Goal: Task Accomplishment & Management: Complete application form

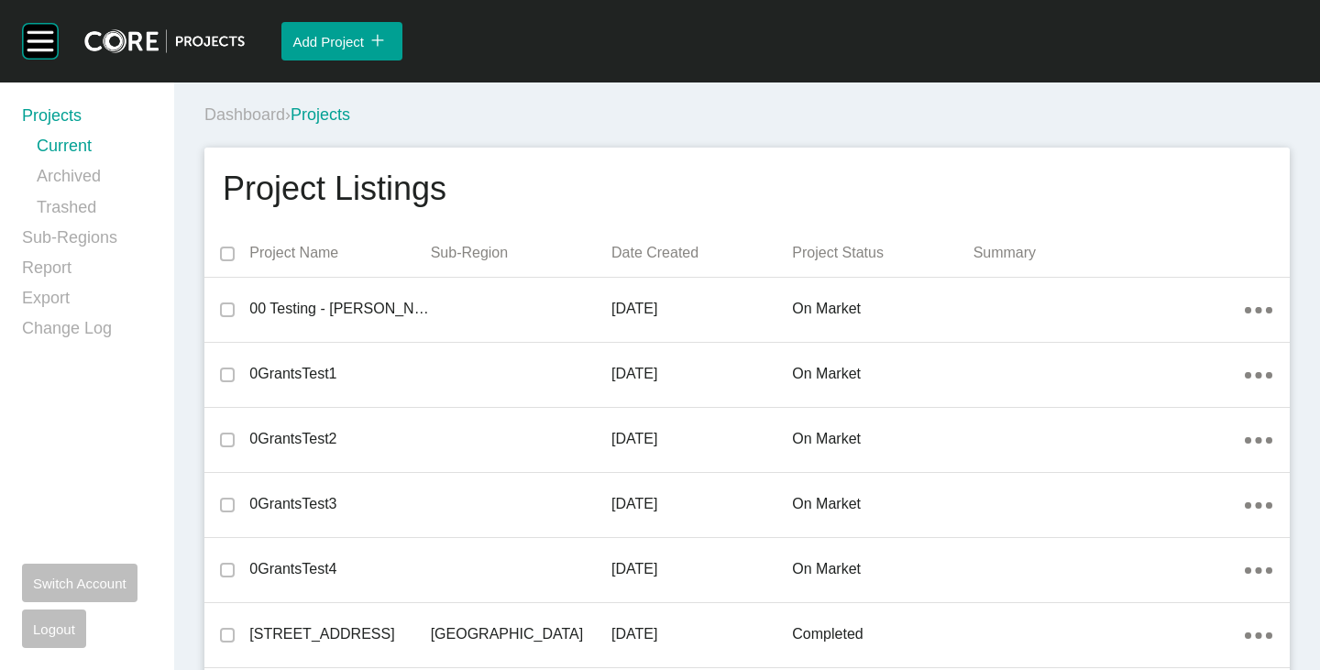
scroll to position [17153, 0]
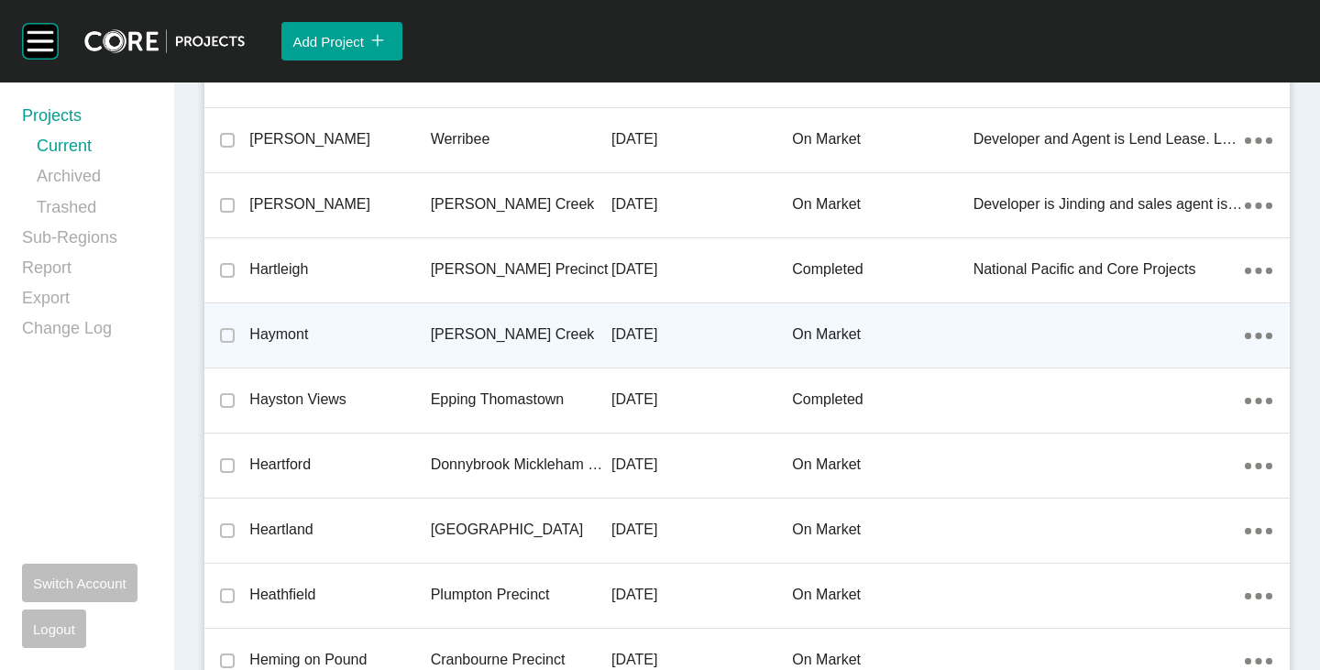
click at [288, 335] on p "Haymont" at bounding box center [339, 334] width 181 height 20
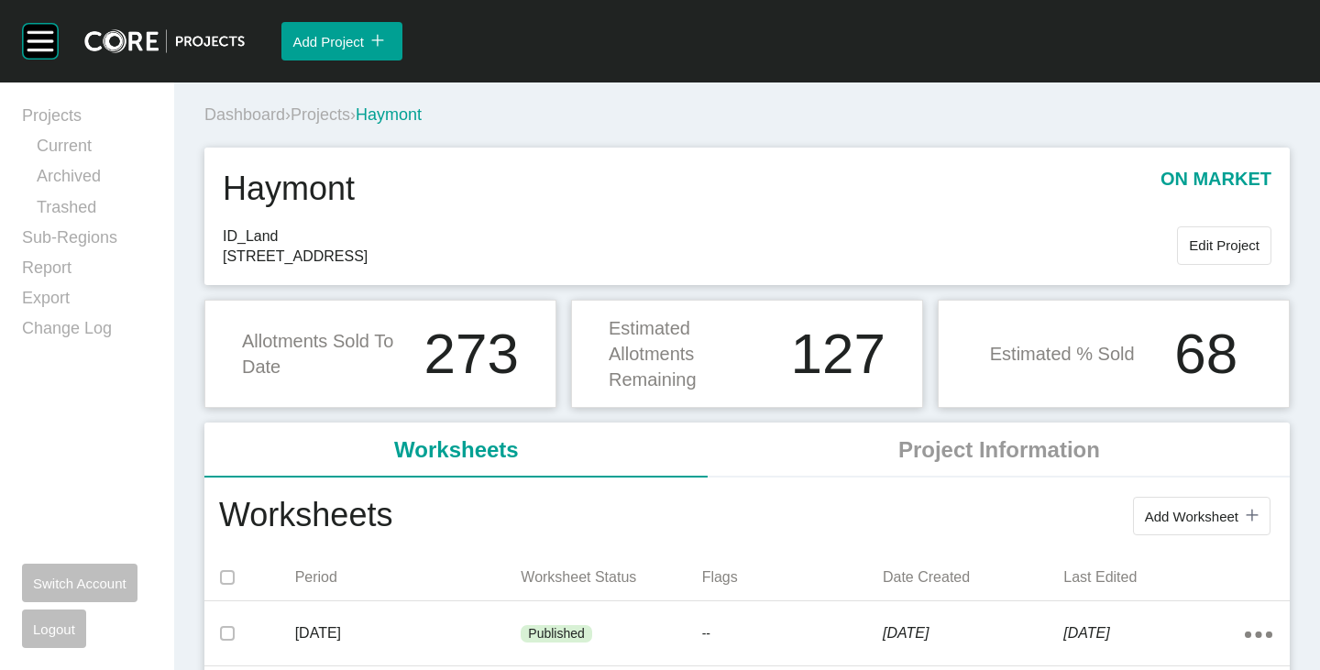
click at [336, 112] on span "Projects" at bounding box center [321, 114] width 60 height 18
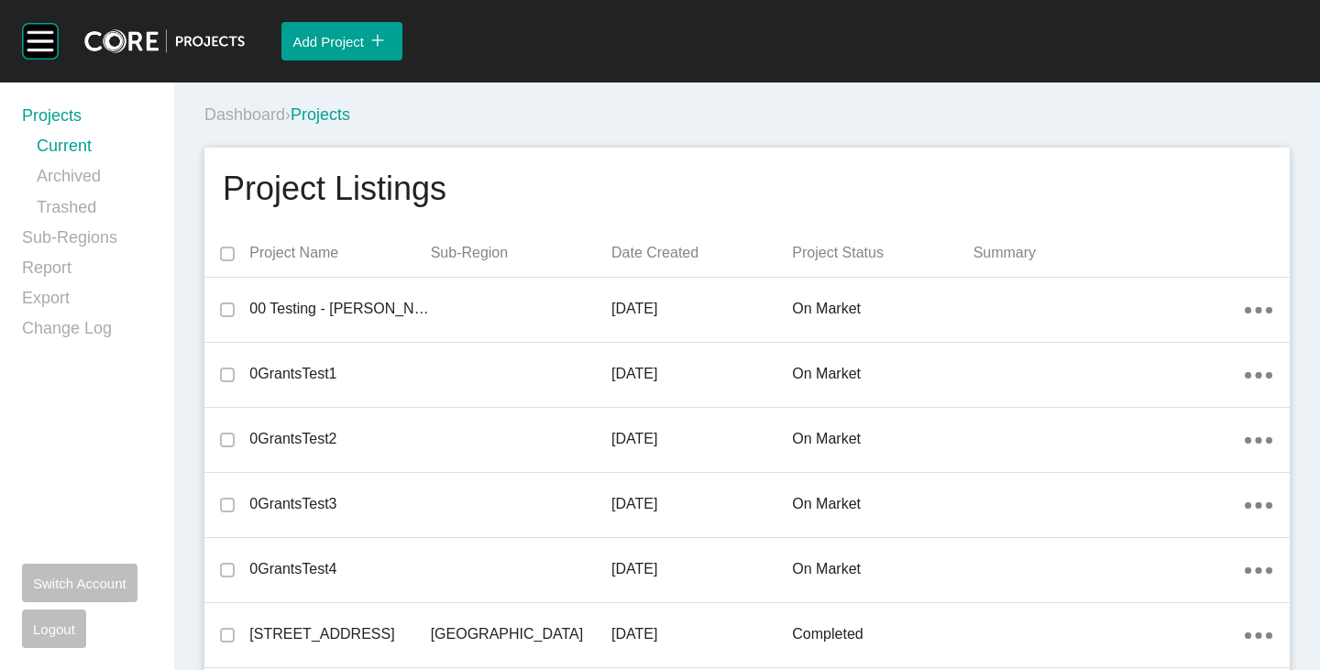
scroll to position [17023, 0]
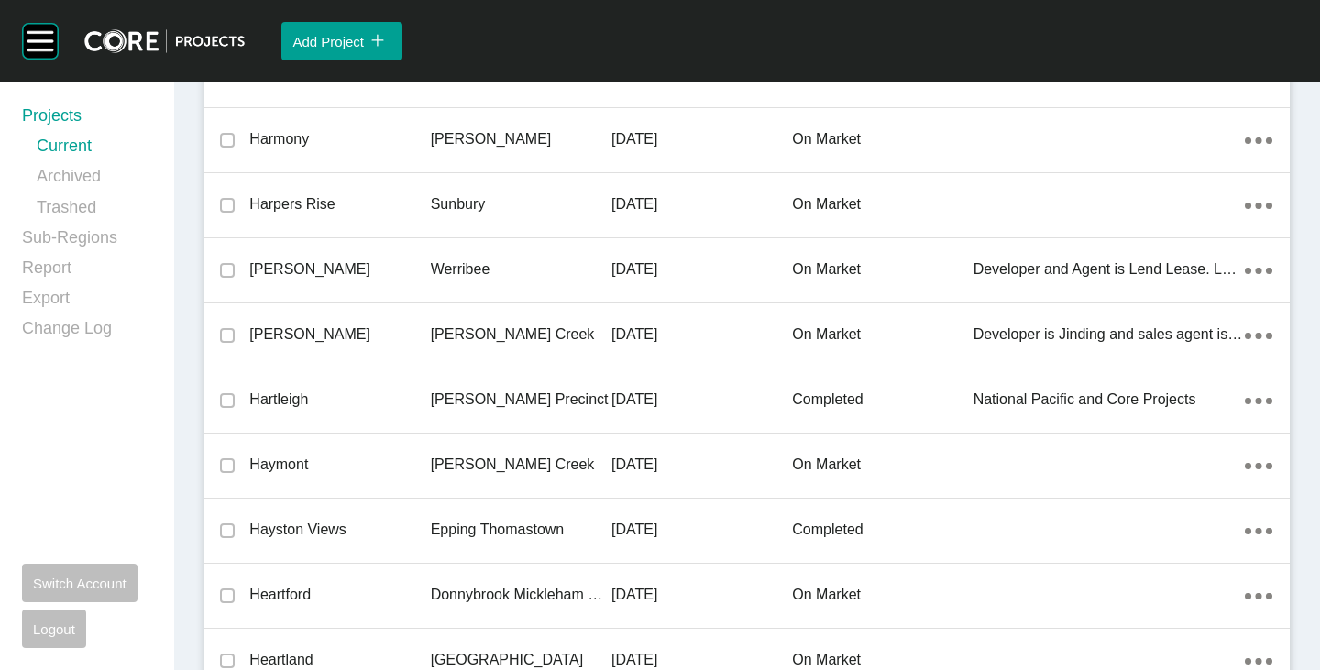
click at [290, 333] on p "[PERSON_NAME]" at bounding box center [339, 334] width 181 height 20
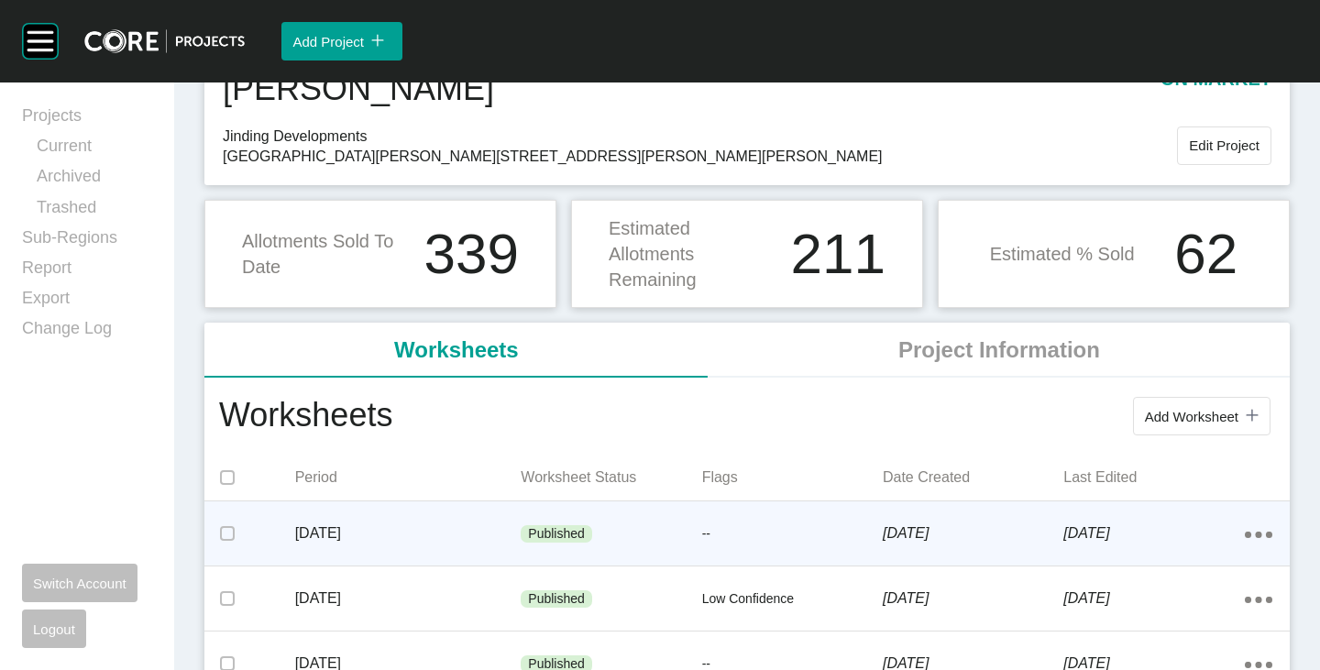
scroll to position [183, 0]
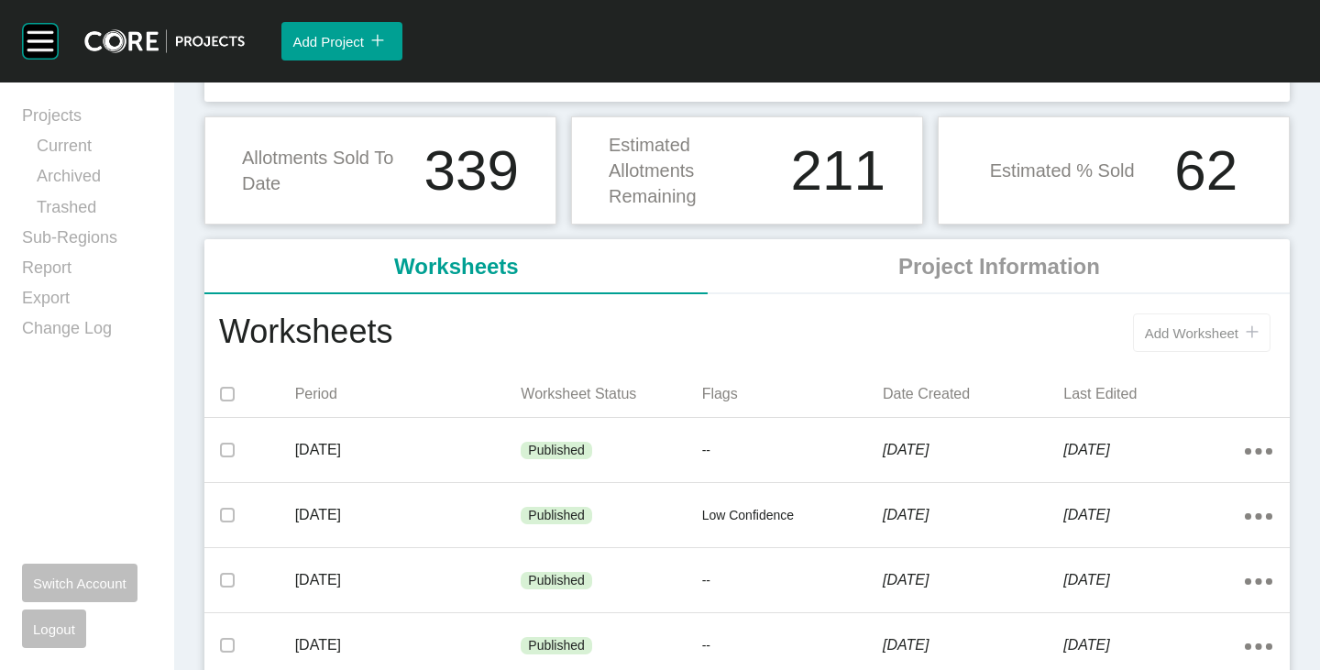
click at [1182, 327] on span "Add Worksheet" at bounding box center [1191, 333] width 93 height 16
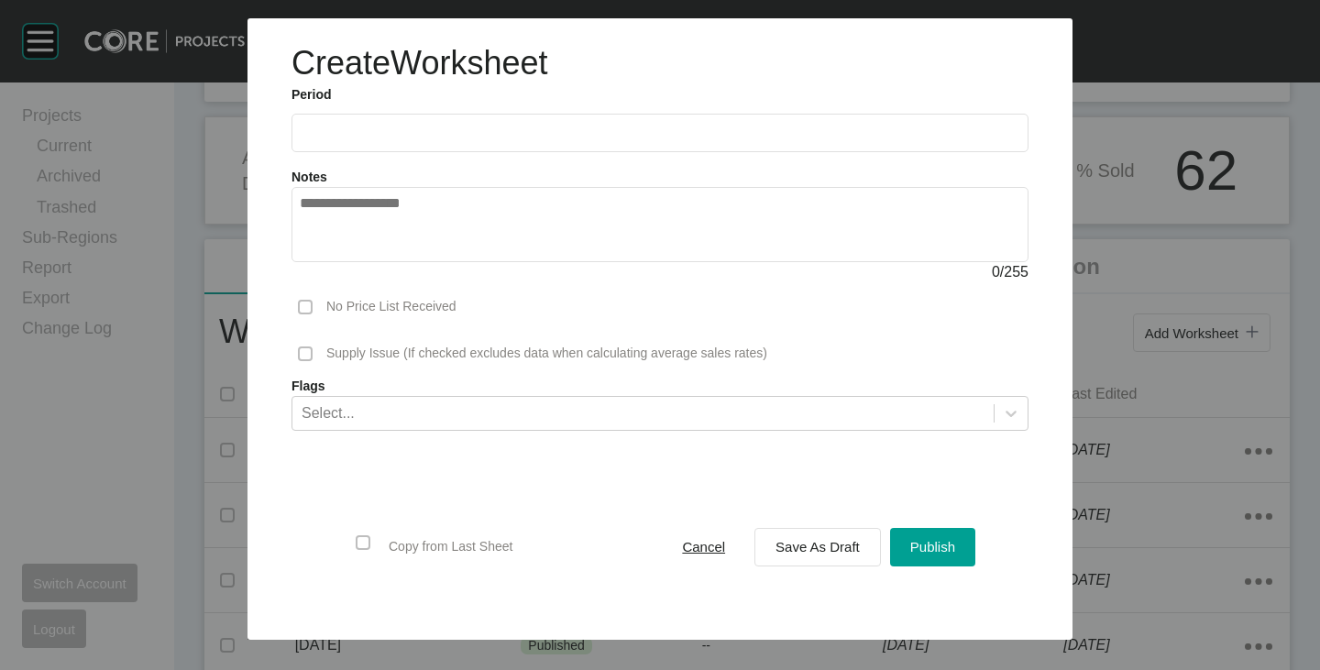
click at [405, 138] on input "text" at bounding box center [660, 133] width 720 height 16
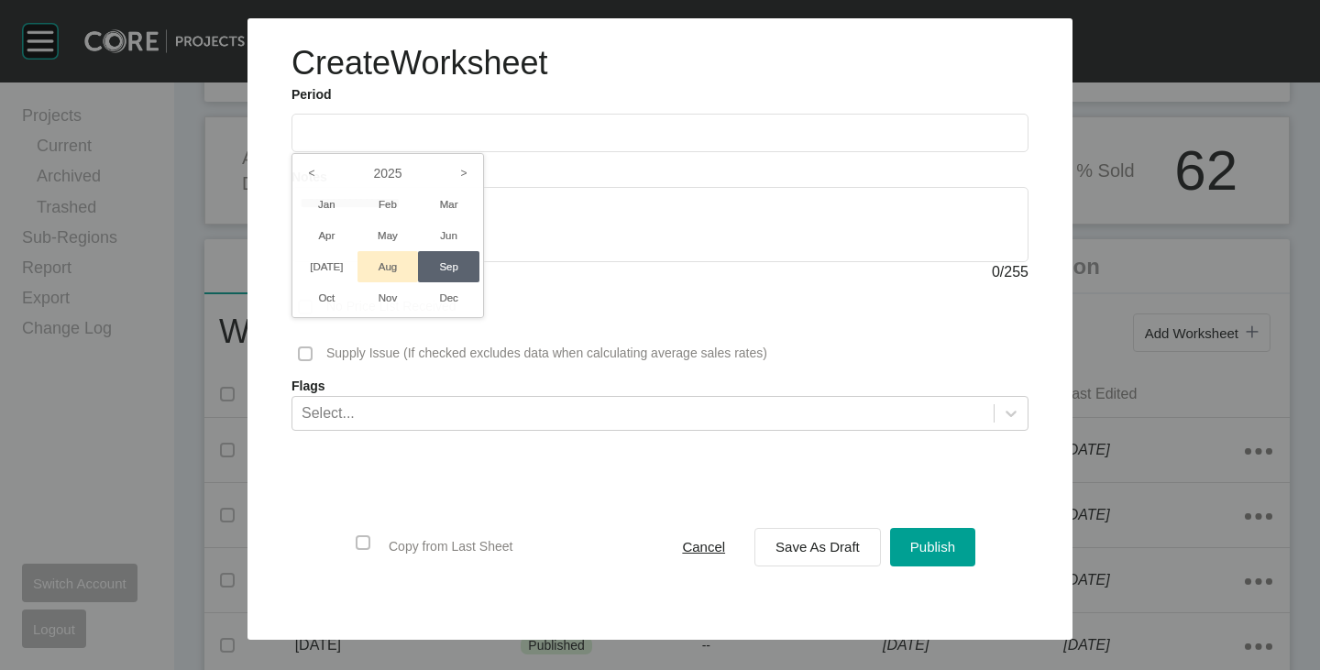
click at [384, 262] on li "Aug" at bounding box center [387, 266] width 61 height 31
type input "**********"
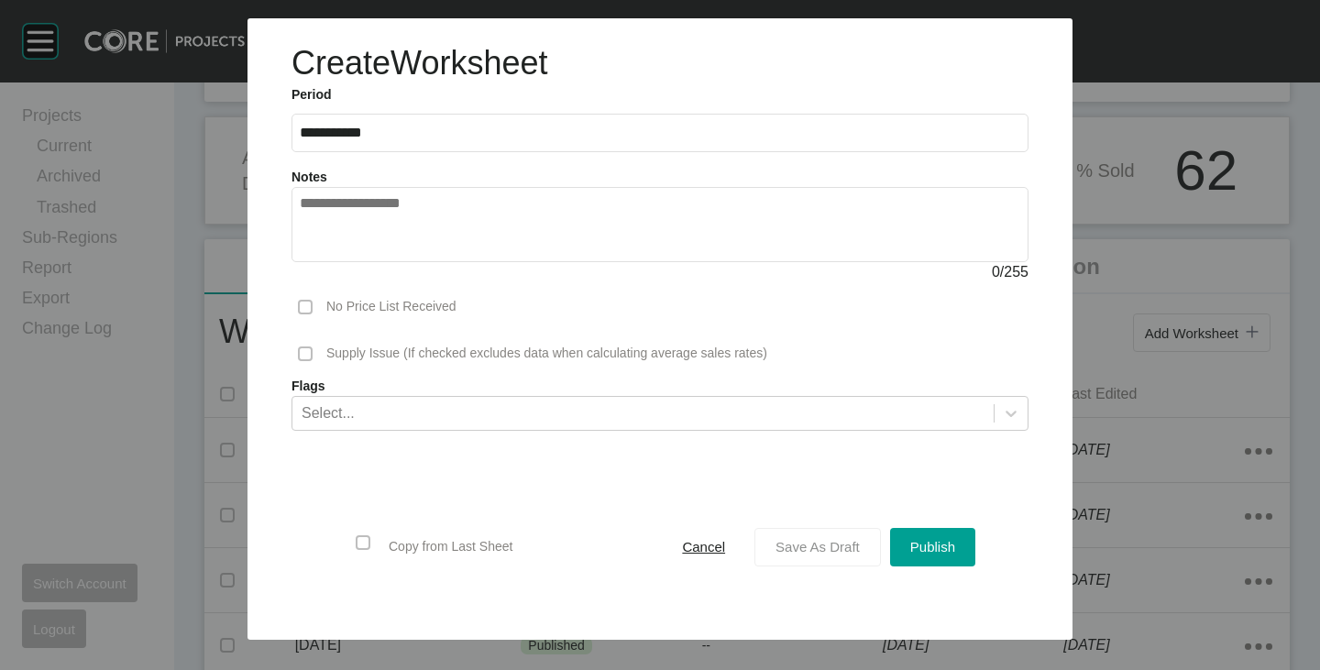
click at [788, 539] on span "Save As Draft" at bounding box center [817, 547] width 84 height 16
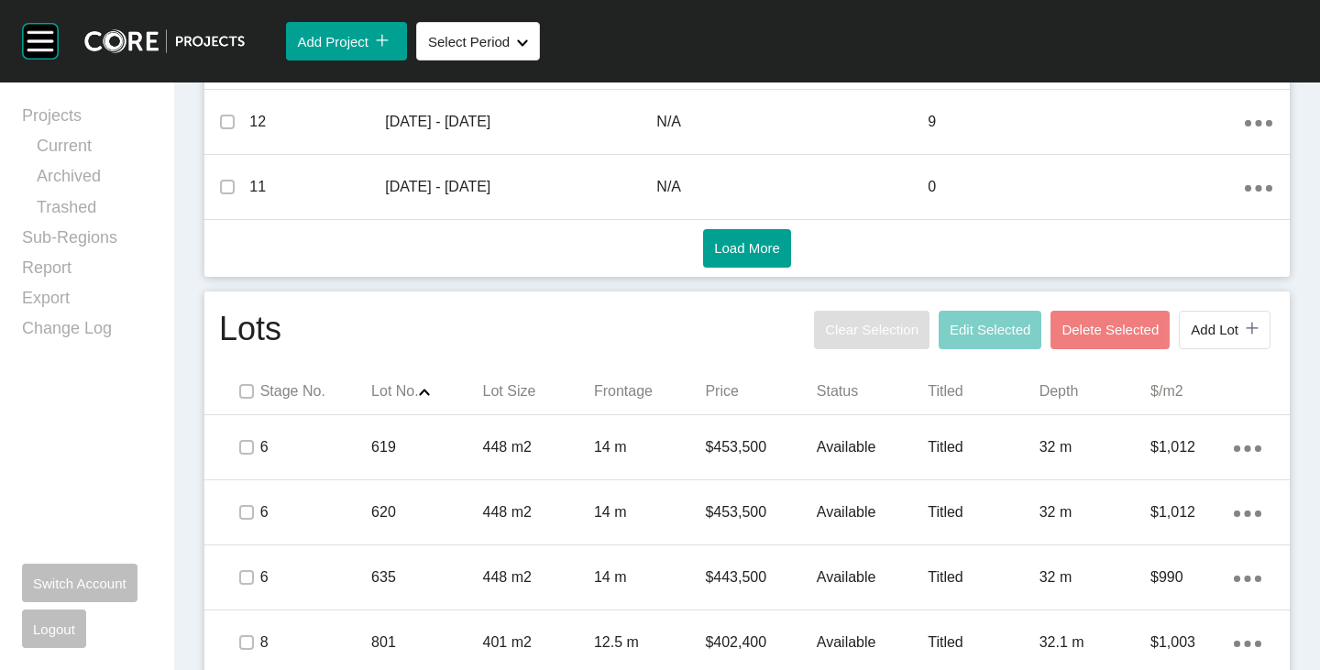
scroll to position [1008, 0]
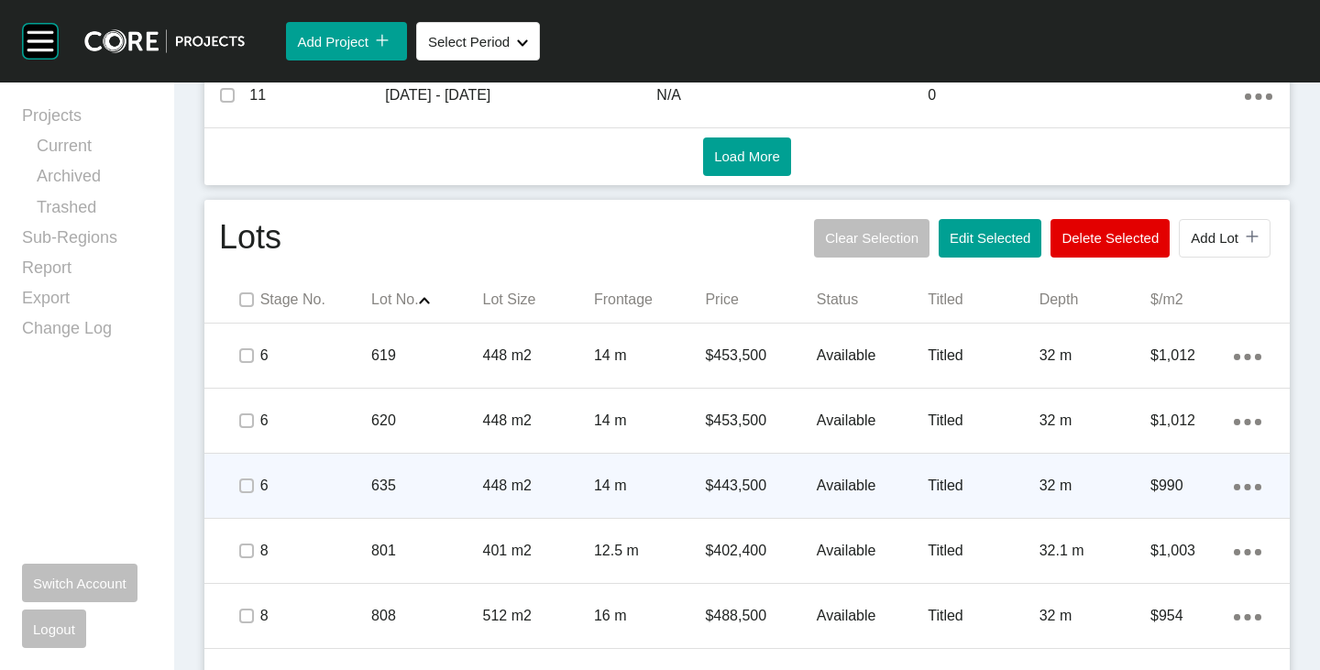
click at [253, 485] on span at bounding box center [245, 485] width 27 height 27
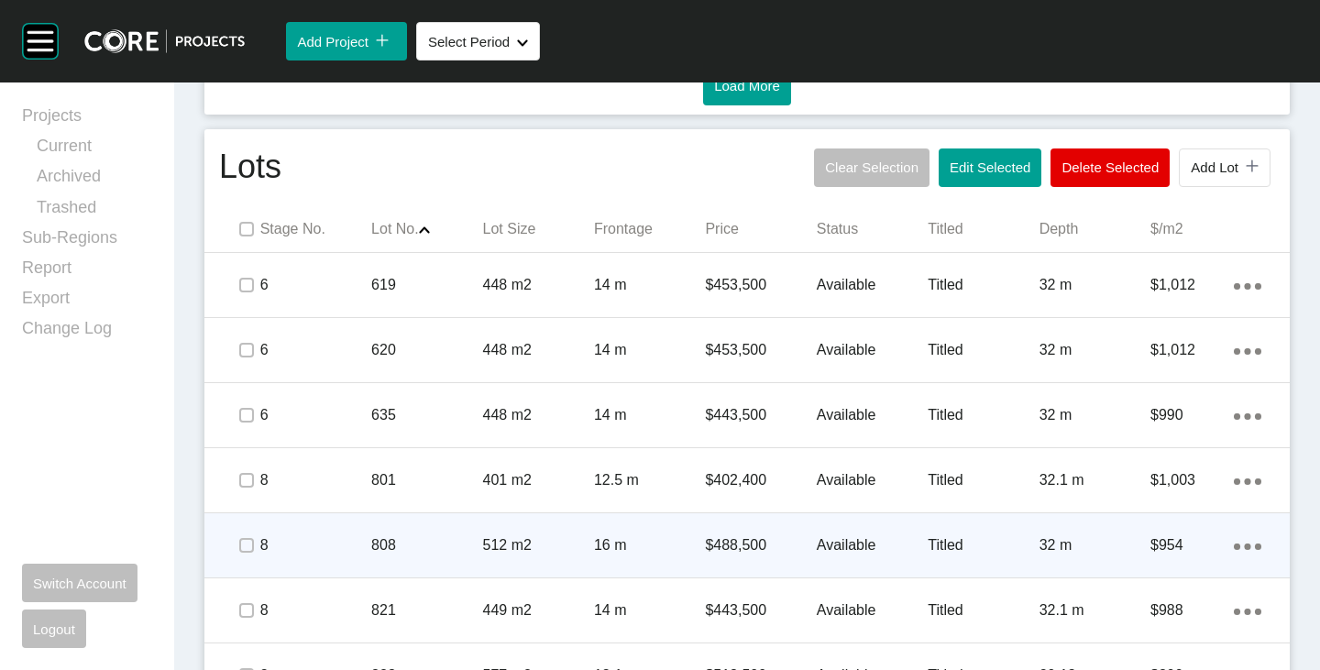
scroll to position [1100, 0]
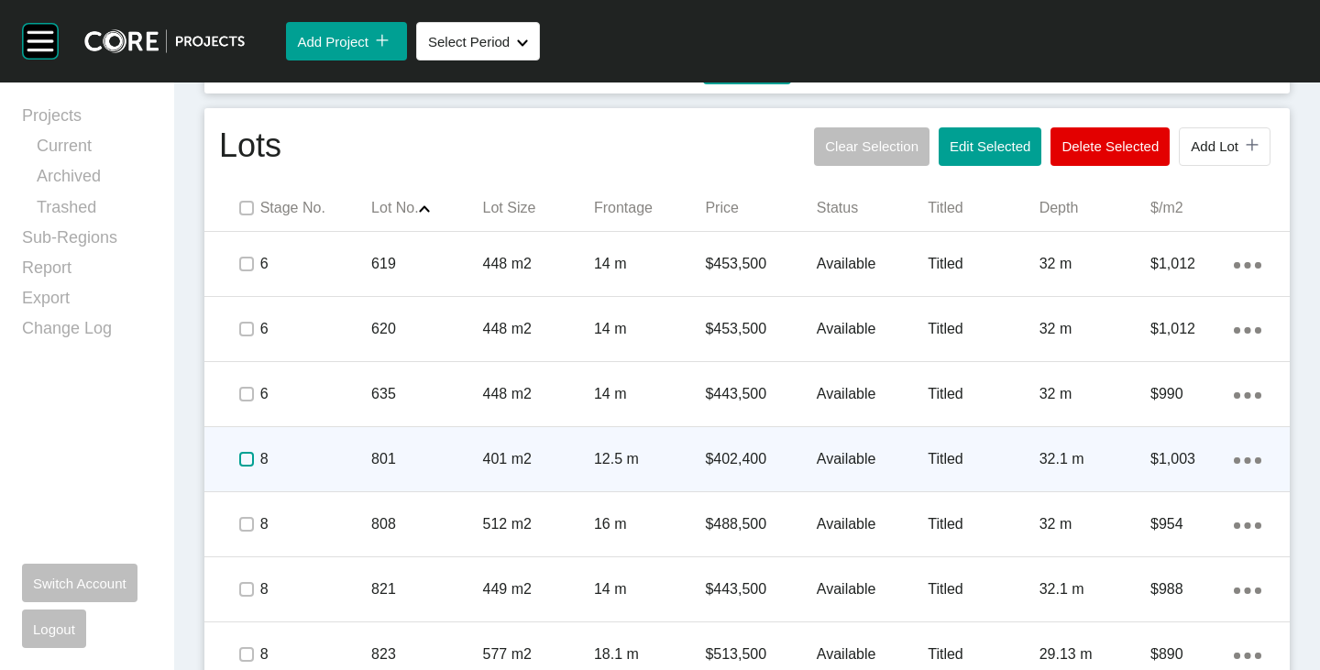
click at [246, 459] on label at bounding box center [246, 459] width 15 height 15
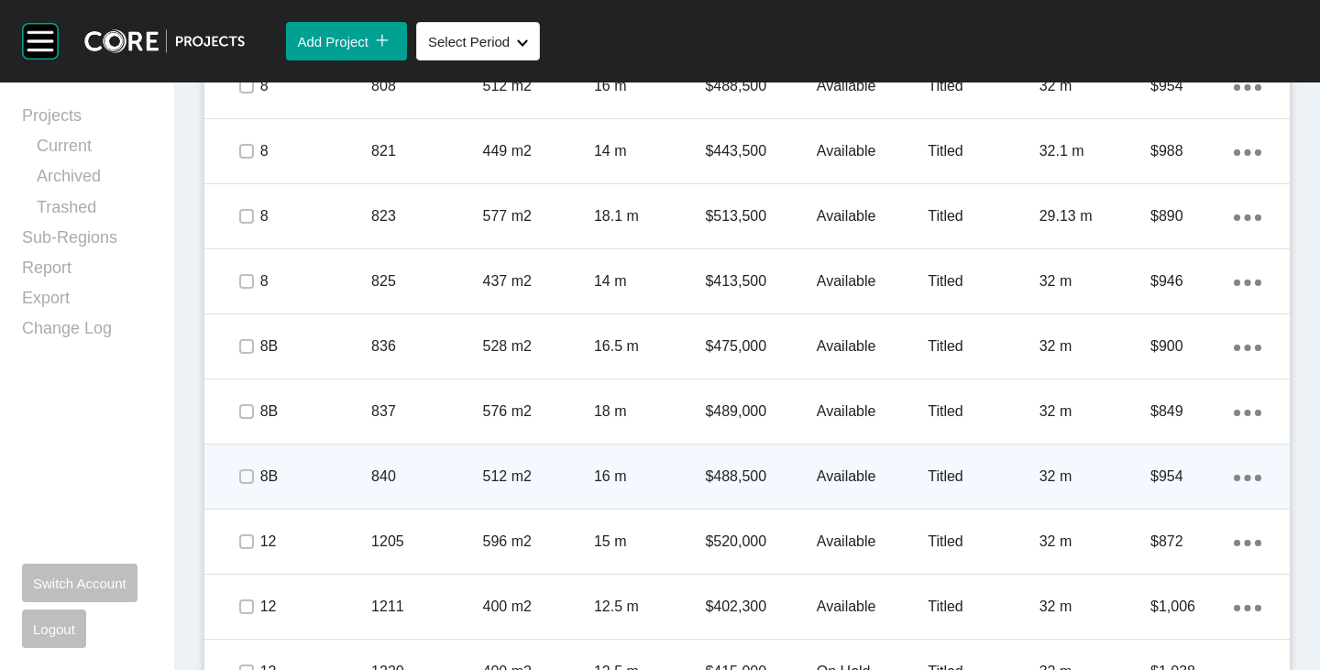
scroll to position [1558, 0]
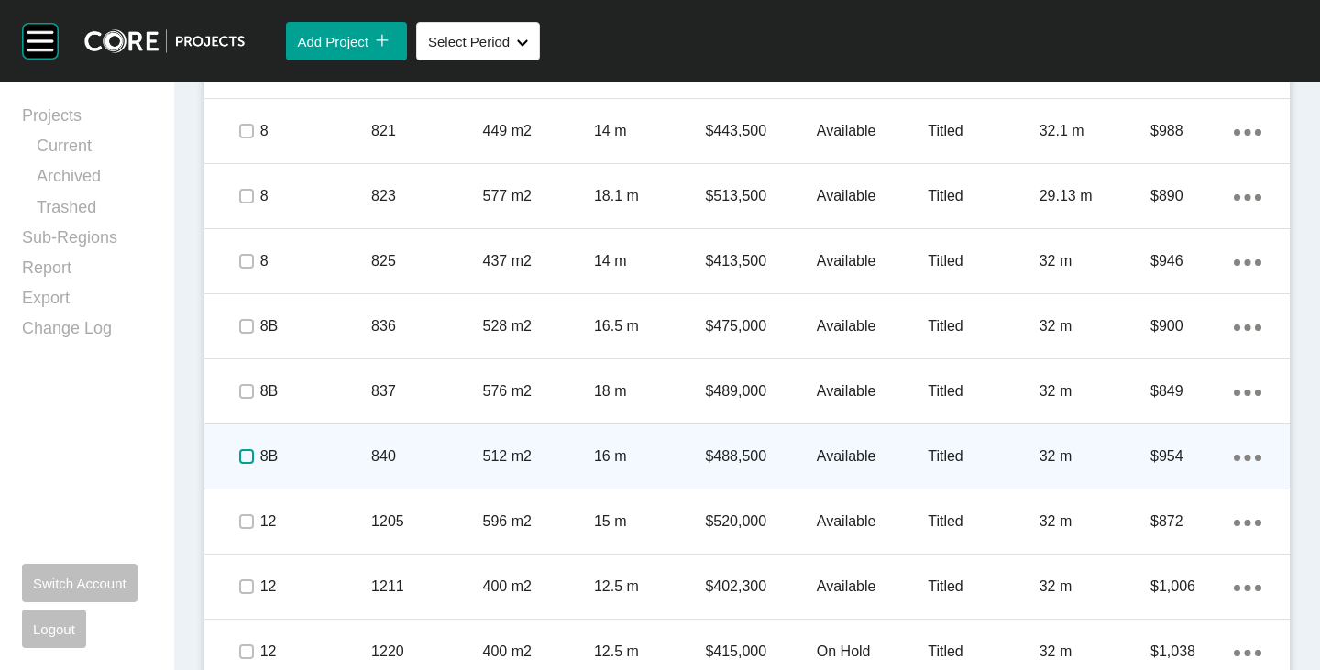
click at [239, 457] on label at bounding box center [246, 456] width 15 height 15
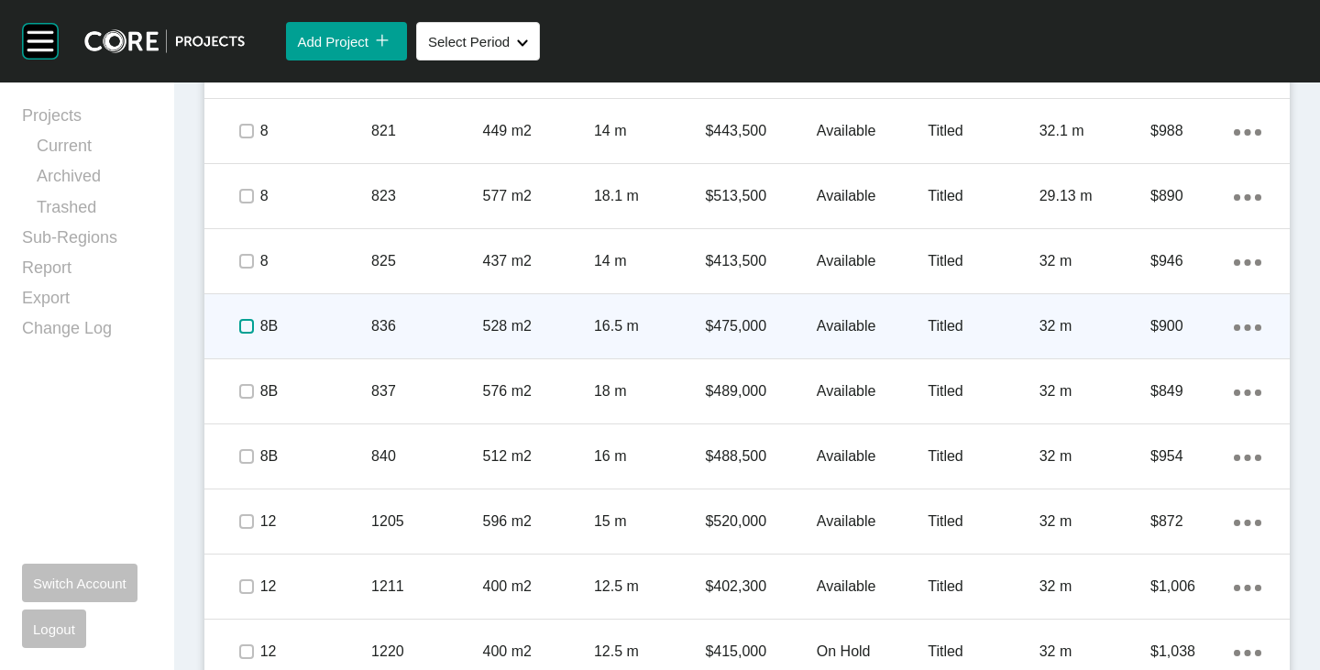
click at [247, 324] on label at bounding box center [246, 326] width 15 height 15
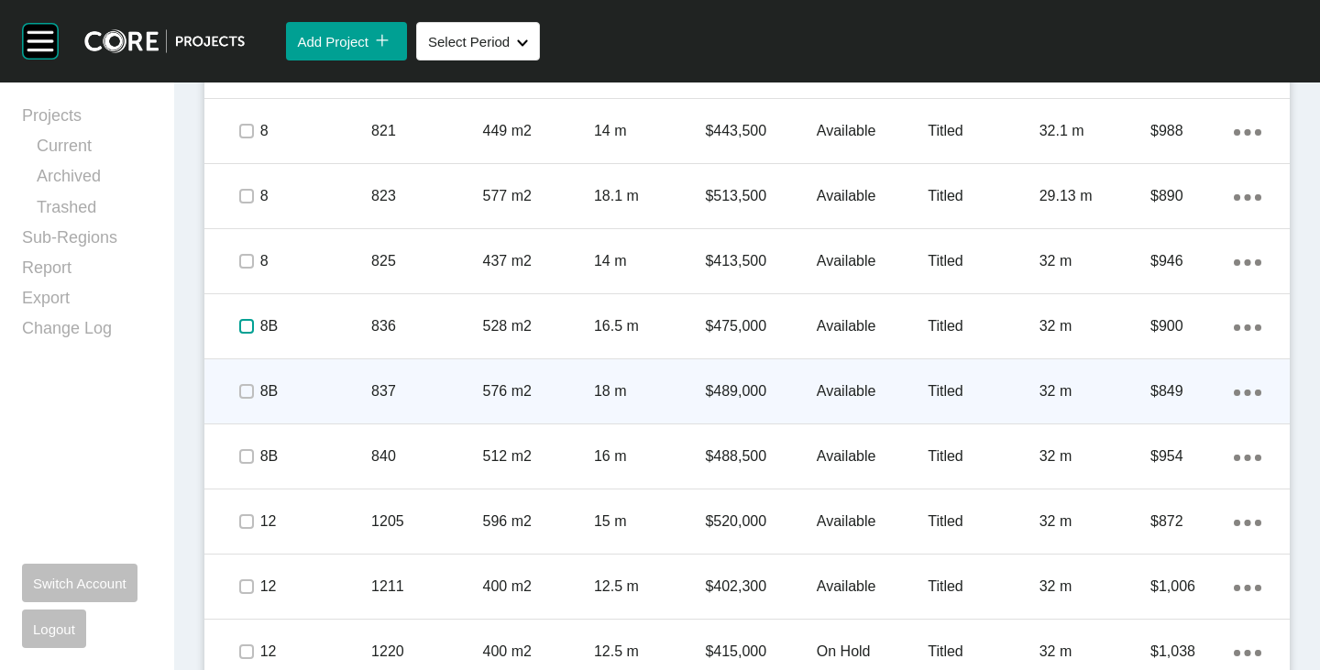
scroll to position [1283, 0]
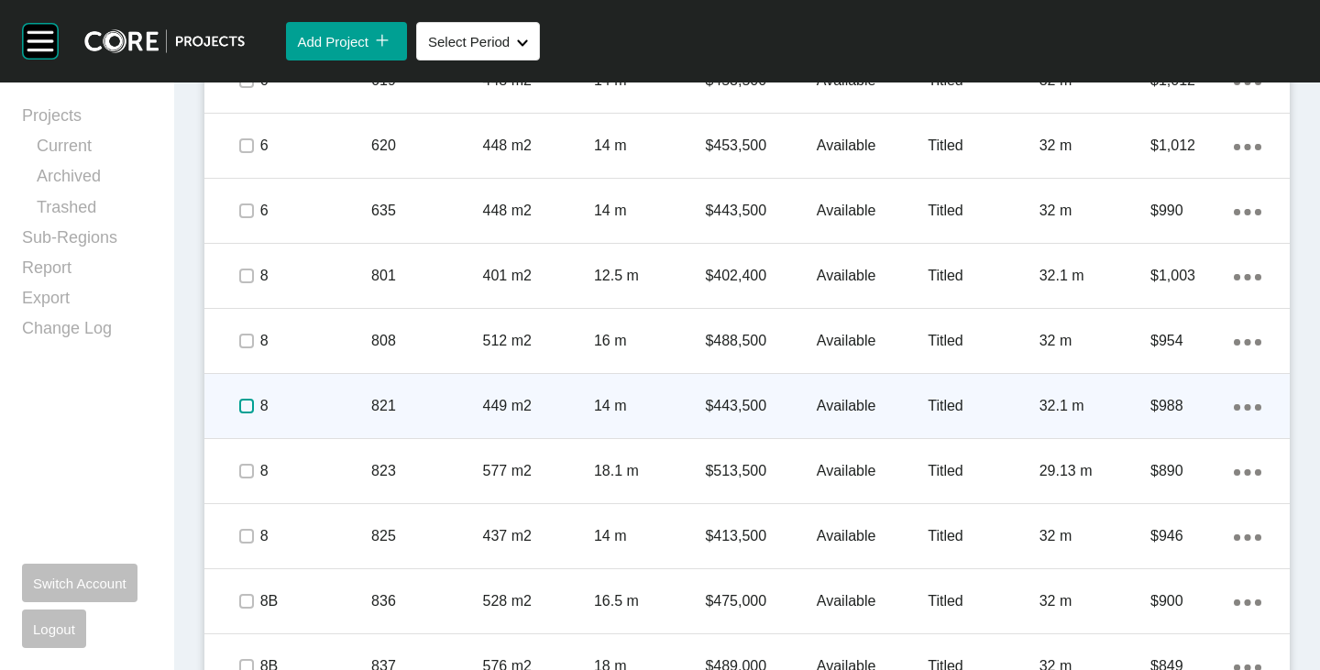
click at [243, 405] on label at bounding box center [246, 406] width 15 height 15
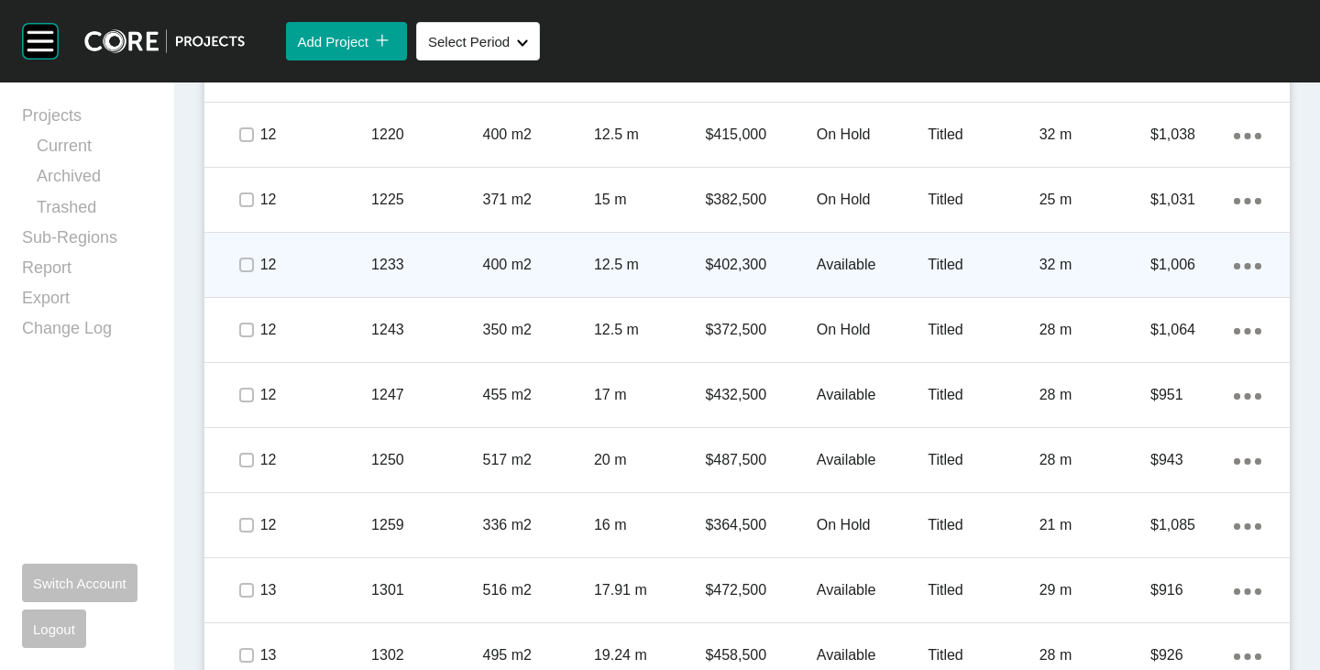
scroll to position [2108, 0]
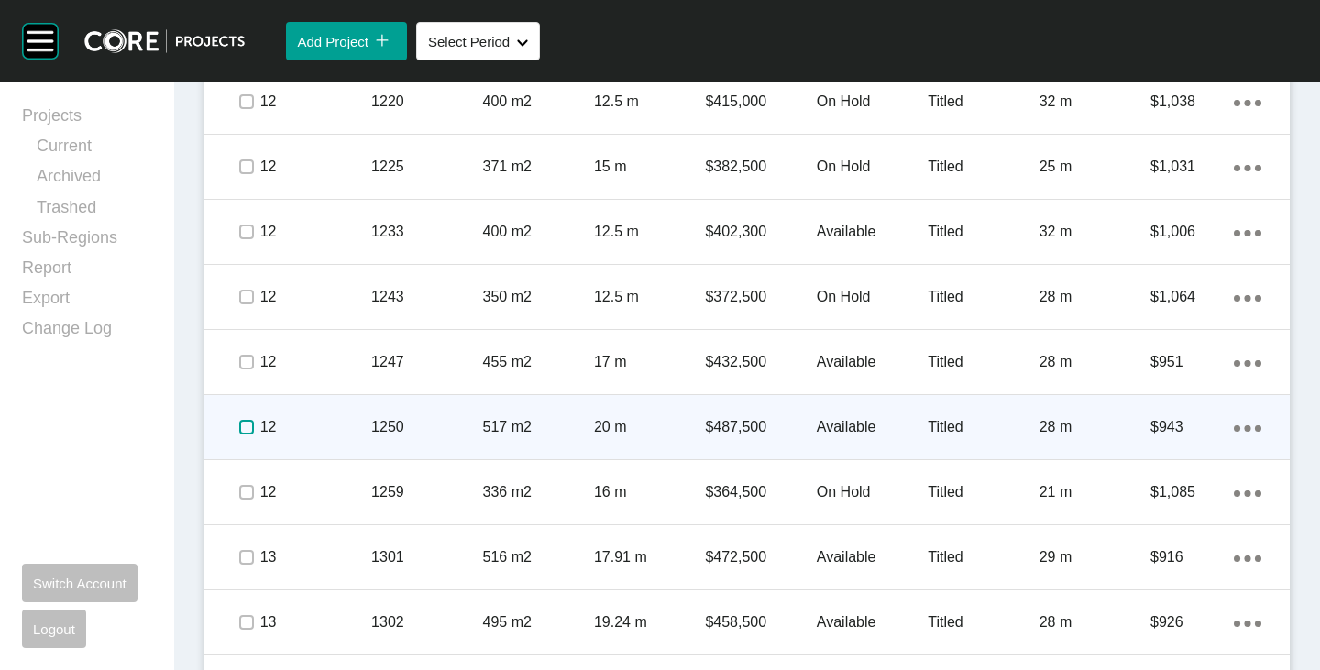
click at [251, 425] on label at bounding box center [246, 427] width 15 height 15
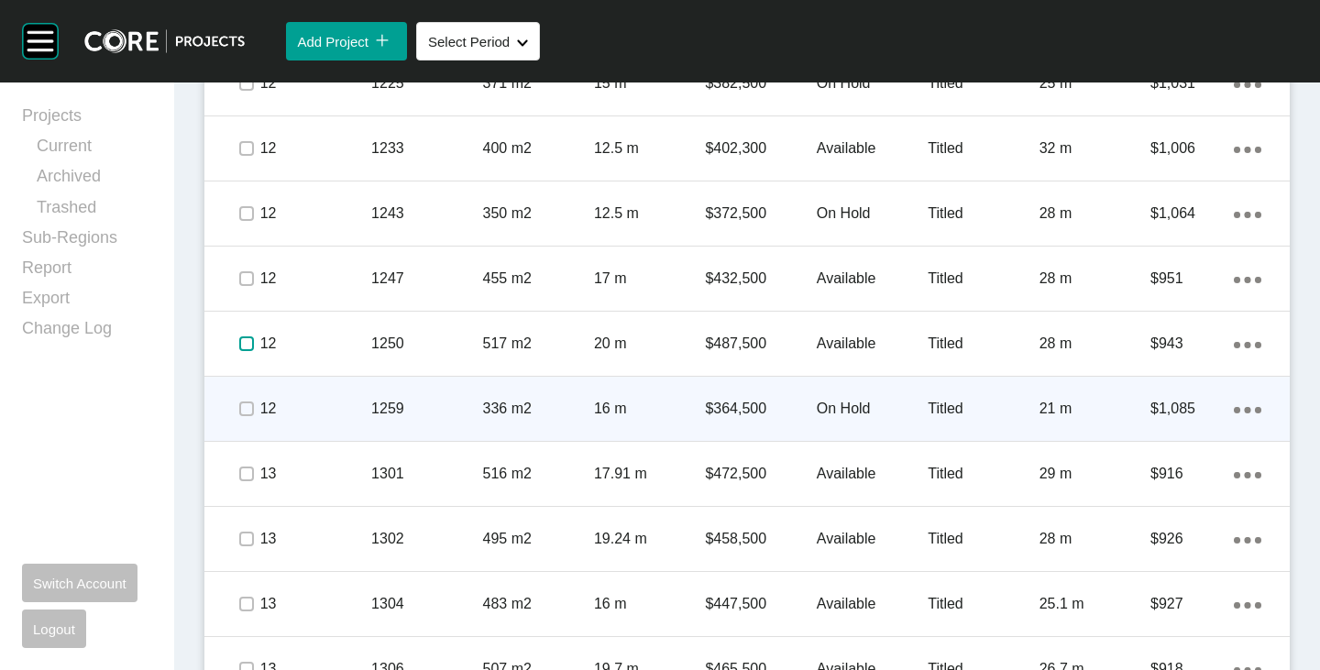
scroll to position [2296, 0]
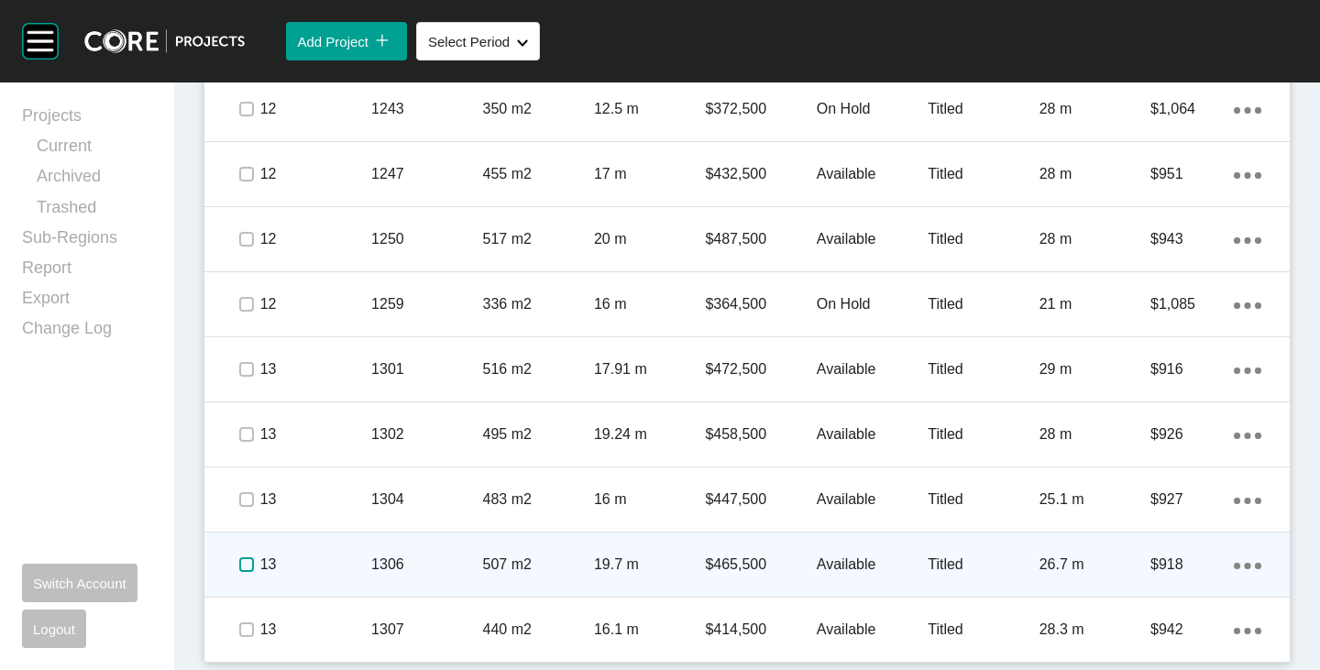
click at [248, 563] on label at bounding box center [246, 564] width 15 height 15
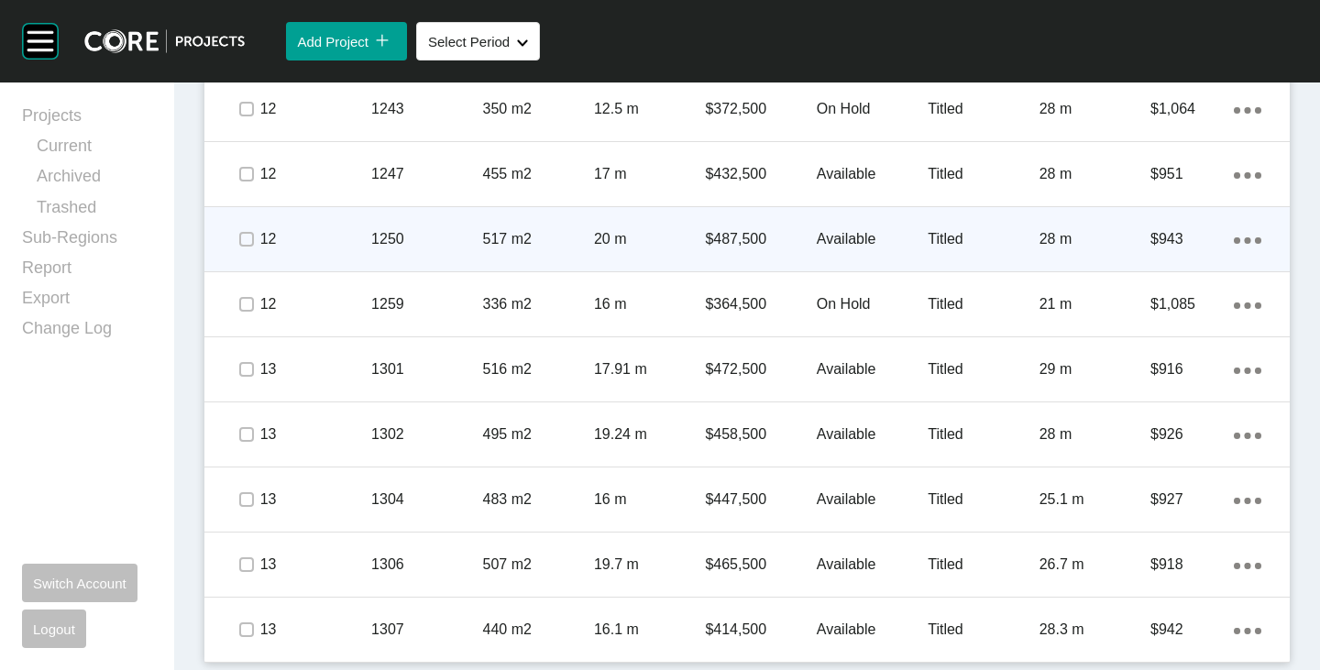
click at [1234, 239] on icon "Action Menu Dots Copy 6 Created with Sketch." at bounding box center [1247, 240] width 27 height 6
click at [1148, 243] on link "Duplicate" at bounding box center [1158, 242] width 69 height 27
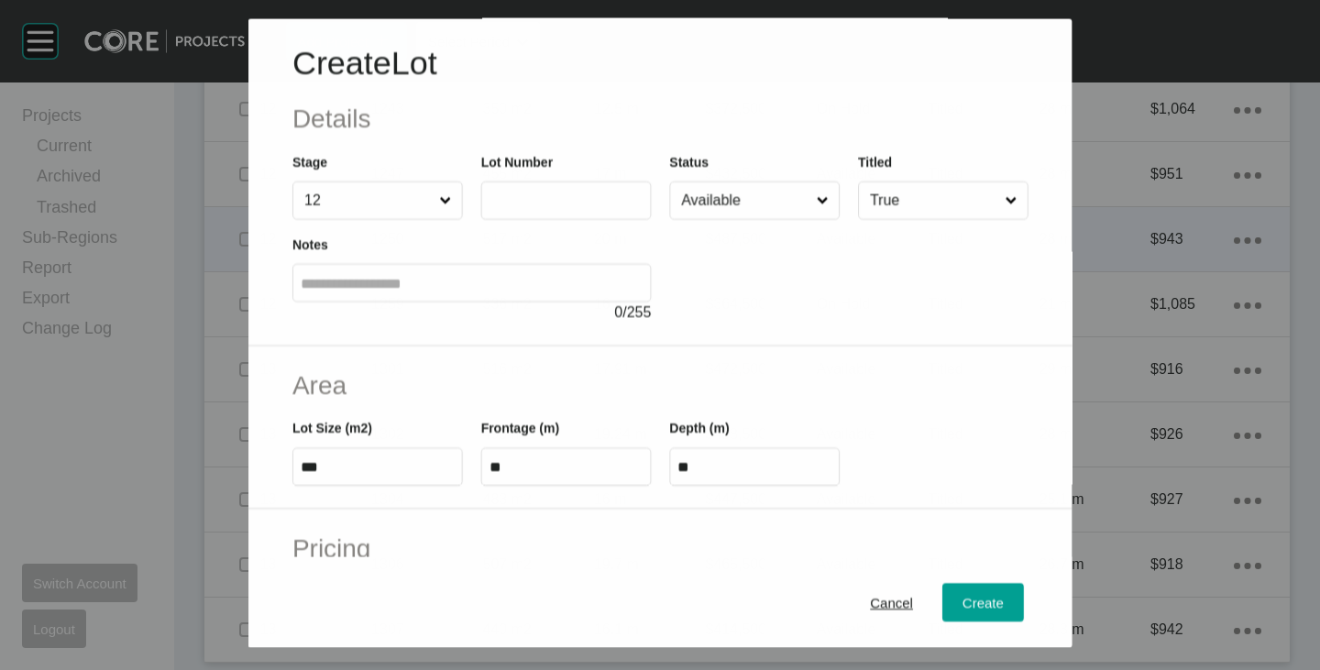
scroll to position [2239, 0]
click at [525, 214] on label at bounding box center [565, 200] width 170 height 38
click at [525, 208] on input "text" at bounding box center [565, 200] width 154 height 16
type input "****"
click at [707, 337] on div "Create Lot Details Stage 12 Lot Number **** Status Available Titled True Notes …" at bounding box center [659, 182] width 825 height 328
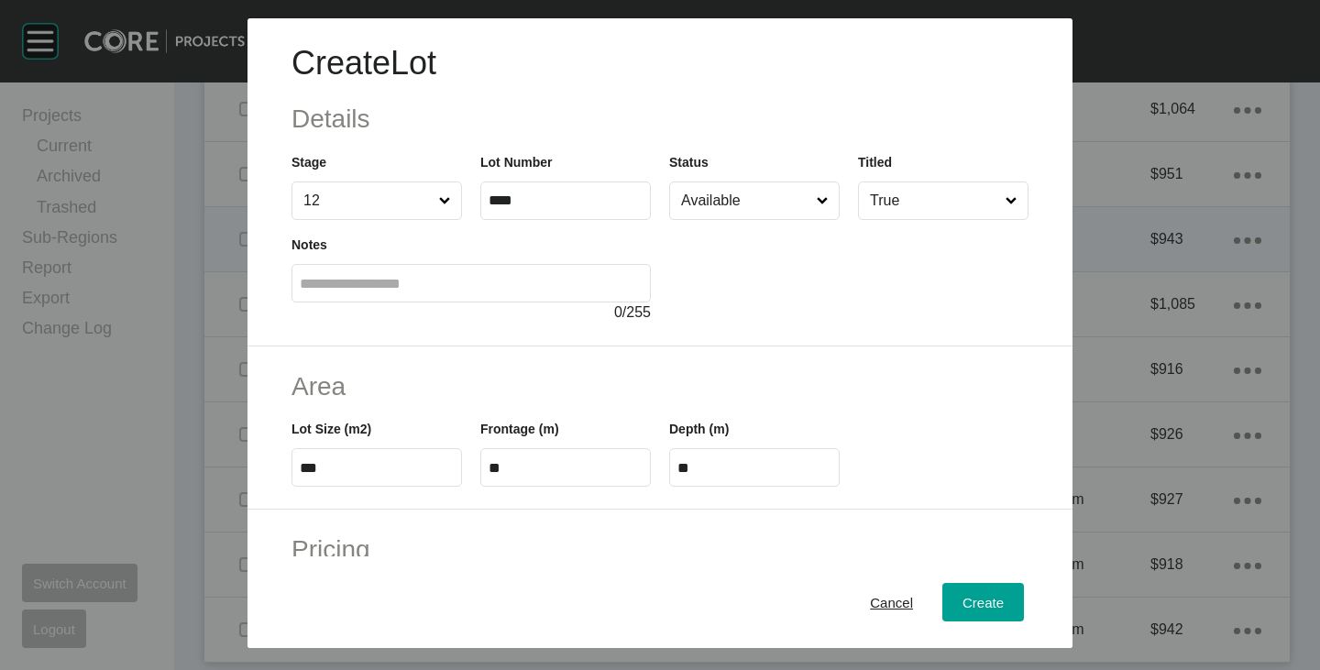
type input "*******"
click at [731, 192] on input "Available" at bounding box center [745, 200] width 136 height 37
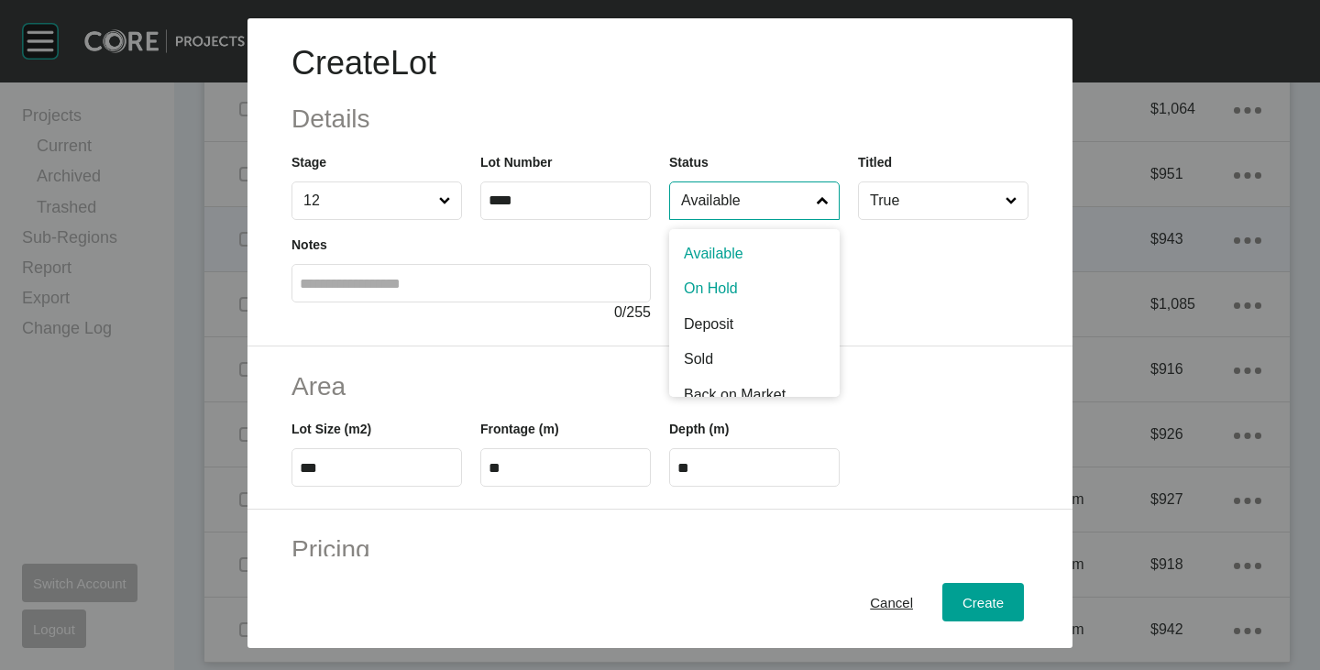
scroll to position [92, 0]
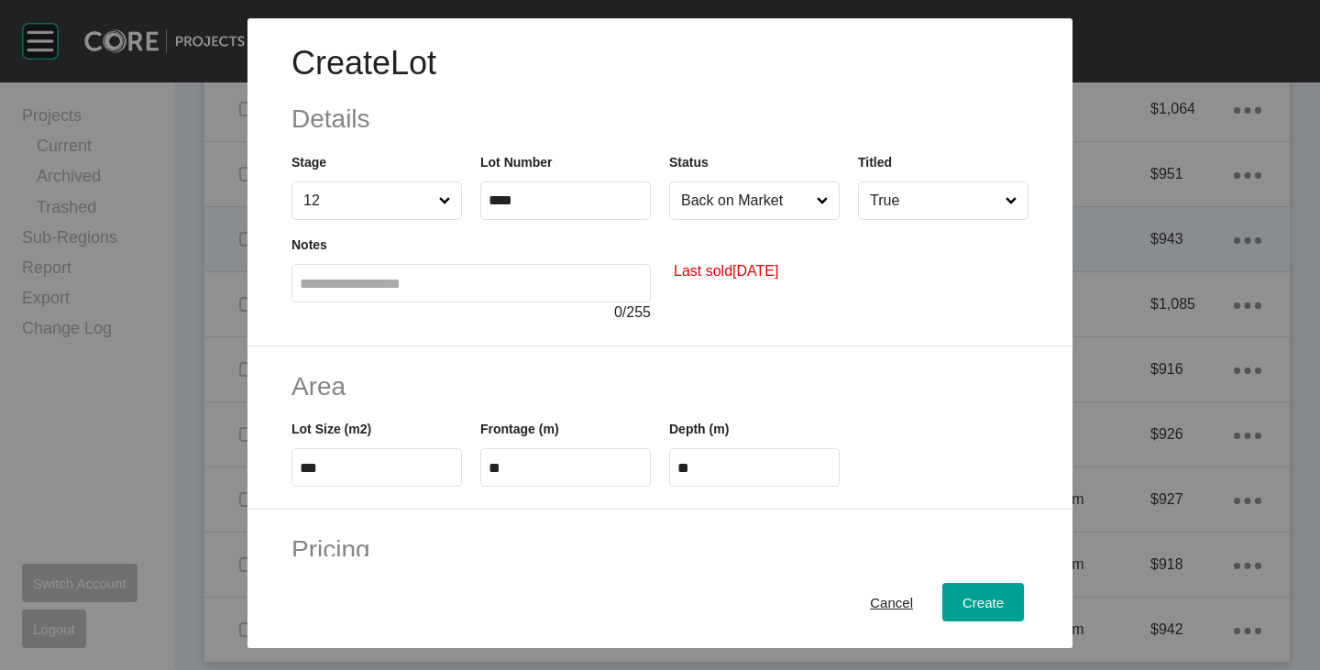
click at [336, 482] on label "***" at bounding box center [376, 467] width 170 height 38
click at [336, 476] on input "***" at bounding box center [377, 468] width 154 height 16
click at [340, 467] on input "***" at bounding box center [377, 468] width 154 height 16
click at [340, 468] on input "***" at bounding box center [377, 468] width 154 height 16
type input "***"
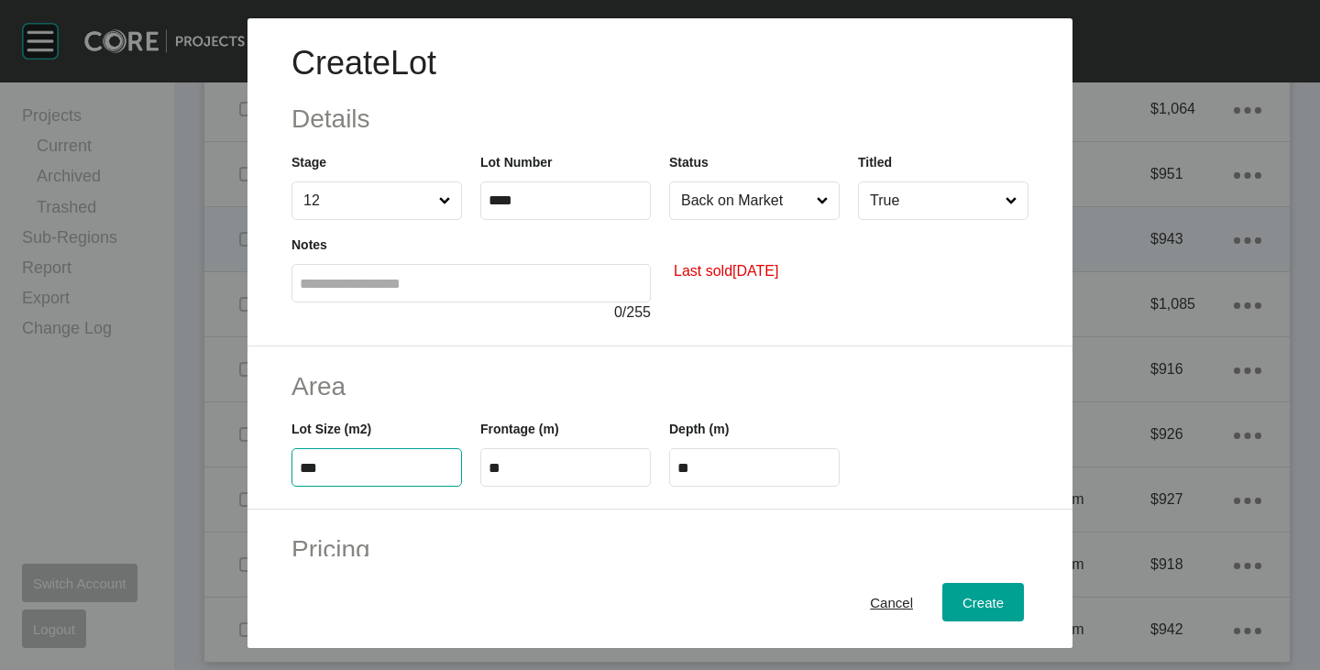
type input "****"
type input "*****"
click at [523, 464] on input "**" at bounding box center [565, 468] width 154 height 16
type input "****"
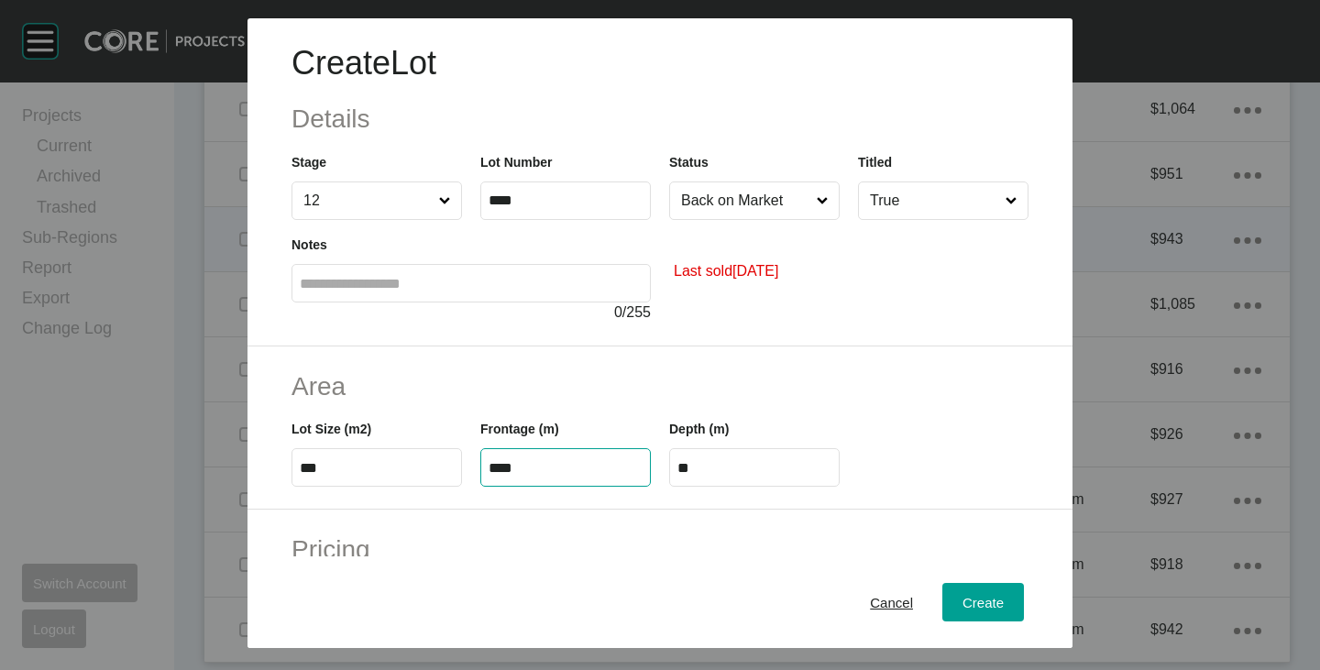
click at [521, 370] on h2 "Area" at bounding box center [659, 386] width 737 height 36
click at [727, 460] on input "**" at bounding box center [754, 468] width 154 height 16
type input "**"
click at [715, 390] on div "Create Lot Details Stage 12 Lot Number **** Status Back on Market Titled True N…" at bounding box center [660, 335] width 1320 height 670
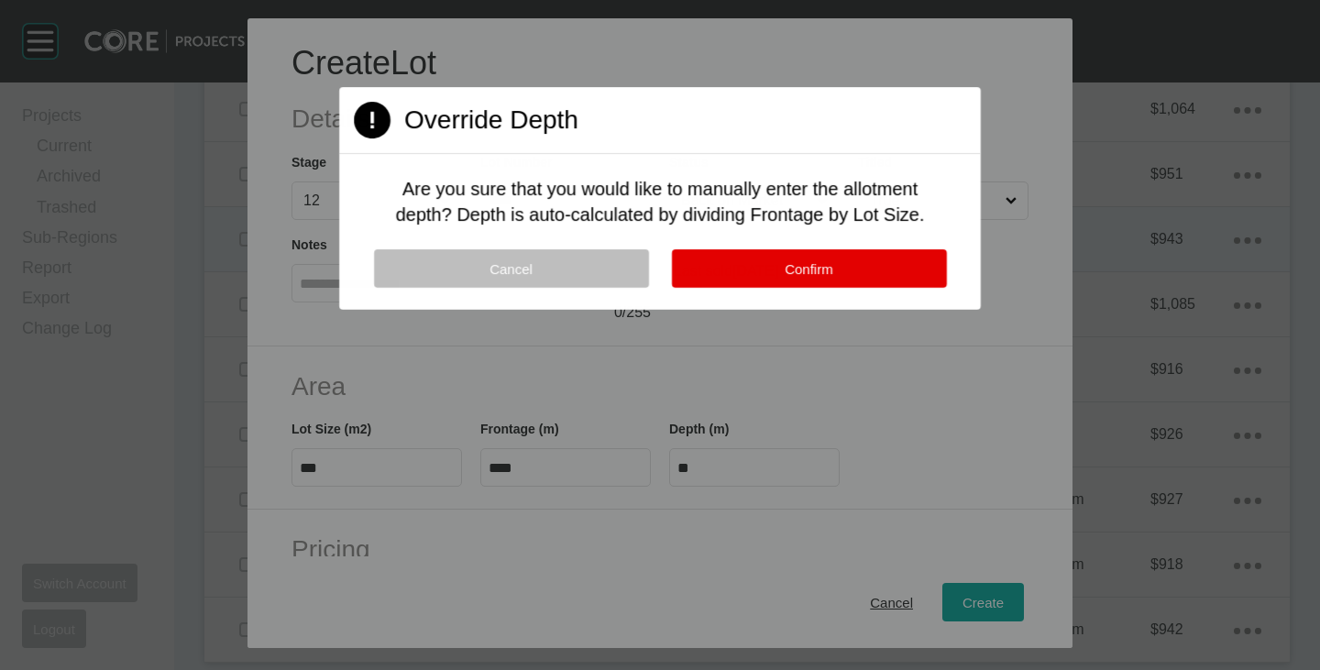
click at [721, 289] on div "Cancel Confirm" at bounding box center [660, 279] width 642 height 60
click at [725, 268] on button "Confirm" at bounding box center [809, 268] width 275 height 38
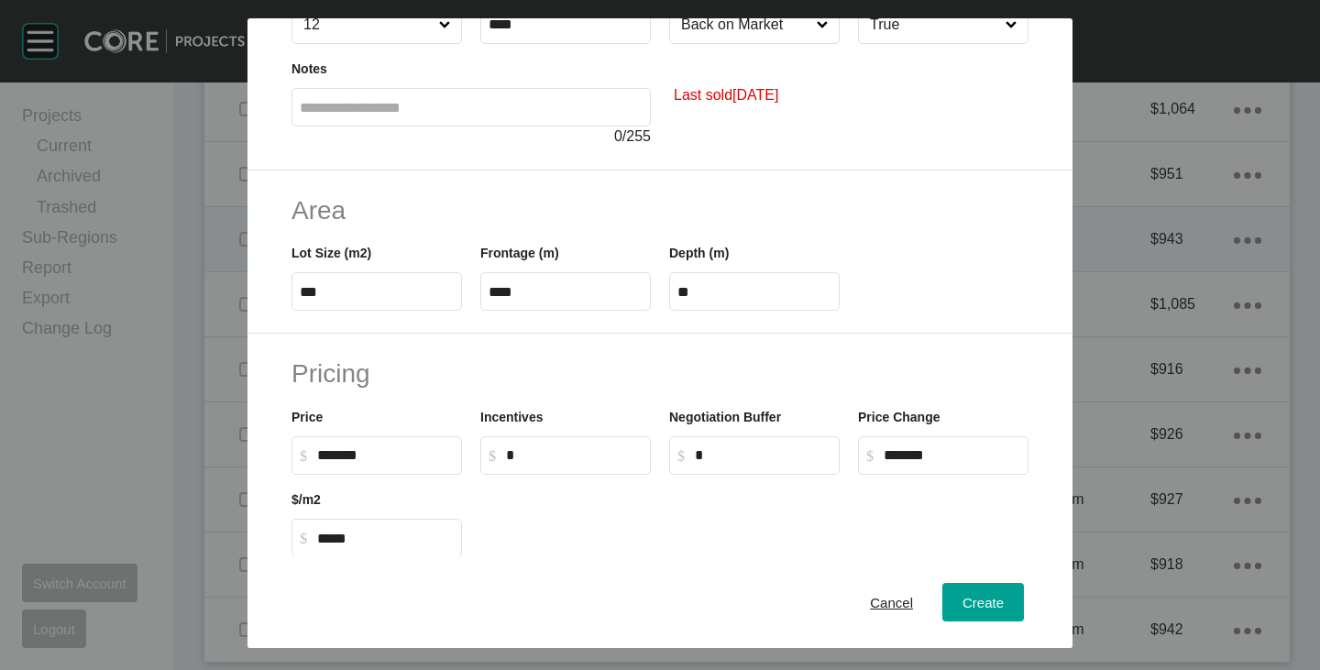
scroll to position [367, 0]
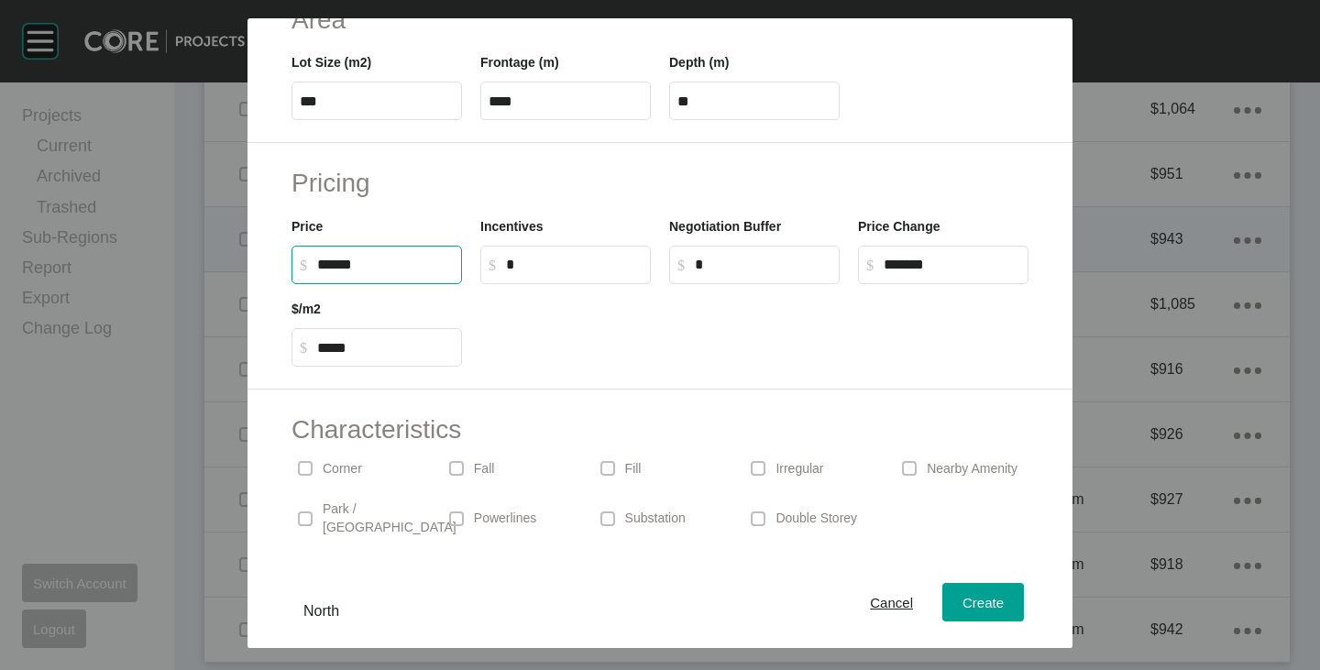
drag, startPoint x: 317, startPoint y: 262, endPoint x: 340, endPoint y: 266, distance: 23.2
click at [340, 266] on input "******" at bounding box center [385, 265] width 137 height 16
type input "*******"
type input "*****"
type input "***"
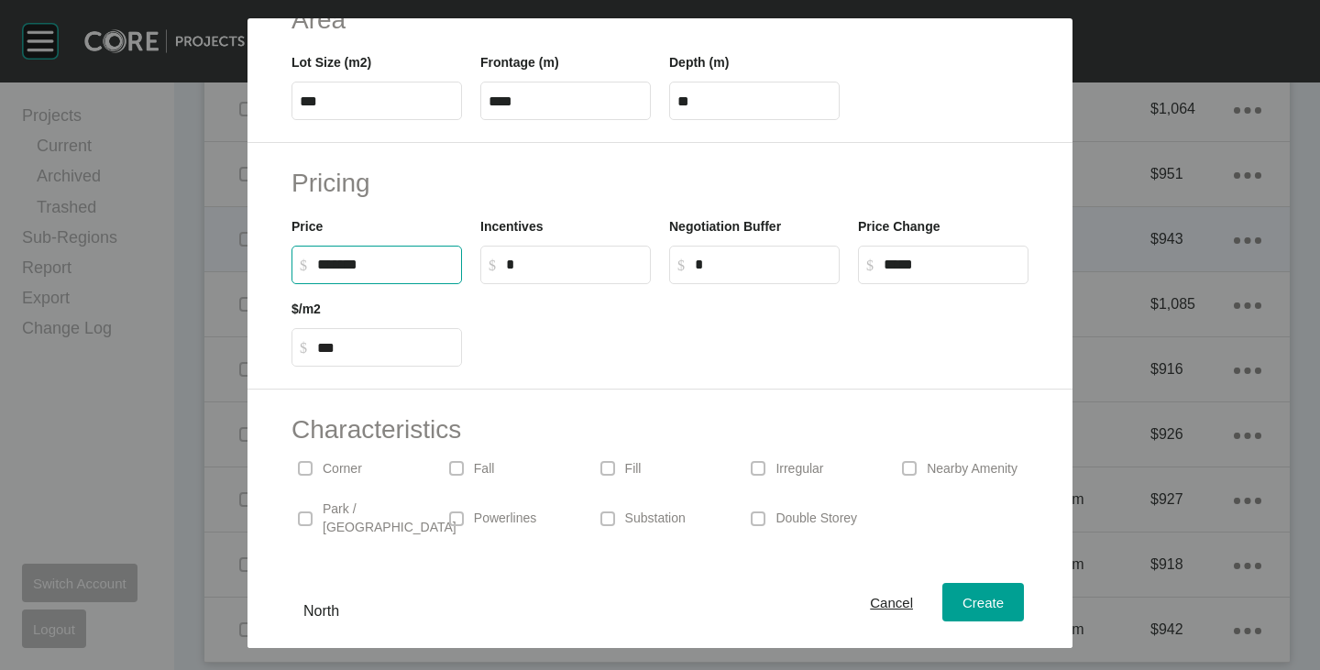
click at [555, 349] on div at bounding box center [754, 325] width 566 height 82
click at [324, 468] on p "Corner" at bounding box center [342, 469] width 39 height 18
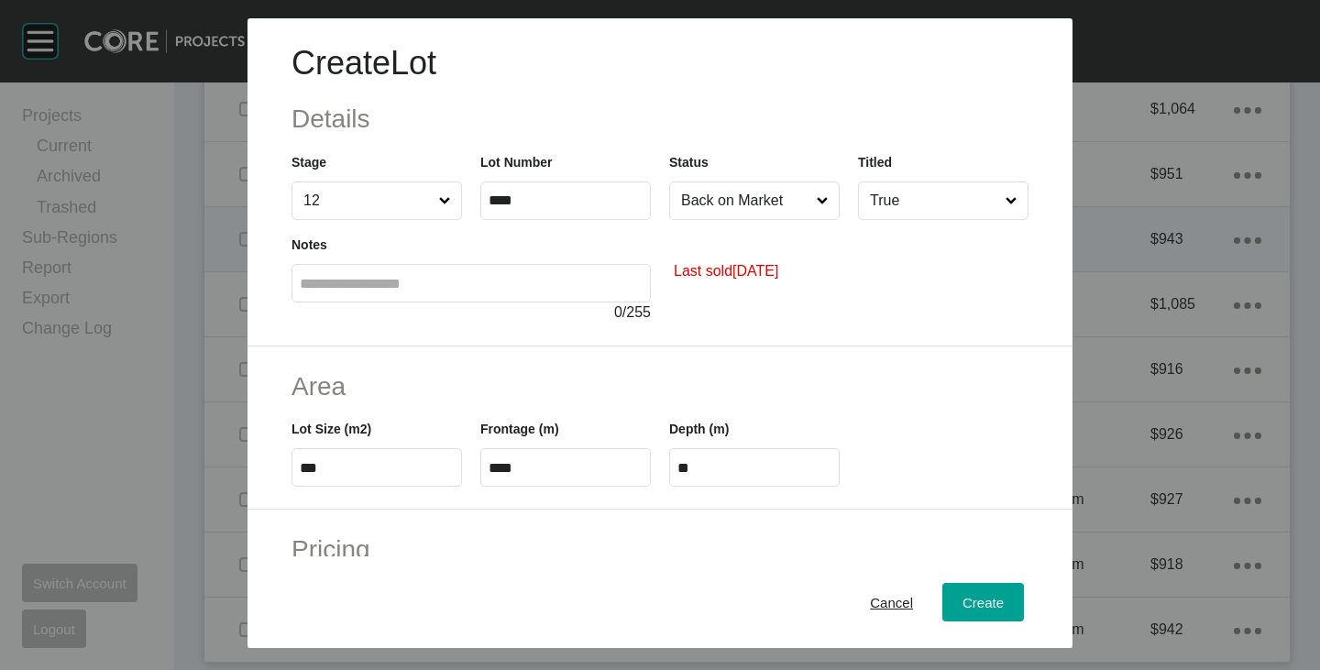
scroll to position [448, 0]
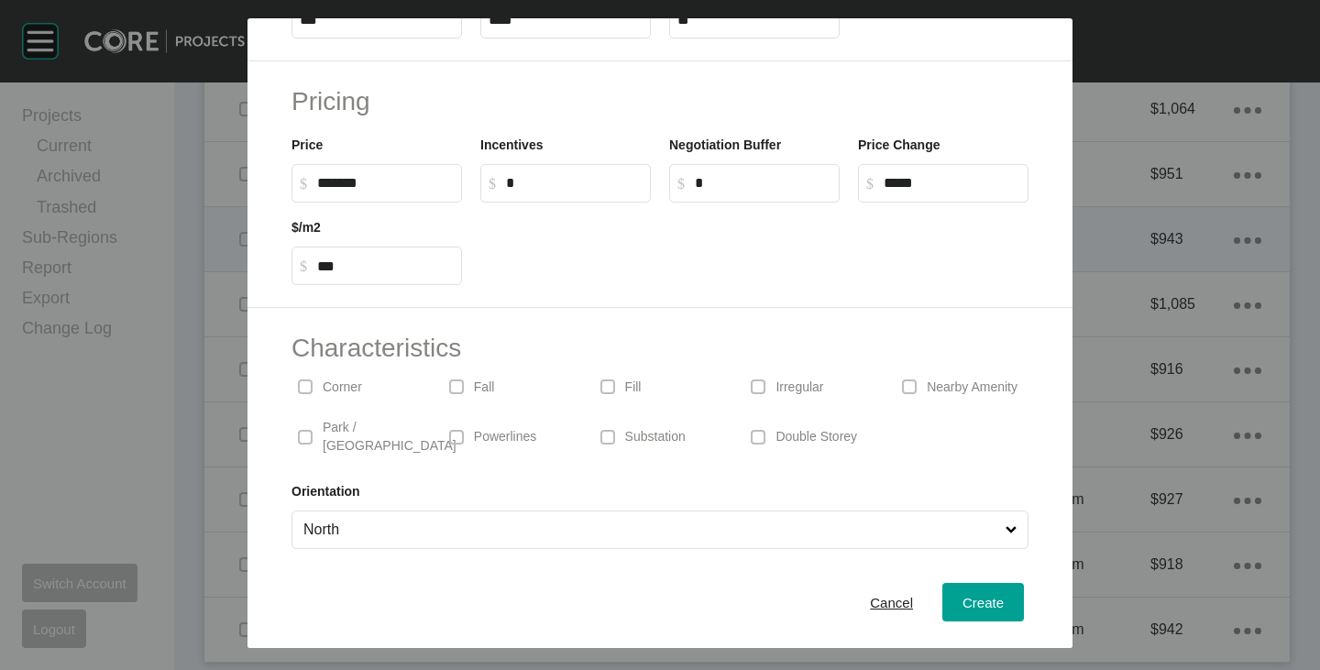
click at [363, 522] on input "North" at bounding box center [651, 529] width 702 height 37
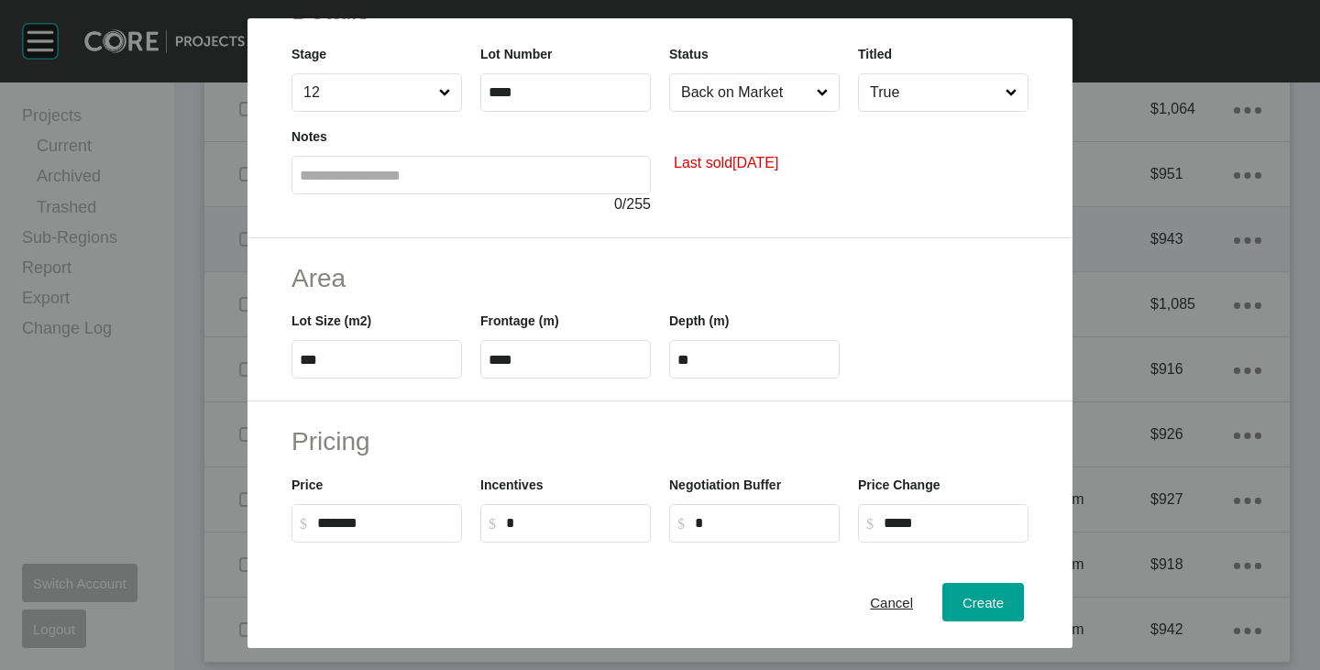
scroll to position [0, 0]
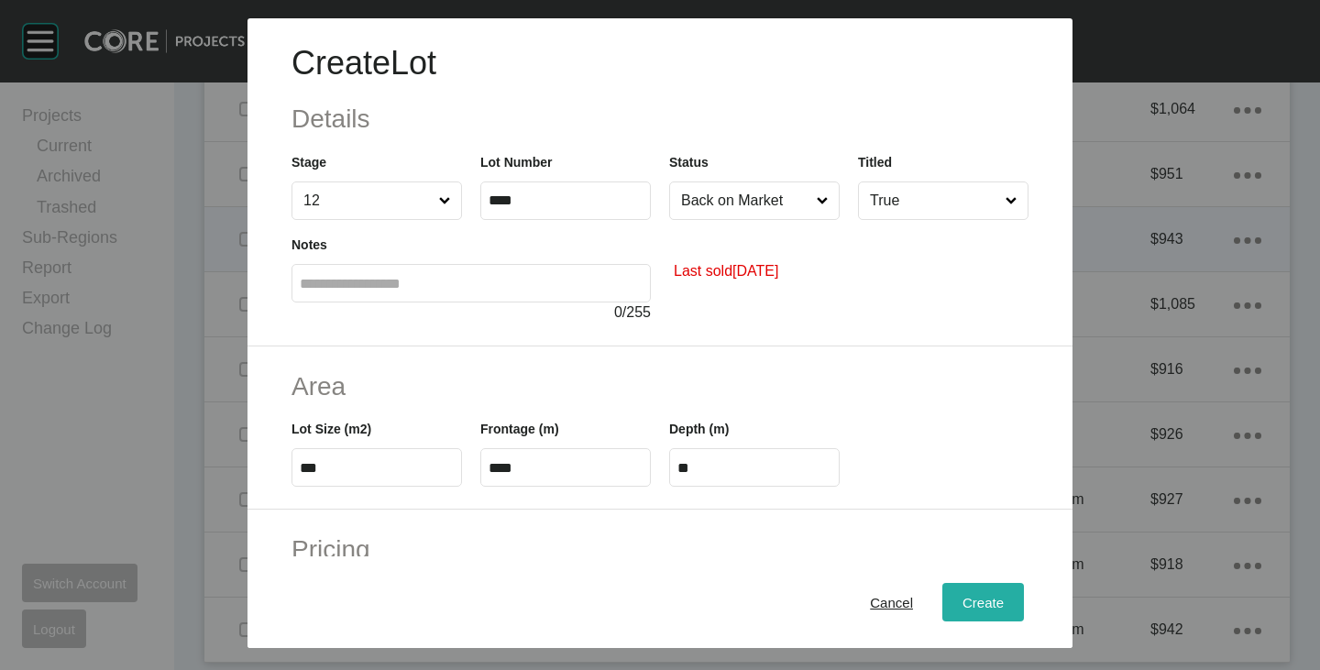
click at [964, 592] on div "Create" at bounding box center [983, 602] width 50 height 25
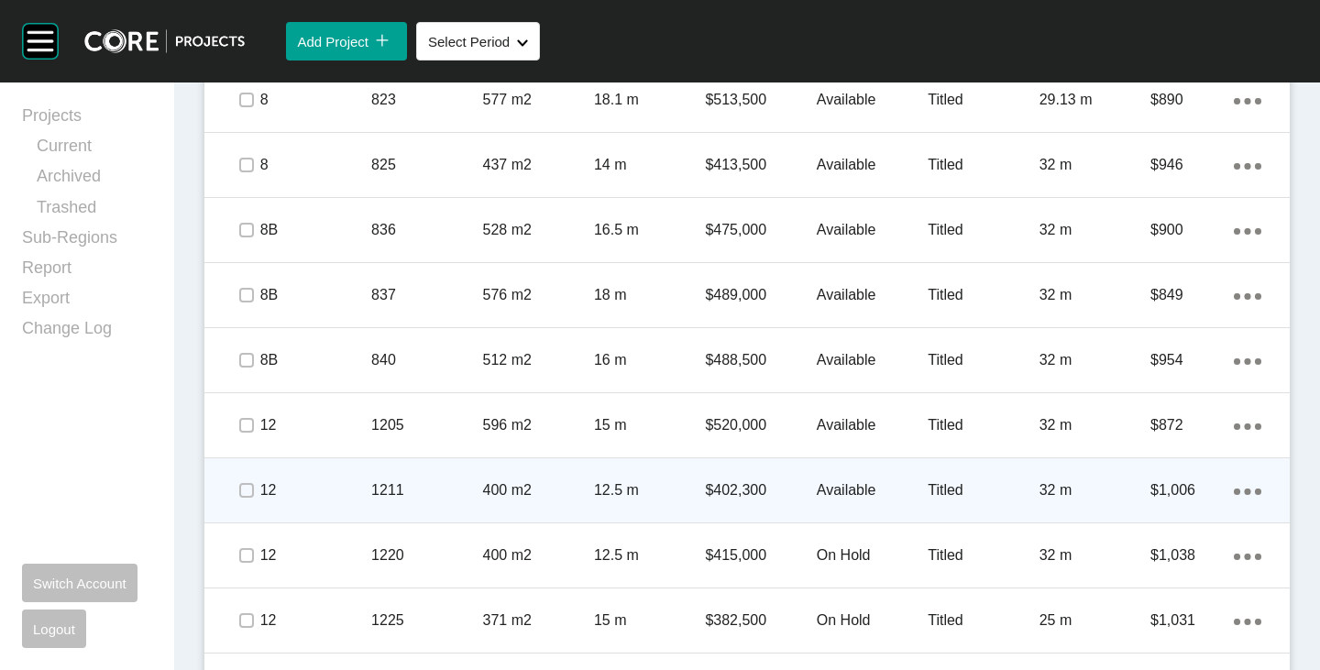
scroll to position [1379, 0]
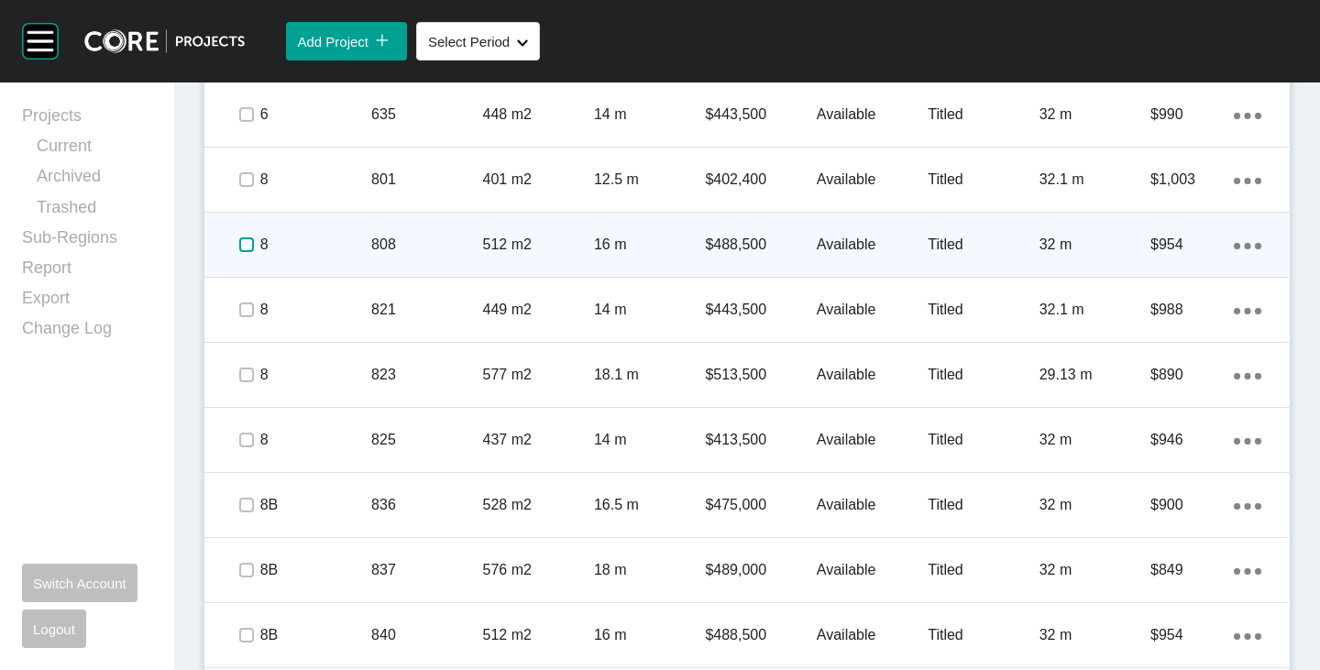
click at [240, 247] on label at bounding box center [246, 244] width 15 height 15
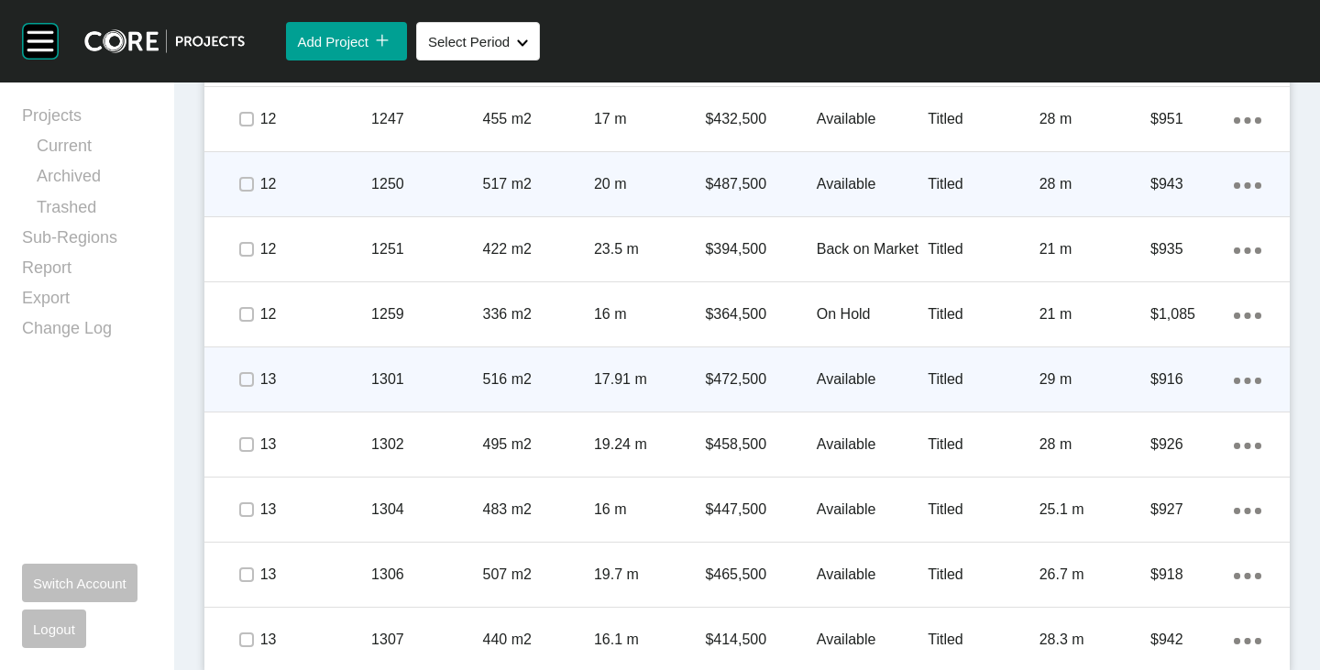
scroll to position [2361, 0]
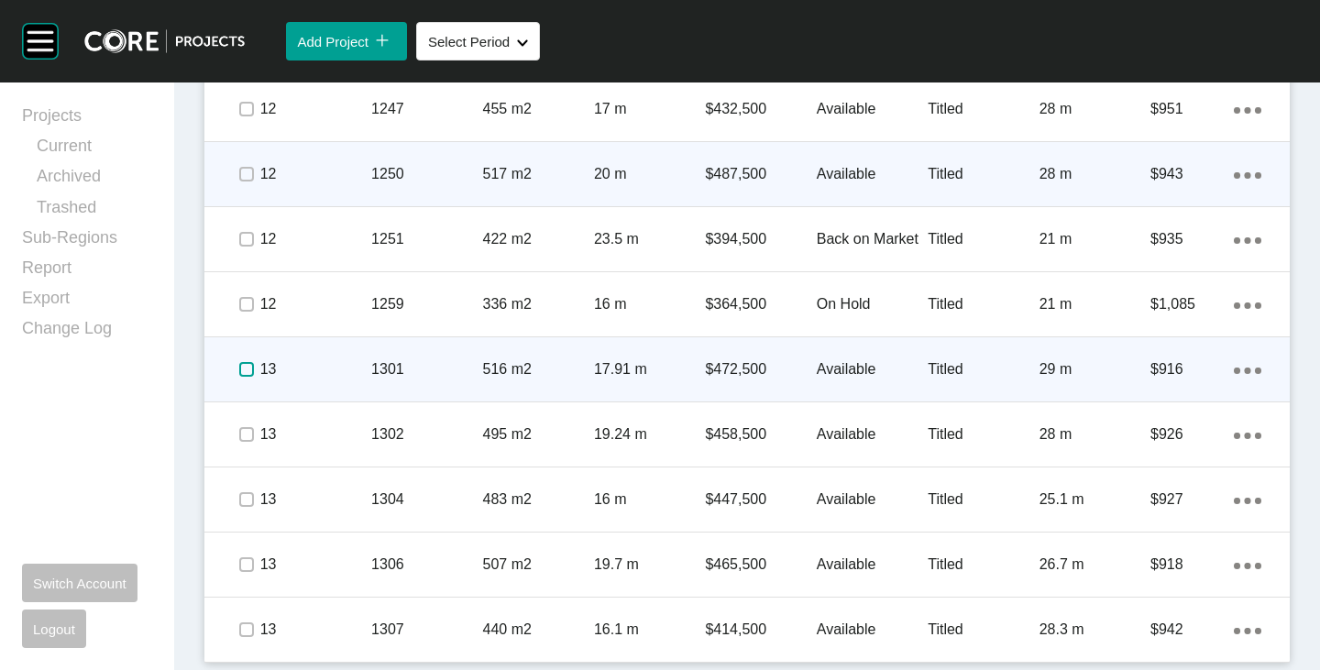
click at [241, 365] on label at bounding box center [246, 369] width 15 height 15
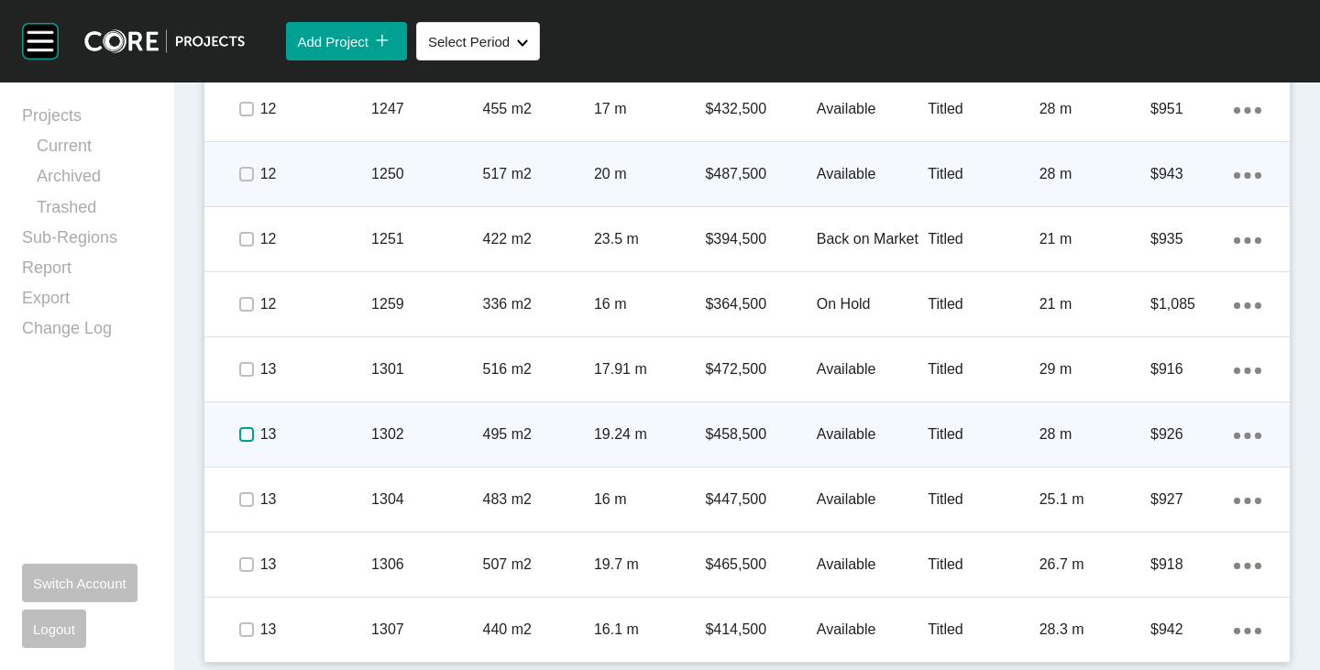
click at [250, 427] on label at bounding box center [246, 434] width 15 height 15
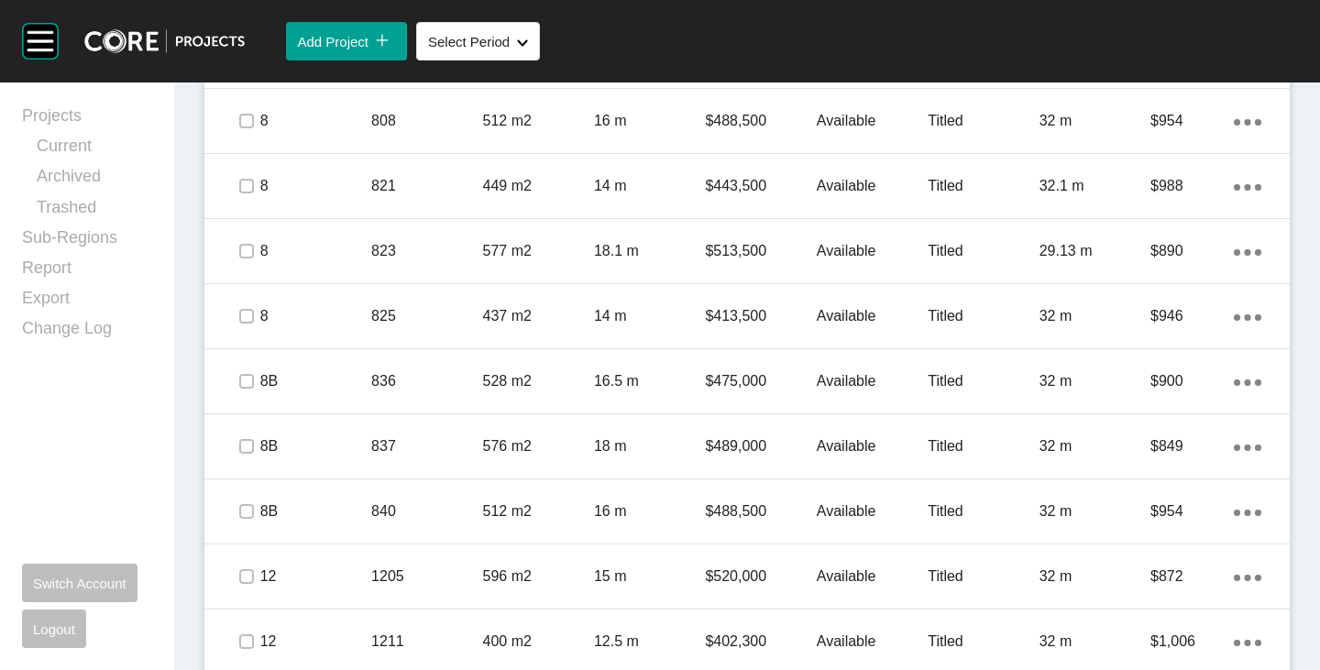
scroll to position [1353, 0]
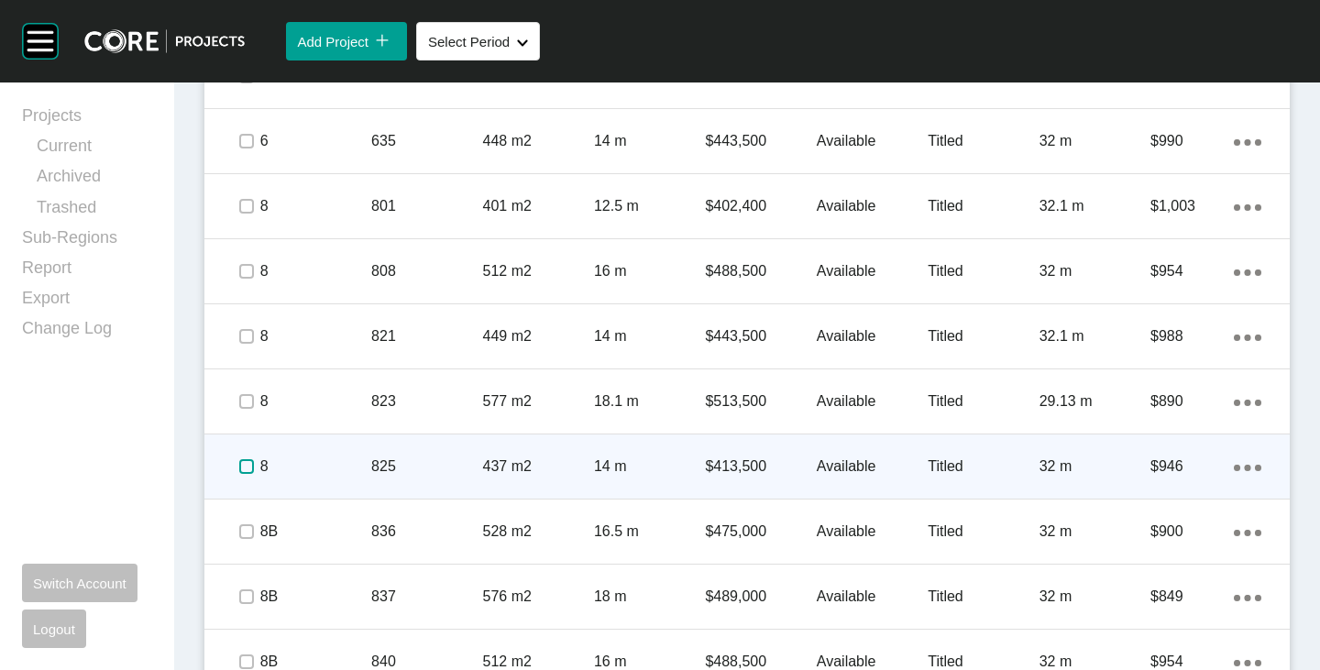
click at [243, 460] on label at bounding box center [246, 466] width 15 height 15
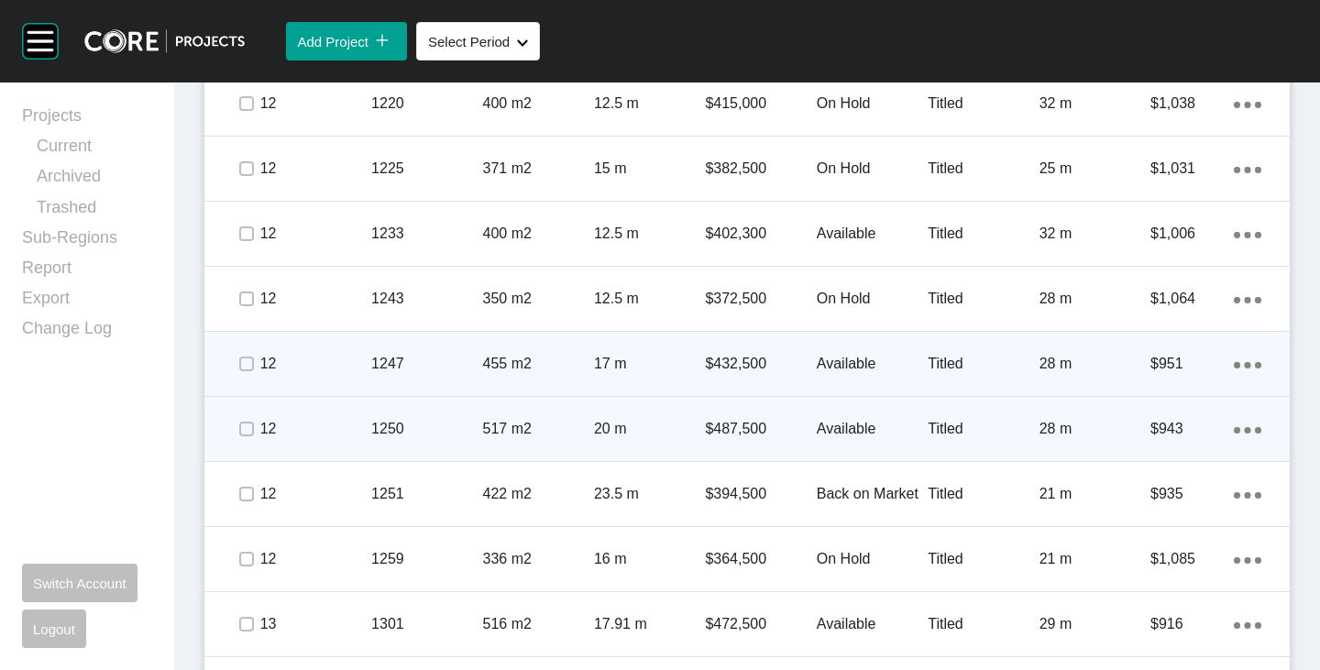
scroll to position [2361, 0]
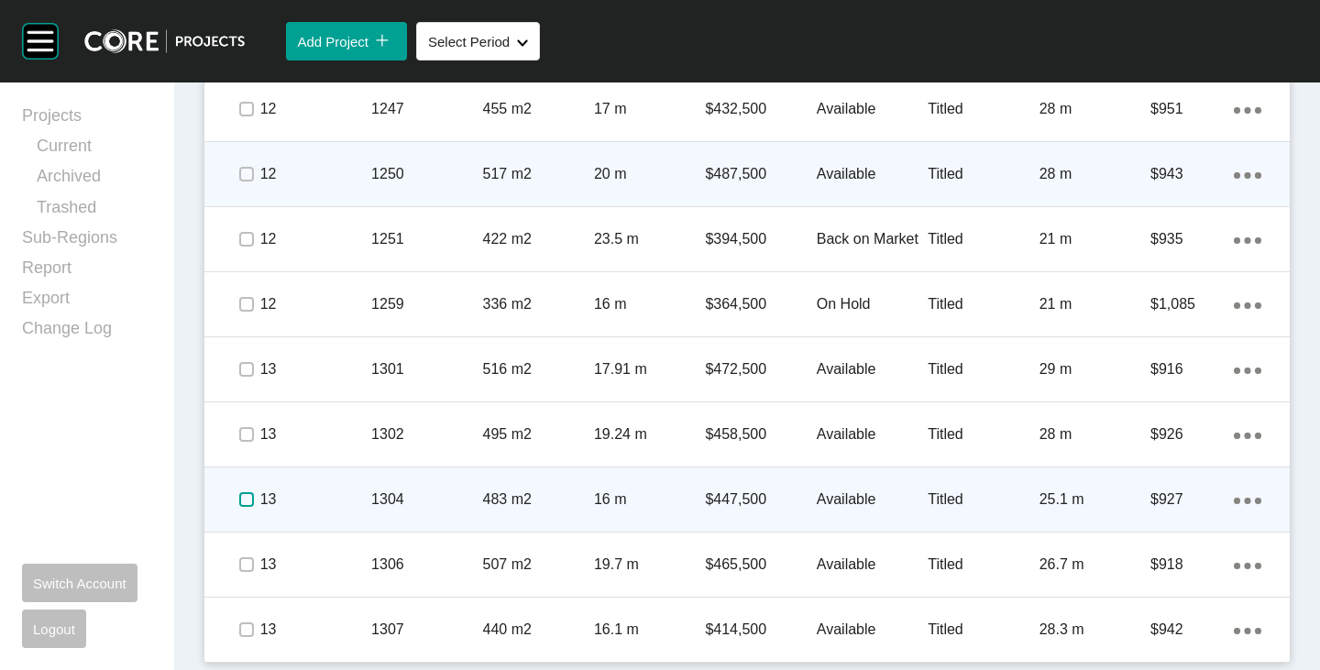
click at [245, 498] on label at bounding box center [246, 499] width 15 height 15
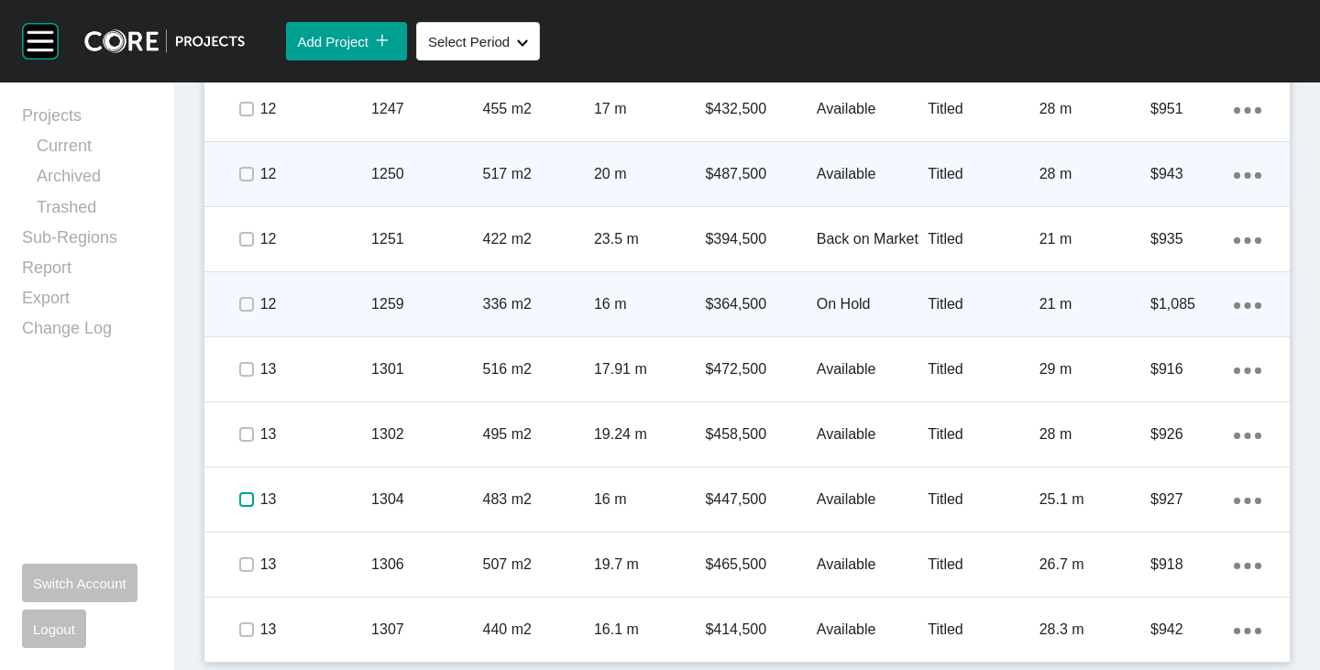
scroll to position [1903, 0]
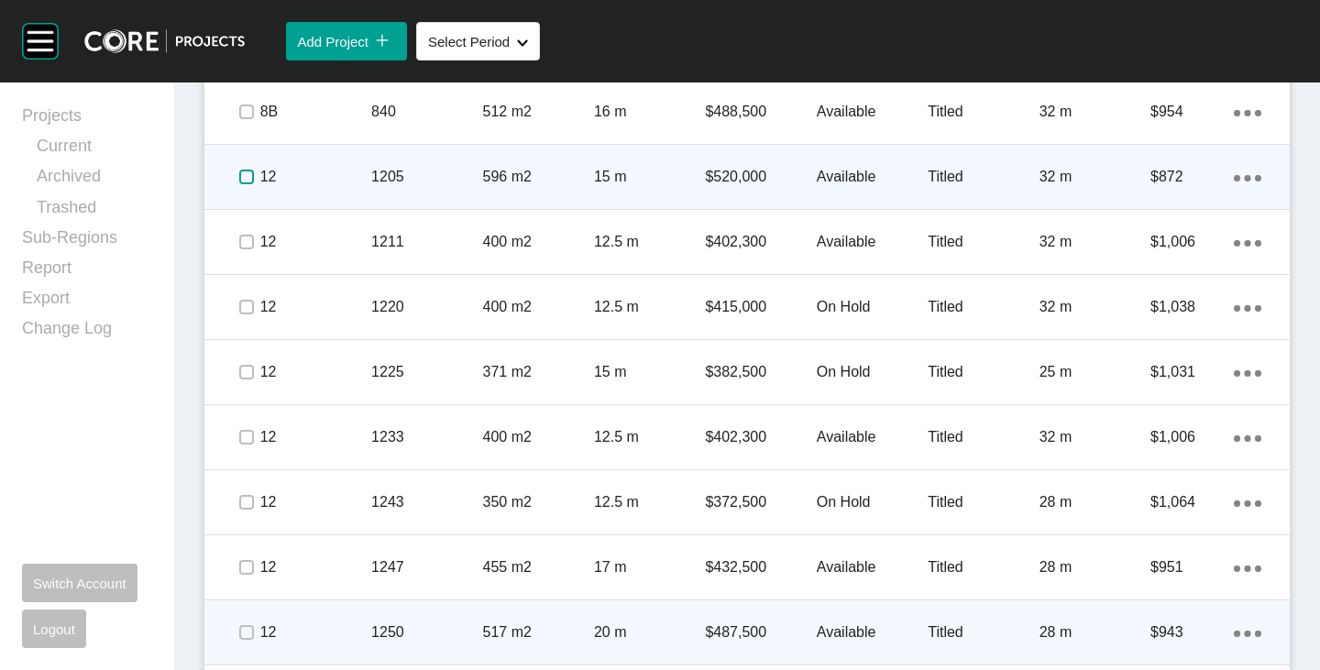
click at [251, 176] on label at bounding box center [246, 177] width 15 height 15
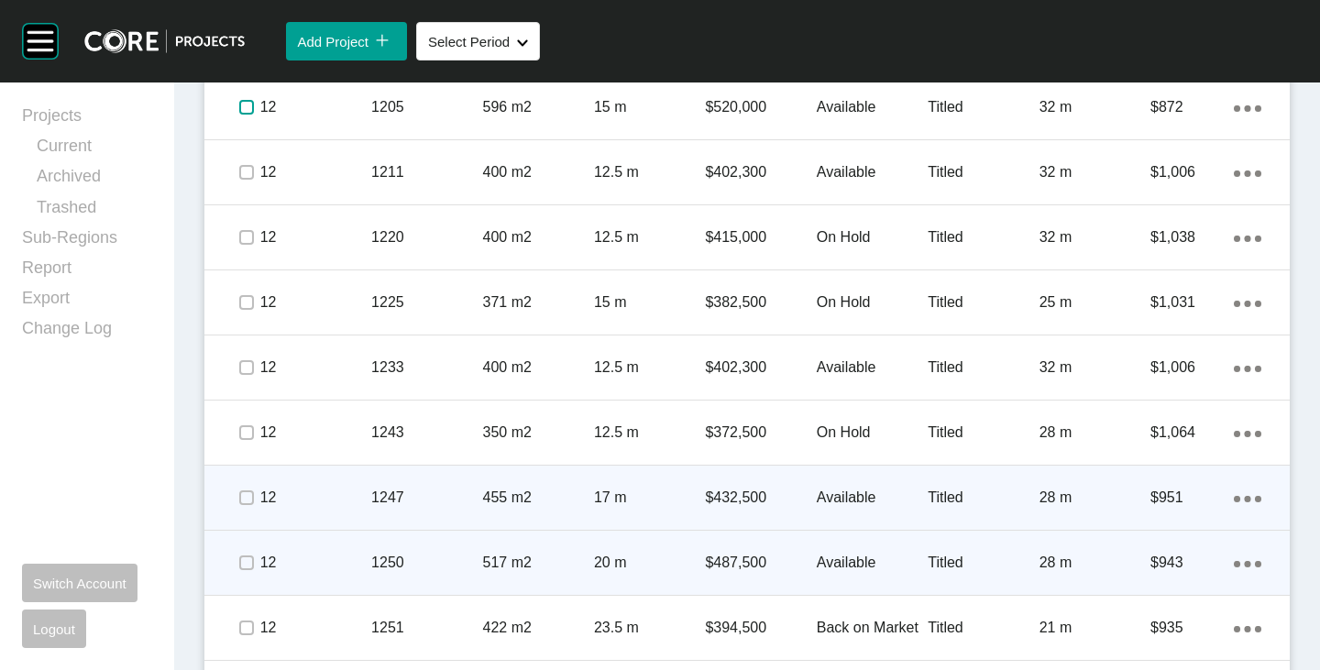
scroll to position [1994, 0]
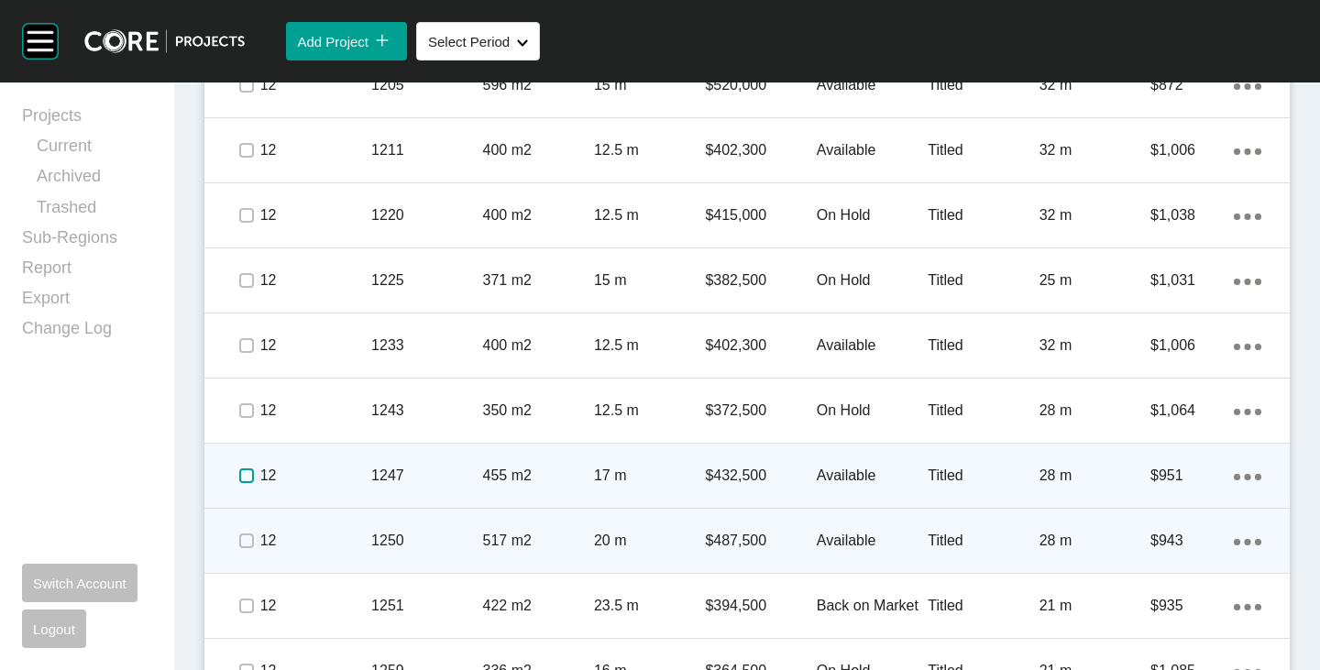
click at [246, 477] on label at bounding box center [246, 475] width 15 height 15
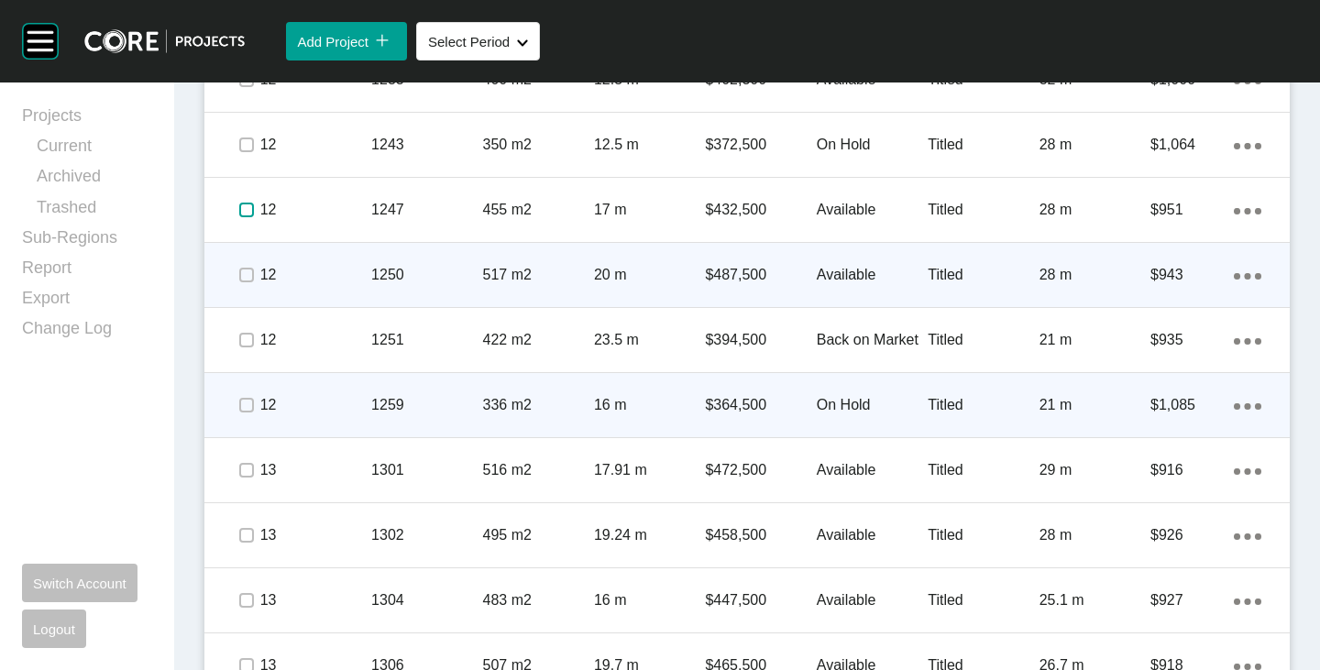
scroll to position [2361, 0]
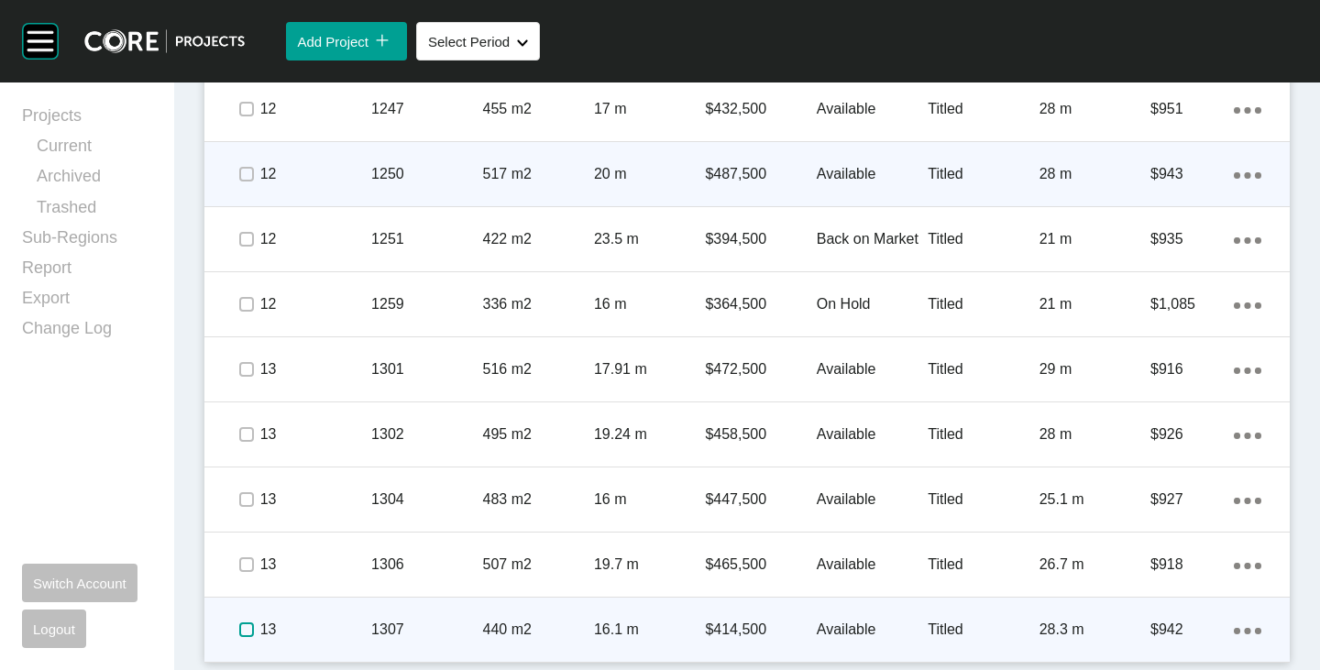
click at [239, 632] on label at bounding box center [246, 629] width 15 height 15
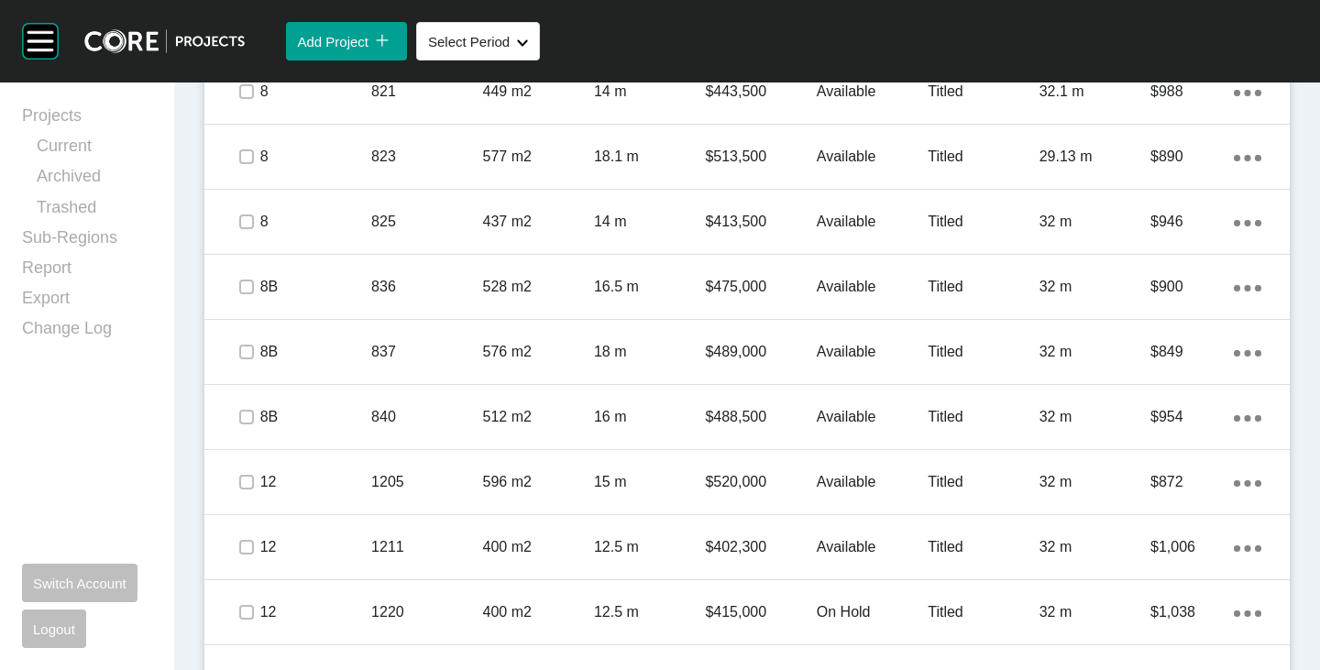
scroll to position [1353, 0]
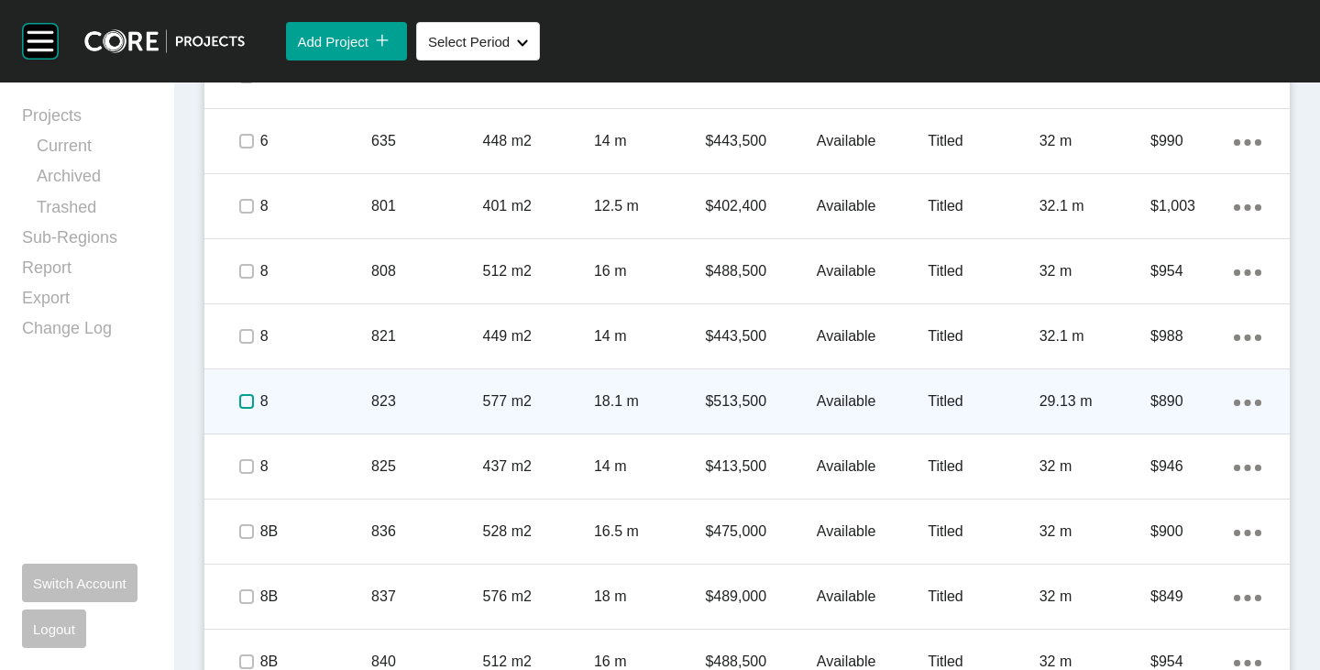
click at [241, 404] on label at bounding box center [246, 401] width 15 height 15
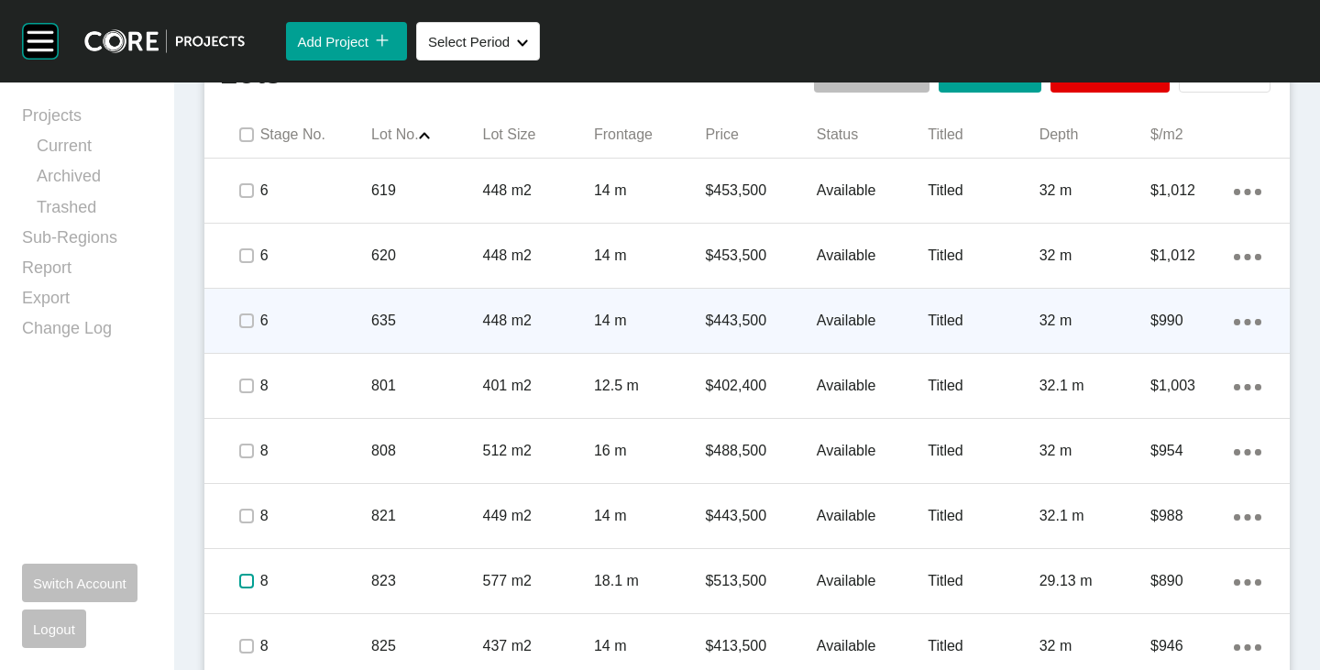
scroll to position [1078, 0]
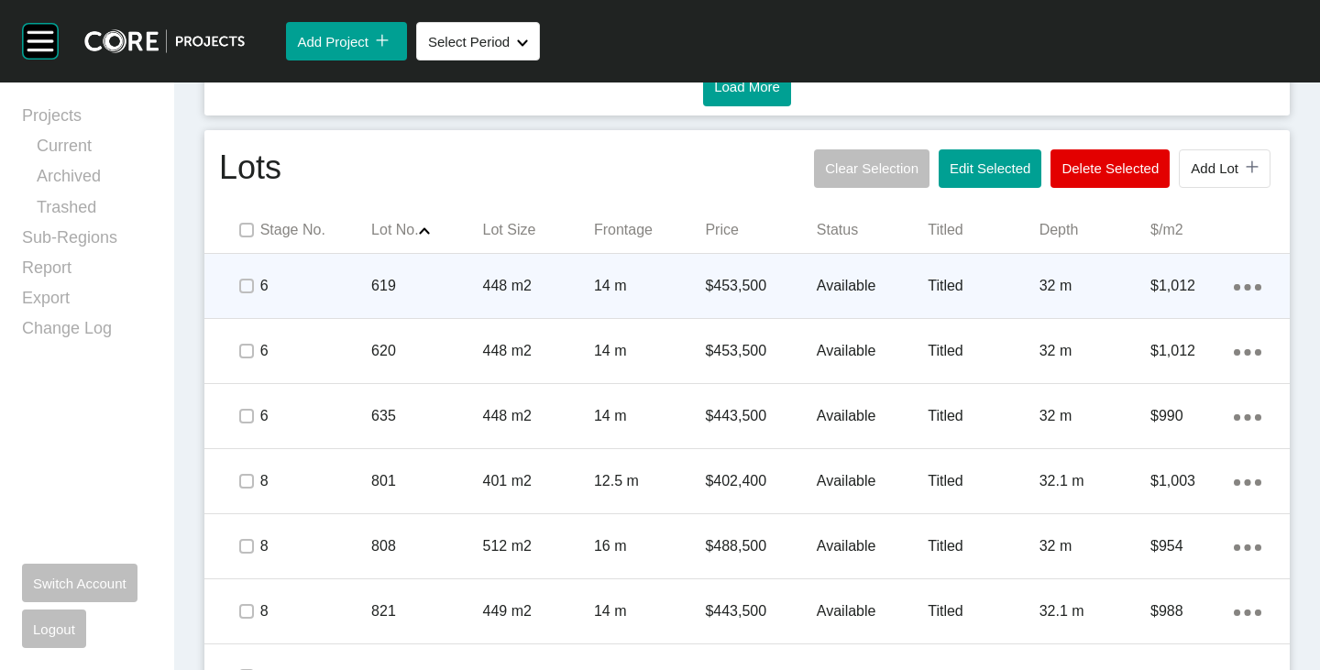
click at [827, 279] on p "Available" at bounding box center [872, 286] width 111 height 20
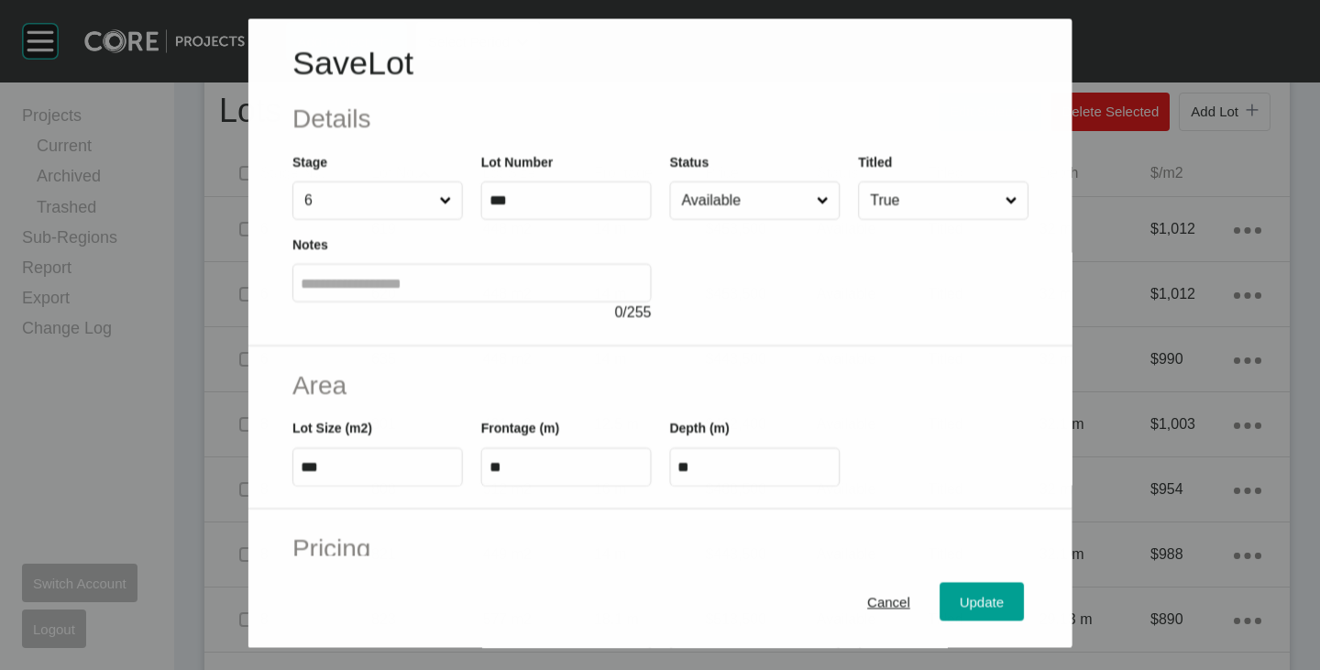
click at [728, 181] on div "Status Available" at bounding box center [754, 186] width 170 height 68
click at [724, 209] on input "Available" at bounding box center [745, 200] width 136 height 37
click at [980, 602] on span "Update" at bounding box center [982, 603] width 44 height 16
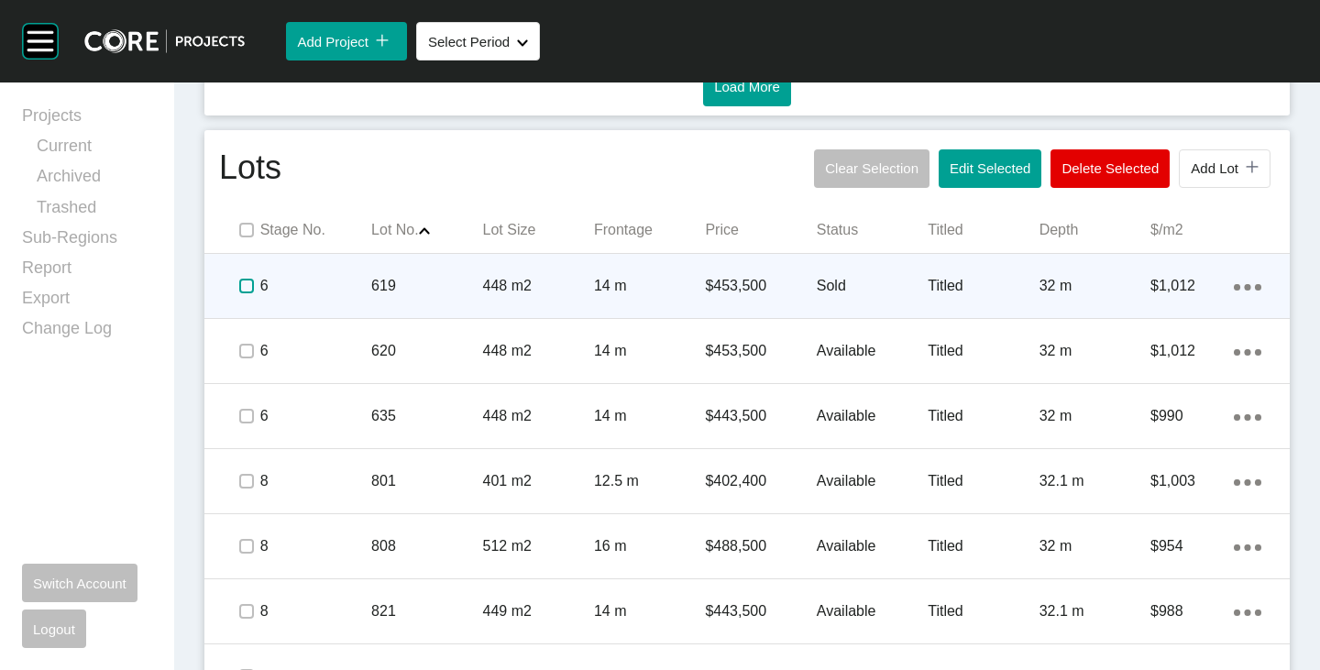
click at [246, 293] on label at bounding box center [246, 286] width 15 height 15
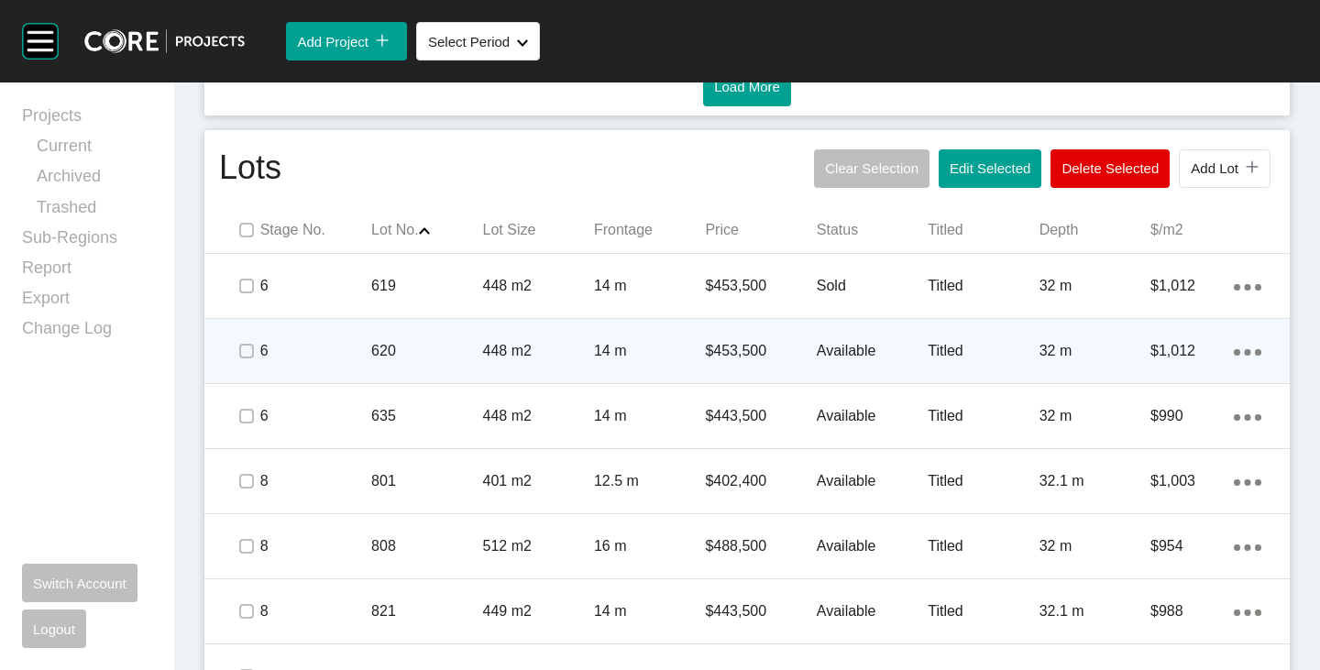
click at [856, 349] on p "Available" at bounding box center [872, 351] width 111 height 20
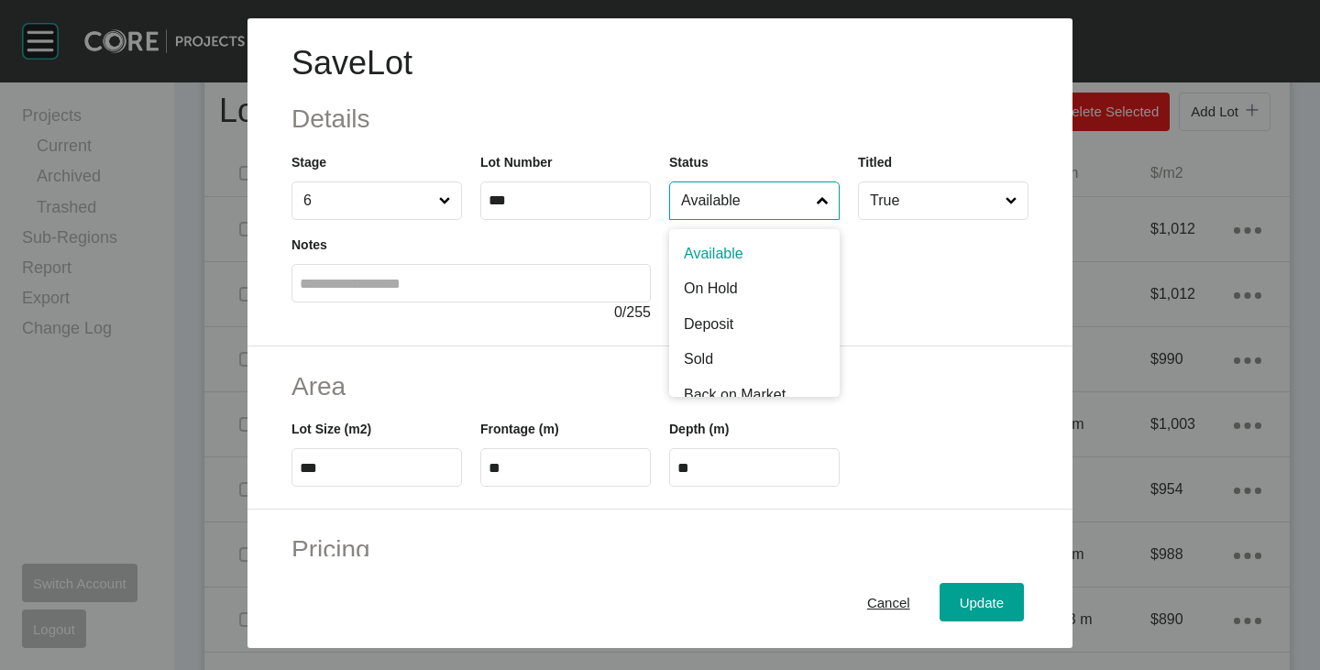
click at [703, 209] on input "Available" at bounding box center [745, 200] width 136 height 37
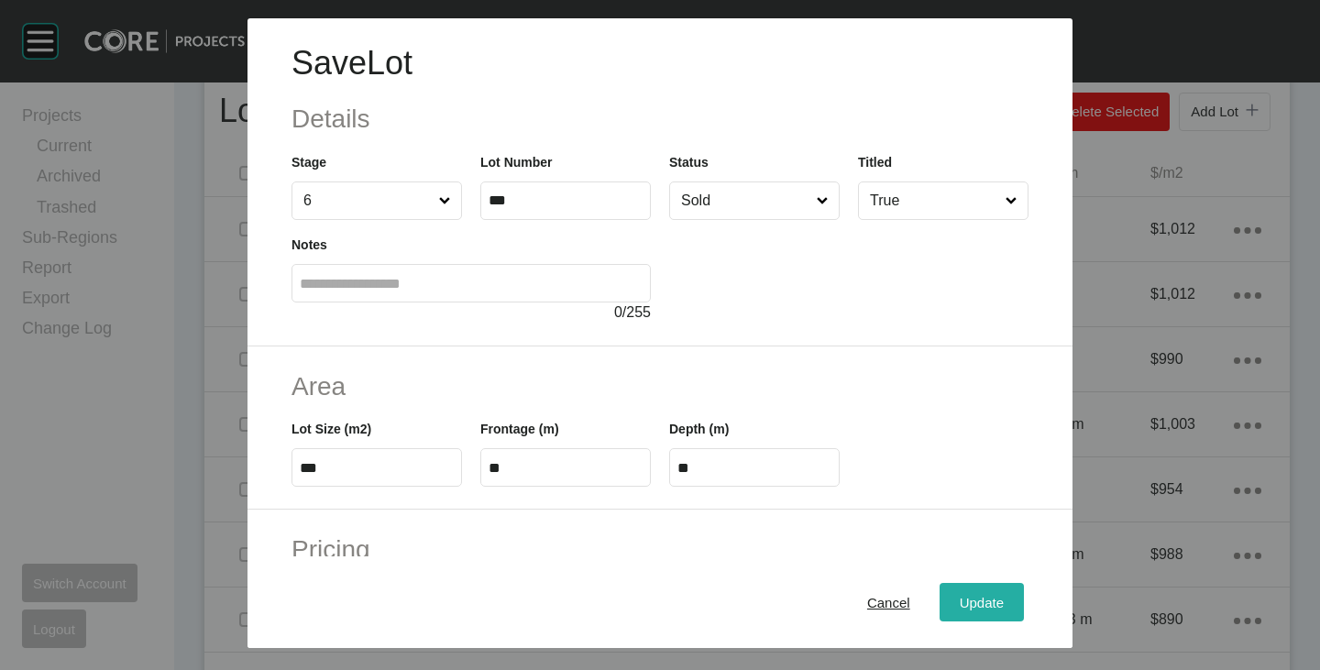
click at [961, 592] on div "Update" at bounding box center [981, 602] width 53 height 25
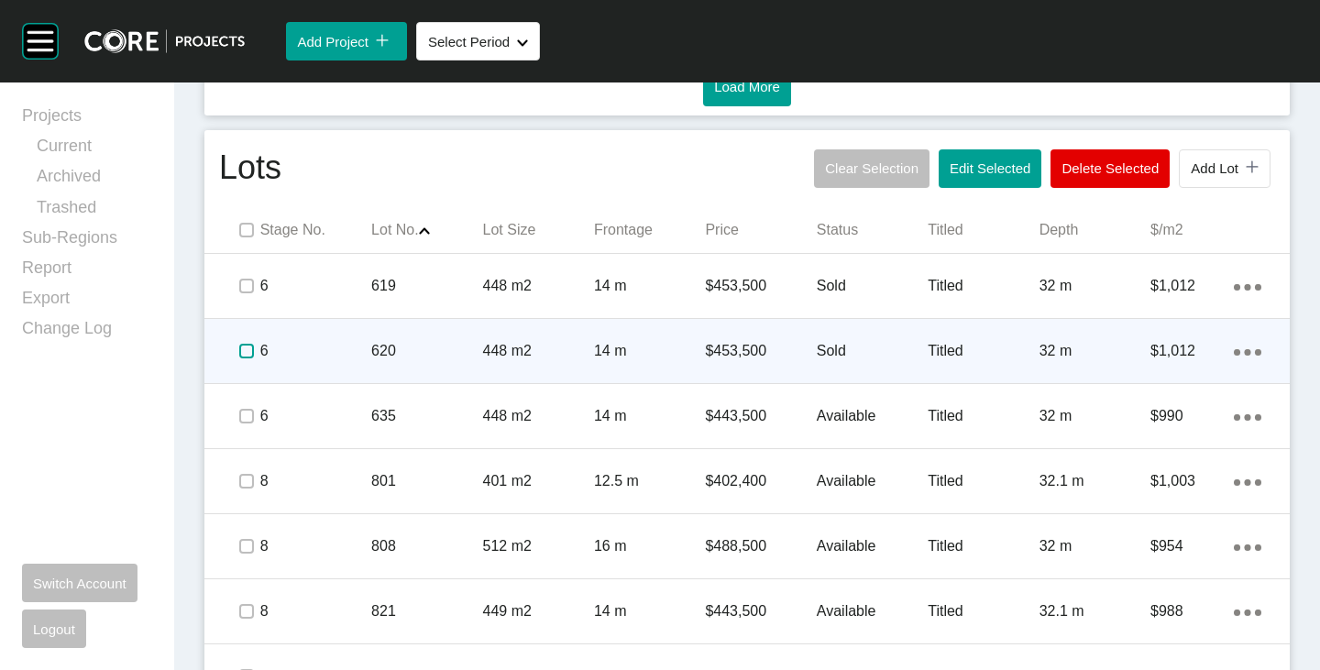
click at [239, 347] on label at bounding box center [246, 351] width 15 height 15
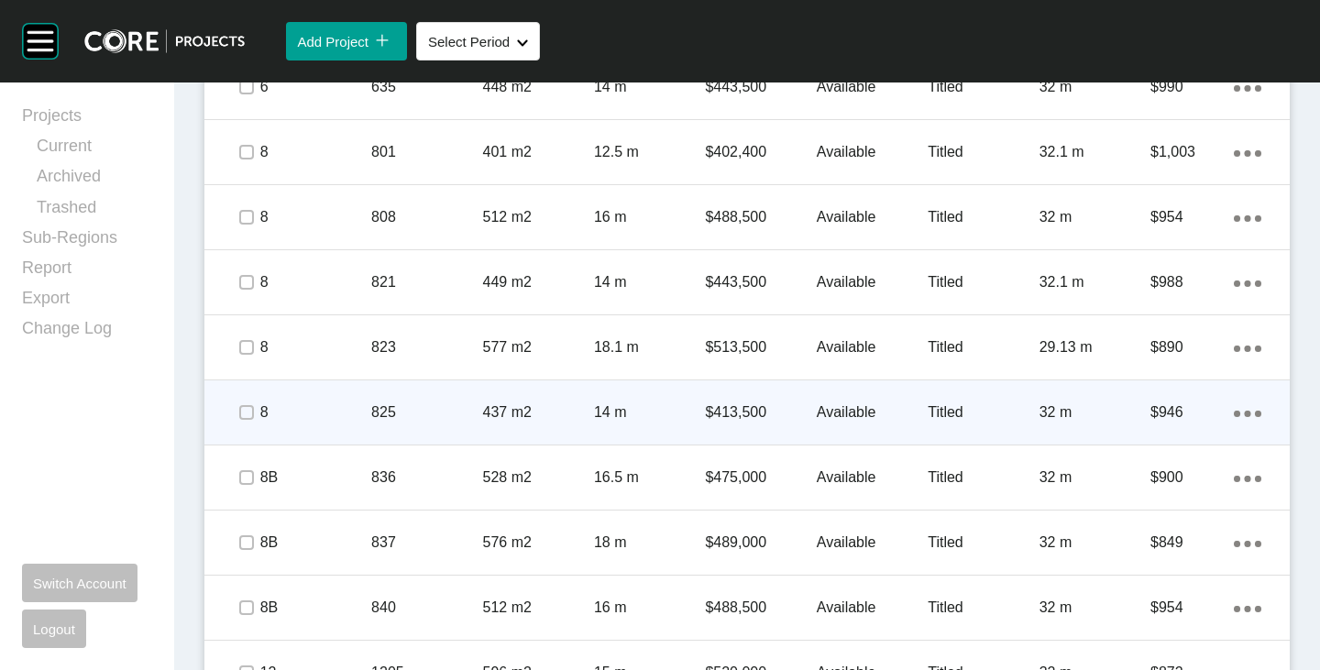
scroll to position [1444, 0]
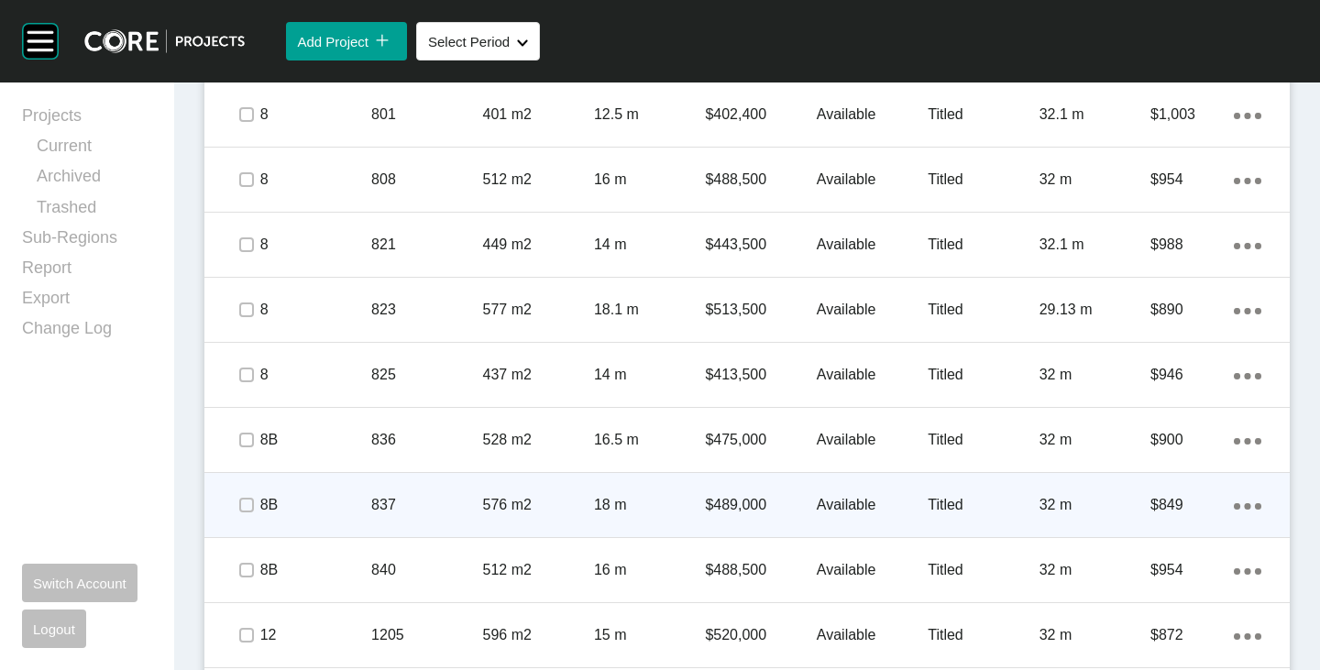
click at [823, 498] on p "Available" at bounding box center [872, 505] width 111 height 20
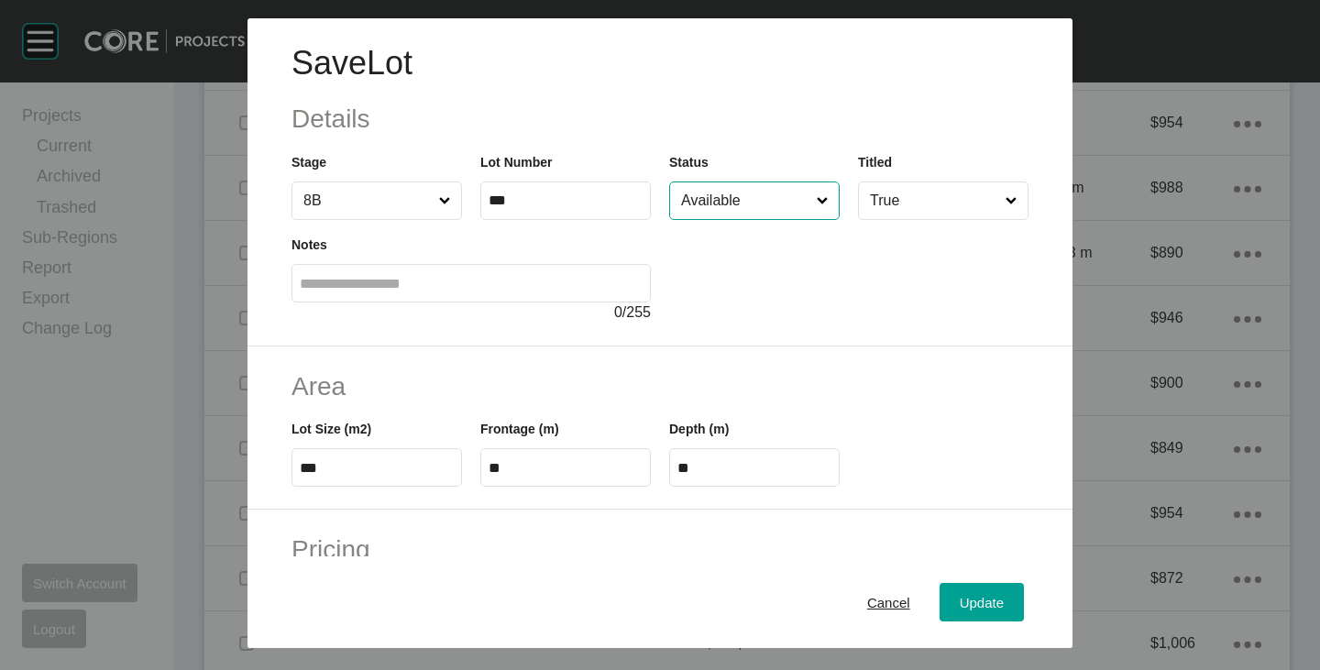
click at [736, 206] on input "Available" at bounding box center [745, 200] width 136 height 37
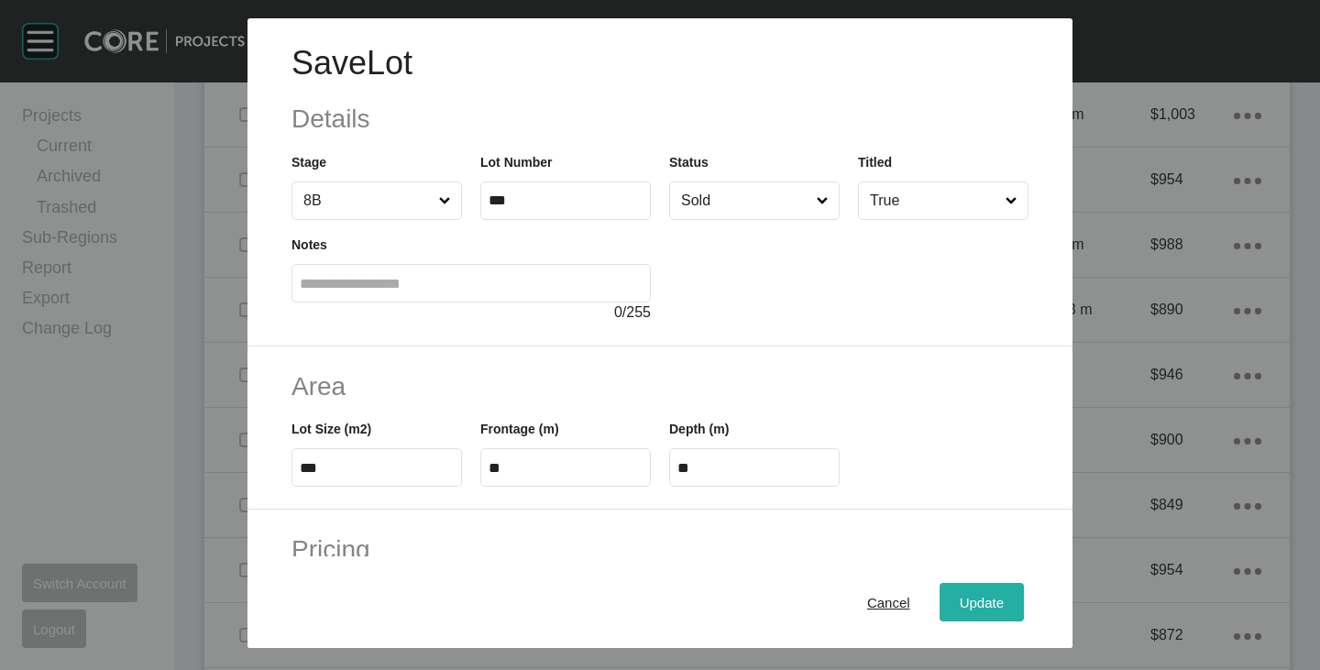
click at [960, 596] on span "Update" at bounding box center [982, 603] width 44 height 16
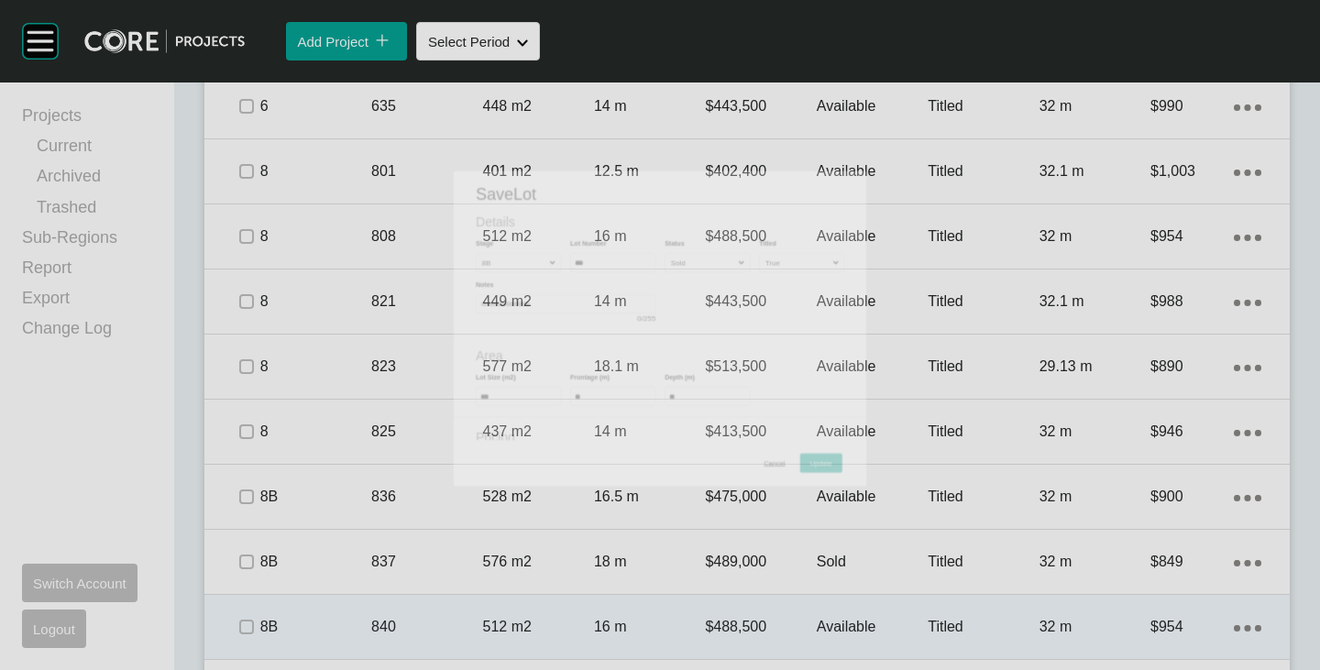
scroll to position [1444, 0]
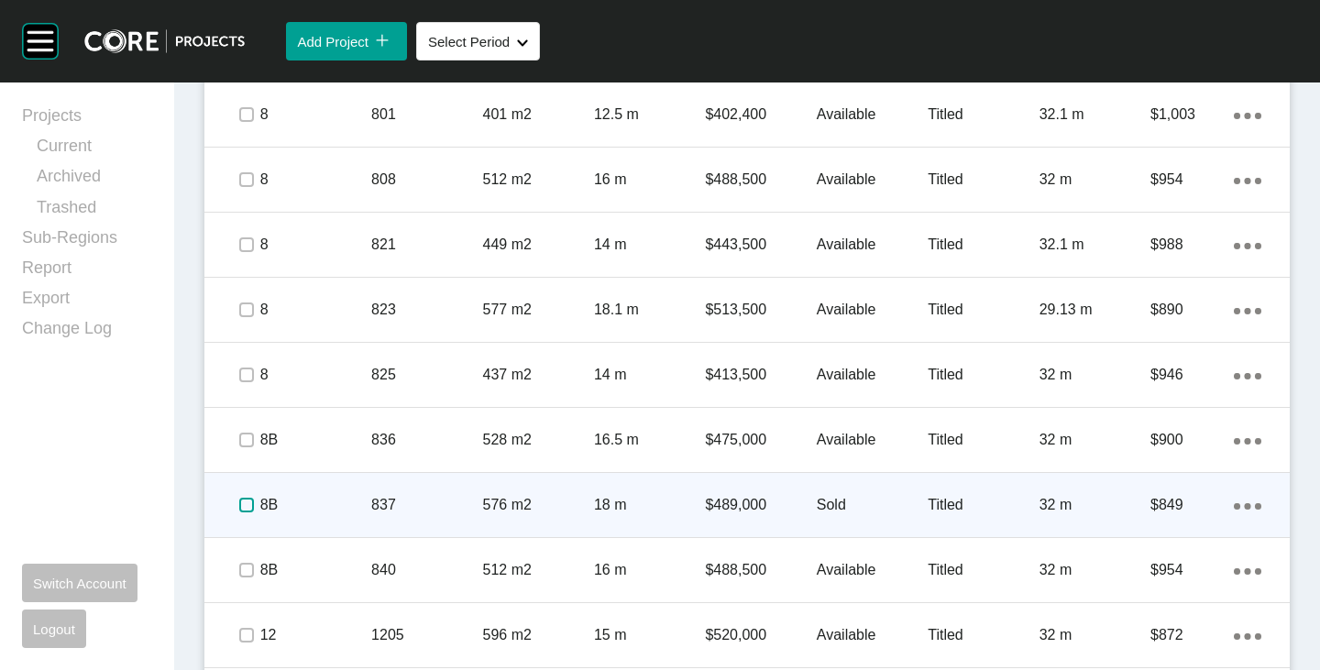
click at [239, 506] on label at bounding box center [246, 505] width 15 height 15
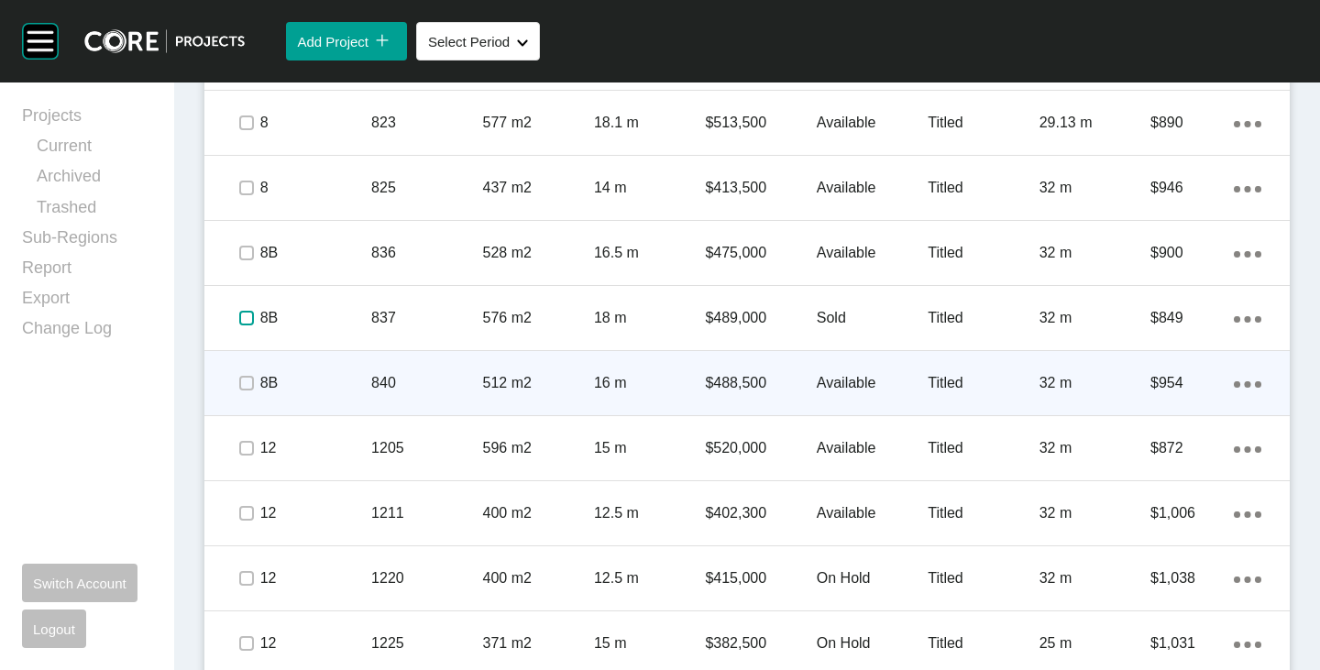
scroll to position [1719, 0]
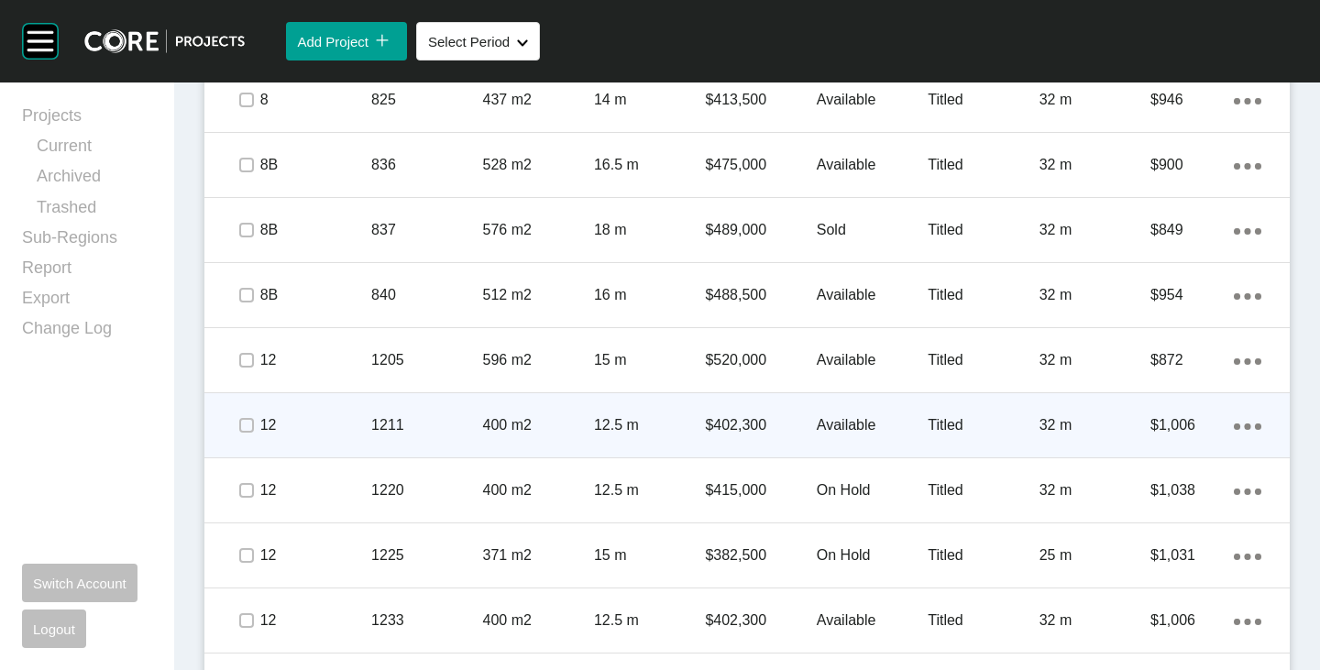
click at [843, 423] on p "Available" at bounding box center [872, 425] width 111 height 20
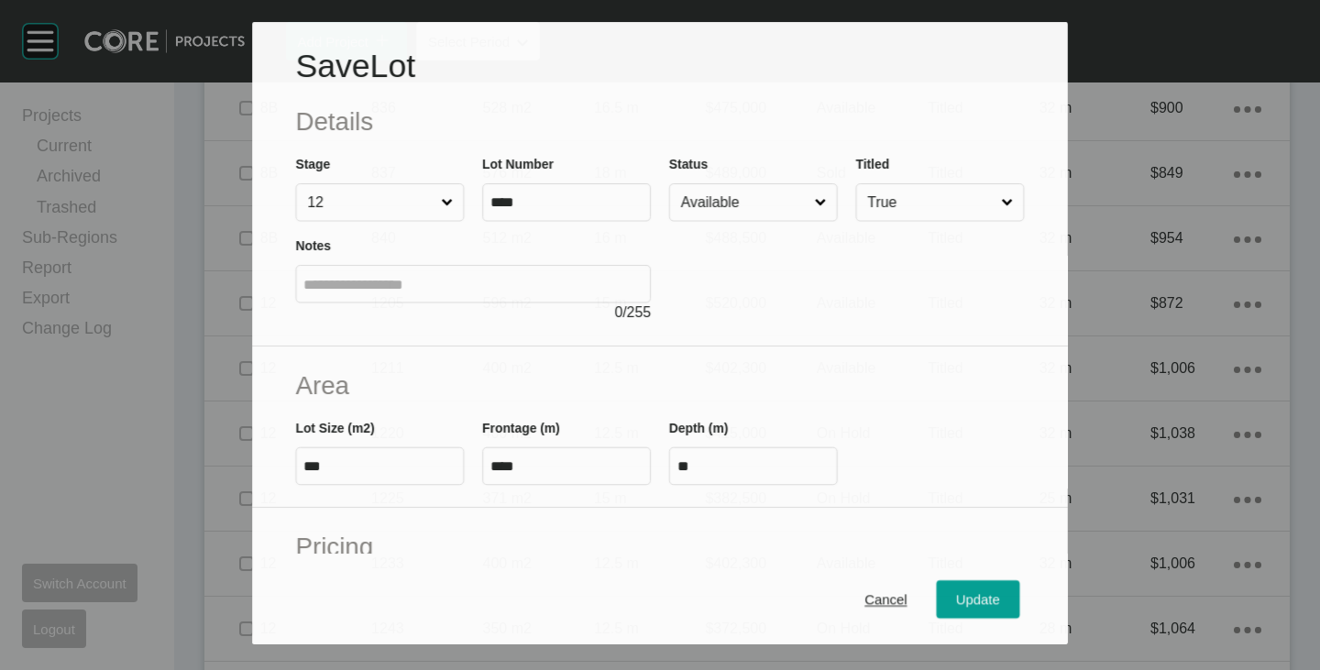
scroll to position [1663, 0]
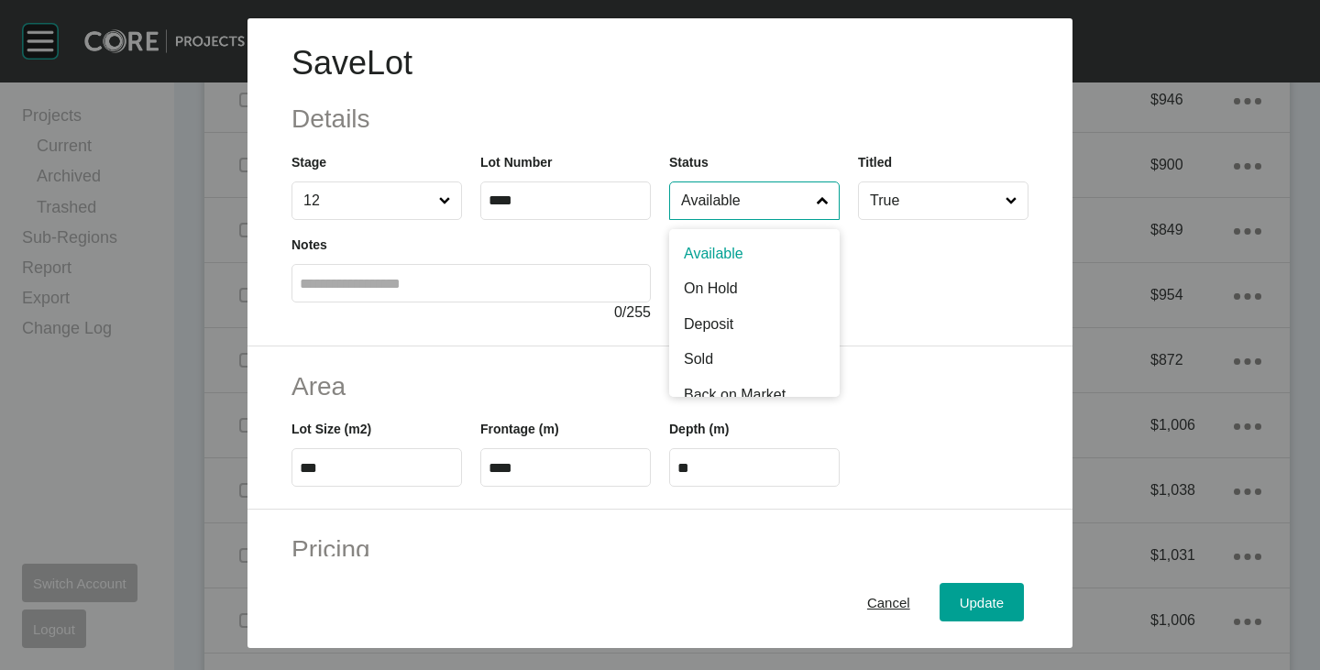
click at [718, 214] on input "Available" at bounding box center [745, 200] width 136 height 37
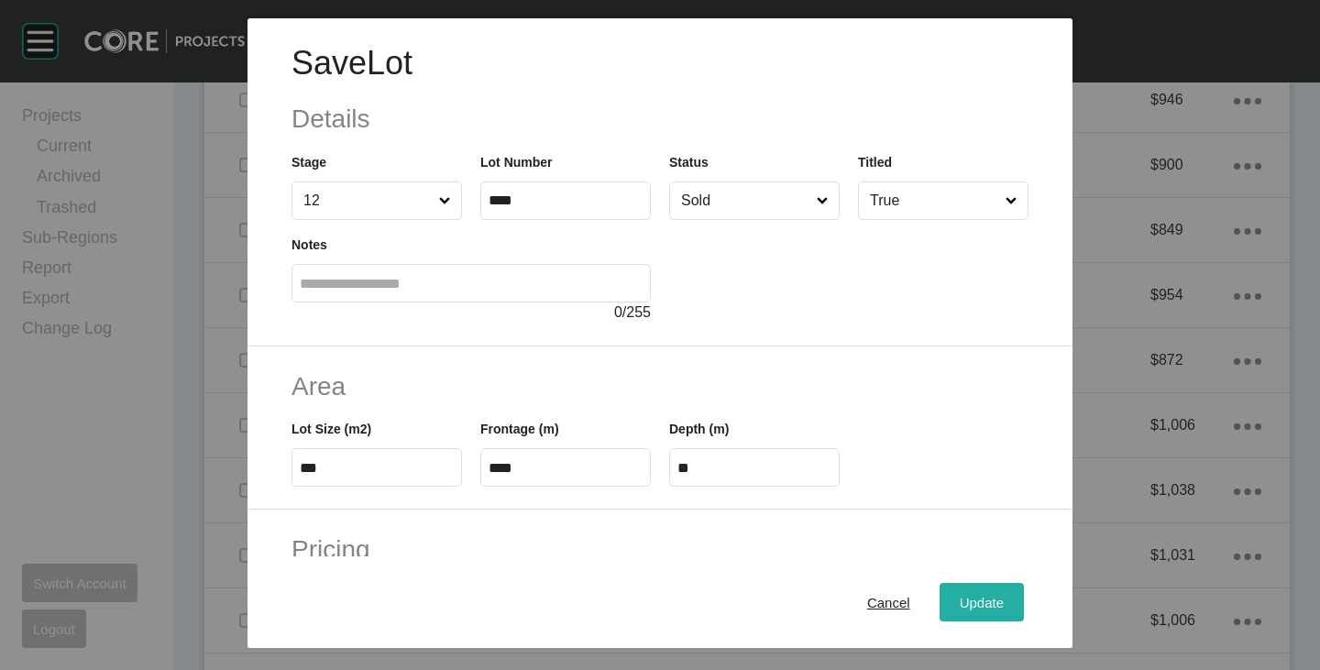
click at [974, 593] on div "Update" at bounding box center [981, 602] width 53 height 25
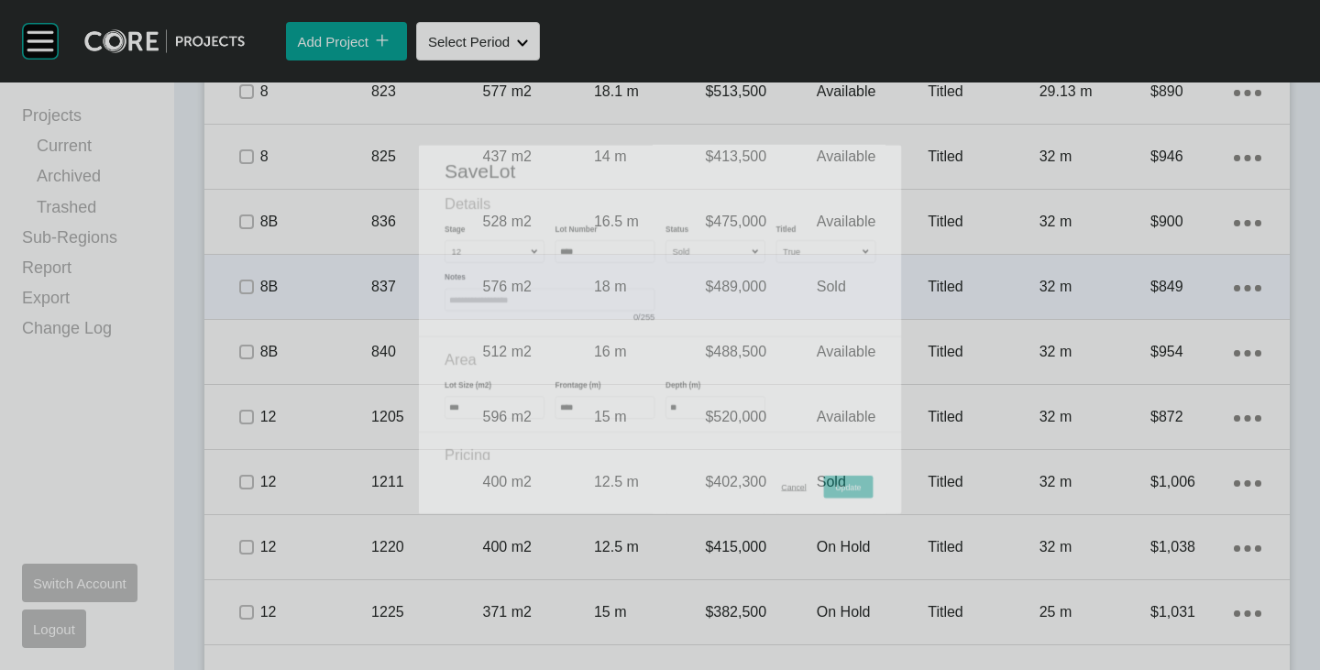
scroll to position [1719, 0]
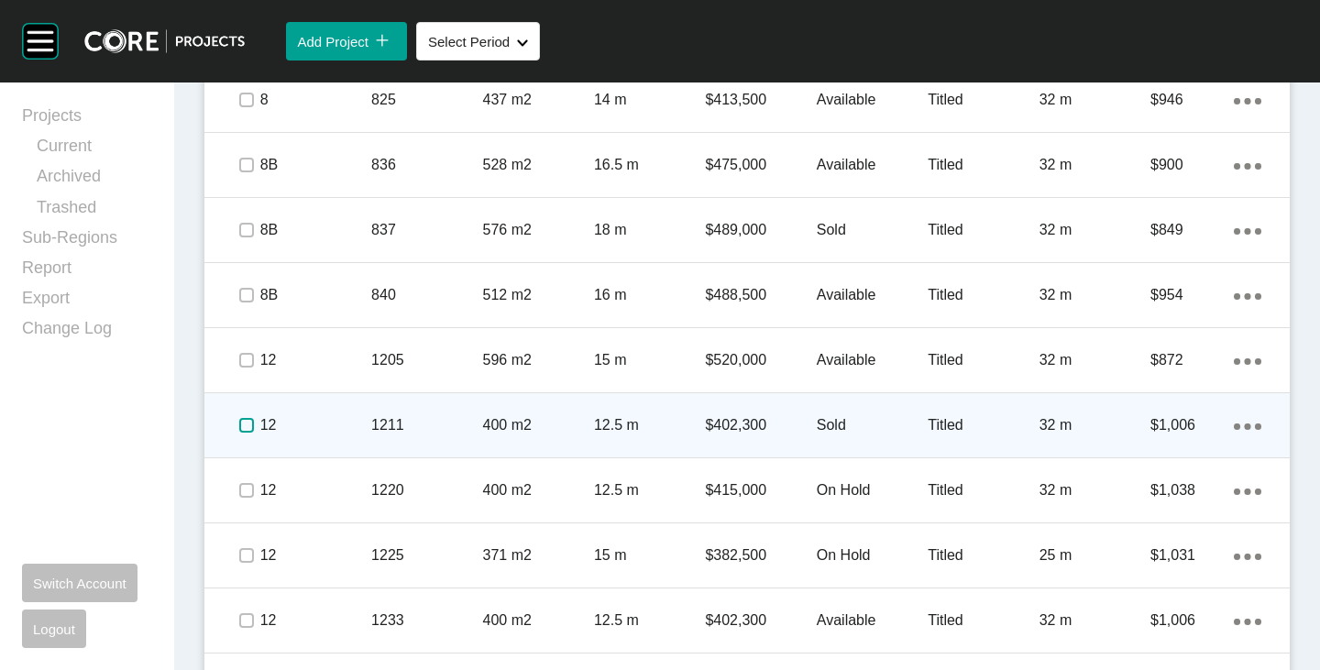
click at [239, 426] on label at bounding box center [246, 425] width 15 height 15
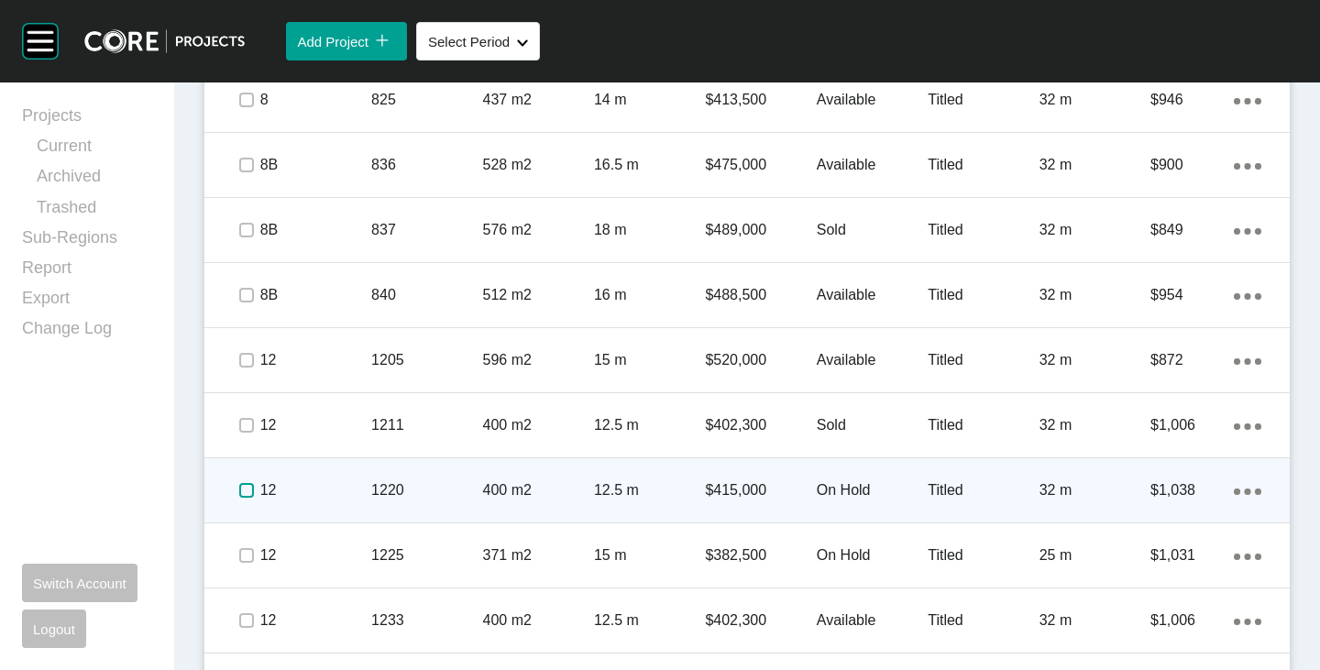
click at [243, 494] on label at bounding box center [246, 490] width 15 height 15
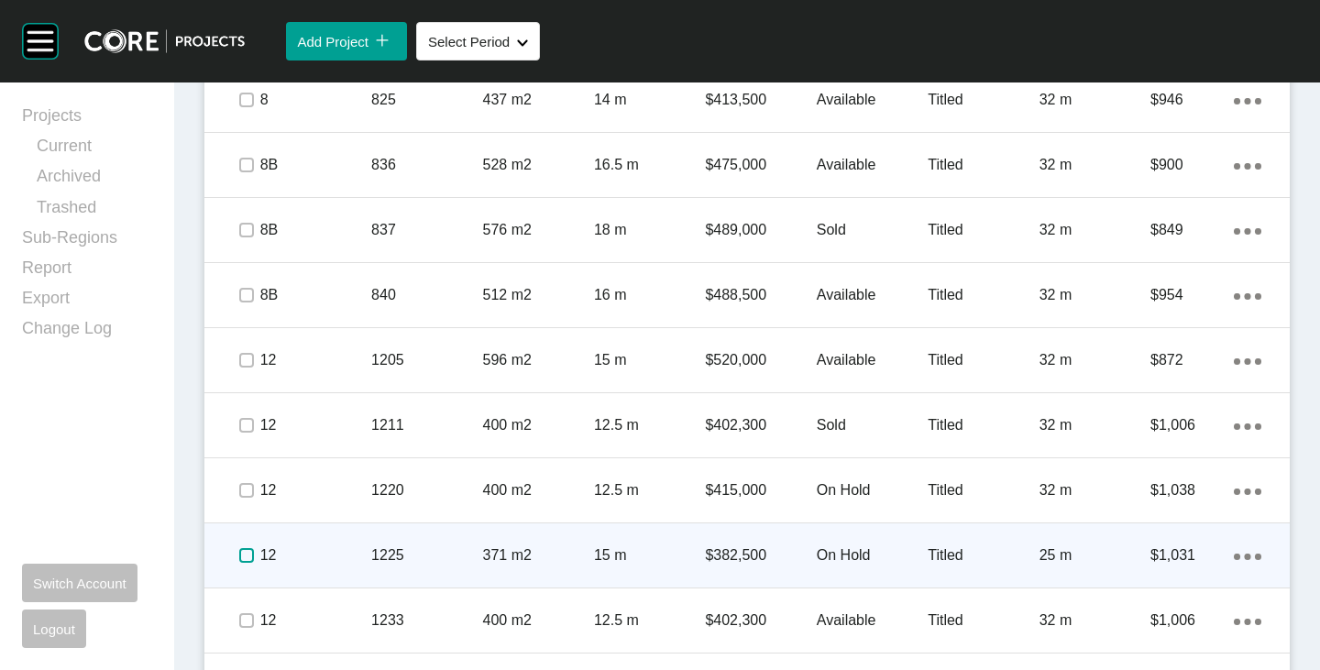
click at [246, 560] on label at bounding box center [246, 555] width 15 height 15
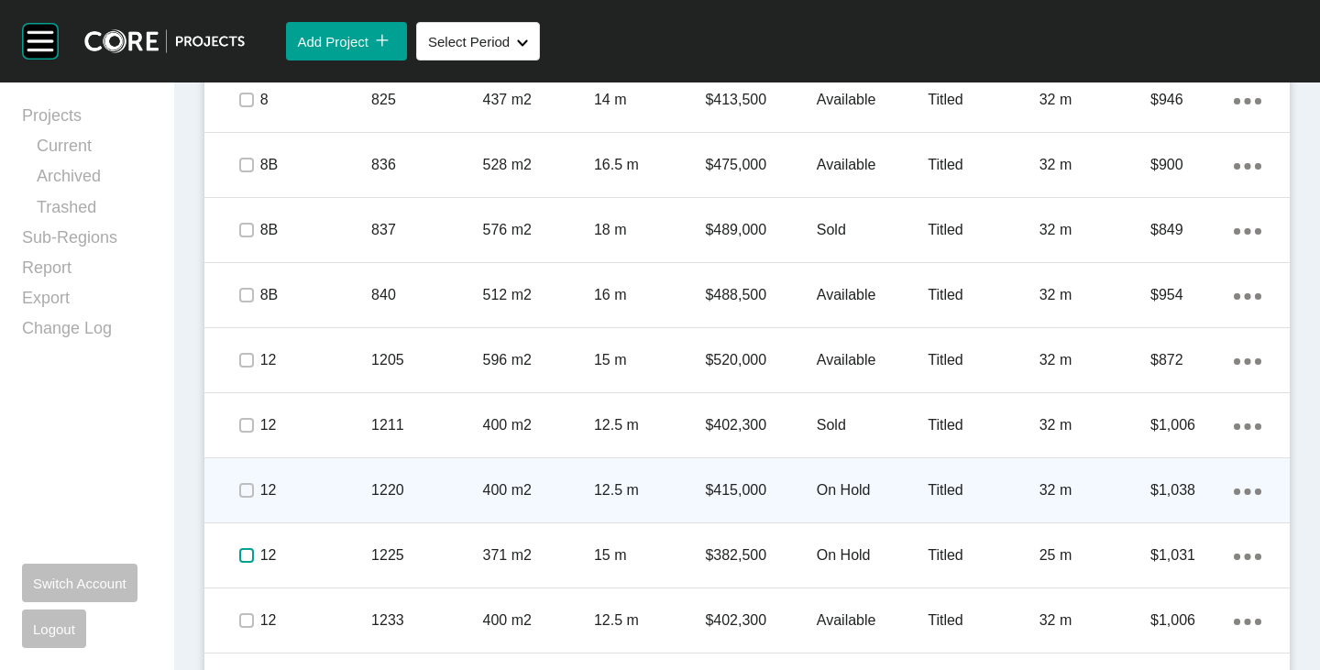
scroll to position [1811, 0]
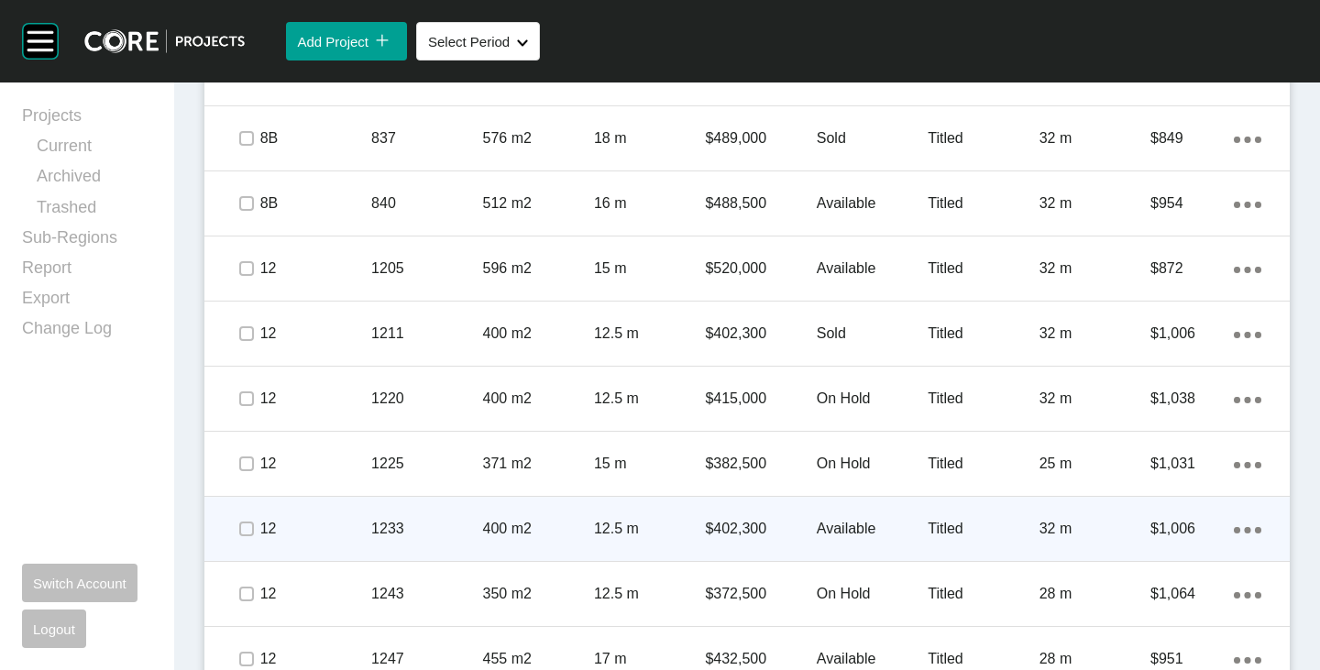
click at [848, 530] on p "Available" at bounding box center [872, 529] width 111 height 20
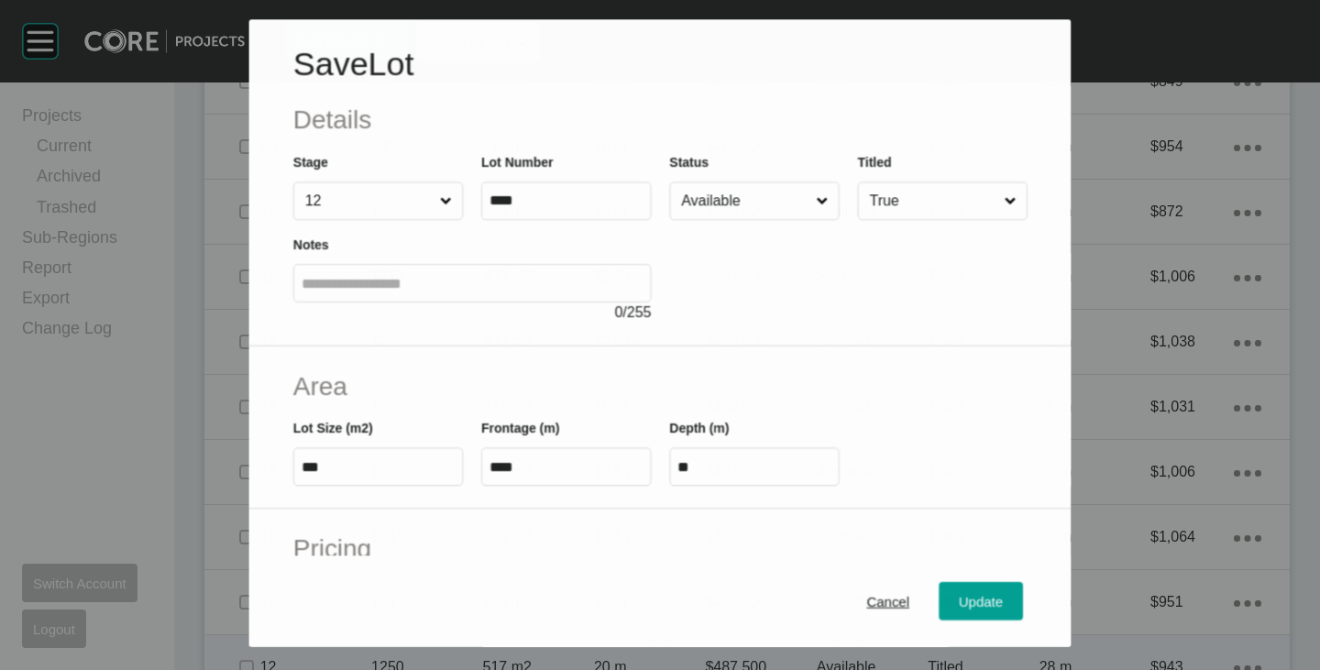
scroll to position [1754, 0]
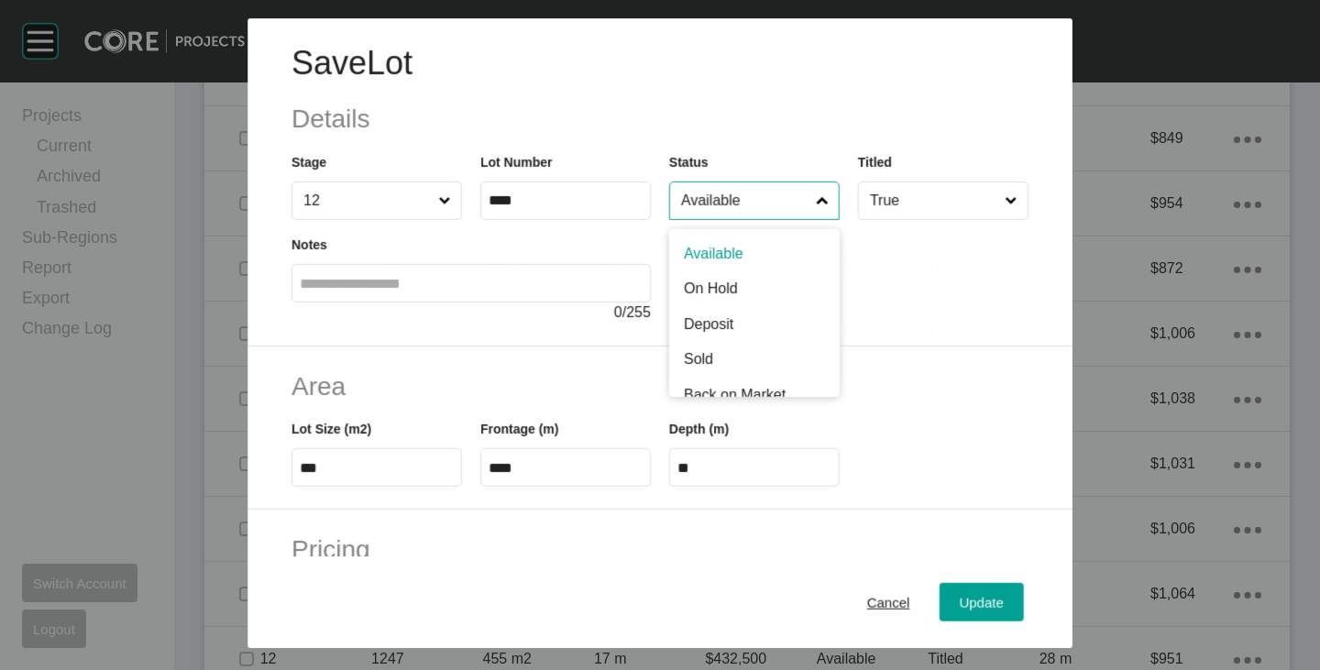
click at [750, 203] on input "Available" at bounding box center [744, 200] width 135 height 37
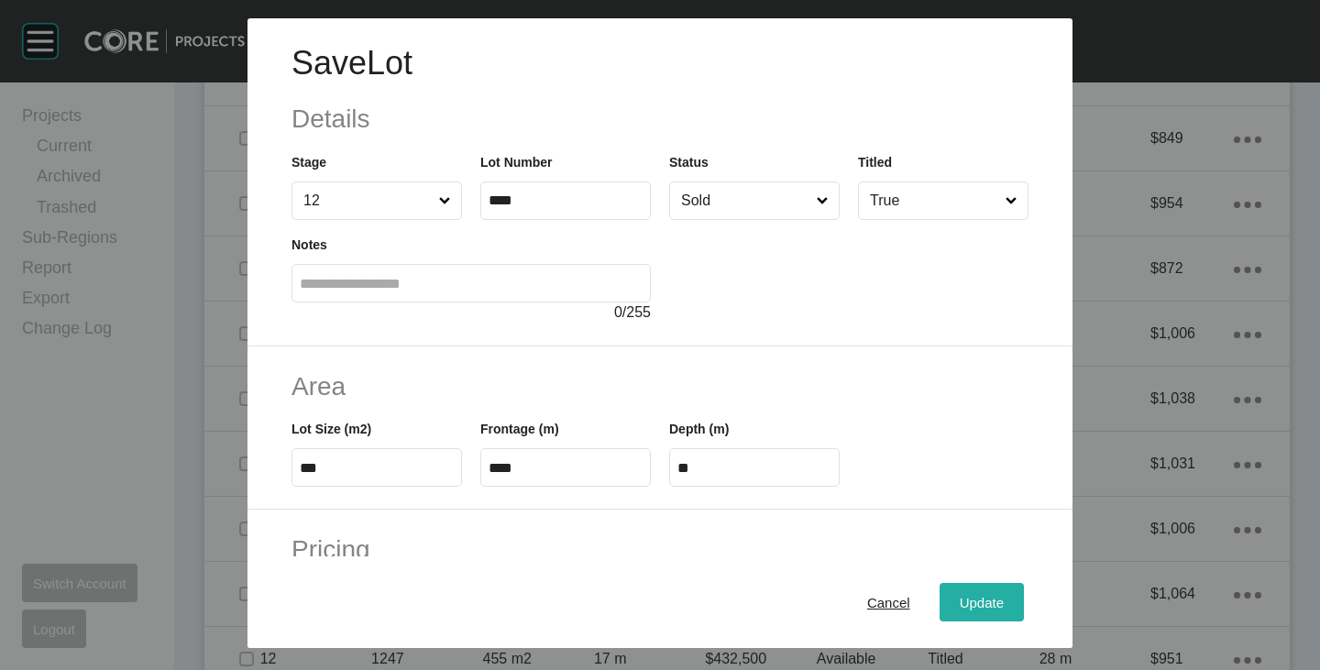
click at [969, 597] on span "Update" at bounding box center [982, 603] width 44 height 16
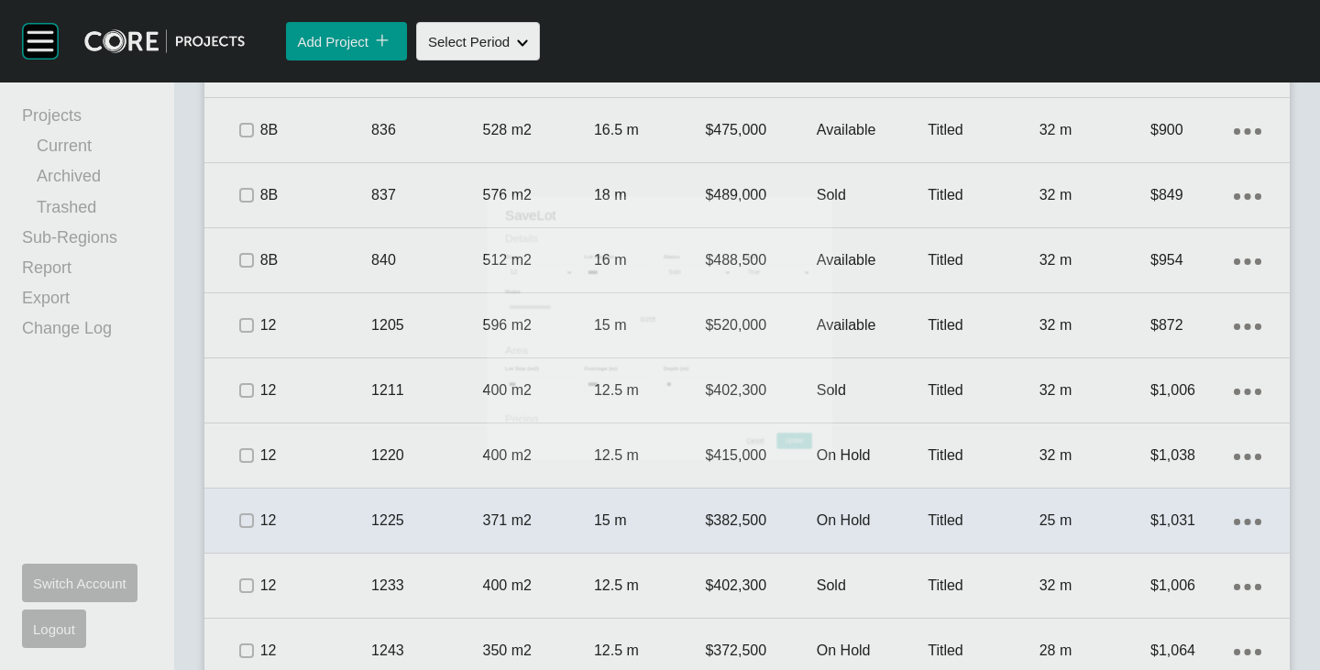
scroll to position [1811, 0]
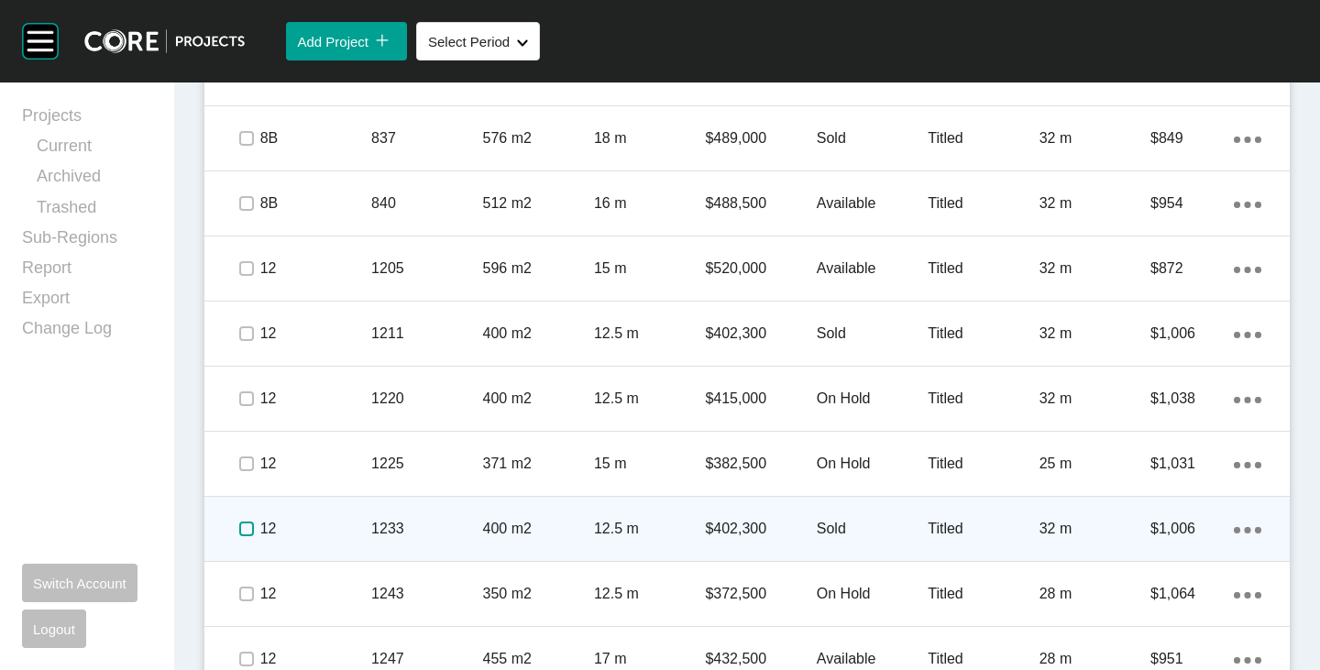
click at [244, 521] on label at bounding box center [246, 528] width 15 height 15
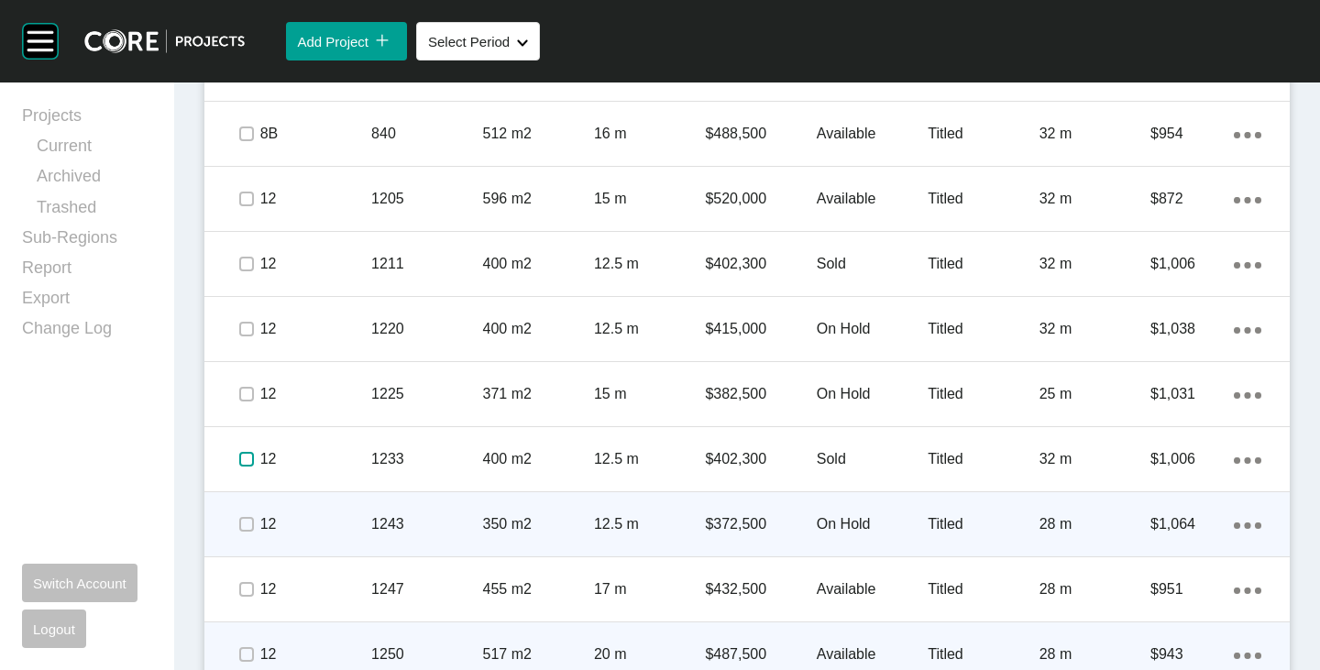
scroll to position [1903, 0]
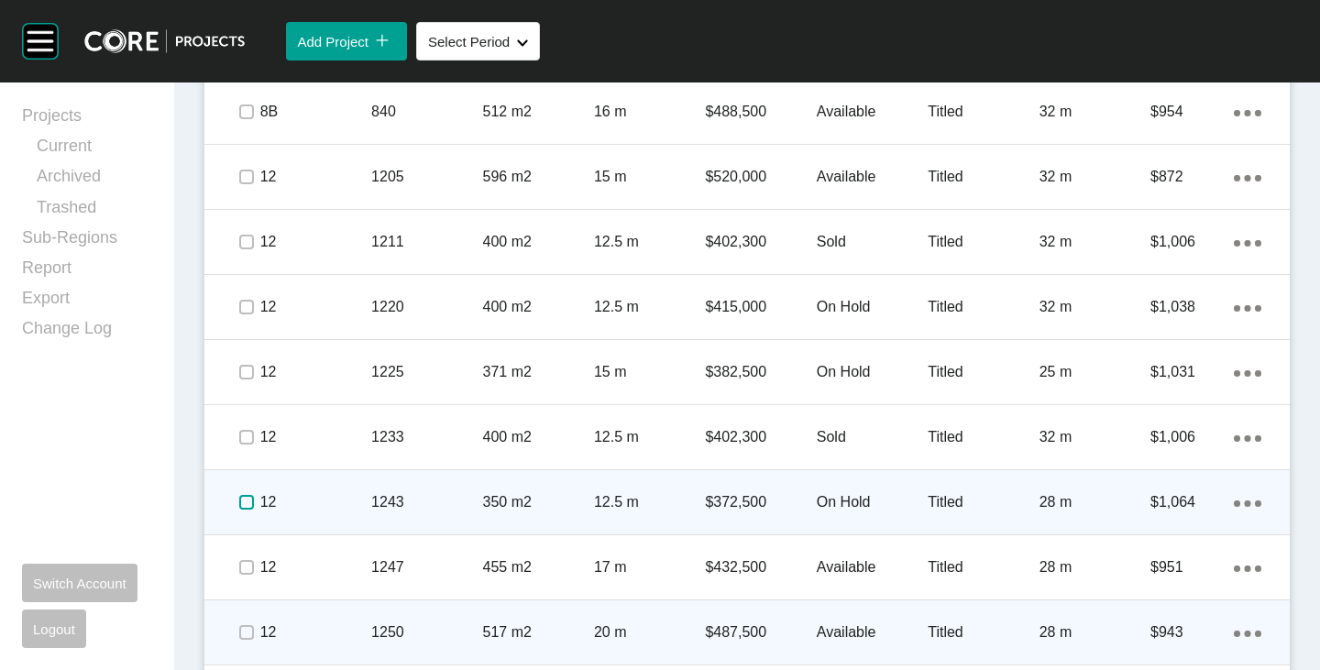
click at [250, 506] on label at bounding box center [246, 502] width 15 height 15
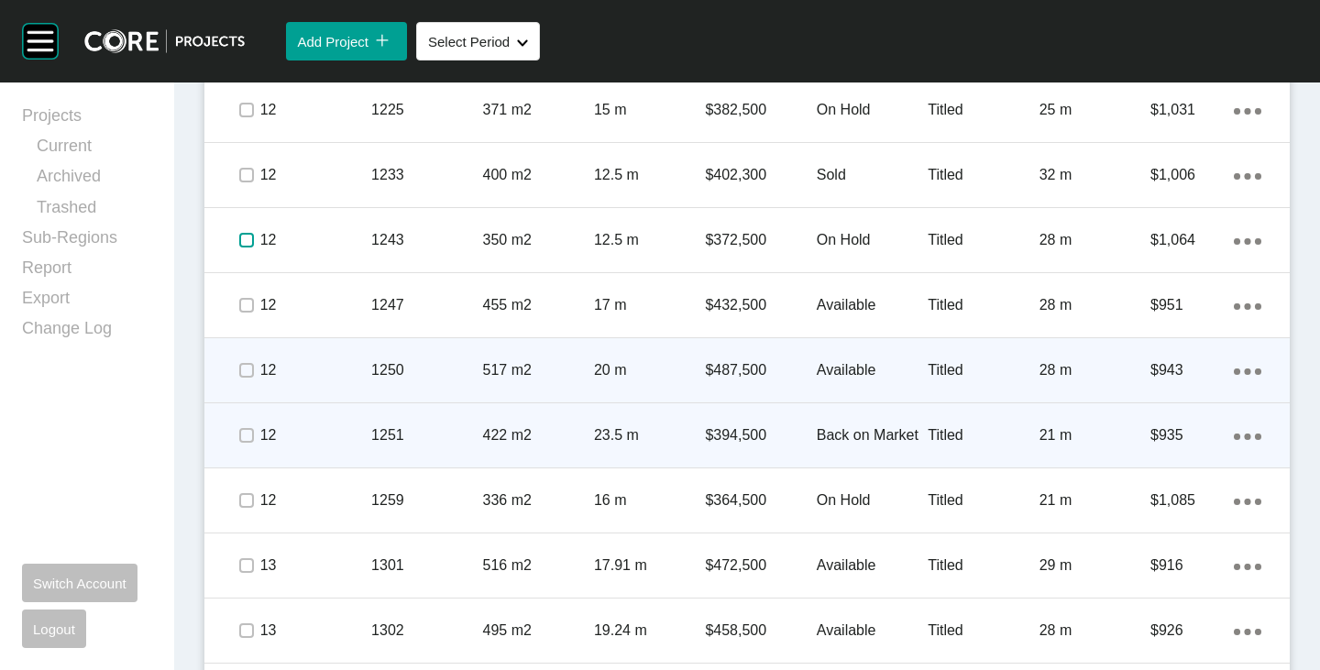
scroll to position [2269, 0]
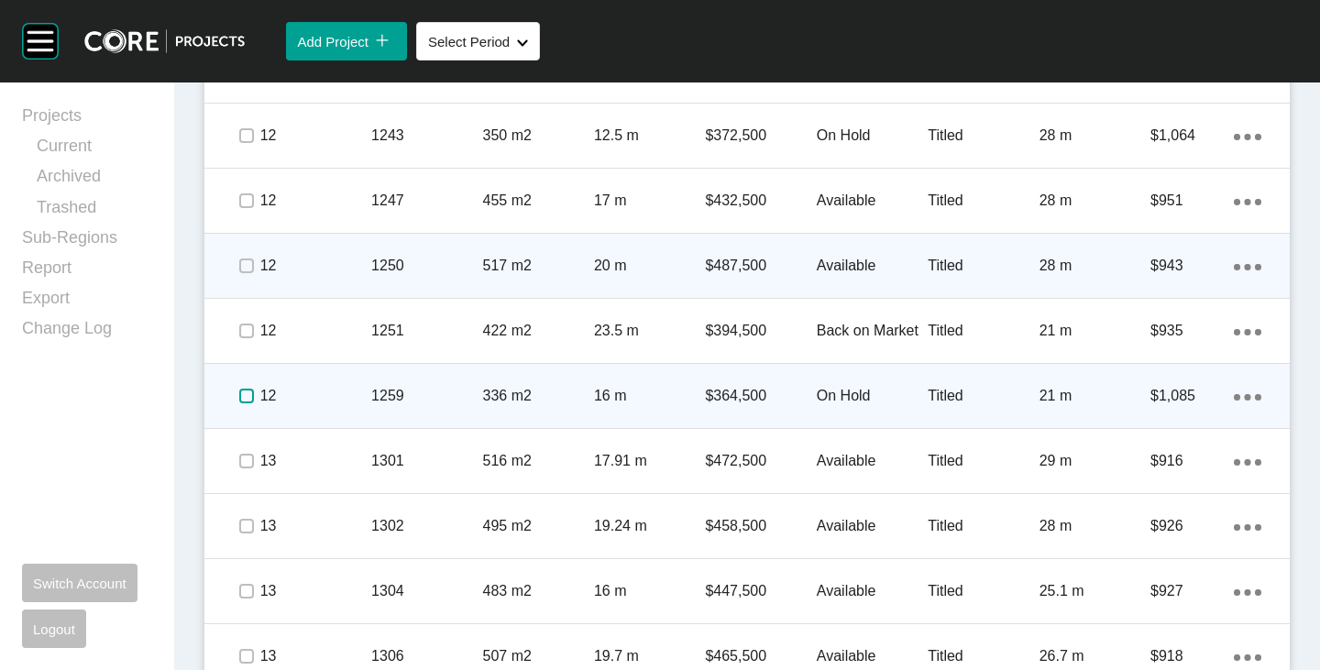
click at [249, 398] on label at bounding box center [246, 396] width 15 height 15
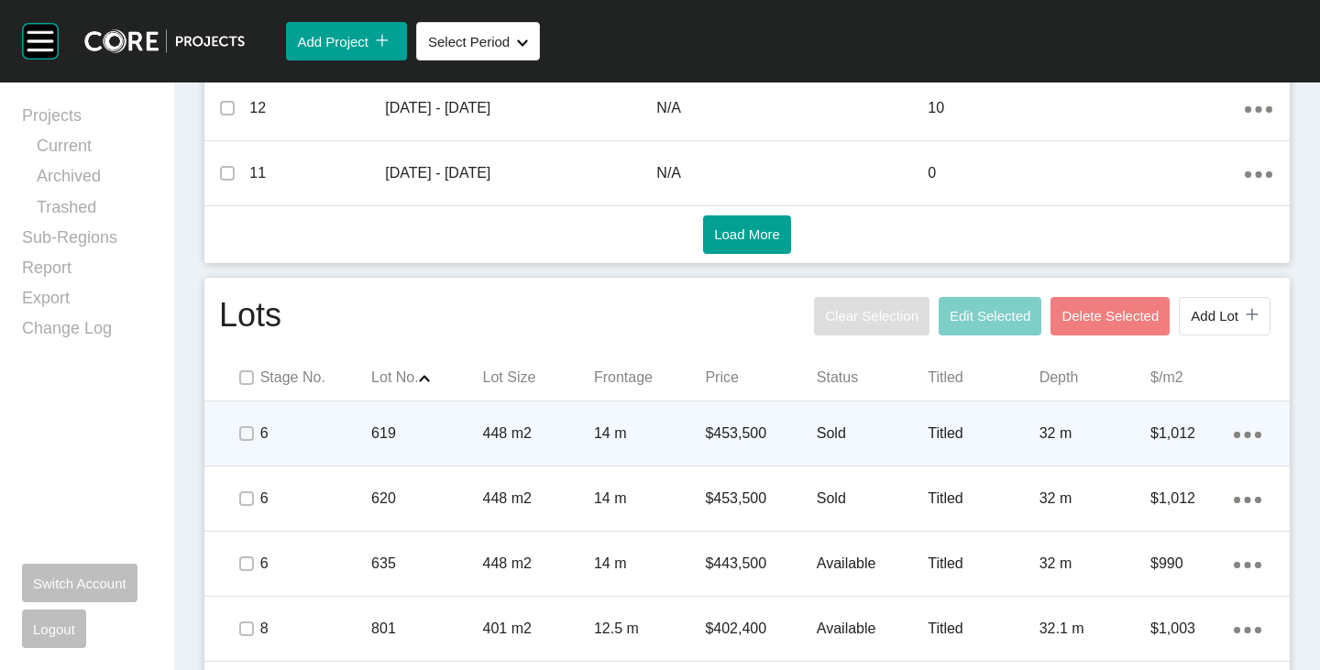
scroll to position [895, 0]
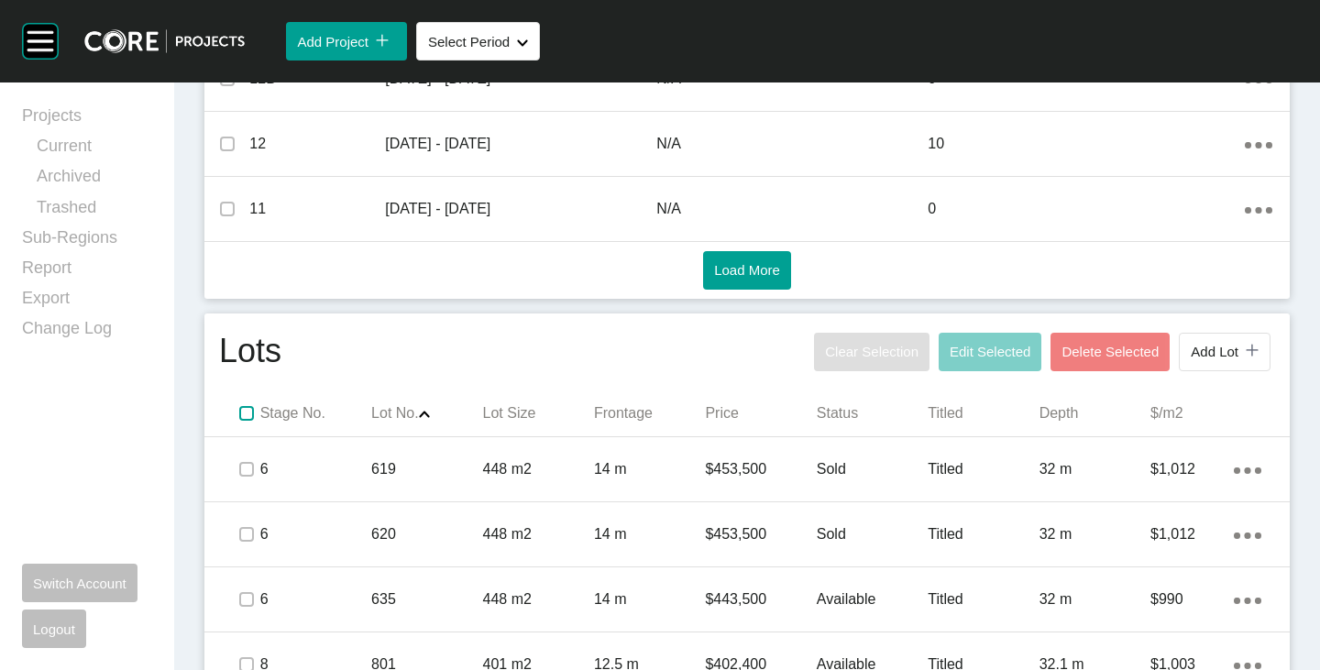
click at [245, 421] on label at bounding box center [246, 413] width 15 height 15
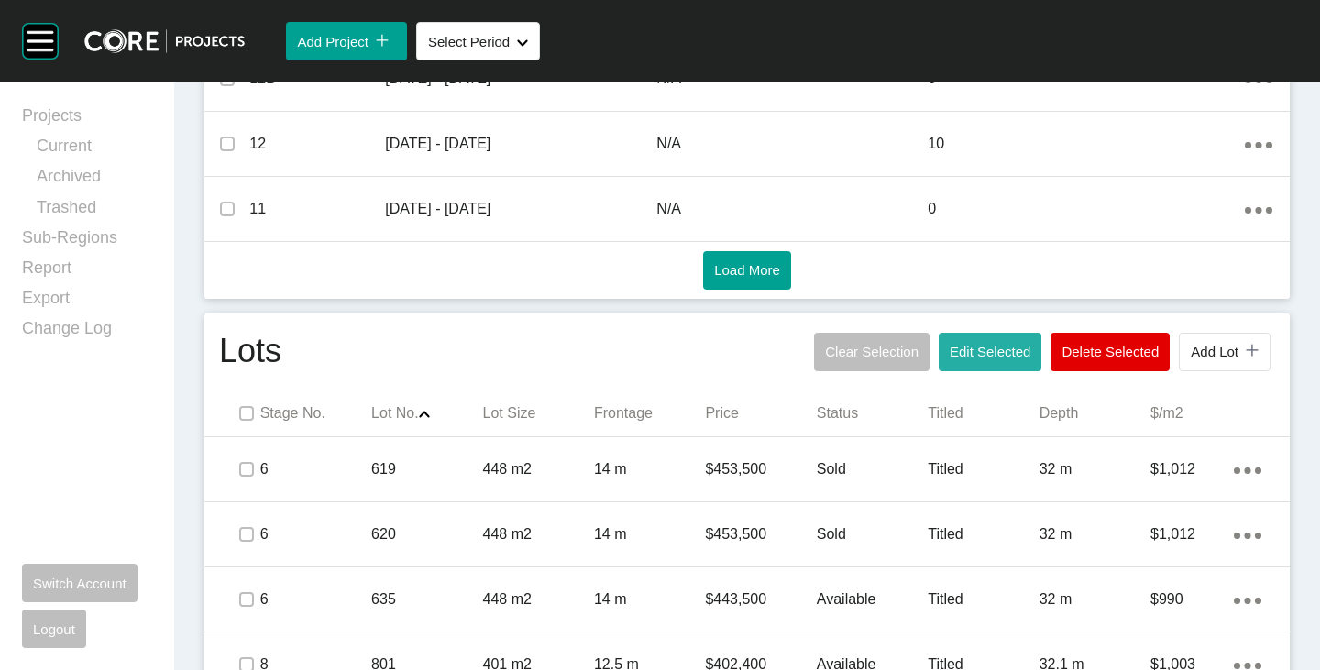
click at [977, 353] on span "Edit Selected" at bounding box center [989, 352] width 81 height 16
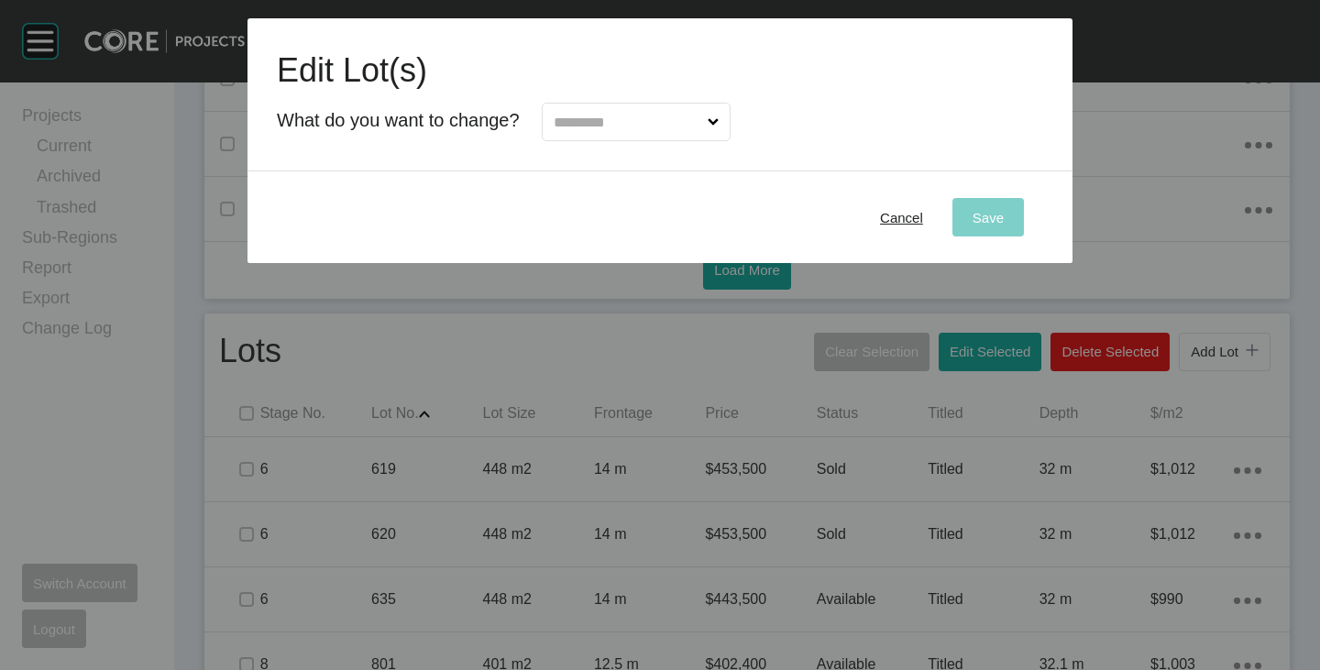
click at [667, 129] on input "text" at bounding box center [627, 122] width 154 height 37
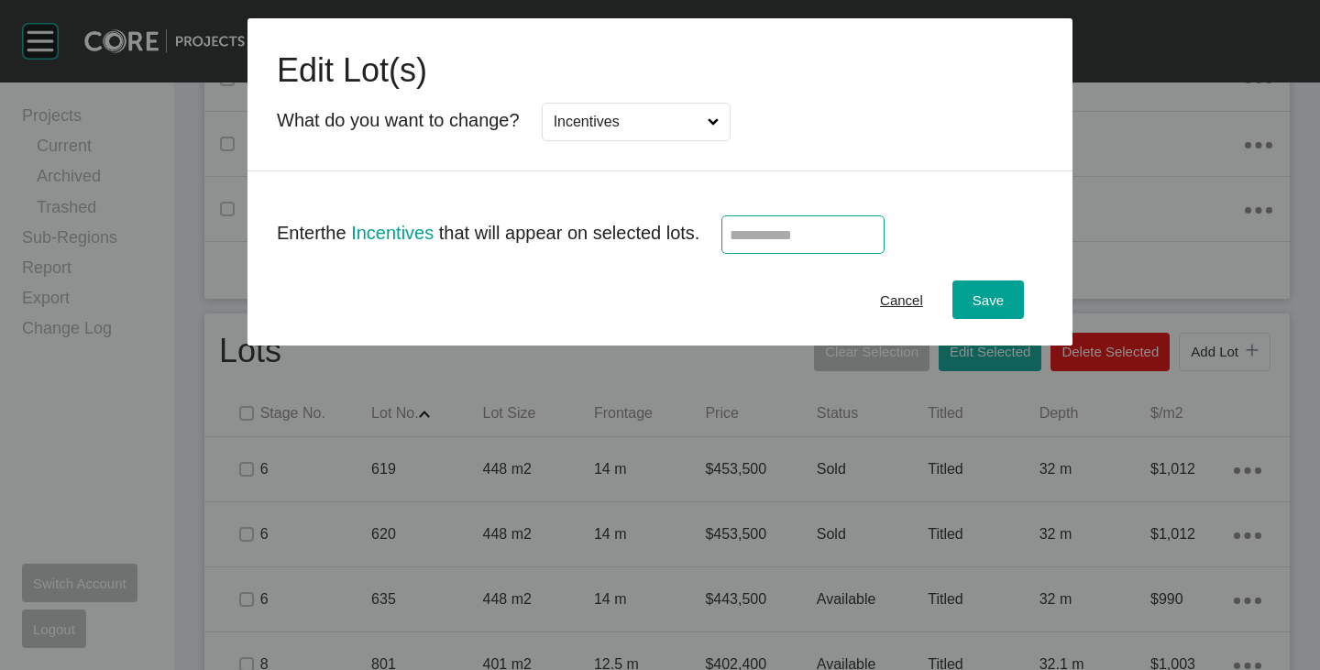
click at [766, 237] on input "text" at bounding box center [803, 235] width 147 height 16
type input "******"
click at [728, 300] on div "Cancel Save" at bounding box center [659, 300] width 825 height 92
click at [994, 287] on button "Save" at bounding box center [987, 299] width 71 height 38
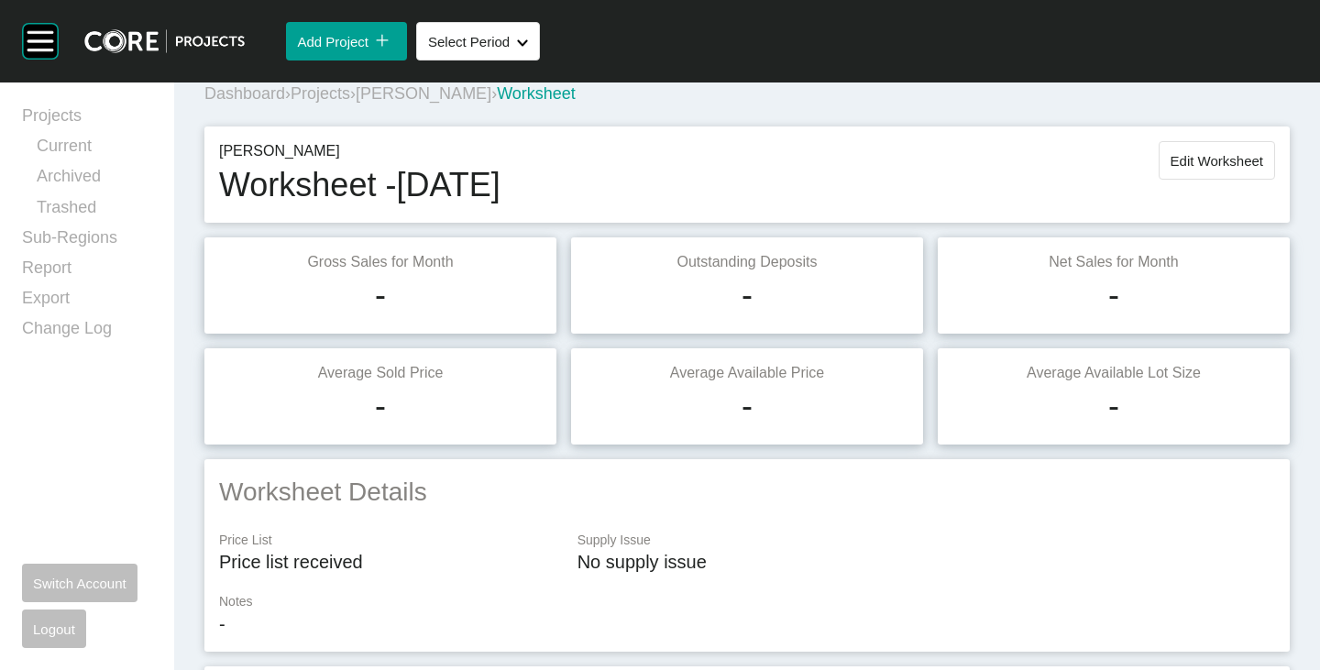
scroll to position [0, 0]
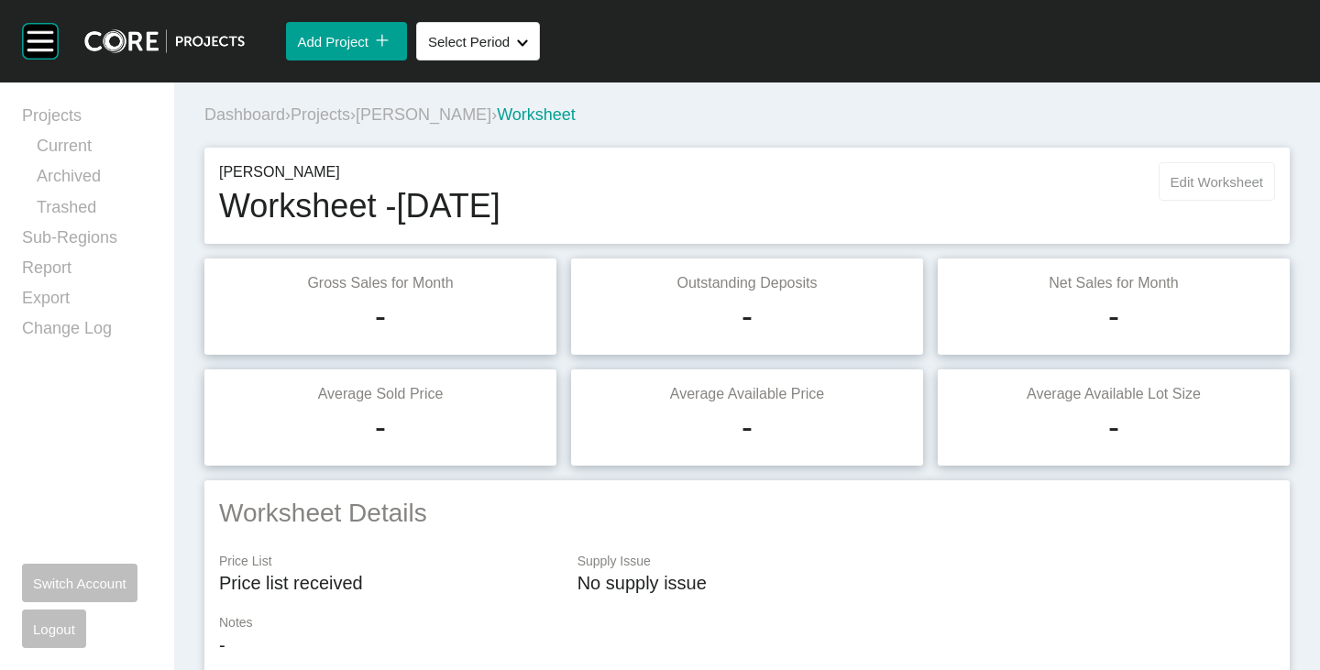
click at [1174, 171] on button "Edit Worksheet" at bounding box center [1216, 181] width 116 height 38
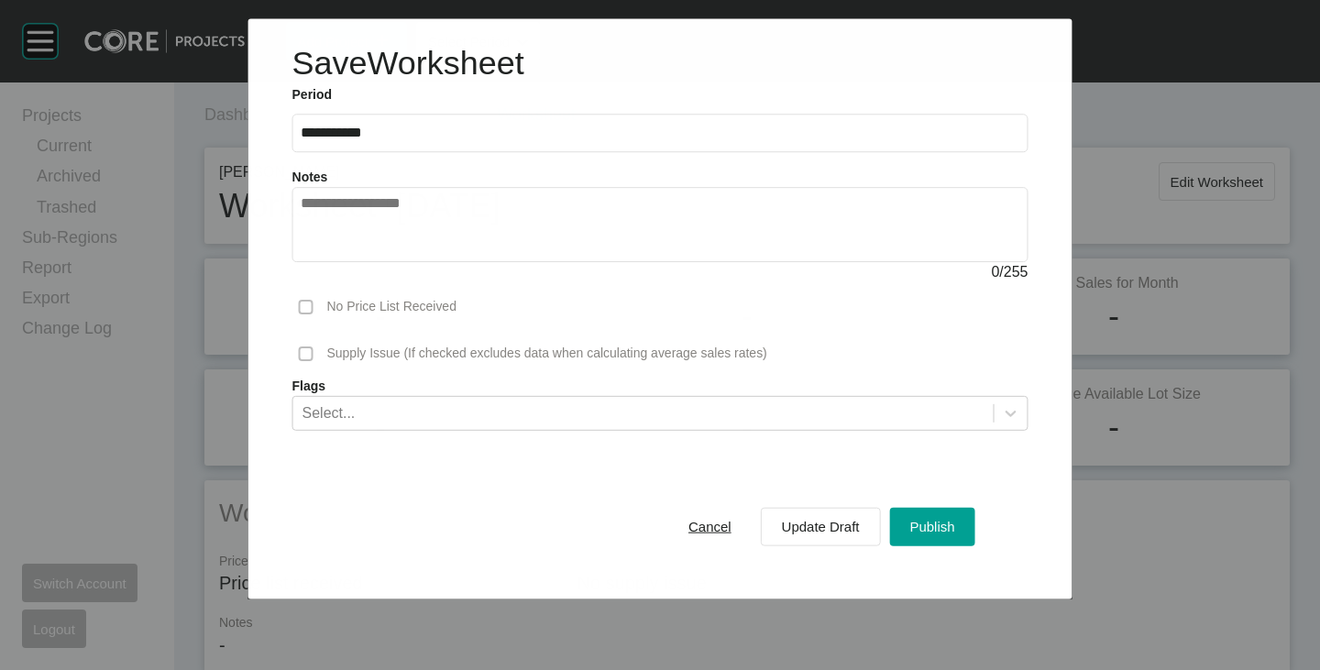
click at [491, 226] on textarea at bounding box center [660, 225] width 719 height 59
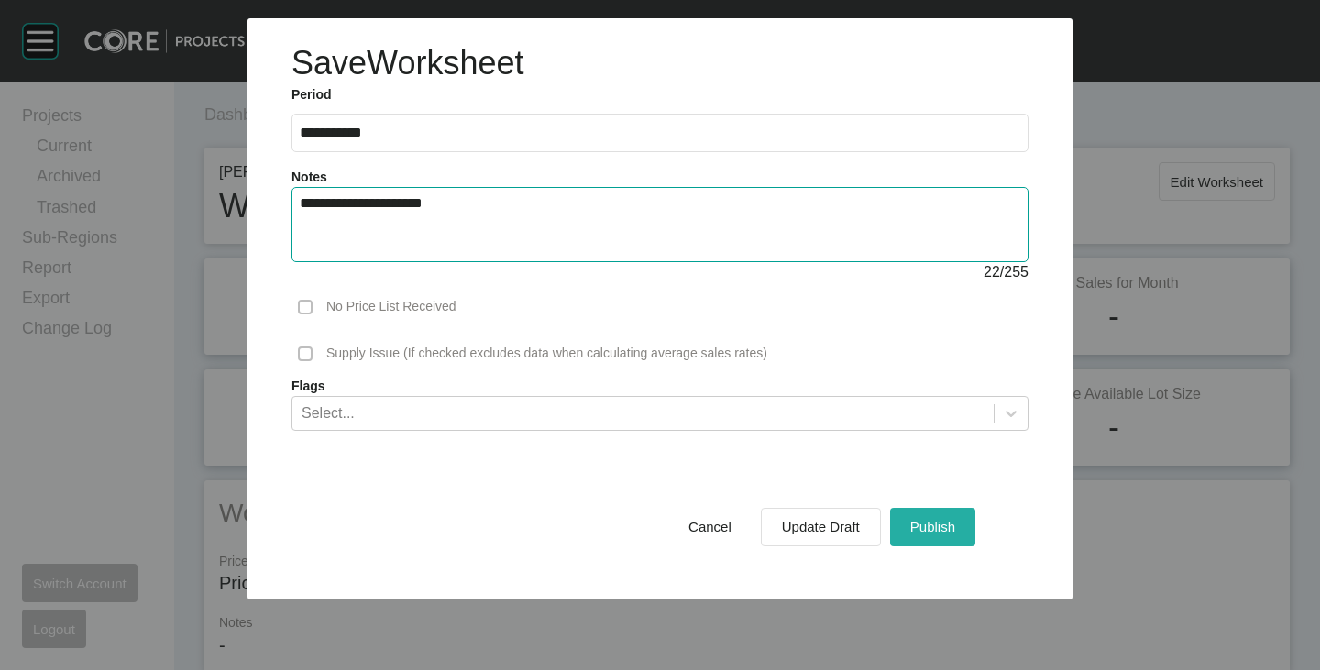
type textarea "**********"
click at [956, 530] on div "Publish" at bounding box center [933, 526] width 54 height 25
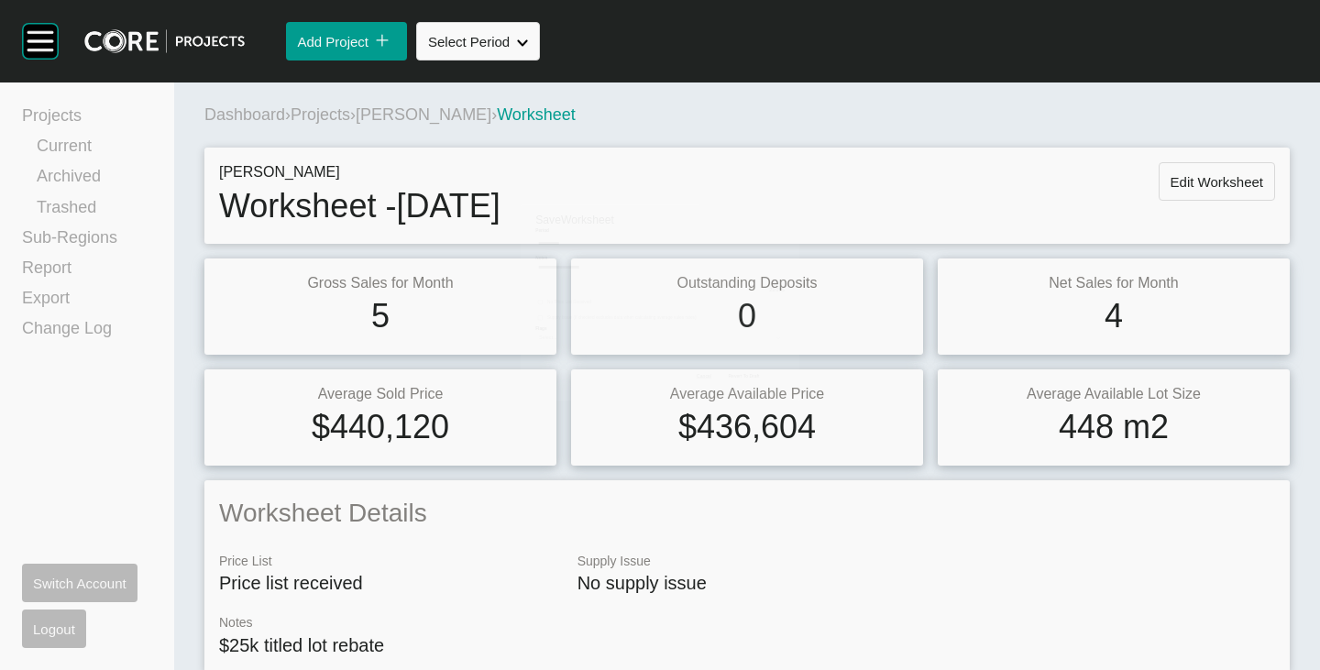
click at [404, 108] on span "[PERSON_NAME]" at bounding box center [424, 114] width 136 height 18
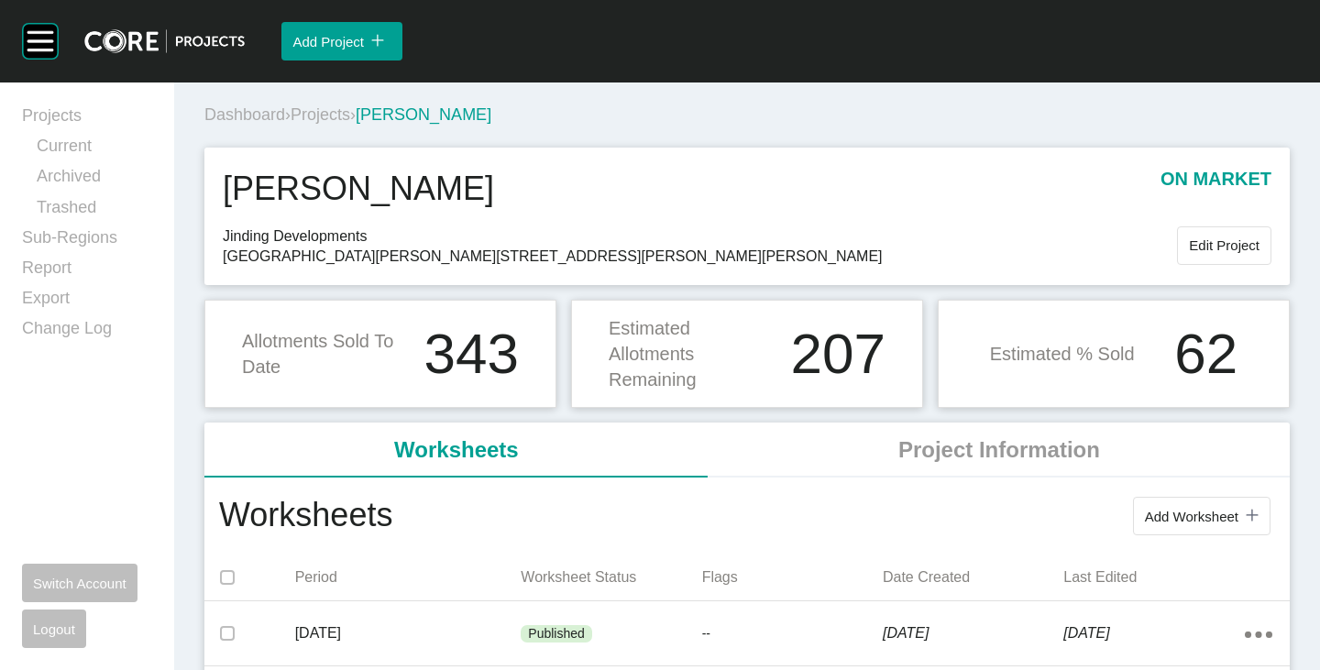
click at [333, 108] on span "Projects" at bounding box center [321, 114] width 60 height 18
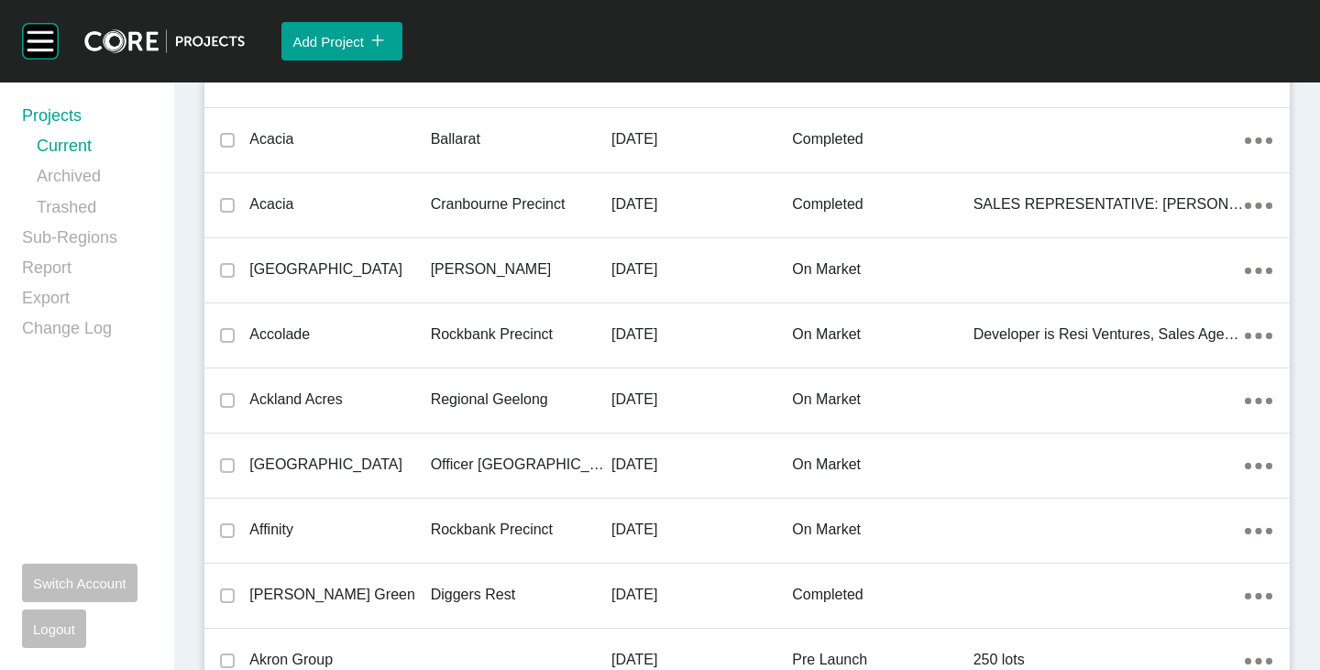
scroll to position [5310, 0]
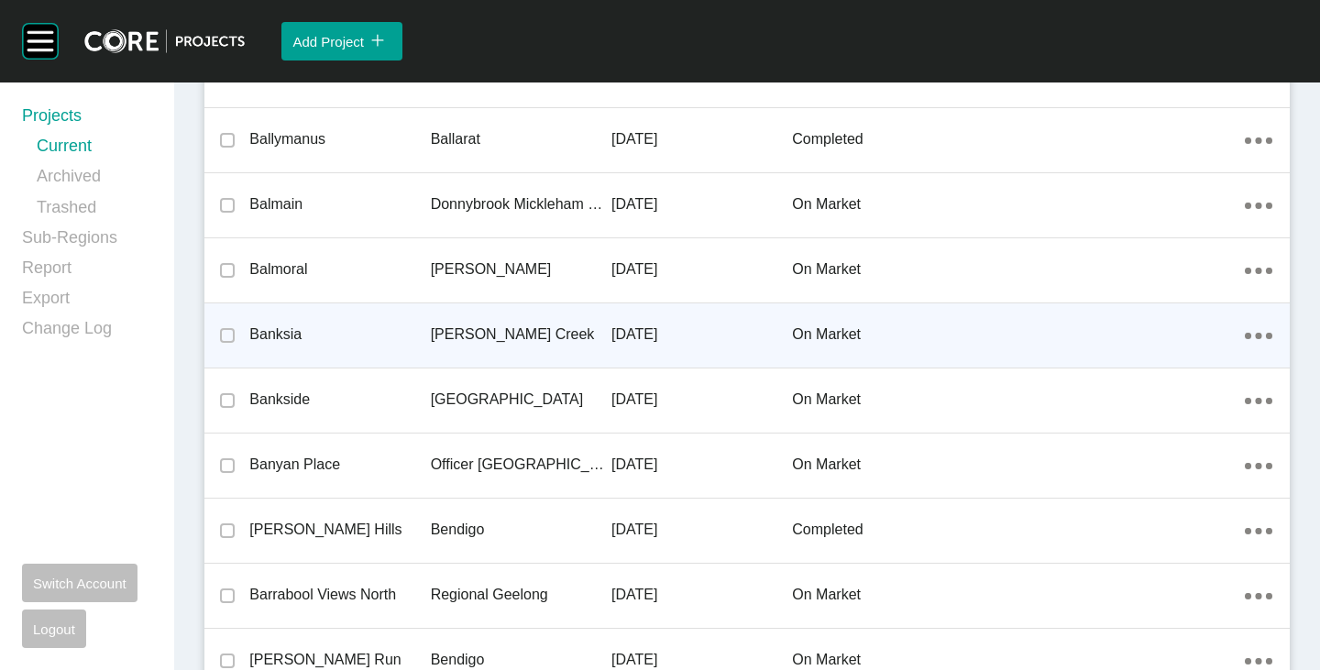
click at [287, 325] on p "Banksia" at bounding box center [339, 334] width 181 height 20
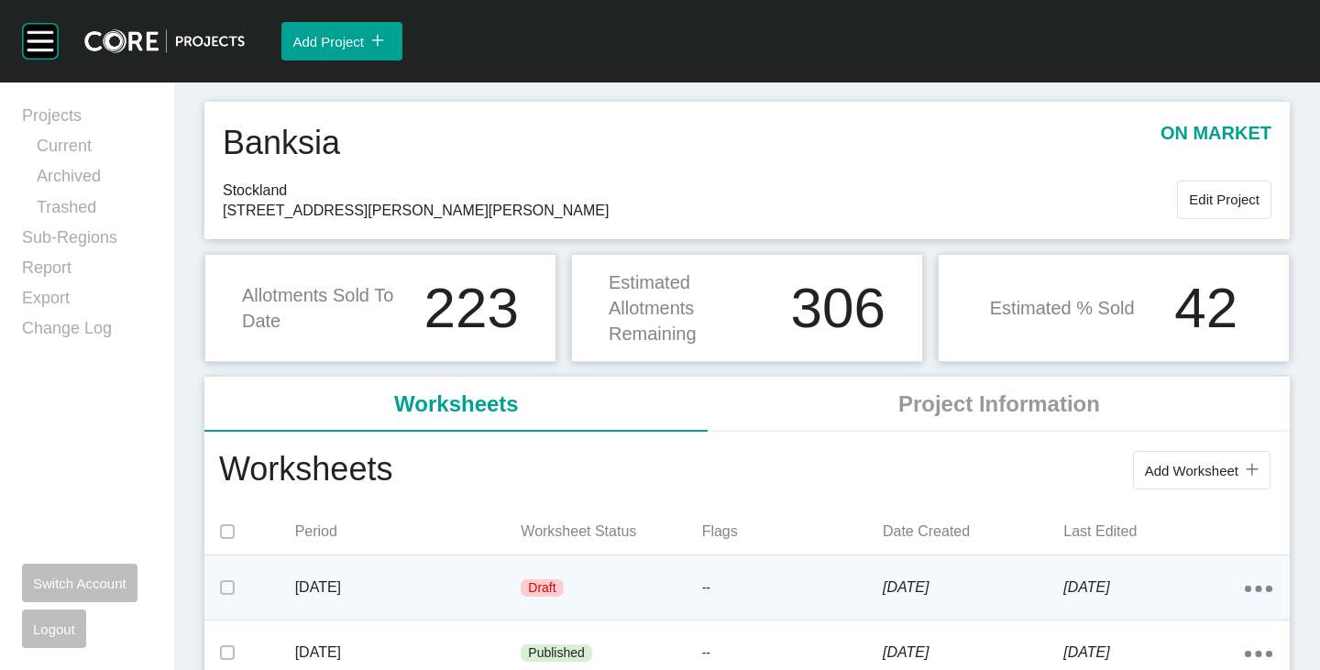
scroll to position [183, 0]
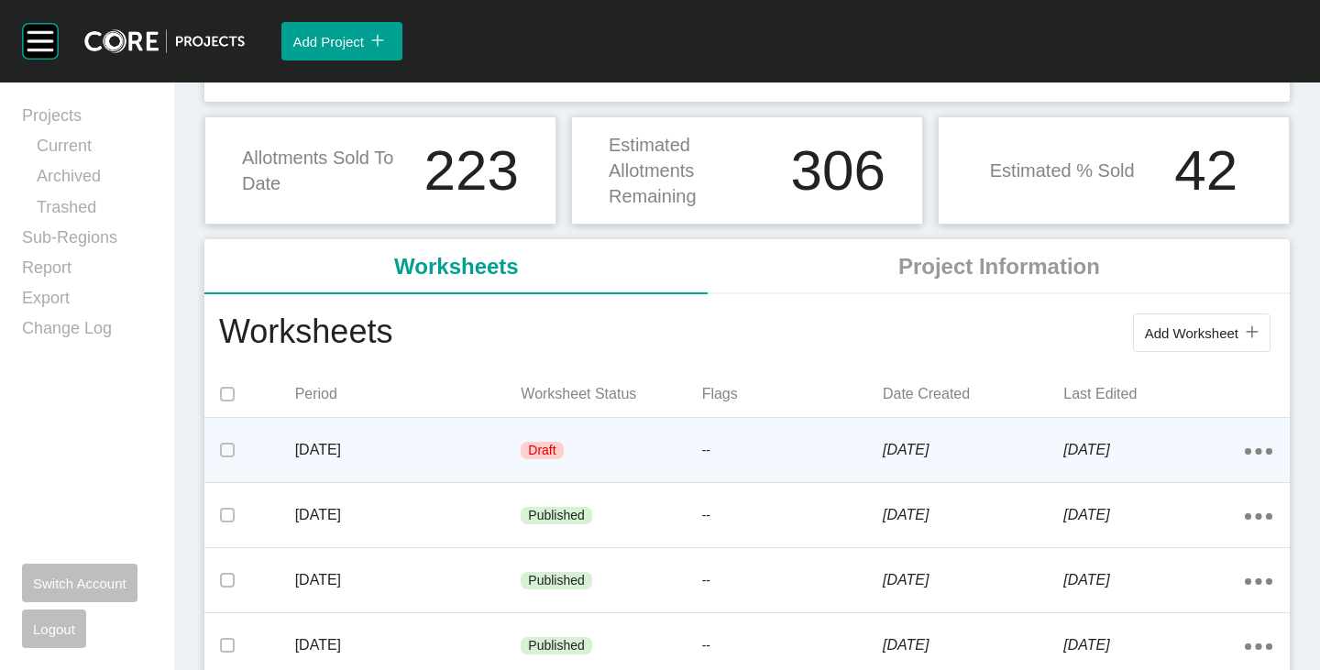
click at [419, 433] on div "[DATE]" at bounding box center [408, 450] width 226 height 57
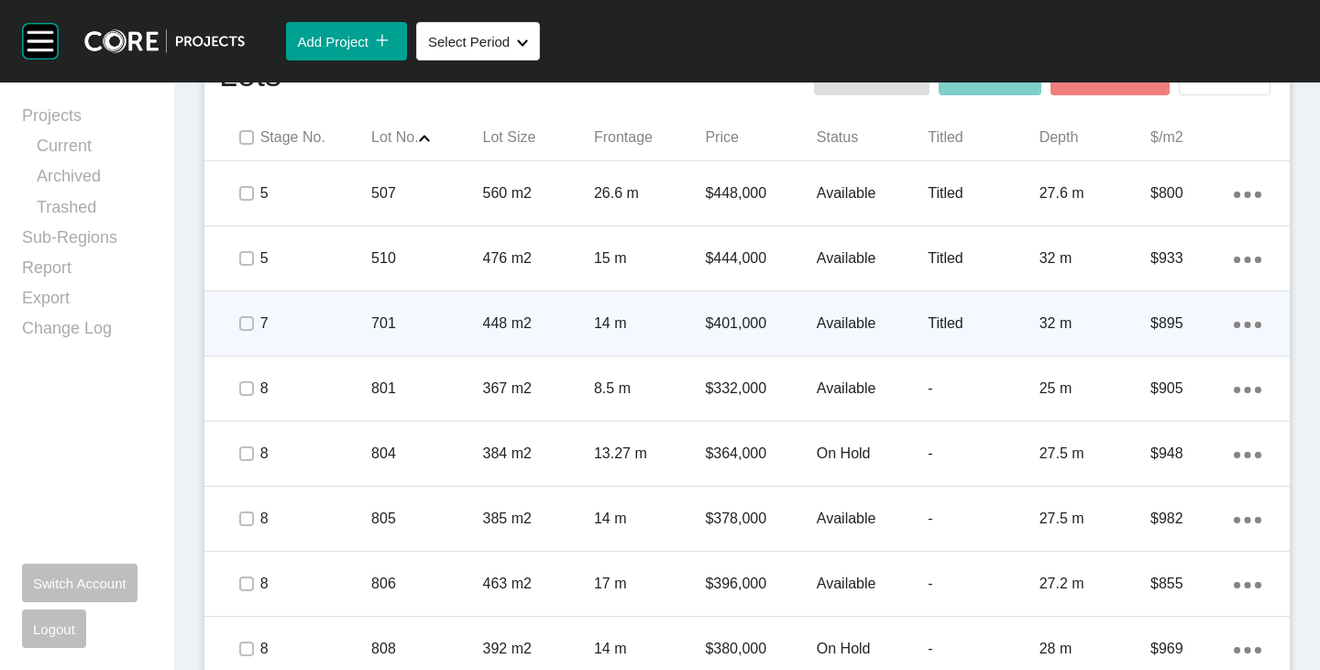
scroll to position [1191, 0]
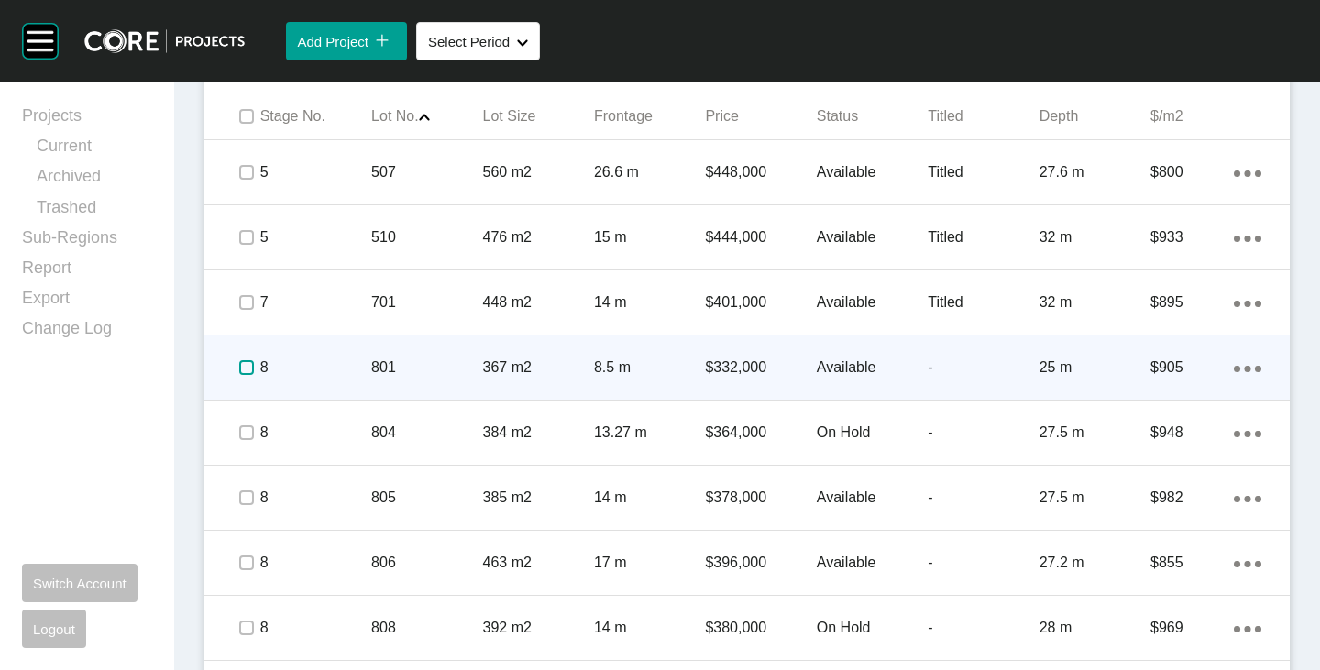
click at [245, 373] on label at bounding box center [246, 367] width 15 height 15
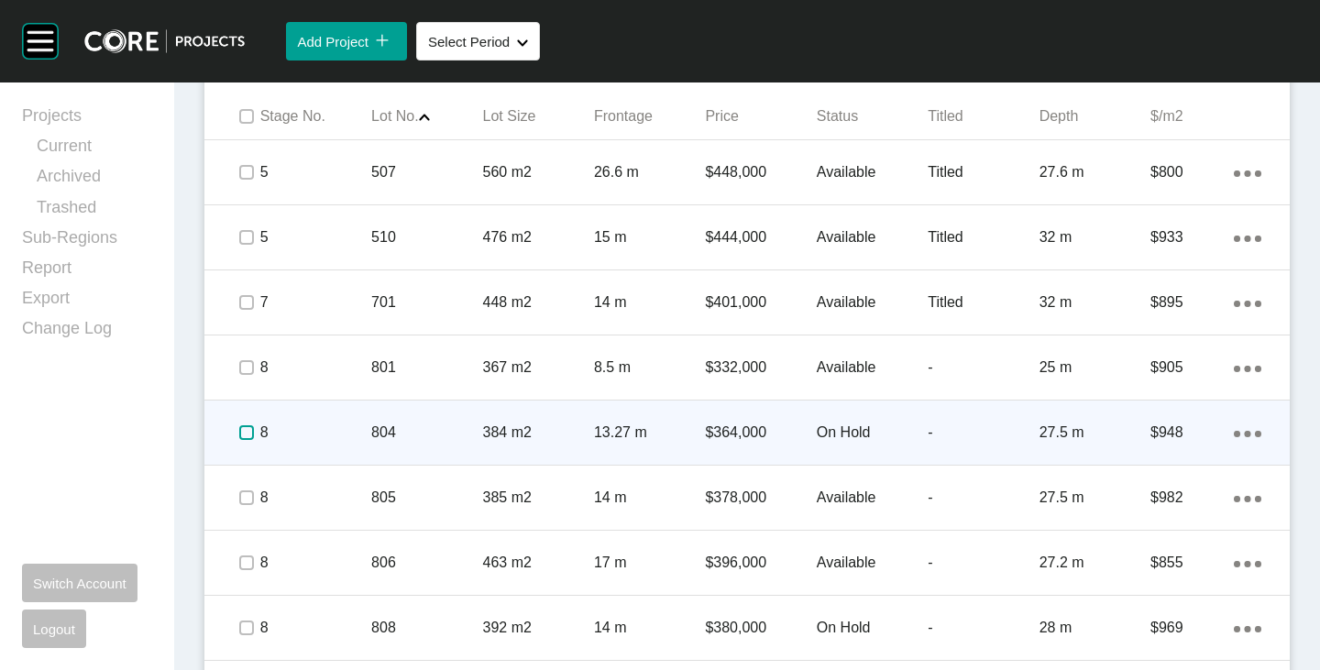
click at [241, 430] on label at bounding box center [246, 432] width 15 height 15
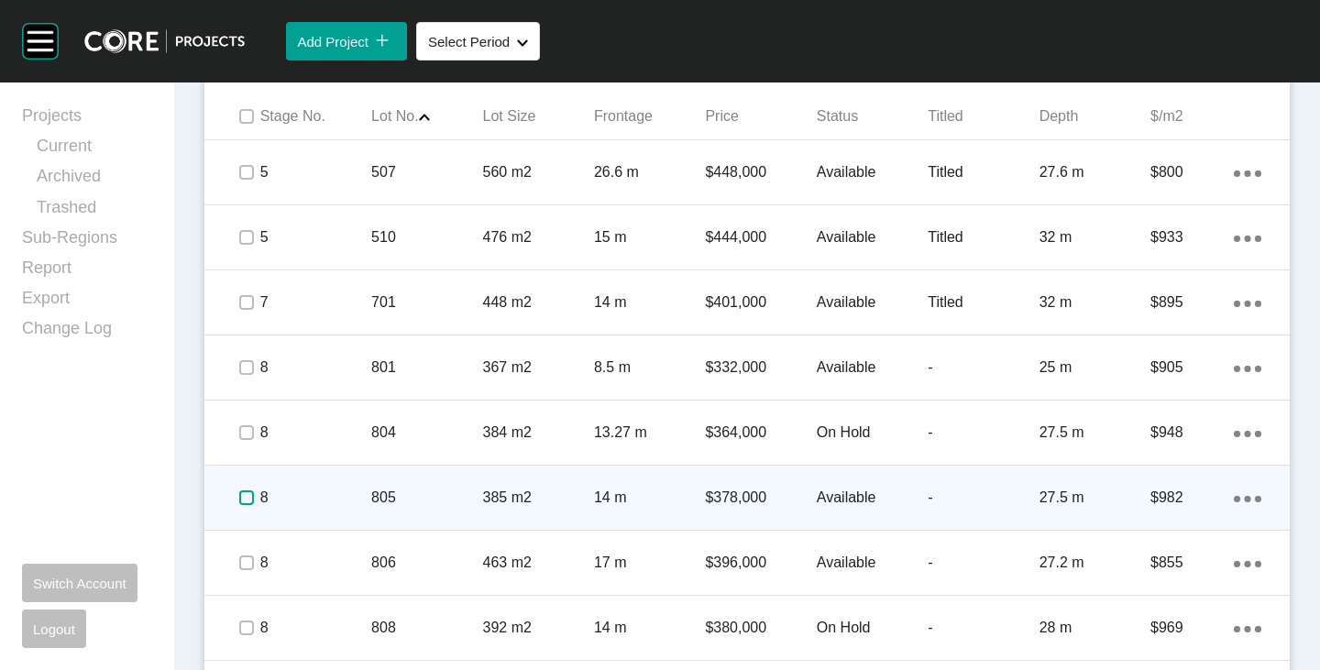
click at [249, 491] on label at bounding box center [246, 497] width 15 height 15
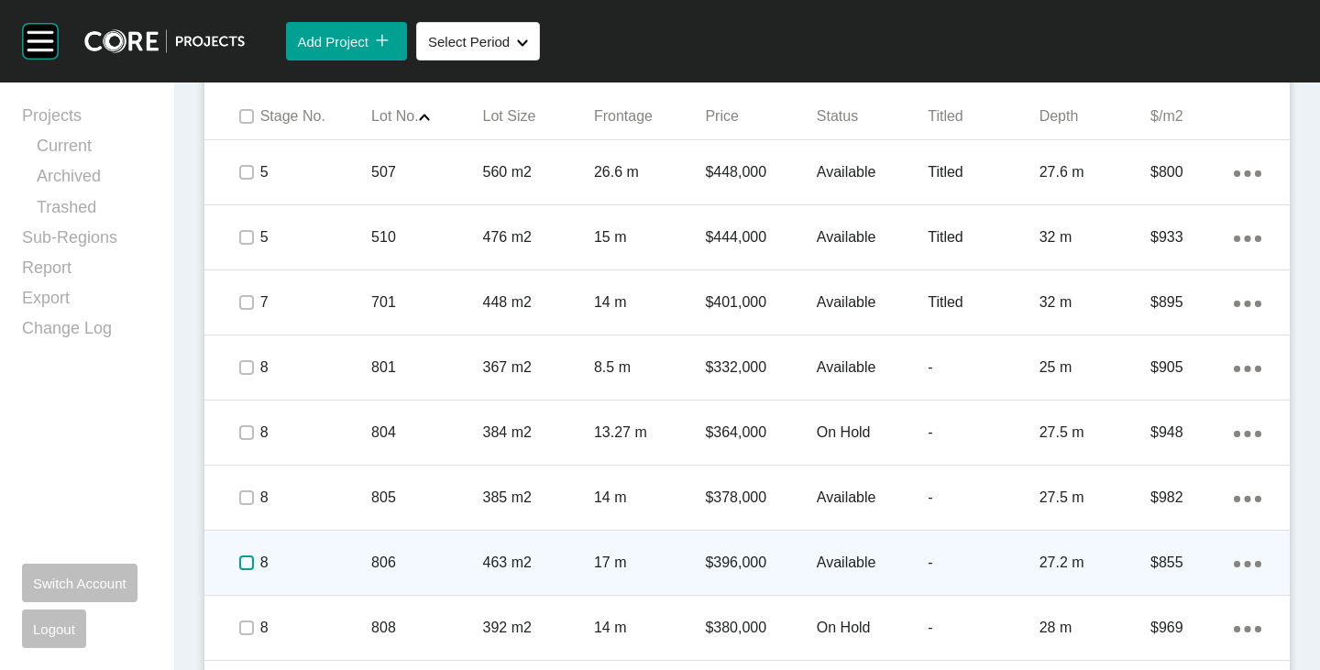
click at [244, 559] on label at bounding box center [246, 562] width 15 height 15
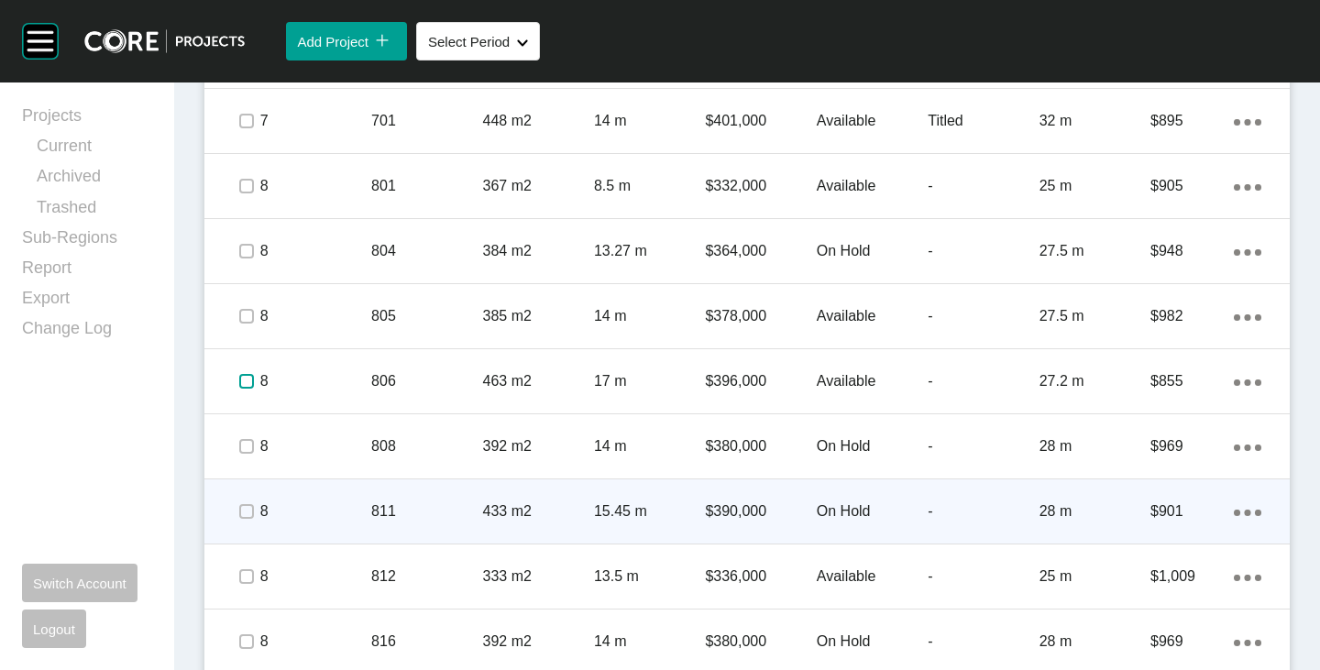
scroll to position [1375, 0]
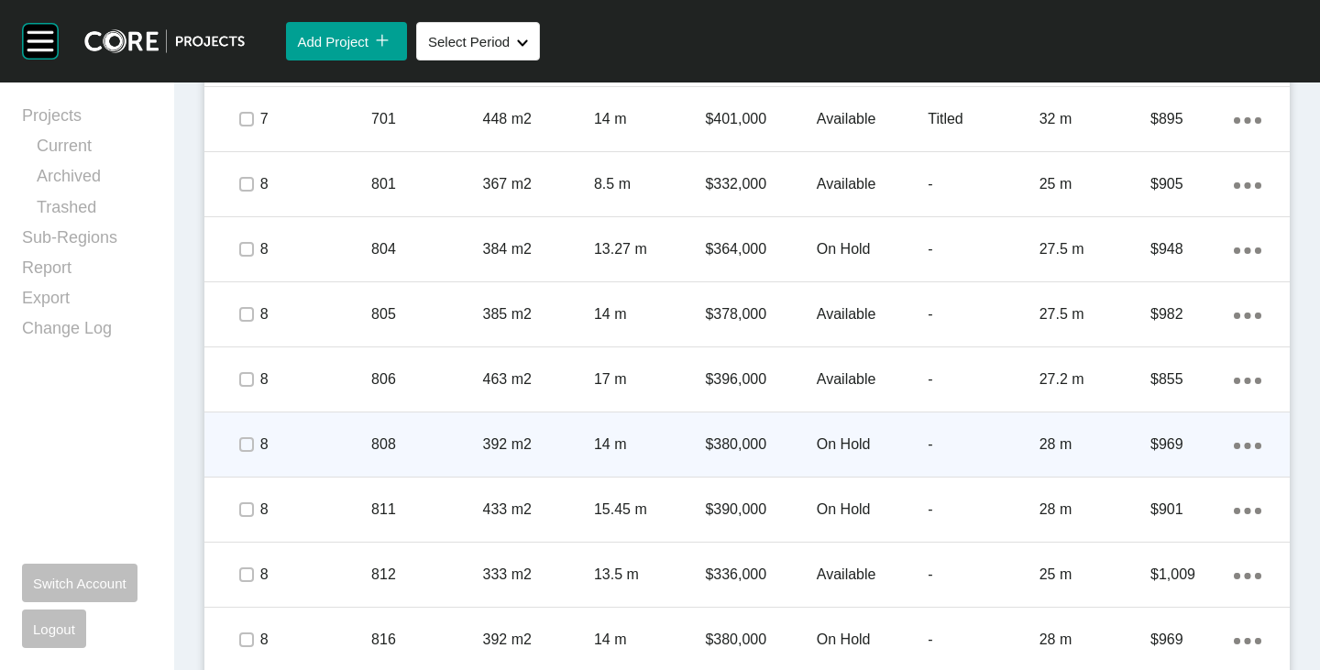
click at [236, 454] on span at bounding box center [245, 444] width 27 height 27
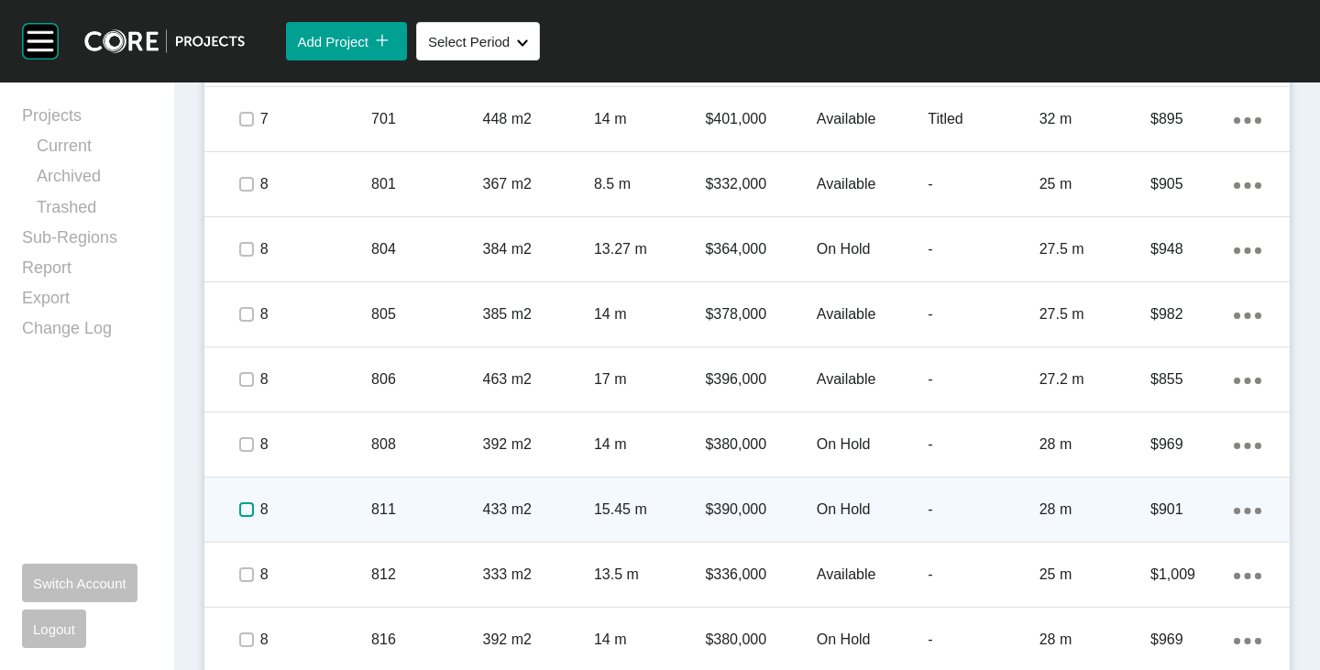
click at [243, 512] on label at bounding box center [246, 509] width 15 height 15
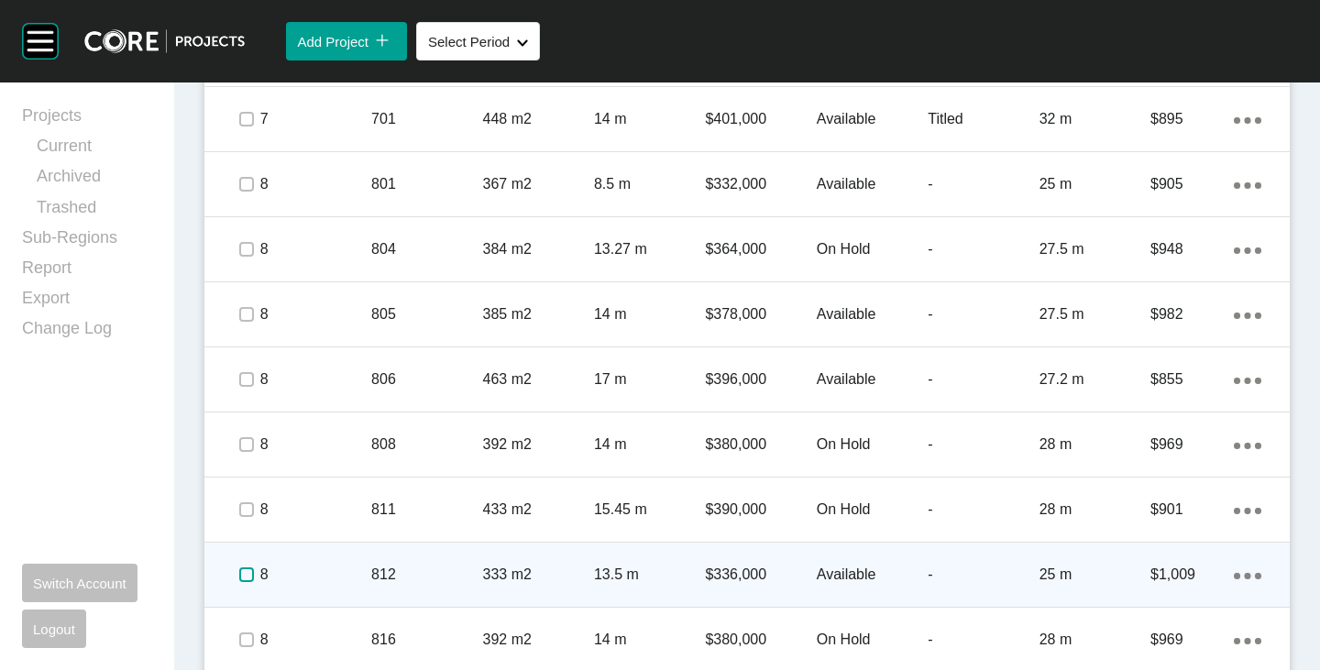
click at [243, 577] on label at bounding box center [246, 574] width 15 height 15
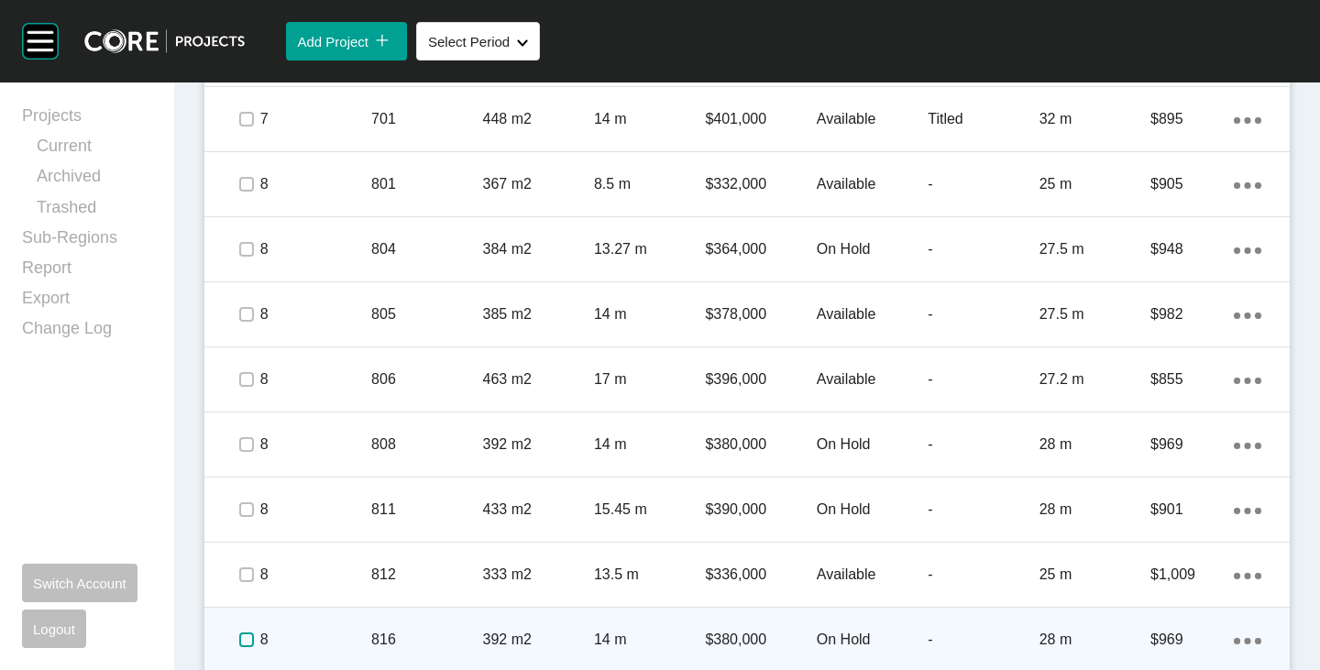
click at [241, 638] on label at bounding box center [246, 639] width 15 height 15
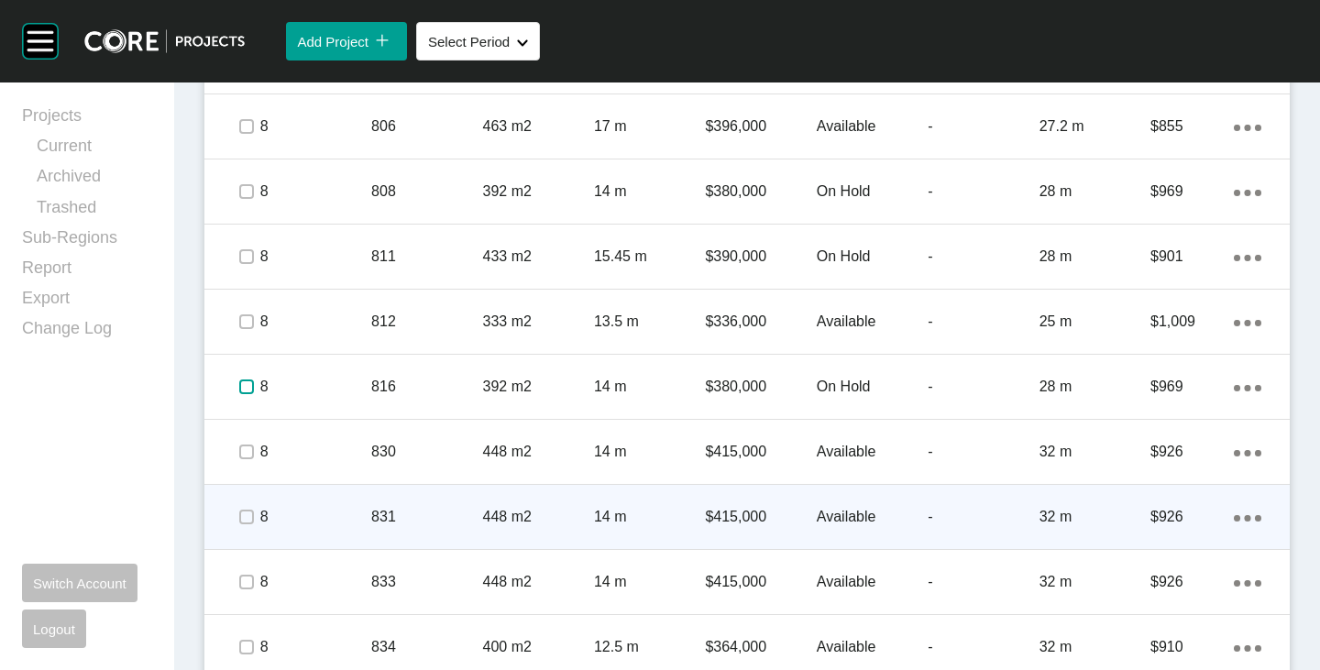
scroll to position [1650, 0]
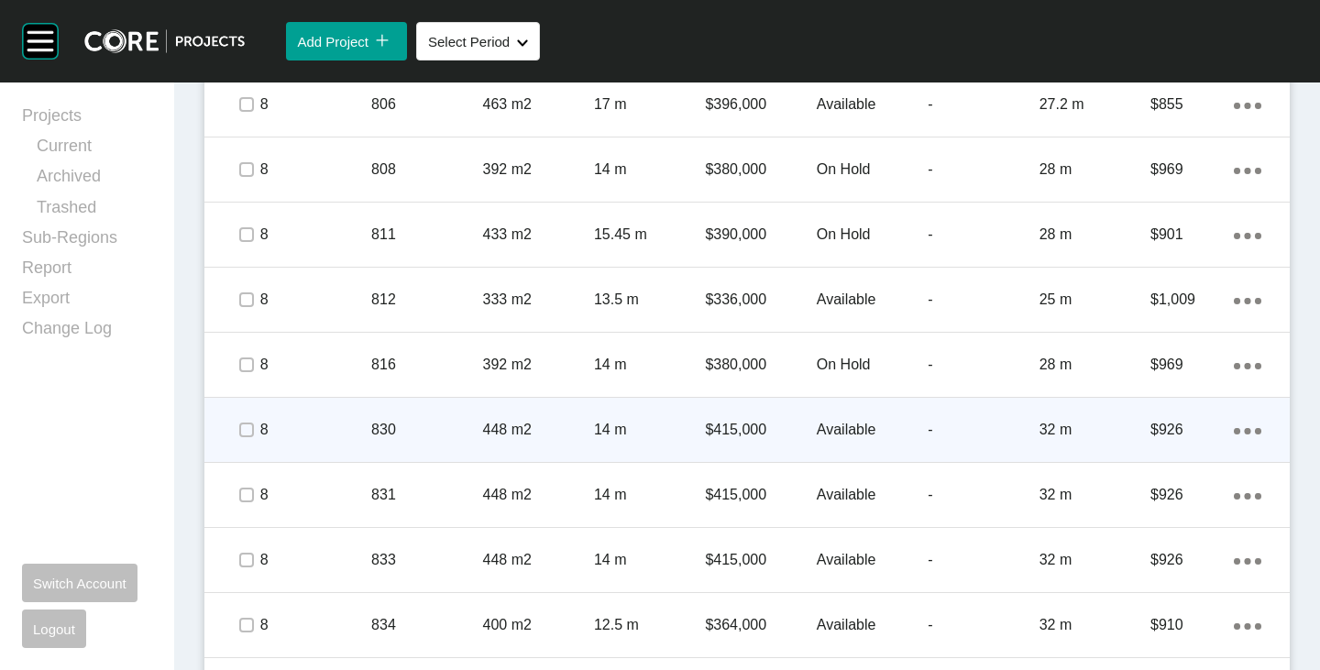
click at [232, 423] on span at bounding box center [245, 429] width 27 height 27
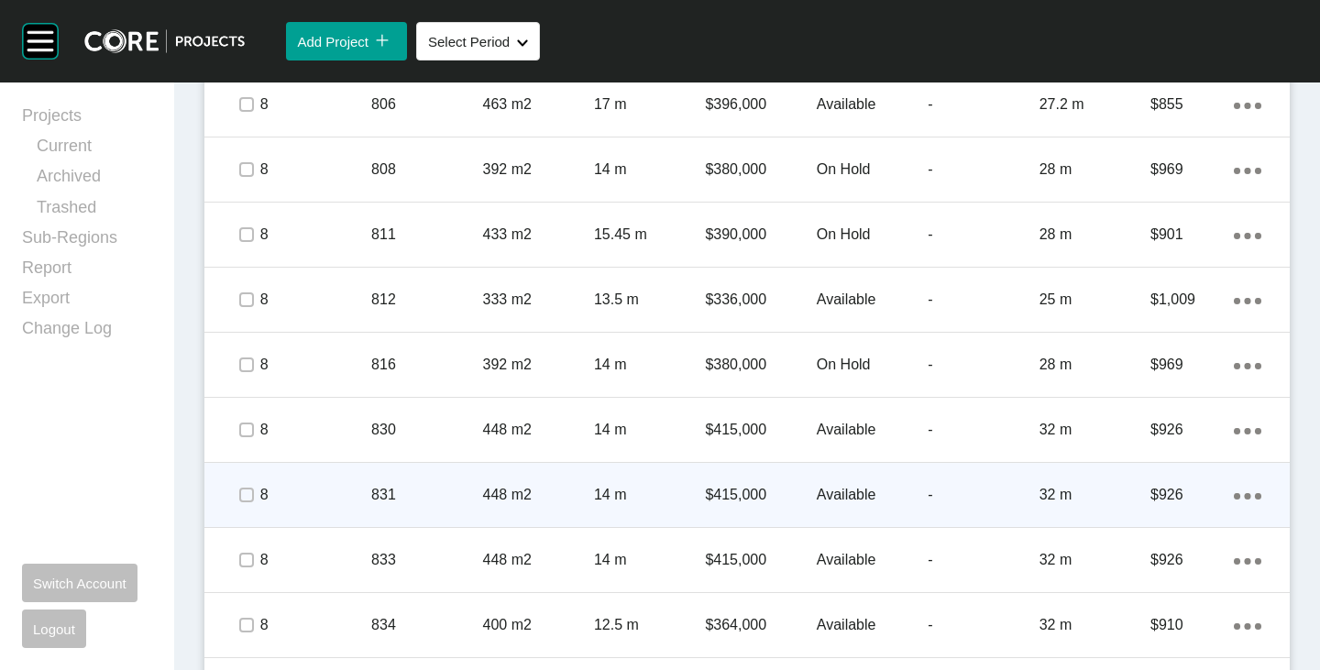
click at [233, 488] on span at bounding box center [245, 494] width 27 height 27
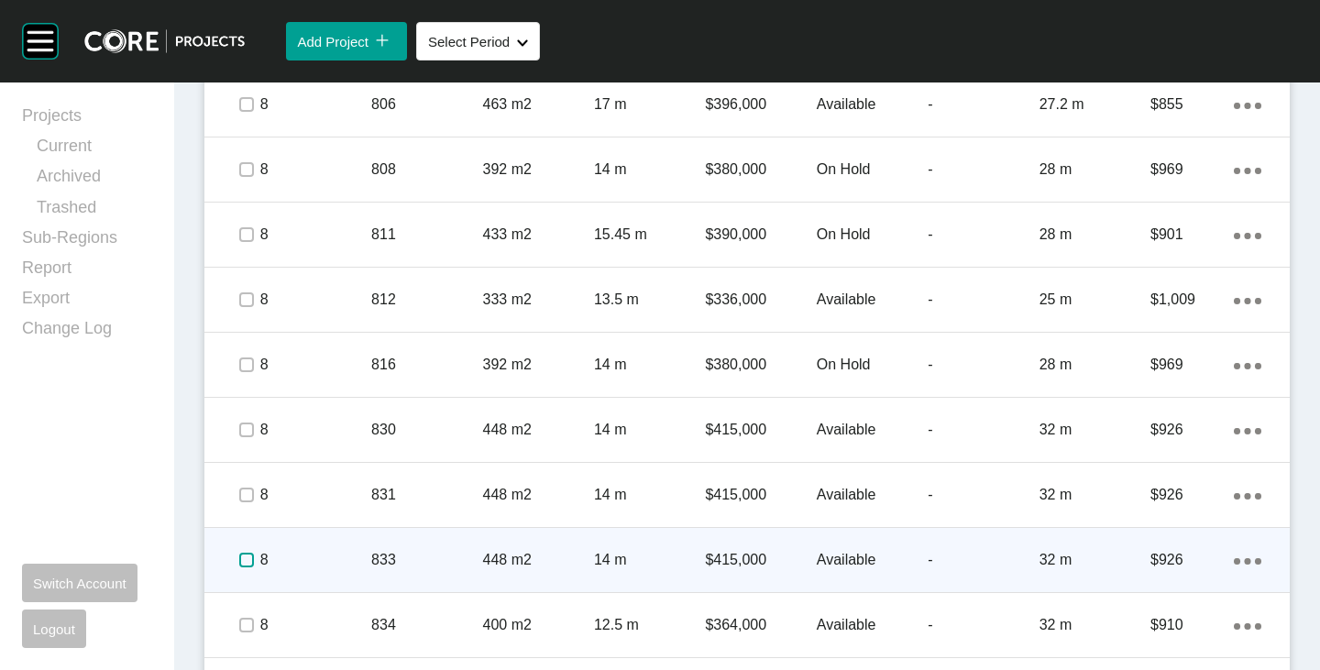
click at [251, 560] on label at bounding box center [246, 560] width 15 height 15
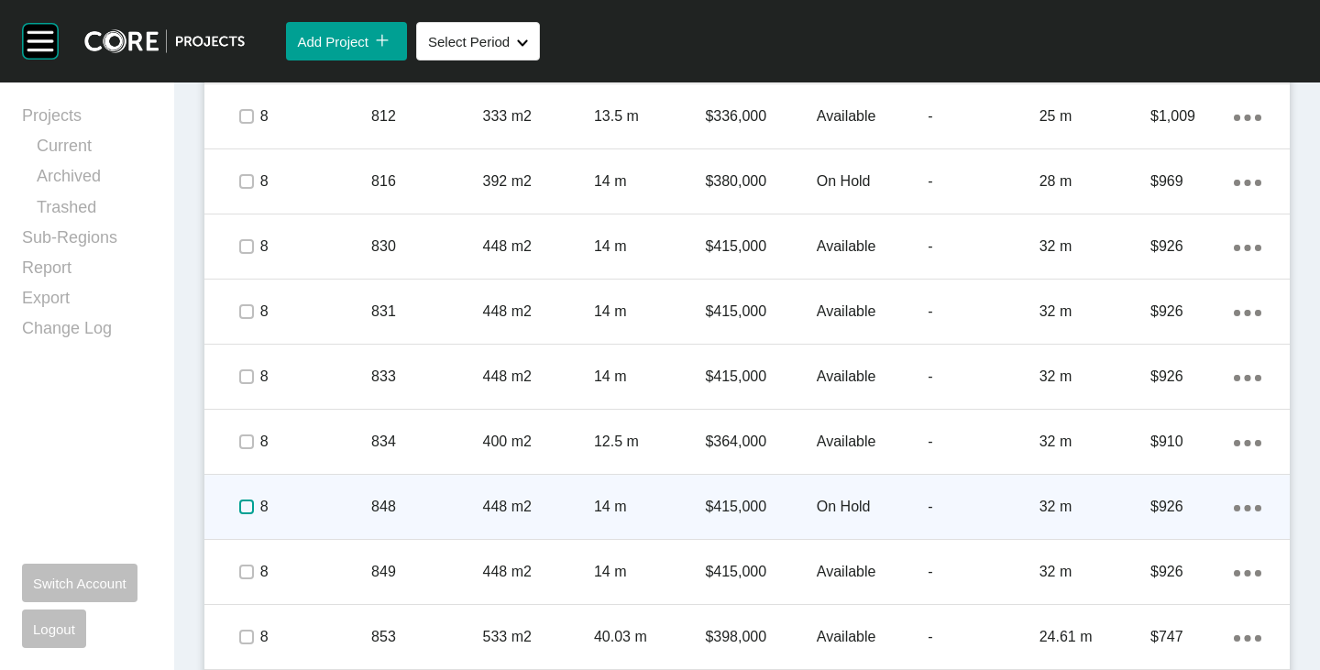
click at [239, 499] on label at bounding box center [246, 506] width 15 height 15
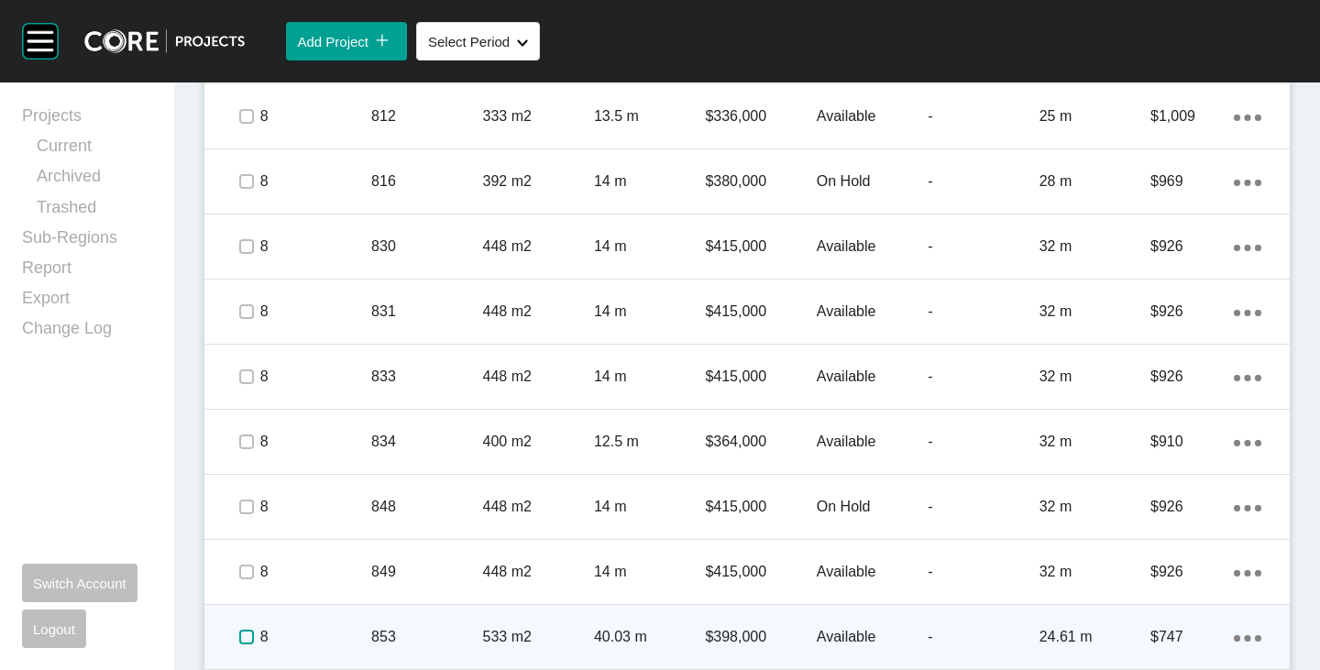
click at [247, 643] on label at bounding box center [246, 637] width 15 height 15
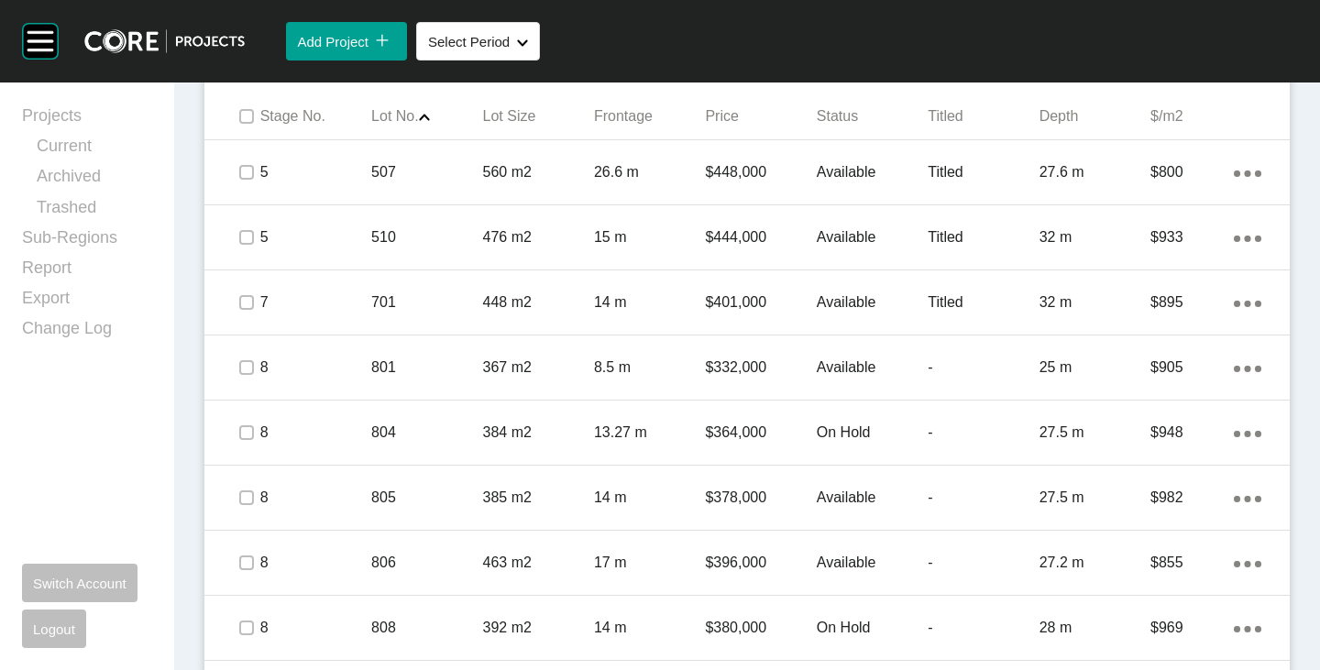
scroll to position [917, 0]
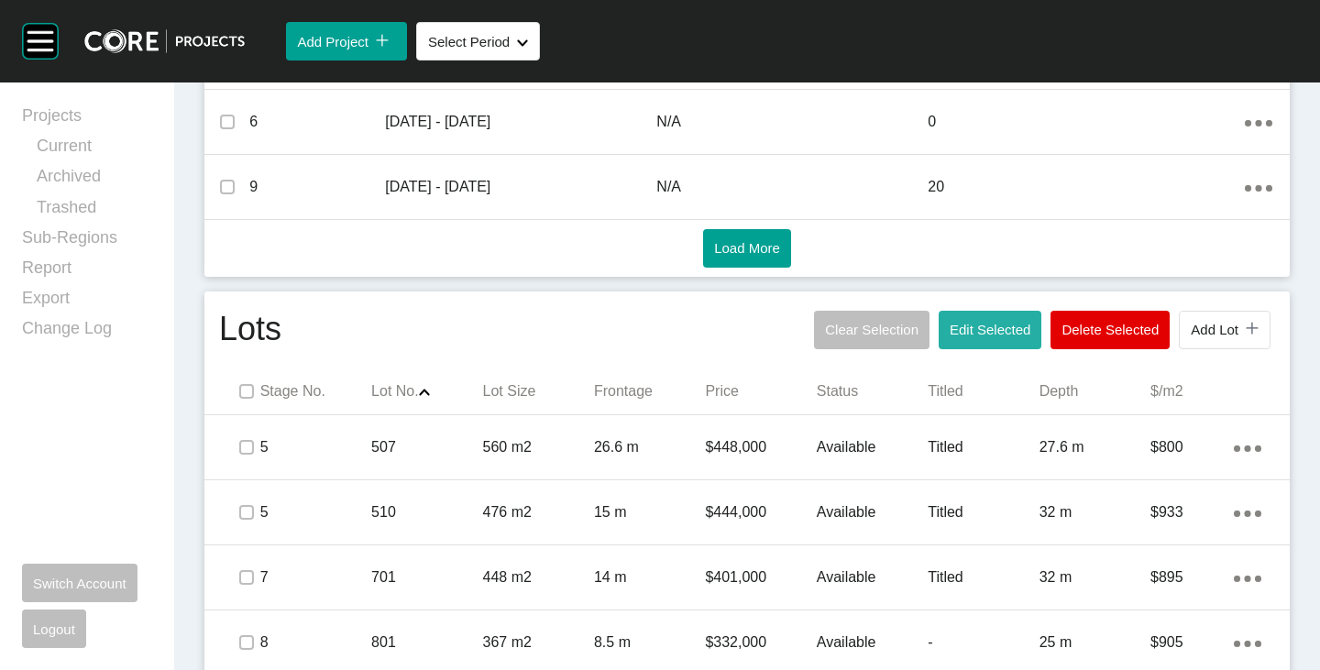
click at [980, 316] on button "Edit Selected" at bounding box center [989, 330] width 103 height 38
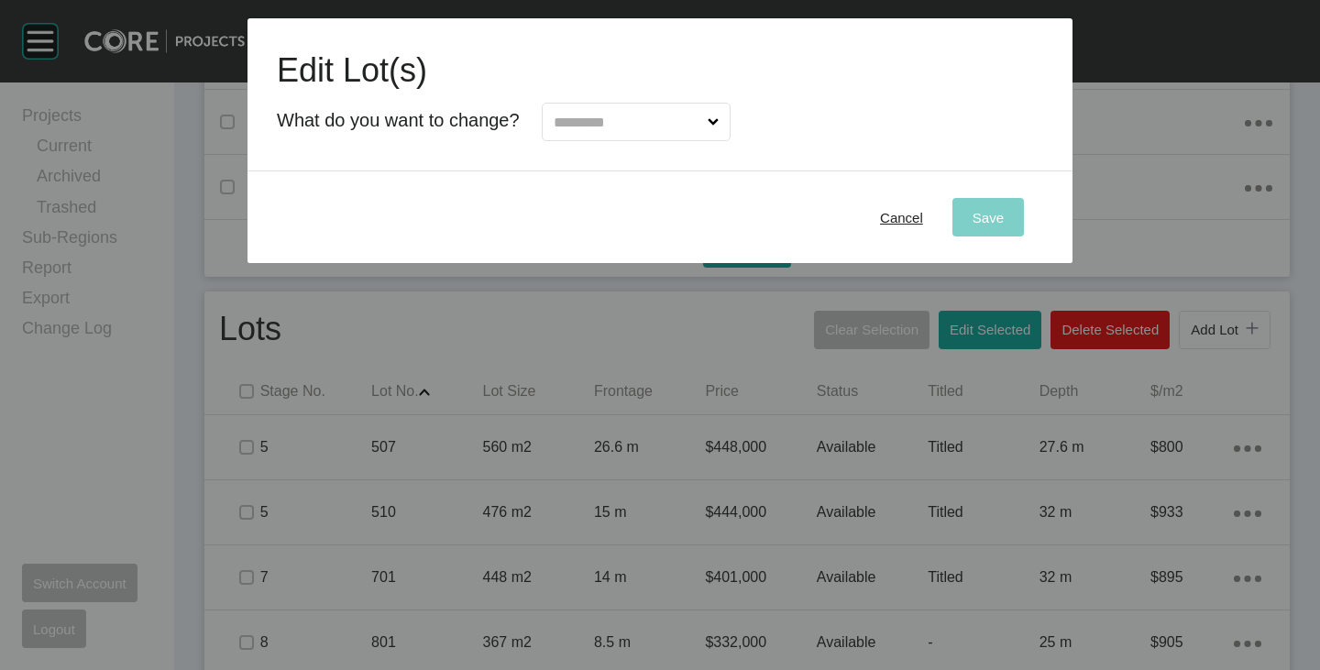
click at [662, 115] on input "text" at bounding box center [627, 122] width 154 height 37
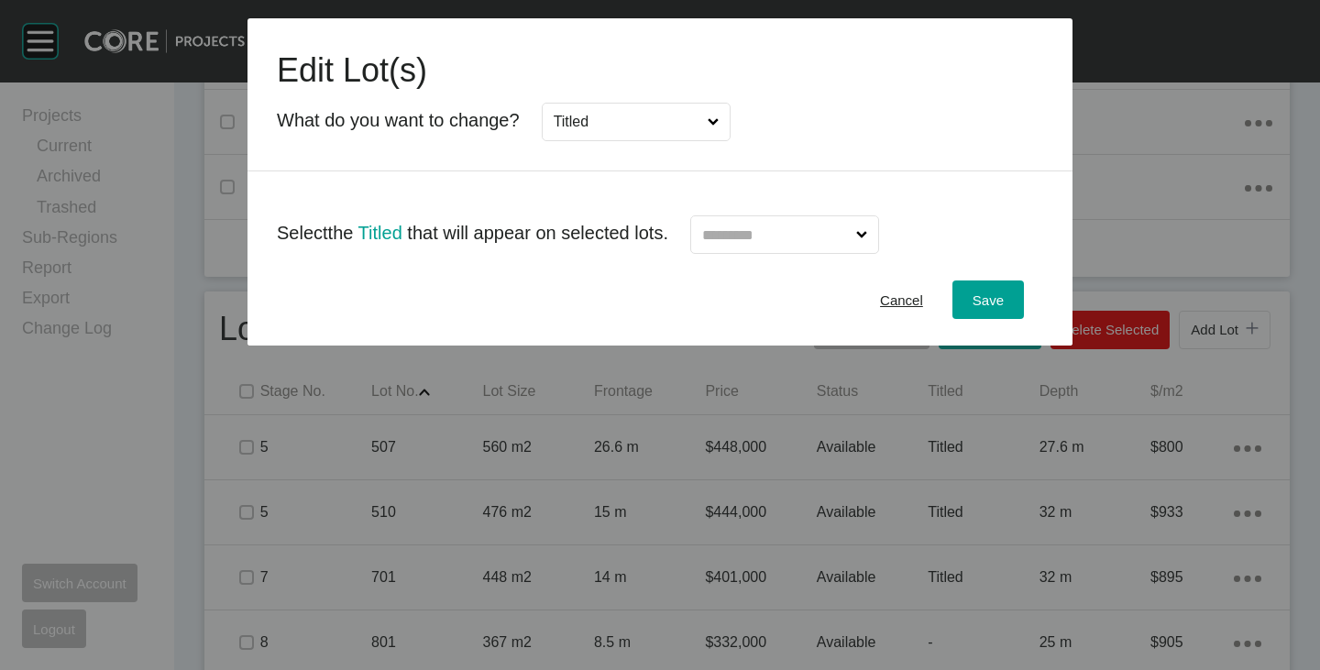
click at [751, 225] on input "text" at bounding box center [775, 234] width 154 height 37
click at [978, 291] on div "Save" at bounding box center [988, 300] width 40 height 25
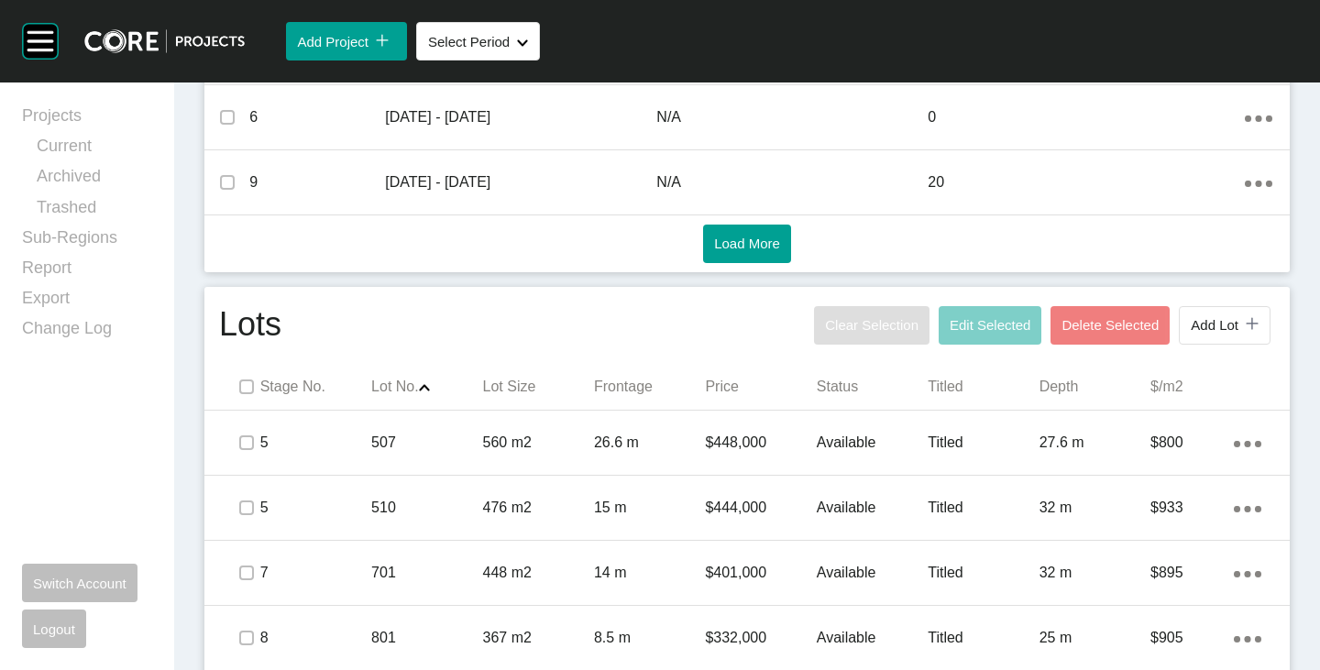
scroll to position [942, 0]
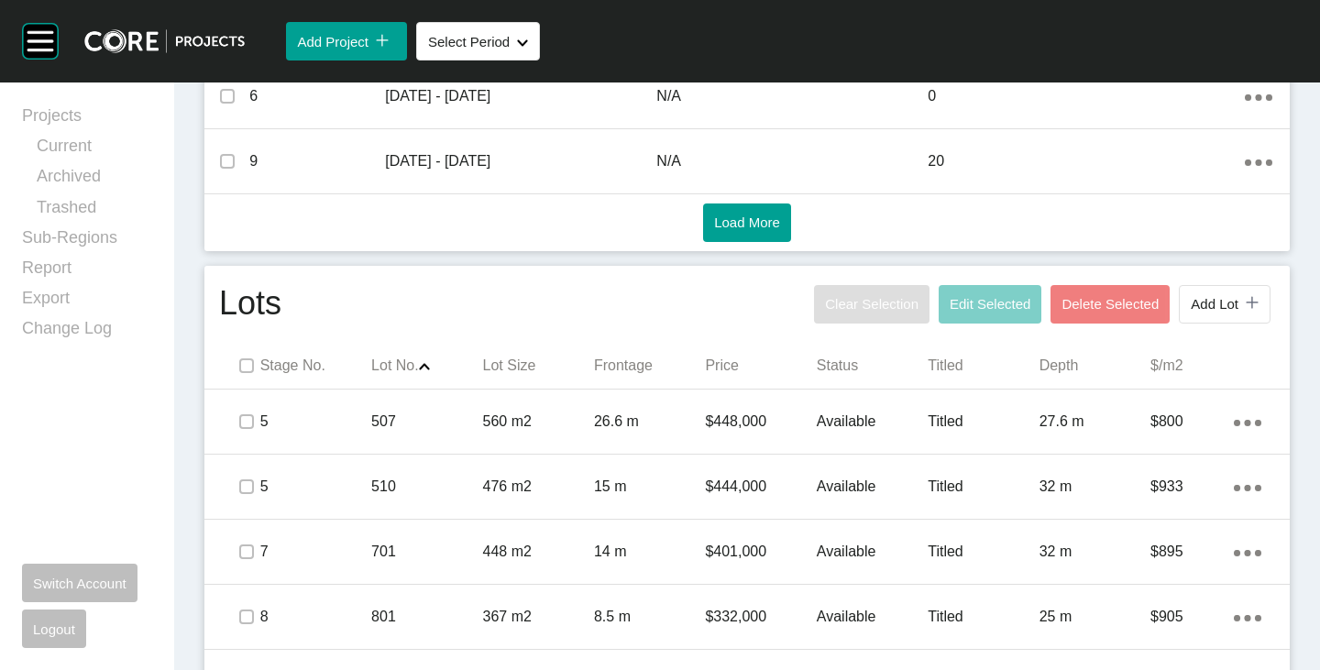
click at [243, 378] on span at bounding box center [245, 365] width 27 height 27
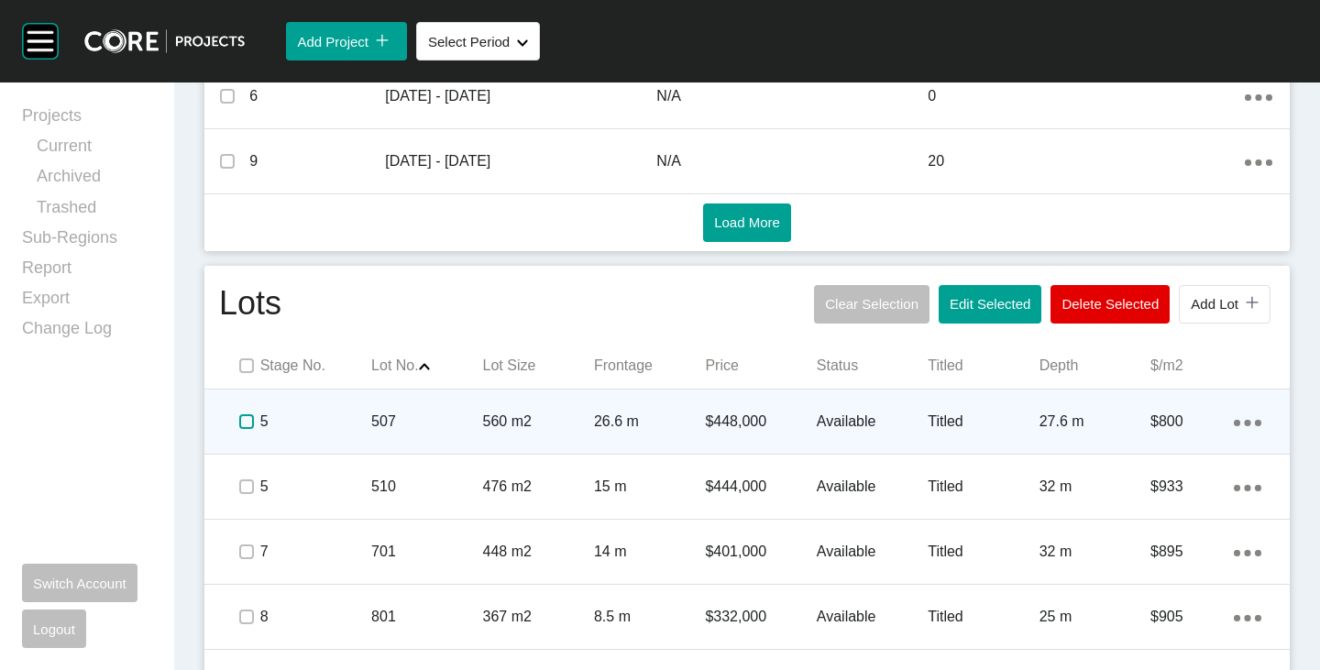
click at [246, 428] on label at bounding box center [246, 421] width 15 height 15
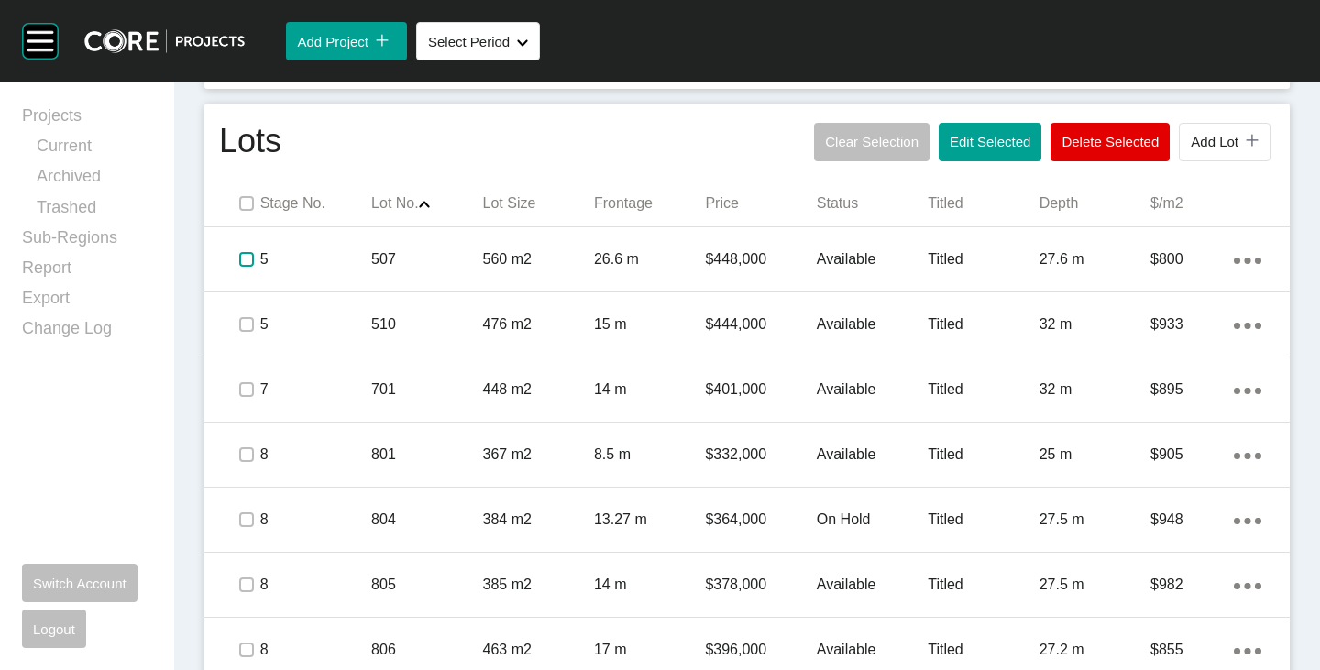
scroll to position [1125, 0]
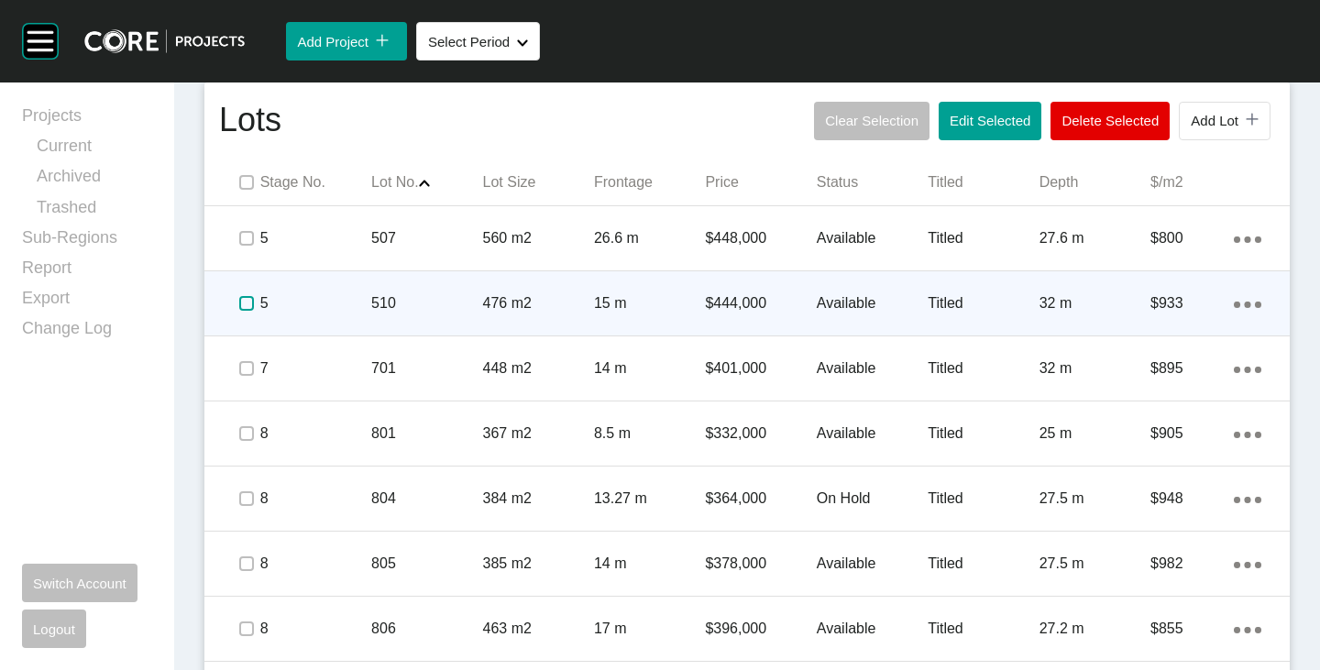
click at [241, 301] on label at bounding box center [246, 303] width 15 height 15
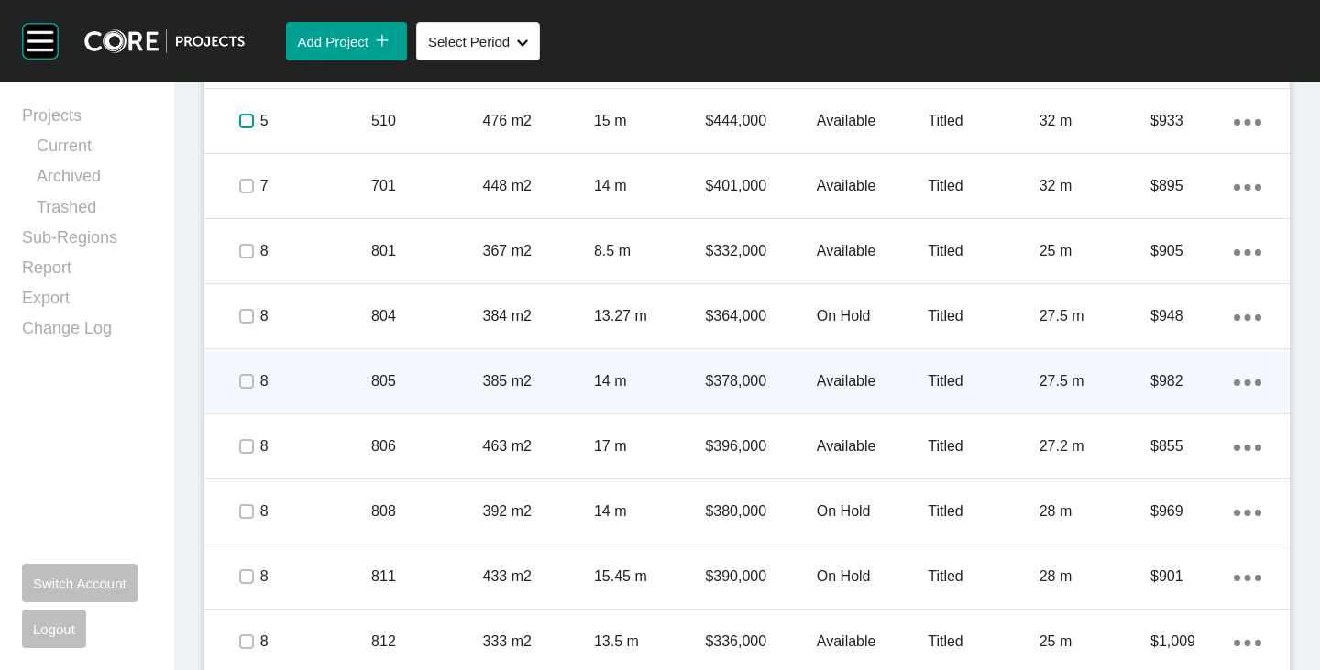
scroll to position [1309, 0]
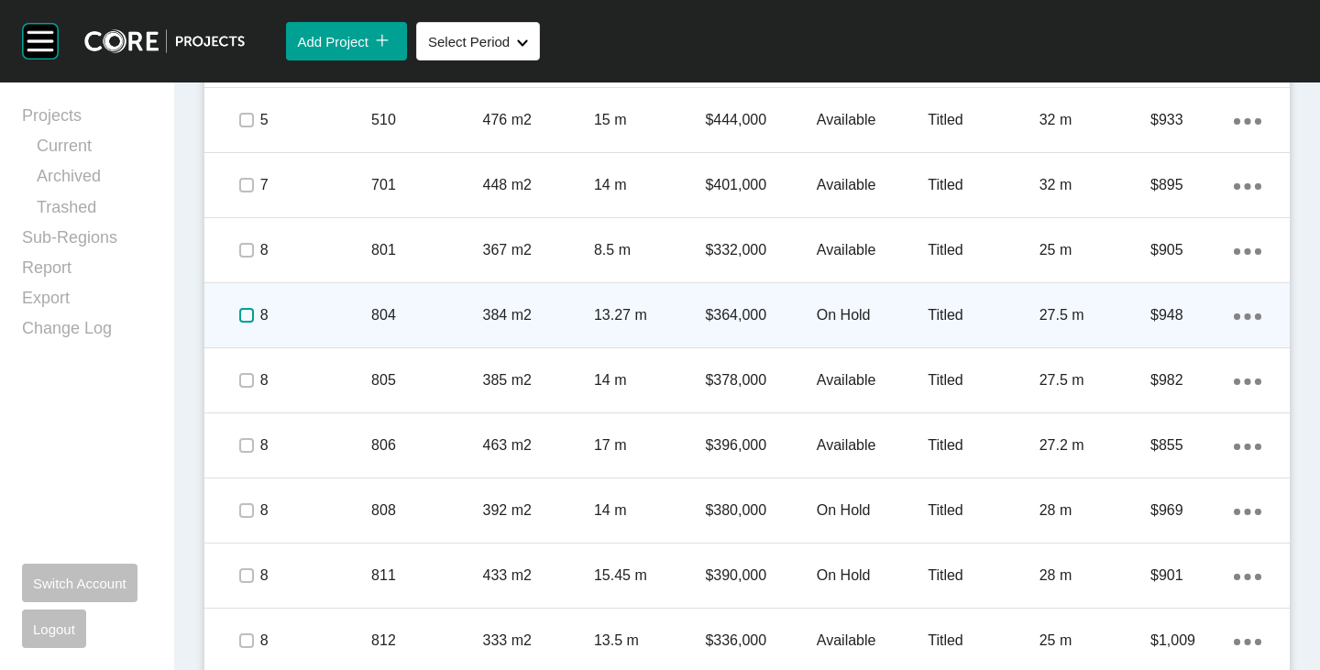
click at [251, 315] on label at bounding box center [246, 315] width 15 height 15
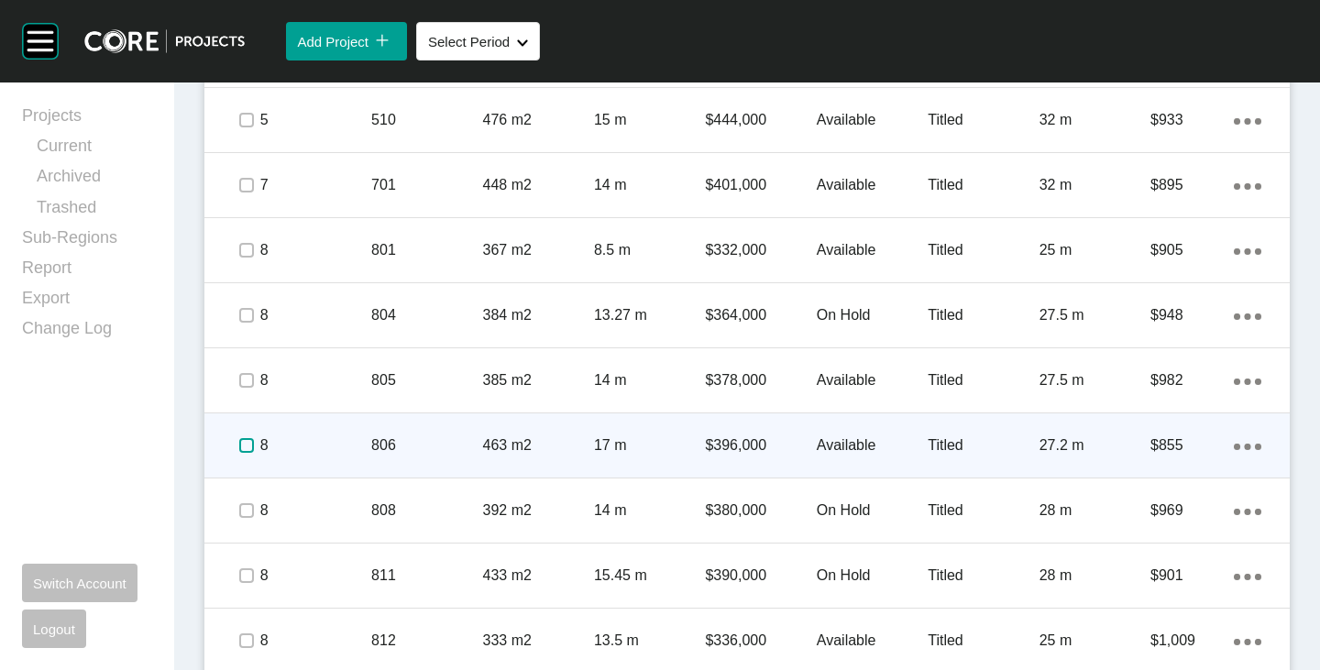
click at [246, 444] on label at bounding box center [246, 445] width 15 height 15
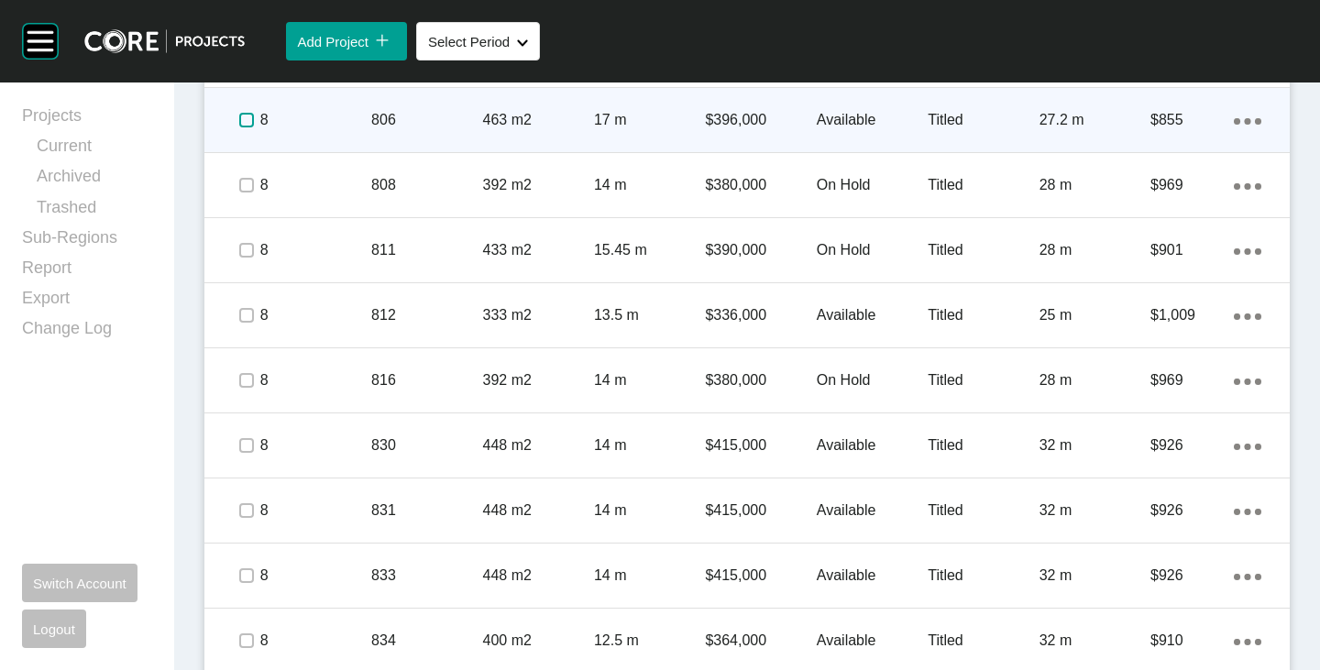
scroll to position [1675, 0]
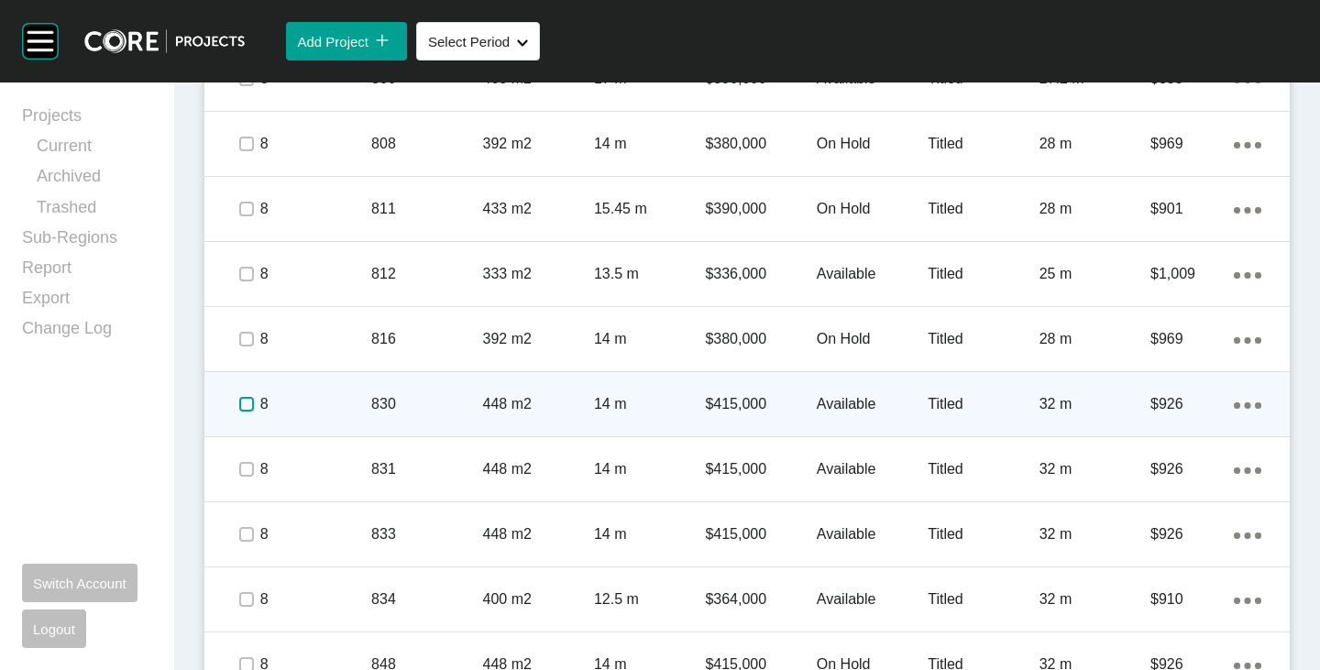
click at [247, 404] on label at bounding box center [246, 404] width 15 height 15
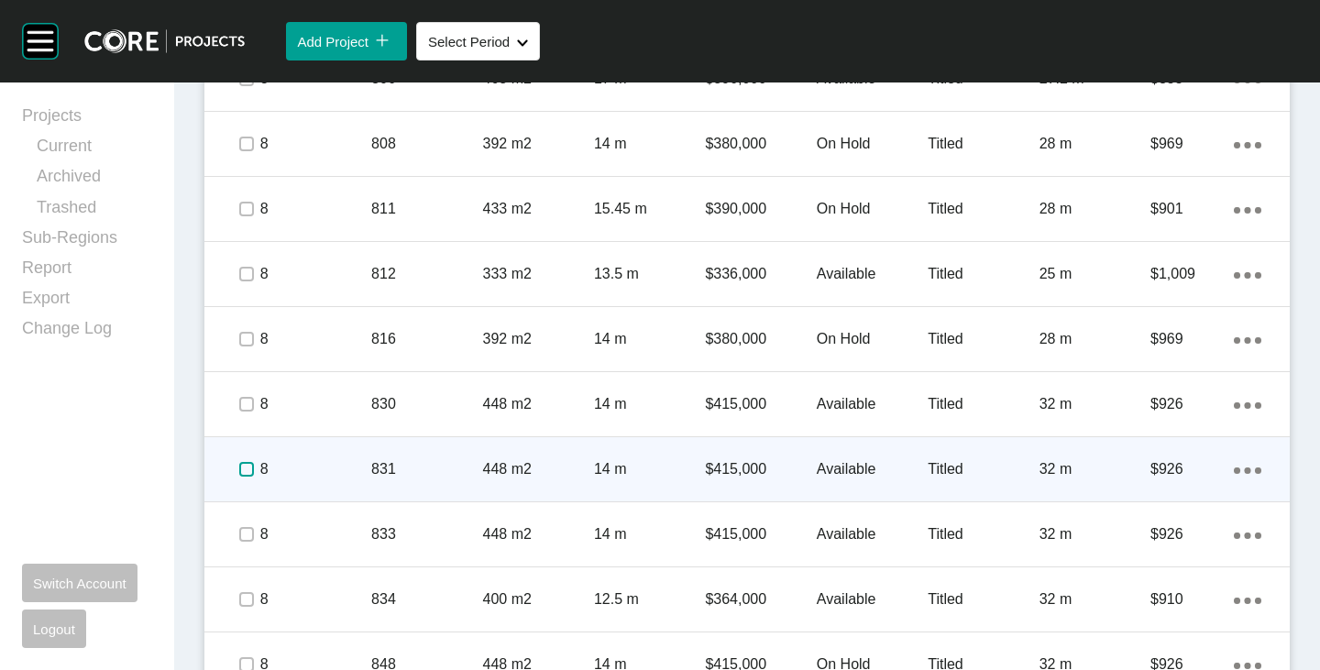
click at [239, 476] on label at bounding box center [246, 469] width 15 height 15
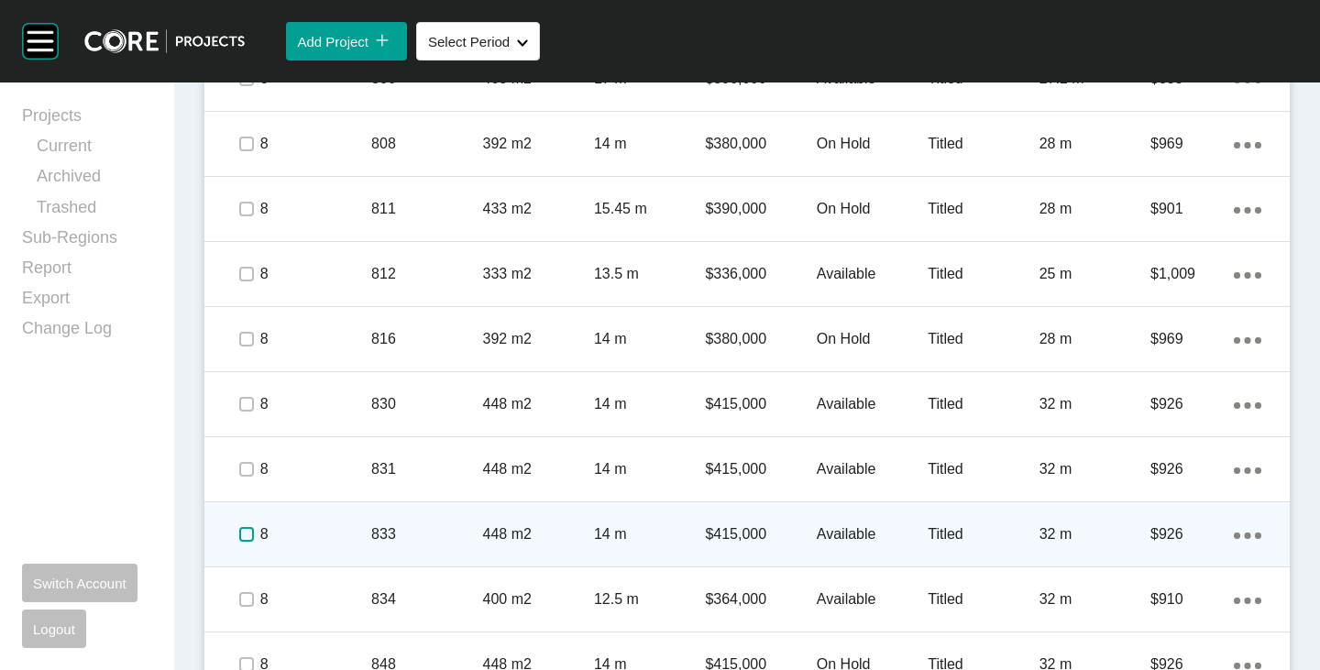
click at [243, 531] on label at bounding box center [246, 534] width 15 height 15
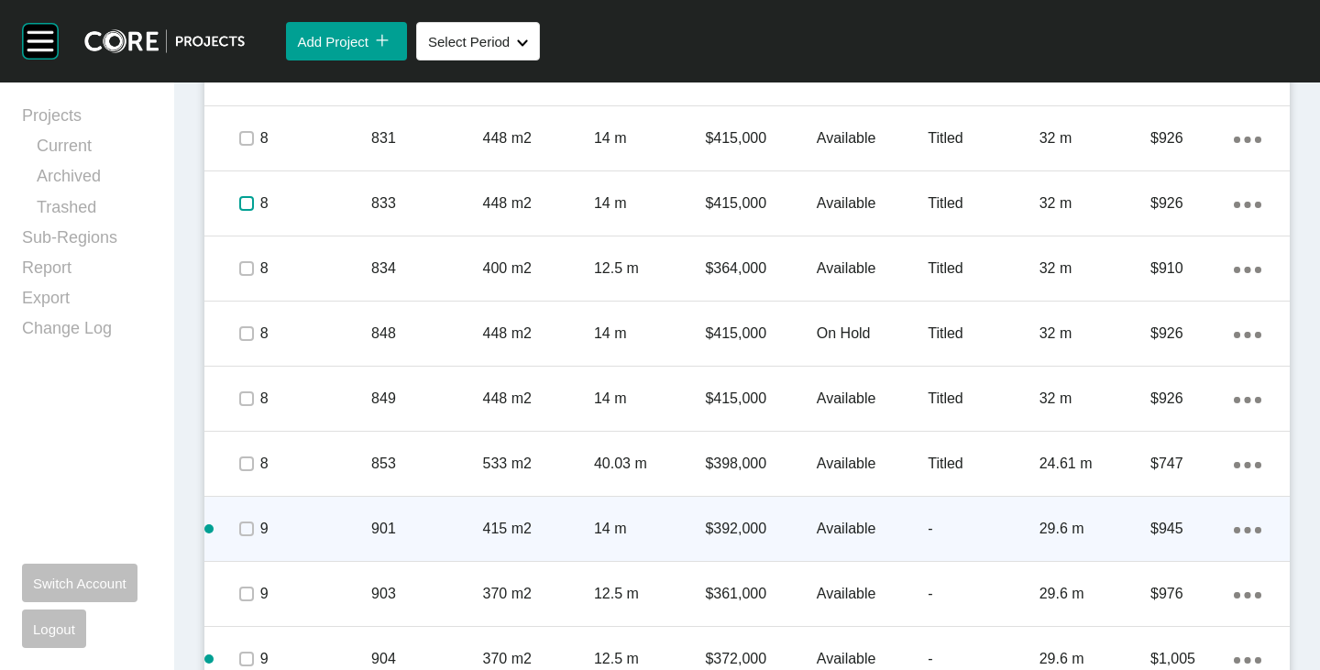
scroll to position [2134, 0]
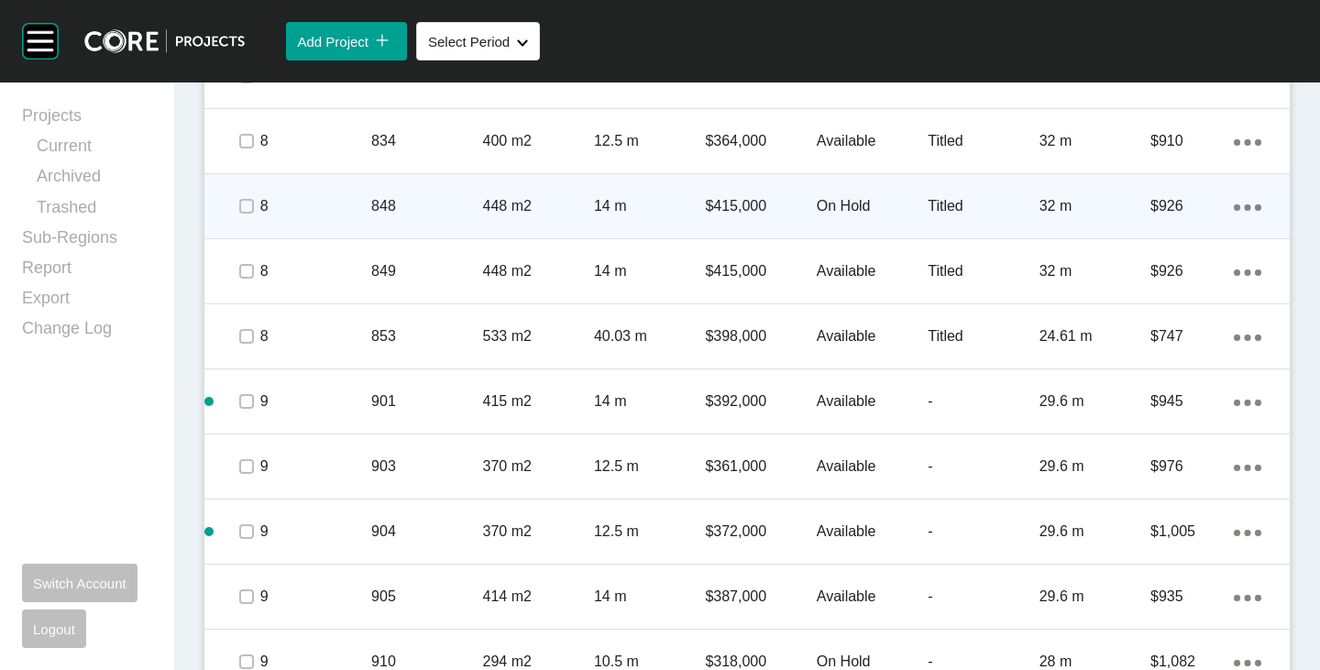
click at [833, 201] on p "On Hold" at bounding box center [872, 206] width 111 height 20
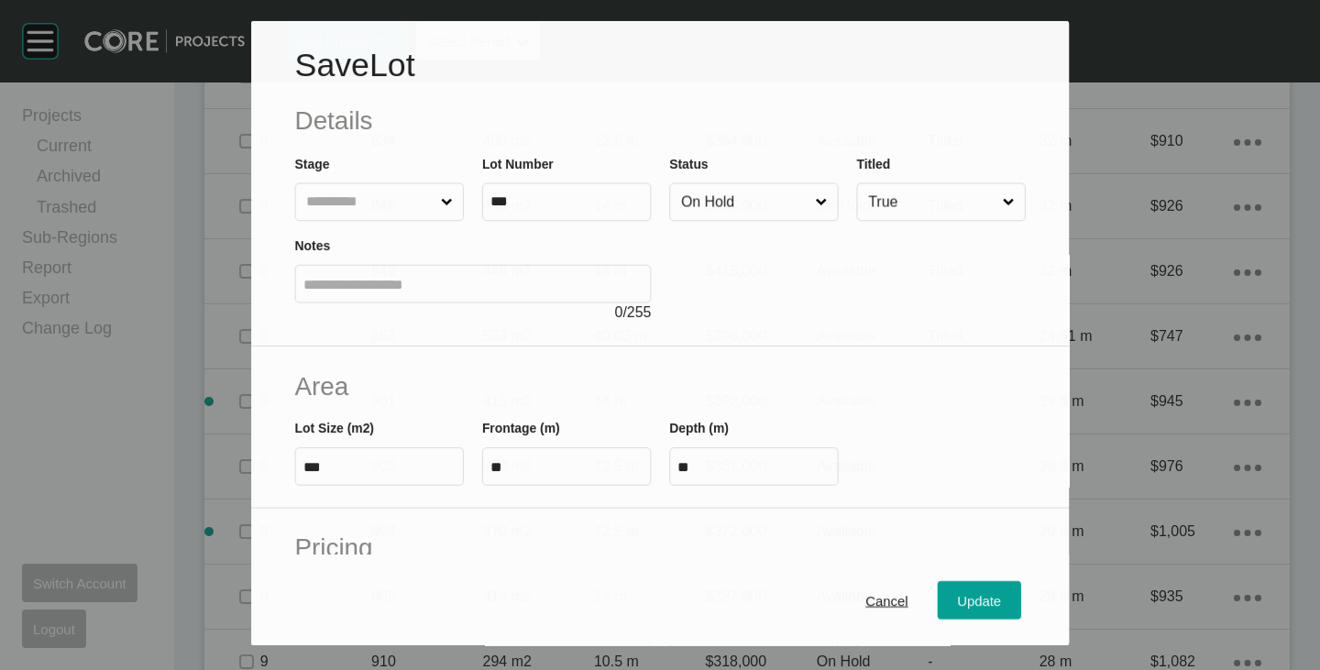
click at [705, 201] on input "On Hold" at bounding box center [744, 201] width 134 height 37
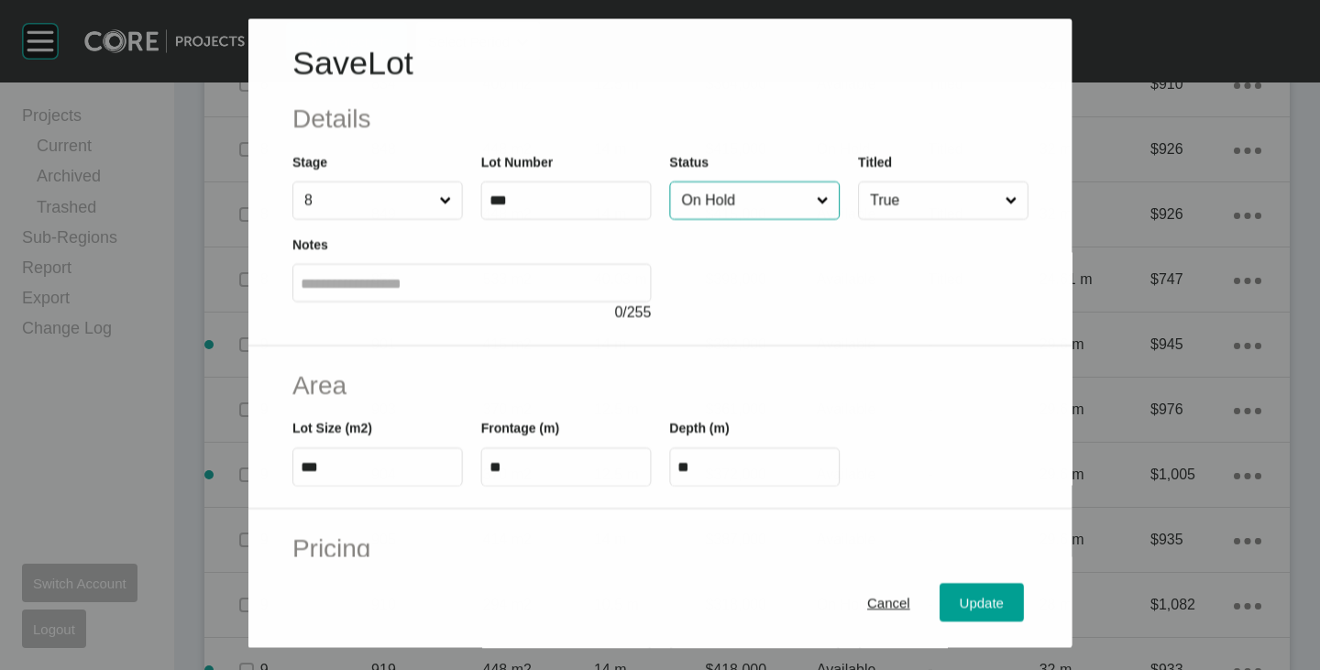
scroll to position [2077, 0]
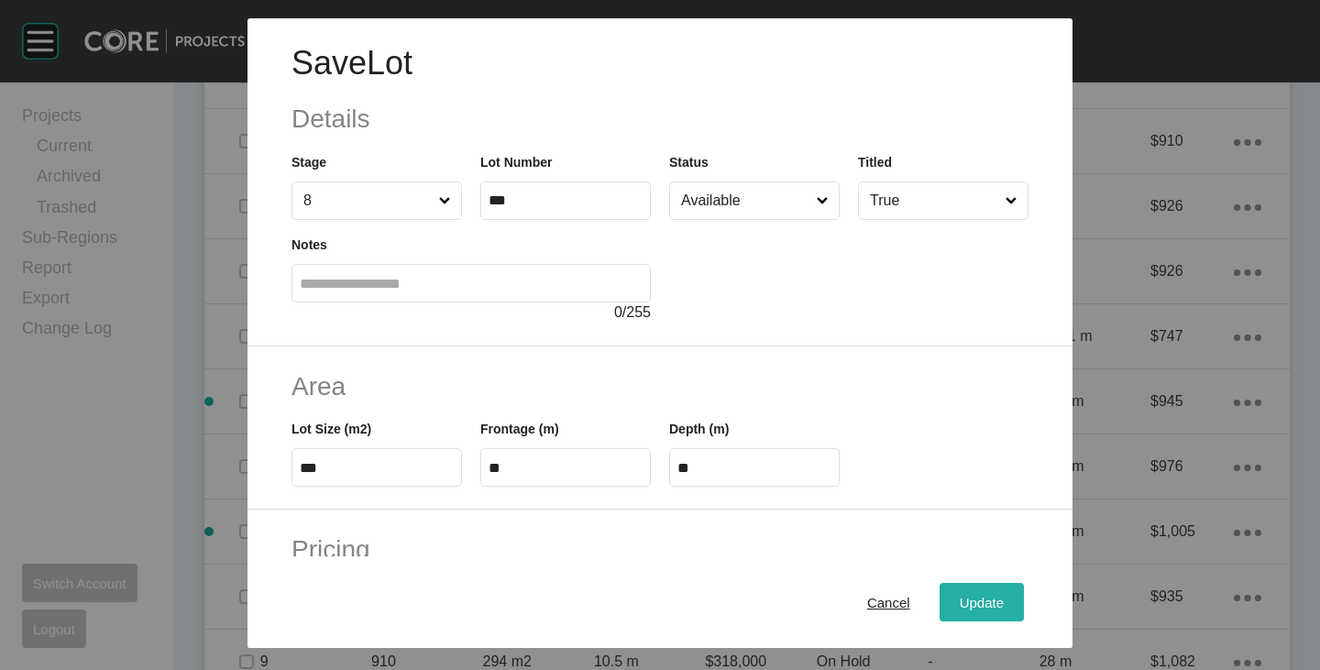
click at [960, 597] on span "Update" at bounding box center [982, 603] width 44 height 16
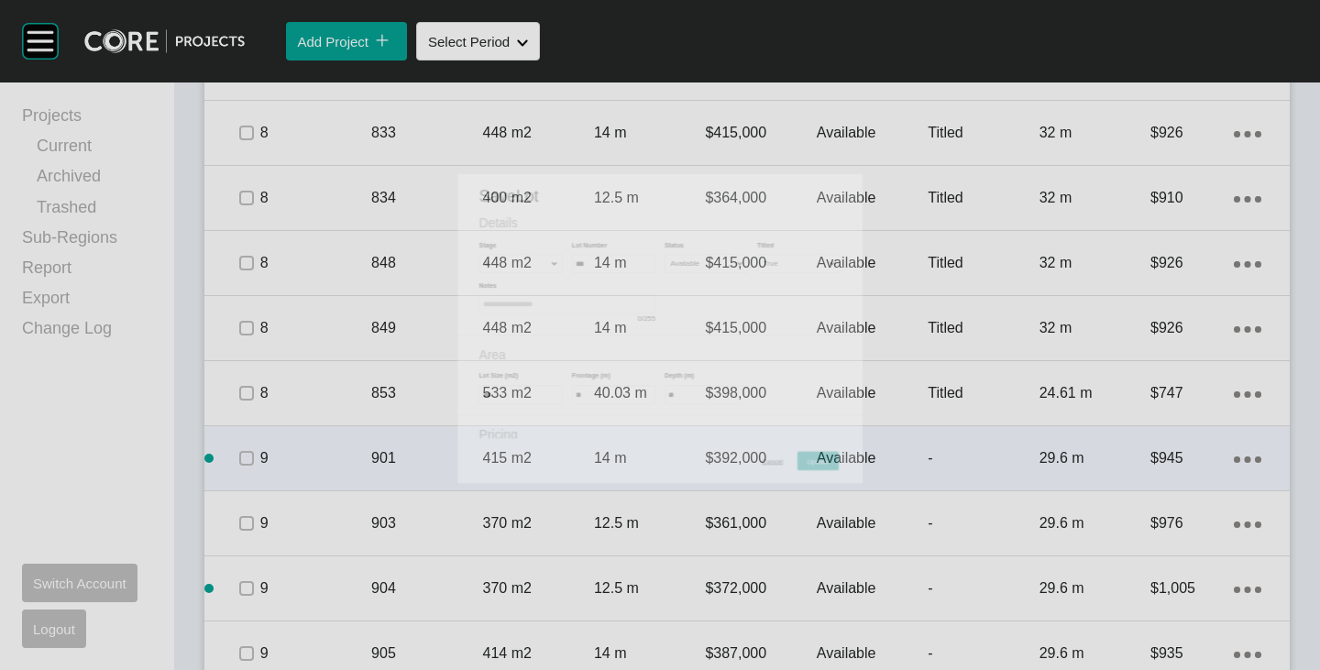
scroll to position [2134, 0]
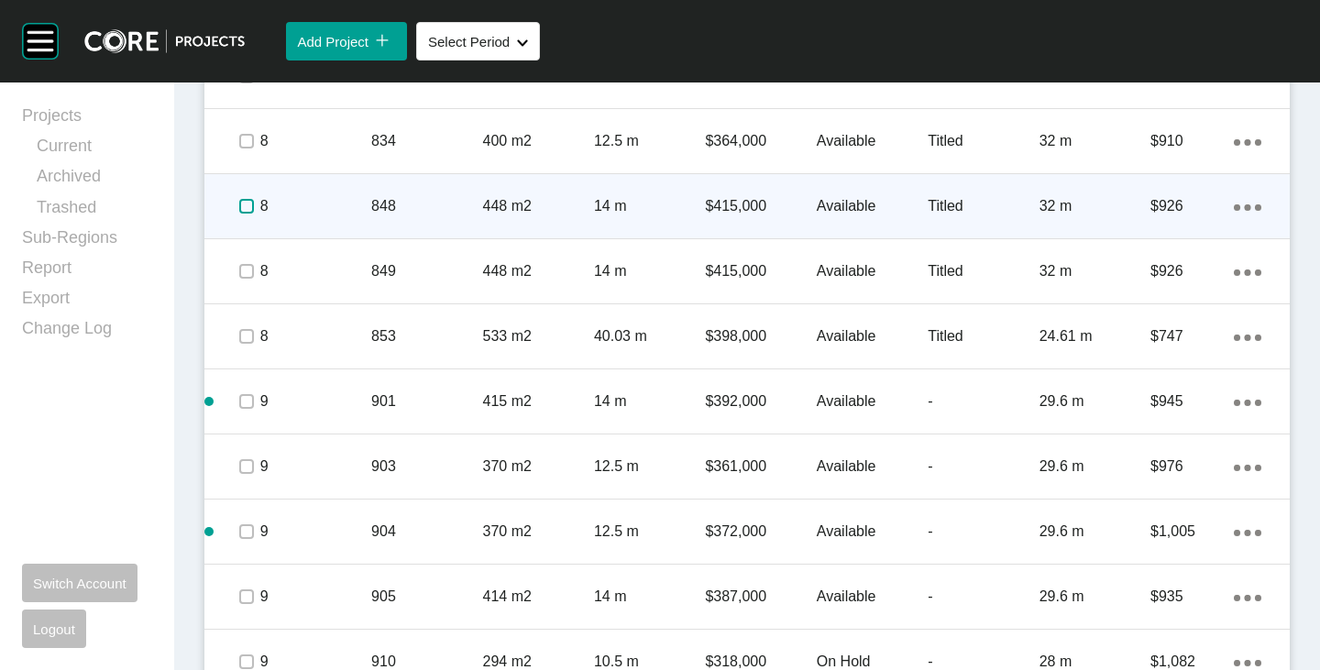
click at [246, 206] on label at bounding box center [246, 206] width 15 height 15
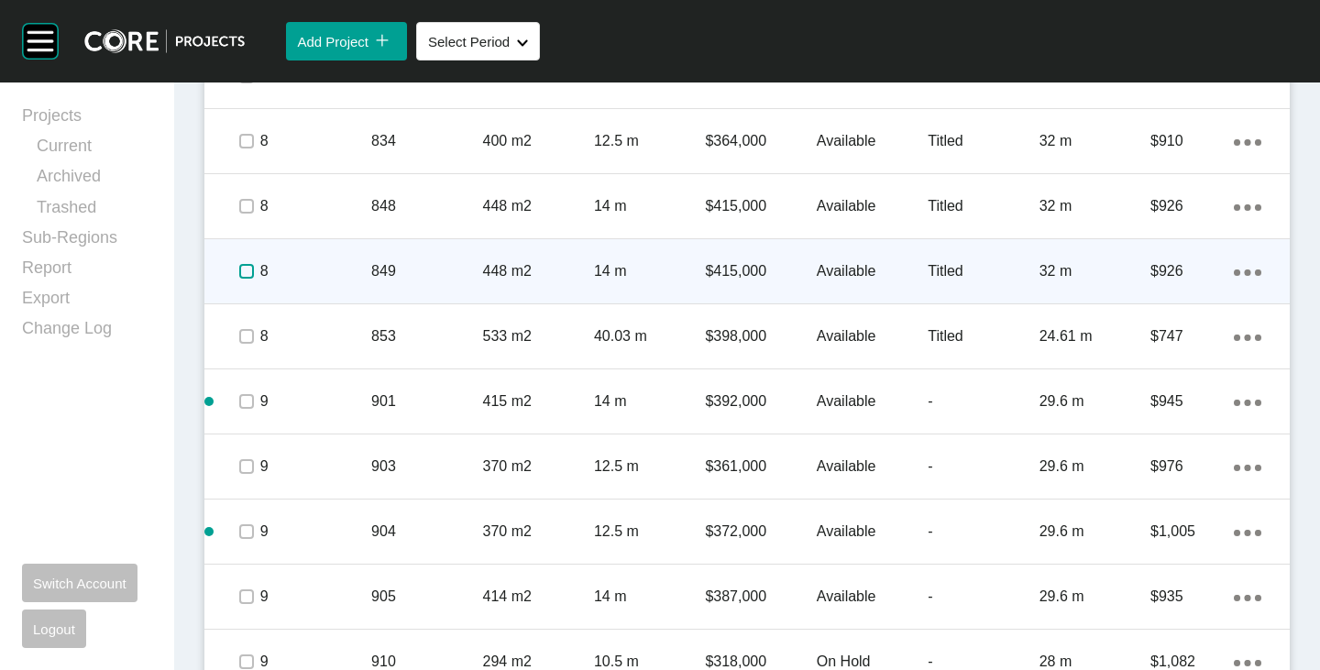
click at [249, 274] on label at bounding box center [246, 271] width 15 height 15
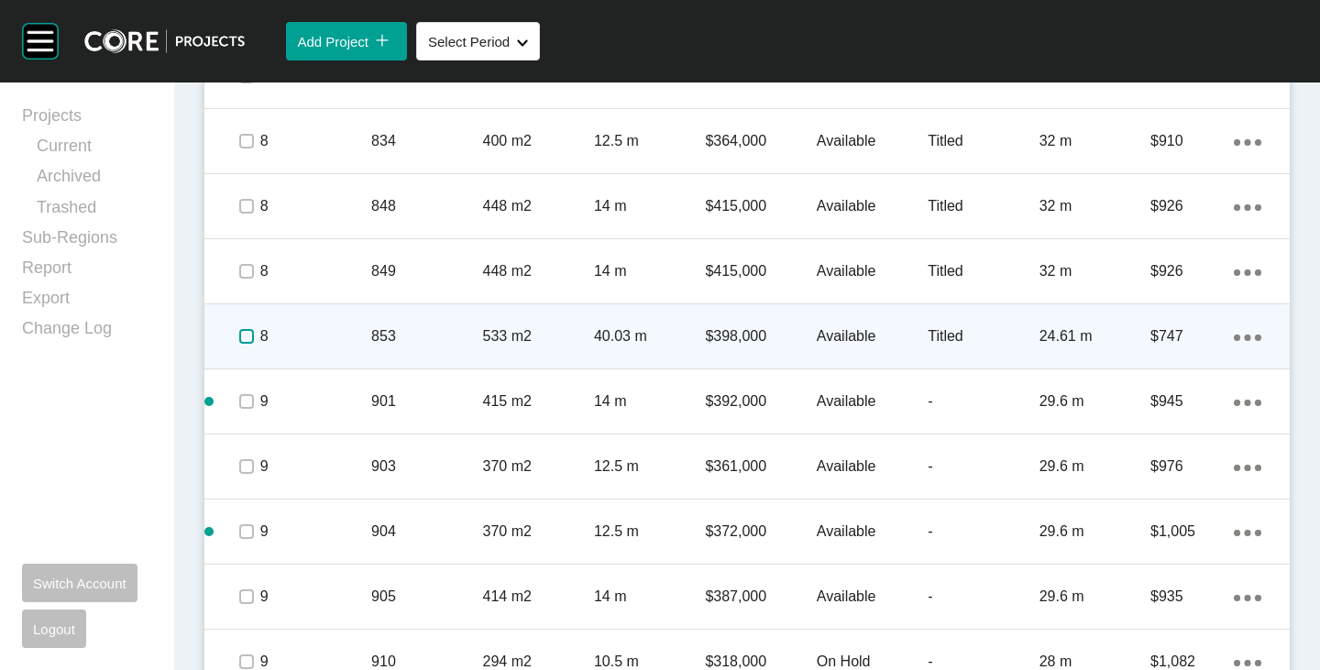
click at [240, 335] on label at bounding box center [246, 336] width 15 height 15
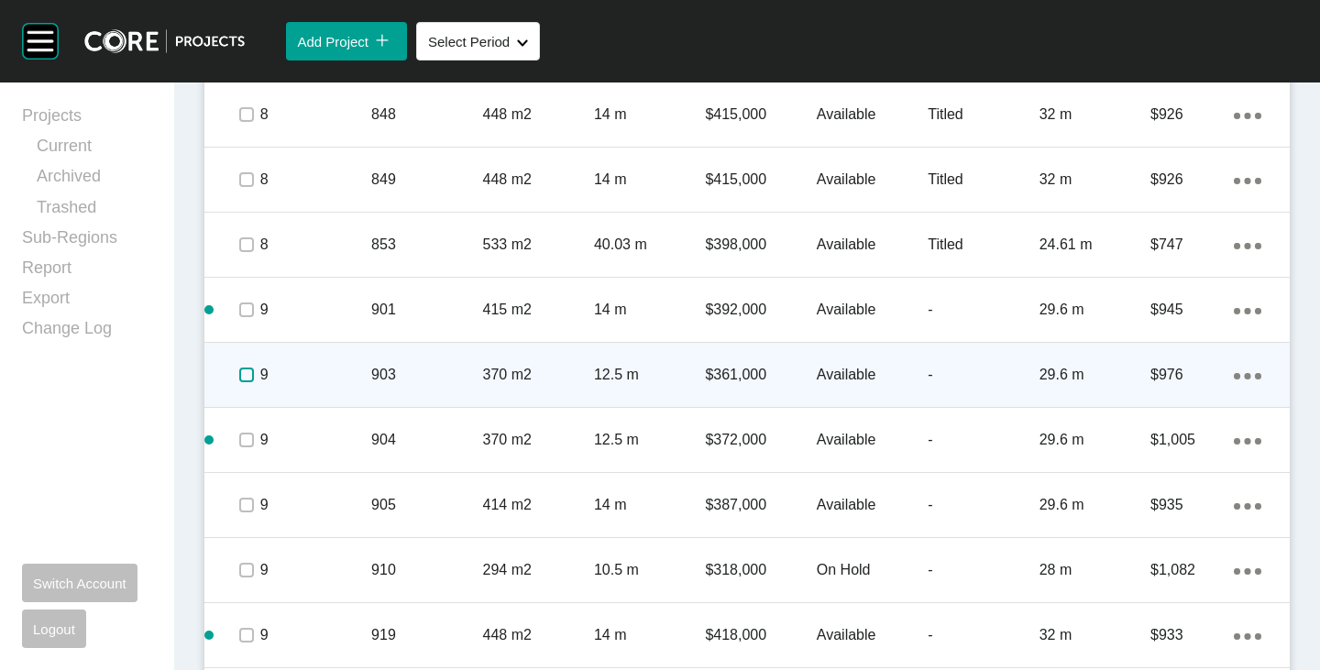
click at [242, 380] on label at bounding box center [246, 375] width 15 height 15
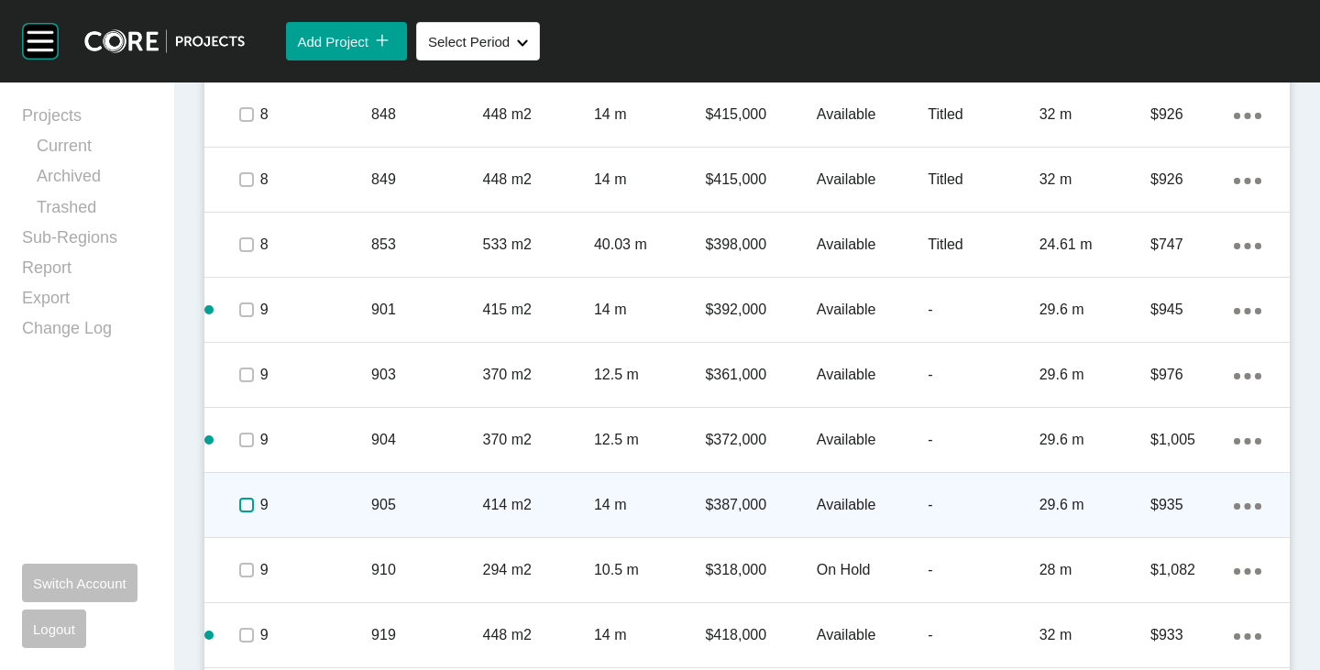
click at [245, 502] on label at bounding box center [246, 505] width 15 height 15
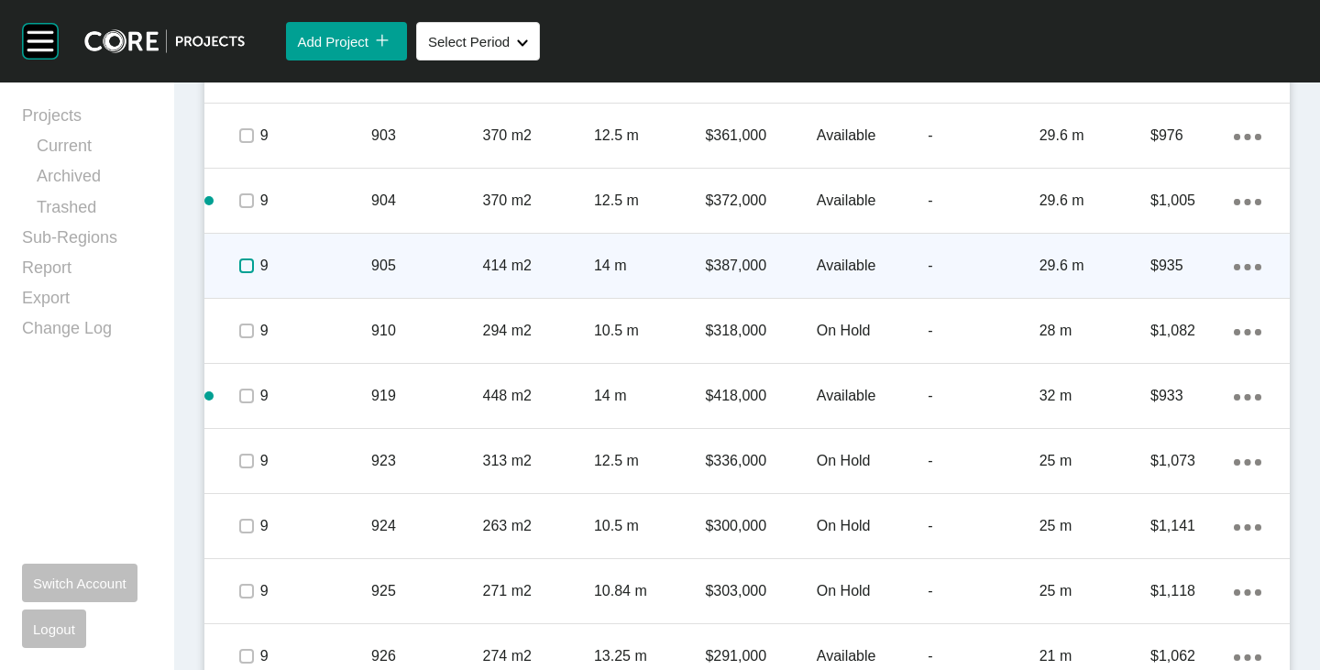
scroll to position [2500, 0]
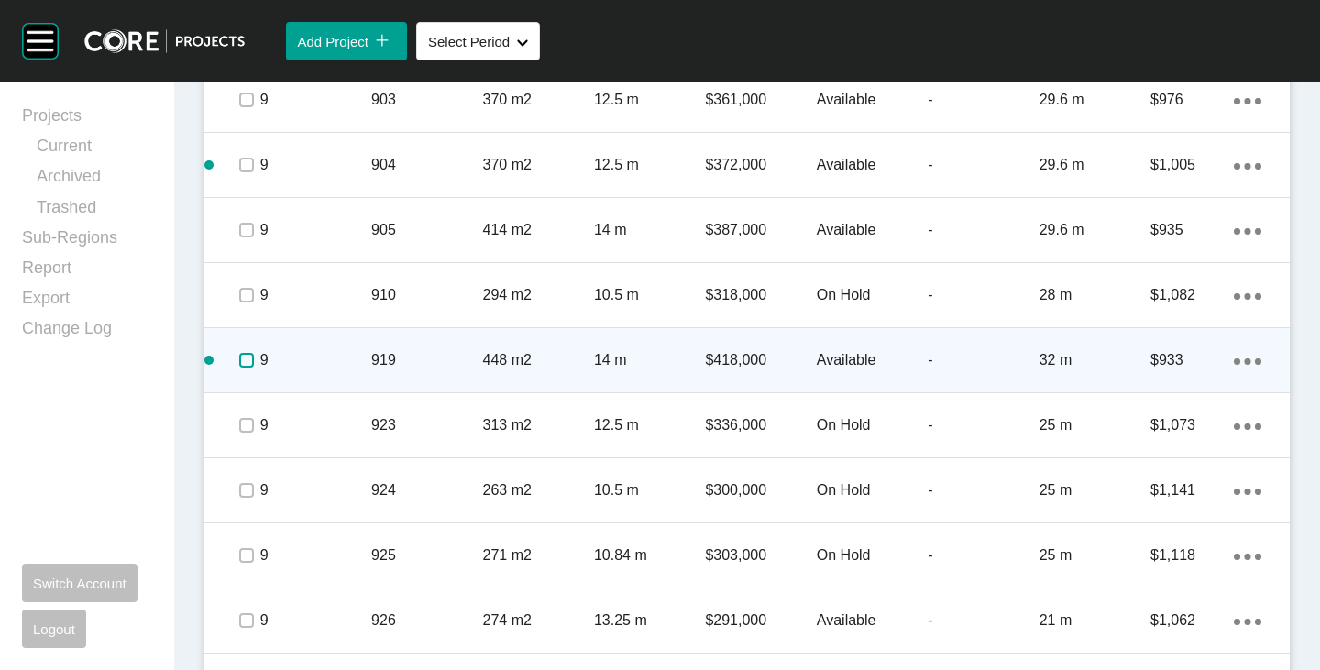
click at [249, 361] on label at bounding box center [246, 360] width 15 height 15
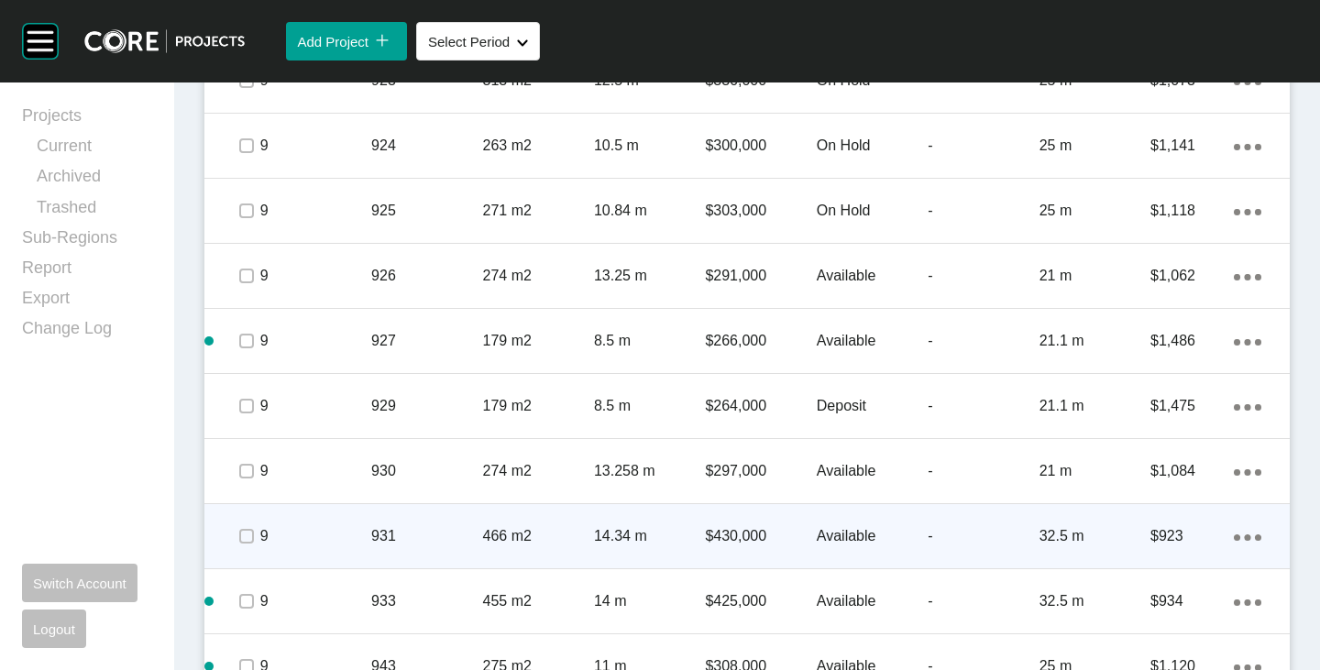
scroll to position [2867, 0]
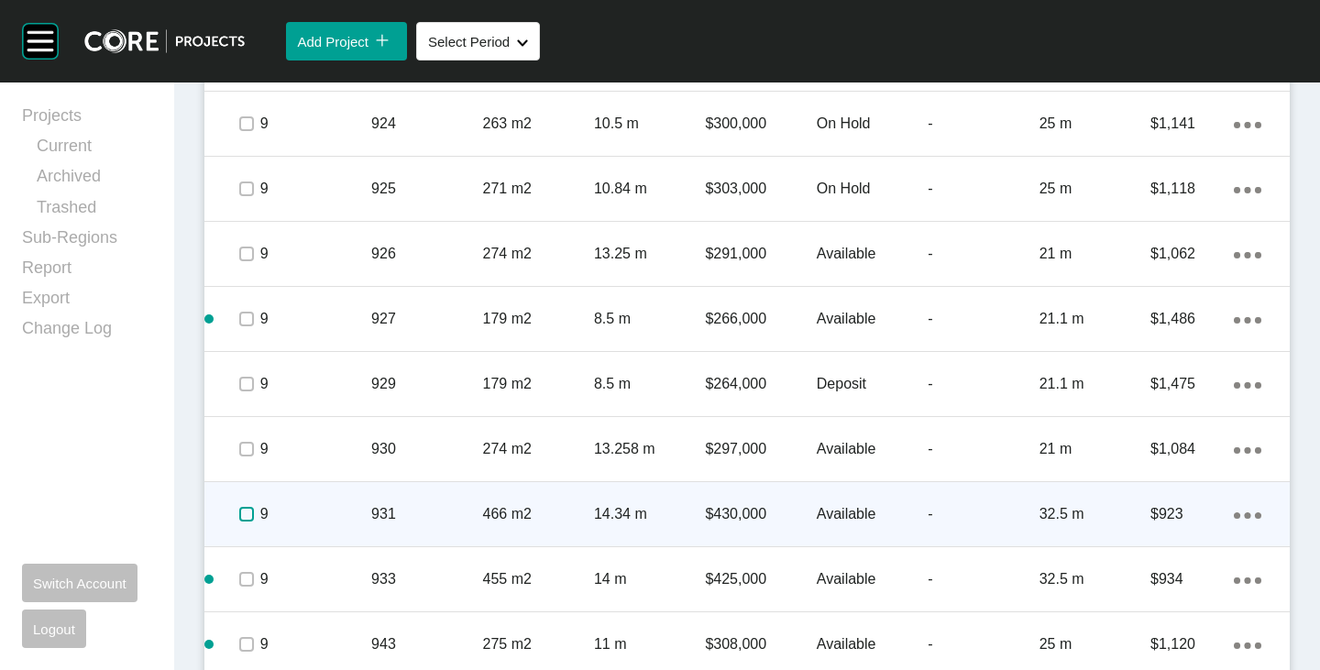
click at [242, 511] on label at bounding box center [246, 514] width 15 height 15
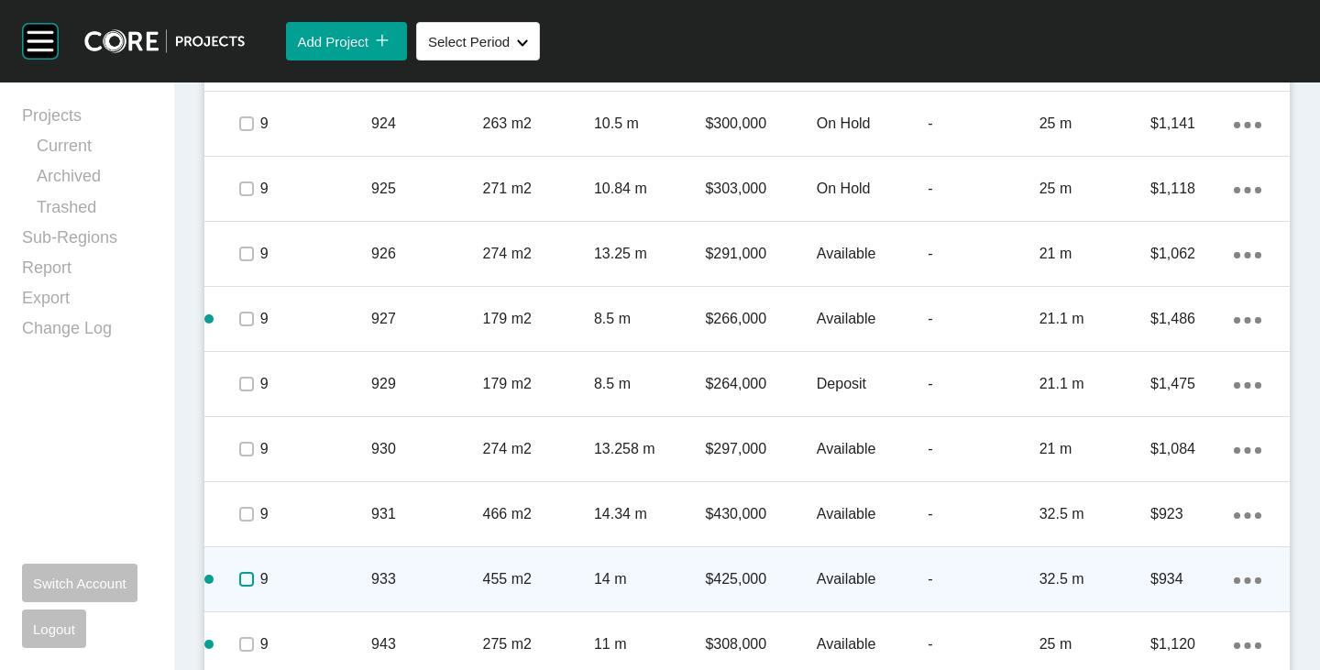
click at [243, 580] on label at bounding box center [246, 579] width 15 height 15
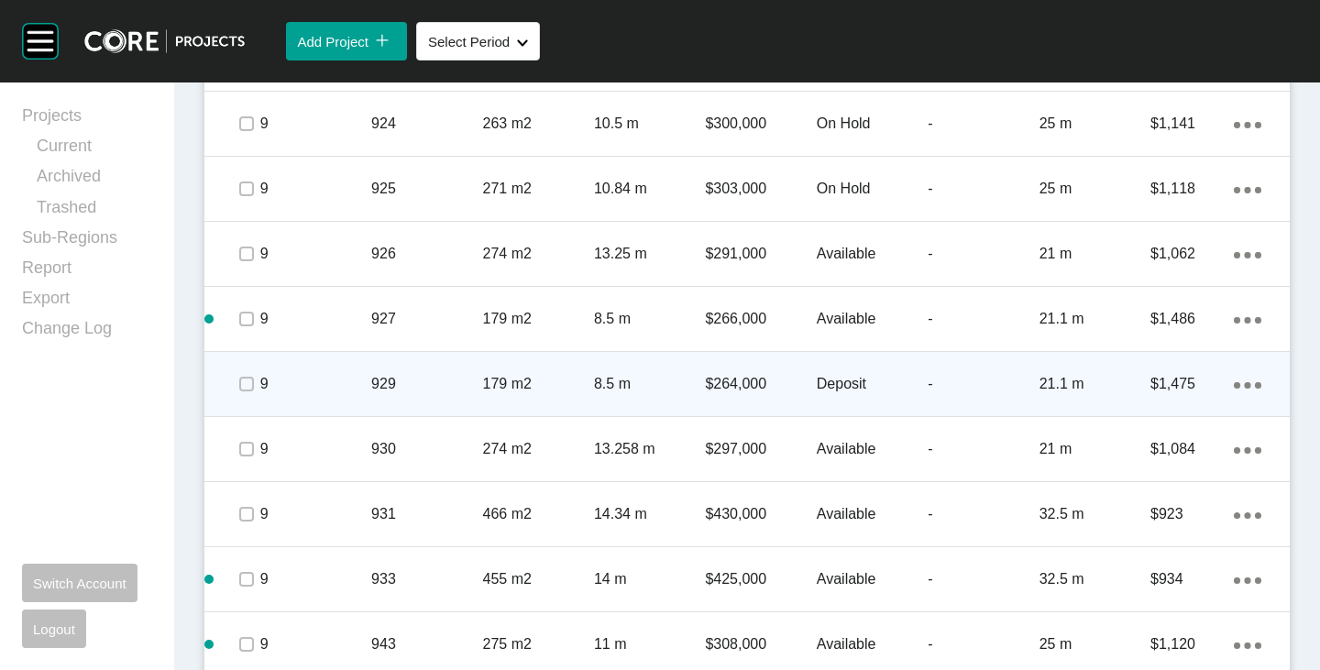
click at [820, 383] on p "Deposit" at bounding box center [872, 384] width 111 height 20
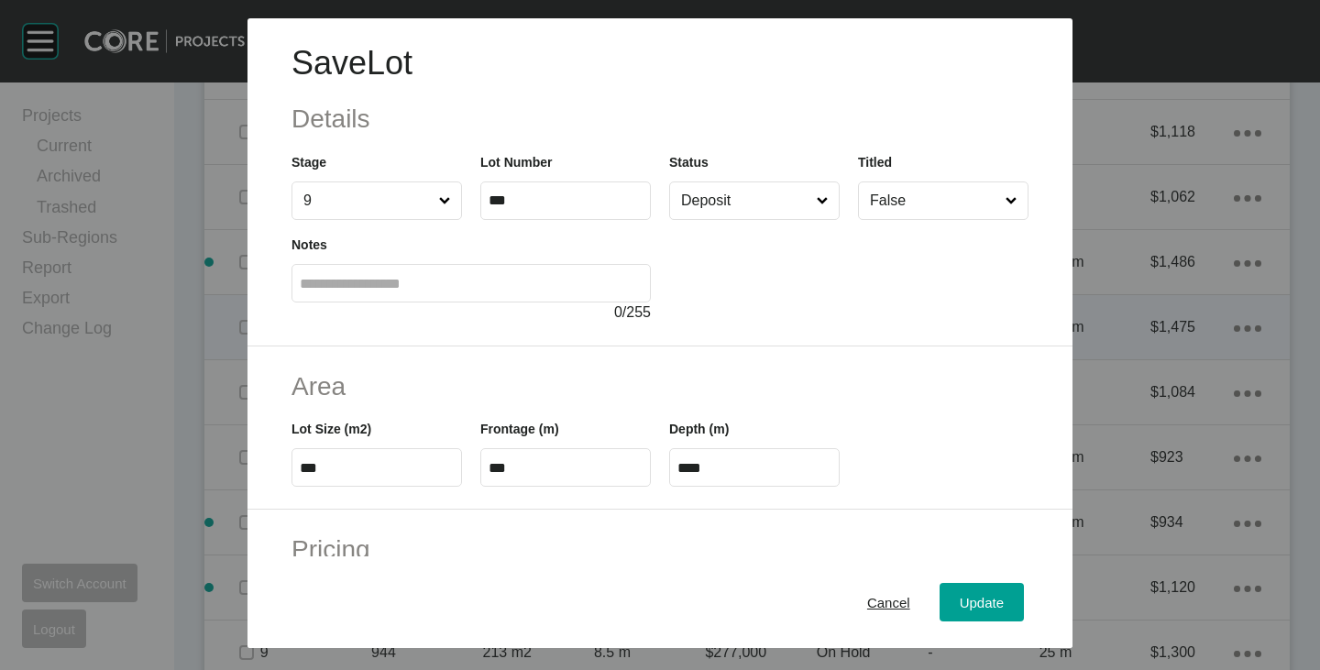
scroll to position [2810, 0]
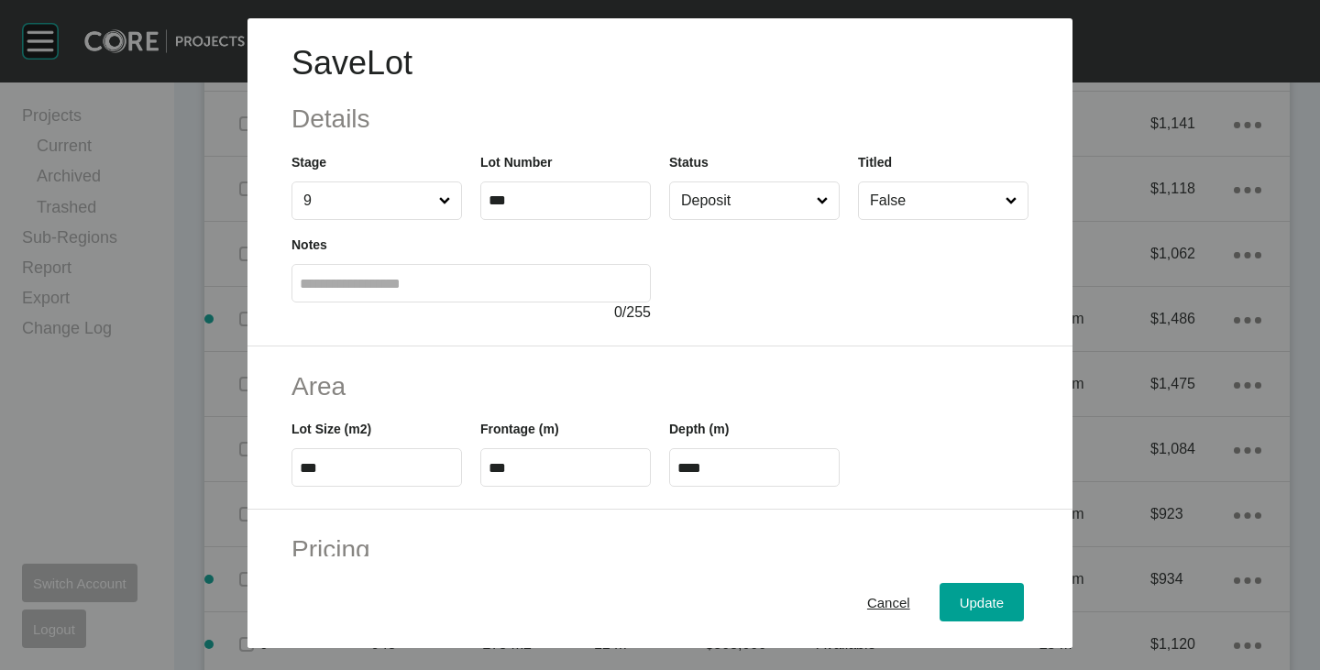
click at [732, 214] on input "Deposit" at bounding box center [745, 200] width 136 height 37
click at [960, 605] on span "Update" at bounding box center [982, 603] width 44 height 16
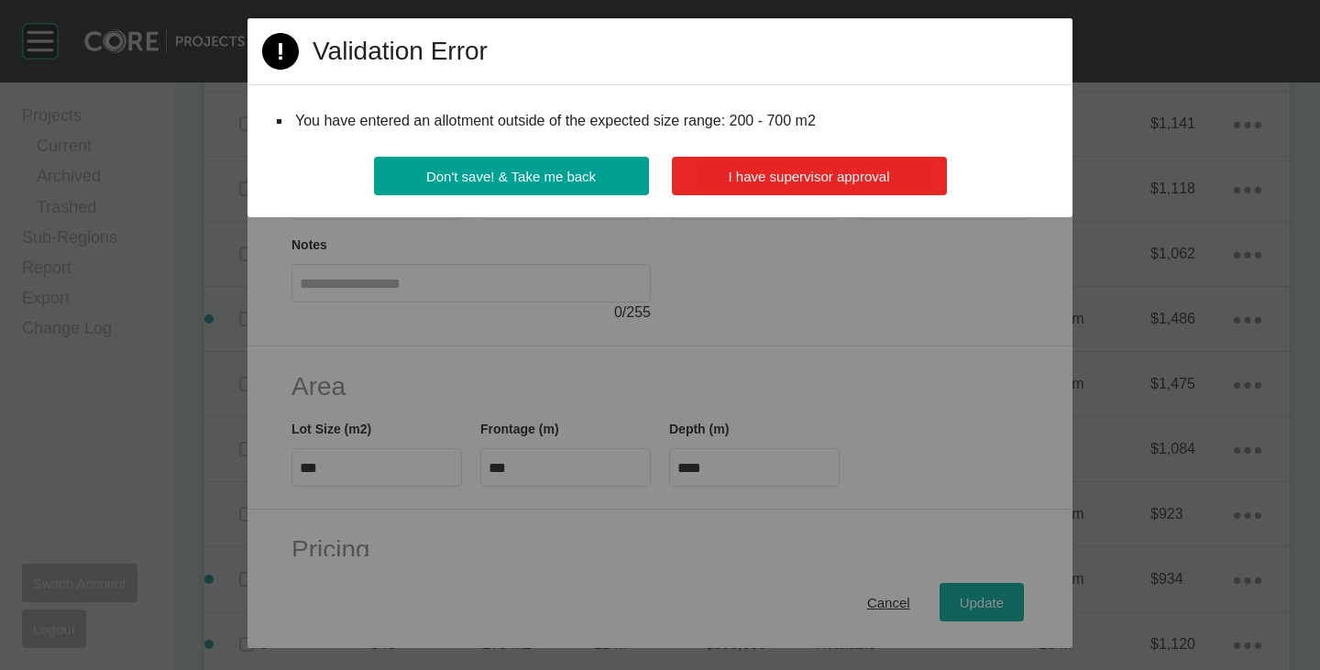
click at [826, 166] on button "I have supervisor approval" at bounding box center [809, 176] width 275 height 38
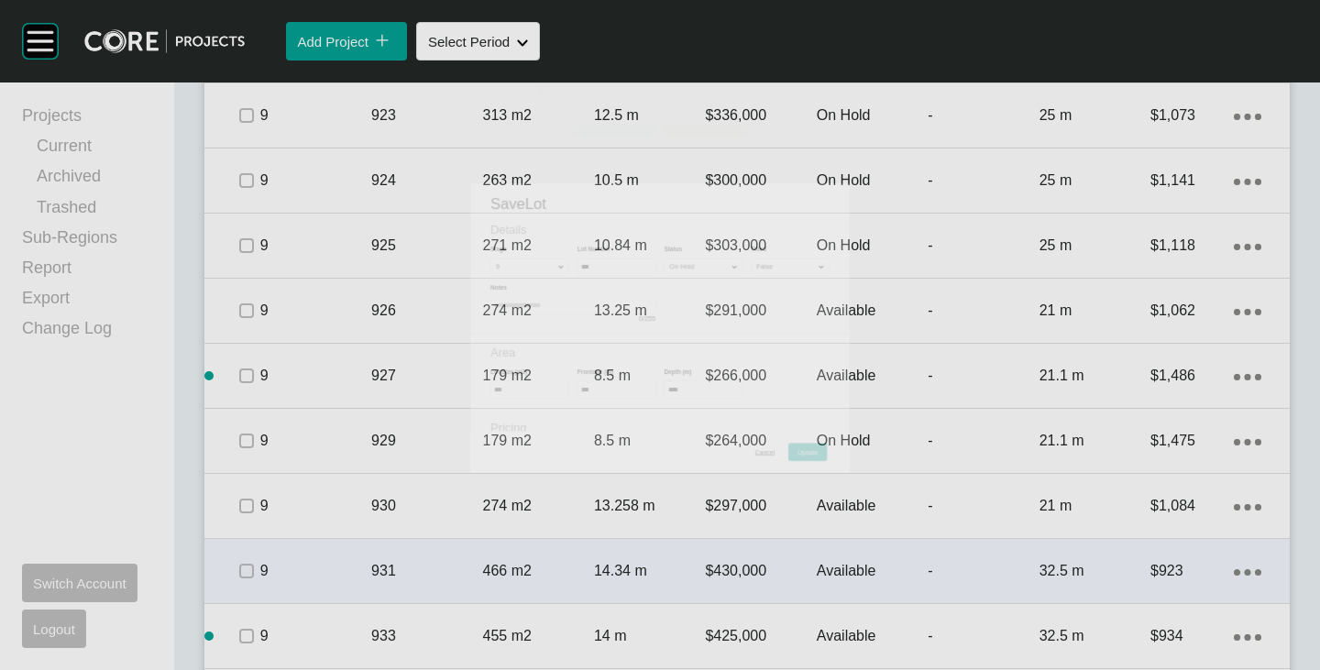
scroll to position [2867, 0]
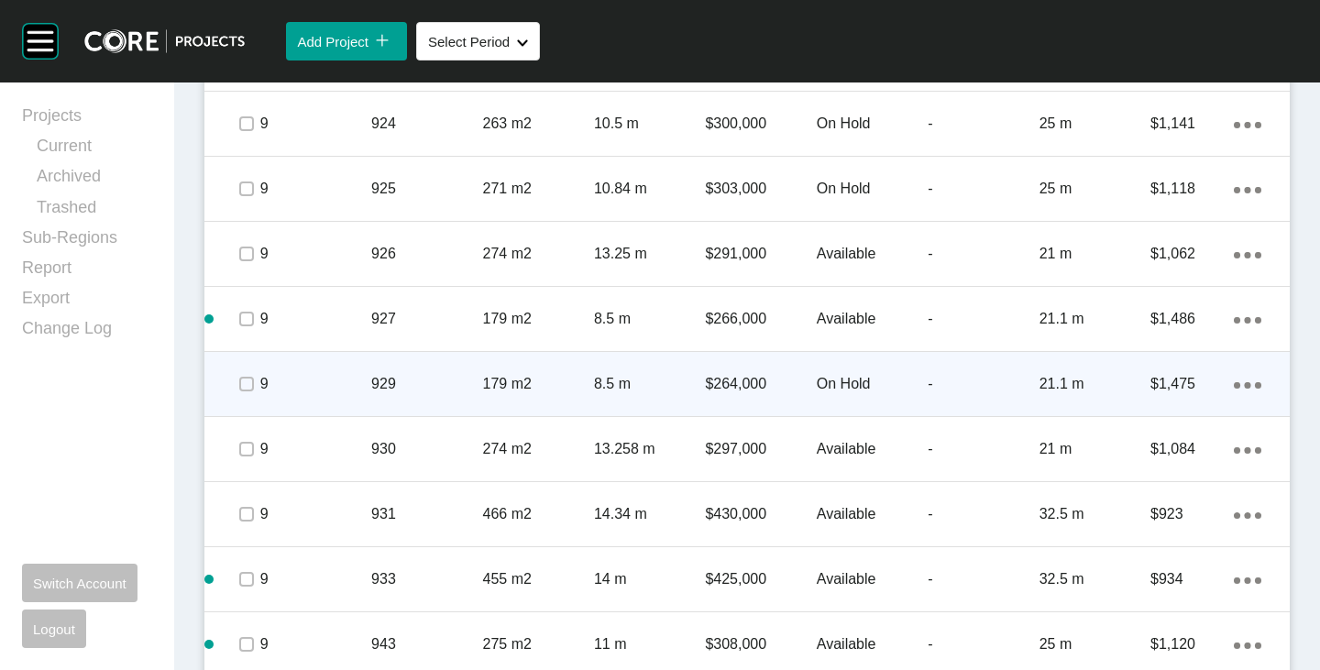
click at [248, 372] on span at bounding box center [245, 383] width 27 height 27
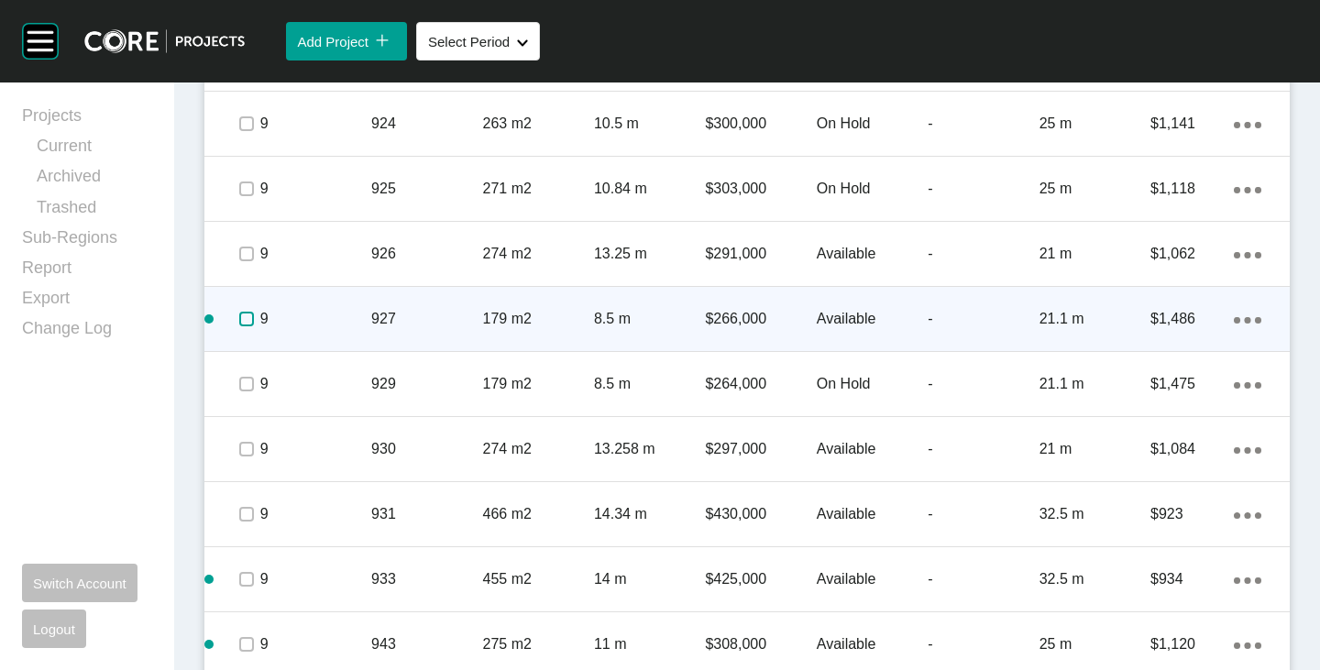
click at [246, 324] on label at bounding box center [246, 319] width 15 height 15
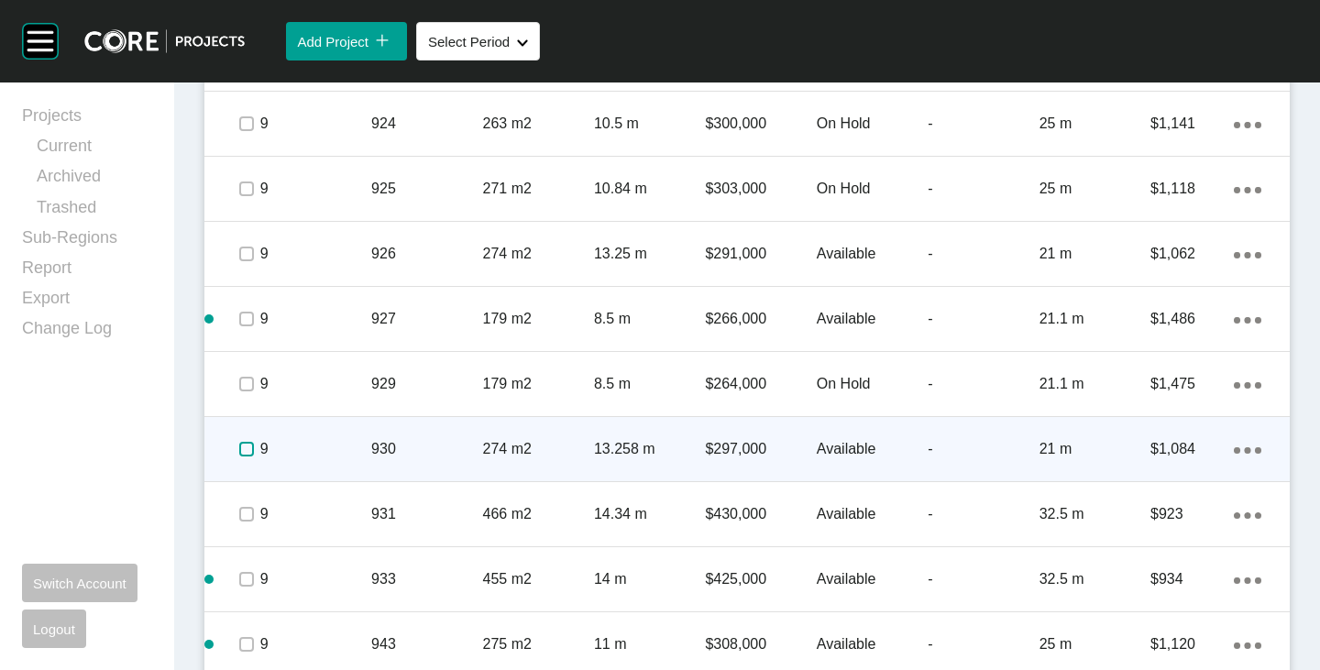
click at [247, 449] on label at bounding box center [246, 449] width 15 height 15
click at [845, 450] on p "Available" at bounding box center [872, 449] width 111 height 20
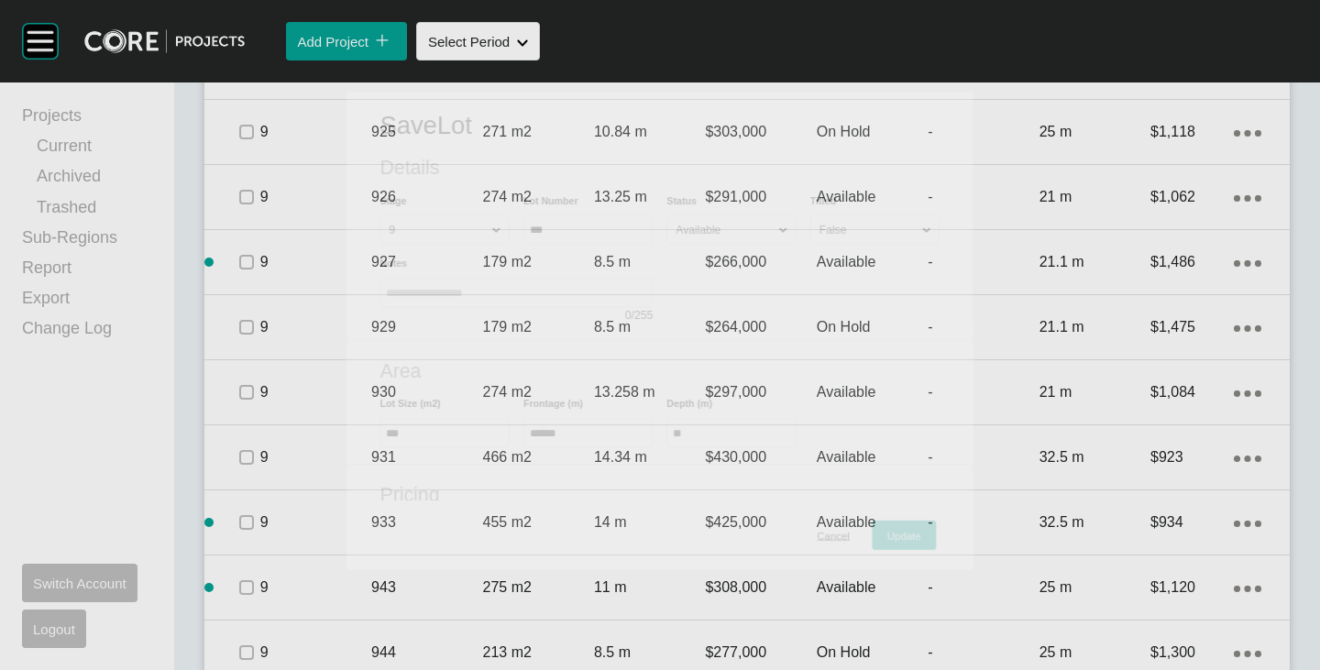
scroll to position [2810, 0]
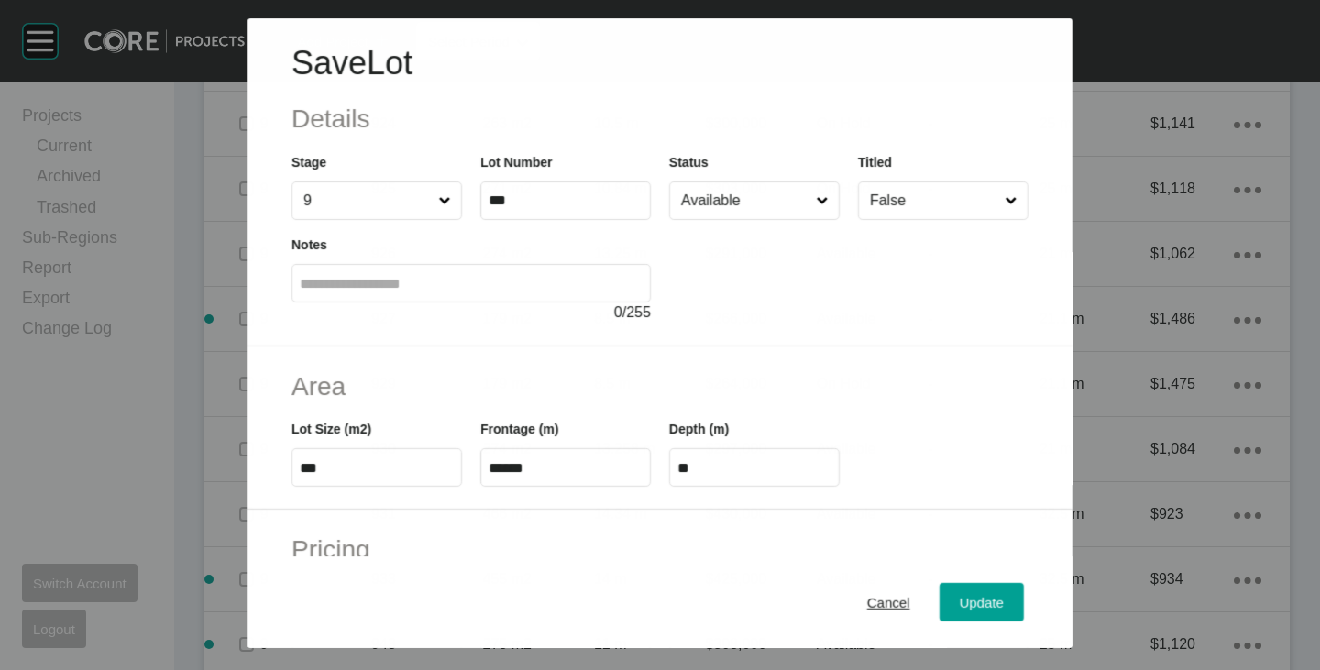
click at [718, 203] on input "Available" at bounding box center [744, 200] width 135 height 37
click at [943, 588] on button "Update" at bounding box center [981, 602] width 84 height 38
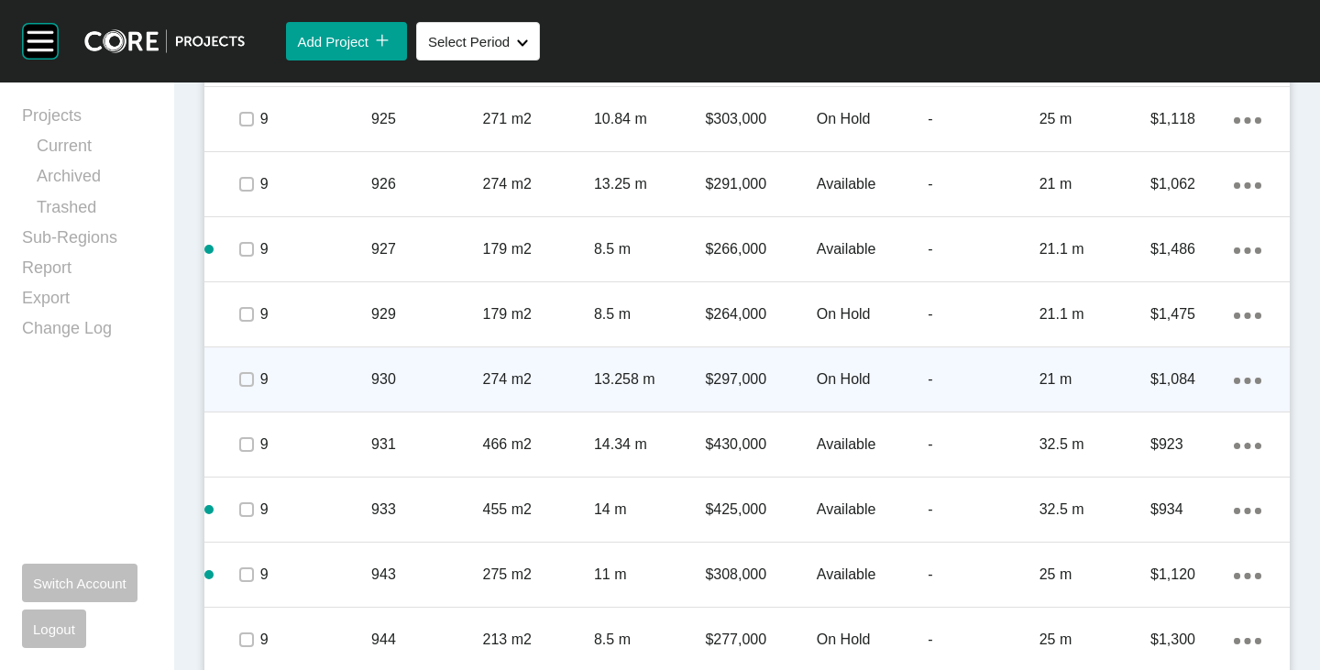
scroll to position [2958, 0]
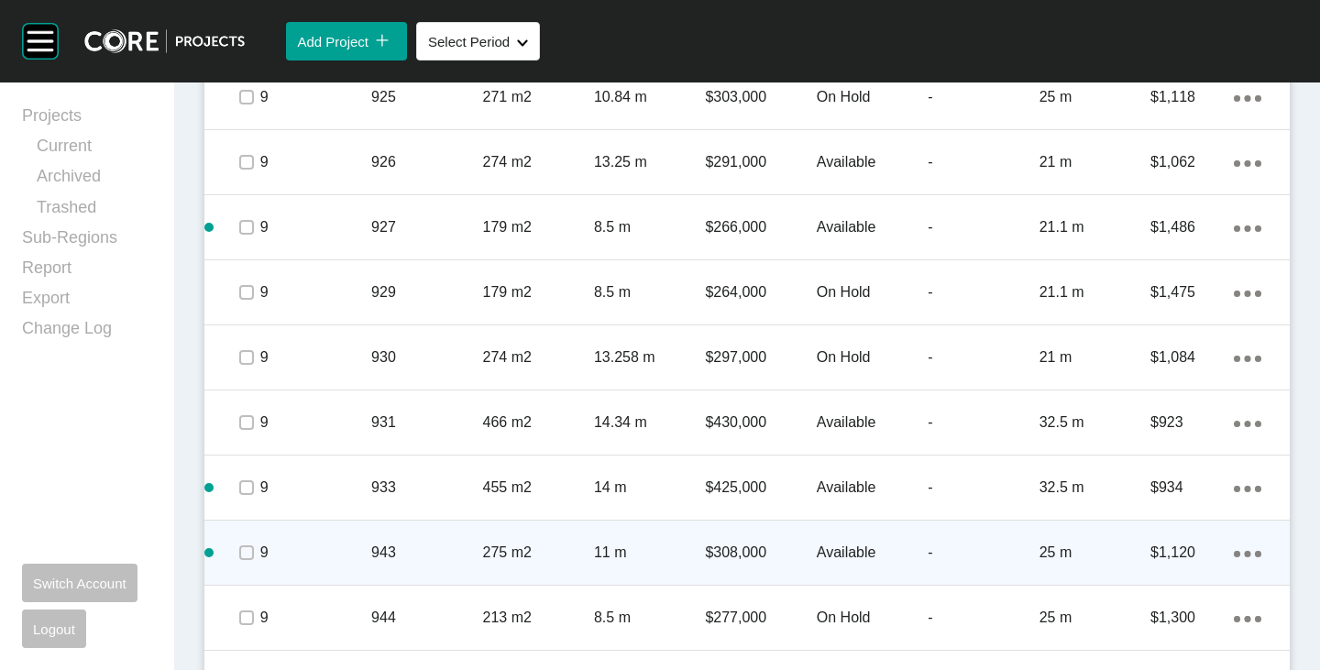
click at [852, 543] on p "Available" at bounding box center [872, 553] width 111 height 20
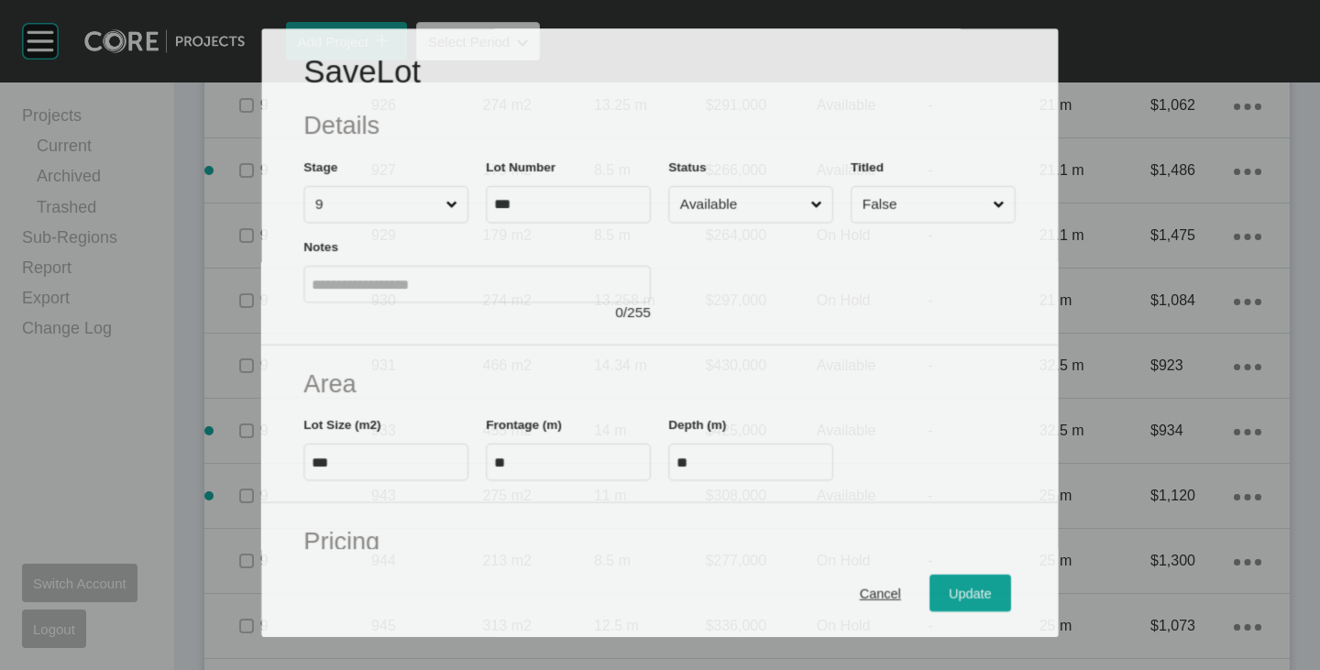
scroll to position [2902, 0]
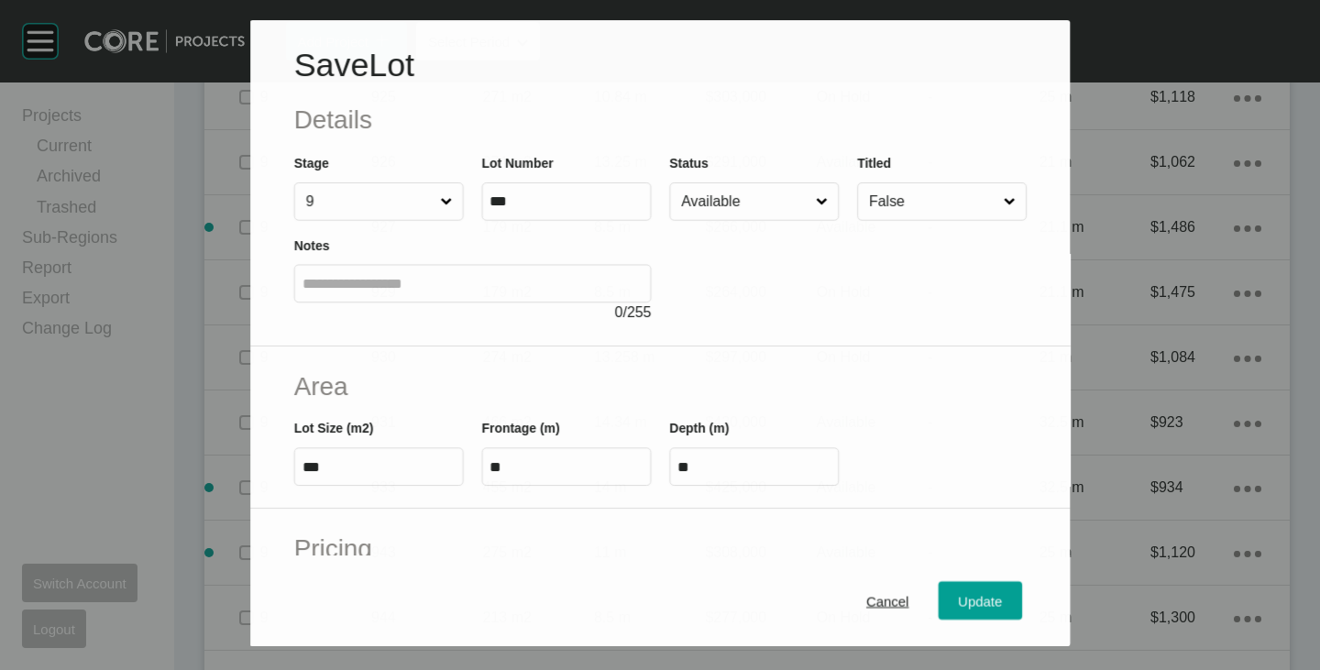
click at [769, 199] on input "Available" at bounding box center [744, 201] width 135 height 37
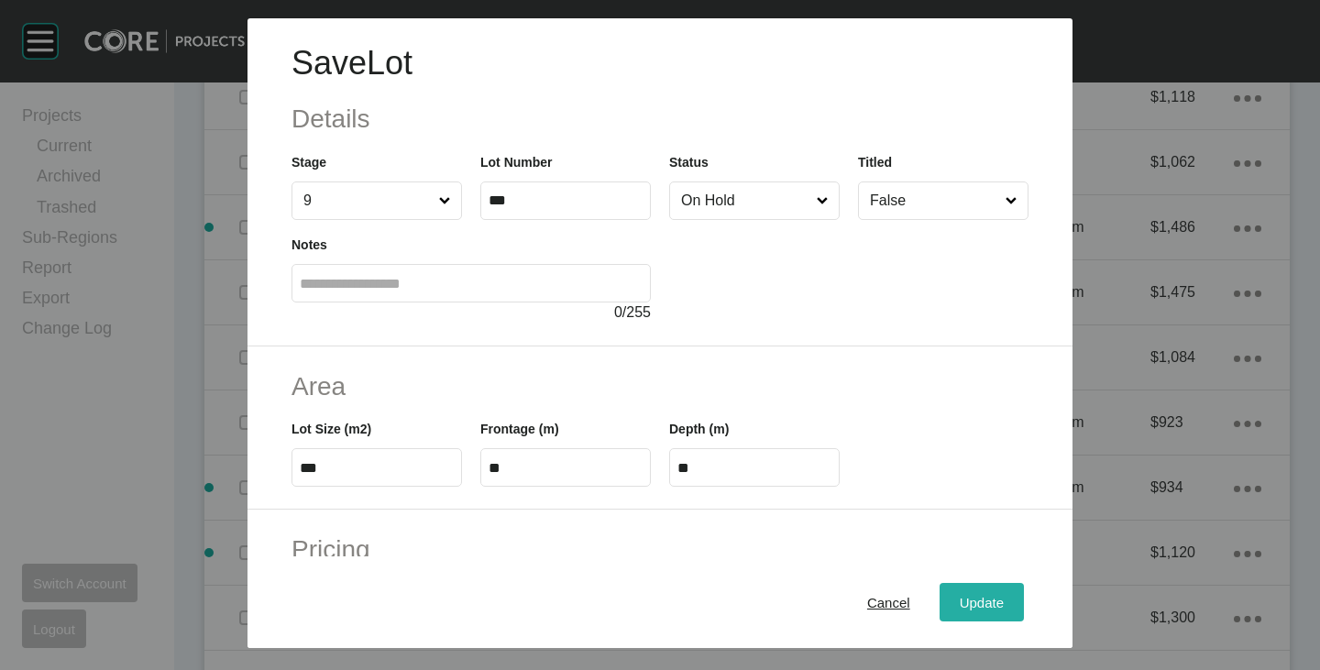
click at [971, 600] on span "Update" at bounding box center [982, 603] width 44 height 16
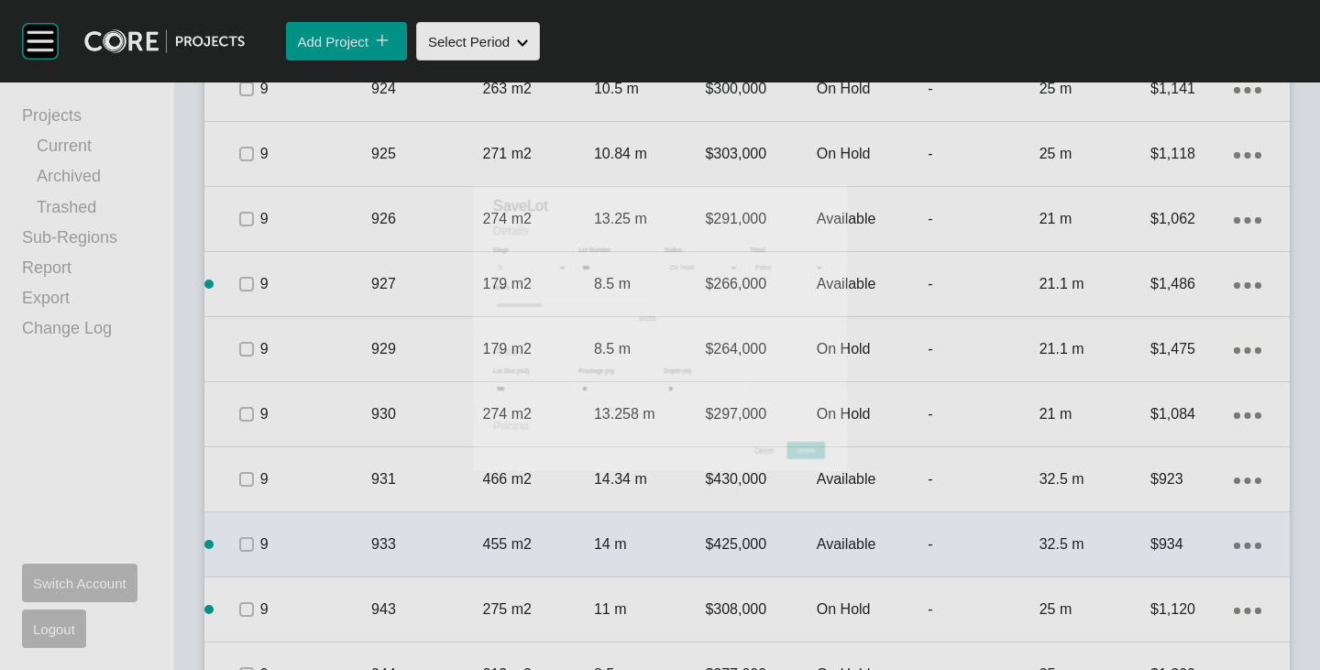
scroll to position [2958, 0]
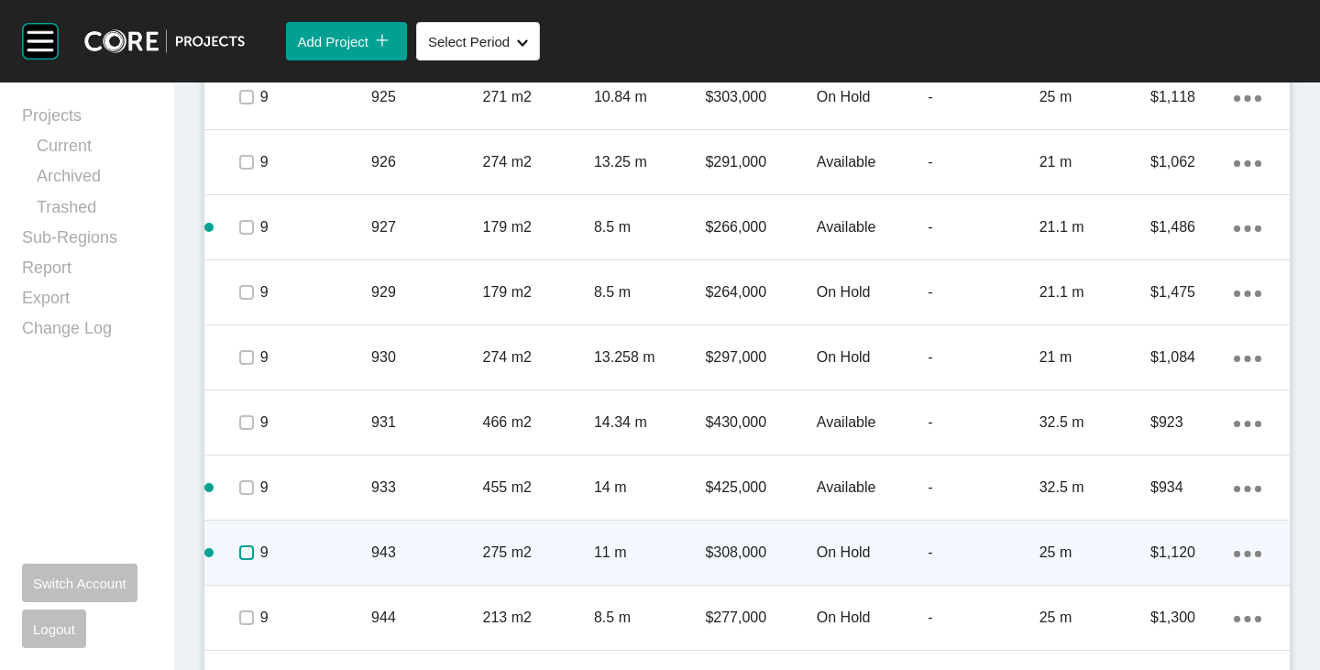
click at [243, 554] on label at bounding box center [246, 552] width 15 height 15
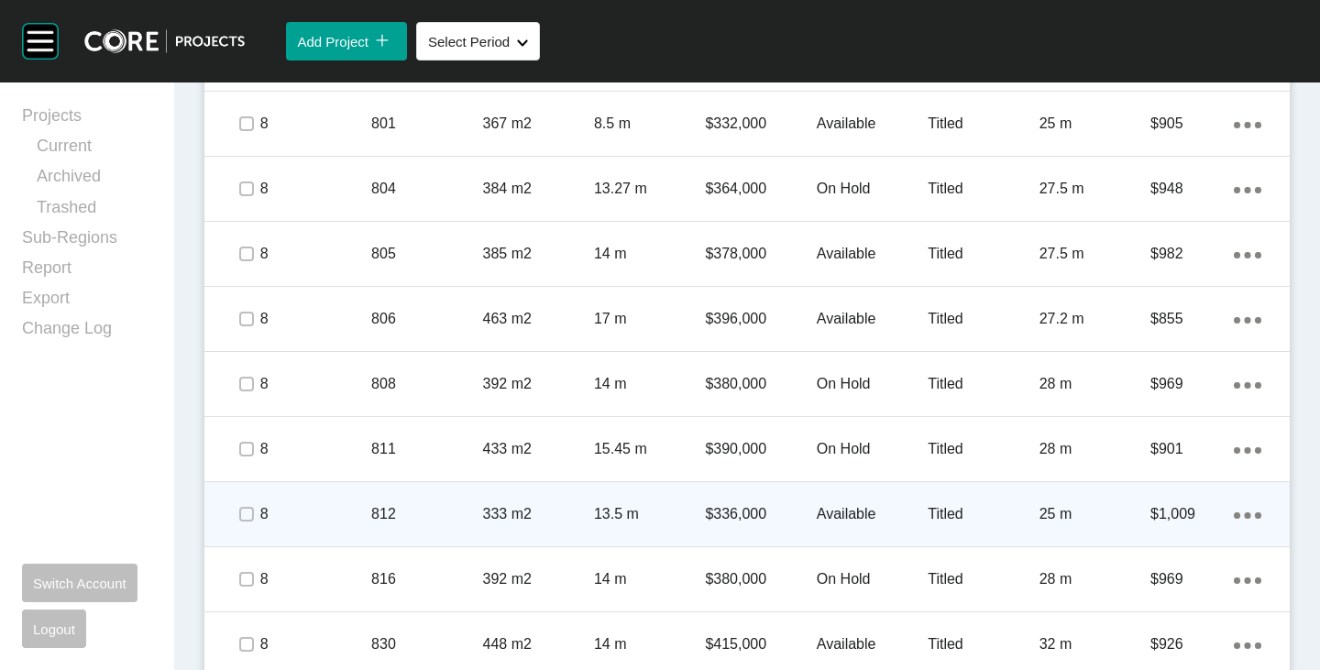
scroll to position [1400, 0]
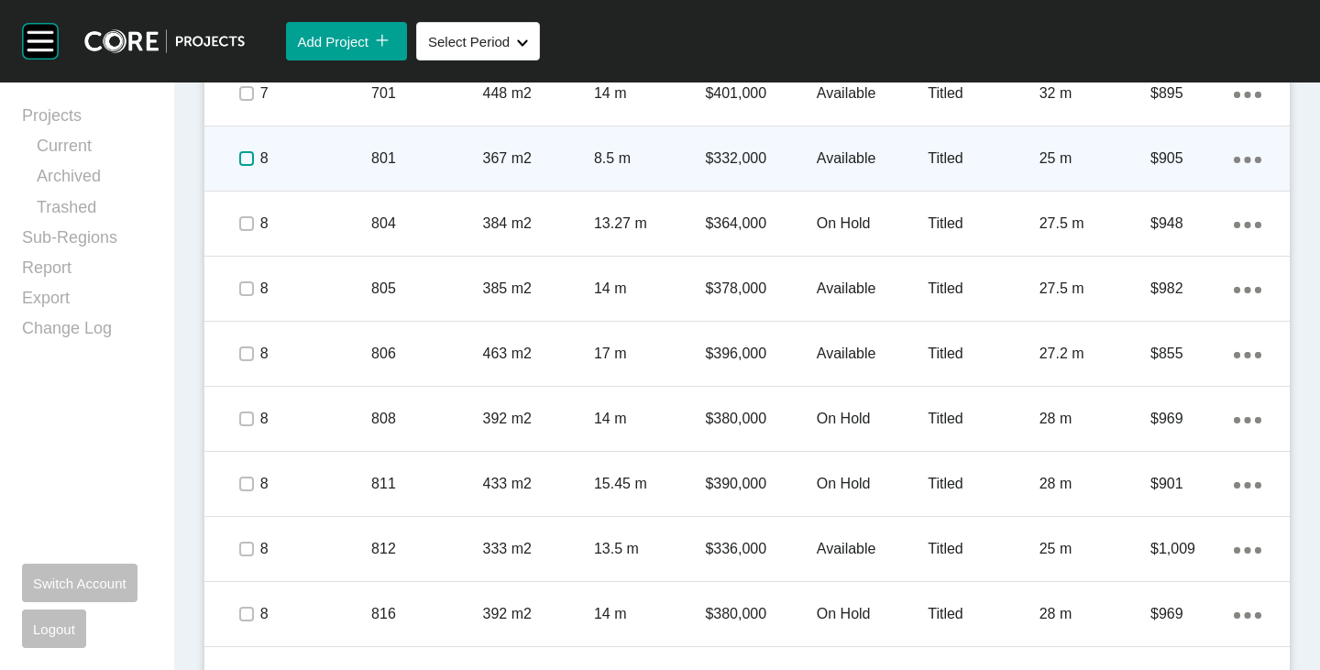
click at [239, 159] on label at bounding box center [246, 158] width 15 height 15
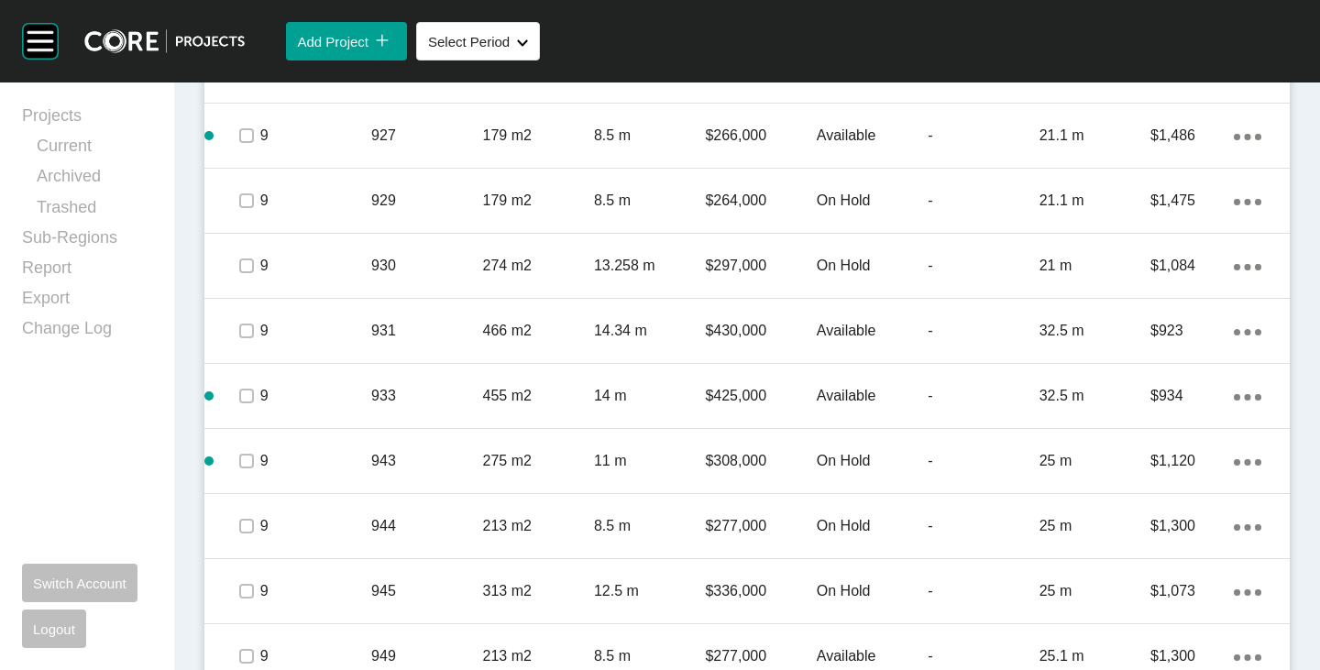
scroll to position [3142, 0]
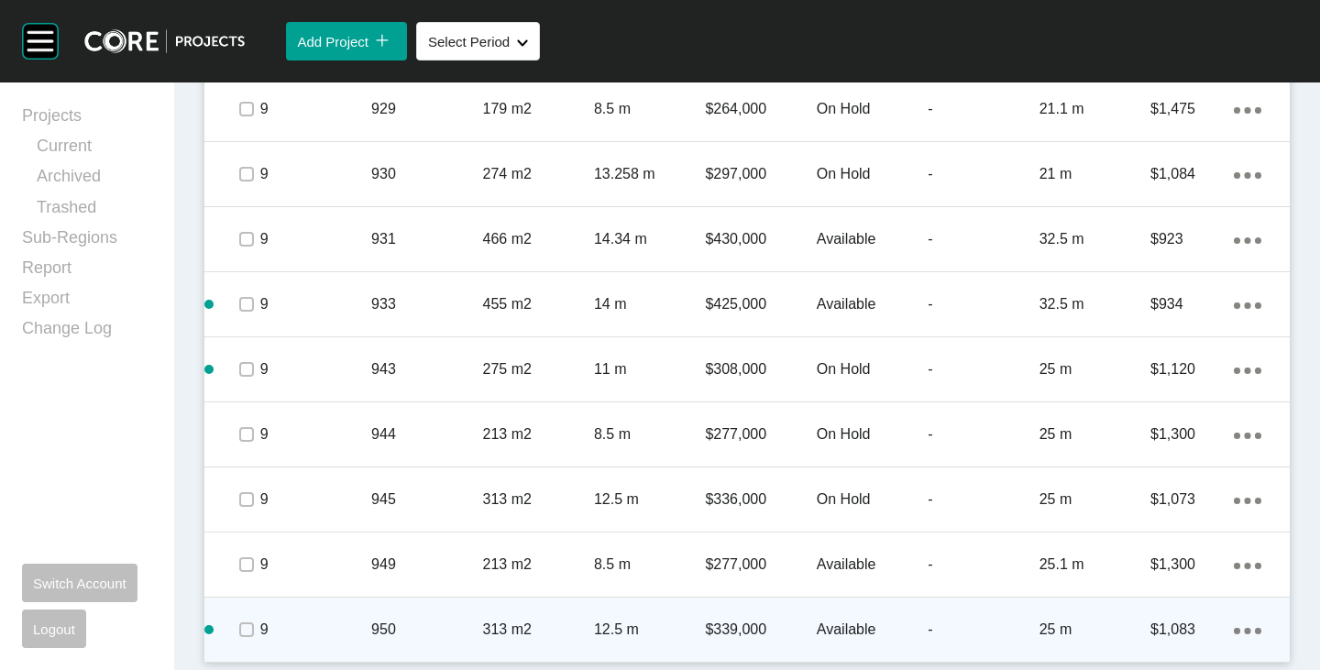
click at [828, 631] on p "Available" at bounding box center [872, 630] width 111 height 20
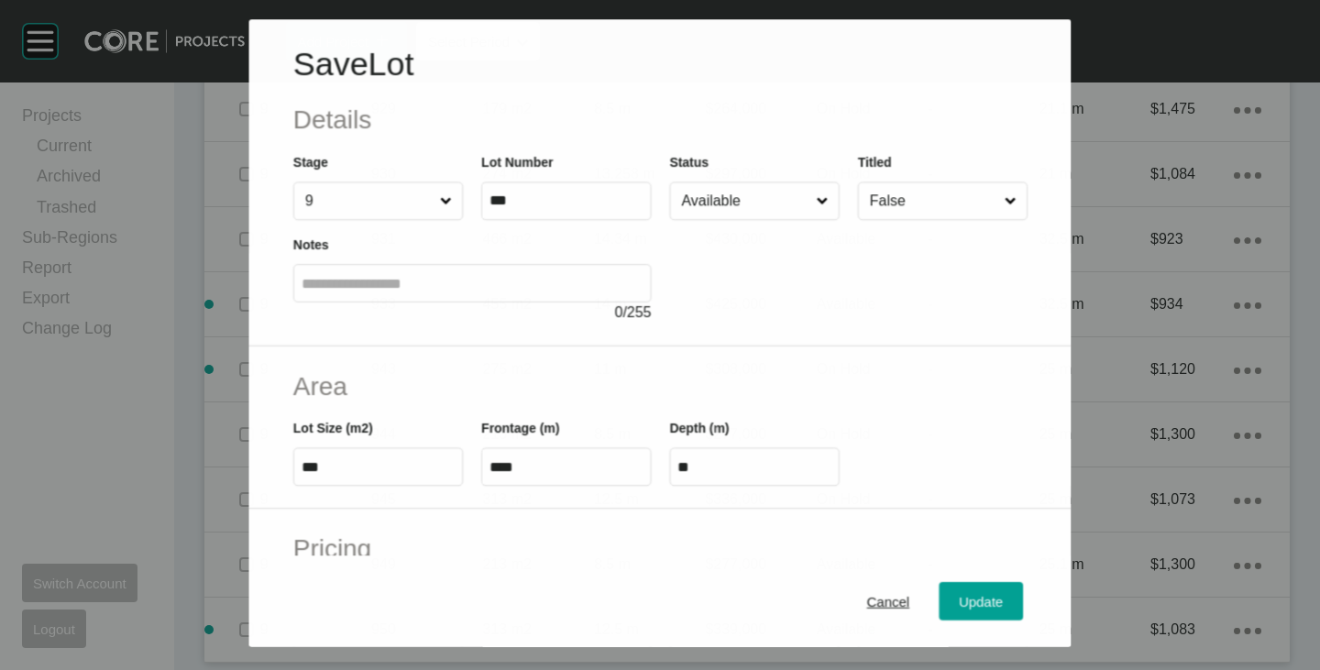
scroll to position [3085, 0]
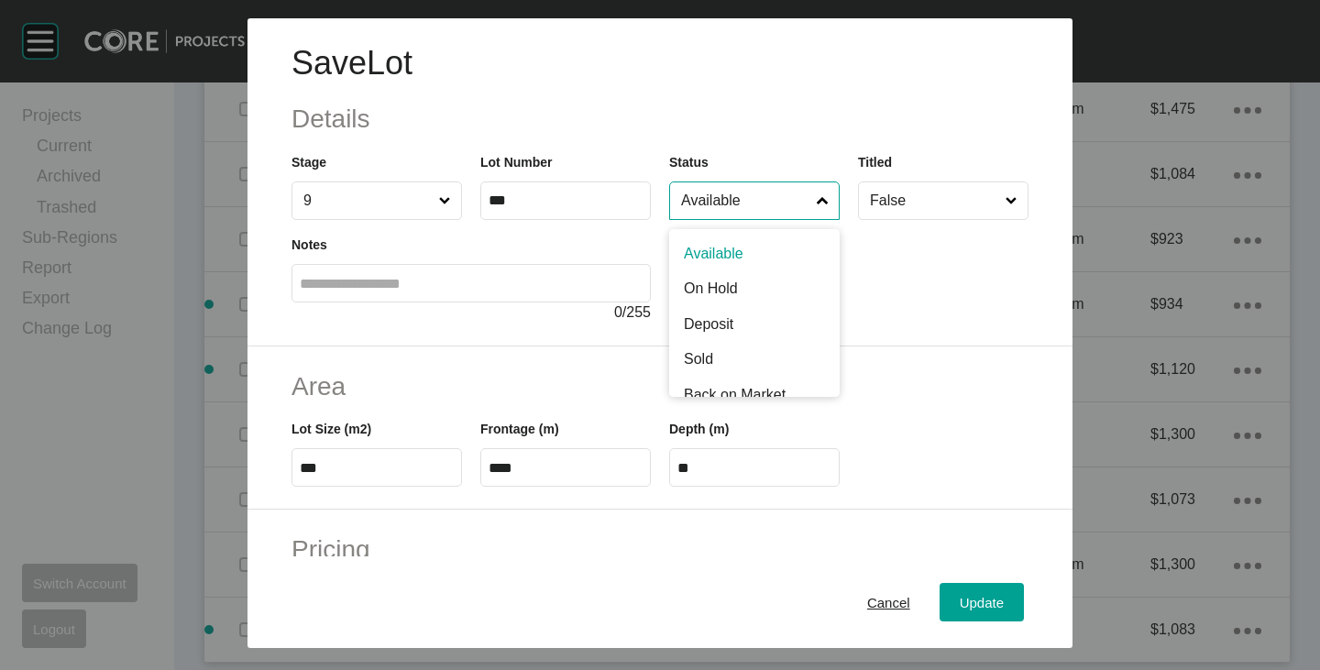
click at [749, 199] on input "Available" at bounding box center [745, 200] width 136 height 37
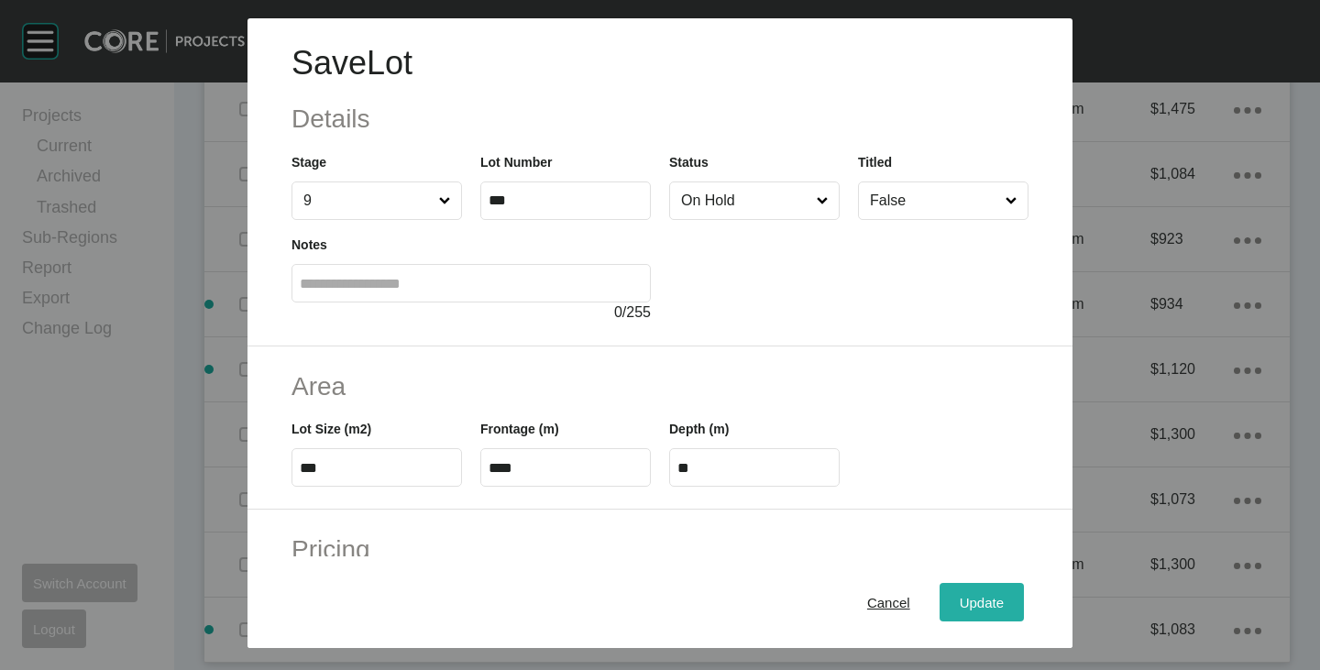
click at [968, 600] on span "Update" at bounding box center [982, 603] width 44 height 16
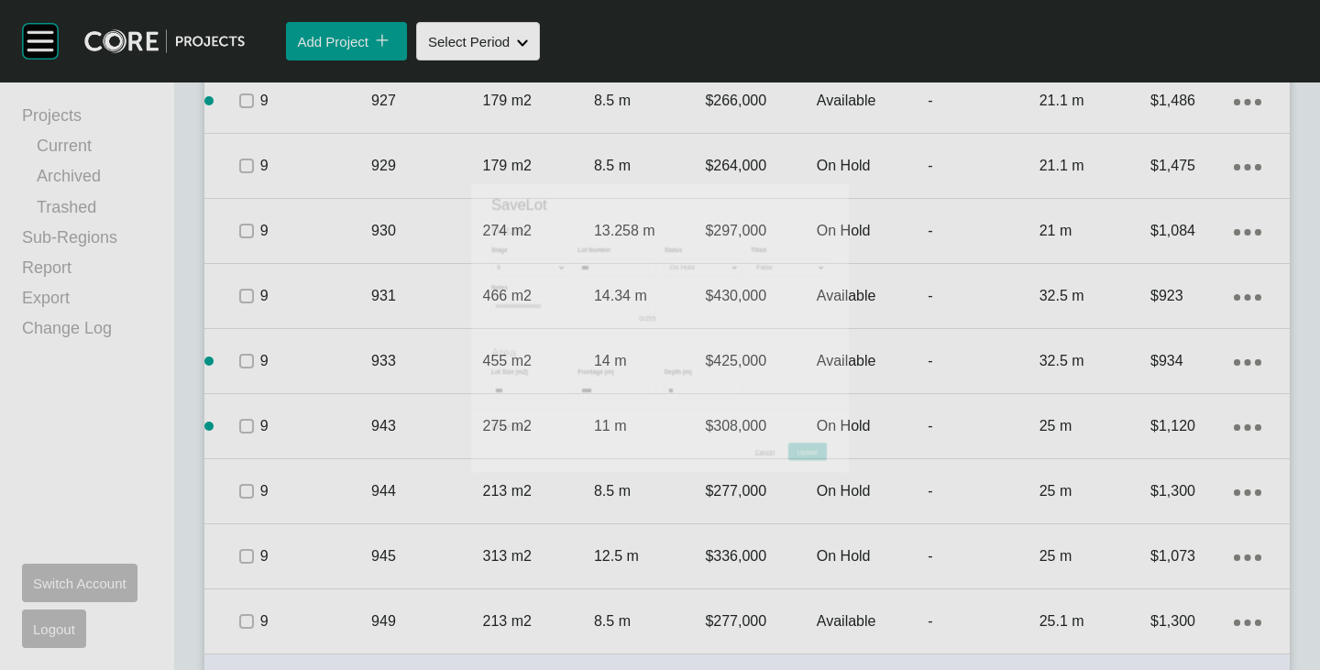
scroll to position [3142, 0]
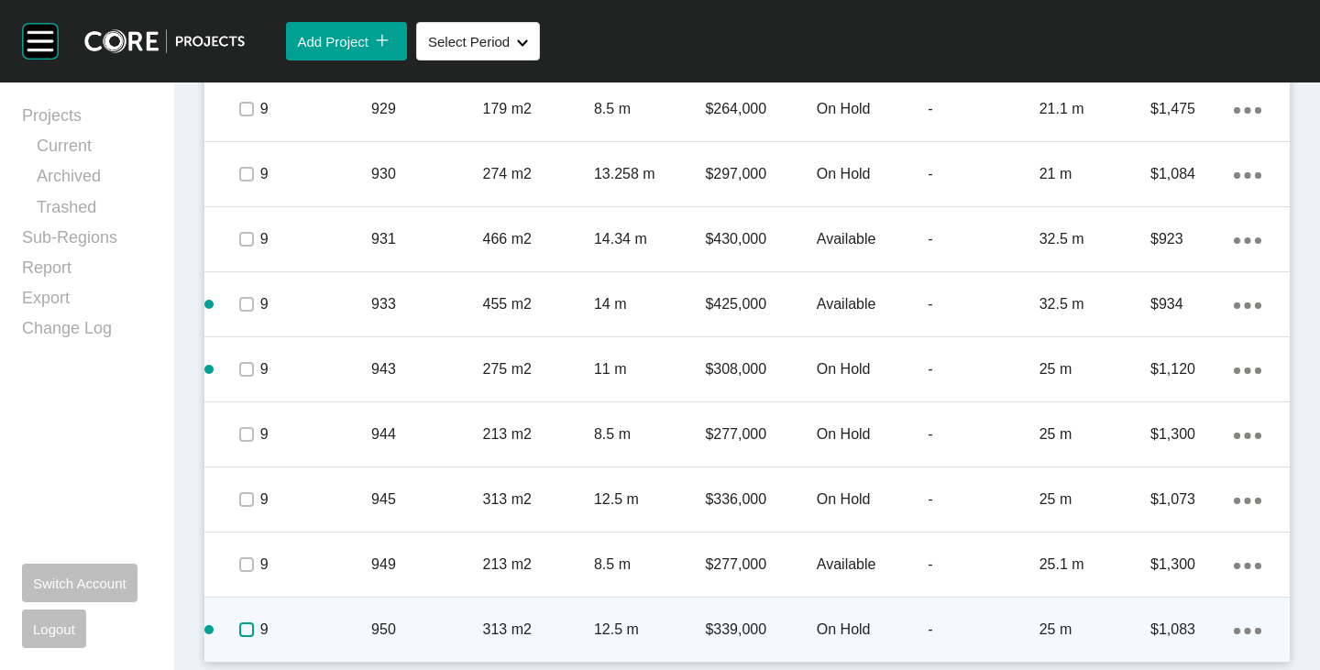
click at [241, 628] on label at bounding box center [246, 629] width 15 height 15
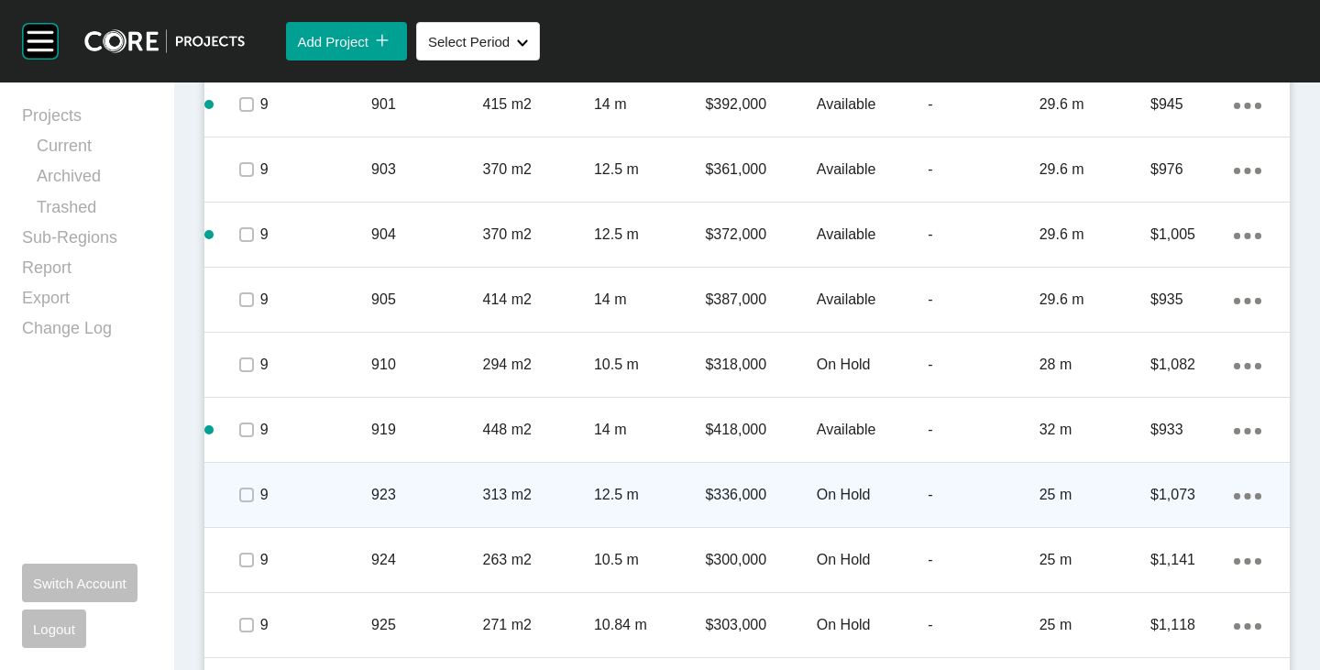
scroll to position [2409, 0]
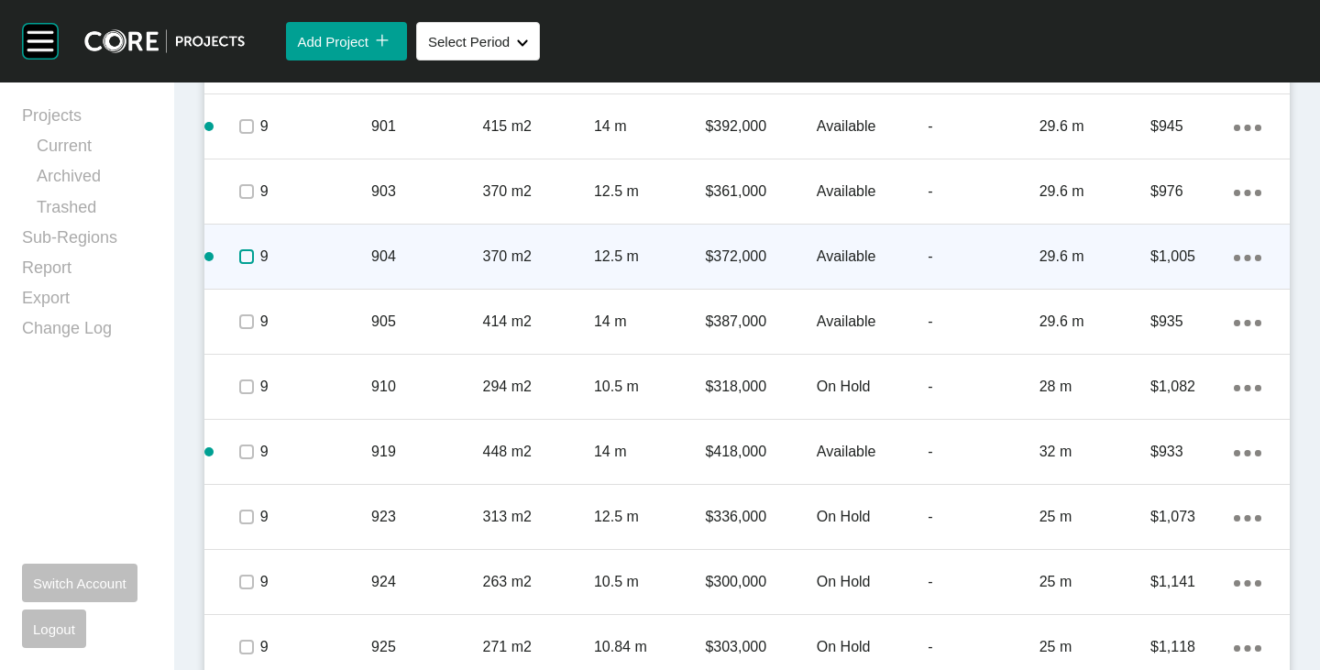
click at [249, 260] on label at bounding box center [246, 256] width 15 height 15
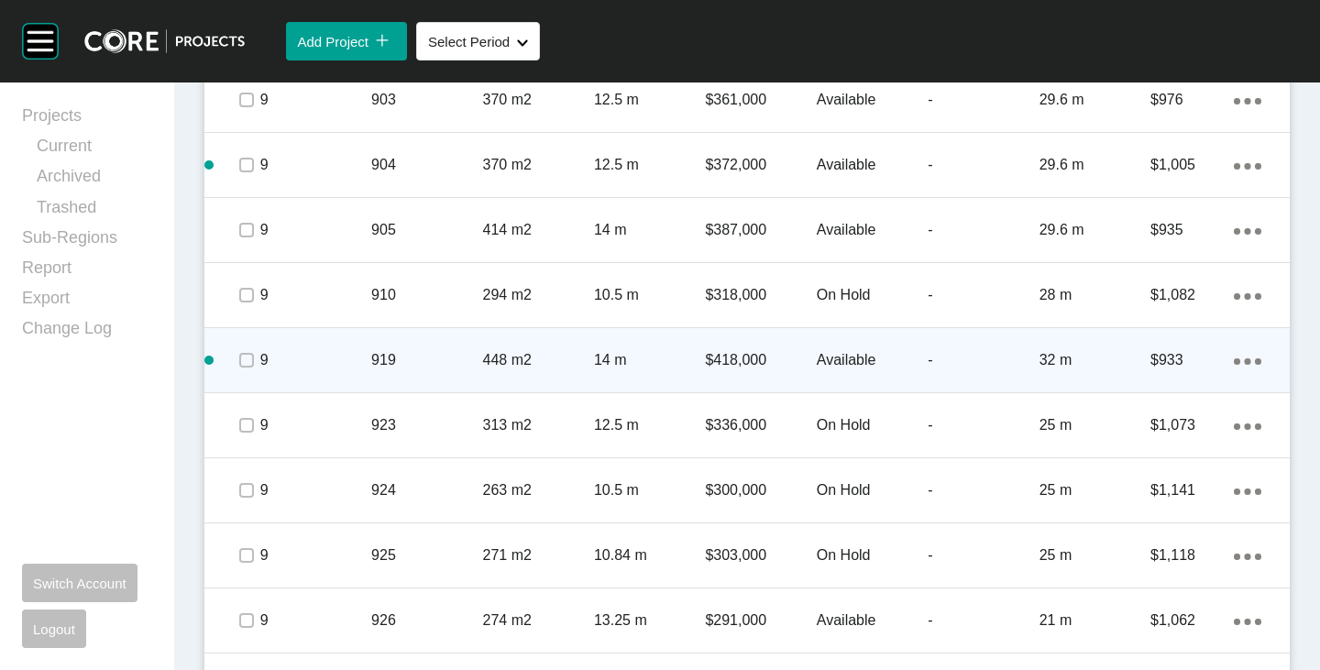
scroll to position [2225, 0]
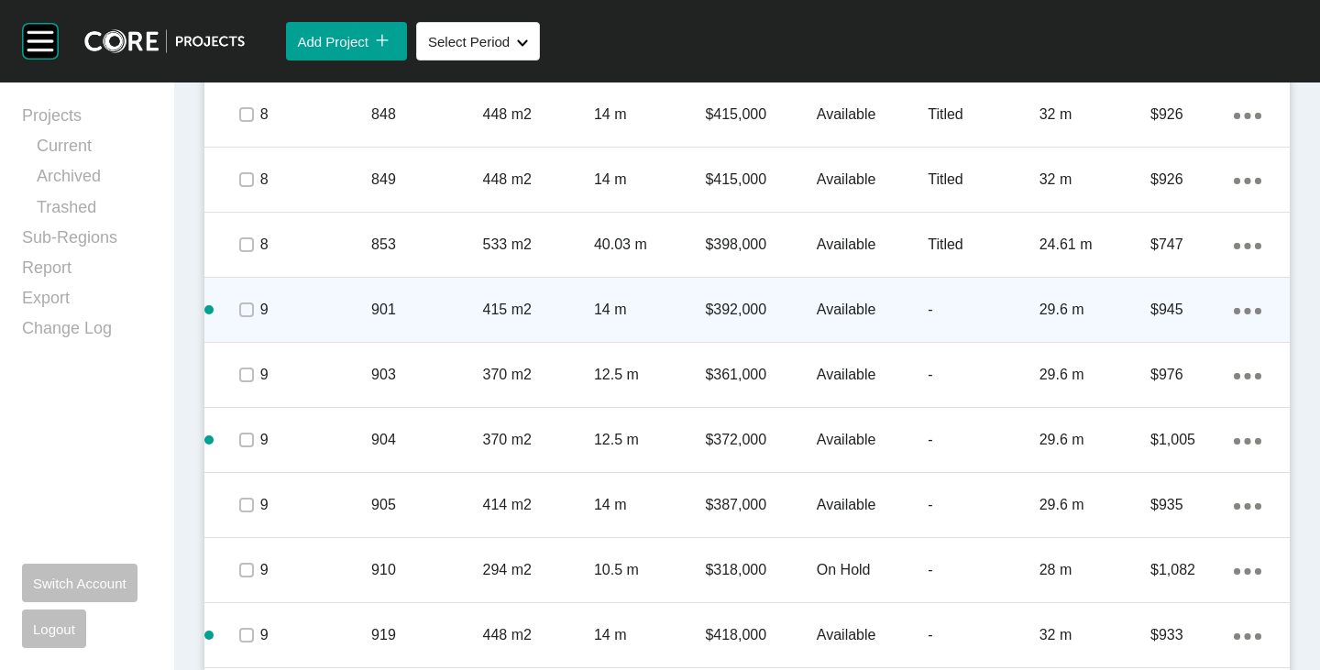
click at [829, 308] on p "Available" at bounding box center [872, 310] width 111 height 20
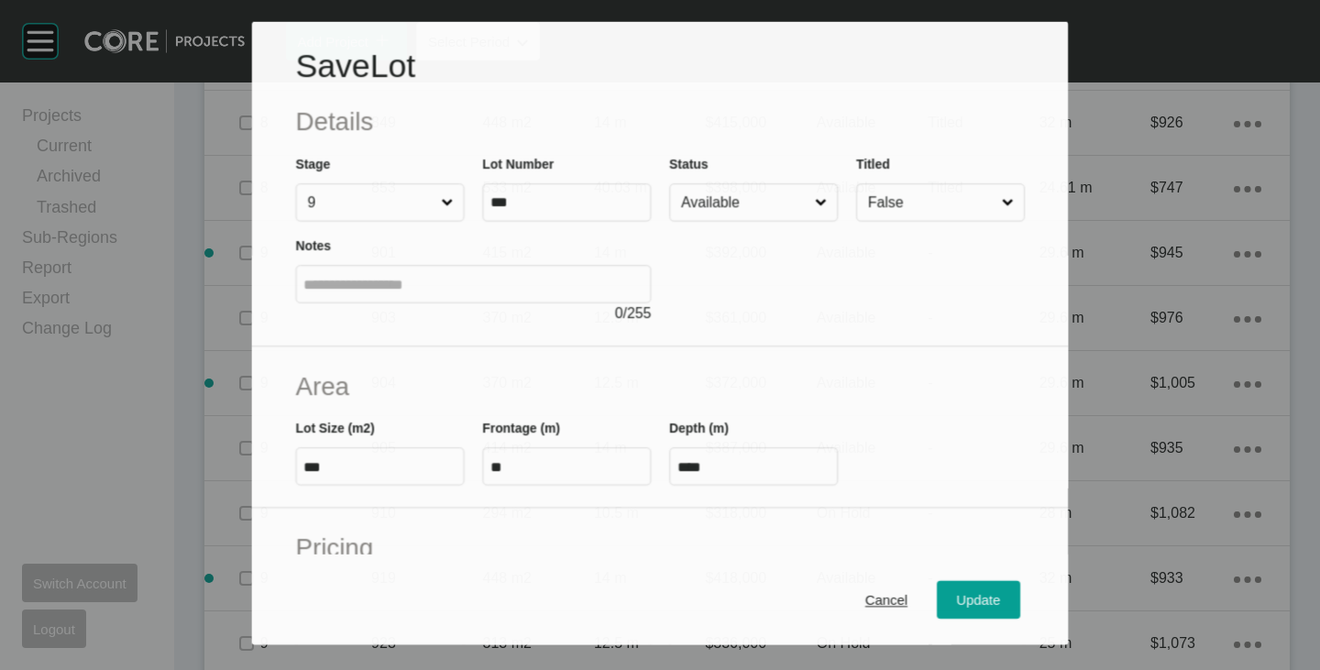
scroll to position [2168, 0]
click at [726, 191] on input "Available" at bounding box center [744, 202] width 134 height 37
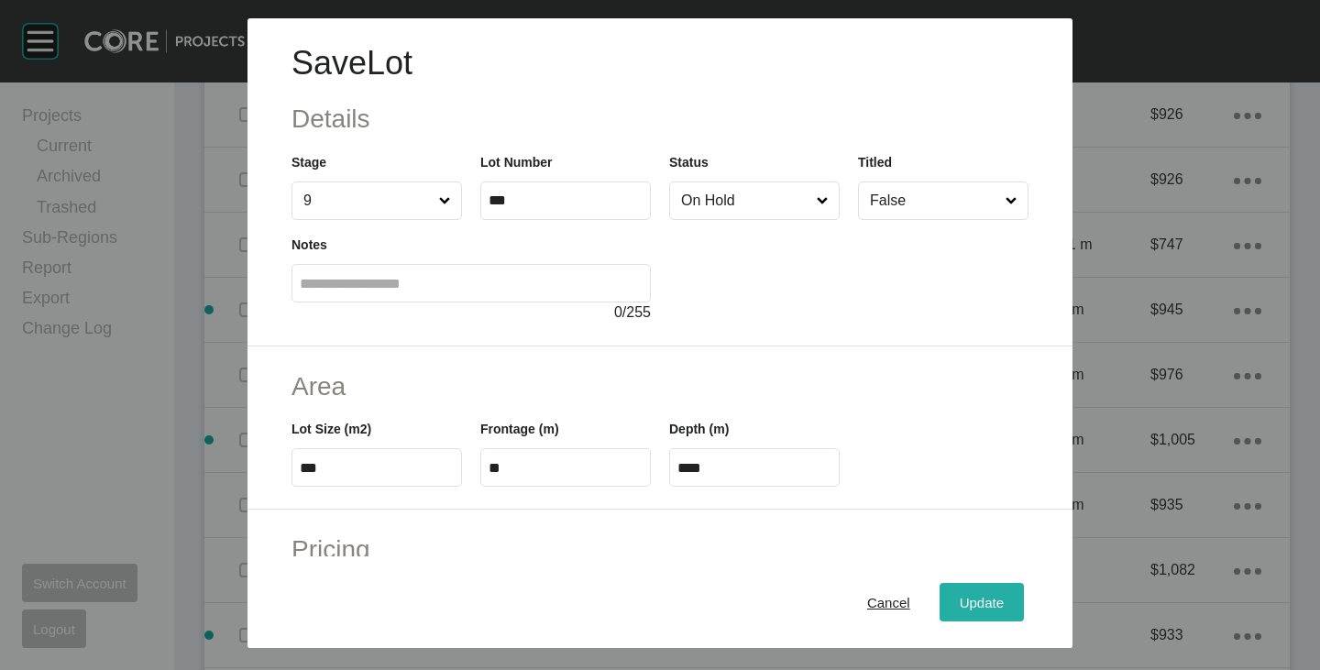
click at [948, 588] on button "Update" at bounding box center [981, 602] width 84 height 38
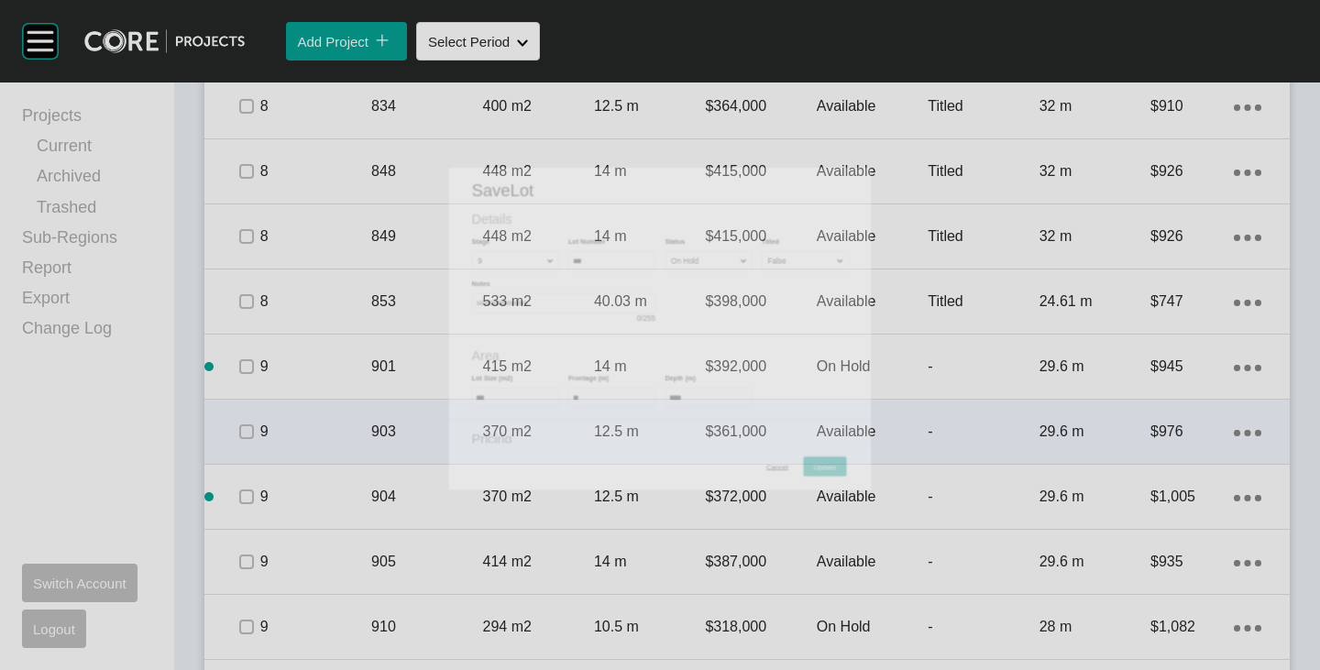
scroll to position [2225, 0]
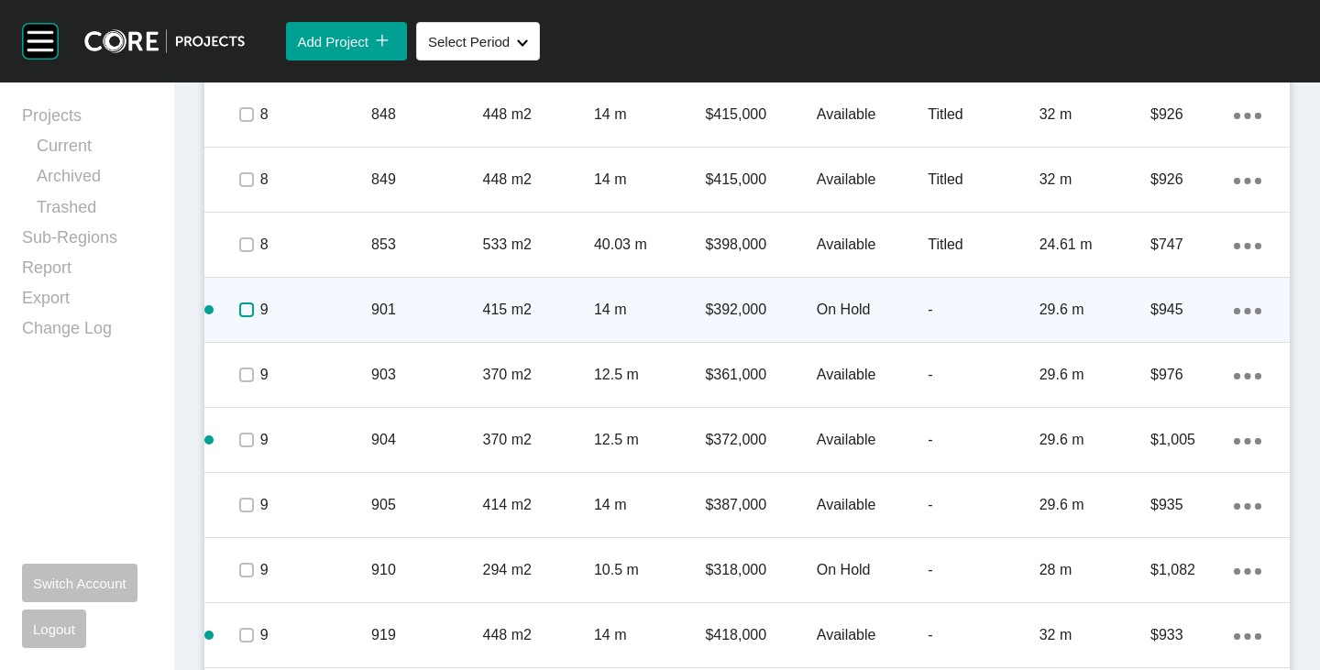
click at [249, 311] on label at bounding box center [246, 309] width 15 height 15
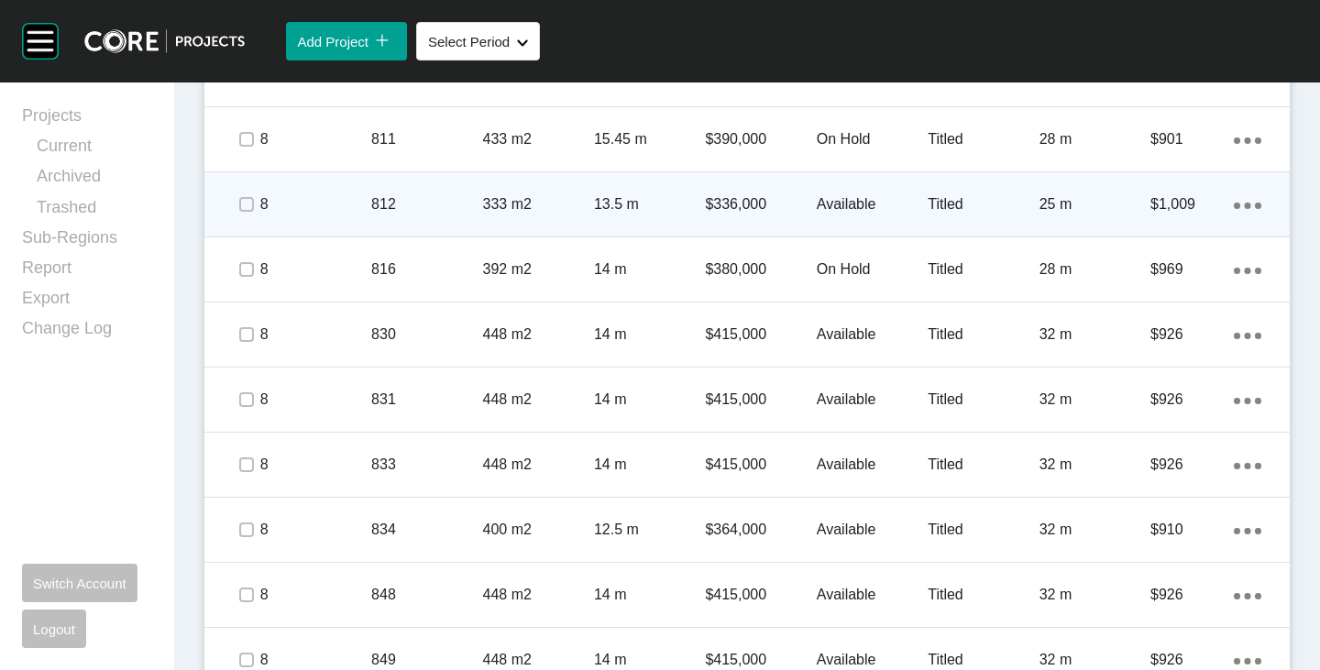
scroll to position [1767, 0]
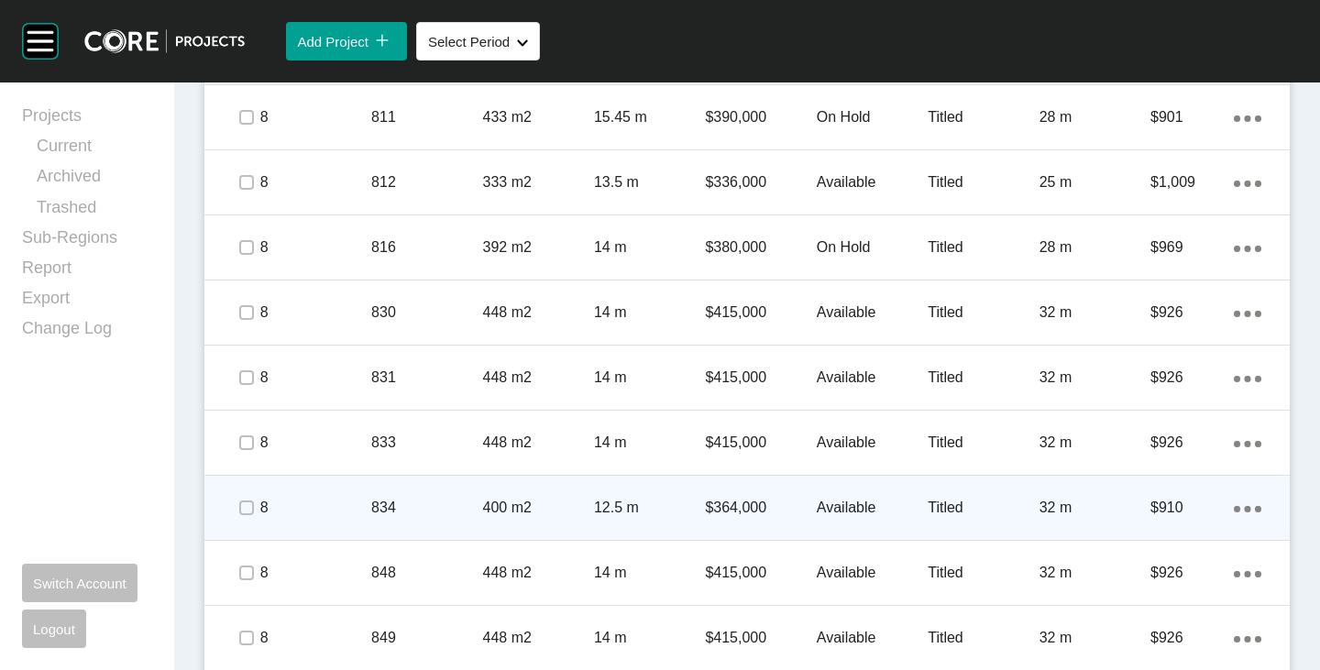
click at [826, 501] on p "Available" at bounding box center [872, 508] width 111 height 20
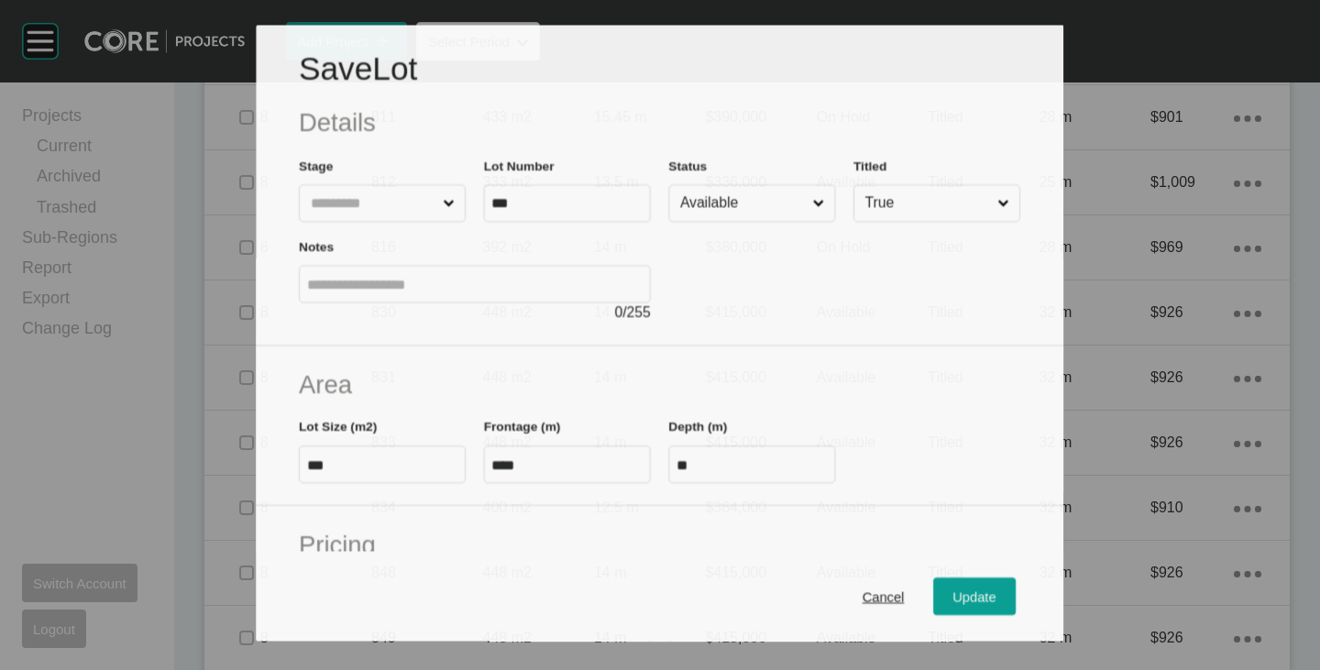
click at [722, 207] on input "Available" at bounding box center [743, 203] width 132 height 36
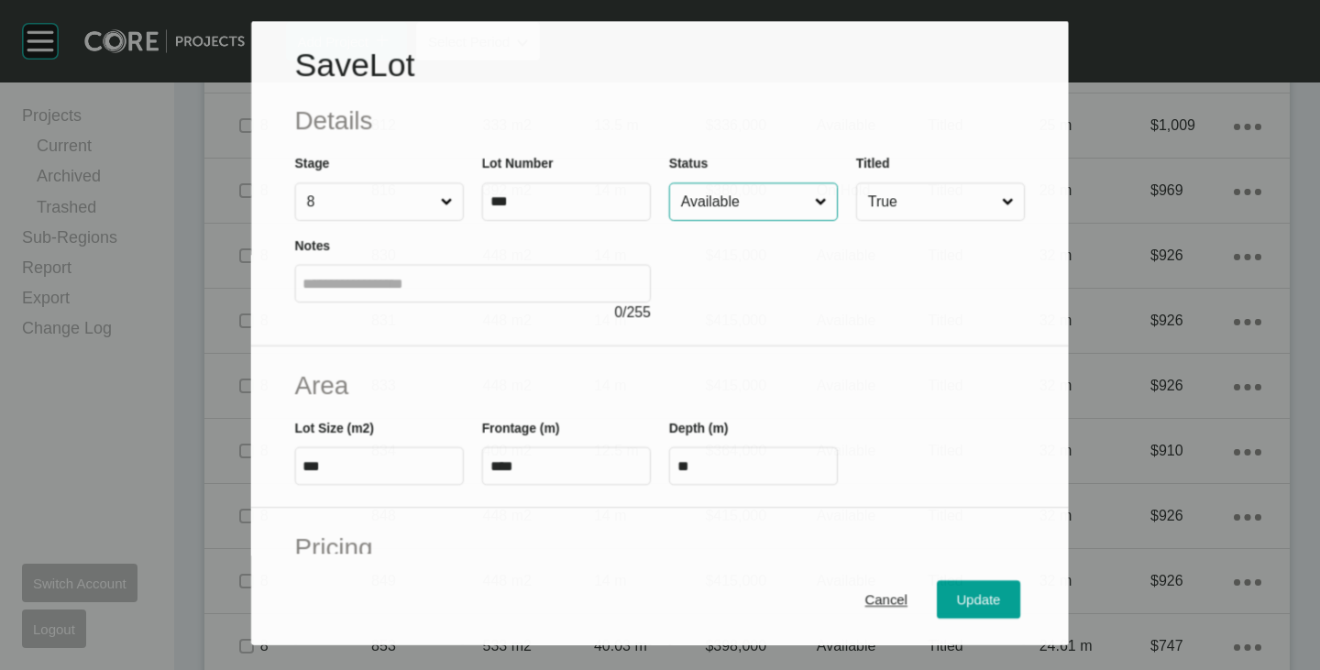
scroll to position [1710, 0]
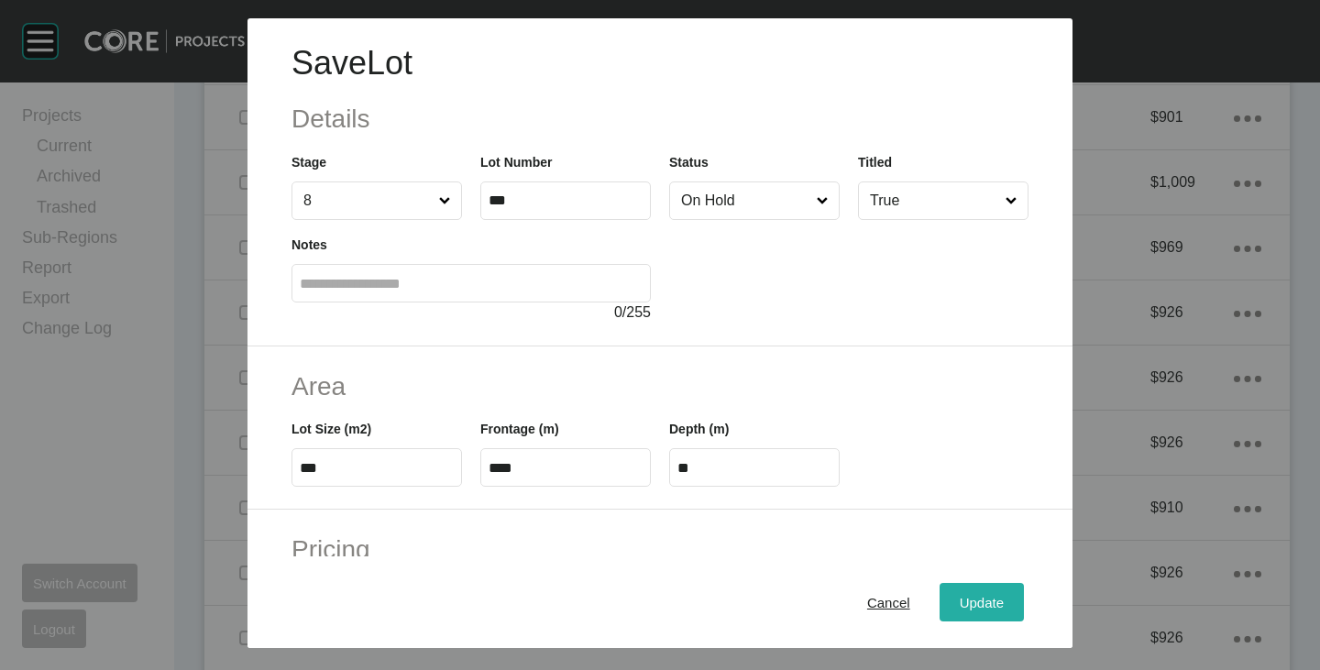
click at [960, 598] on span "Update" at bounding box center [982, 603] width 44 height 16
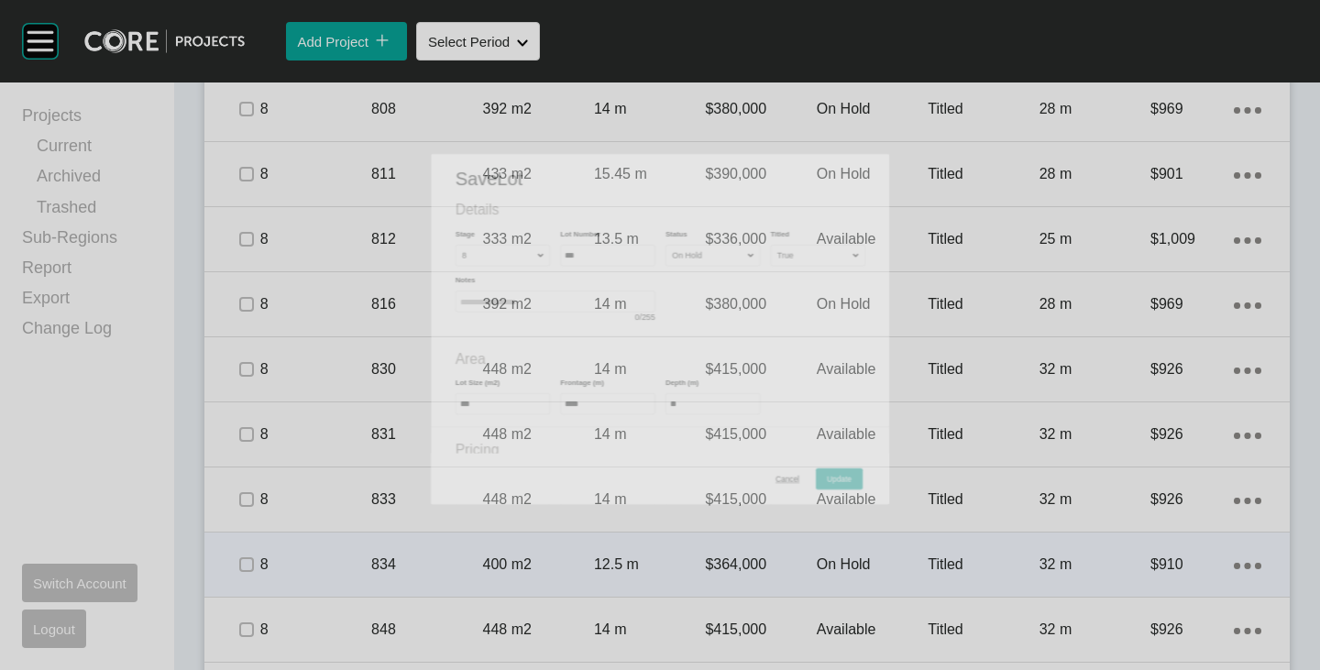
scroll to position [1767, 0]
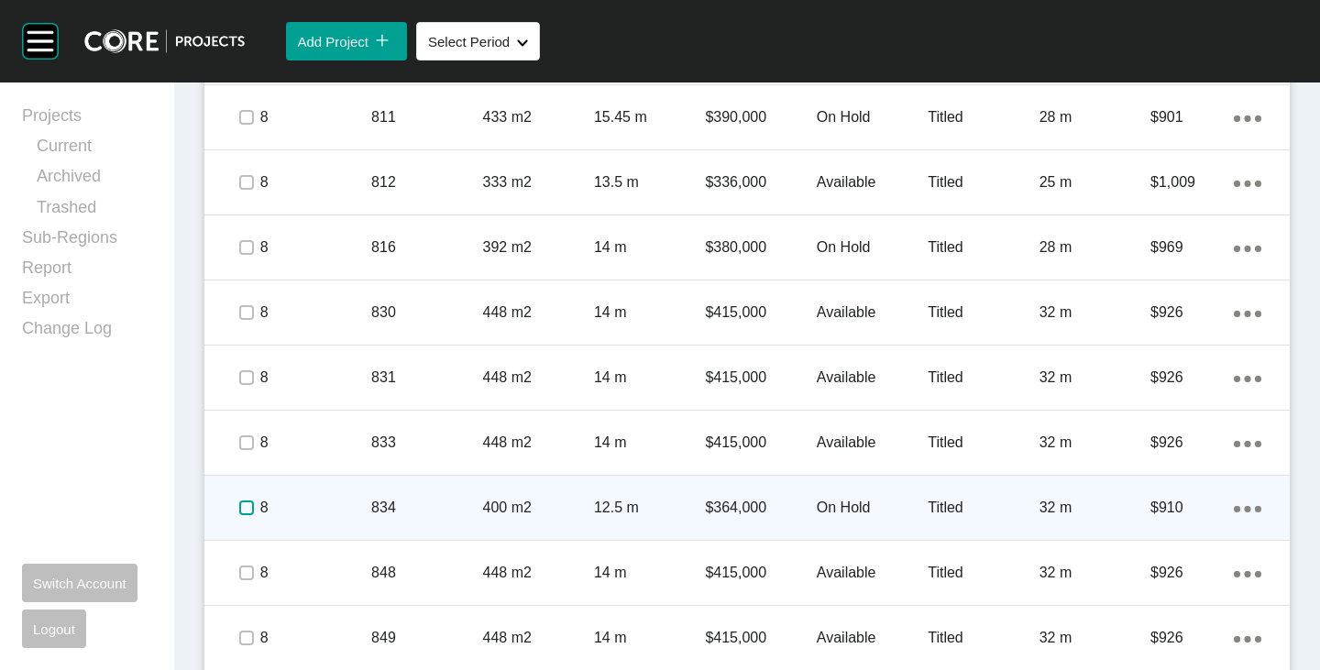
click at [247, 506] on label at bounding box center [246, 507] width 15 height 15
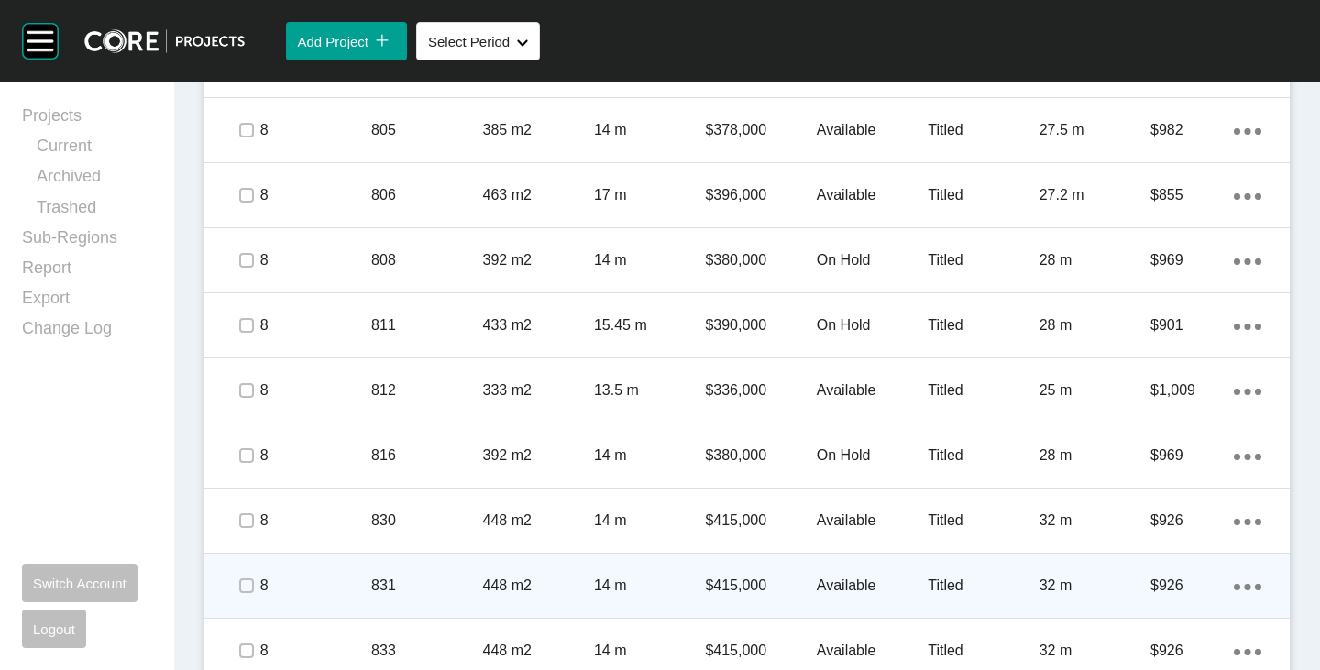
scroll to position [1492, 0]
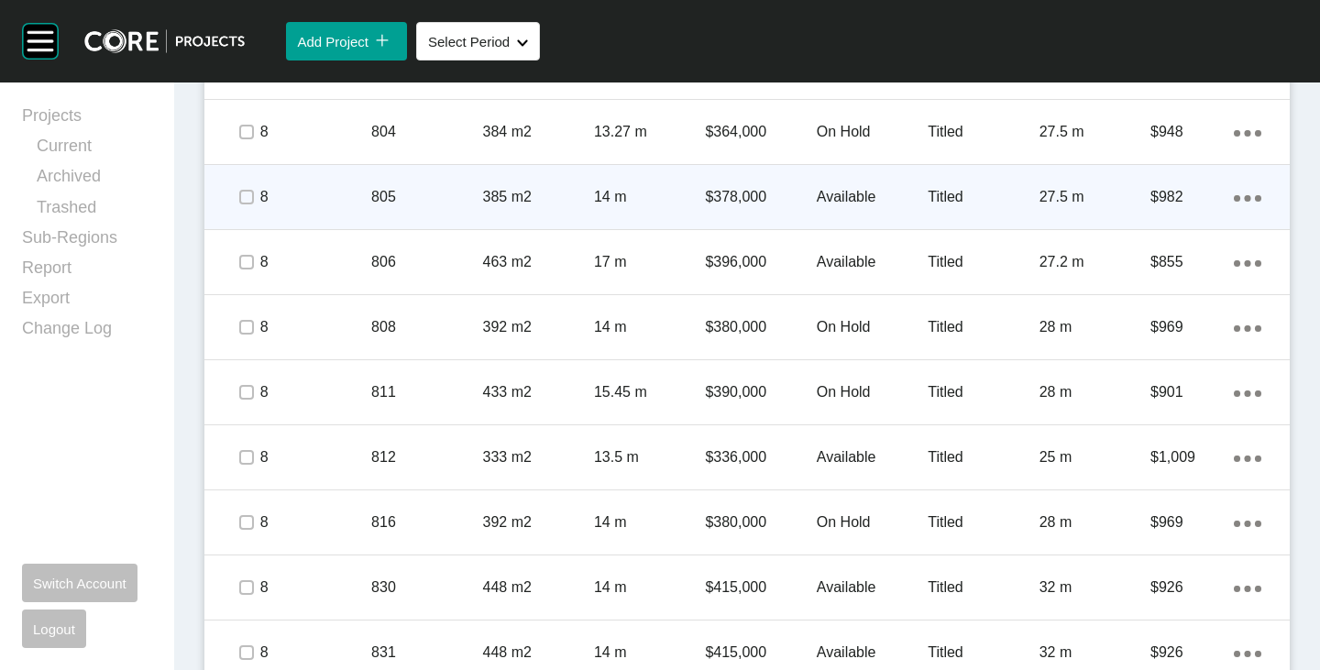
click at [817, 196] on p "Available" at bounding box center [872, 197] width 111 height 20
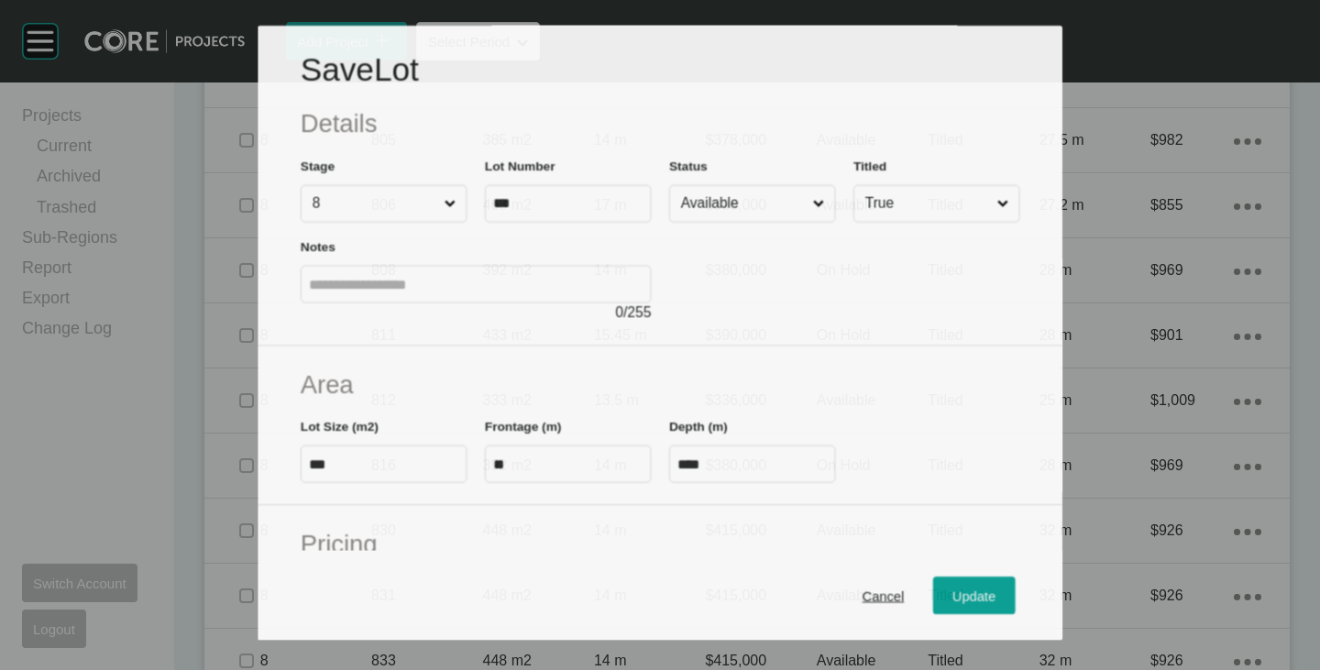
scroll to position [1435, 0]
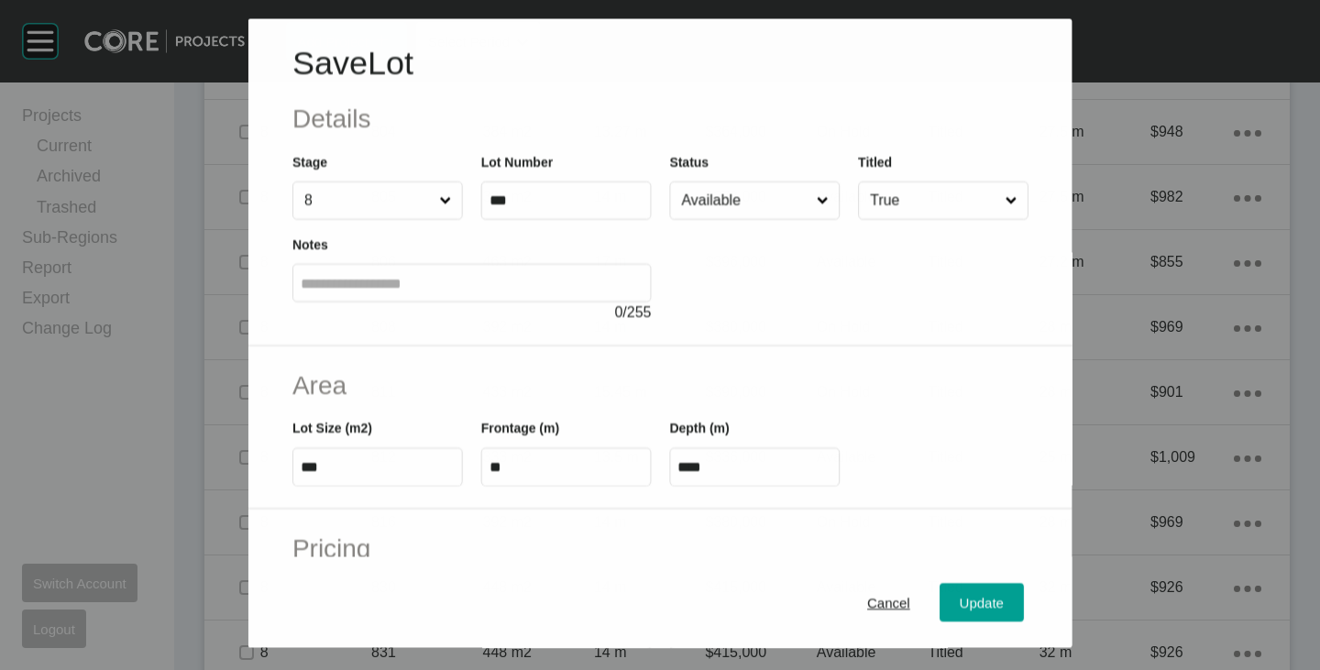
drag, startPoint x: 736, startPoint y: 194, endPoint x: 731, endPoint y: 211, distance: 17.1
click at [737, 194] on input "Available" at bounding box center [744, 200] width 135 height 37
click at [942, 615] on button "Update" at bounding box center [981, 602] width 84 height 38
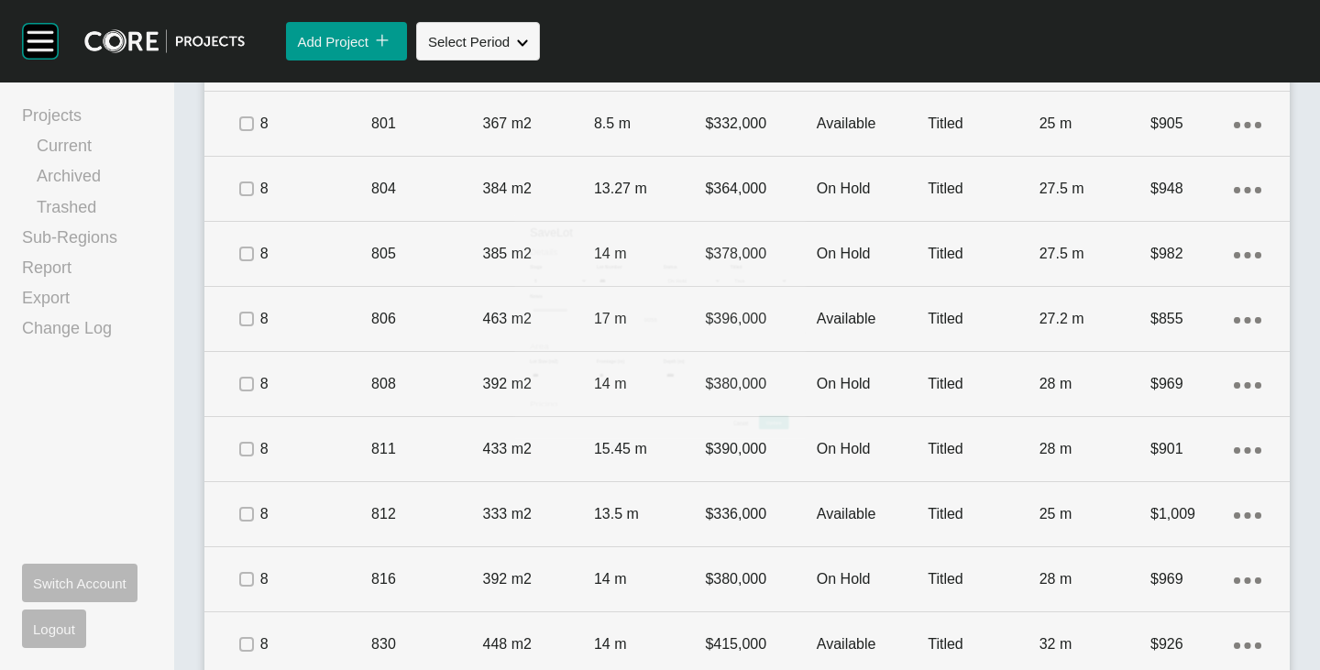
scroll to position [1492, 0]
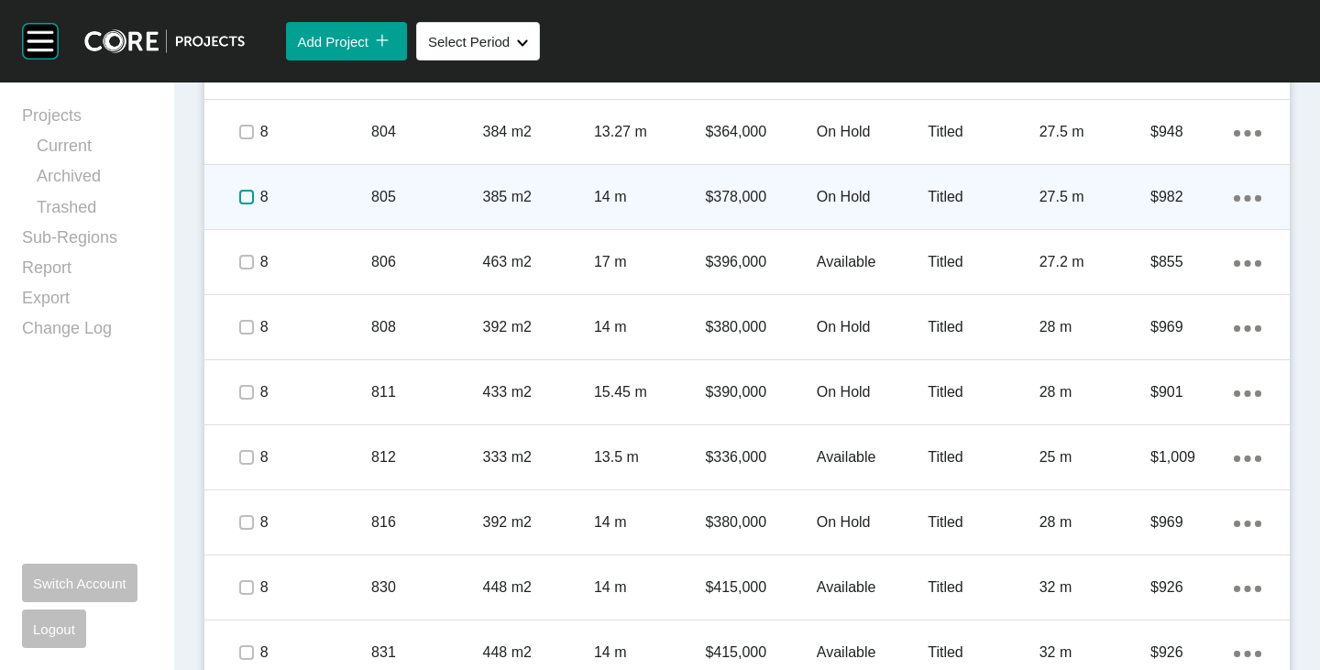
click at [248, 192] on label at bounding box center [246, 197] width 15 height 15
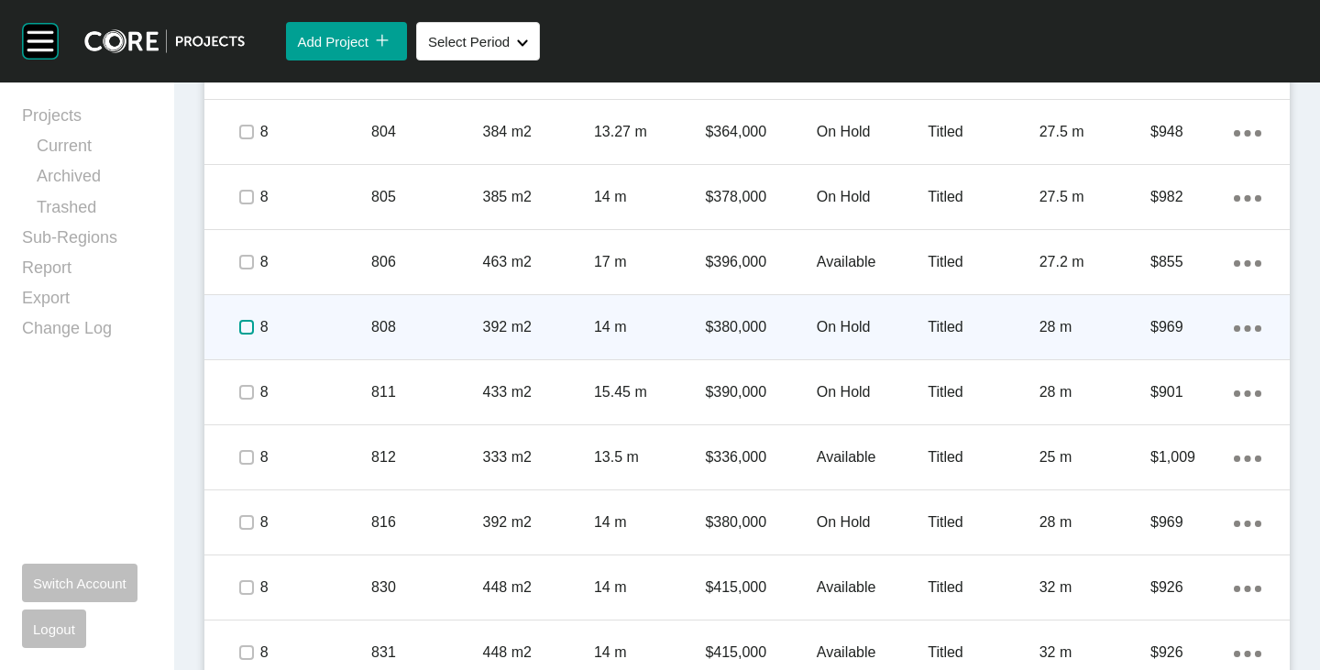
click at [241, 324] on label at bounding box center [246, 327] width 15 height 15
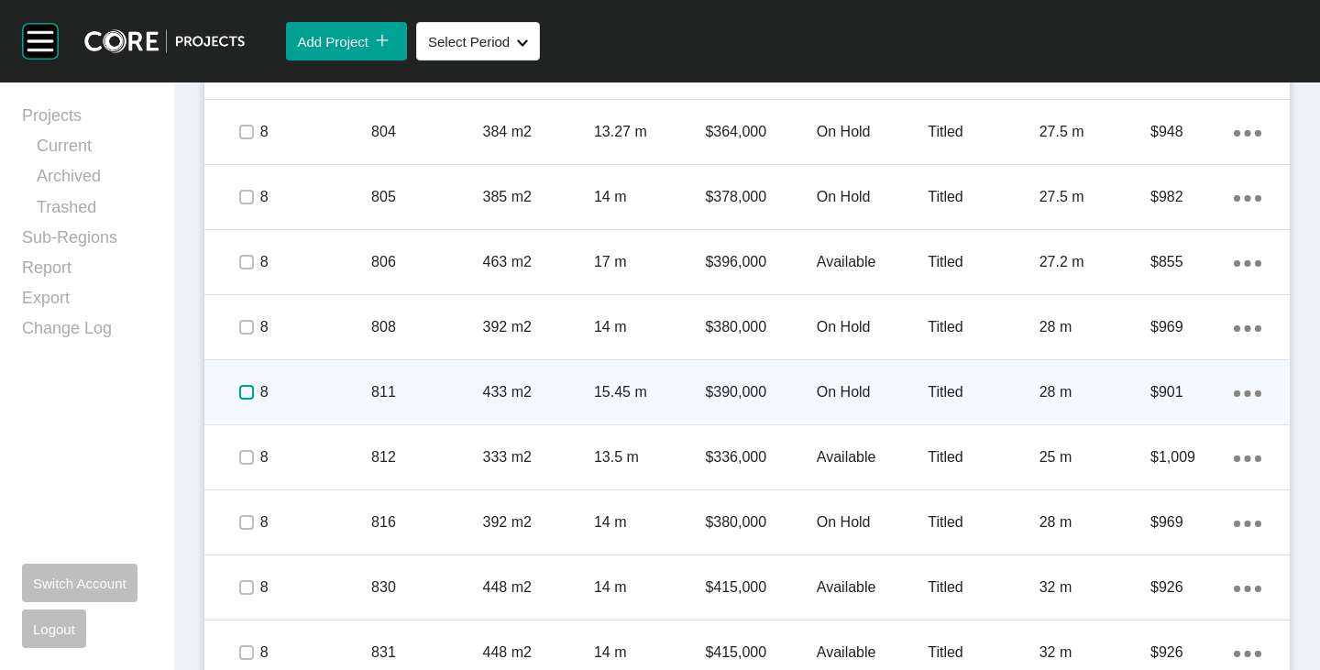
click at [239, 395] on label at bounding box center [246, 392] width 15 height 15
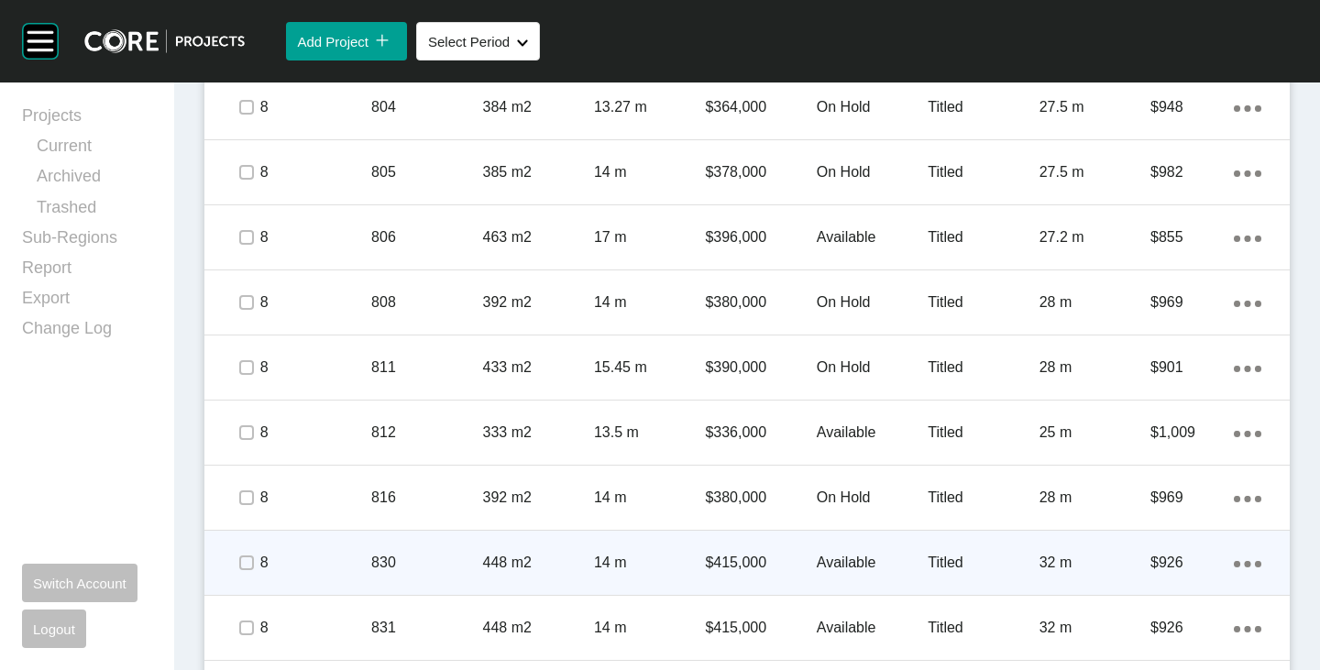
scroll to position [1584, 0]
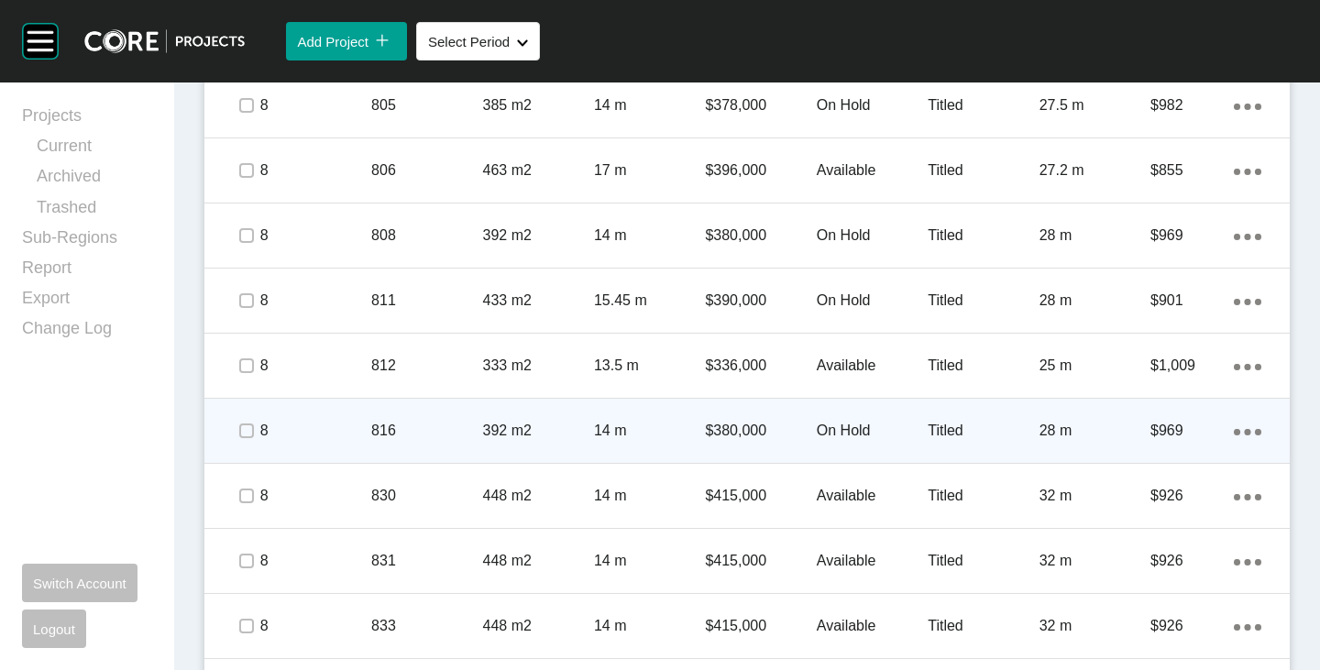
click at [846, 421] on p "On Hold" at bounding box center [872, 431] width 111 height 20
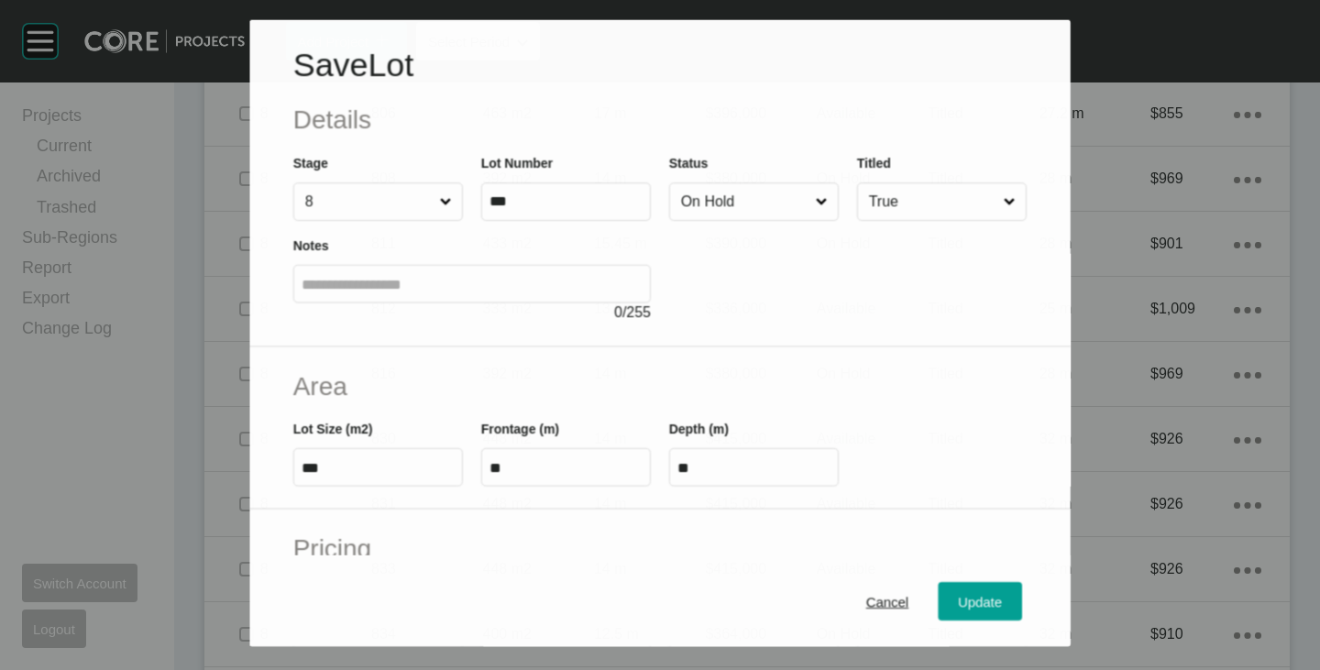
scroll to position [1527, 0]
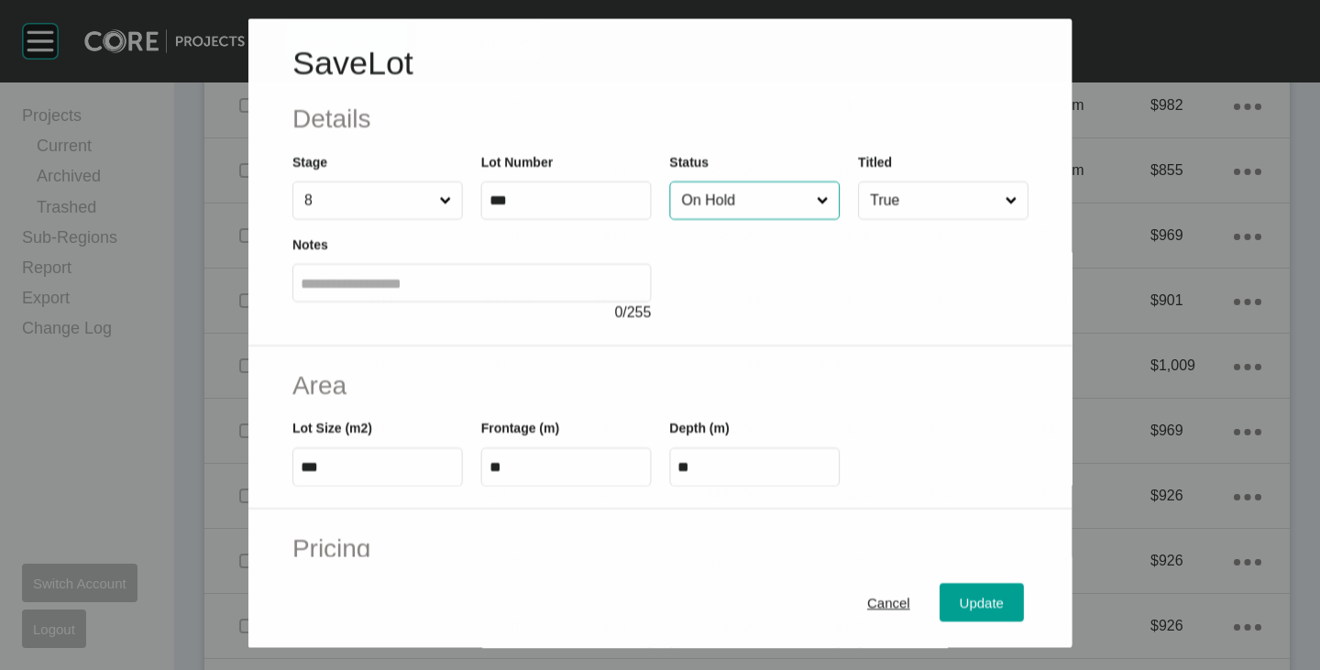
click at [769, 208] on input "On Hold" at bounding box center [744, 200] width 135 height 37
click at [960, 605] on span "Update" at bounding box center [982, 603] width 44 height 16
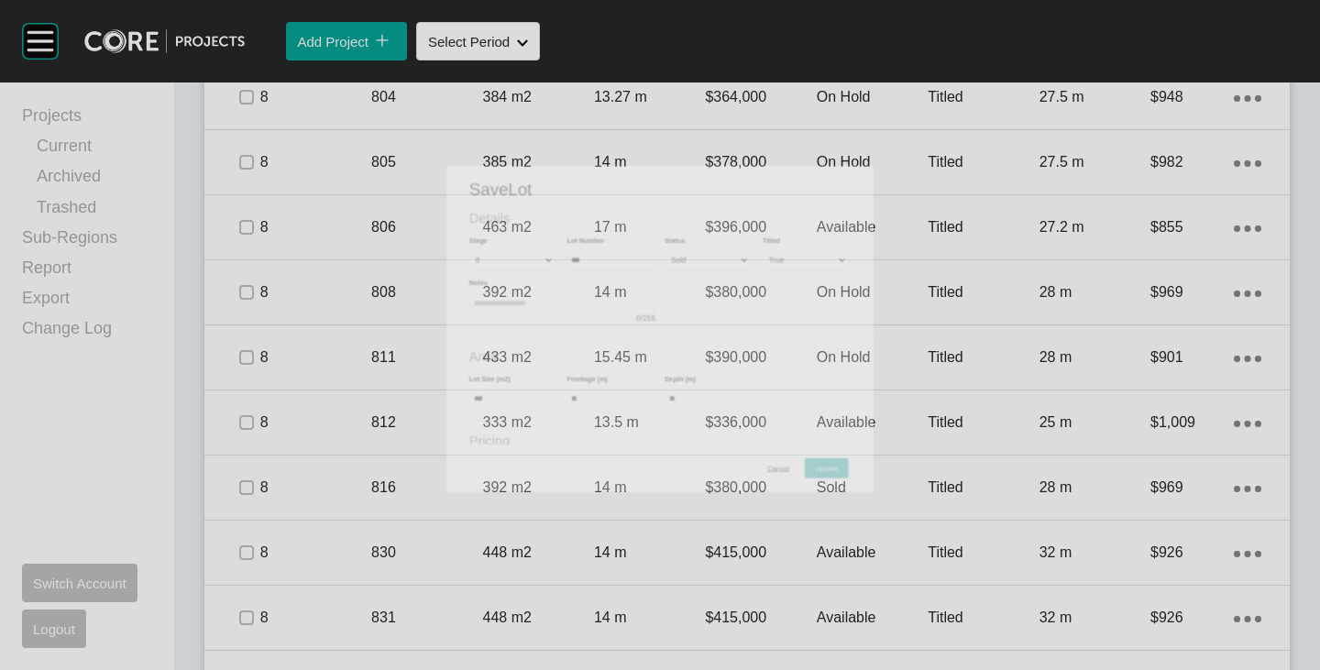
scroll to position [1584, 0]
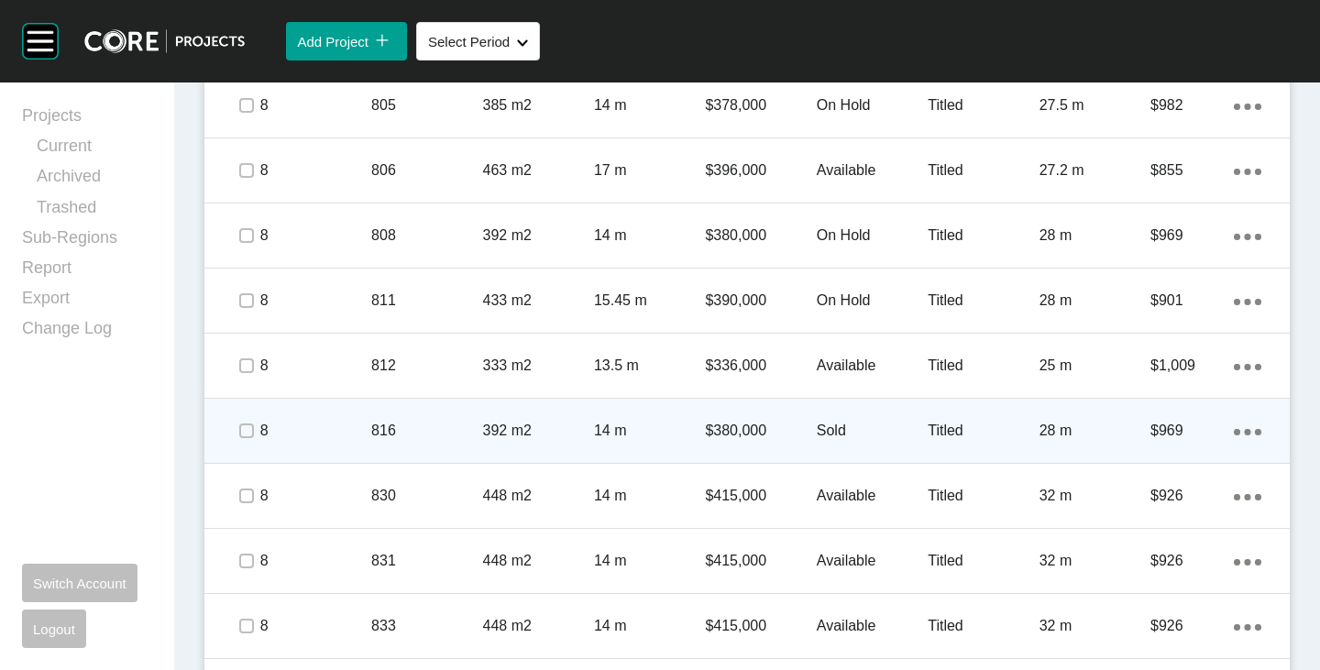
click at [232, 442] on span at bounding box center [245, 430] width 27 height 27
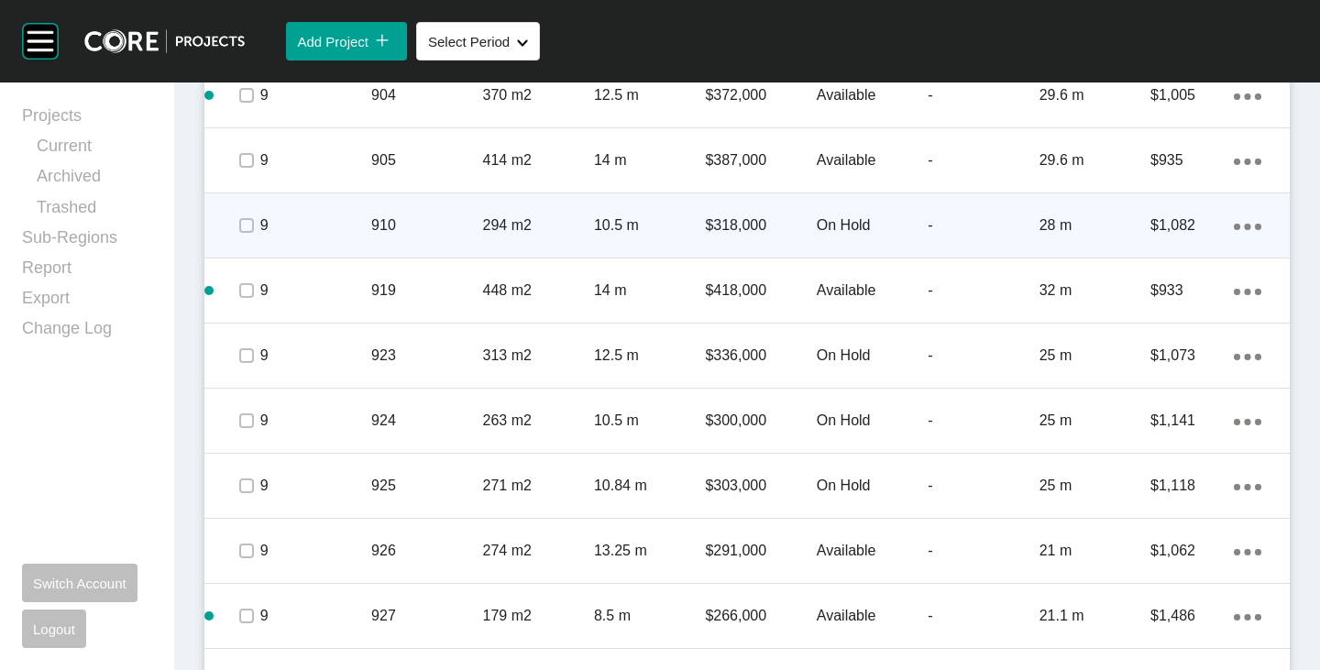
scroll to position [2592, 0]
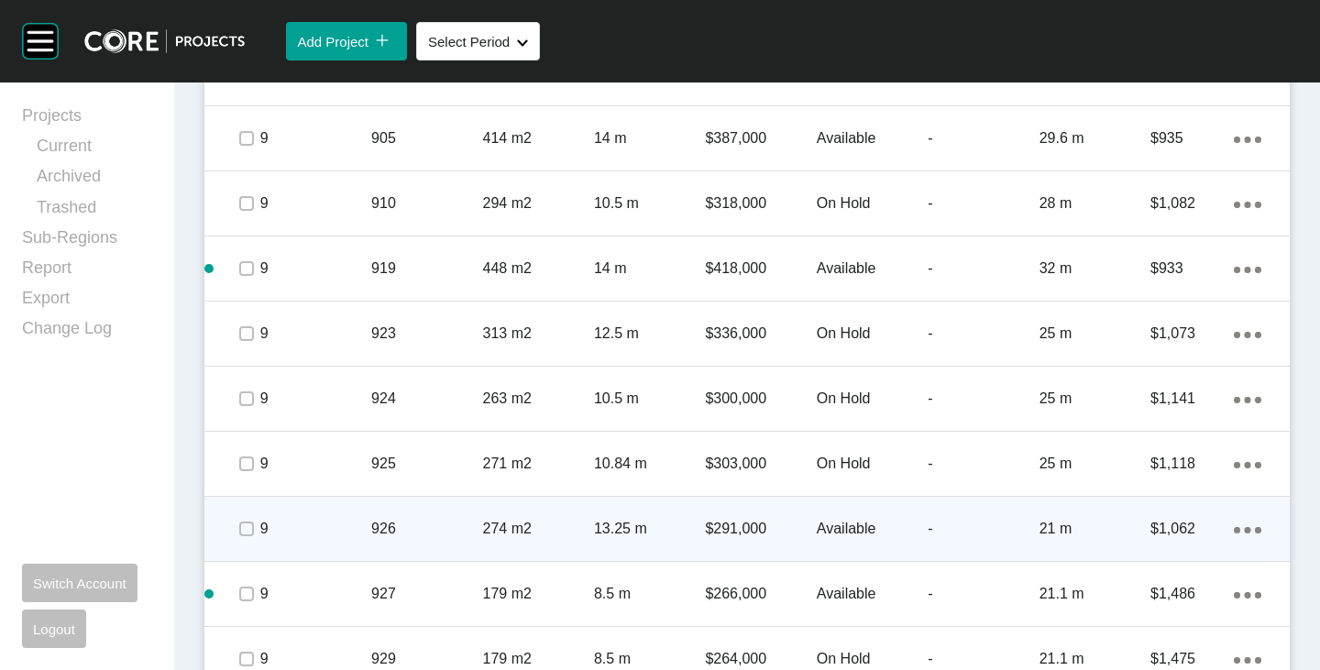
click at [822, 526] on p "Available" at bounding box center [872, 529] width 111 height 20
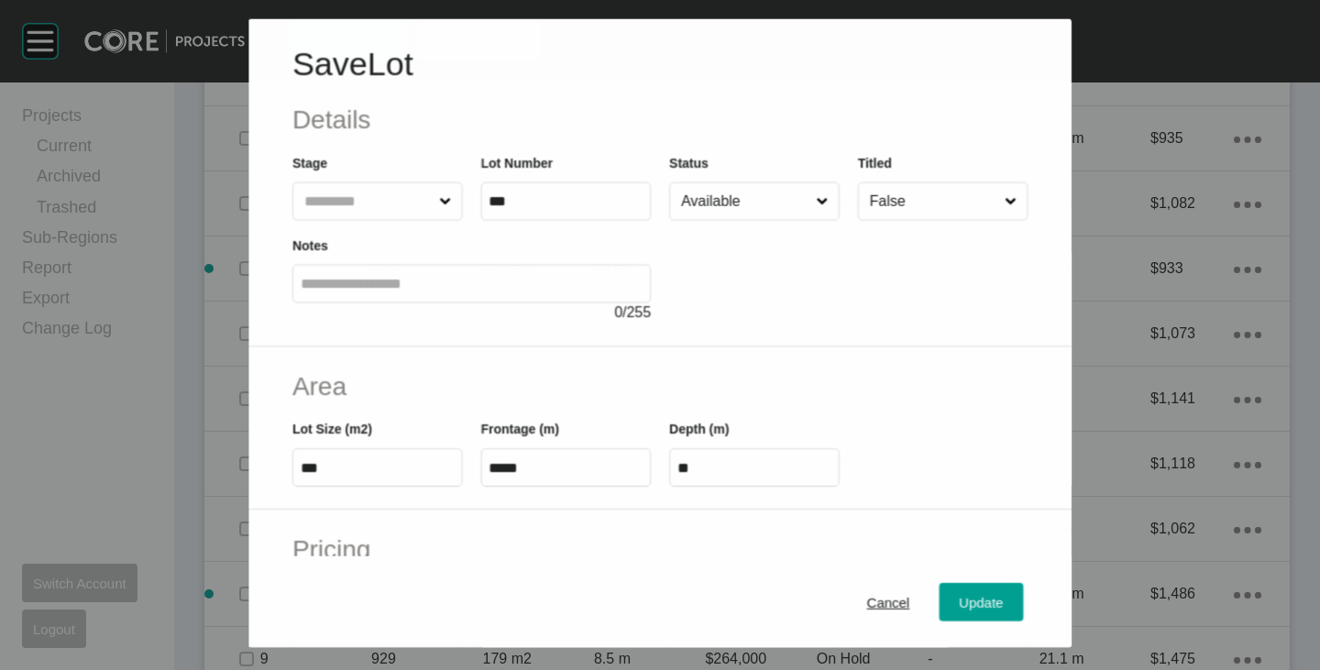
click at [746, 204] on input "Available" at bounding box center [744, 200] width 135 height 37
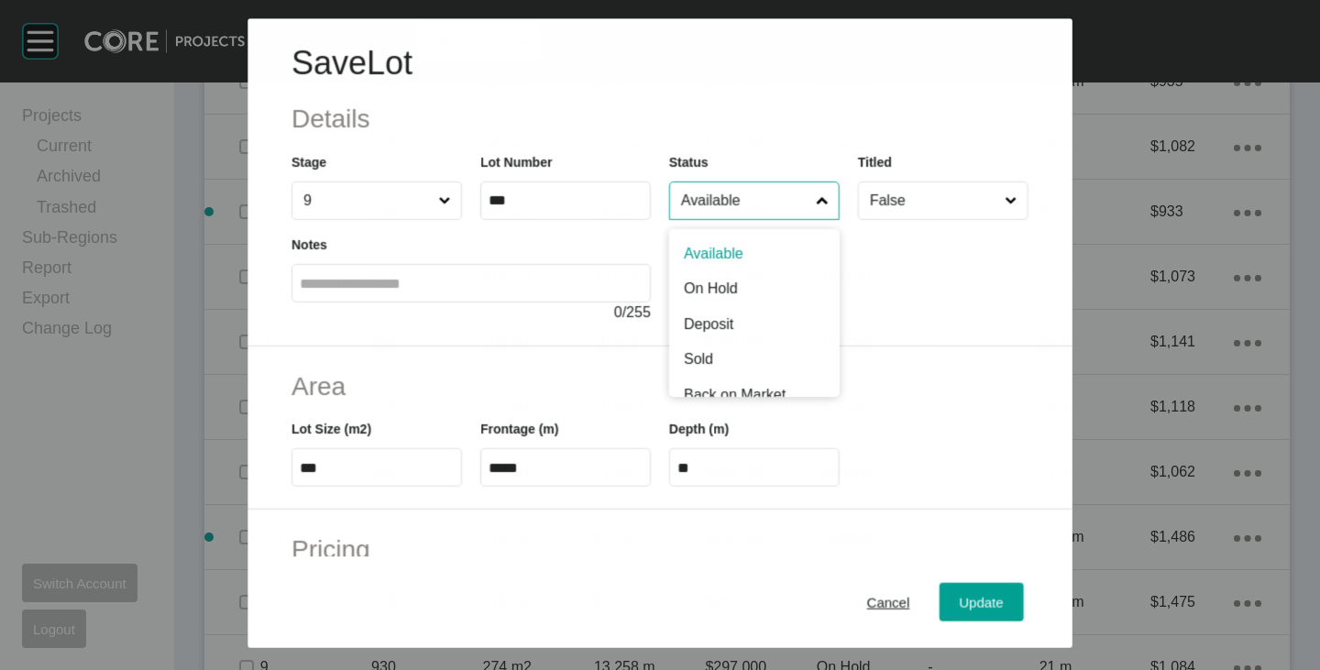
scroll to position [2535, 0]
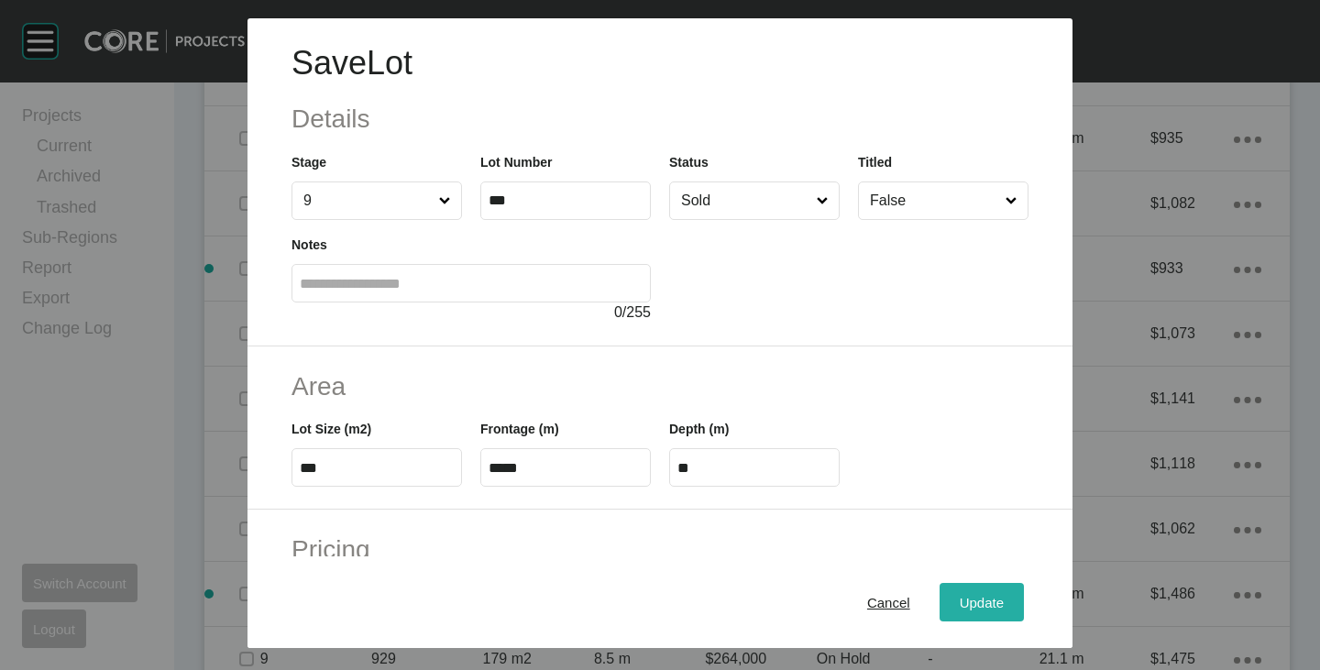
click at [939, 595] on button "Update" at bounding box center [981, 602] width 84 height 38
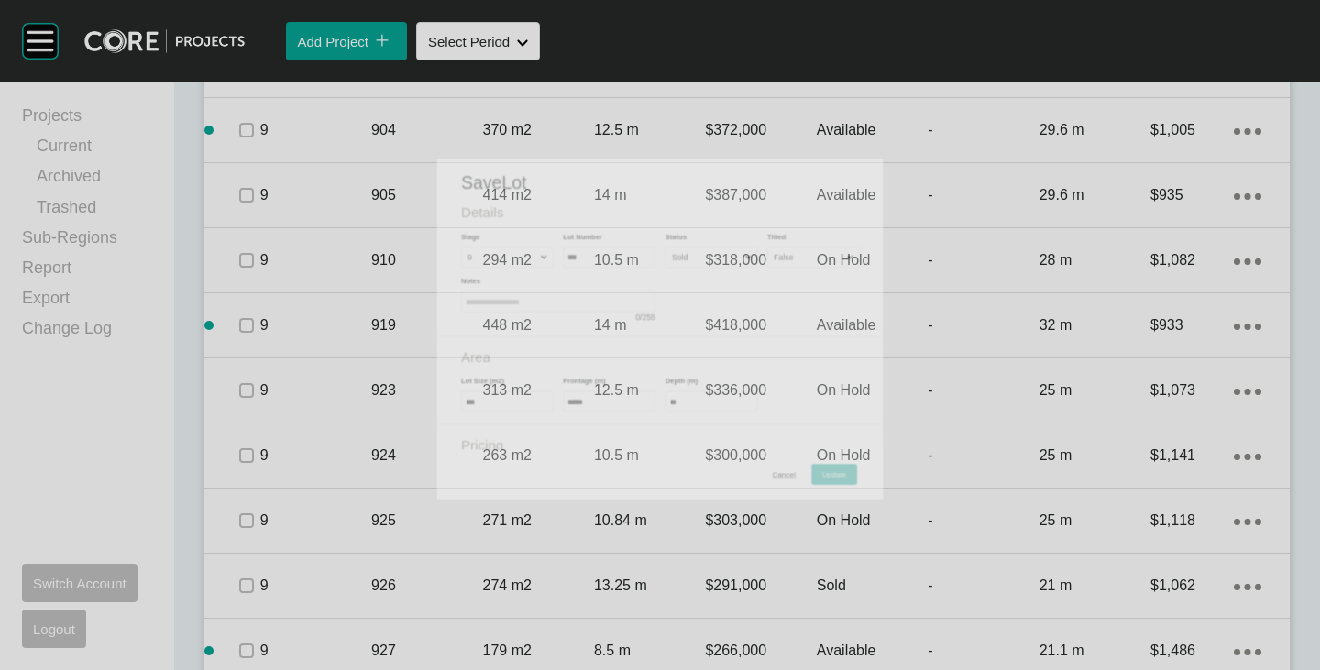
scroll to position [2592, 0]
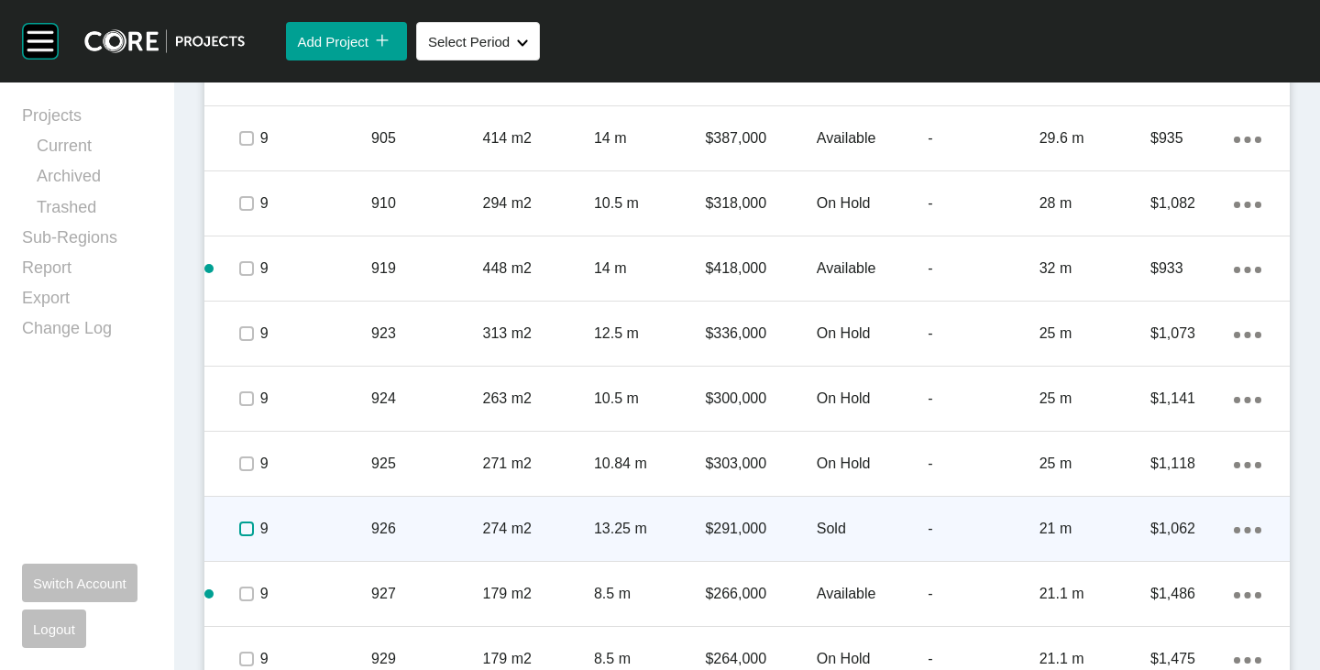
click at [239, 529] on label at bounding box center [246, 528] width 15 height 15
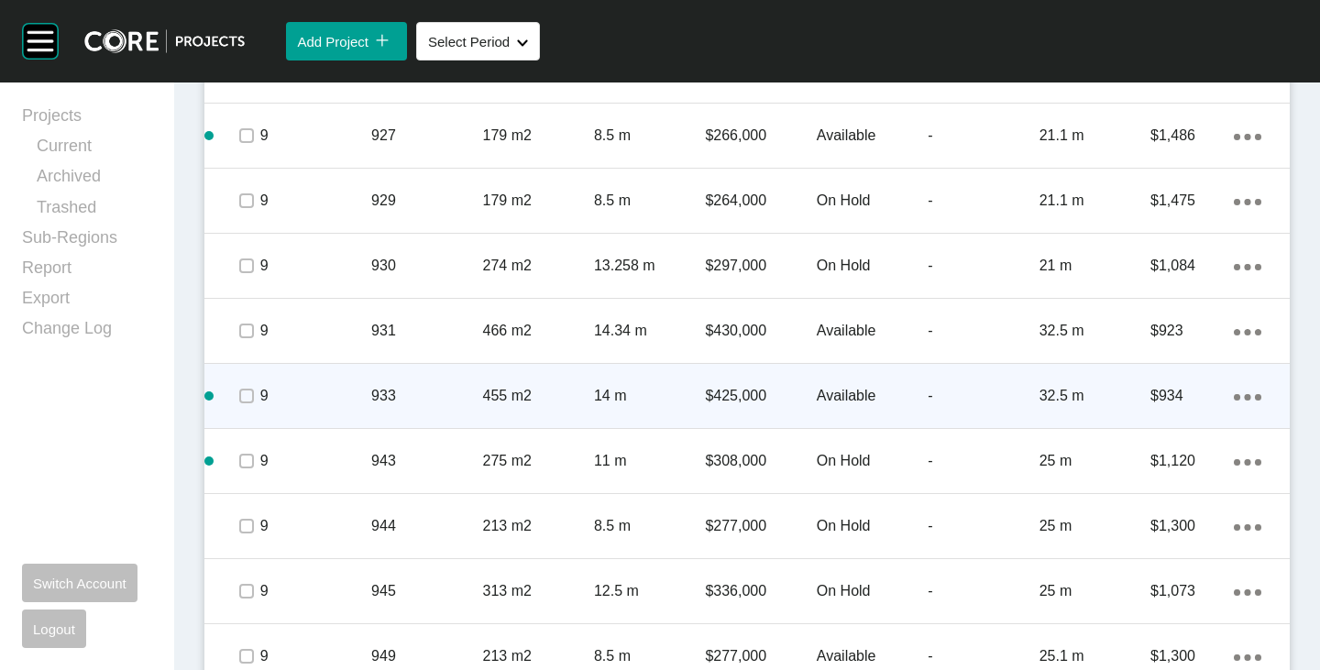
scroll to position [3142, 0]
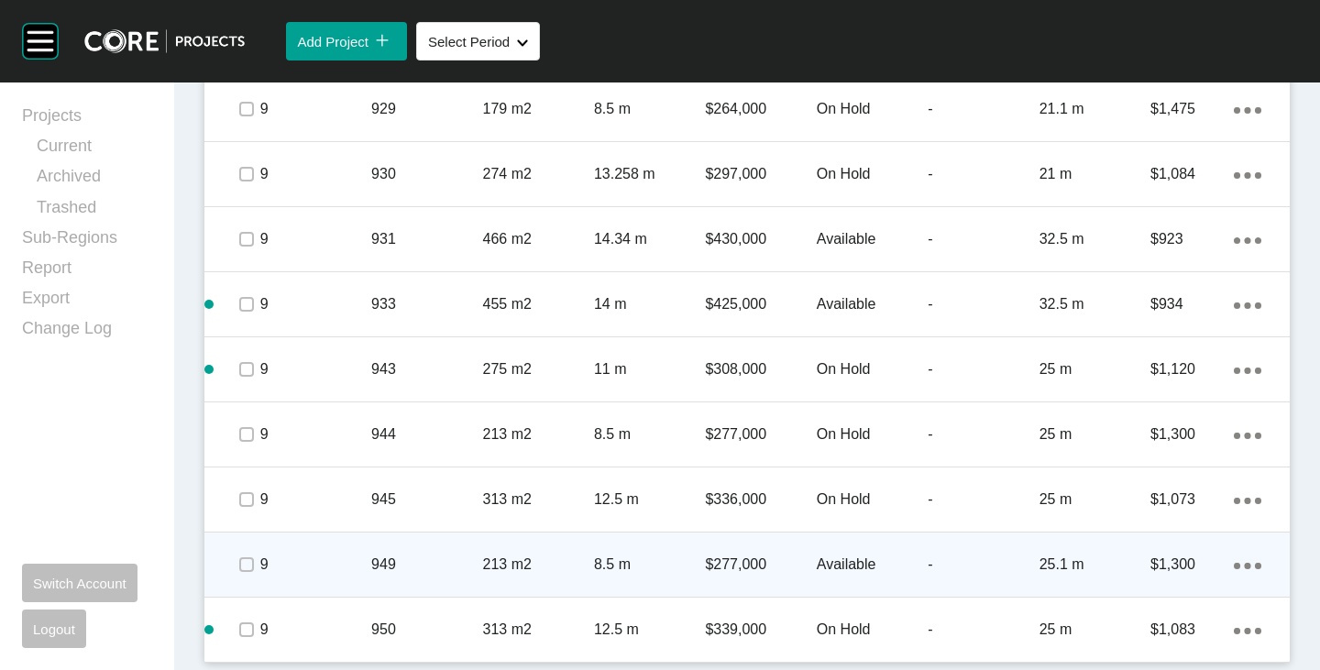
click at [846, 565] on p "Available" at bounding box center [872, 564] width 111 height 20
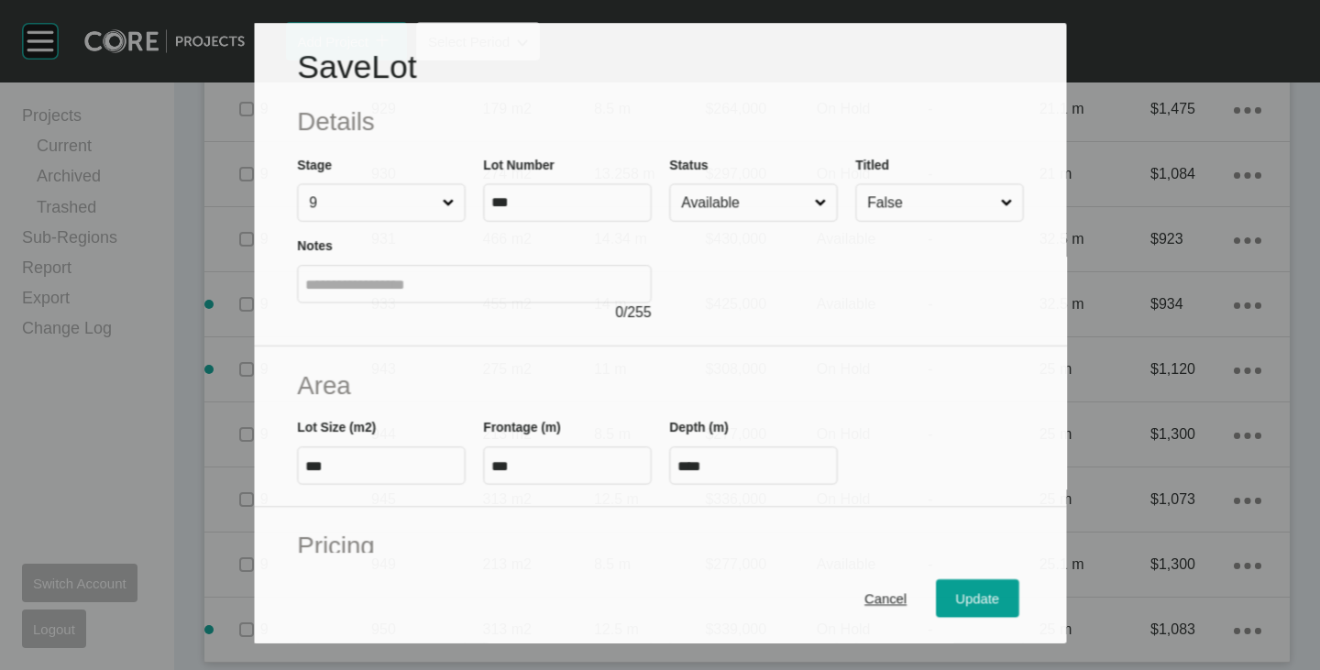
scroll to position [3085, 0]
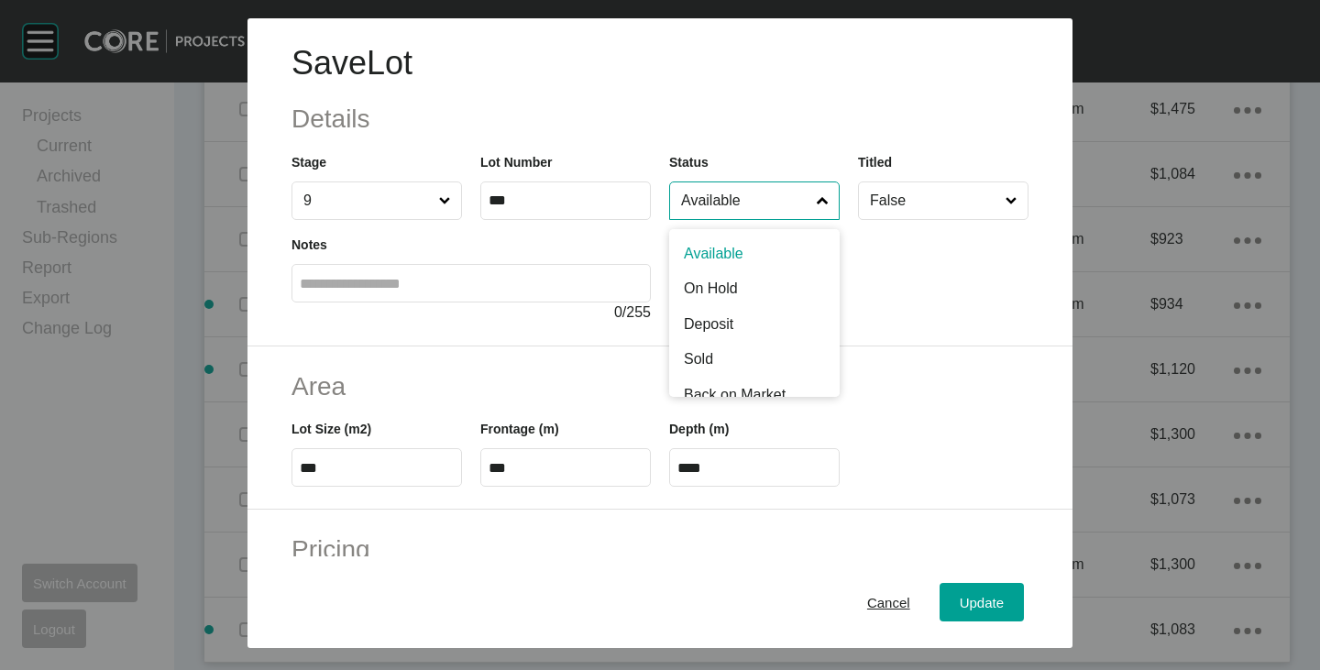
click at [746, 197] on input "Available" at bounding box center [745, 200] width 136 height 37
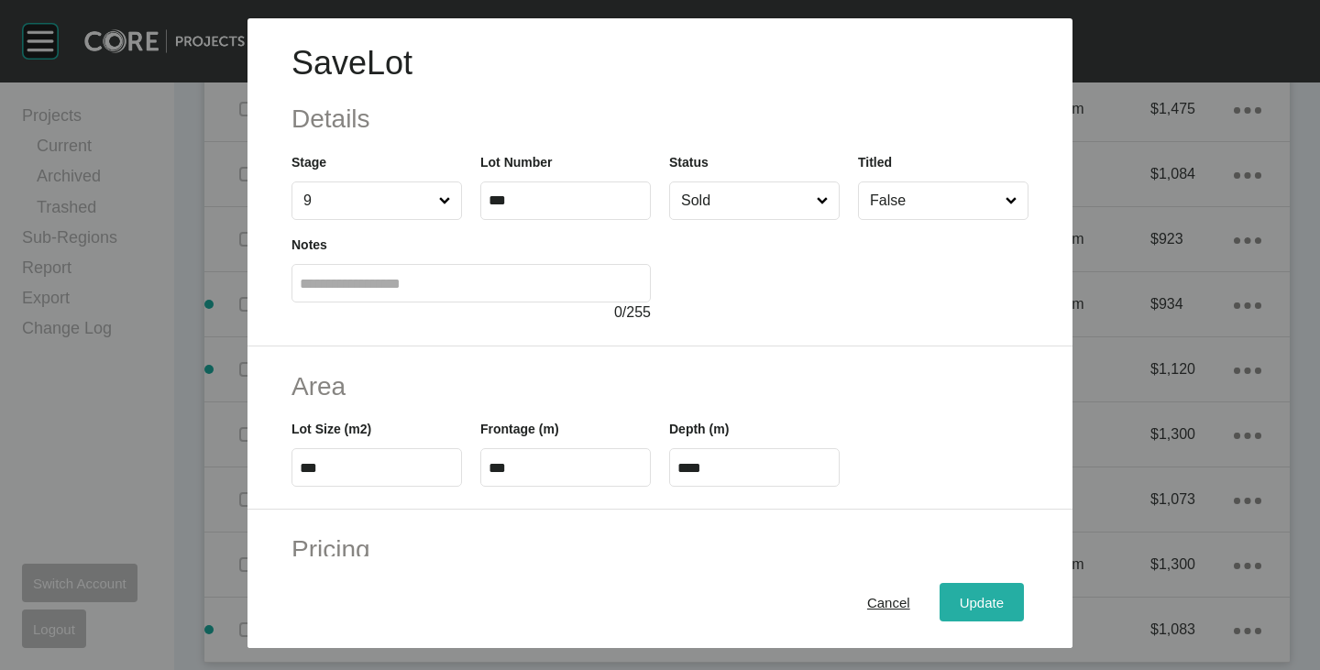
click at [968, 601] on span "Update" at bounding box center [982, 603] width 44 height 16
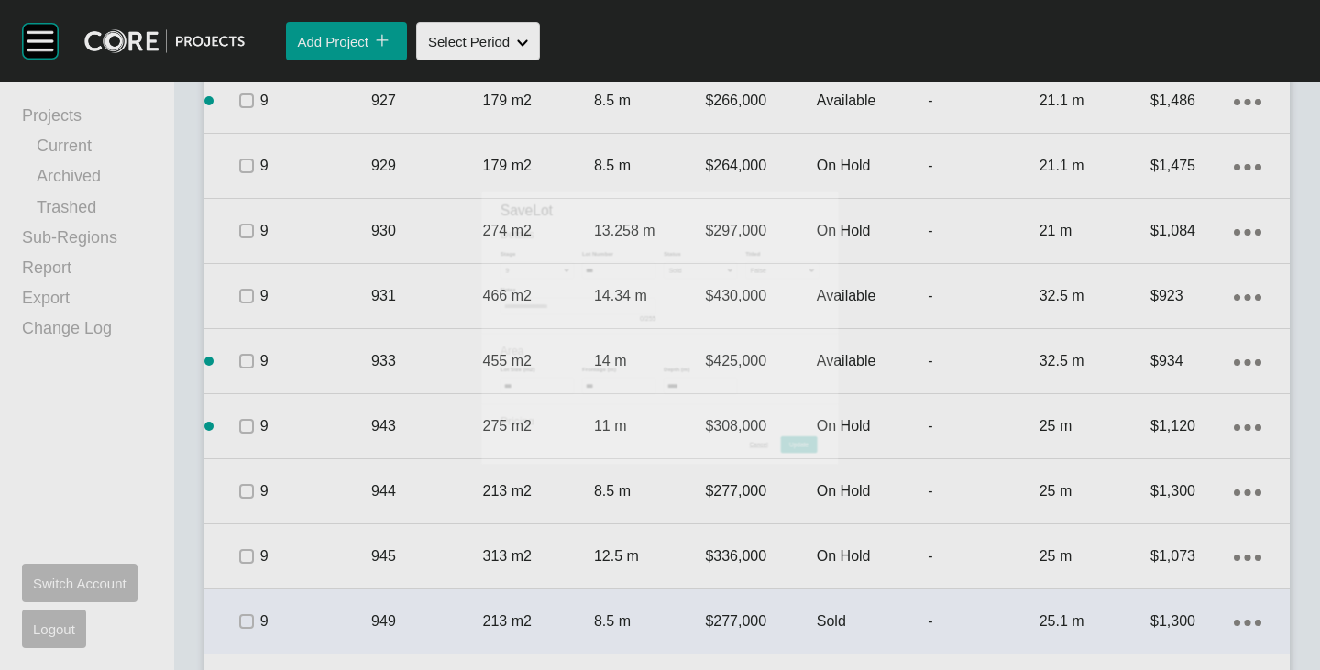
scroll to position [3142, 0]
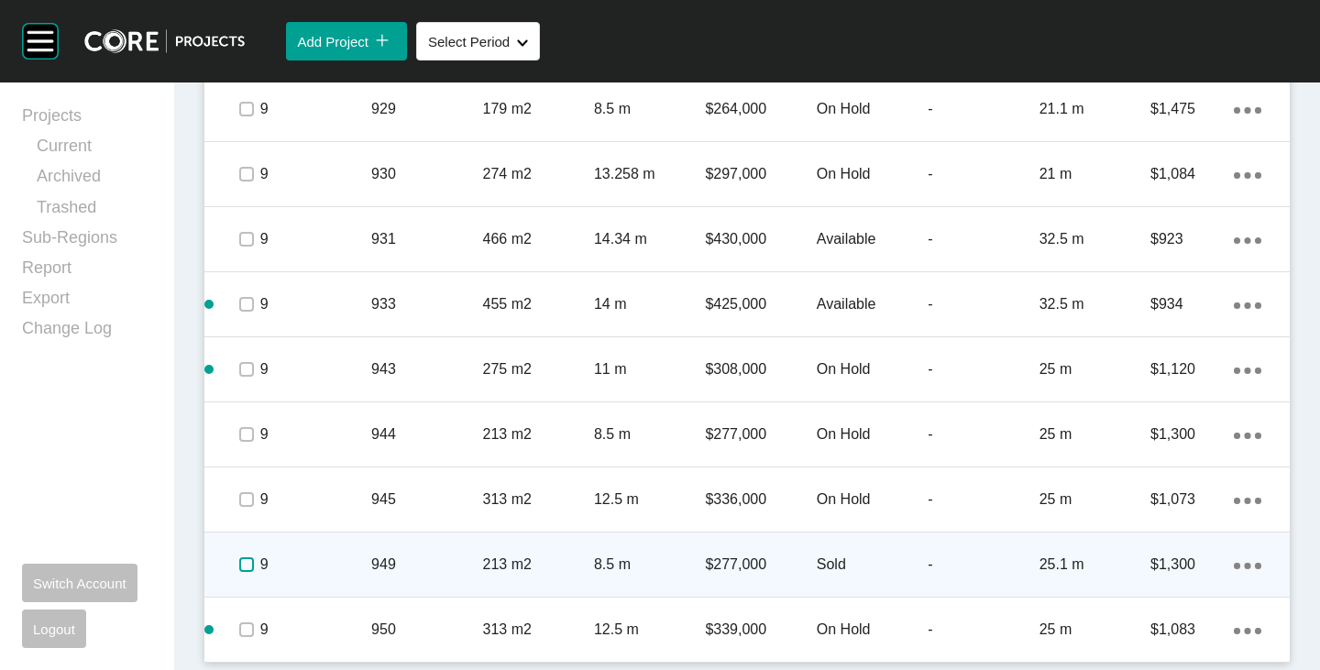
click at [239, 558] on label at bounding box center [246, 564] width 15 height 15
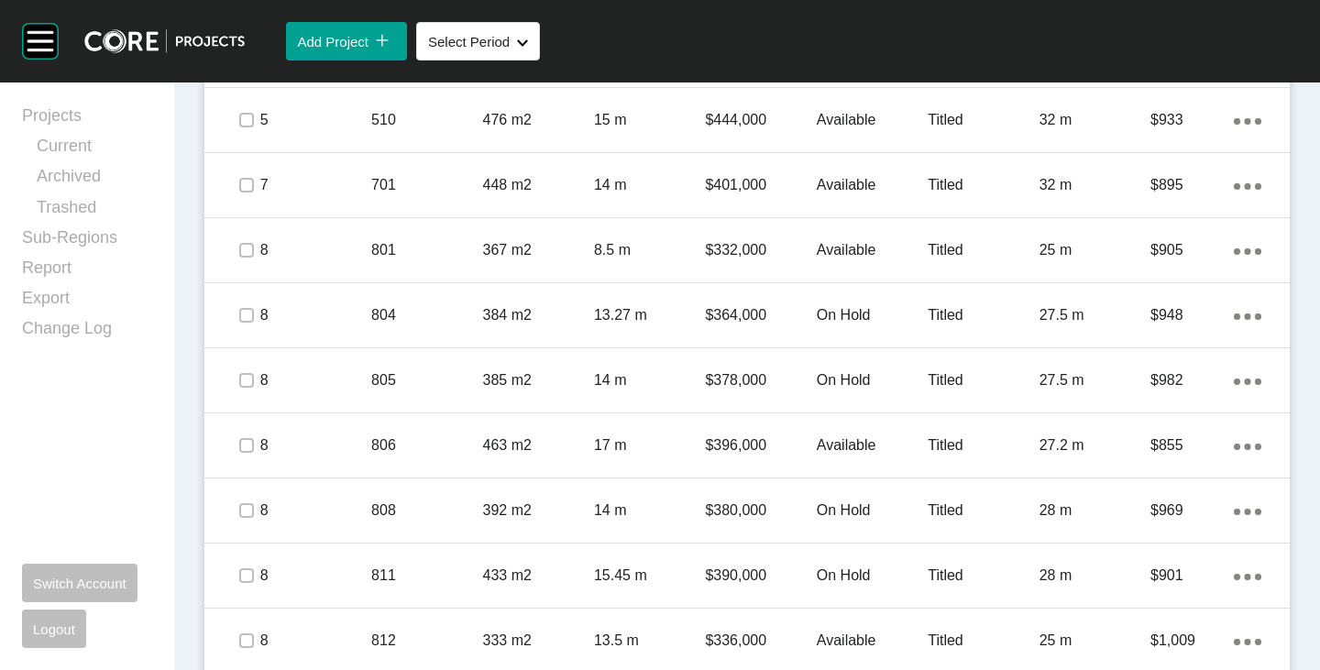
scroll to position [942, 0]
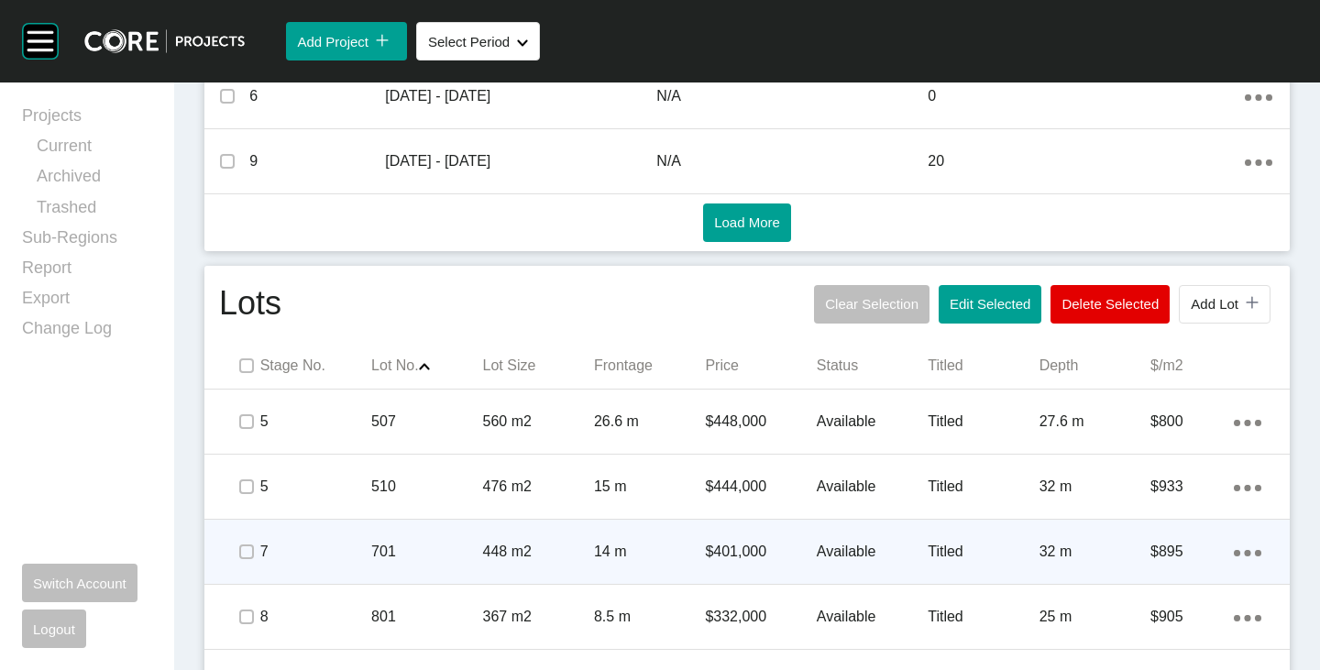
click at [826, 552] on p "Available" at bounding box center [872, 552] width 111 height 20
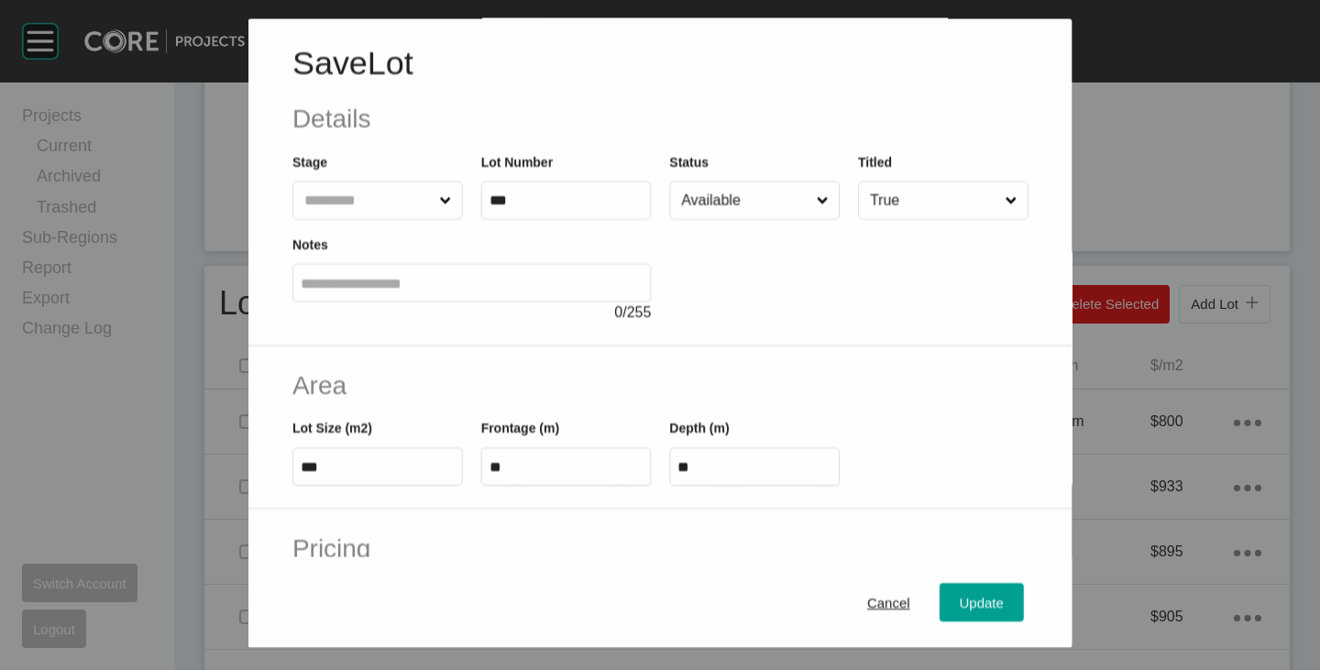
click at [740, 206] on input "Available" at bounding box center [744, 200] width 135 height 37
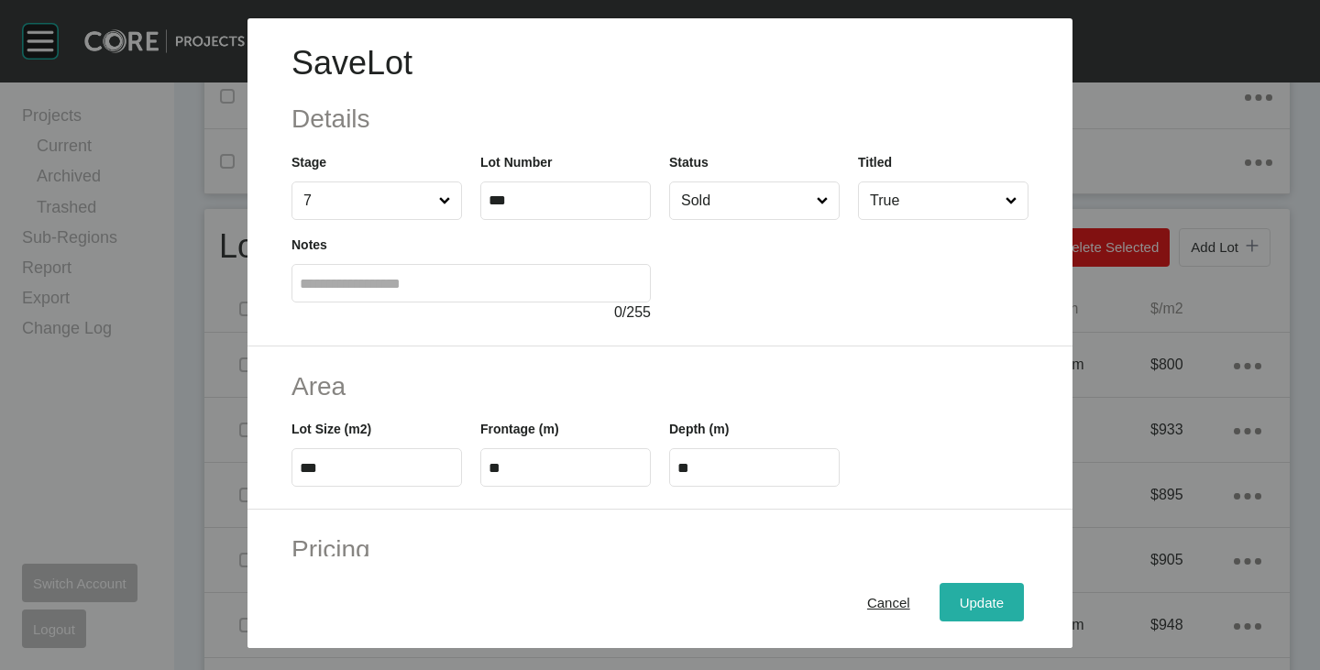
click at [971, 600] on span "Update" at bounding box center [982, 603] width 44 height 16
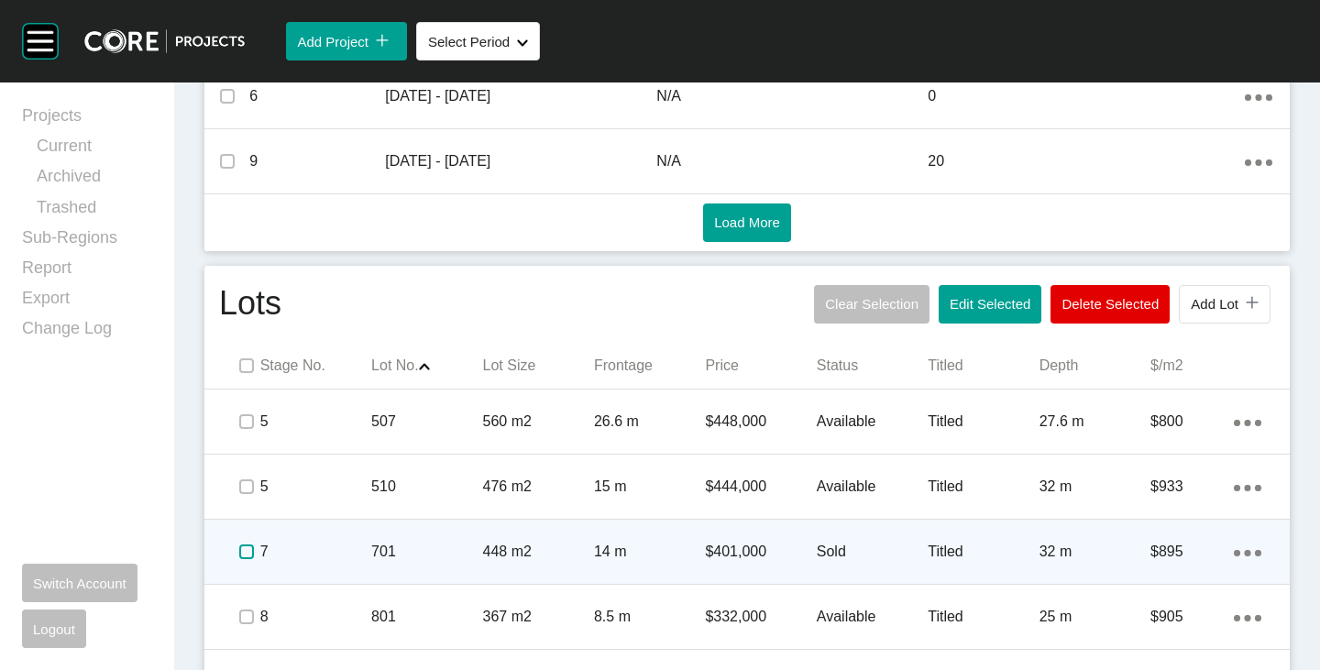
click at [243, 553] on label at bounding box center [246, 551] width 15 height 15
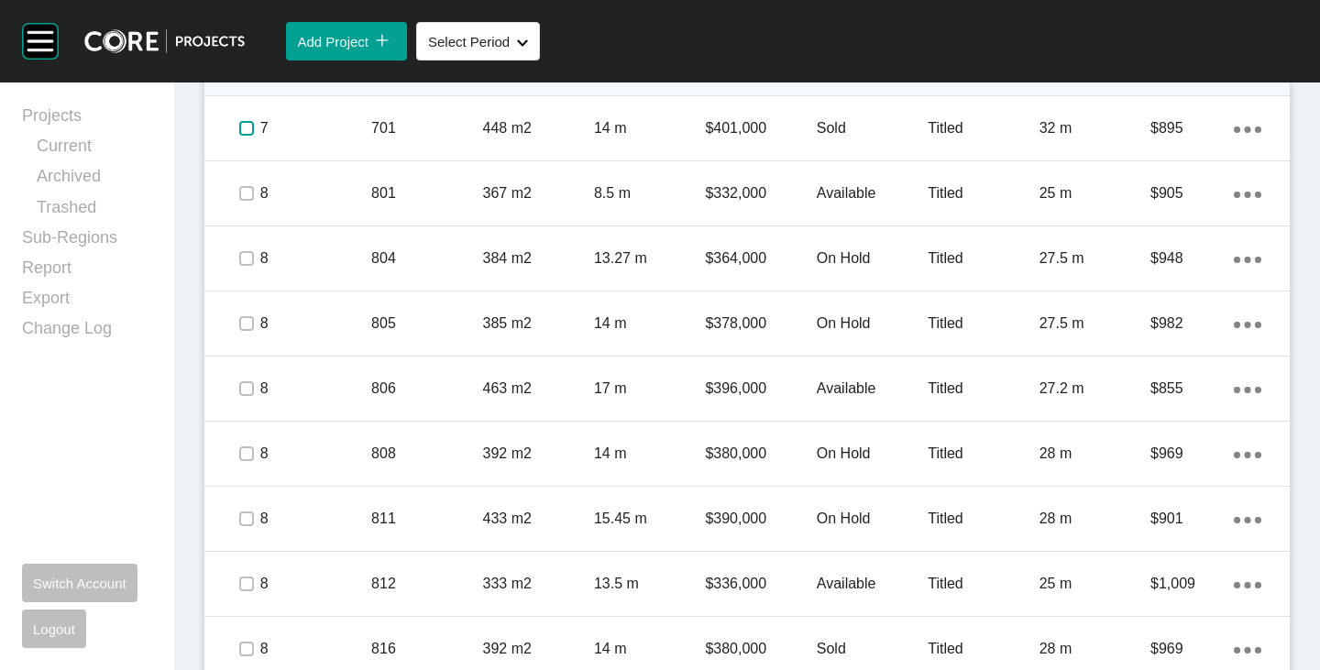
scroll to position [1400, 0]
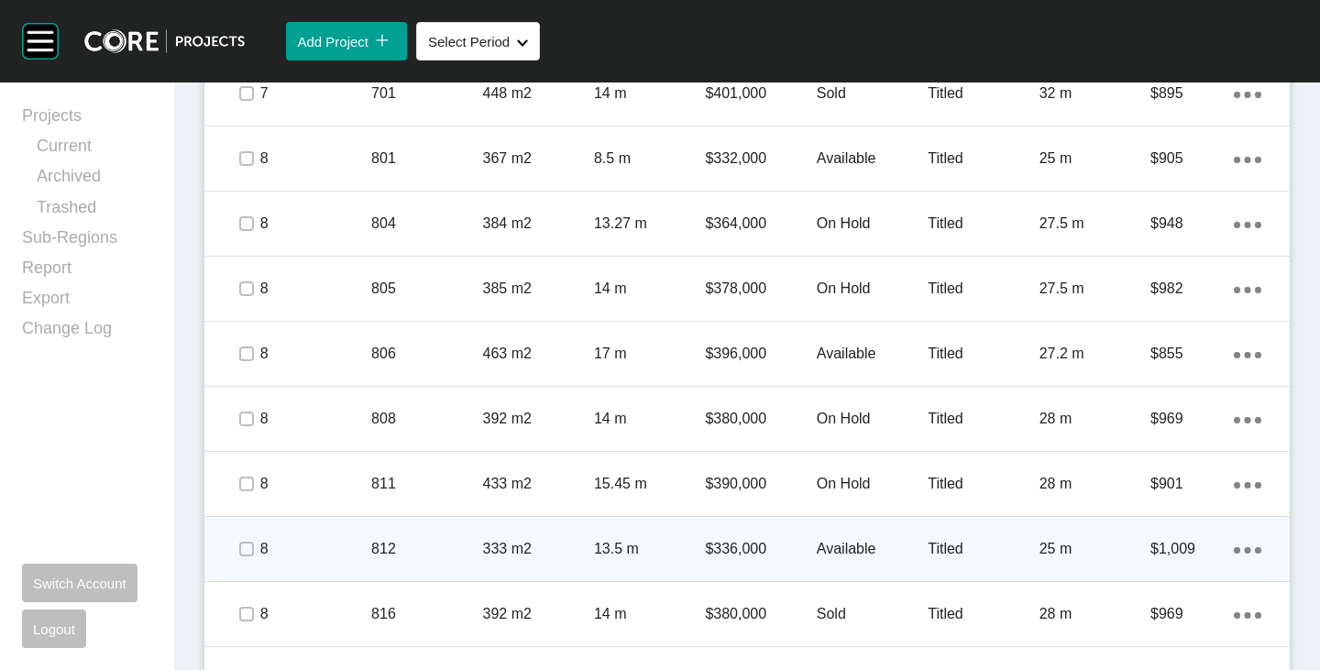
click at [829, 551] on p "Available" at bounding box center [872, 549] width 111 height 20
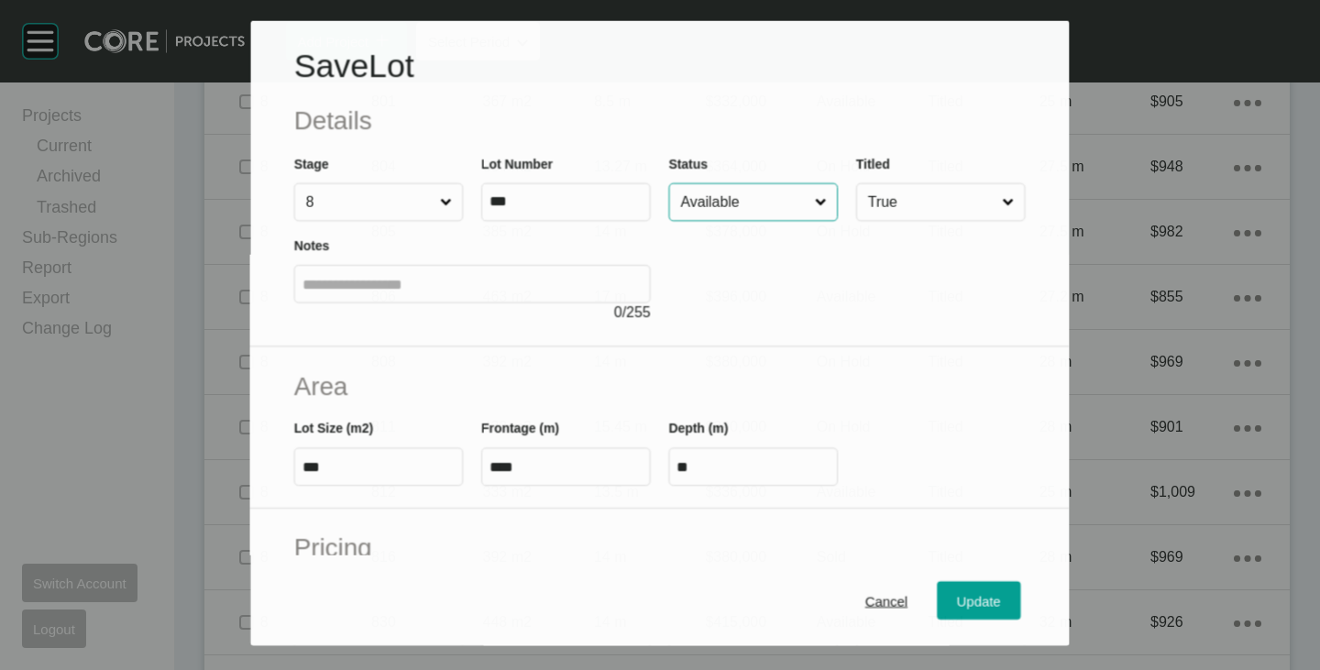
click at [716, 189] on input "Available" at bounding box center [744, 201] width 134 height 37
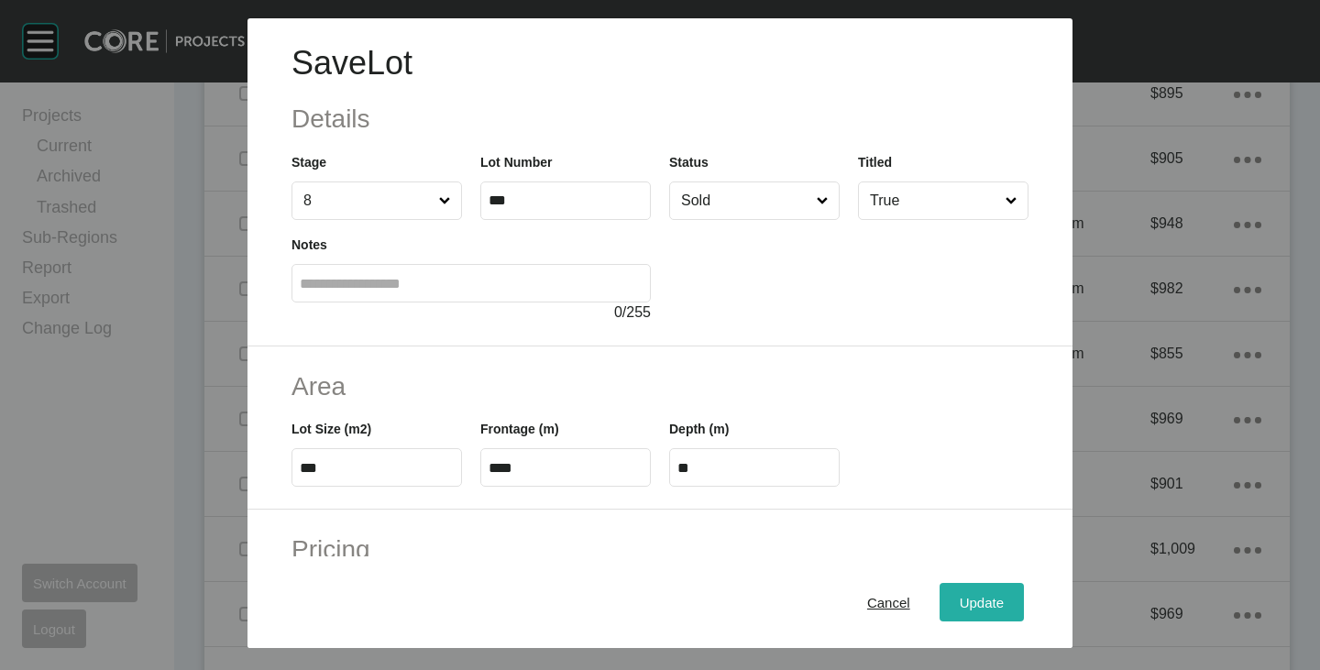
click at [960, 599] on span "Update" at bounding box center [982, 603] width 44 height 16
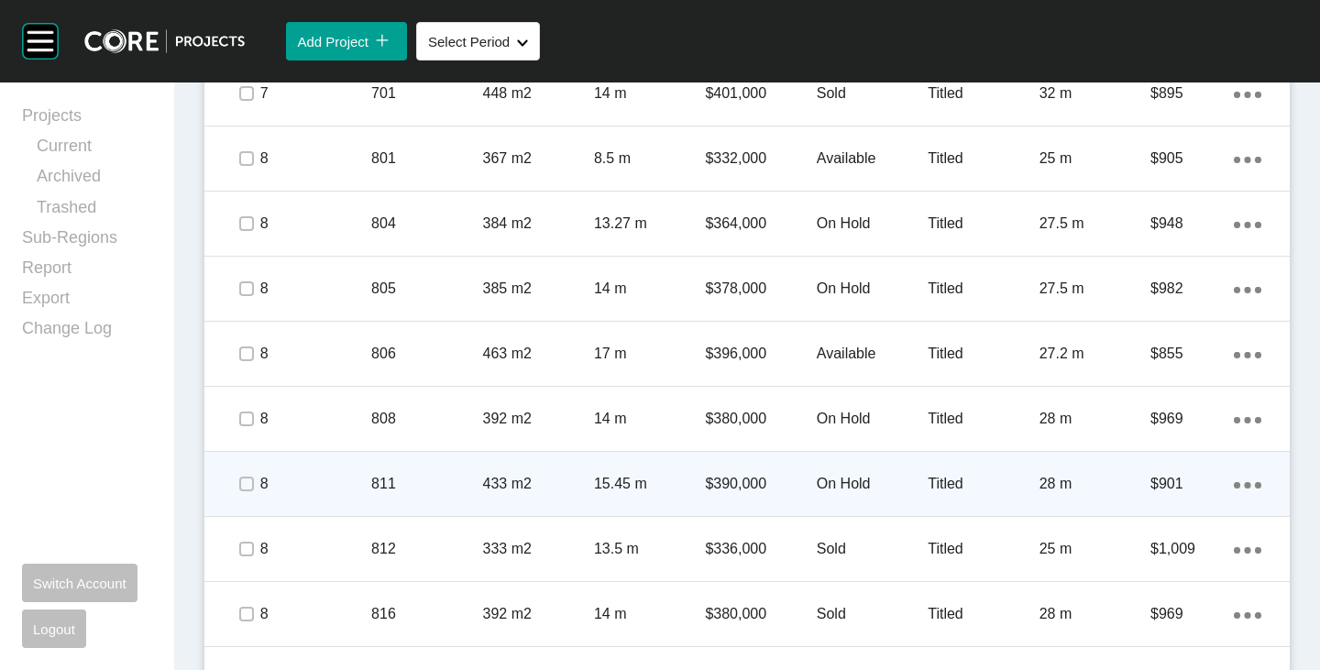
scroll to position [1492, 0]
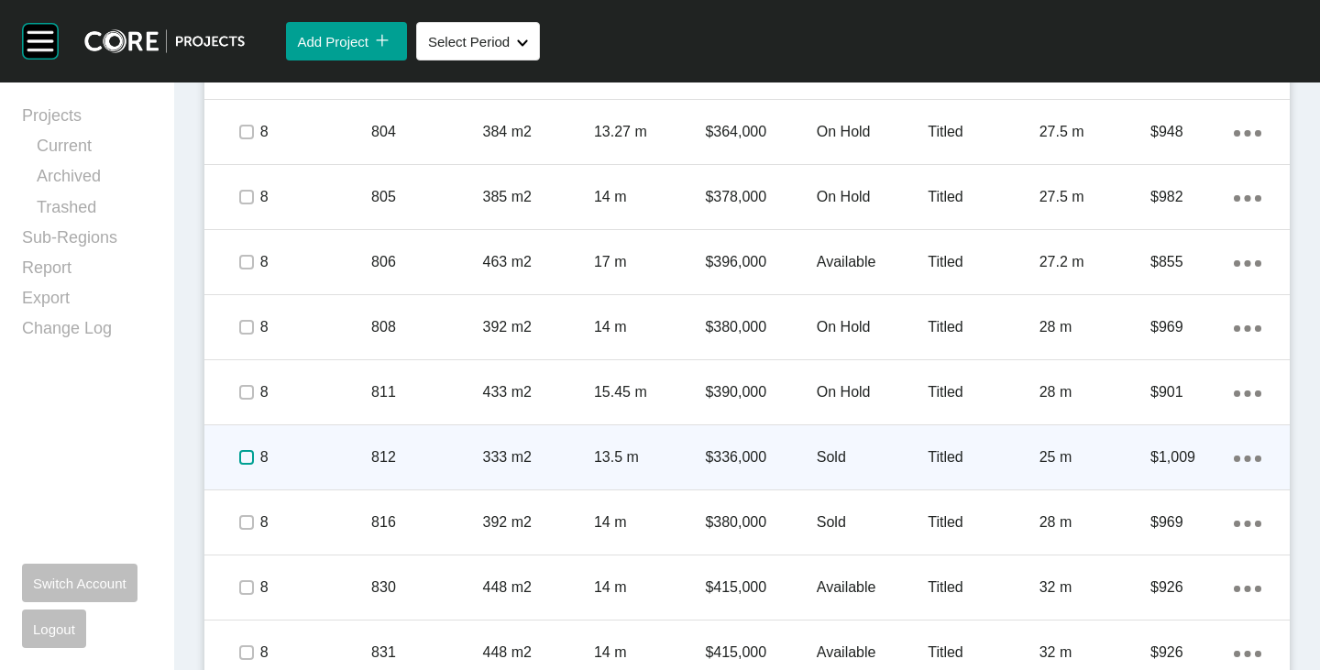
click at [246, 455] on label at bounding box center [246, 457] width 15 height 15
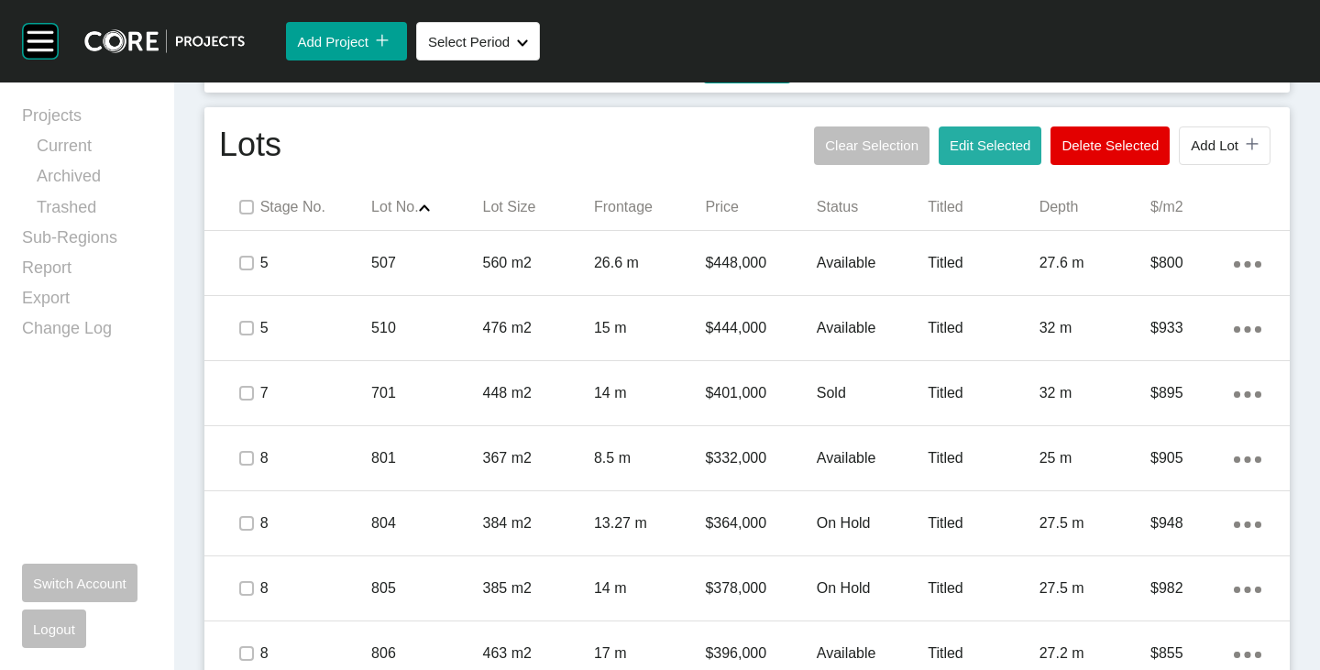
scroll to position [1034, 0]
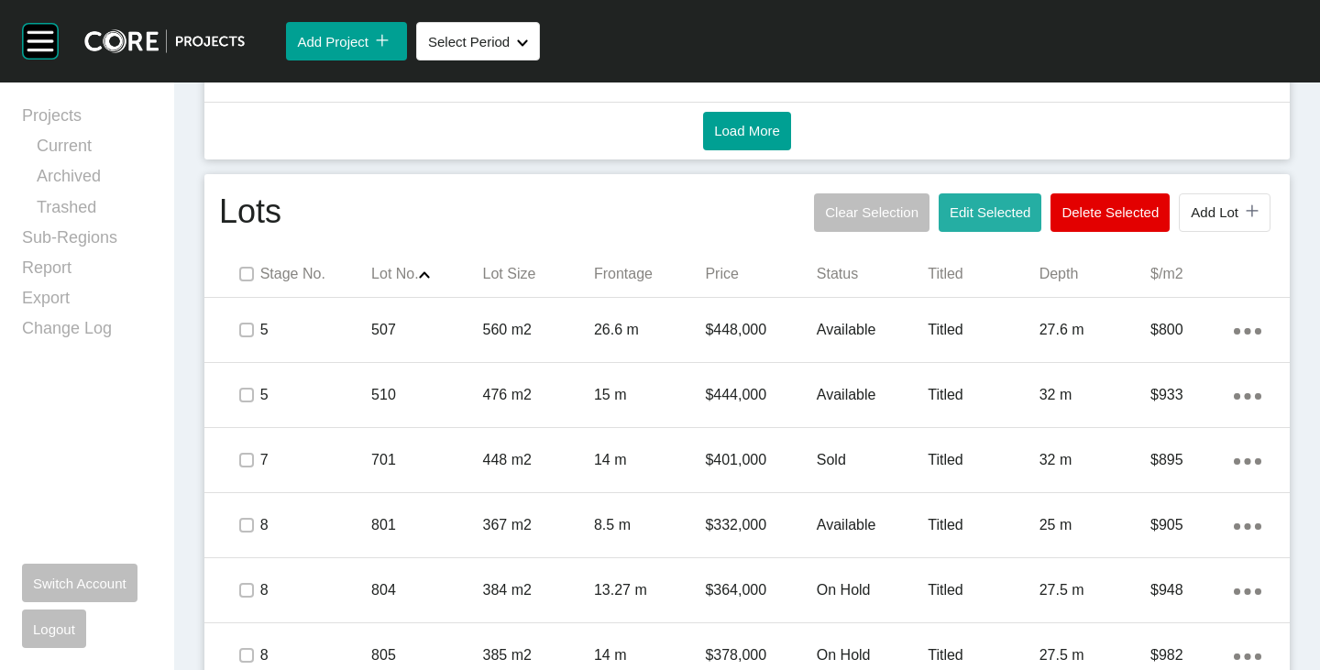
click at [957, 214] on span "Edit Selected" at bounding box center [989, 212] width 81 height 16
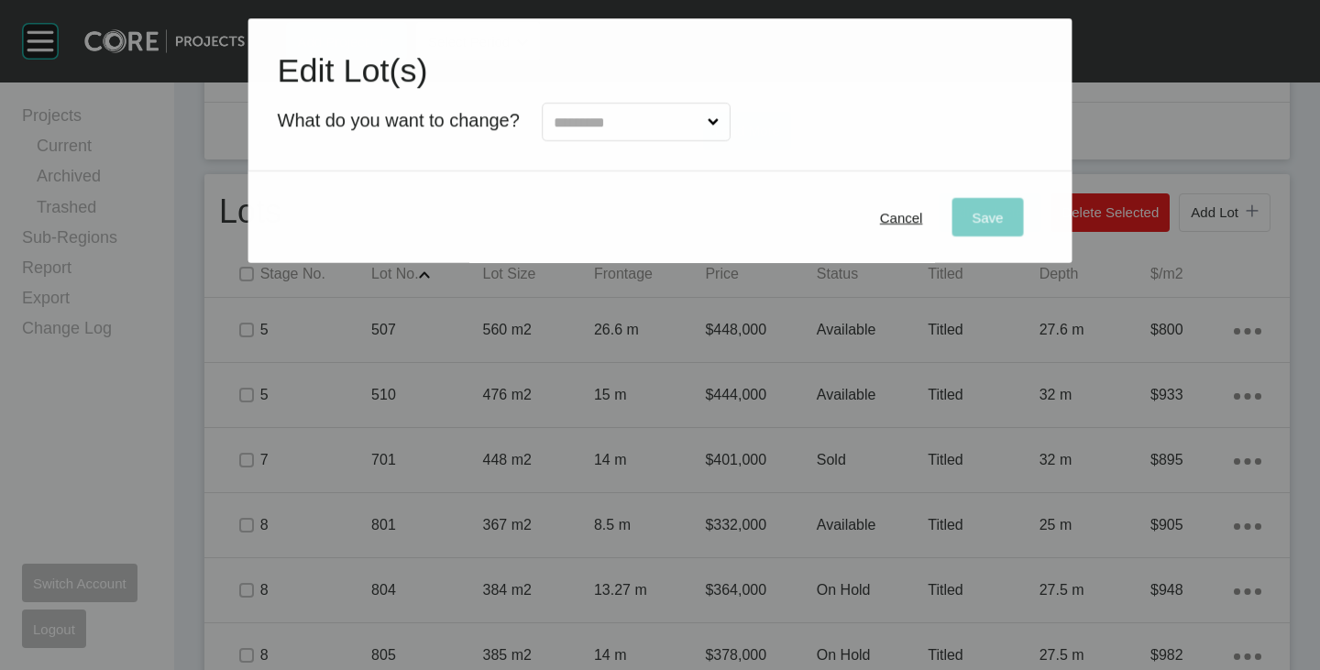
click at [634, 133] on input "text" at bounding box center [627, 122] width 154 height 37
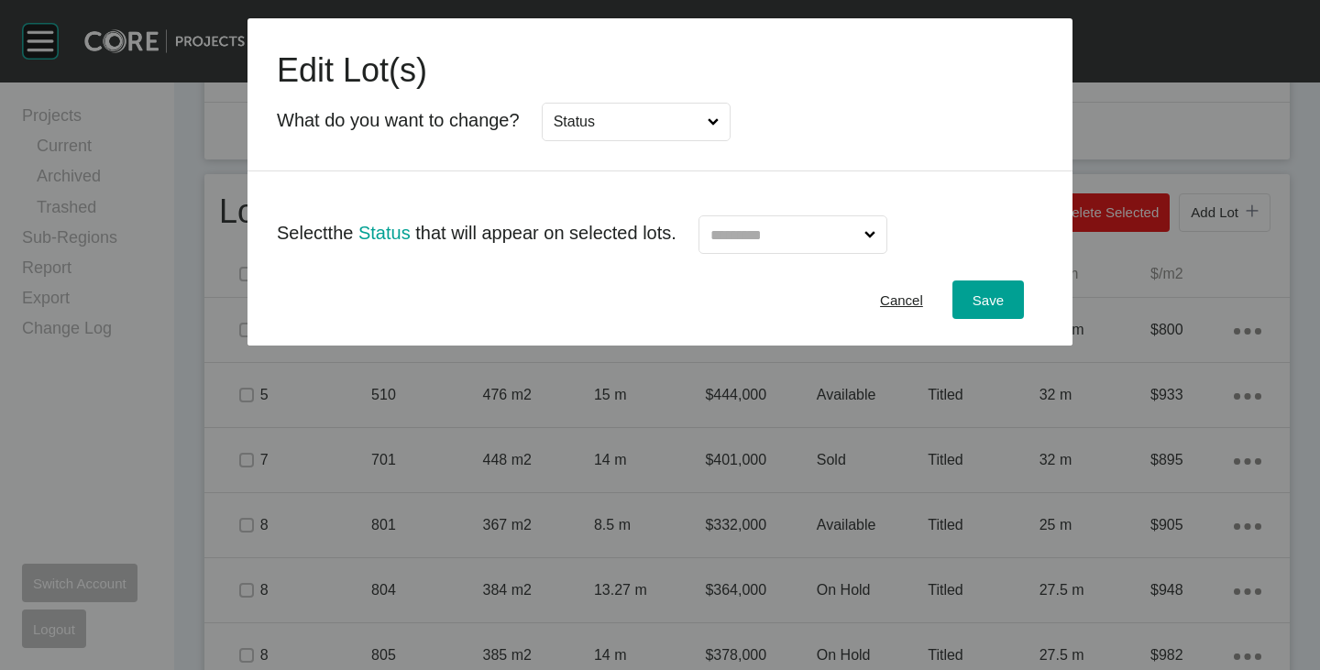
click at [741, 228] on input "text" at bounding box center [784, 234] width 154 height 37
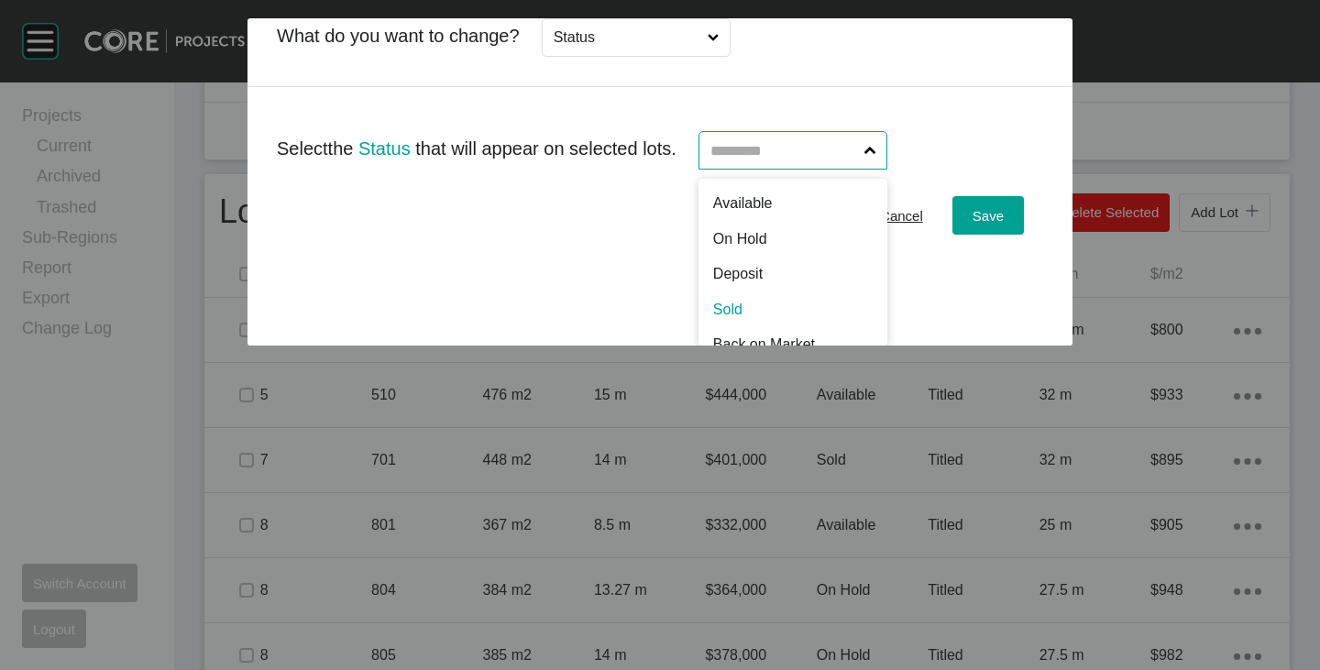
scroll to position [0, 0]
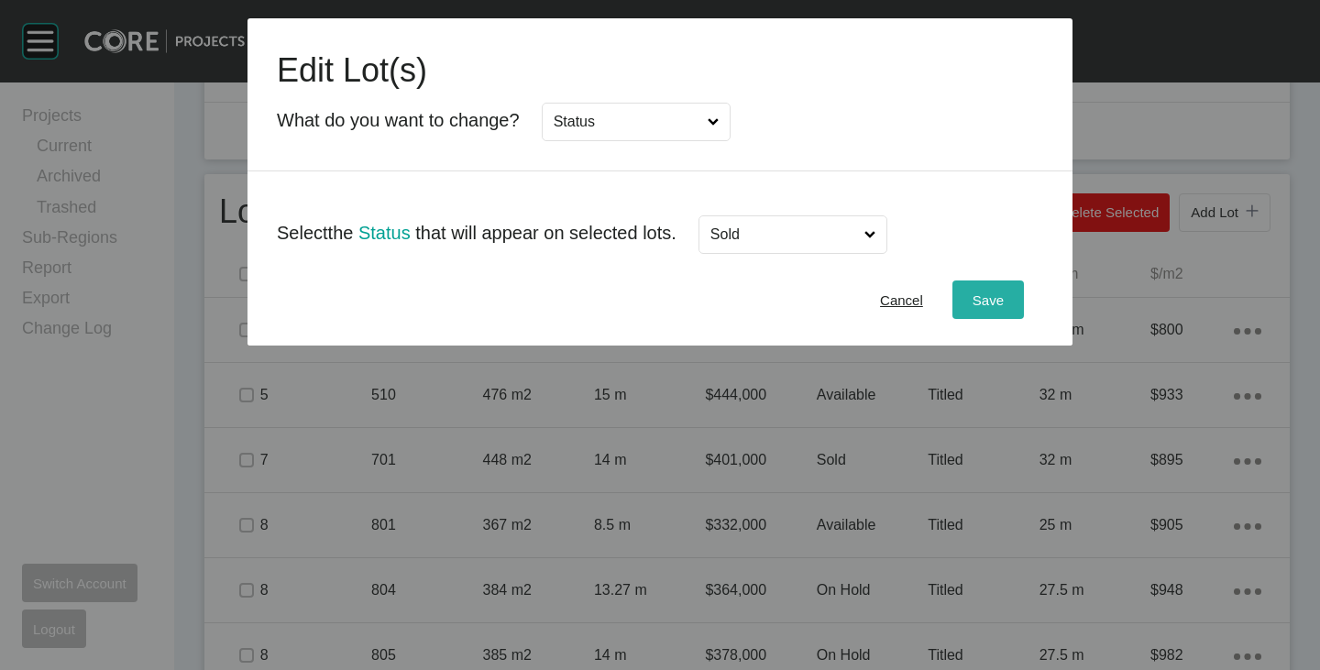
click at [967, 308] on button "Save" at bounding box center [987, 299] width 71 height 38
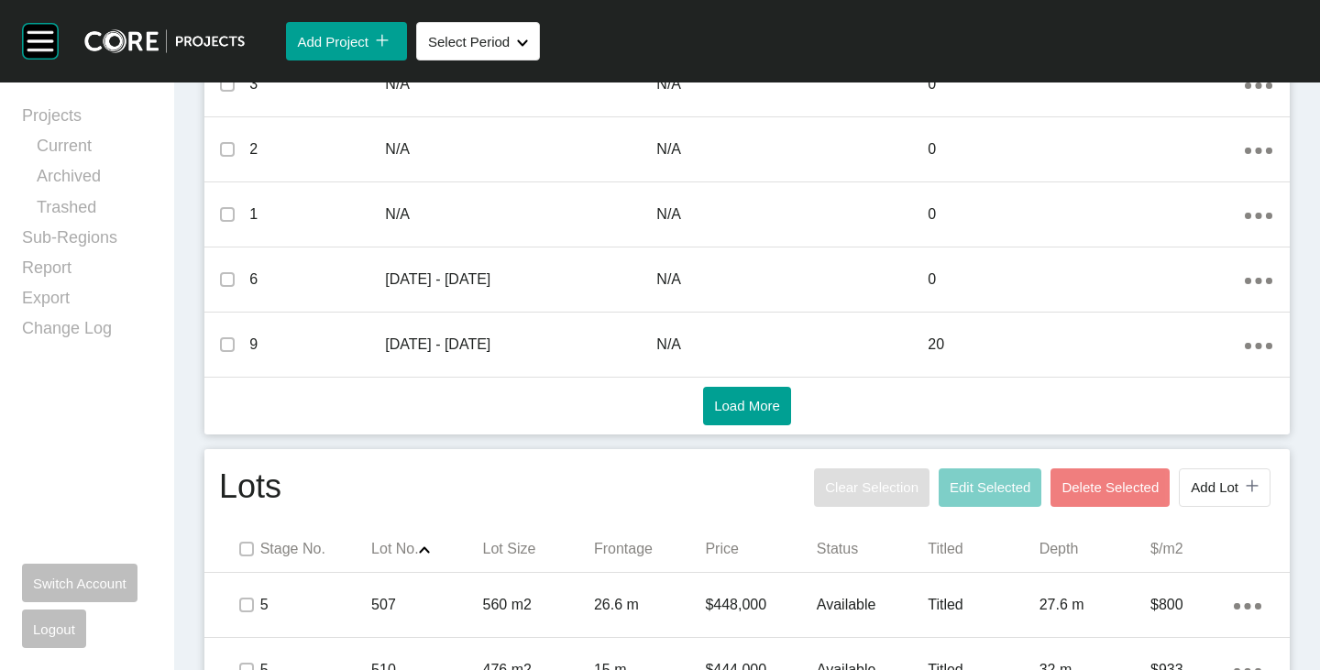
scroll to position [1034, 0]
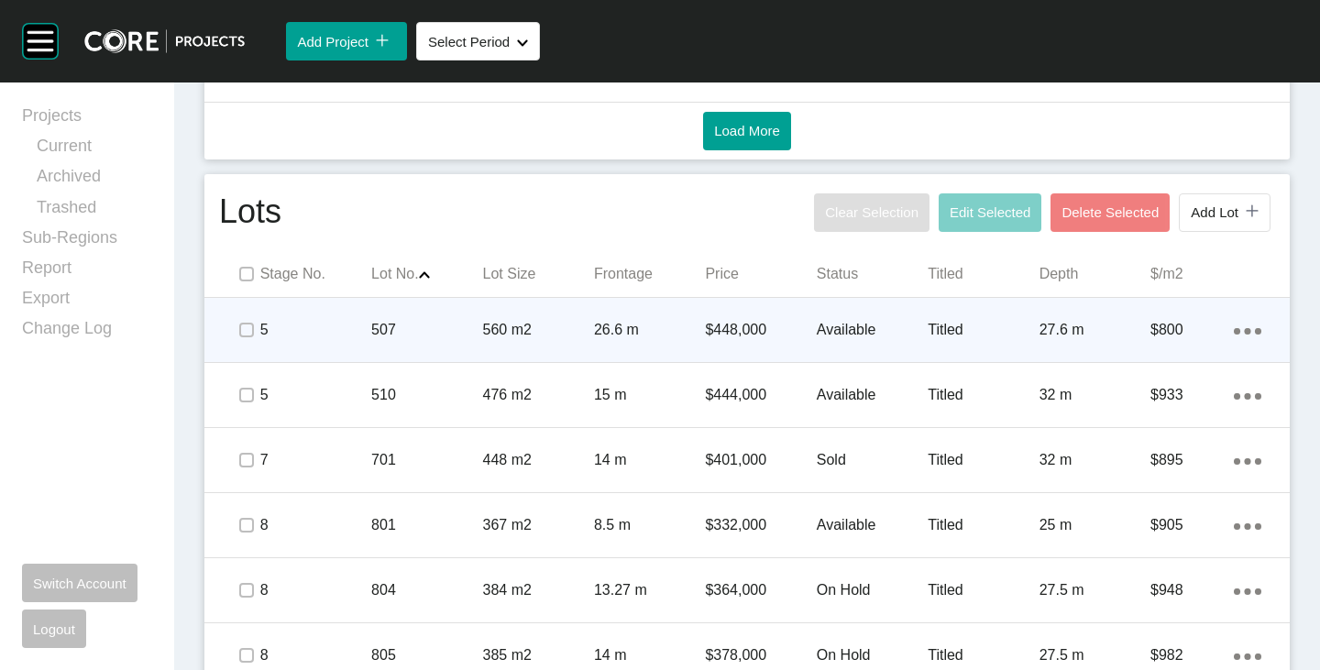
click at [817, 331] on p "Available" at bounding box center [872, 330] width 111 height 20
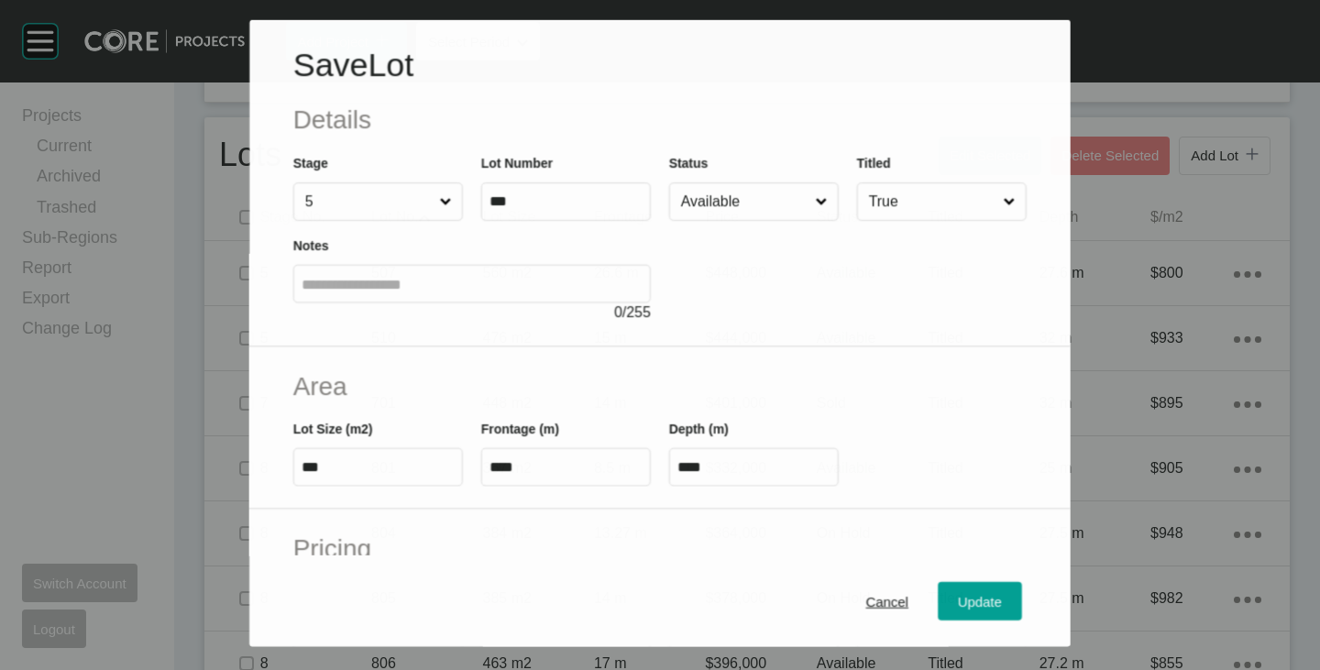
scroll to position [183, 0]
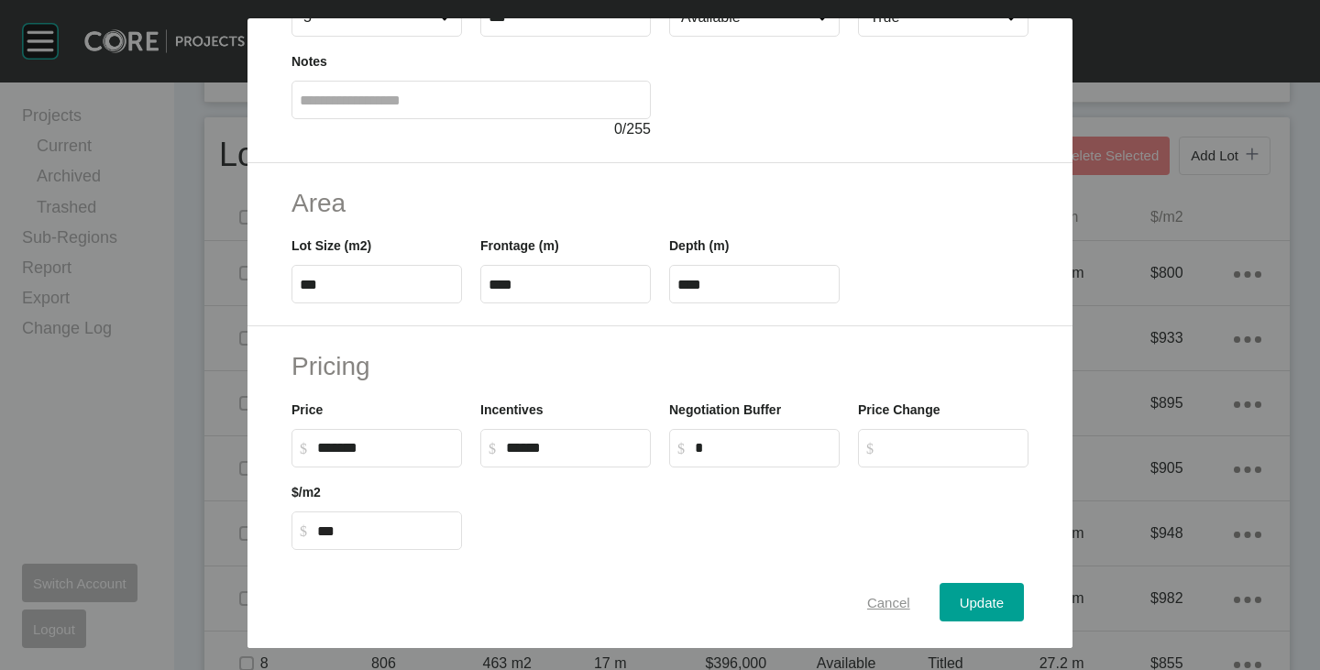
click at [883, 590] on div "Cancel" at bounding box center [888, 602] width 52 height 25
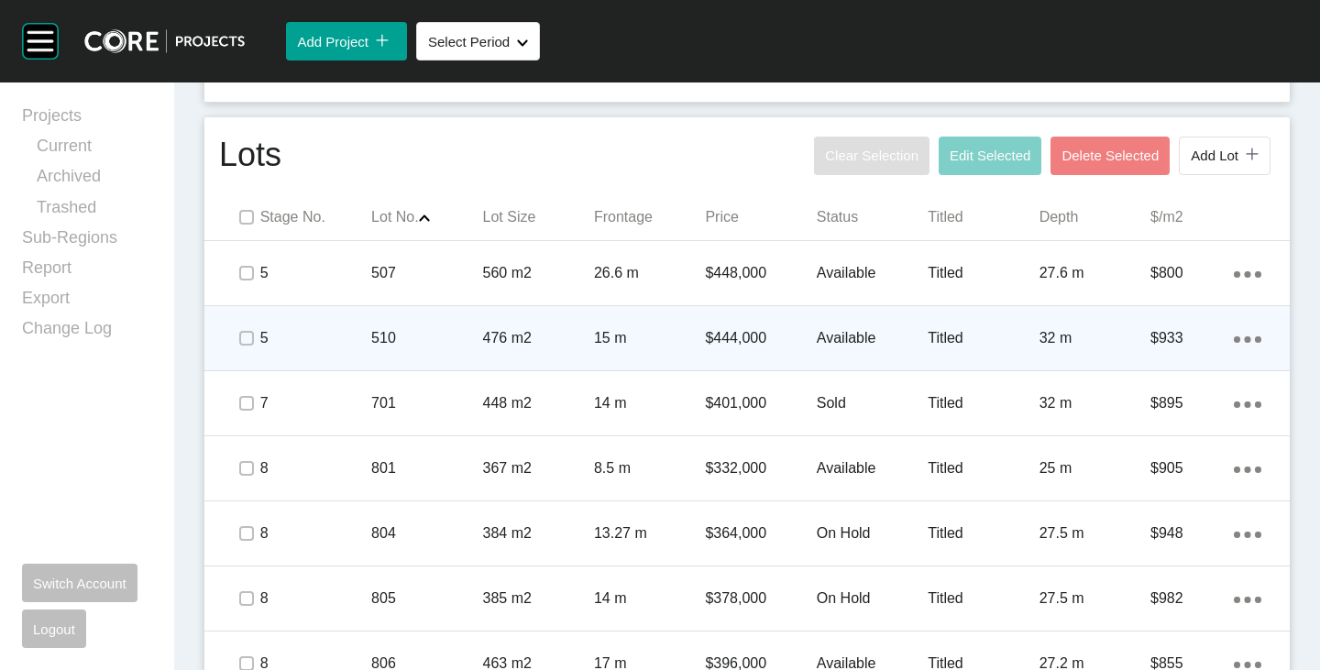
click at [834, 329] on p "Available" at bounding box center [872, 338] width 111 height 20
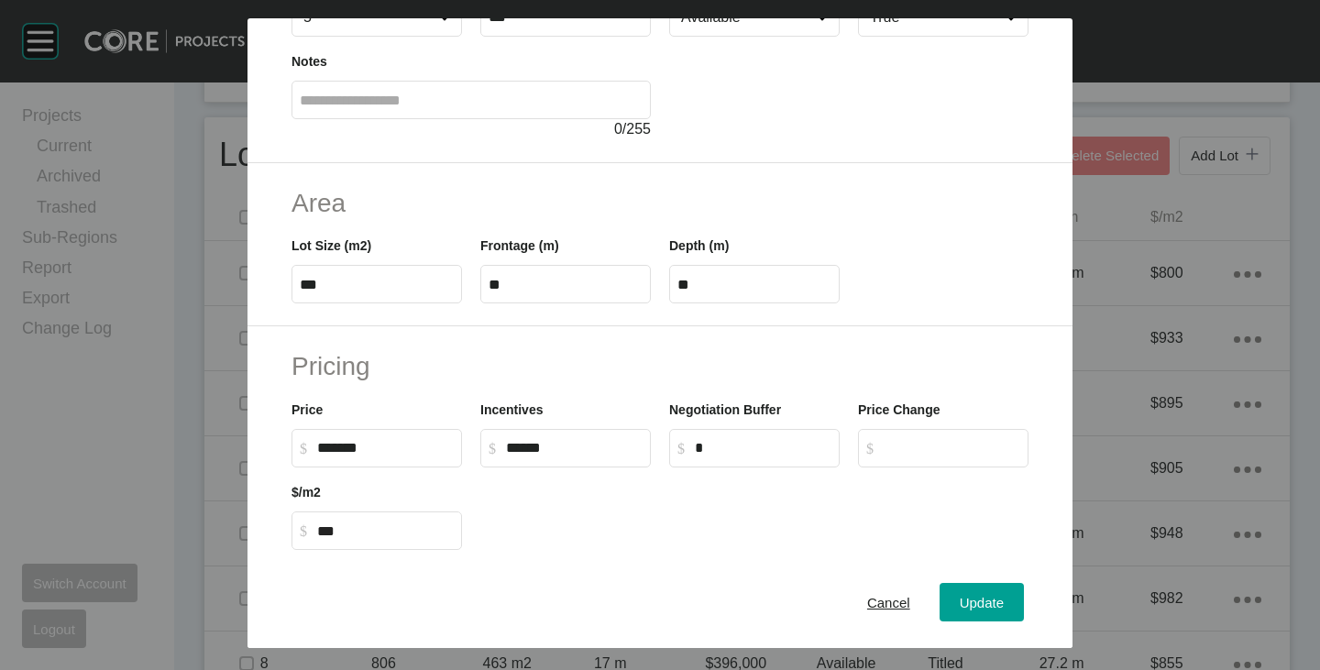
scroll to position [275, 0]
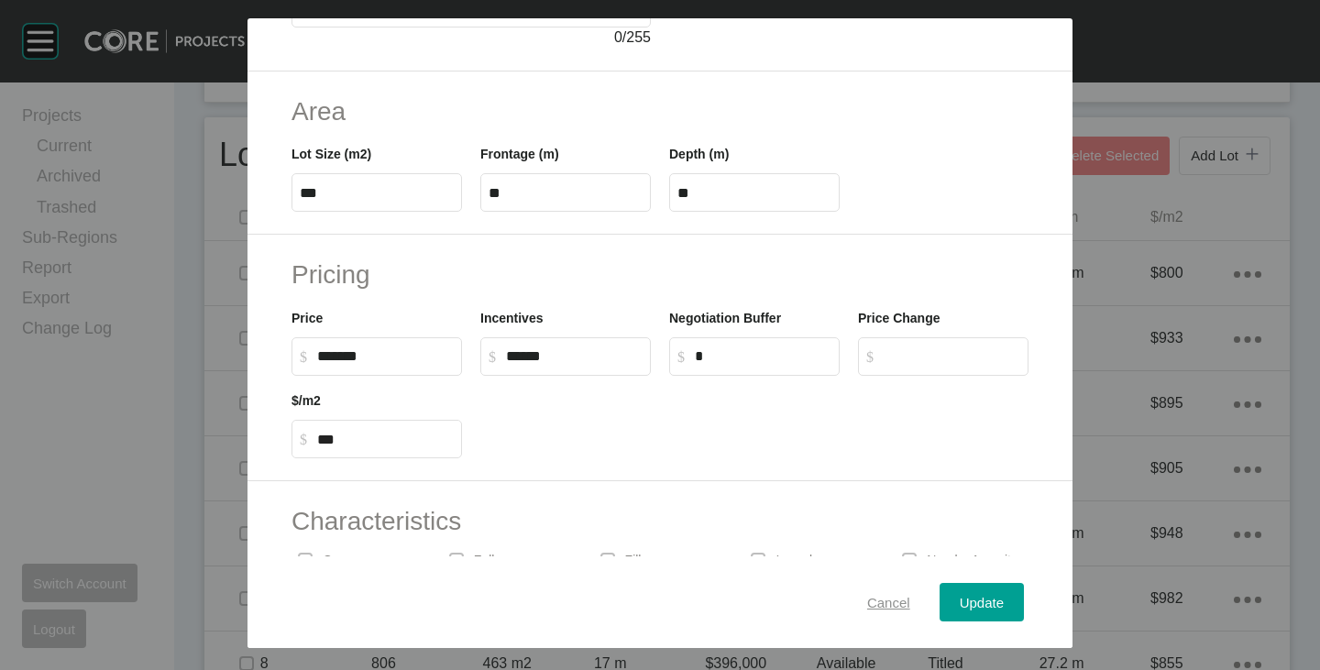
click at [870, 591] on div "Cancel" at bounding box center [888, 602] width 52 height 25
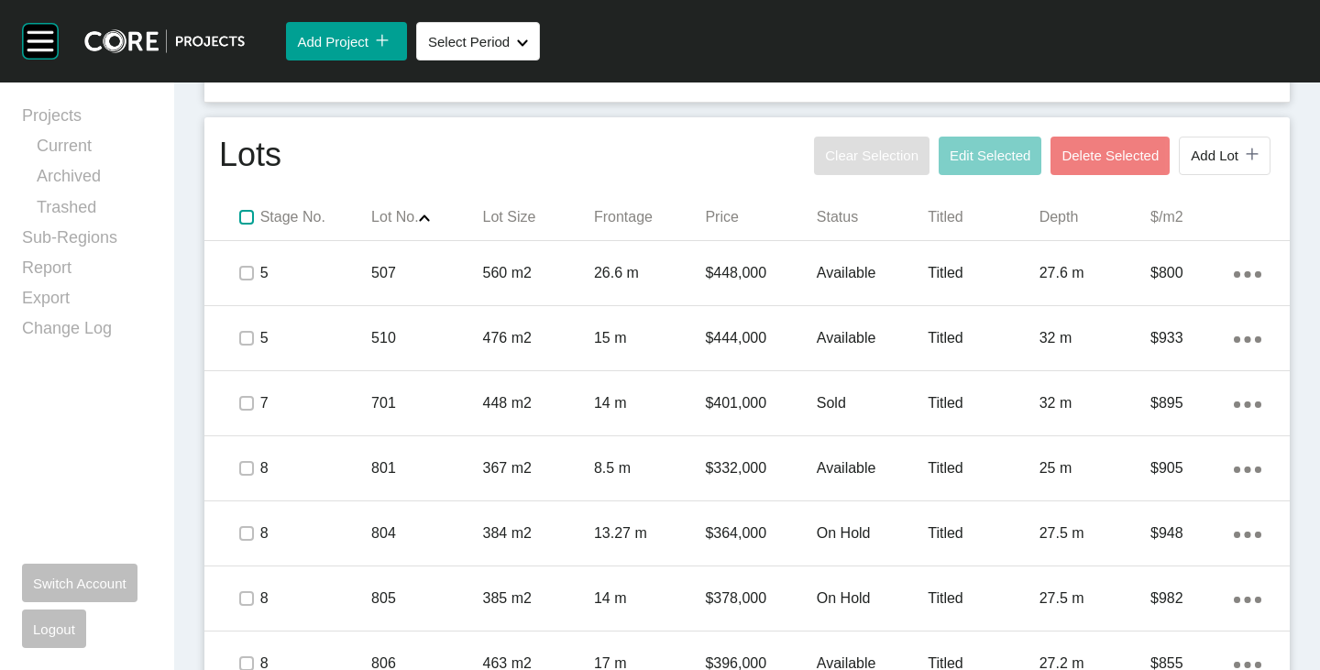
click at [243, 210] on label at bounding box center [246, 217] width 15 height 15
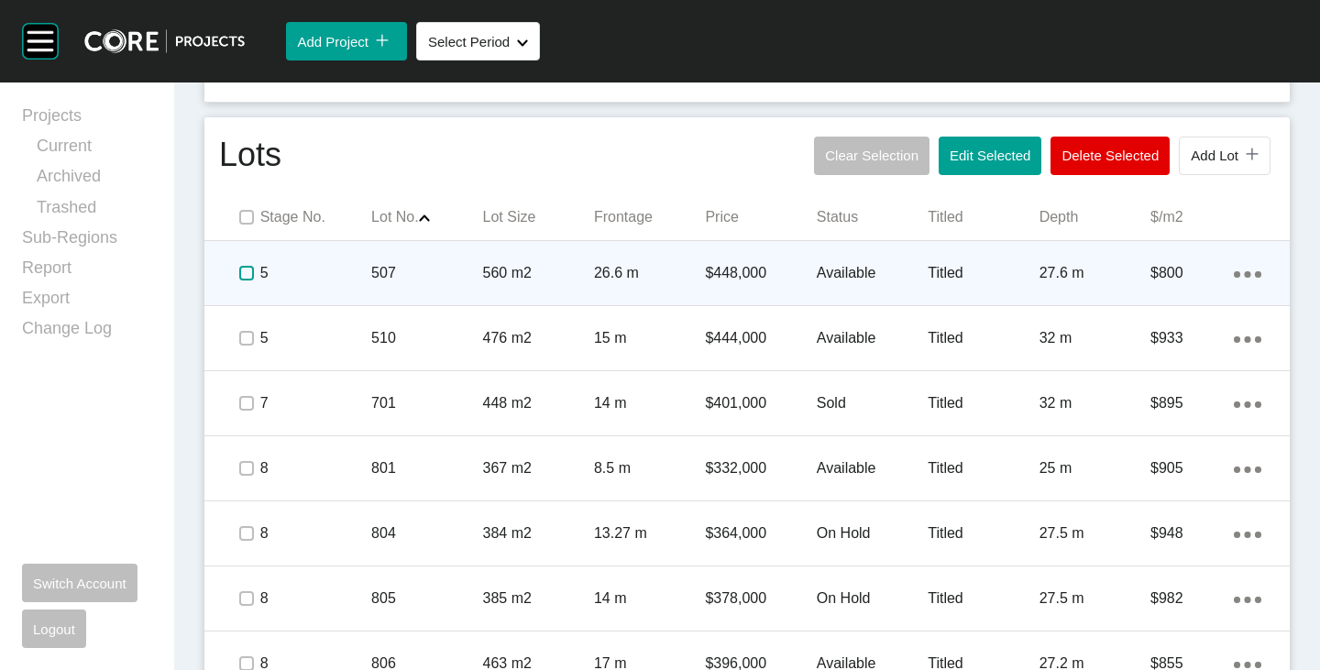
click at [247, 272] on label at bounding box center [246, 273] width 15 height 15
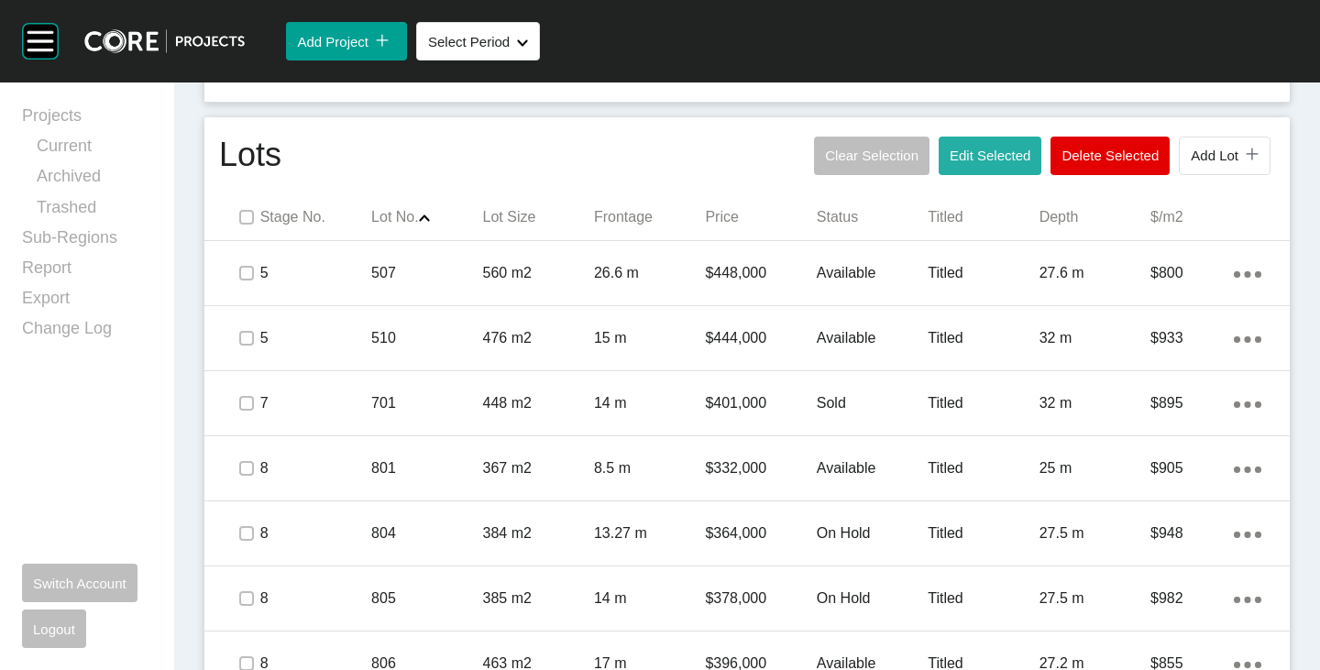
click at [942, 165] on button "Edit Selected" at bounding box center [989, 156] width 103 height 38
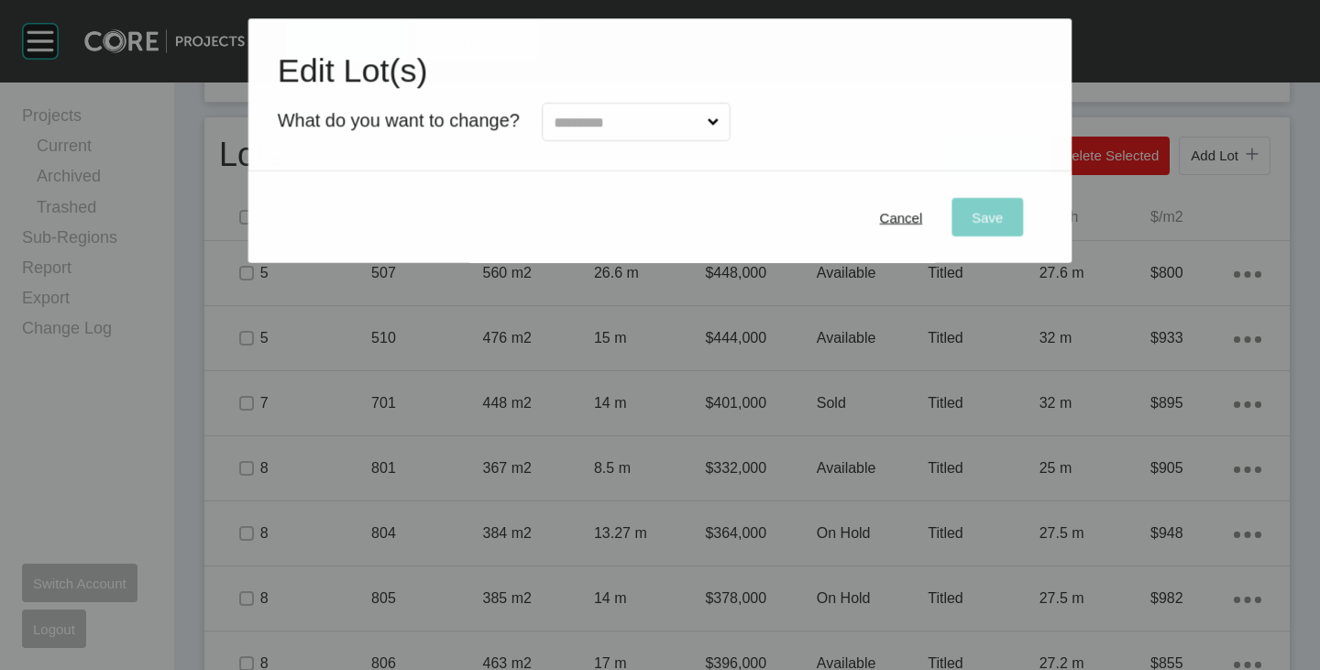
click at [634, 128] on input "text" at bounding box center [627, 122] width 154 height 37
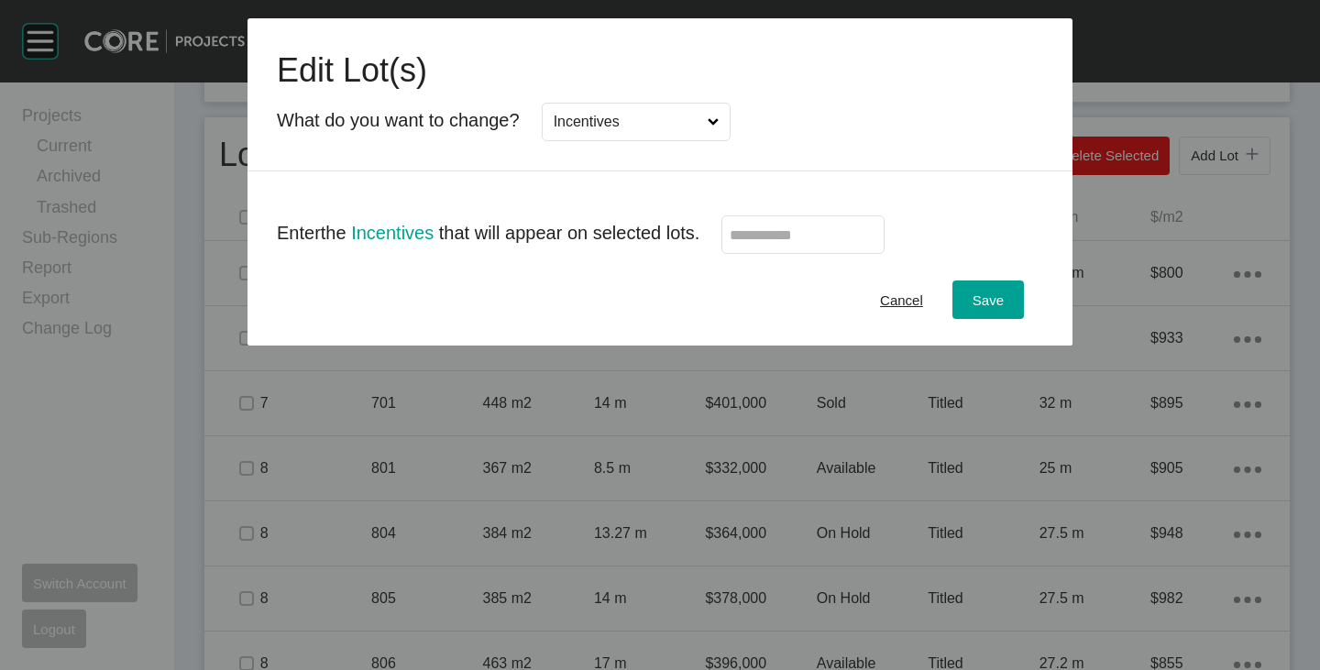
scroll to position [0, 0]
click at [756, 237] on input "text" at bounding box center [803, 235] width 147 height 16
type input "******"
click at [744, 291] on div "Cancel Save" at bounding box center [659, 300] width 825 height 92
click at [985, 301] on span "Save" at bounding box center [987, 300] width 31 height 16
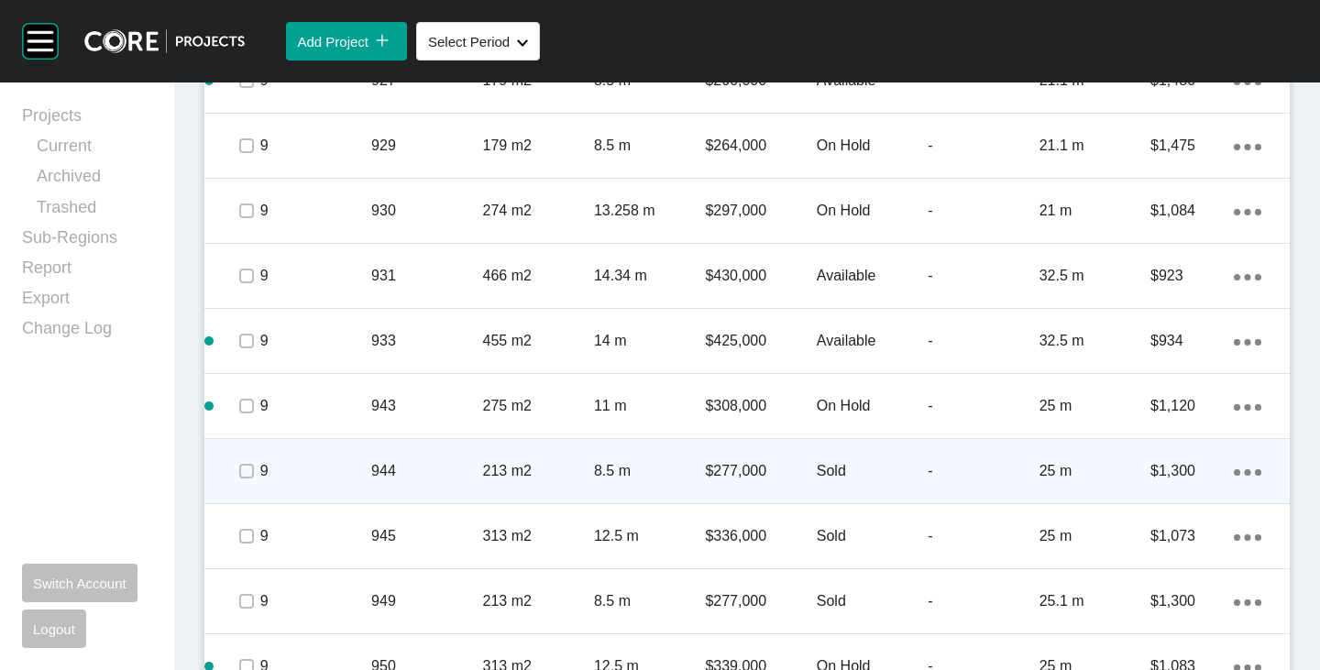
scroll to position [3085, 0]
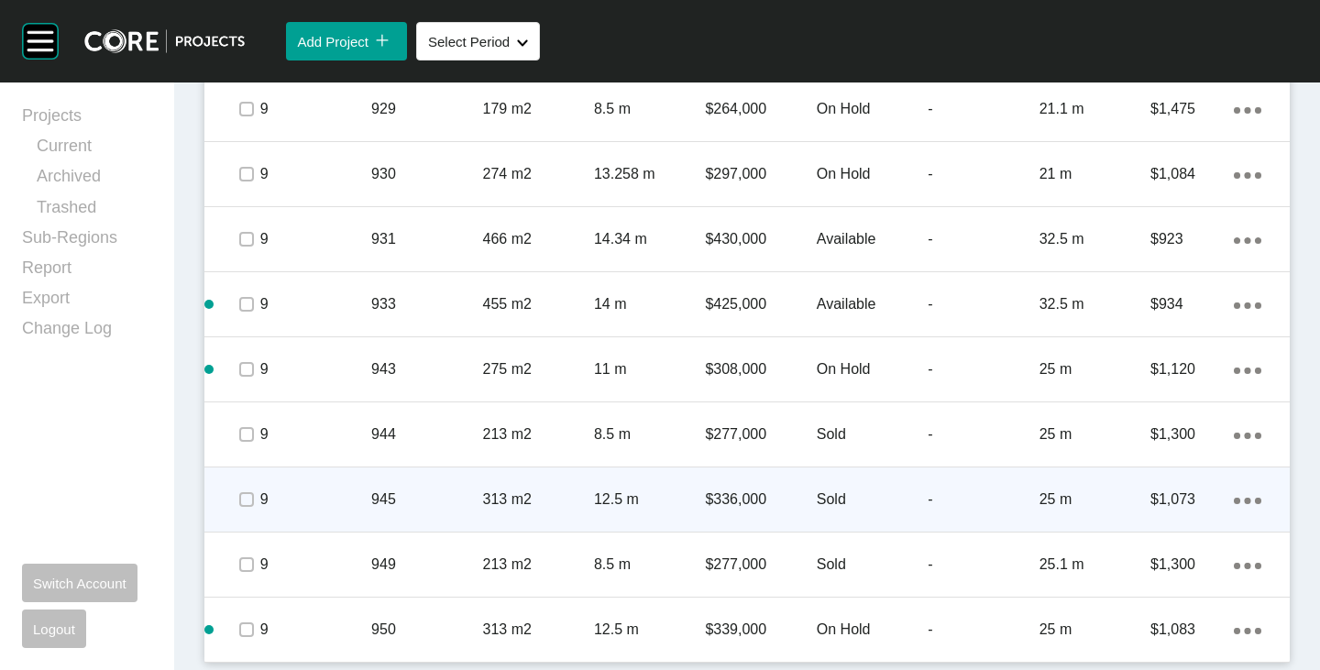
click at [764, 499] on p "$336,000" at bounding box center [760, 499] width 111 height 20
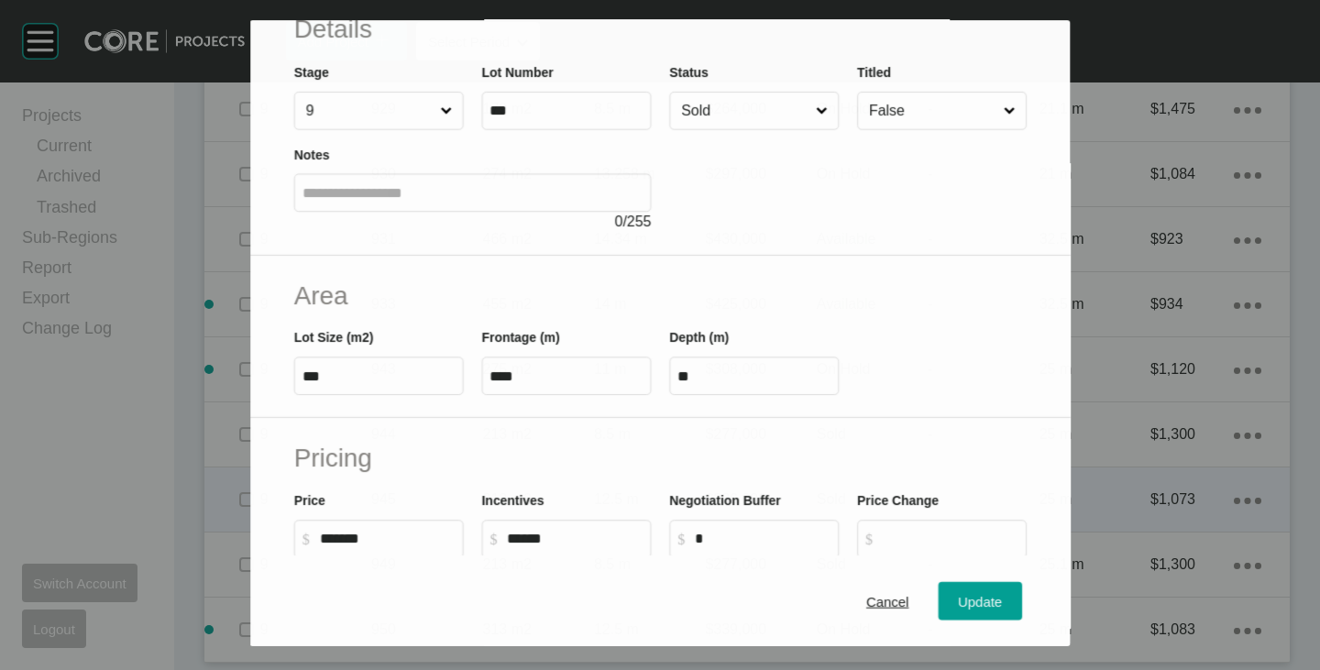
scroll to position [275, 0]
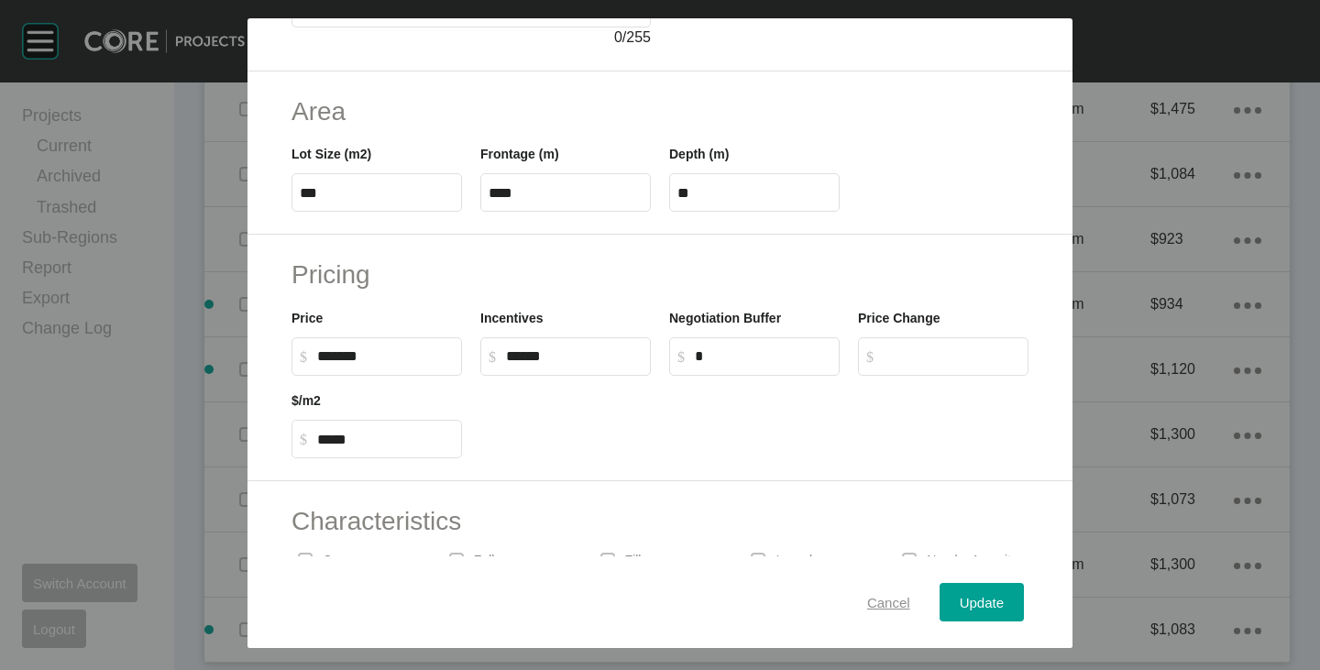
click at [886, 611] on div "Cancel" at bounding box center [888, 602] width 52 height 25
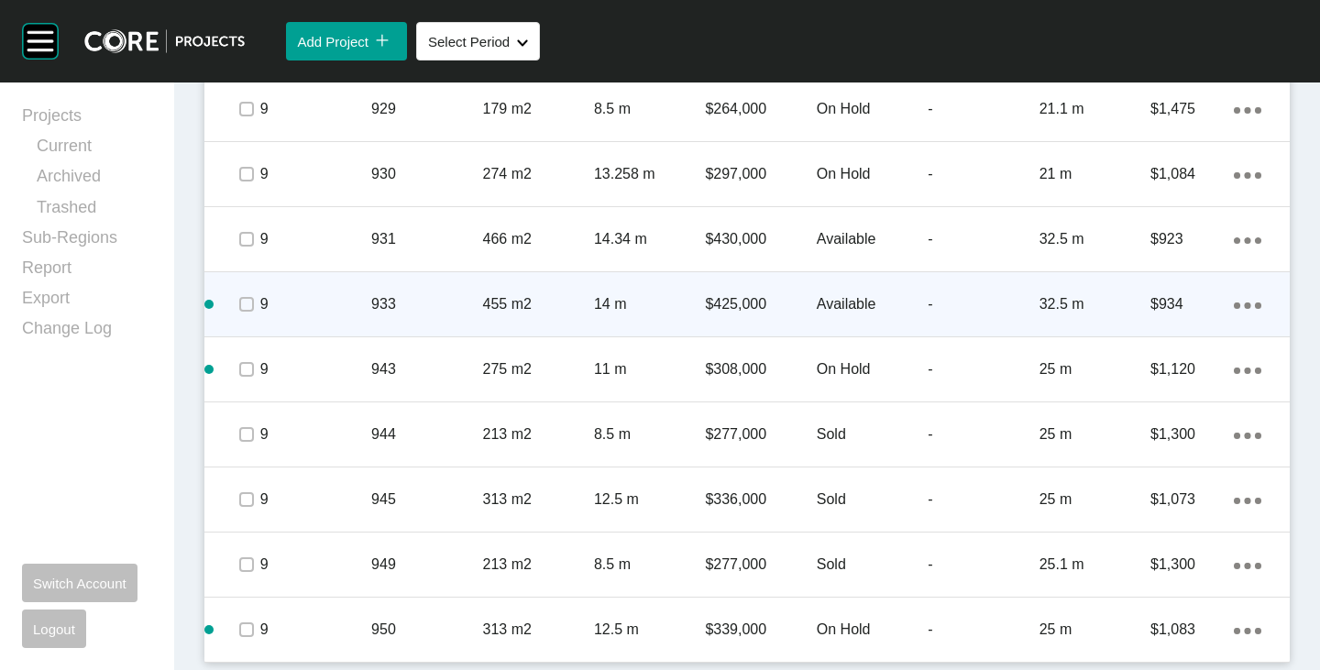
click at [733, 290] on div "$425,000" at bounding box center [760, 304] width 111 height 57
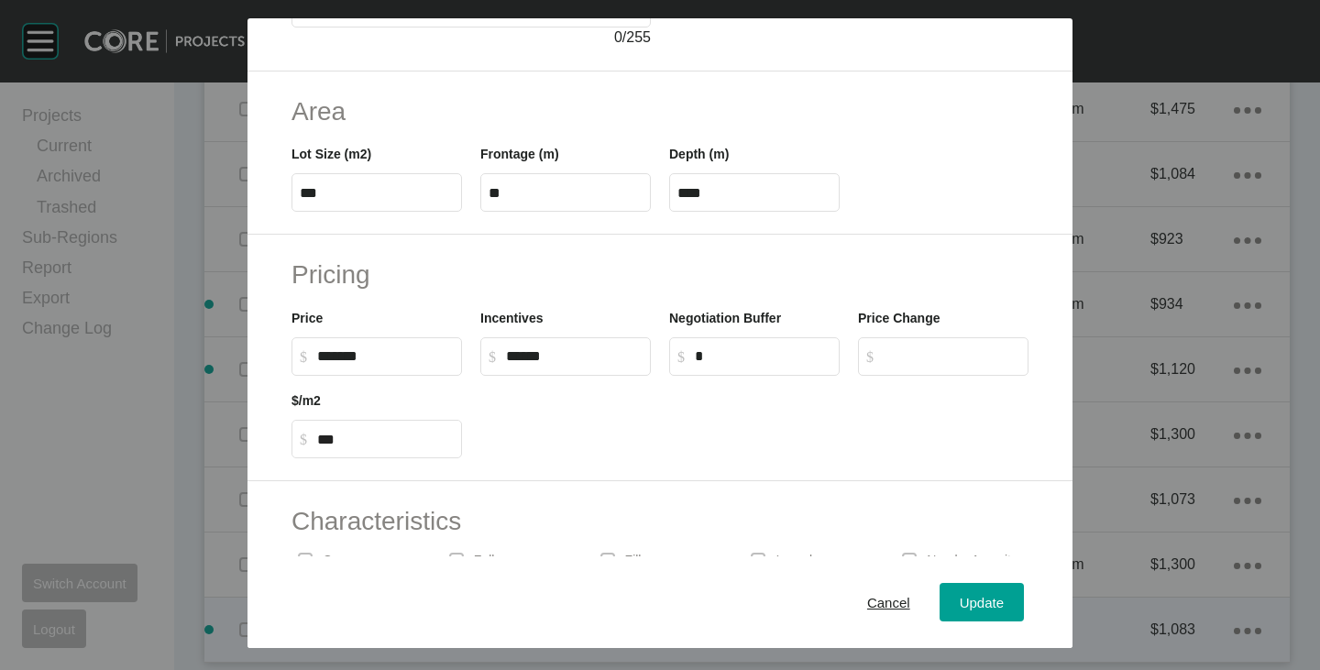
click at [872, 606] on span "Cancel" at bounding box center [888, 603] width 43 height 16
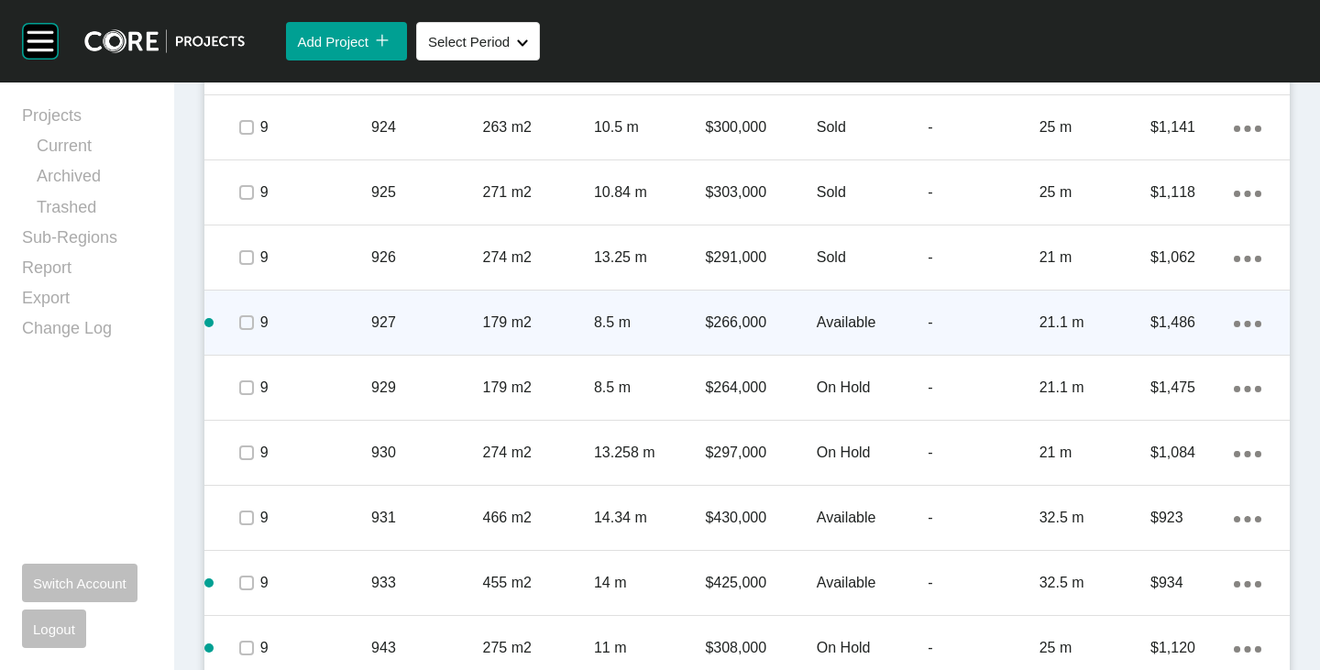
scroll to position [2718, 0]
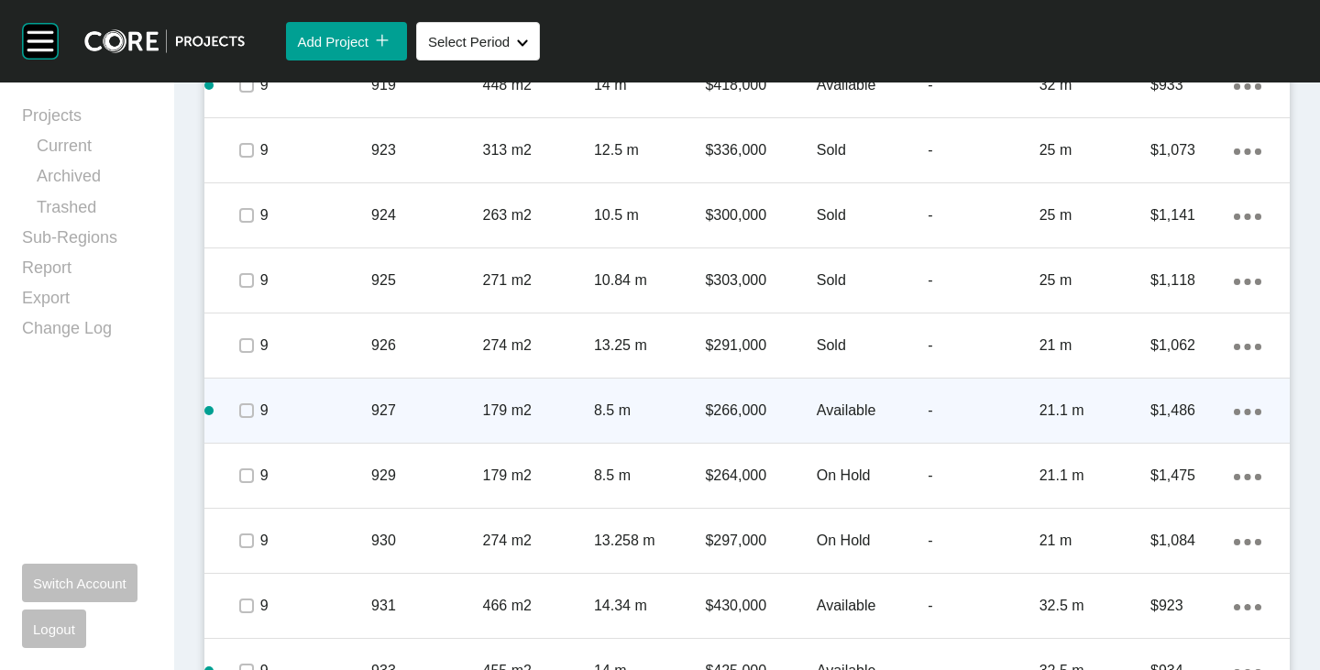
click at [730, 404] on p "$266,000" at bounding box center [760, 411] width 111 height 20
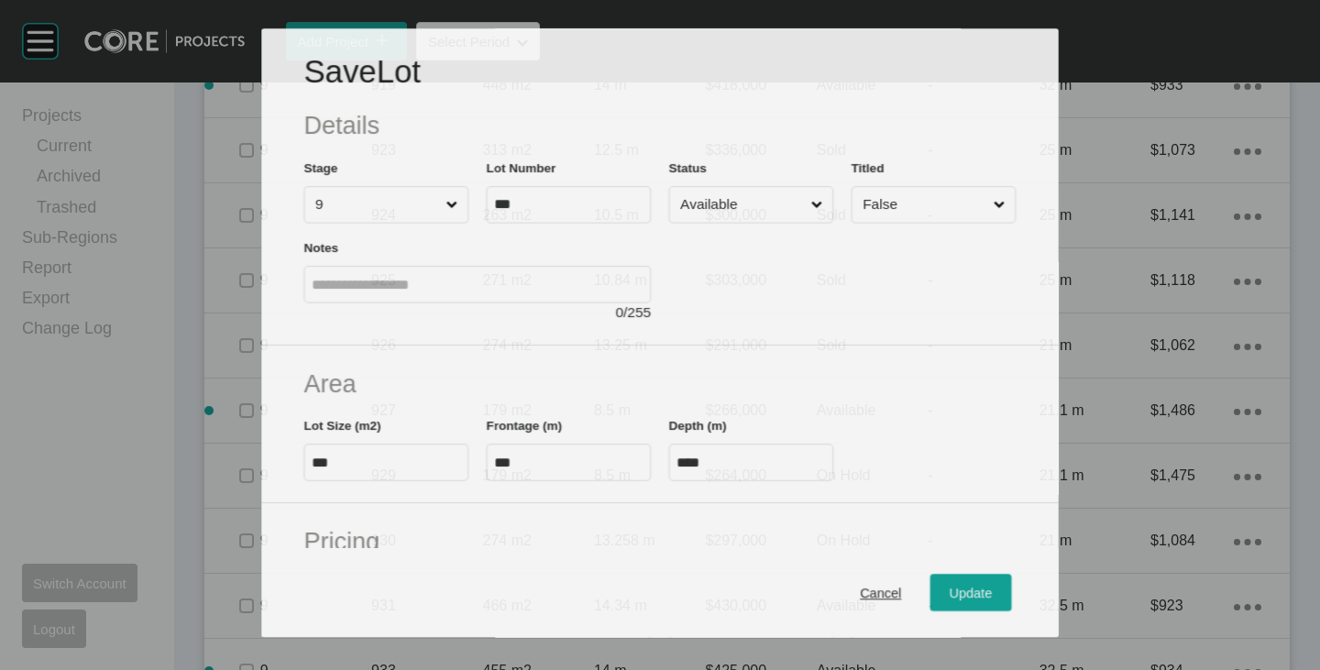
scroll to position [275, 0]
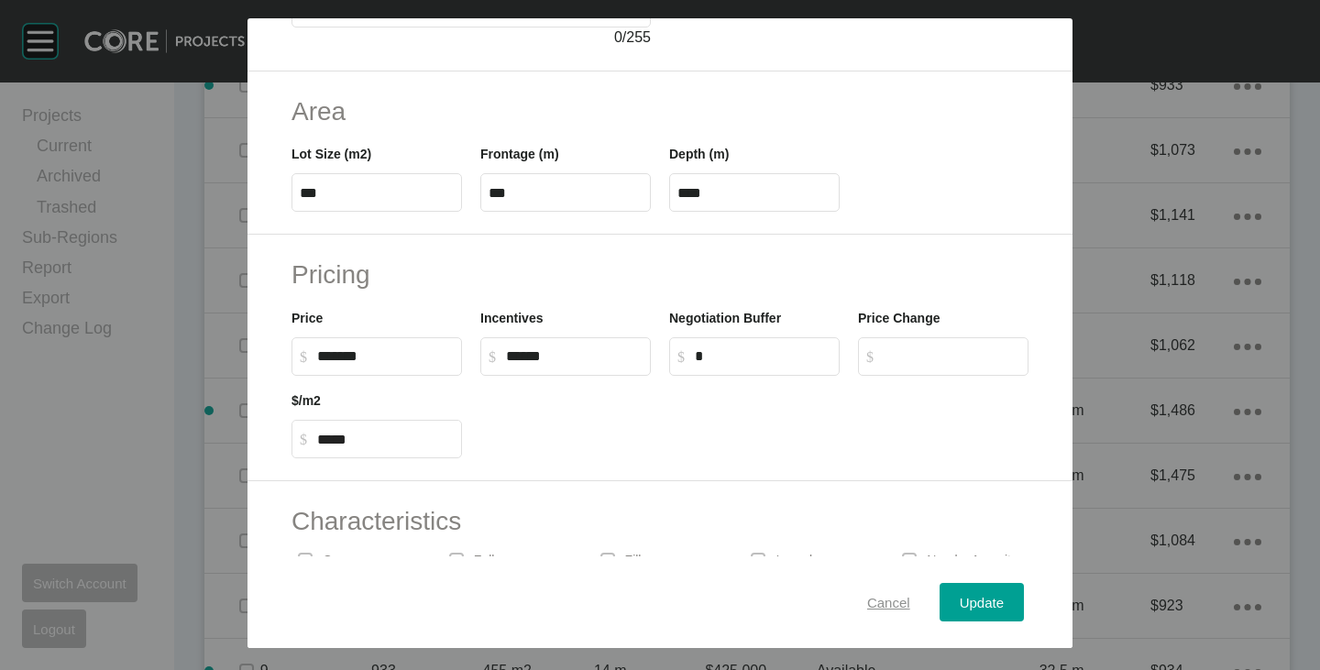
drag, startPoint x: 859, startPoint y: 598, endPoint x: 854, endPoint y: 560, distance: 37.9
click at [867, 597] on span "Cancel" at bounding box center [888, 603] width 43 height 16
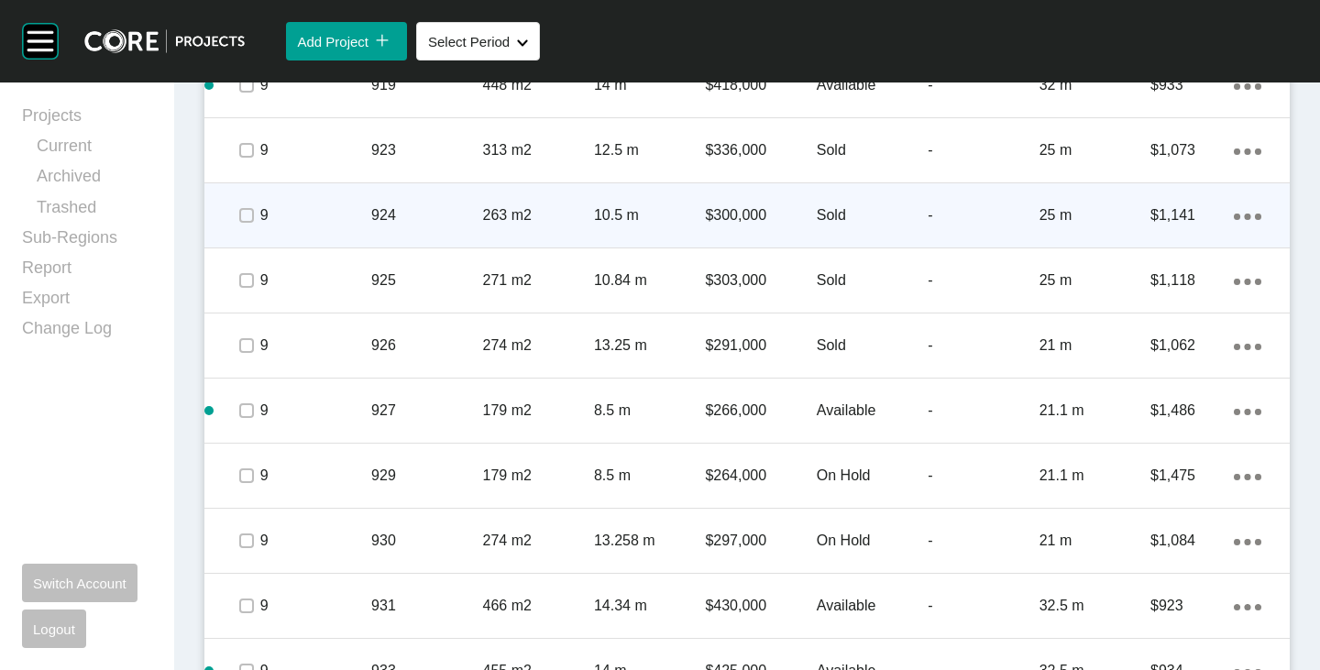
click at [741, 210] on p "$300,000" at bounding box center [760, 215] width 111 height 20
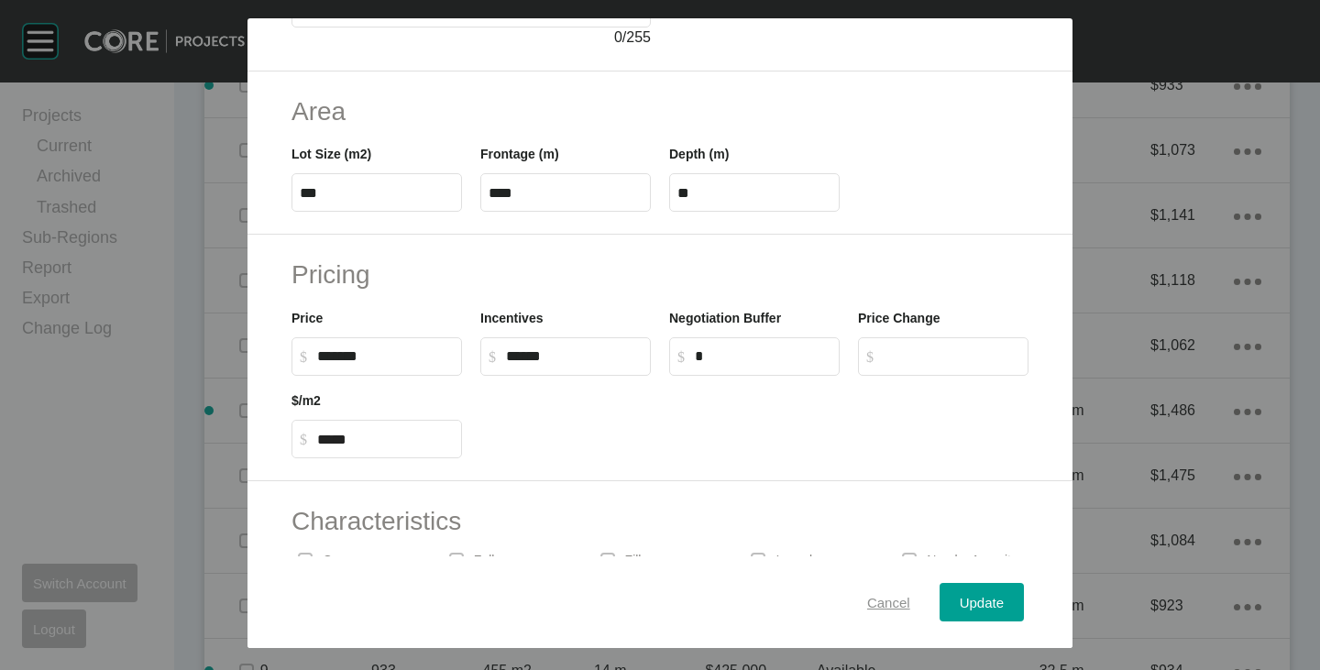
click at [867, 598] on span "Cancel" at bounding box center [888, 603] width 43 height 16
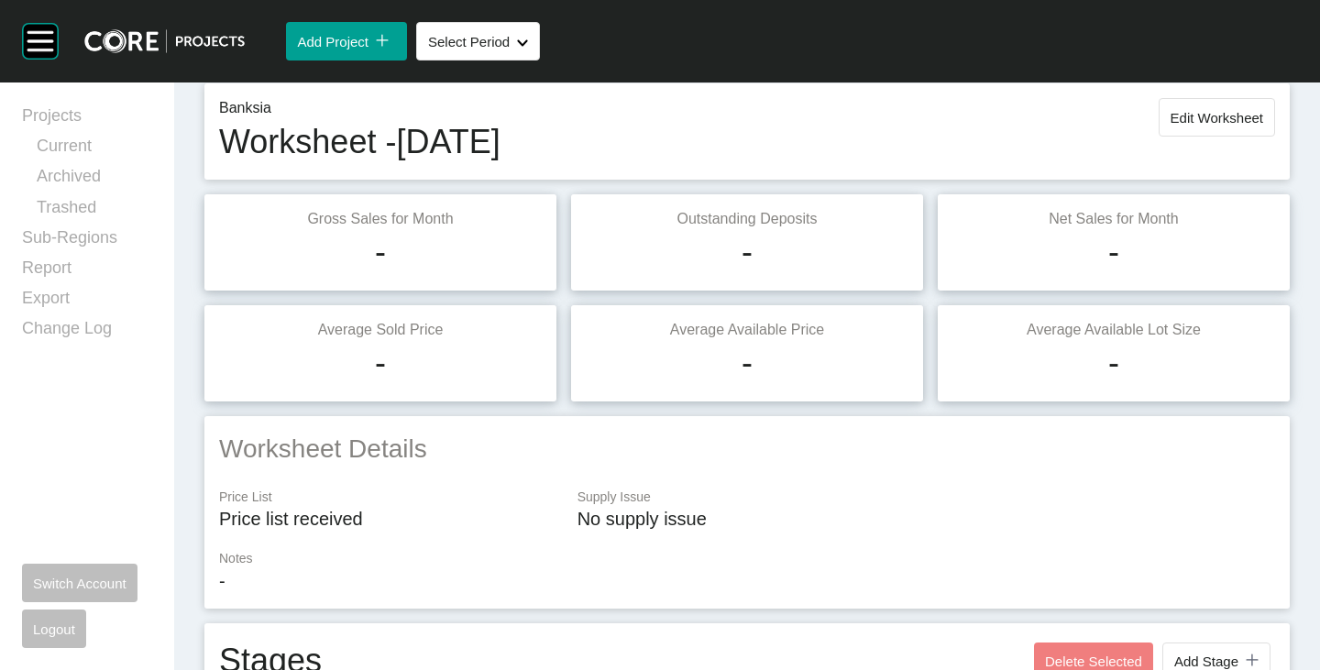
scroll to position [0, 0]
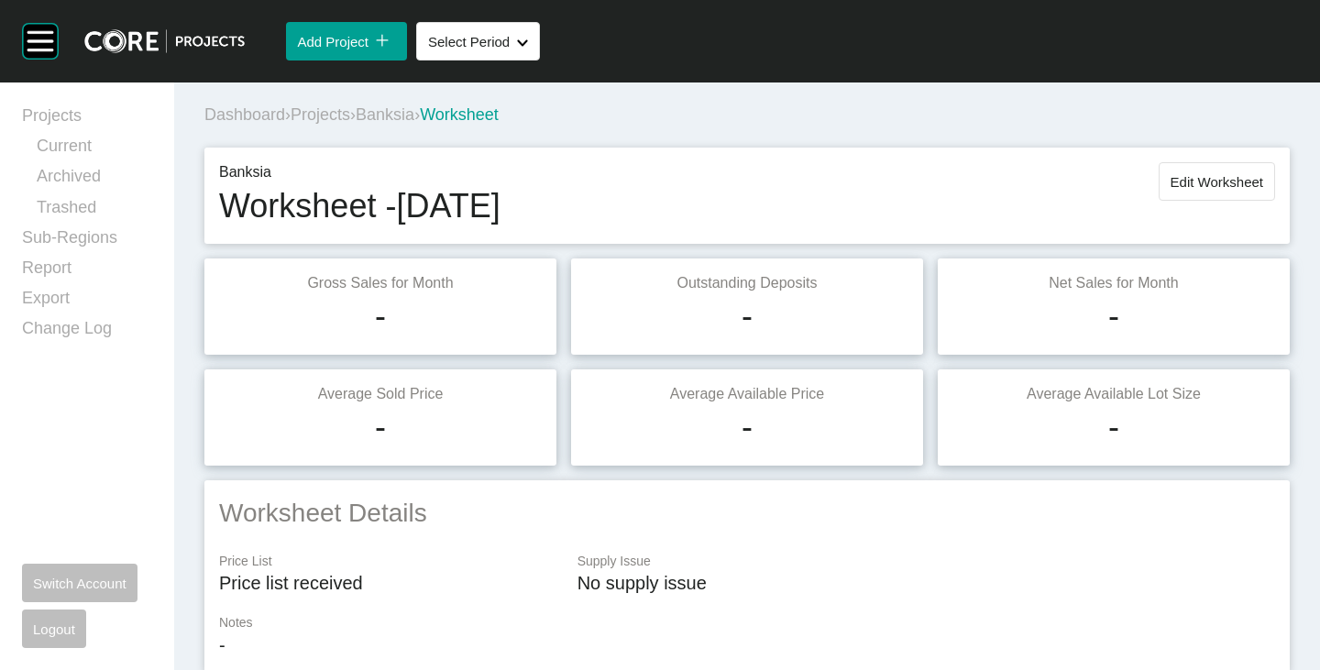
click at [1170, 168] on button "Edit Worksheet" at bounding box center [1216, 181] width 116 height 38
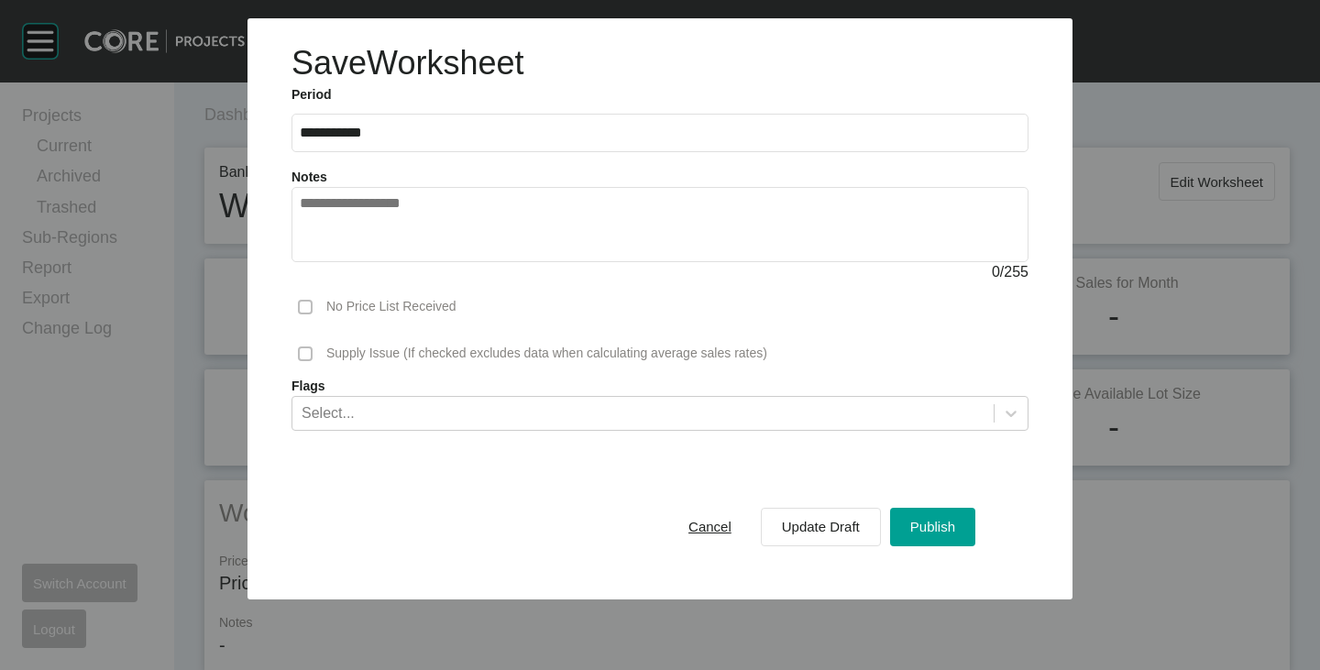
drag, startPoint x: 587, startPoint y: 221, endPoint x: 599, endPoint y: 213, distance: 15.3
click at [587, 220] on textarea at bounding box center [660, 224] width 720 height 59
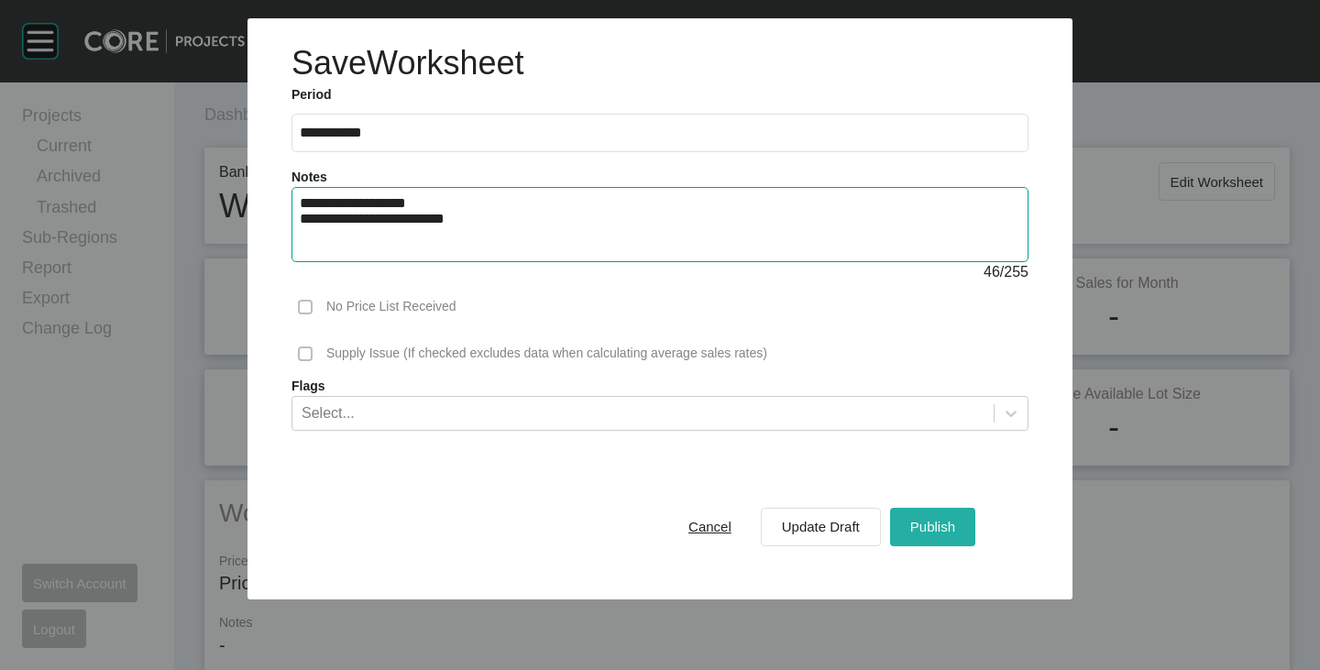
type textarea "**********"
click at [916, 522] on span "Publish" at bounding box center [932, 527] width 45 height 16
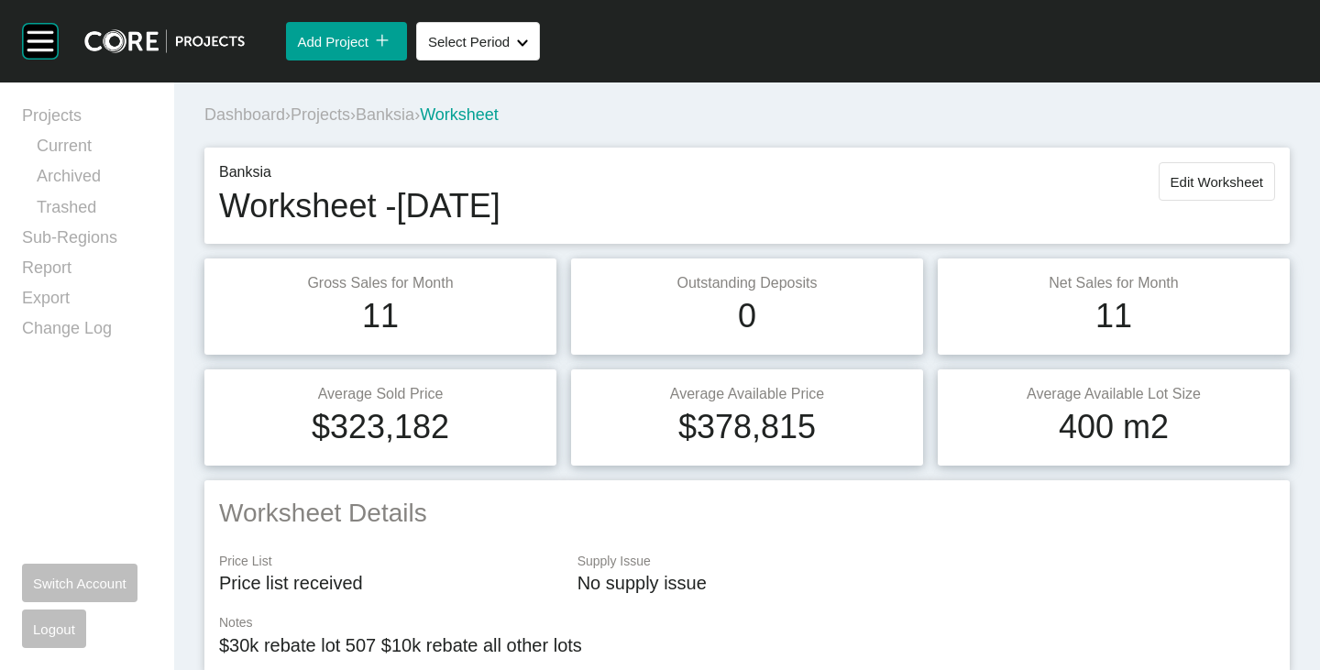
click at [412, 112] on span "Banksia" at bounding box center [385, 114] width 59 height 18
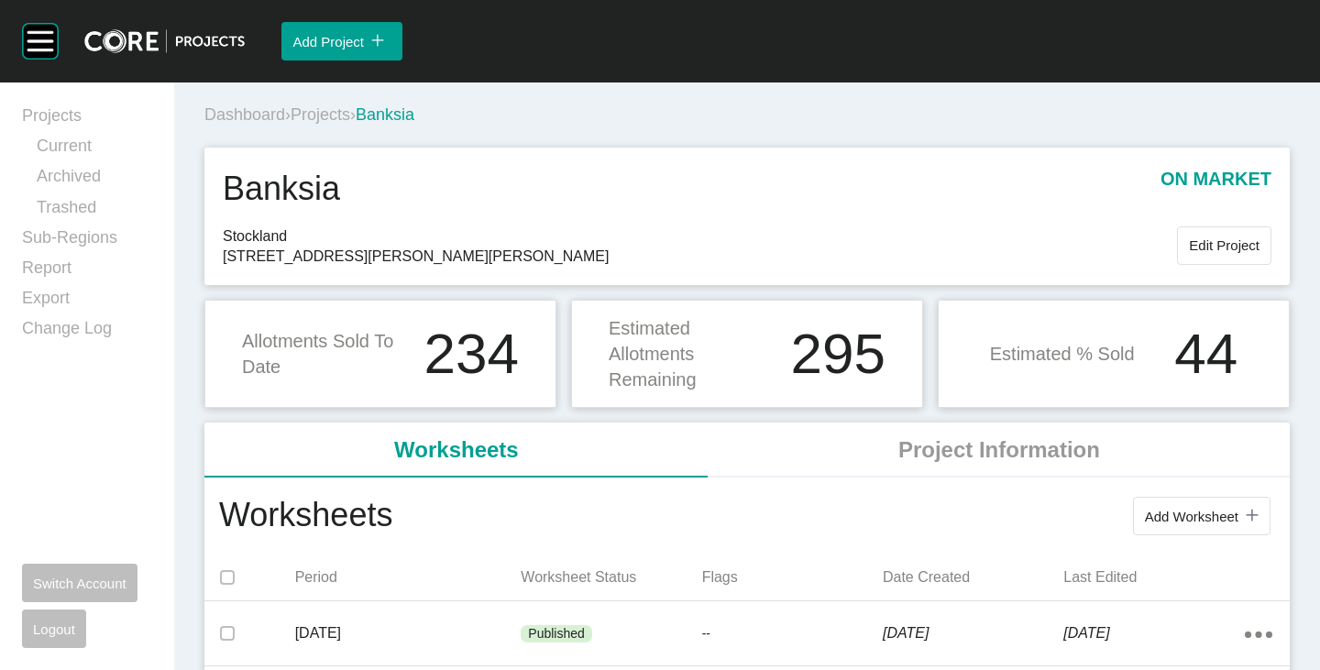
click at [323, 104] on div "Dashboard › Projects › Banksia" at bounding box center [750, 115] width 1092 height 23
click at [324, 109] on span "Projects" at bounding box center [321, 114] width 60 height 18
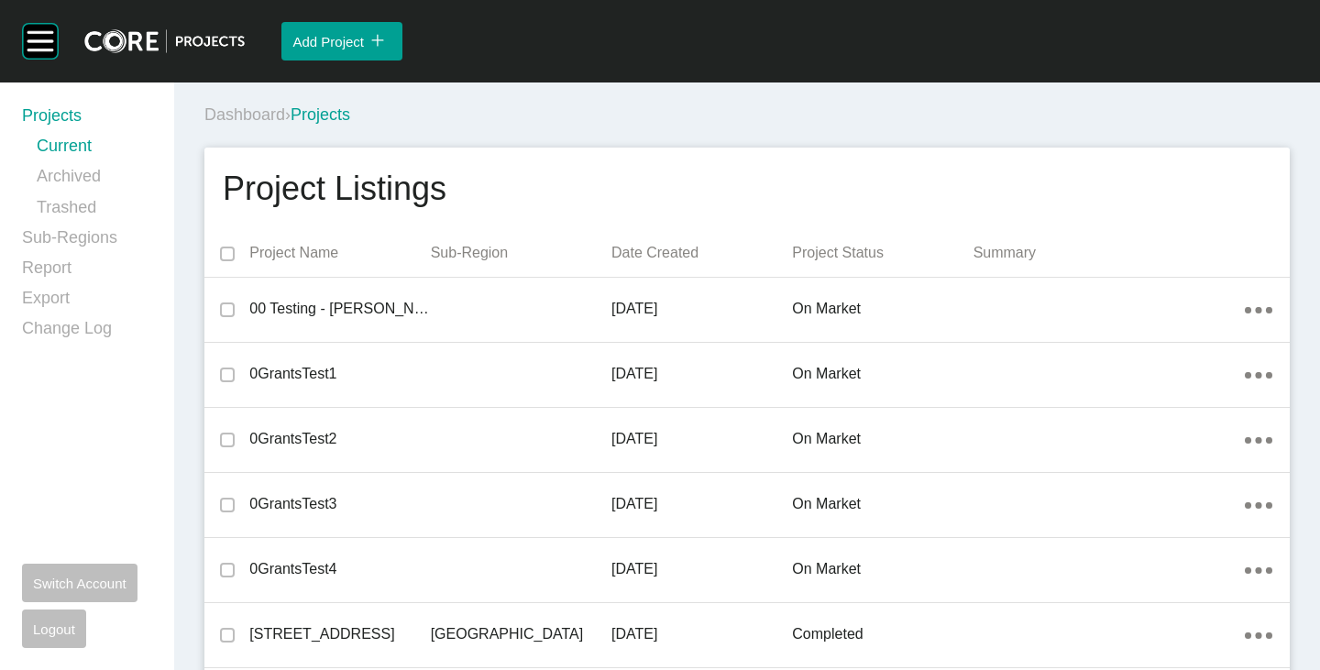
scroll to position [24051, 0]
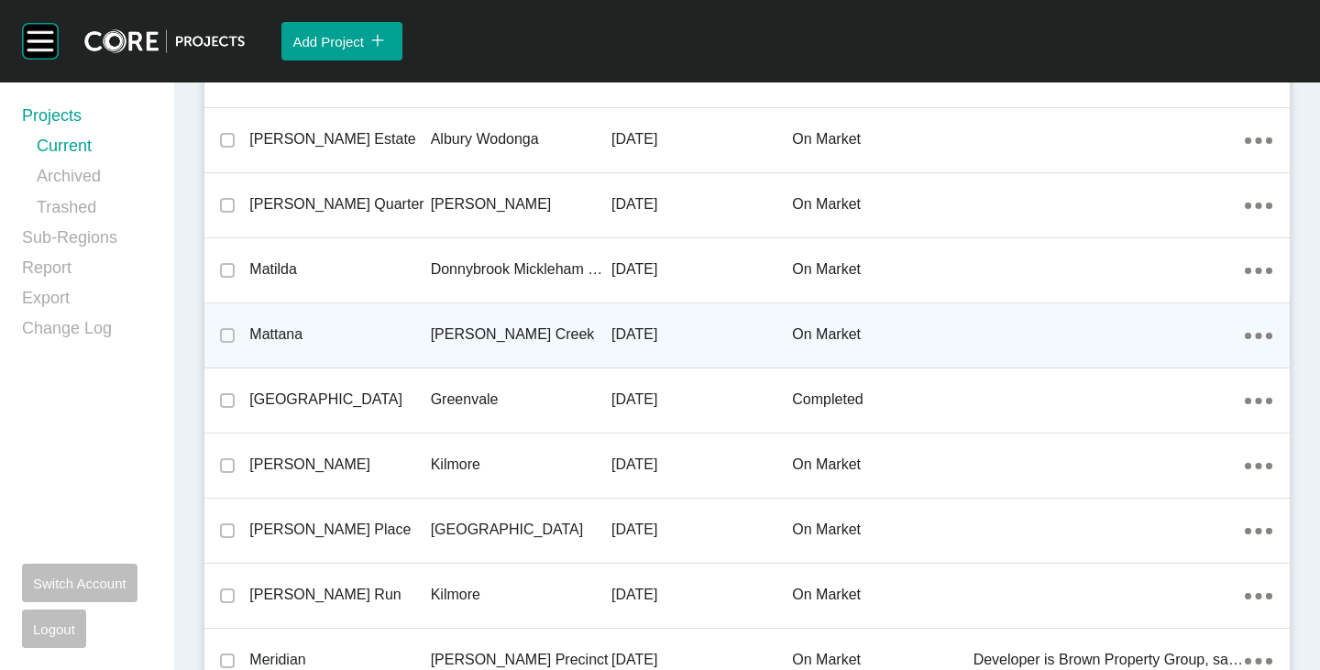
click at [286, 329] on p "Mattana" at bounding box center [339, 334] width 181 height 20
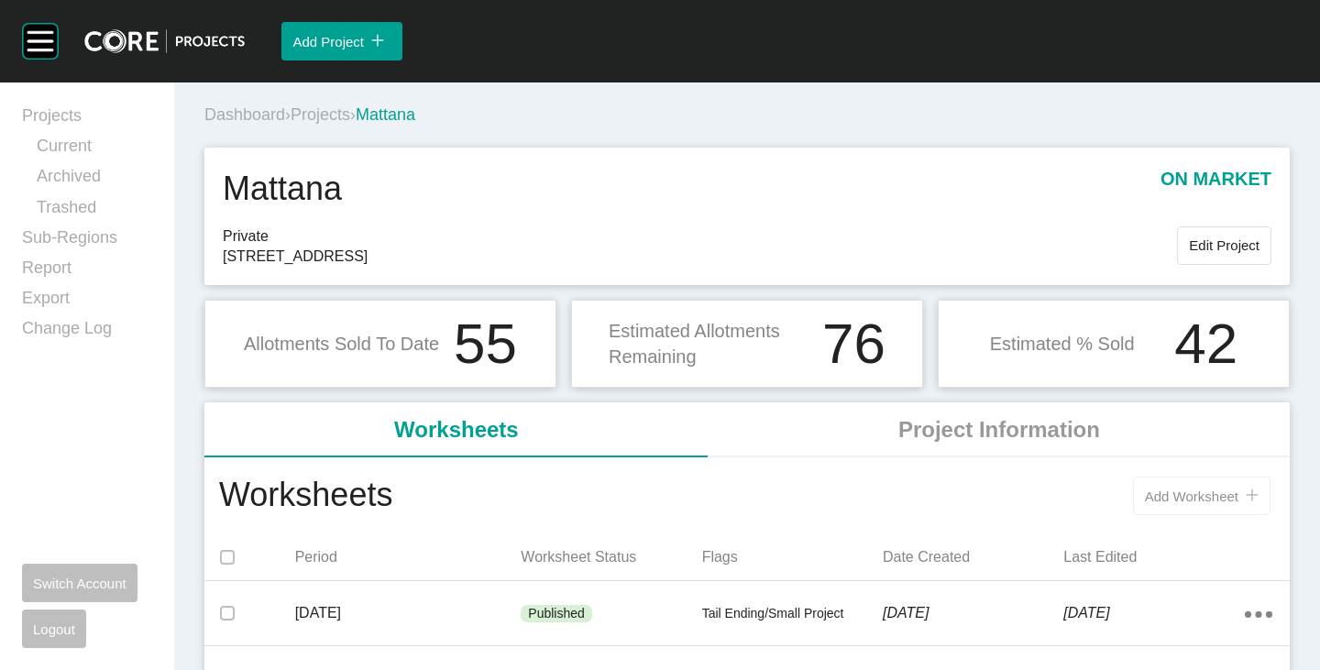
click at [1165, 488] on span "Add Worksheet" at bounding box center [1191, 496] width 93 height 16
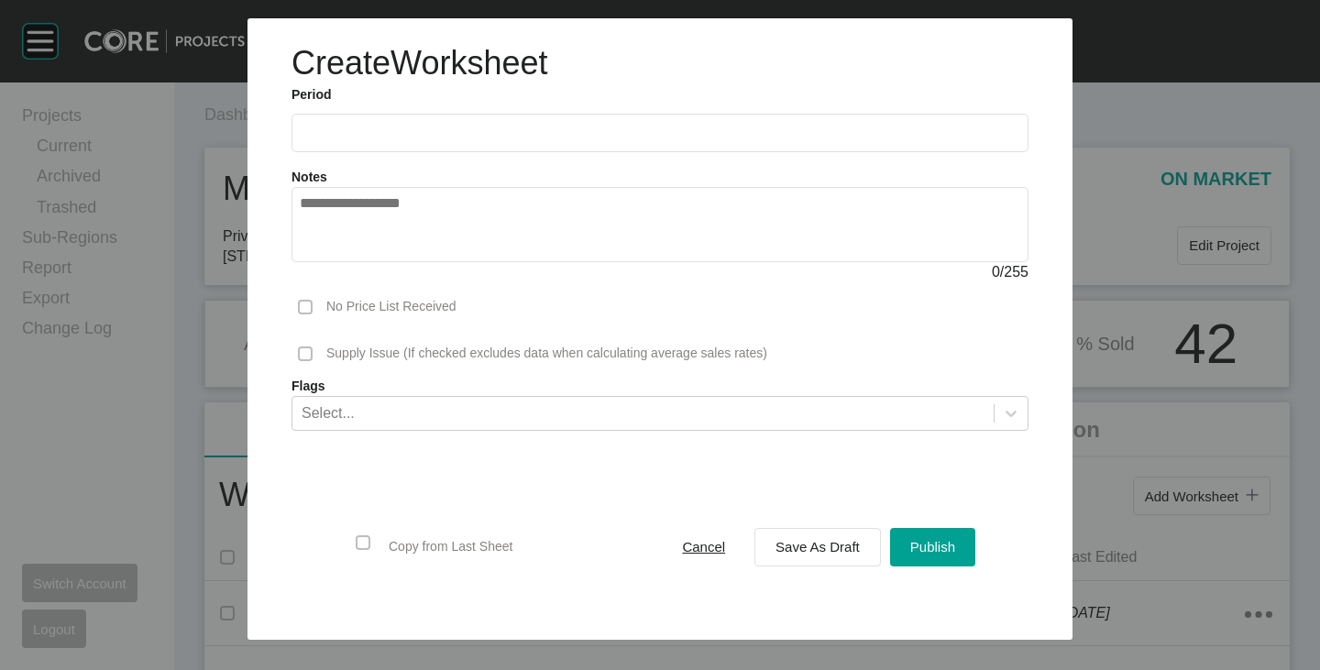
click at [432, 143] on label at bounding box center [659, 133] width 737 height 38
click at [432, 140] on input "text" at bounding box center [660, 133] width 720 height 16
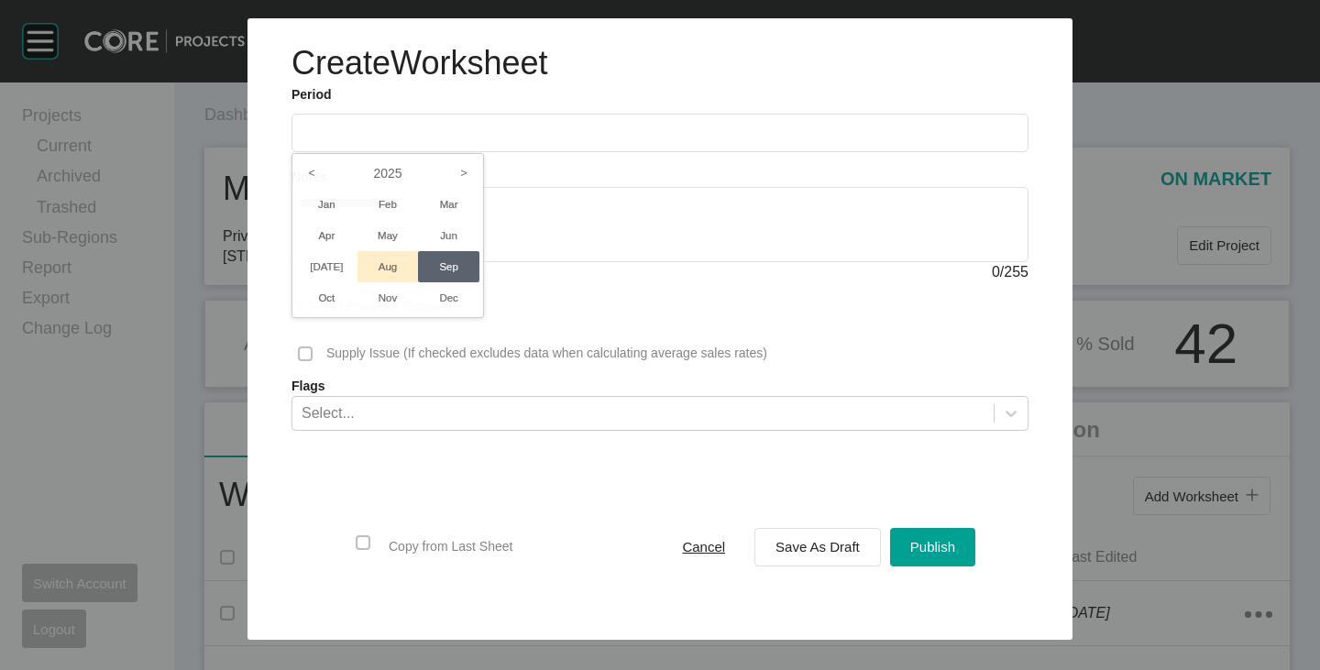
click at [374, 273] on li "Aug" at bounding box center [387, 266] width 61 height 31
type input "**********"
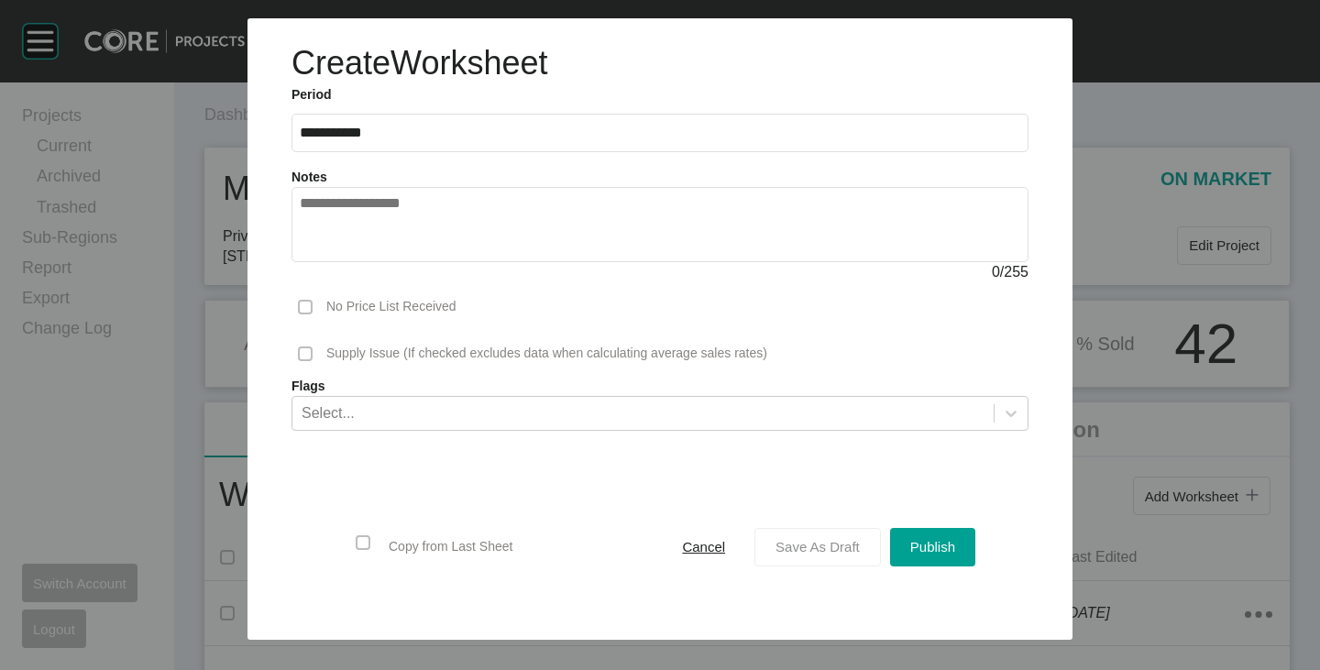
click at [808, 537] on div "Save As Draft" at bounding box center [817, 546] width 93 height 25
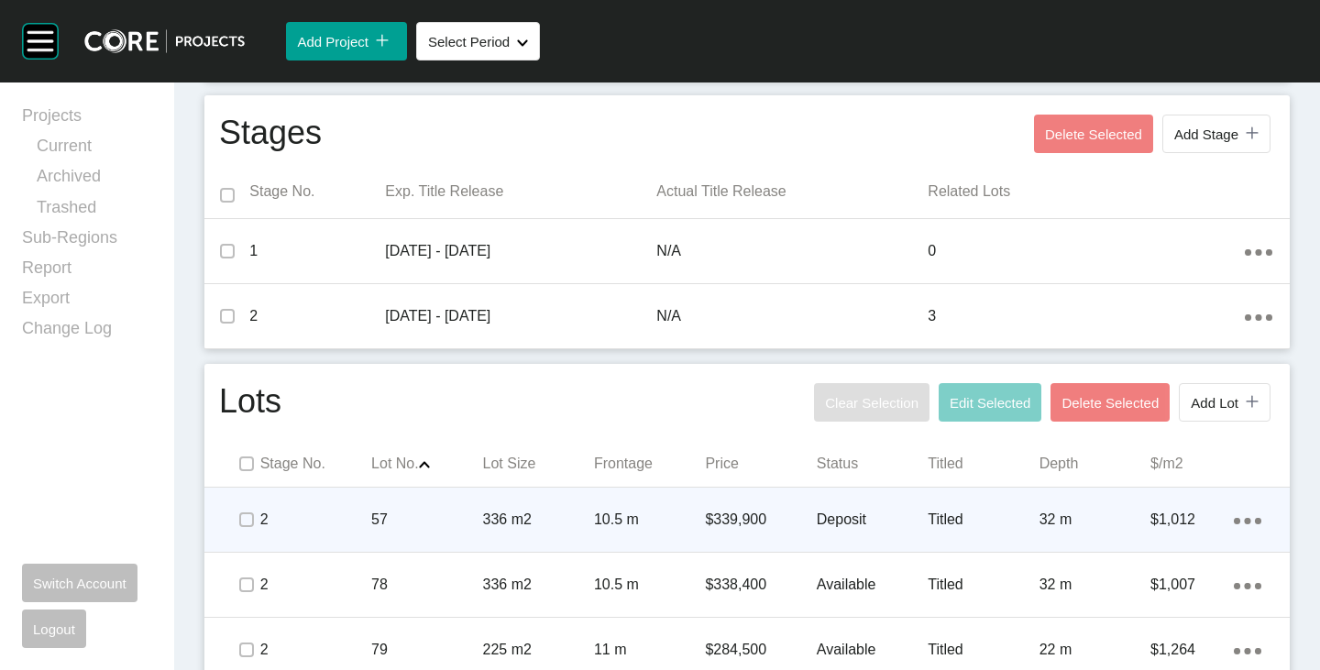
scroll to position [705, 0]
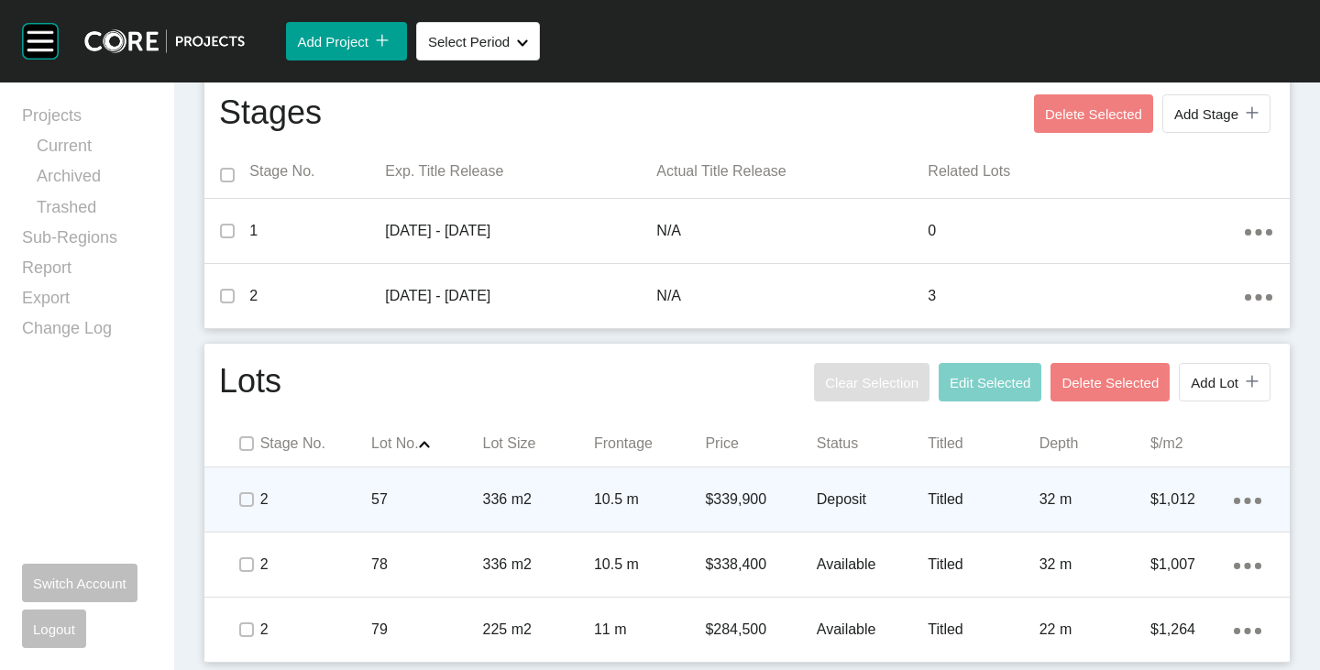
click at [820, 490] on p "Deposit" at bounding box center [872, 499] width 111 height 20
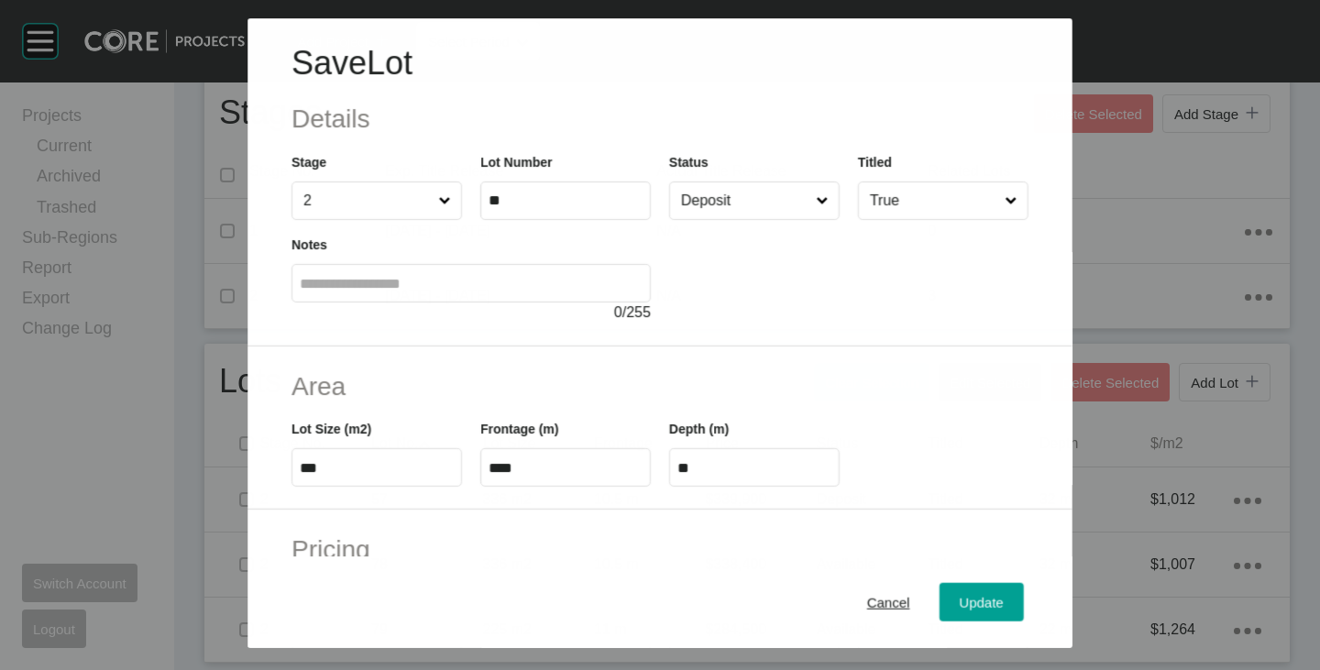
click at [707, 196] on input "Deposit" at bounding box center [744, 200] width 135 height 37
click at [960, 604] on span "Update" at bounding box center [982, 603] width 44 height 16
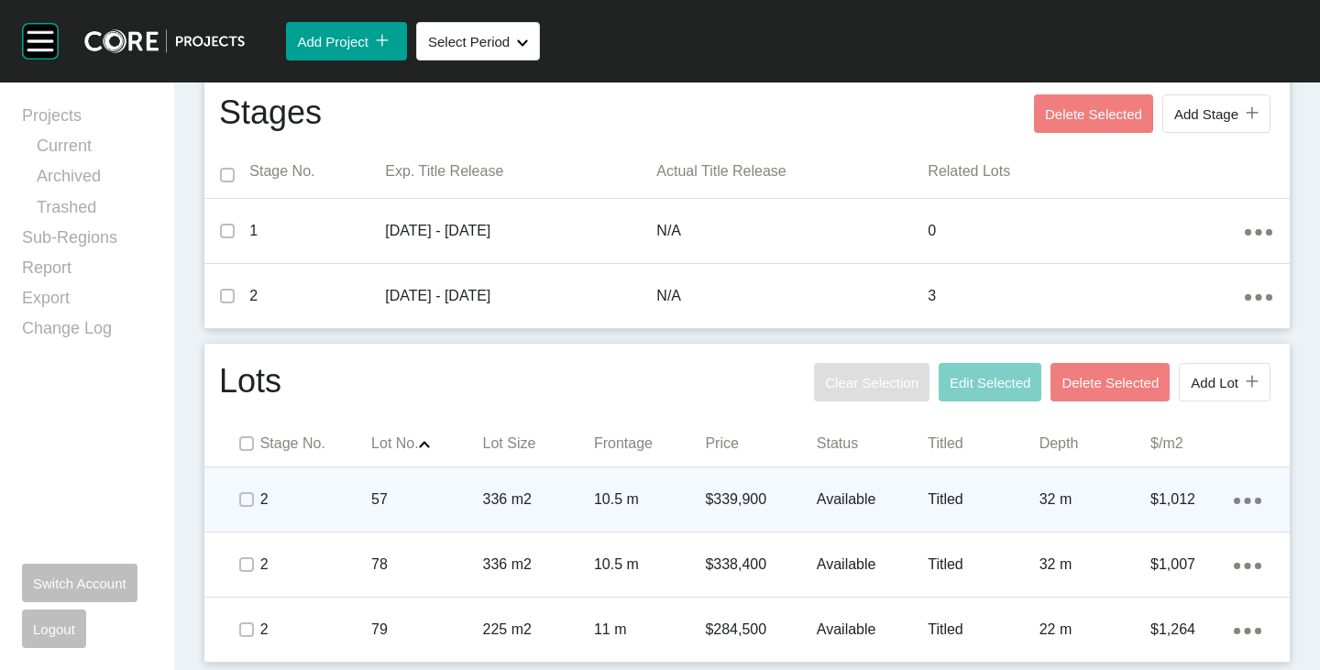
click at [719, 487] on div "$339,900" at bounding box center [760, 499] width 111 height 57
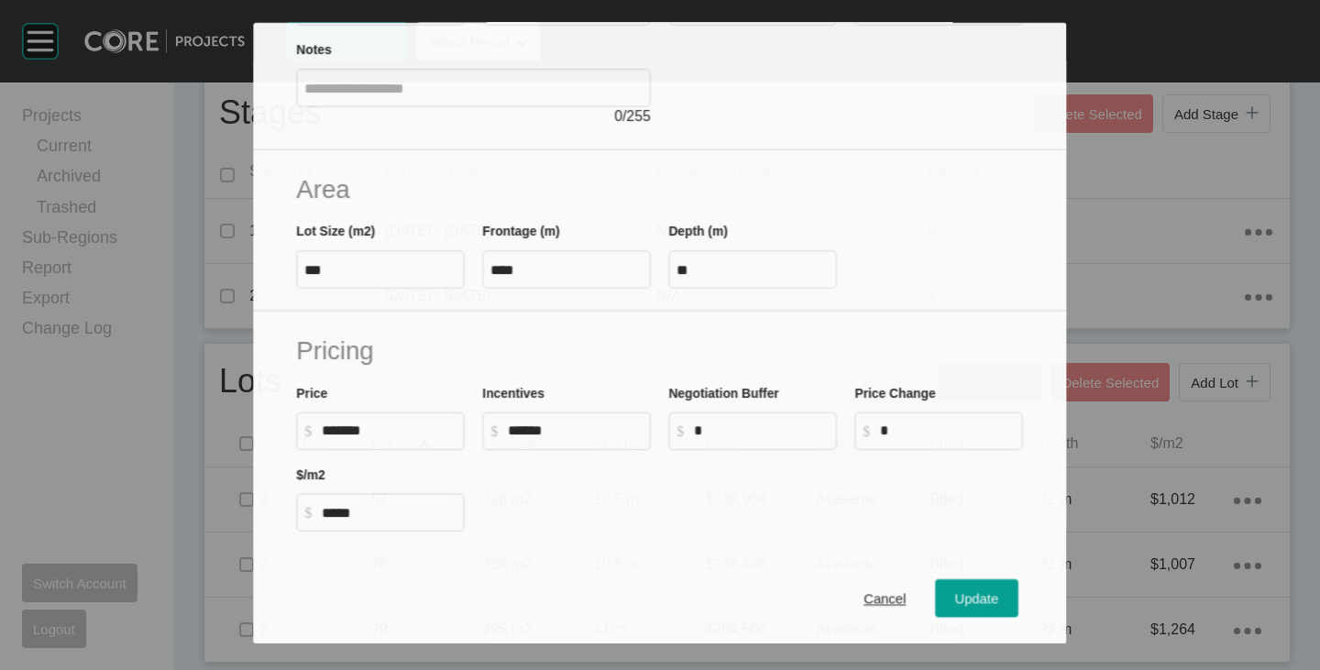
scroll to position [275, 0]
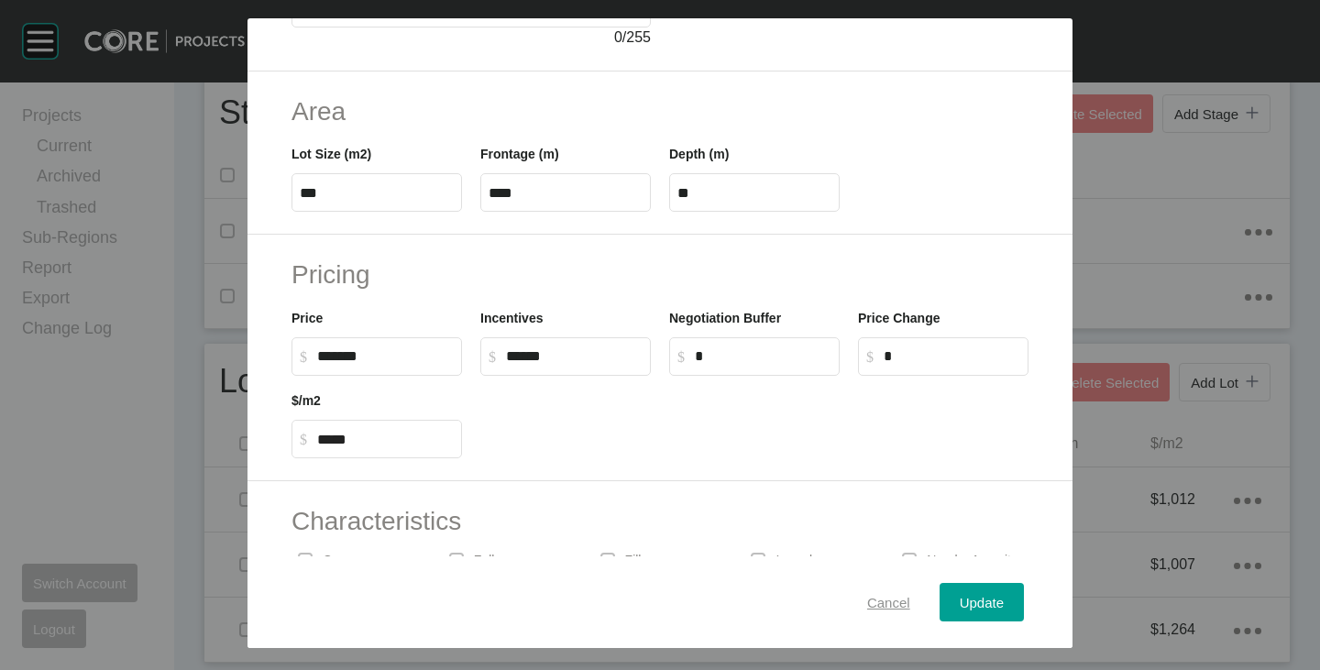
click at [862, 605] on div "Cancel" at bounding box center [888, 602] width 52 height 25
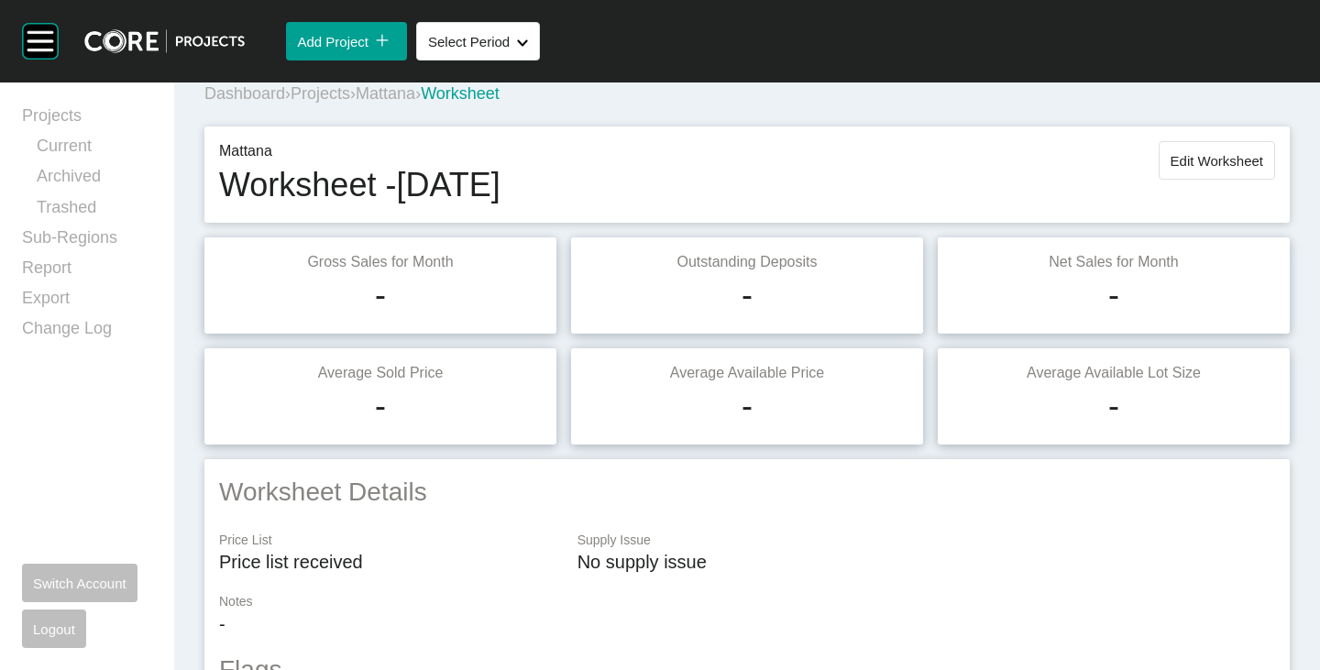
scroll to position [0, 0]
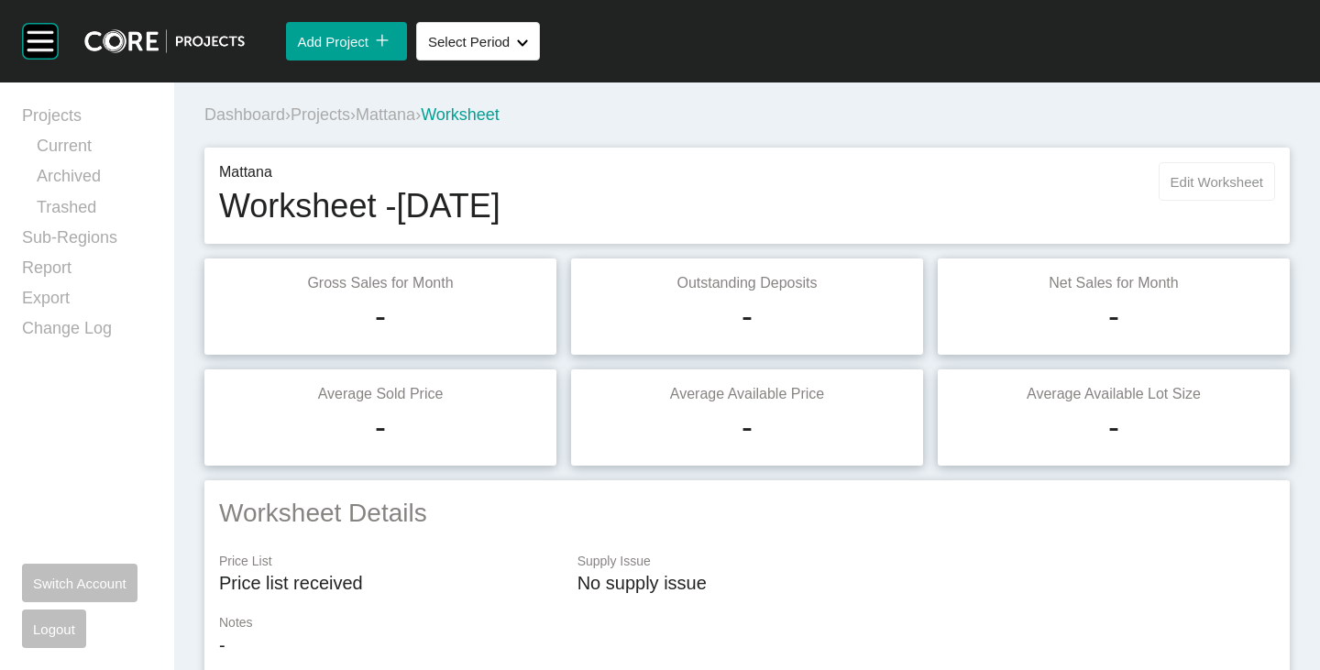
click at [1224, 179] on span "Edit Worksheet" at bounding box center [1216, 182] width 93 height 16
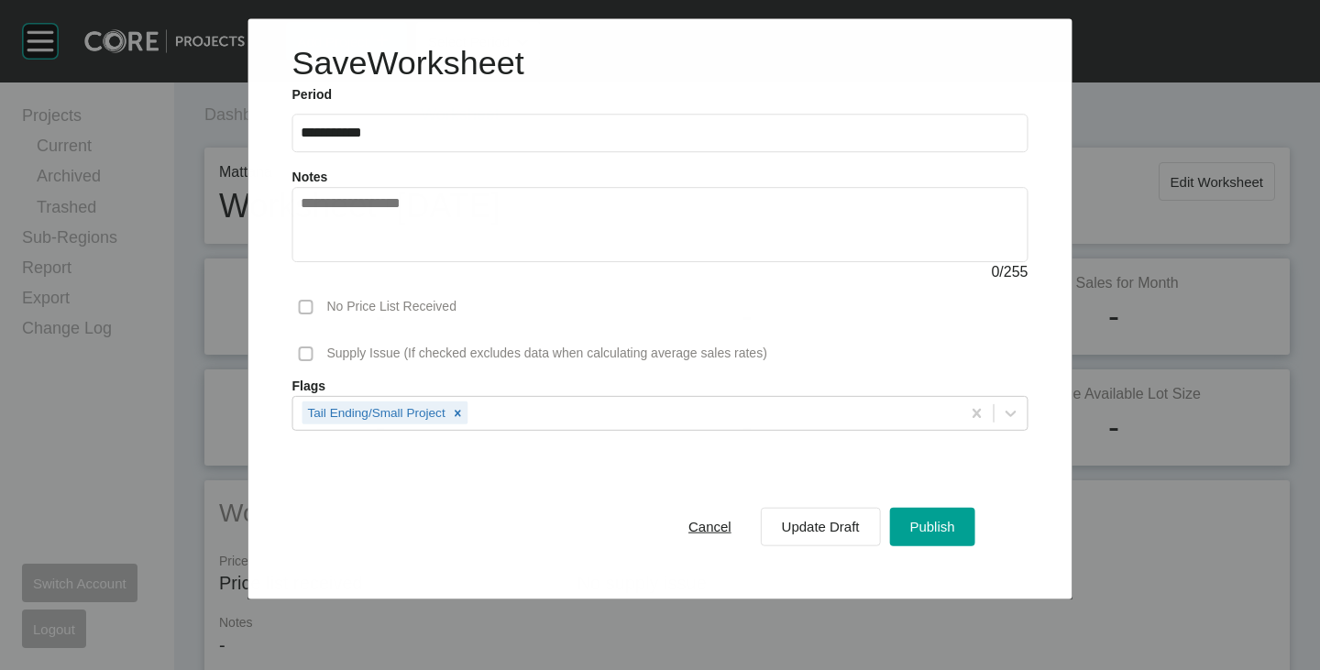
click at [556, 191] on label at bounding box center [660, 225] width 736 height 75
click at [556, 196] on textarea at bounding box center [660, 225] width 719 height 59
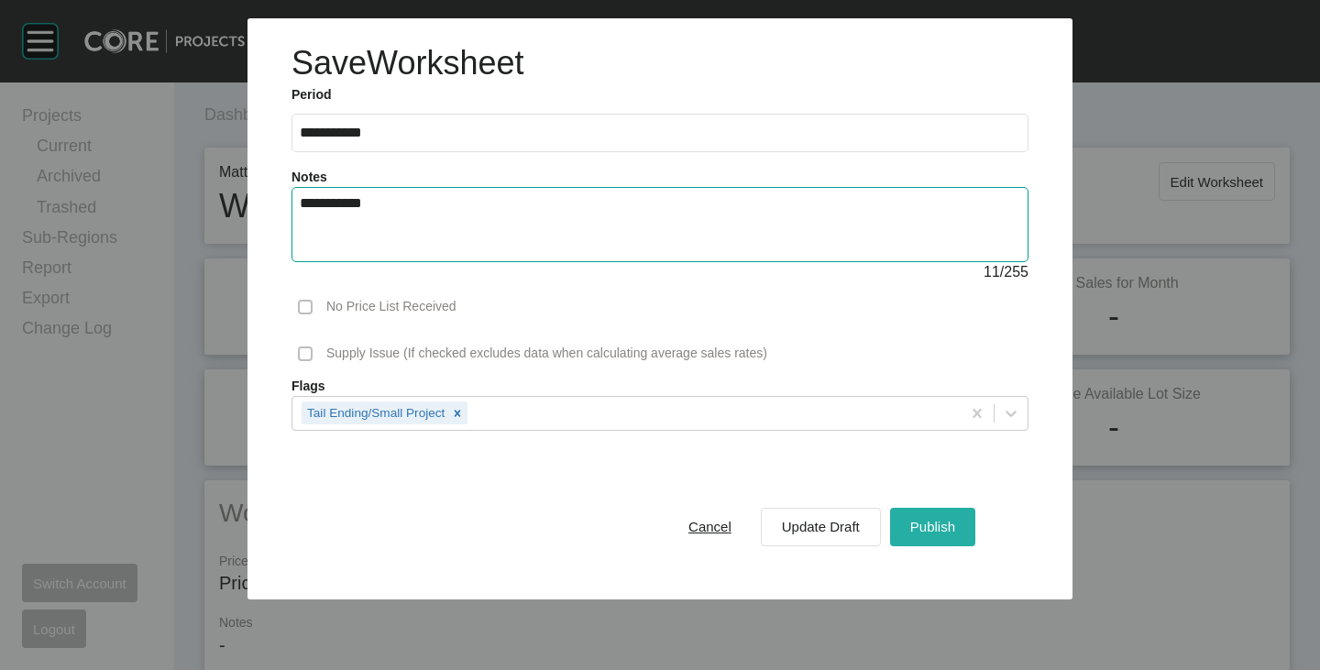
type textarea "**********"
click at [963, 522] on button "Publish" at bounding box center [932, 527] width 85 height 38
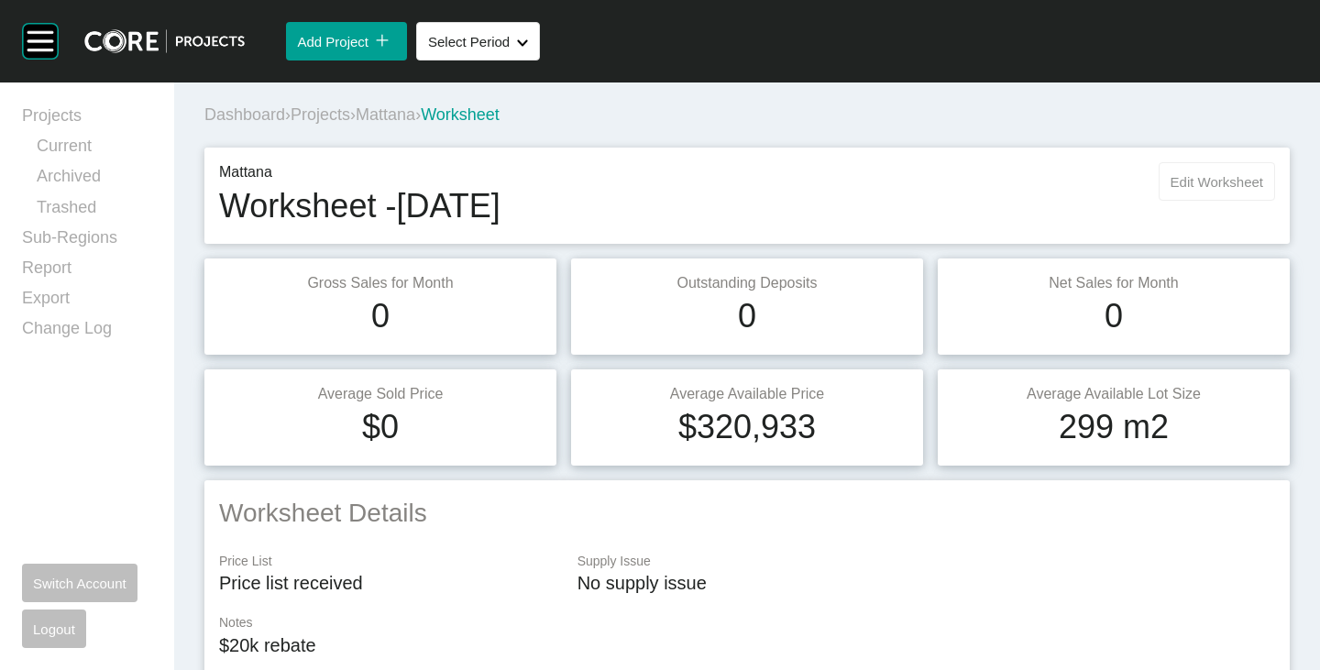
click at [1173, 181] on span "Edit Worksheet" at bounding box center [1216, 182] width 93 height 16
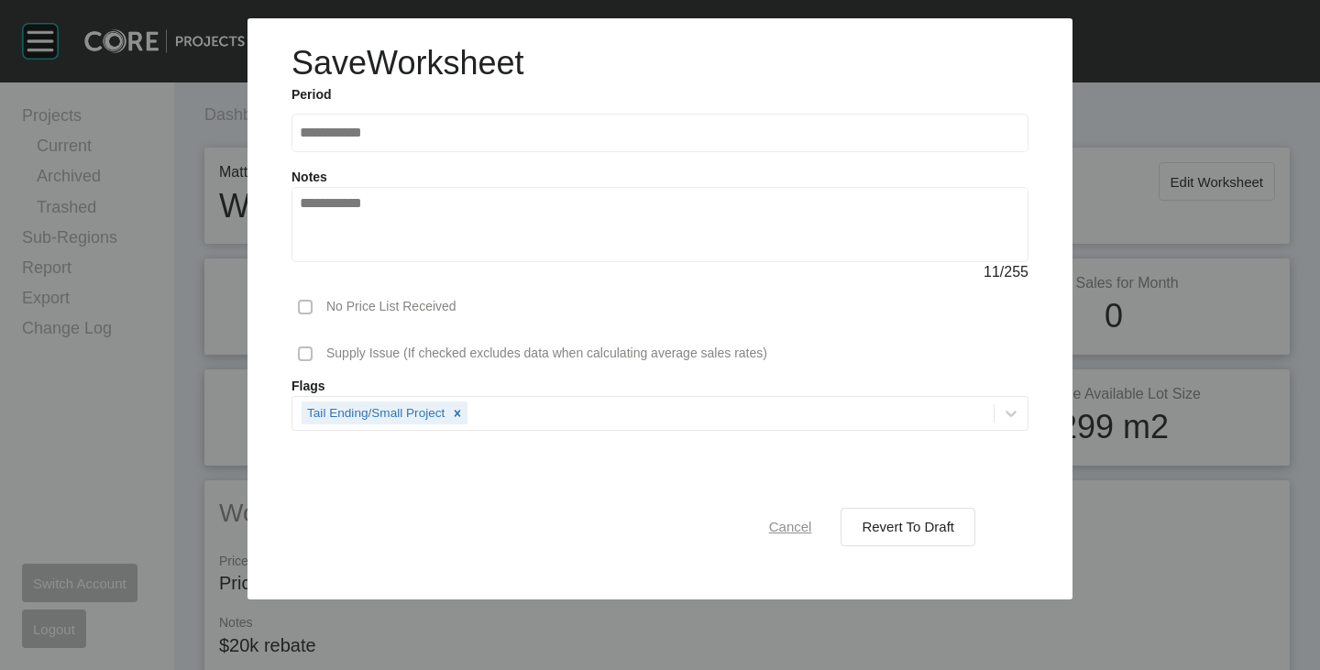
click at [818, 521] on button "Cancel" at bounding box center [790, 527] width 83 height 38
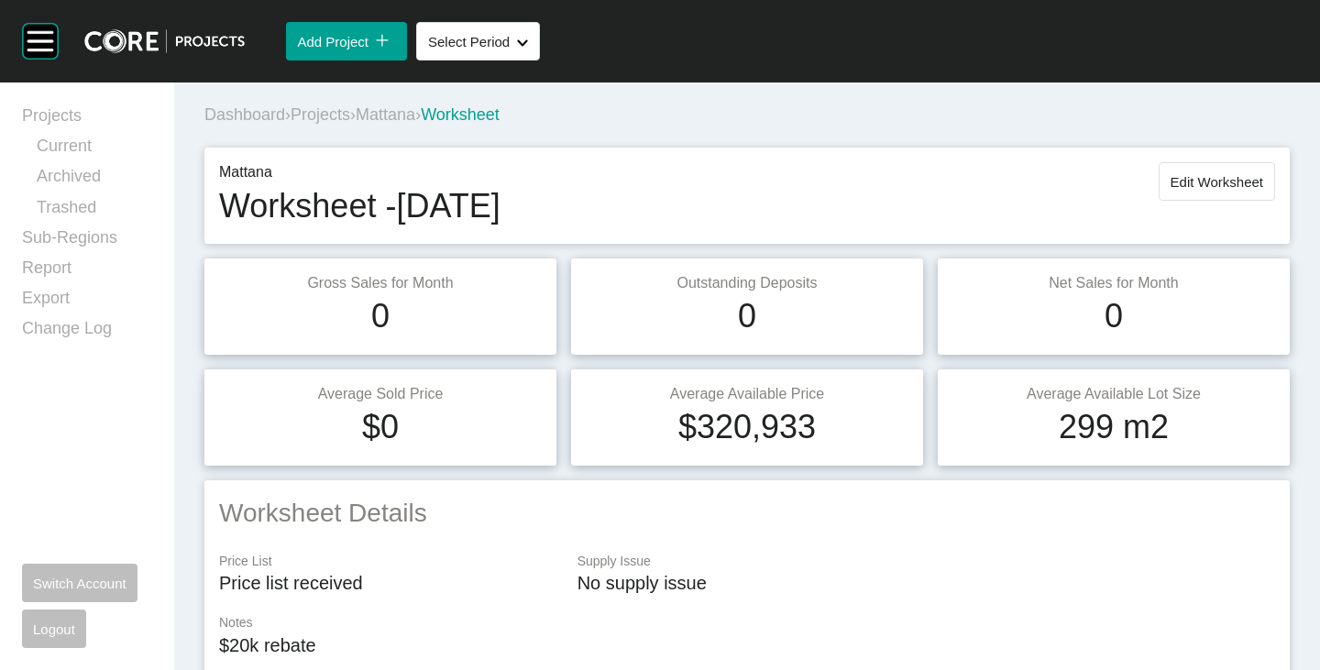
click at [382, 113] on span "Mattana" at bounding box center [386, 114] width 60 height 18
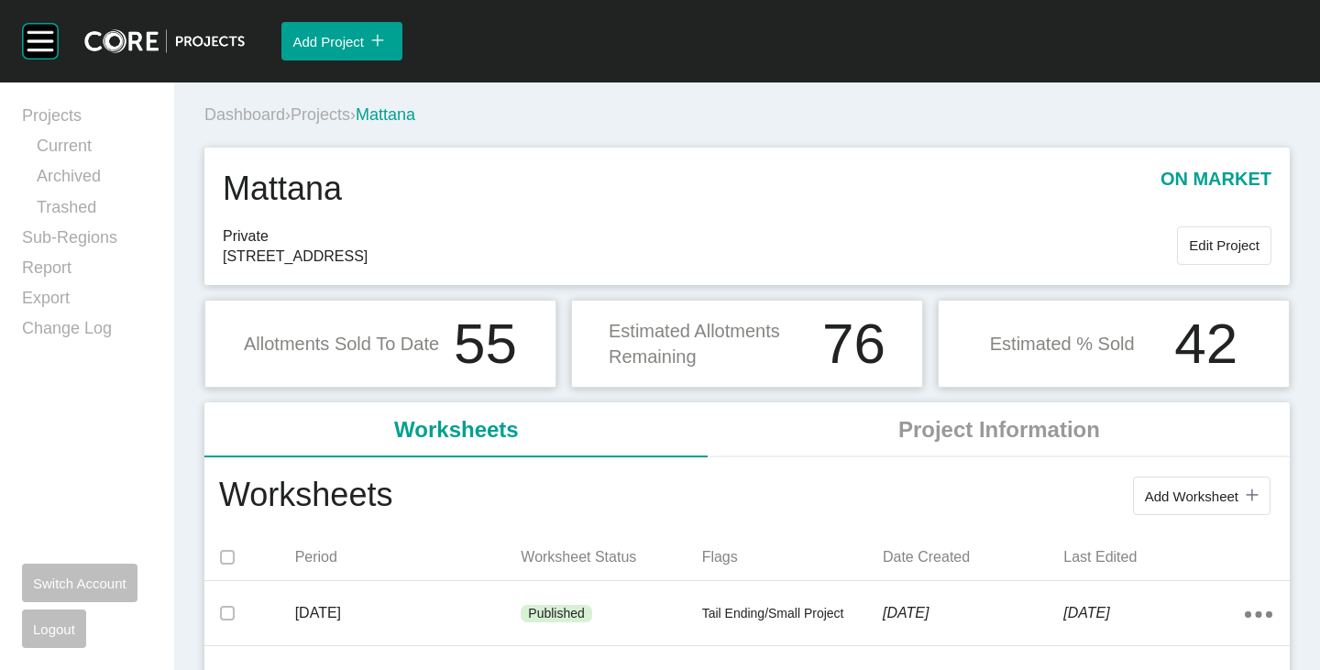
click at [324, 106] on span "Projects" at bounding box center [321, 114] width 60 height 18
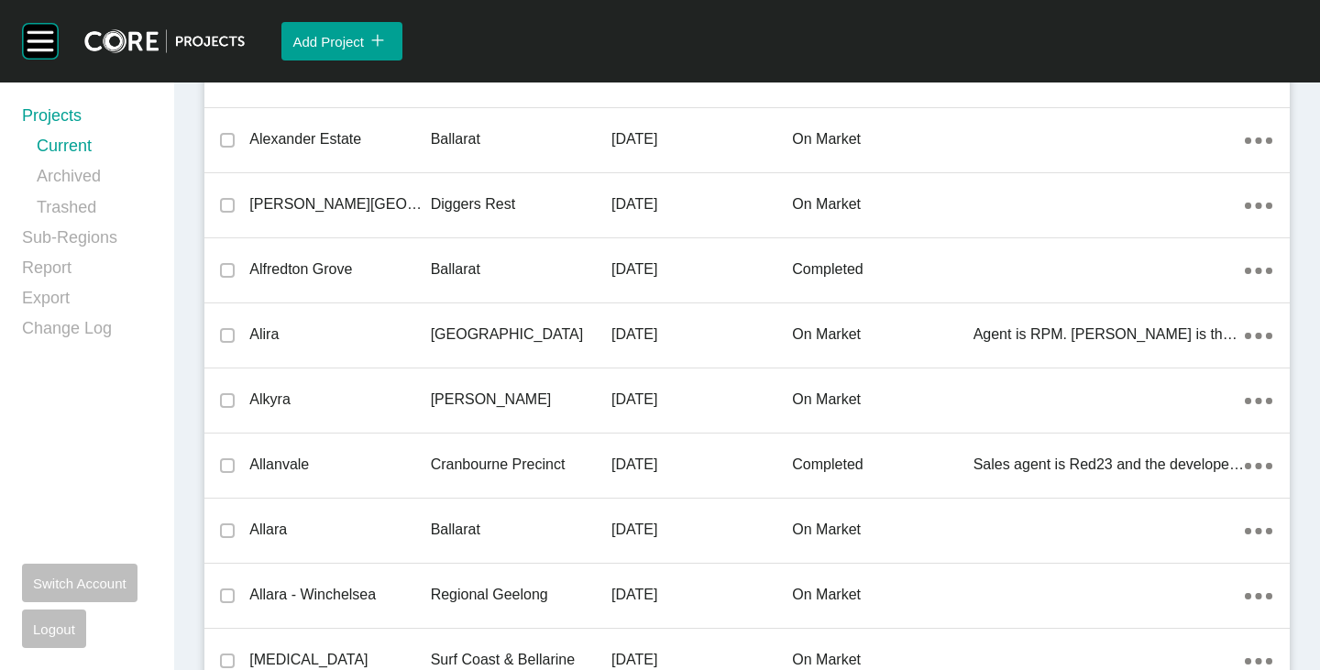
scroll to position [37390, 0]
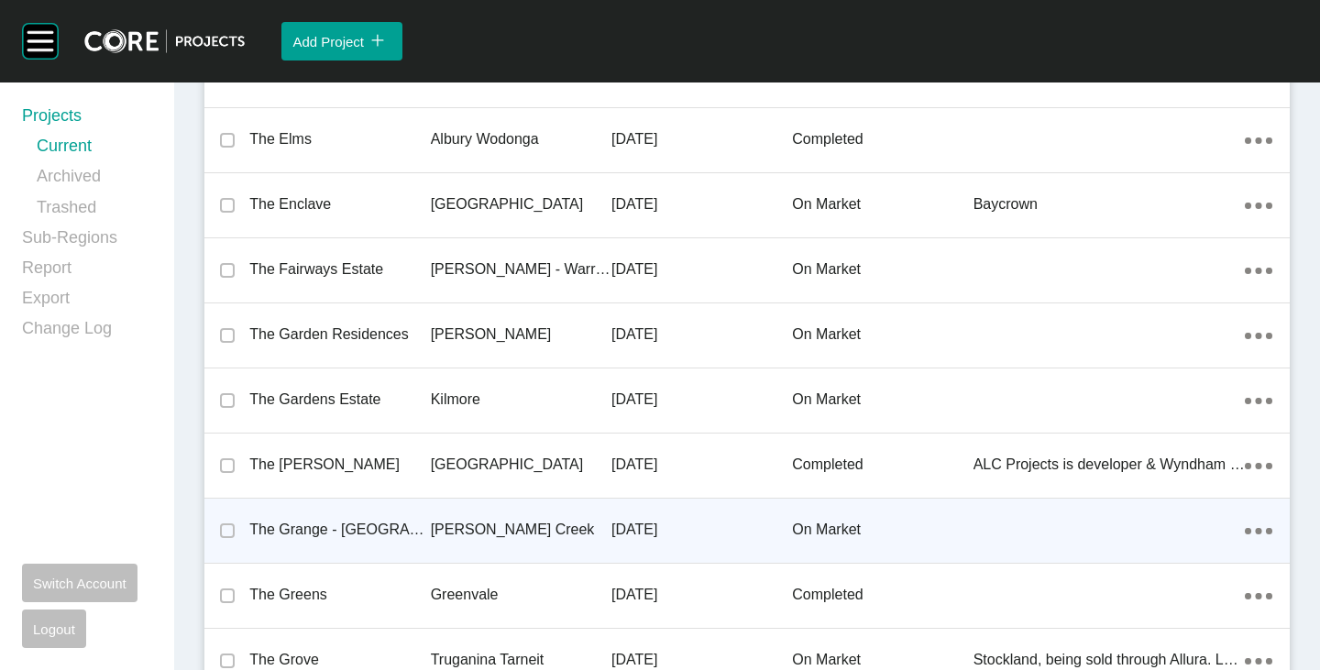
click at [359, 518] on div "The Grange - [GEOGRAPHIC_DATA]" at bounding box center [339, 529] width 181 height 57
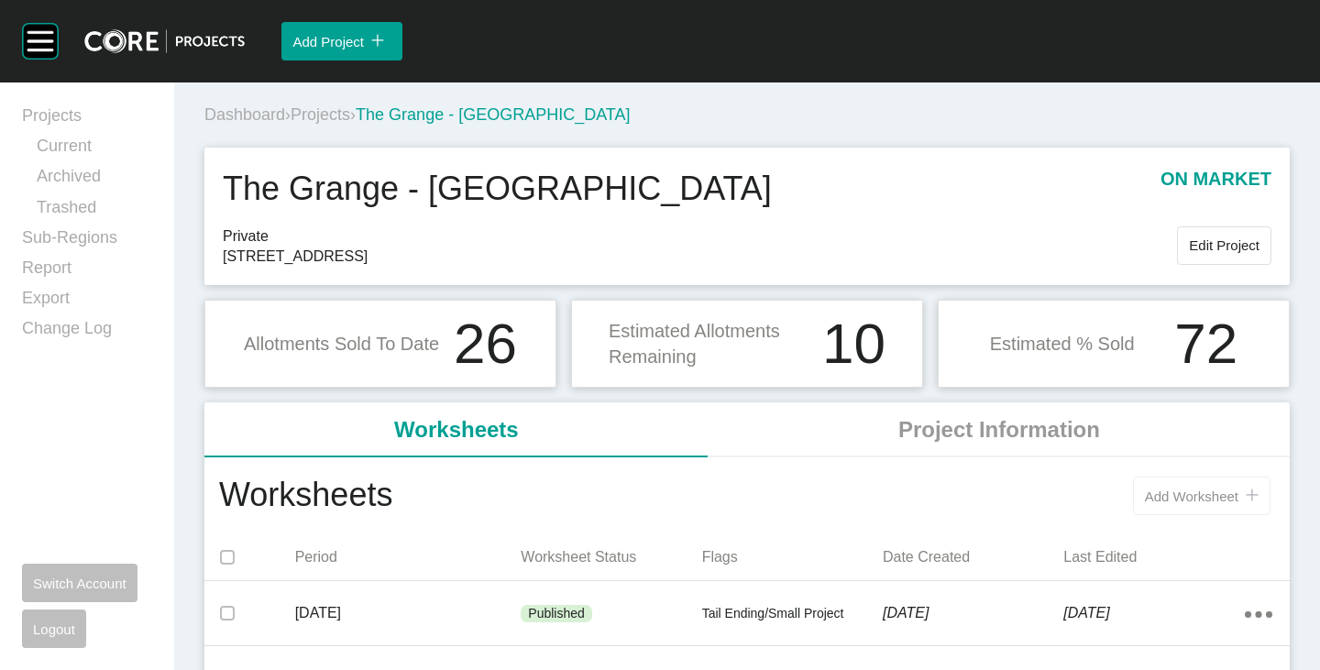
click at [1147, 507] on button "Add Worksheet icon/tick copy 11 Created with Sketch." at bounding box center [1201, 496] width 137 height 38
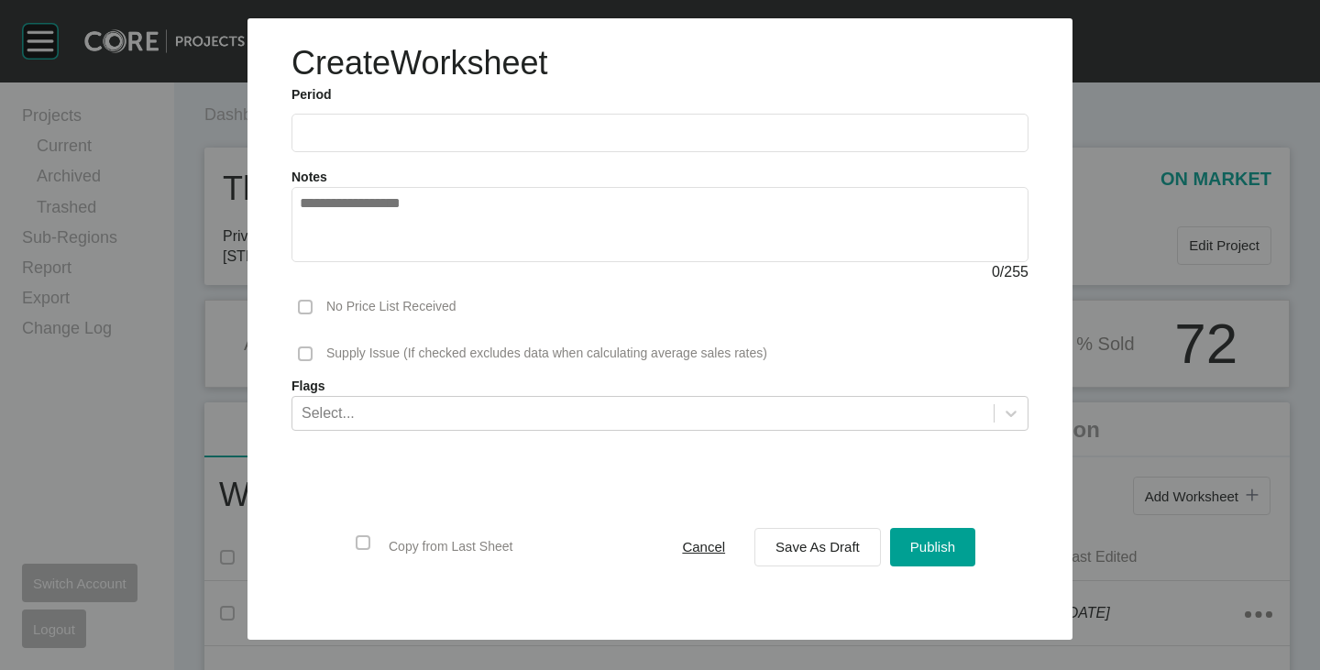
click at [468, 137] on input "text" at bounding box center [660, 133] width 720 height 16
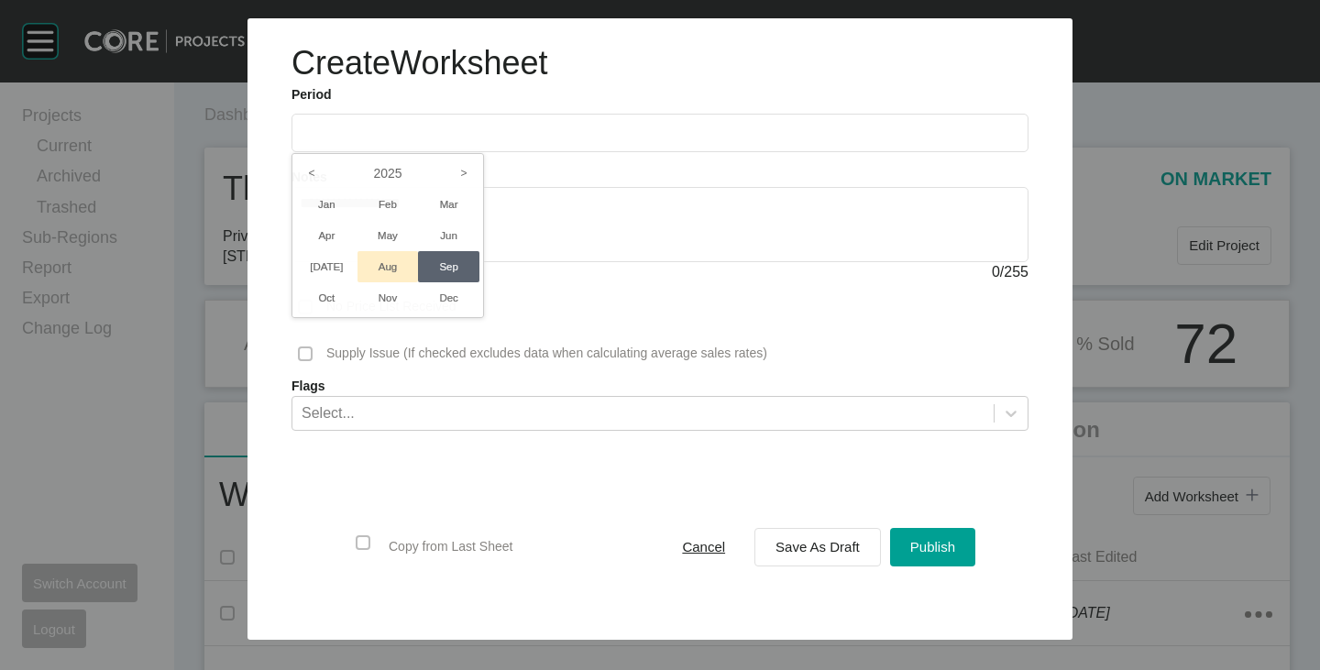
click at [380, 261] on li "Aug" at bounding box center [387, 266] width 61 height 31
type input "**********"
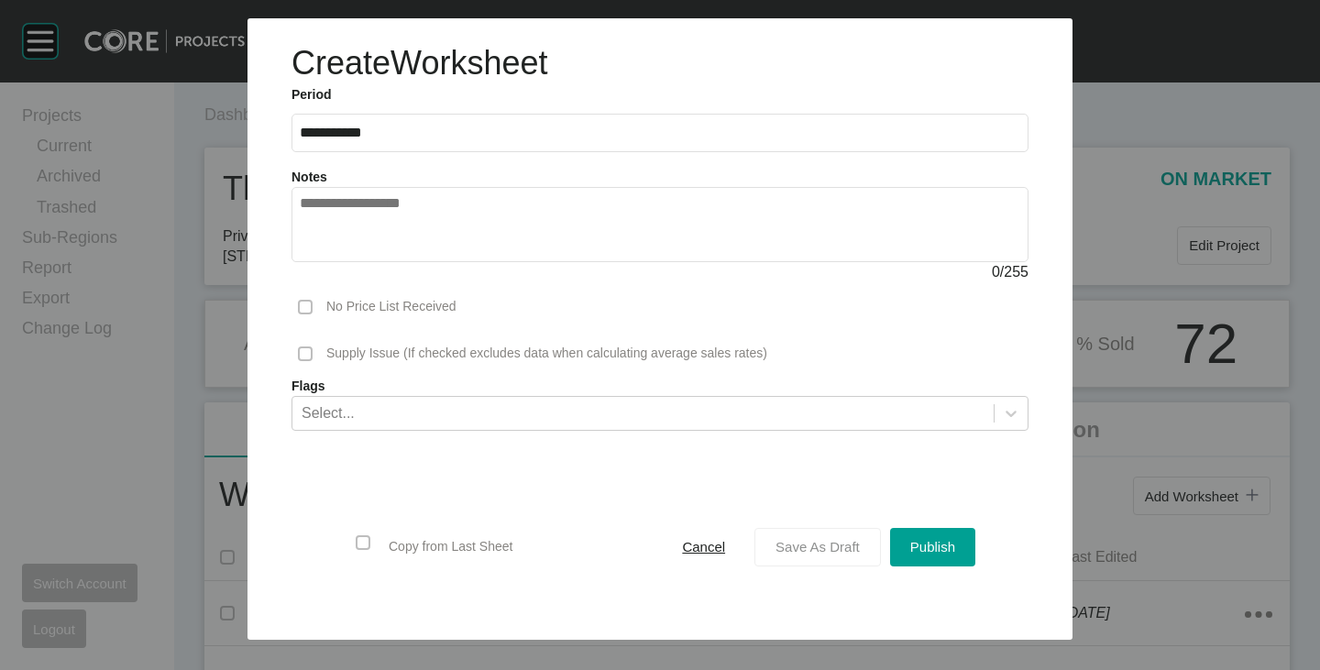
click at [810, 536] on div "Save As Draft" at bounding box center [817, 546] width 93 height 25
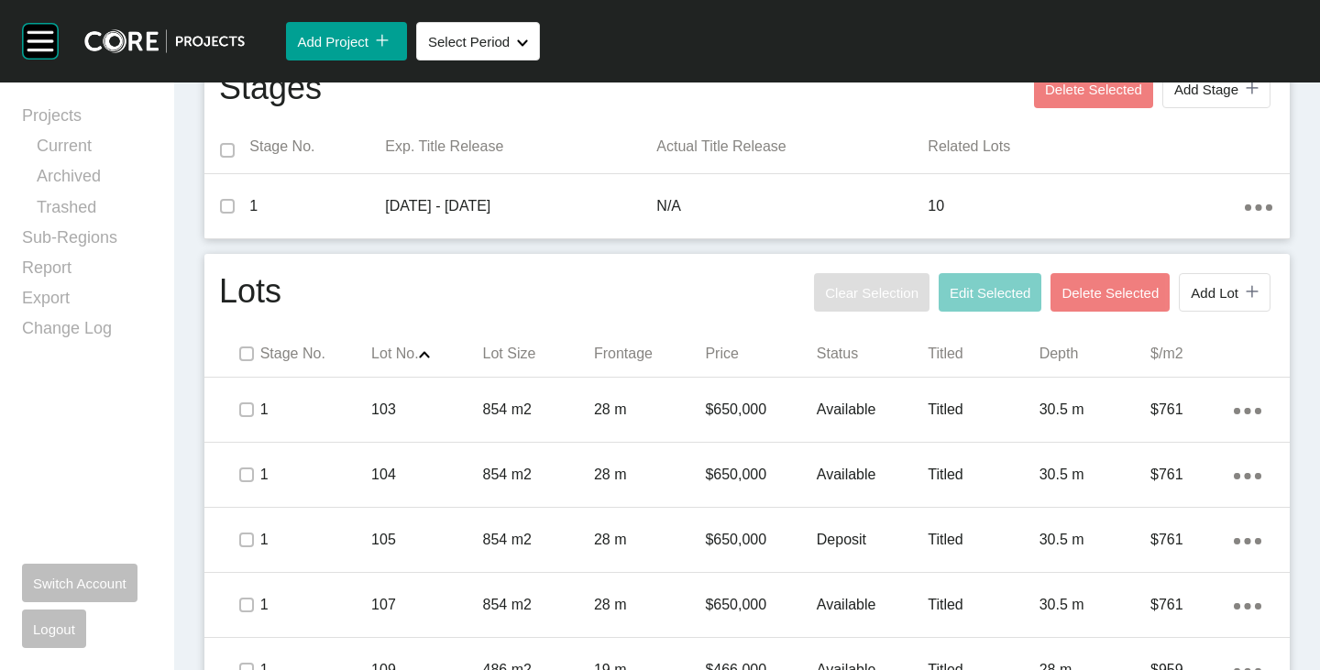
scroll to position [825, 0]
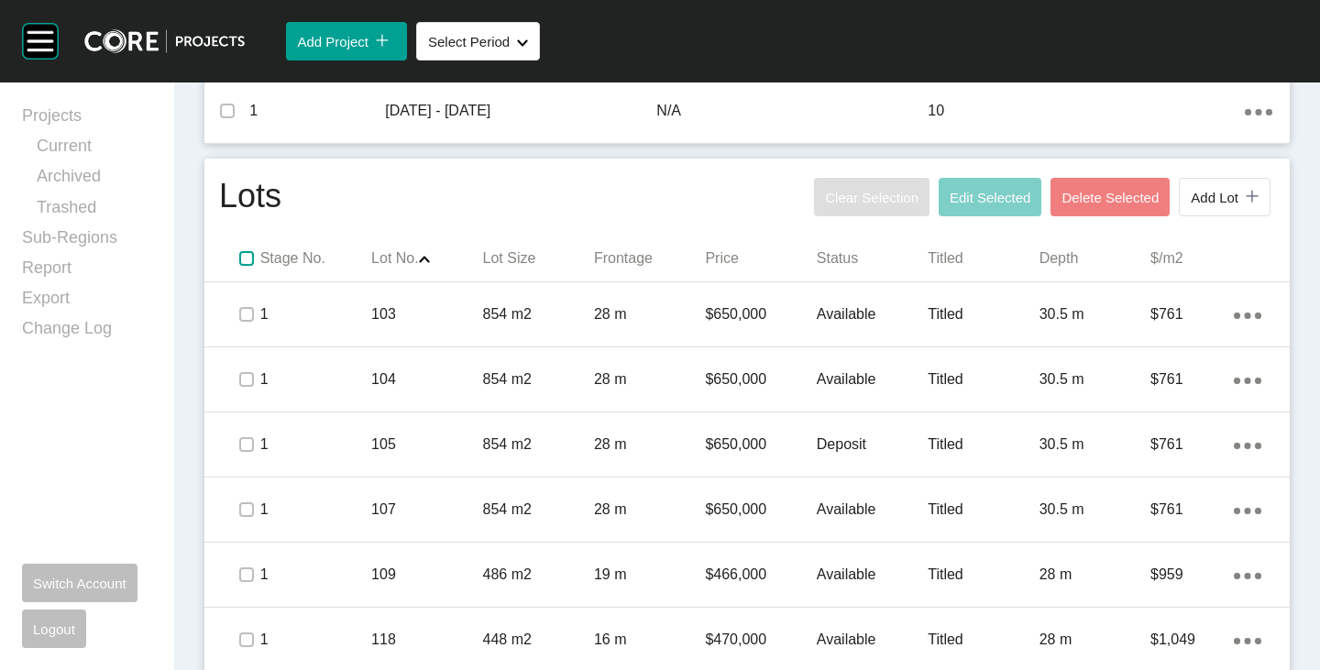
click at [243, 251] on label at bounding box center [246, 258] width 15 height 15
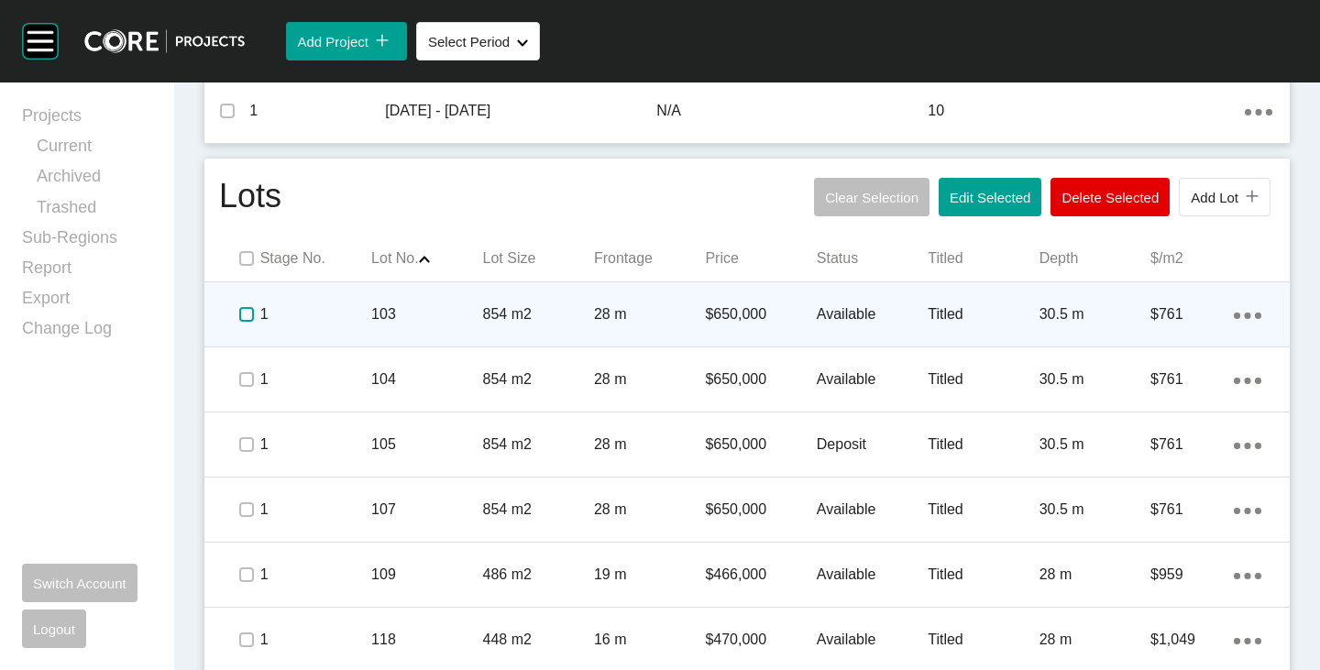
click at [246, 311] on label at bounding box center [246, 314] width 15 height 15
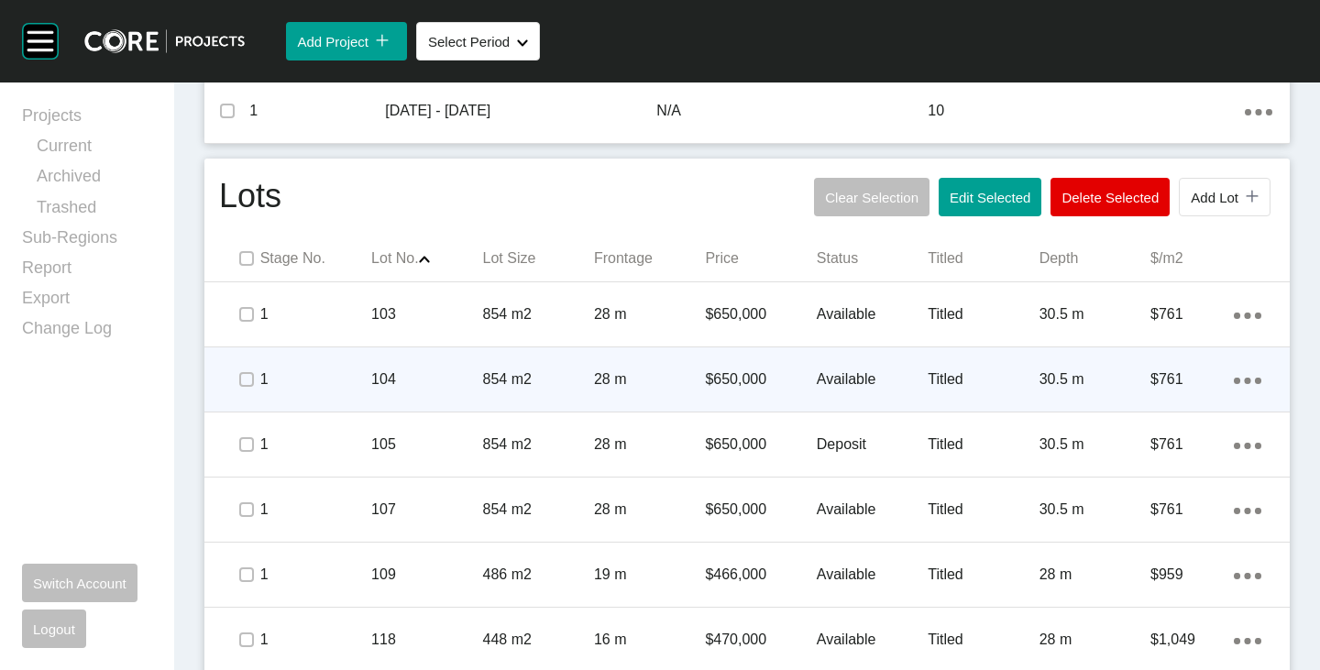
click at [244, 400] on div at bounding box center [245, 379] width 27 height 64
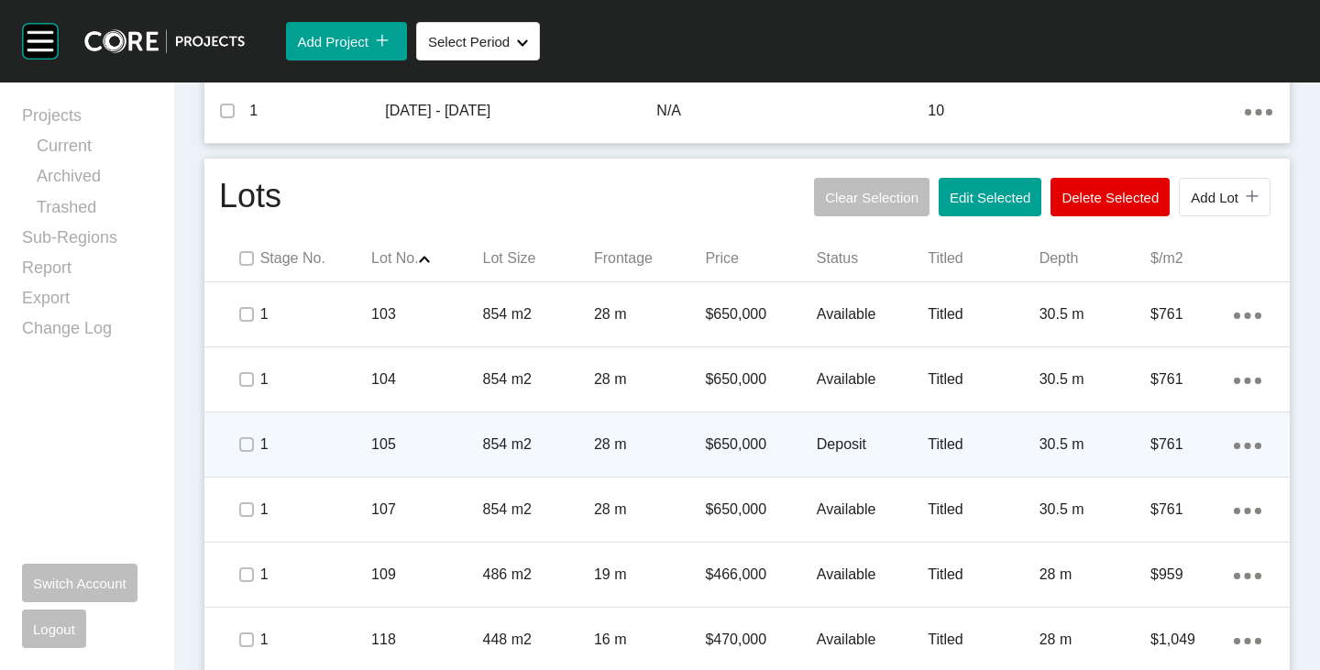
click at [826, 450] on p "Deposit" at bounding box center [872, 444] width 111 height 20
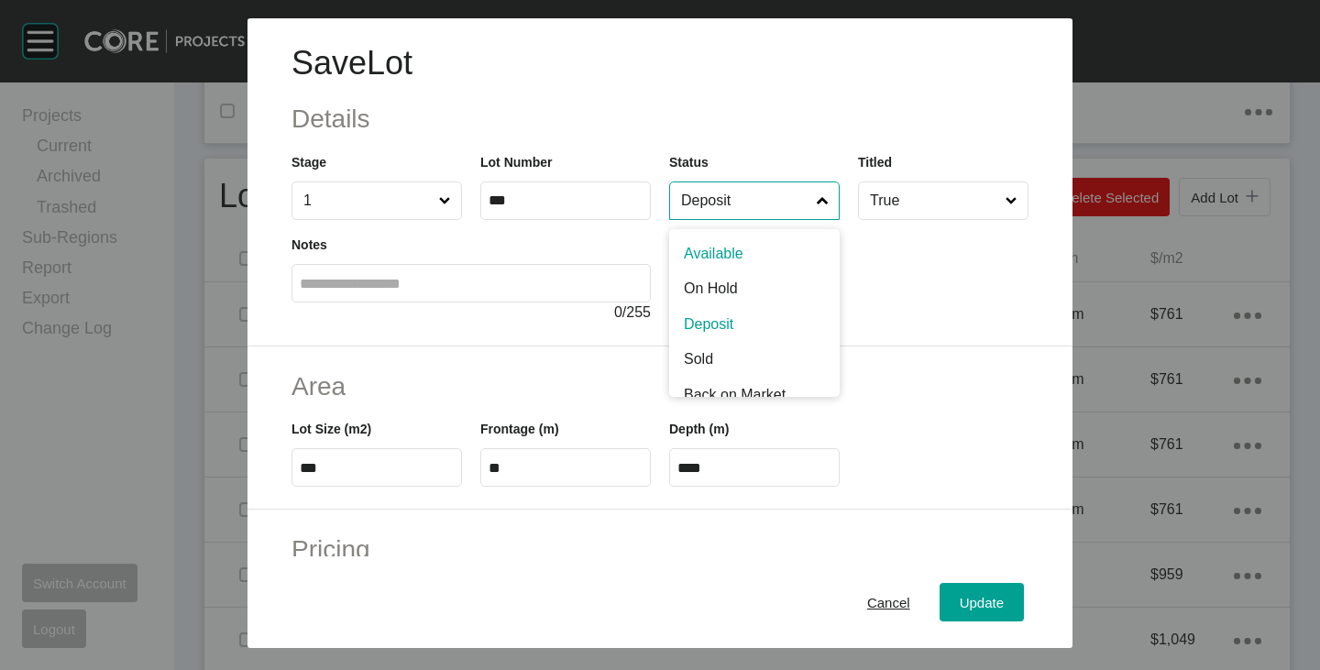
click at [743, 191] on input "Deposit" at bounding box center [745, 200] width 136 height 37
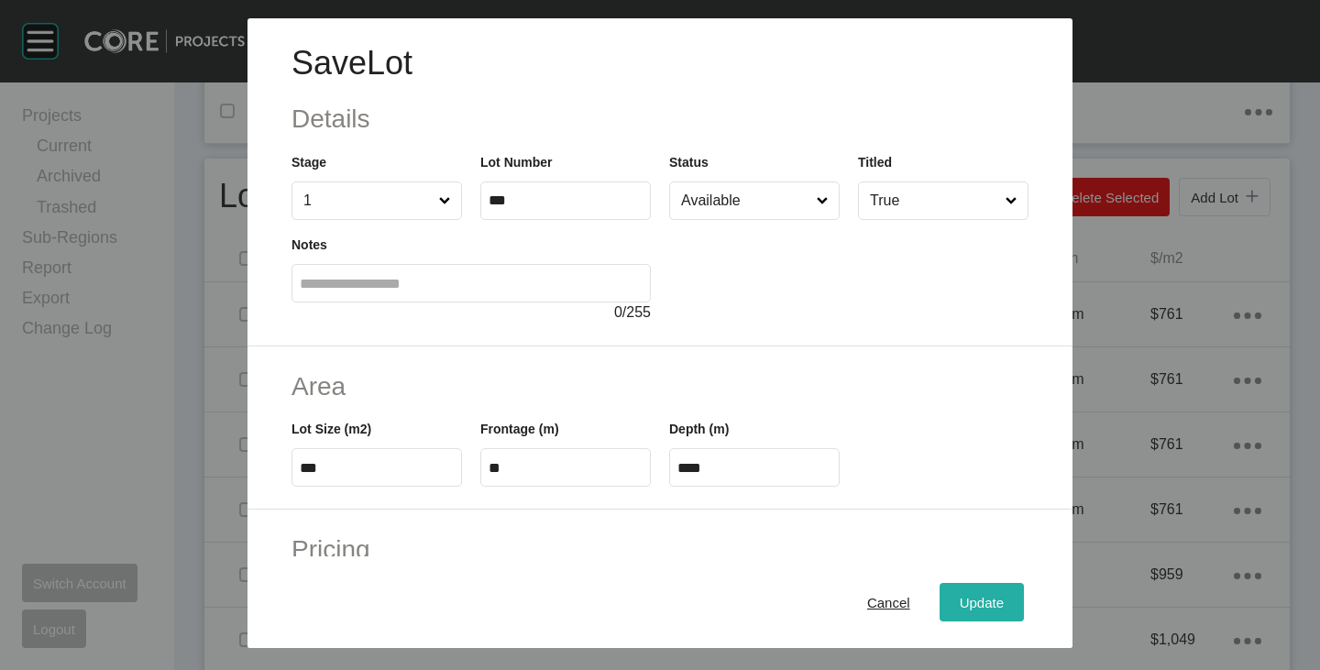
click at [962, 594] on div "Update" at bounding box center [981, 602] width 53 height 25
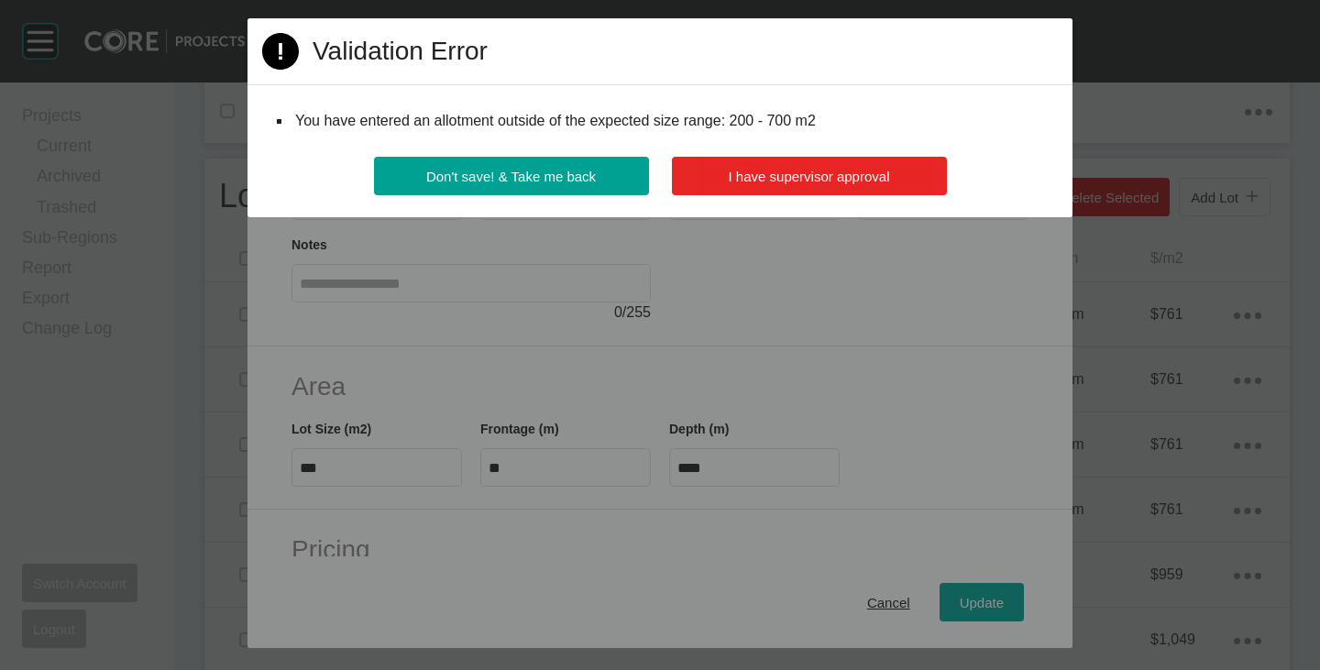
click at [818, 161] on button "I have supervisor approval" at bounding box center [809, 176] width 275 height 38
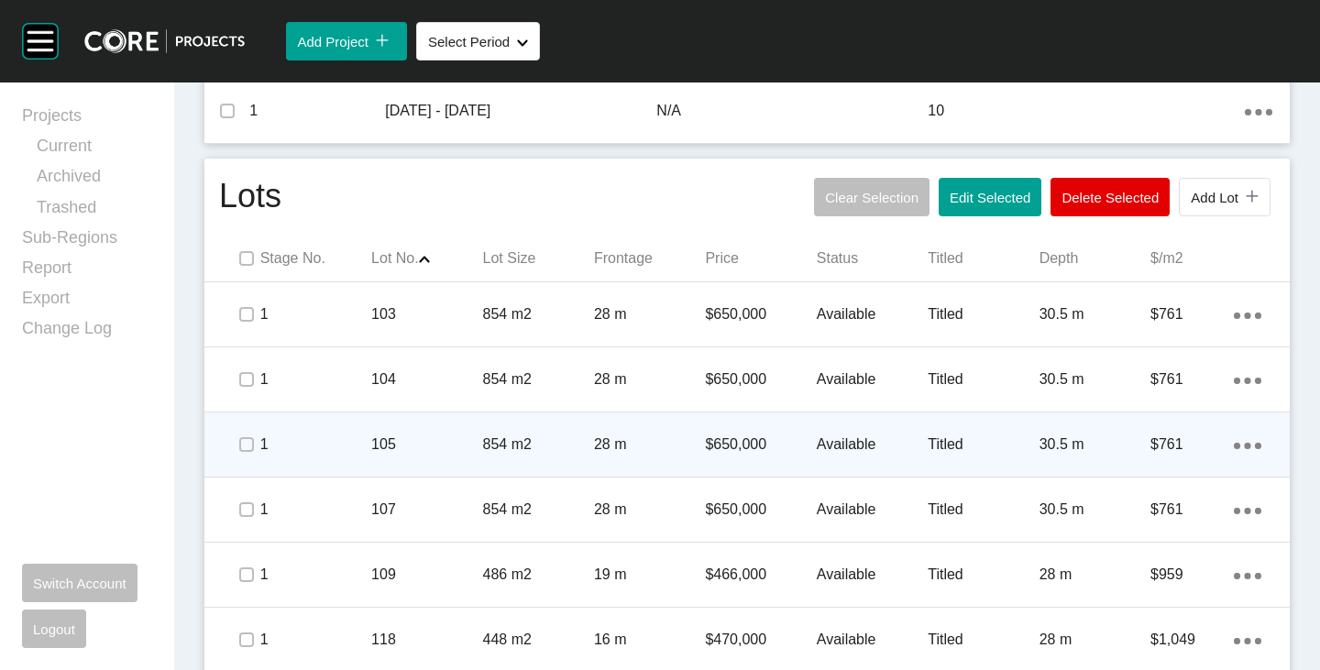
click at [254, 441] on span at bounding box center [245, 444] width 27 height 27
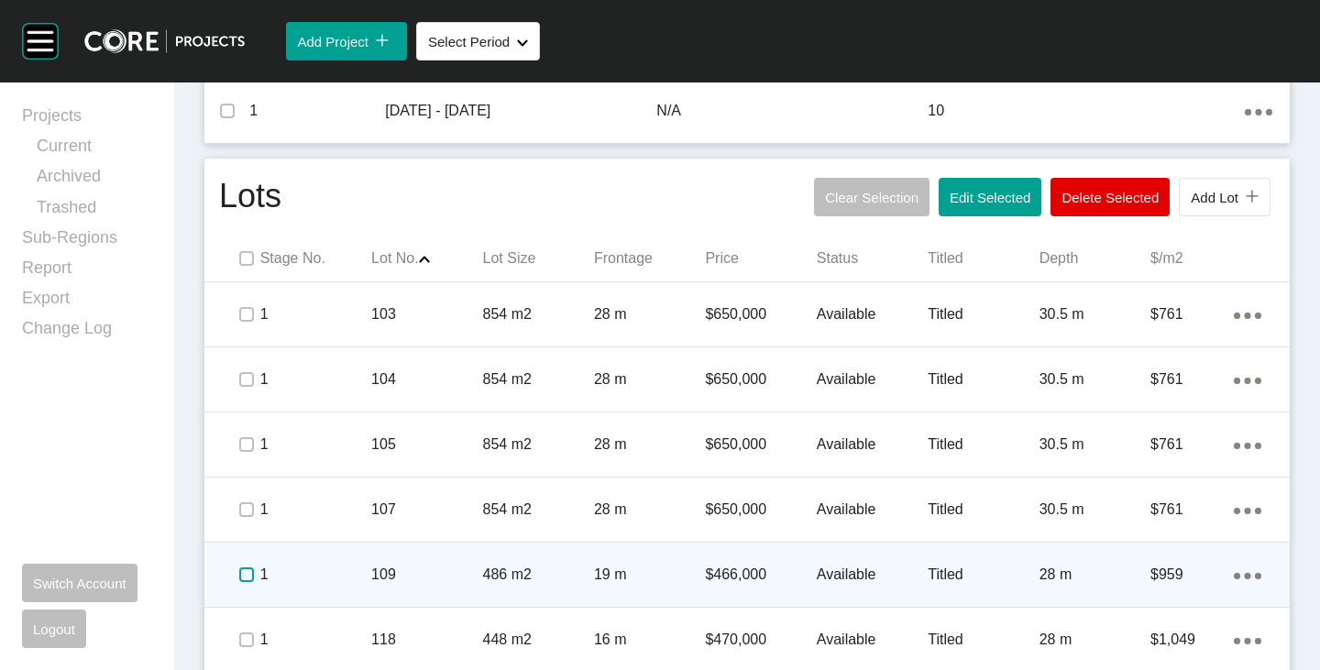
click at [243, 573] on label at bounding box center [246, 574] width 15 height 15
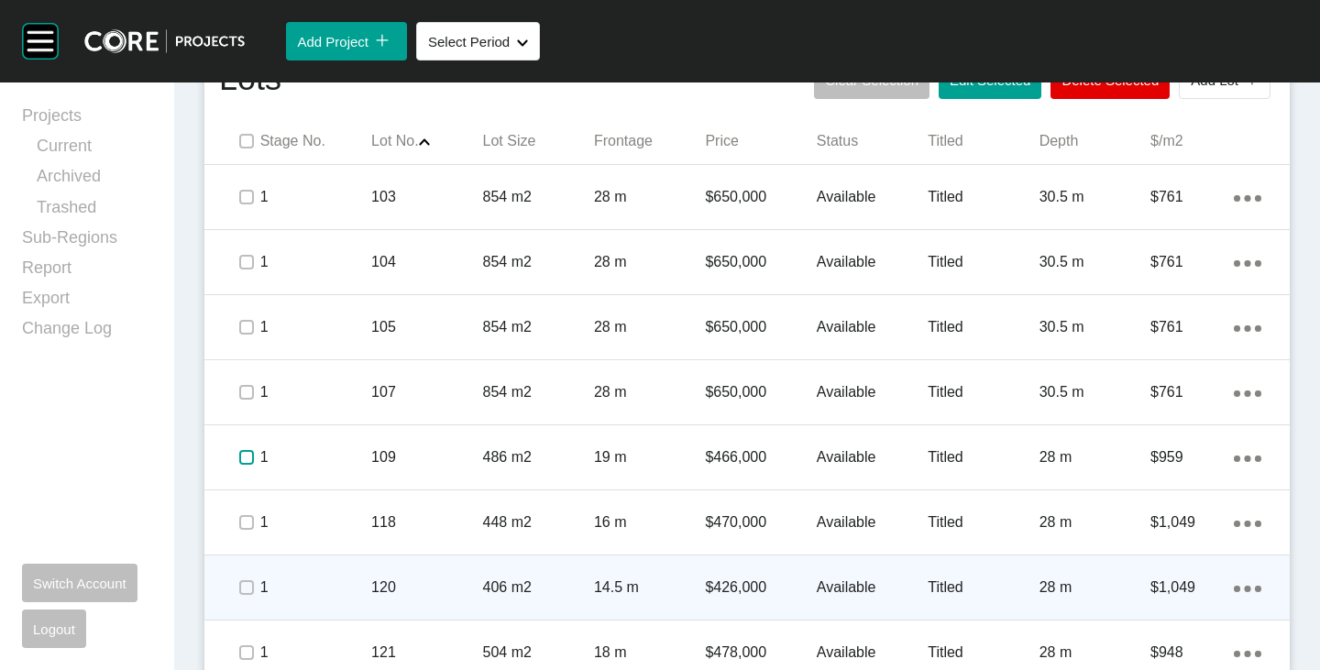
scroll to position [1008, 0]
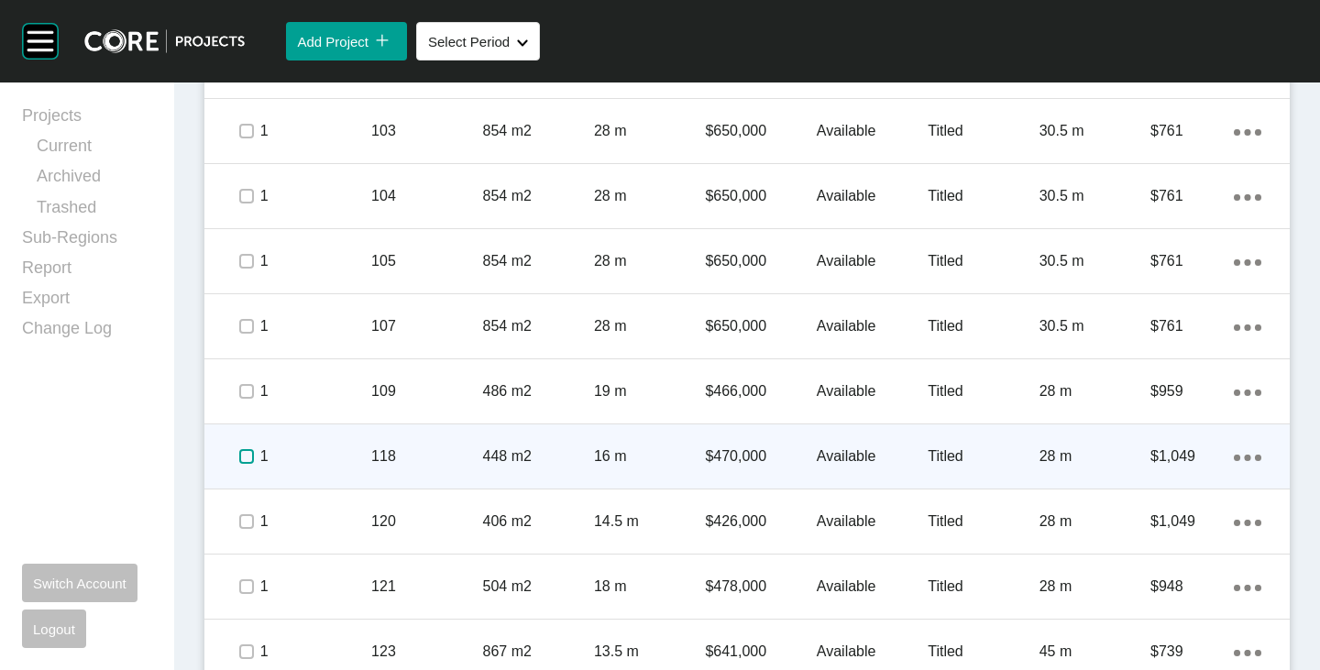
click at [242, 460] on label at bounding box center [246, 456] width 15 height 15
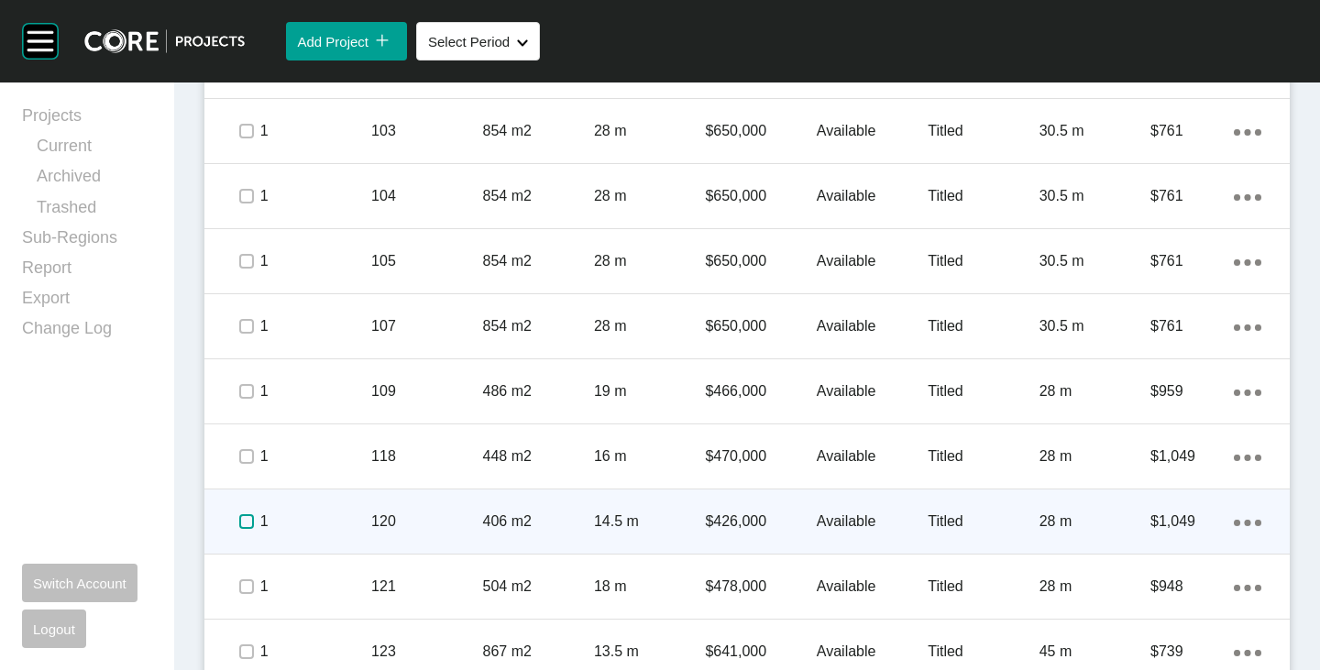
click at [245, 521] on label at bounding box center [246, 521] width 15 height 15
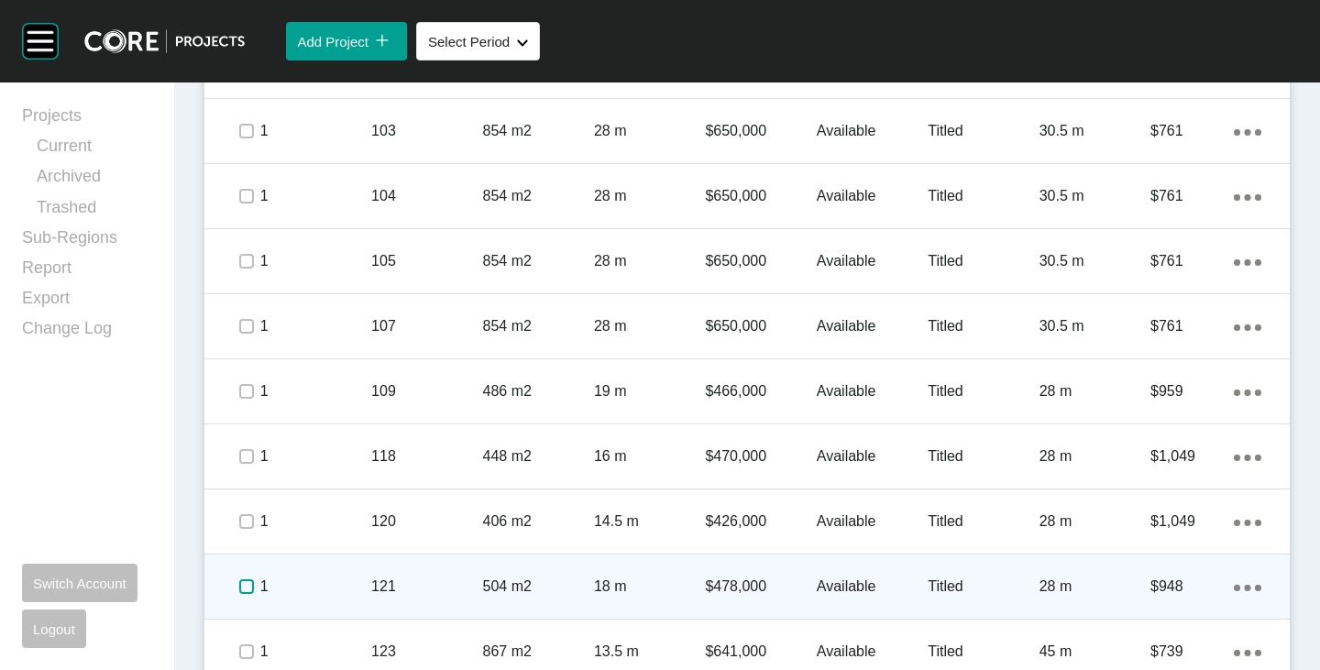
click at [245, 588] on label at bounding box center [246, 586] width 15 height 15
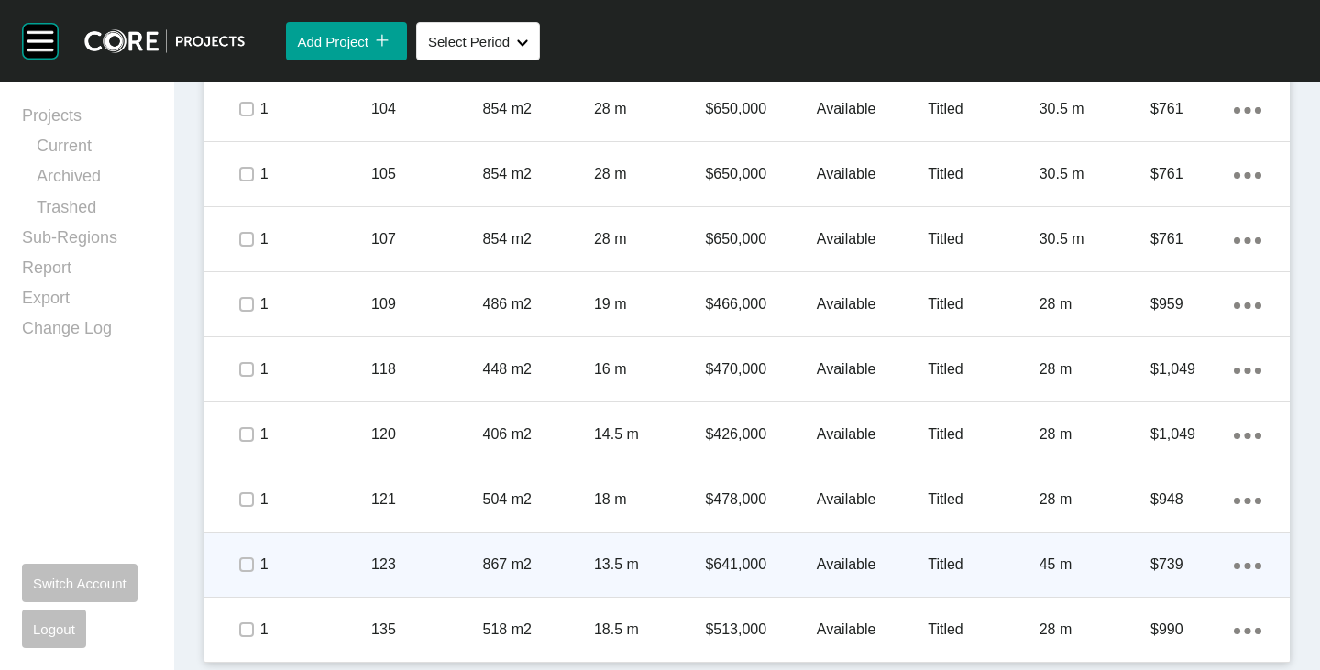
click at [226, 568] on div at bounding box center [217, 564] width 27 height 37
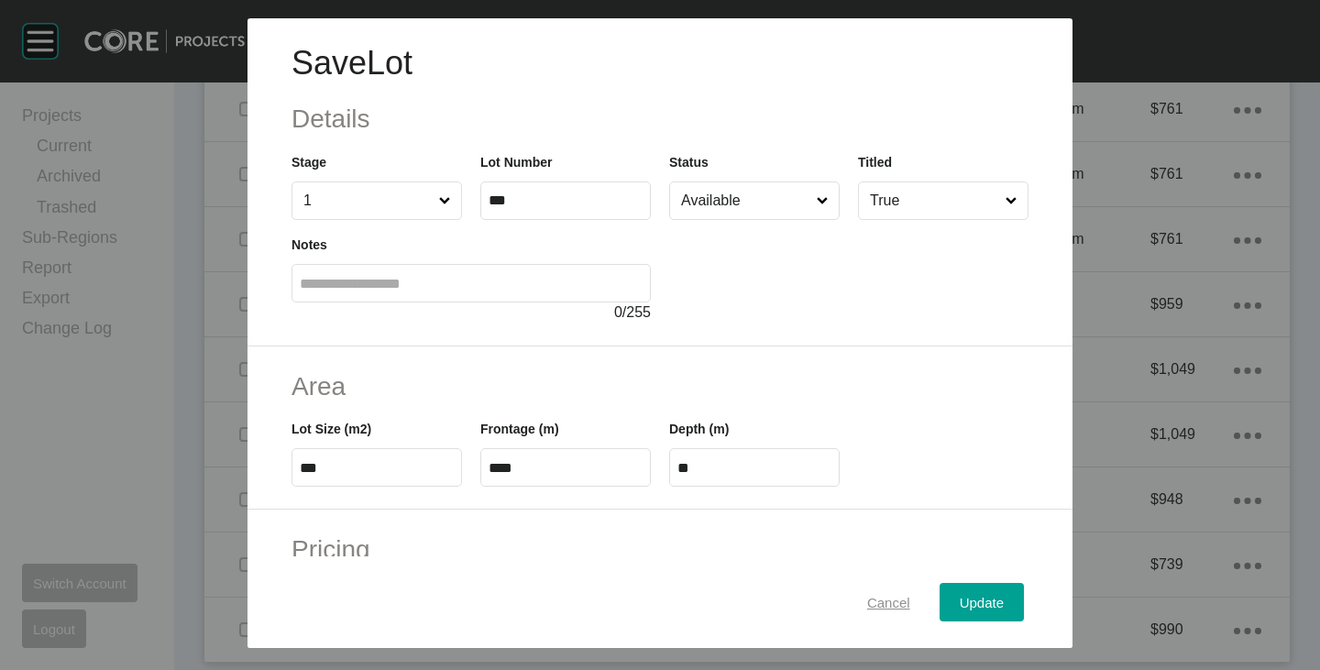
click at [872, 600] on span "Cancel" at bounding box center [888, 603] width 43 height 16
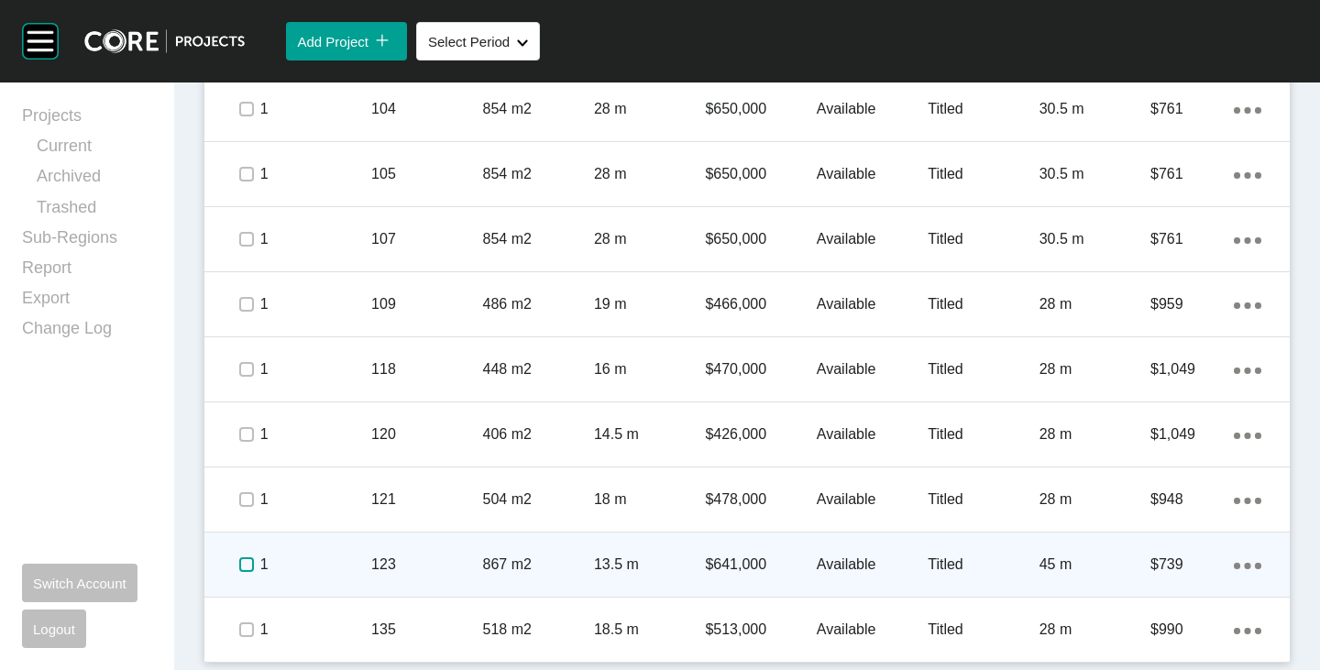
click at [250, 565] on label at bounding box center [246, 564] width 15 height 15
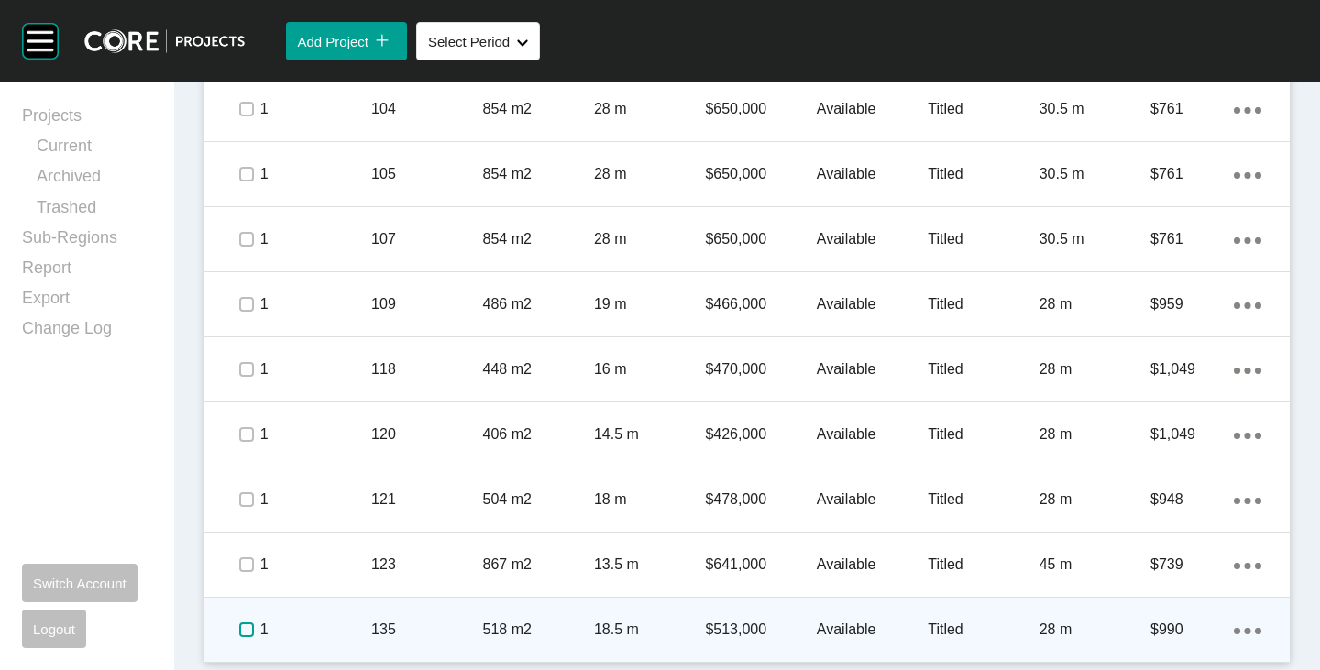
click at [250, 626] on label at bounding box center [246, 629] width 15 height 15
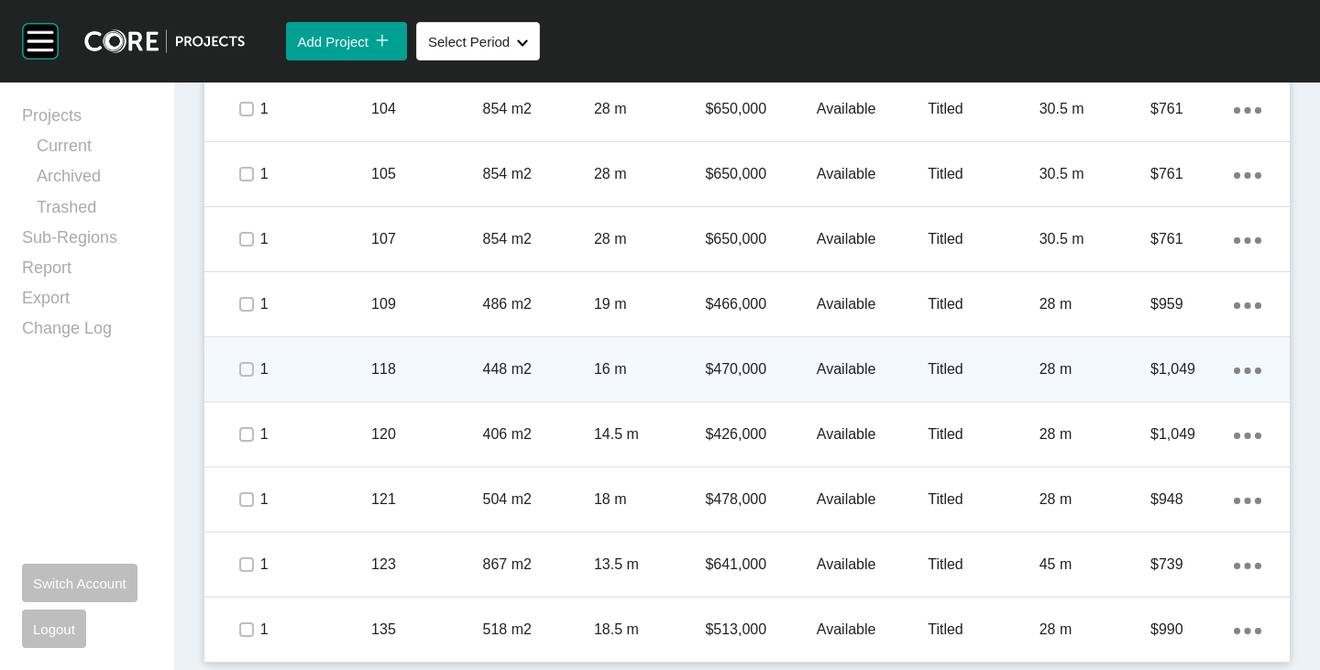
click at [841, 359] on p "Available" at bounding box center [872, 369] width 111 height 20
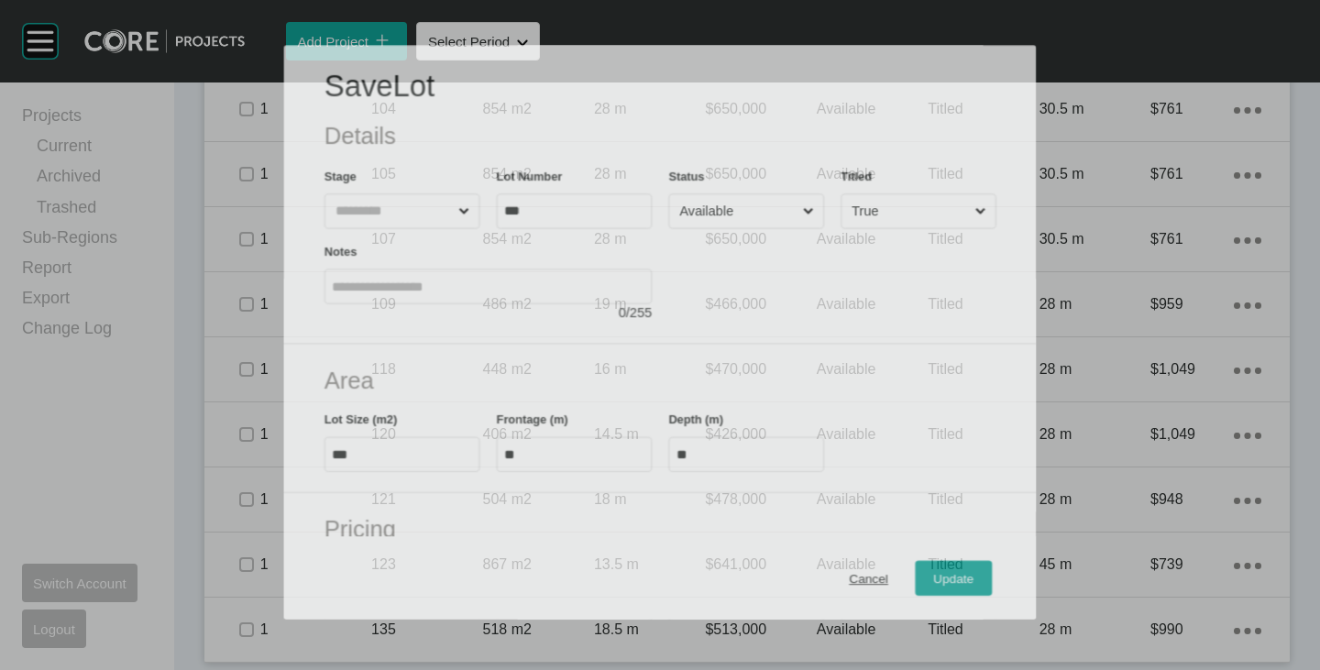
scroll to position [367, 0]
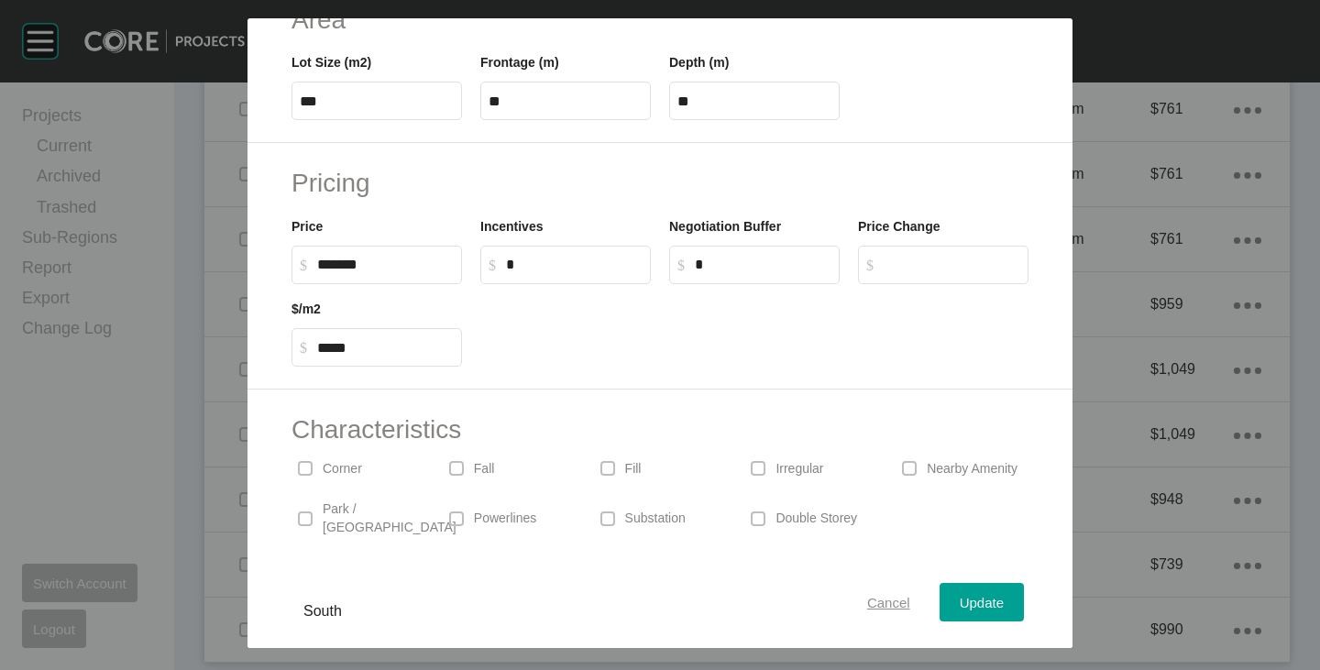
click at [876, 613] on div "Cancel" at bounding box center [888, 602] width 52 height 25
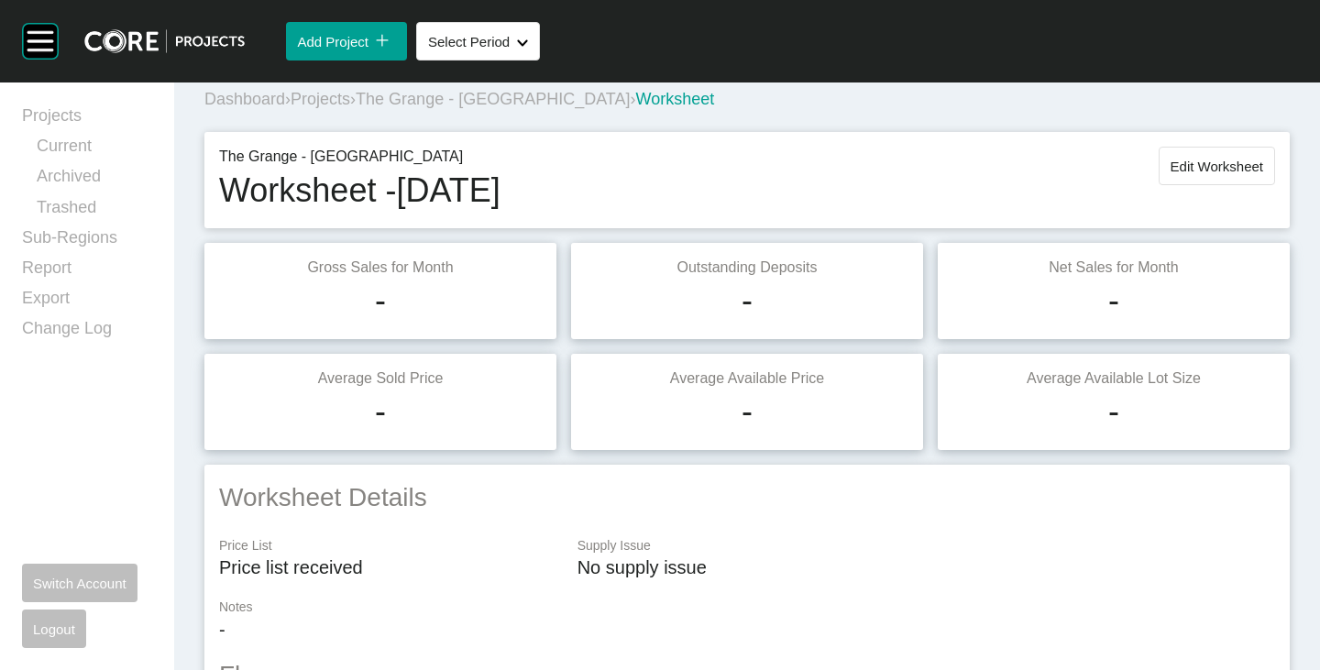
scroll to position [0, 0]
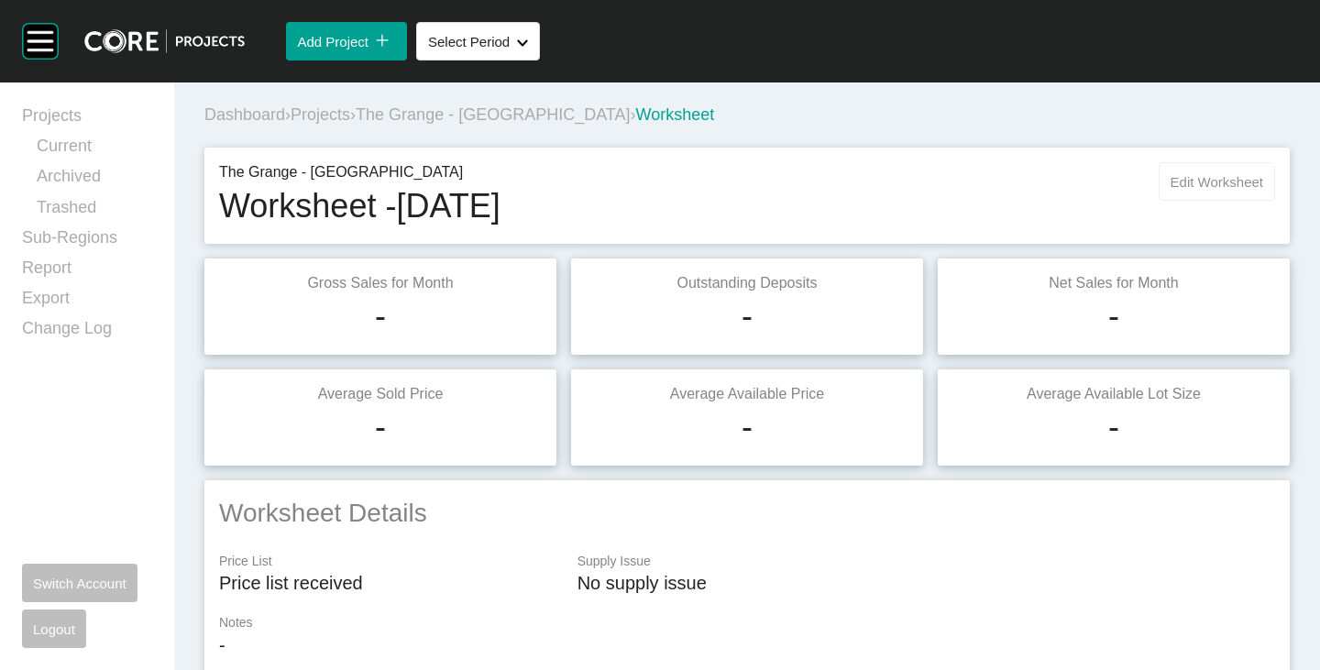
click at [1191, 186] on span "Edit Worksheet" at bounding box center [1216, 182] width 93 height 16
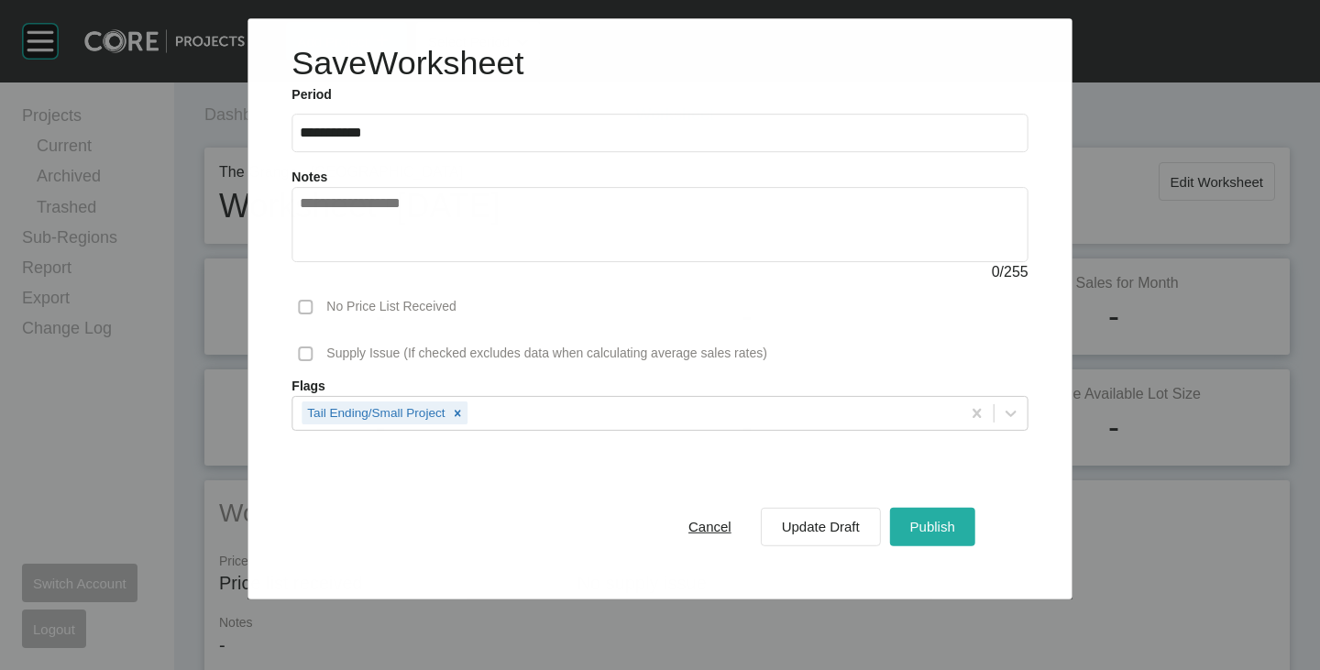
click at [939, 519] on span "Publish" at bounding box center [932, 527] width 45 height 16
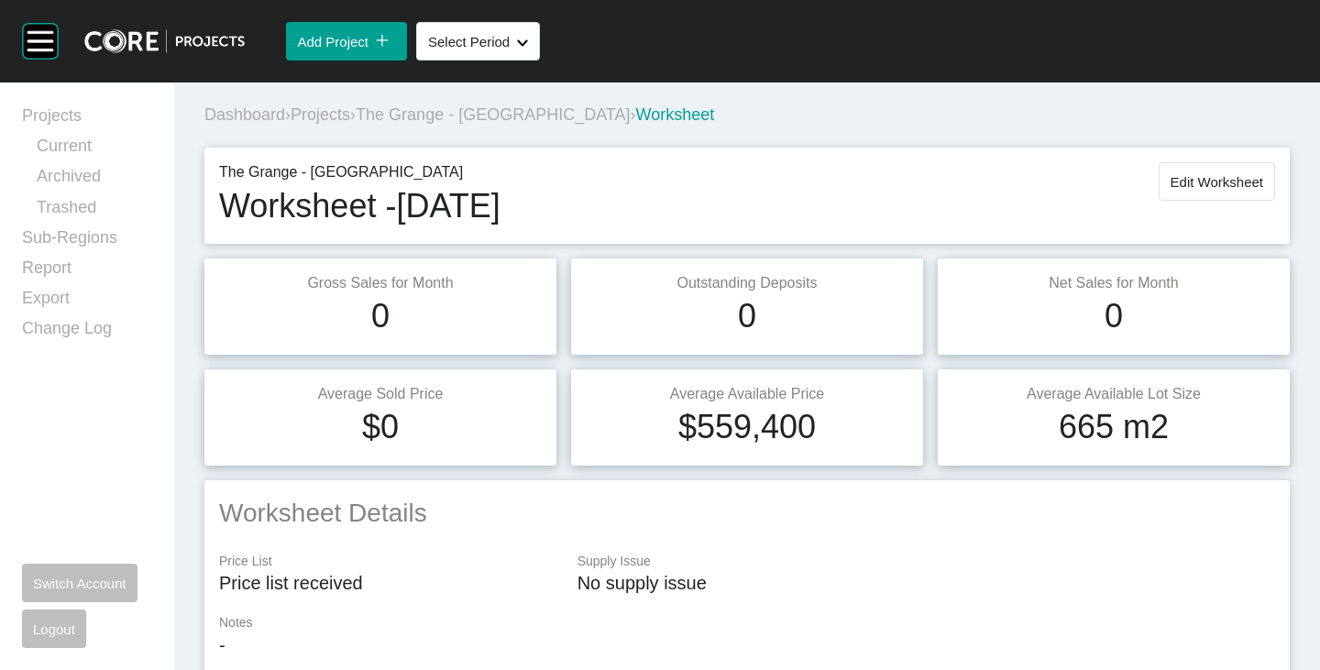
click at [500, 112] on span "The Grange - [GEOGRAPHIC_DATA]" at bounding box center [493, 114] width 274 height 18
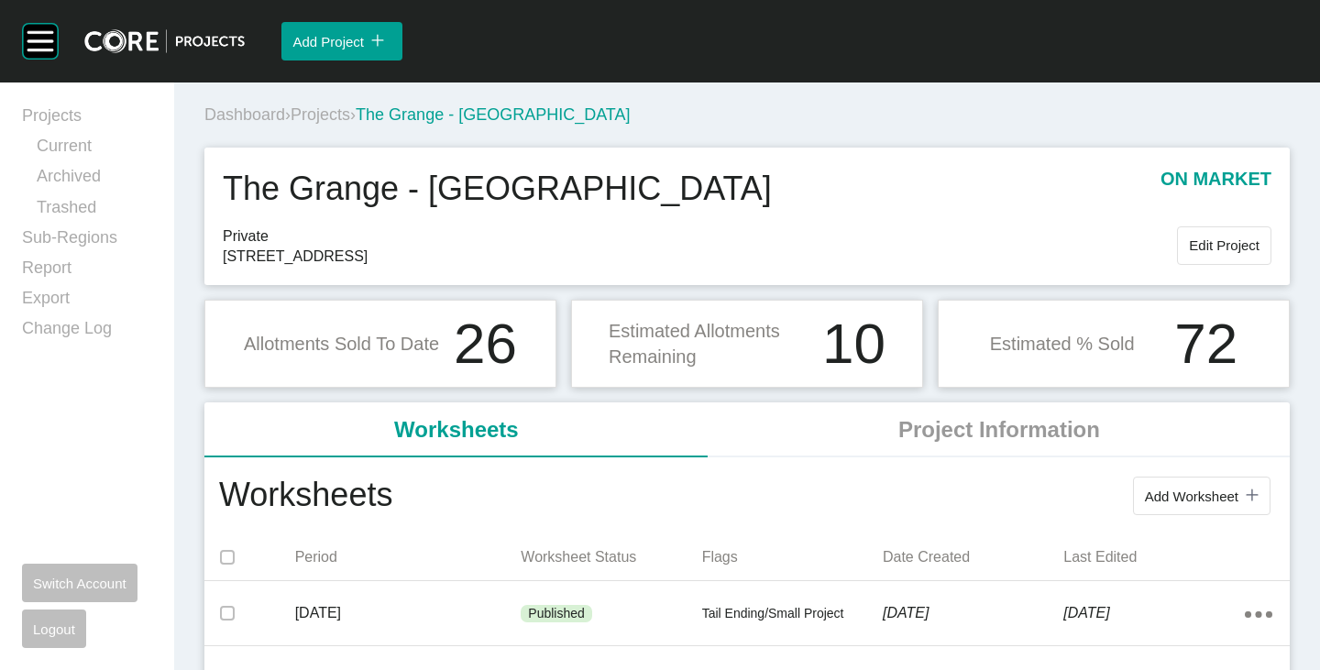
click at [339, 110] on span "Projects" at bounding box center [321, 114] width 60 height 18
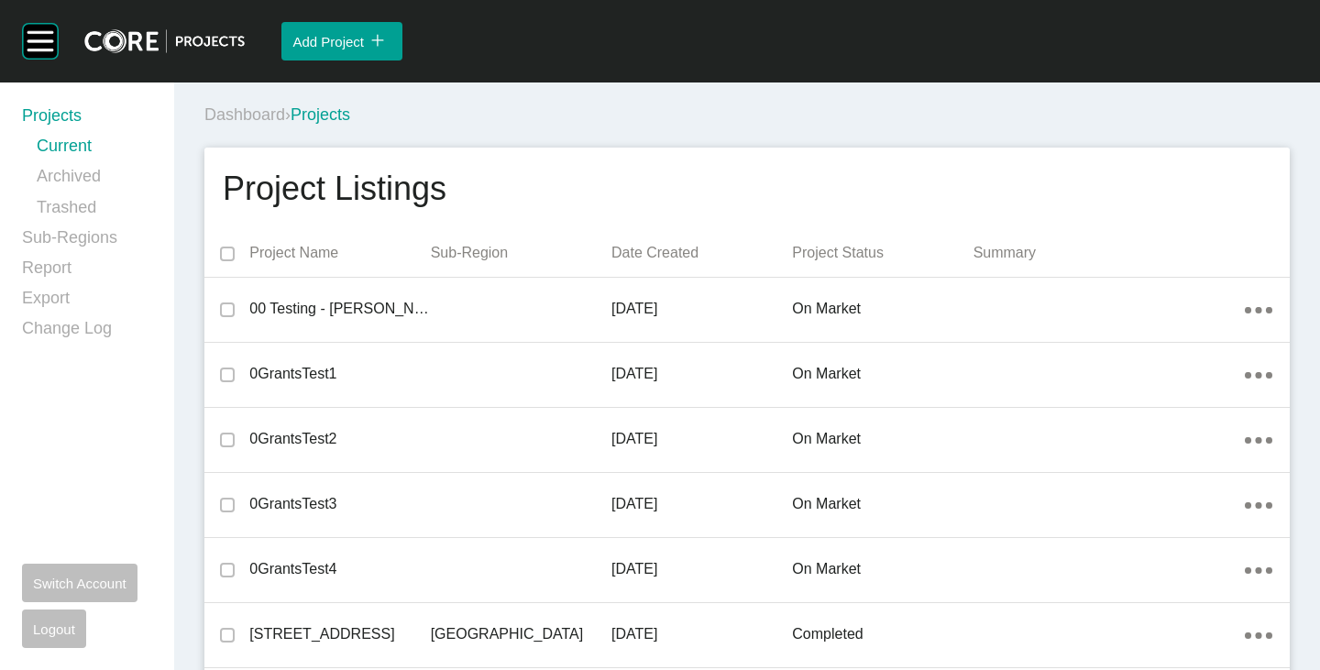
scroll to position [28215, 0]
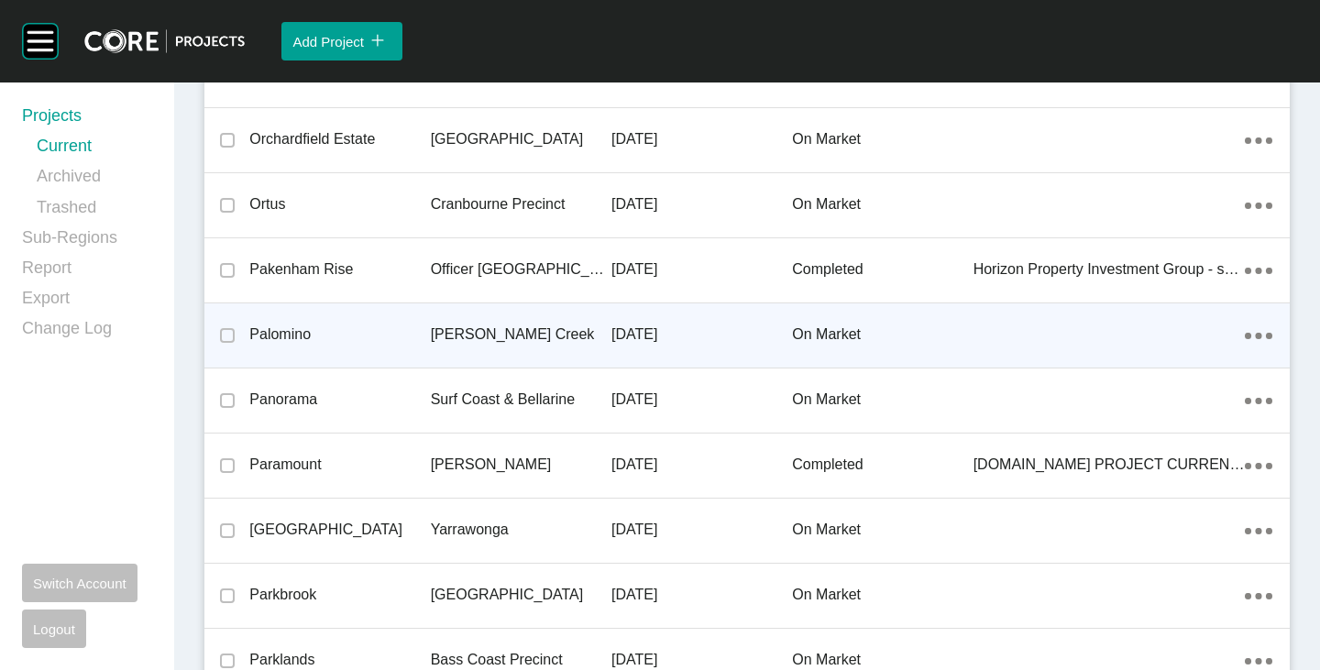
click at [299, 337] on p "Palomino" at bounding box center [339, 334] width 181 height 20
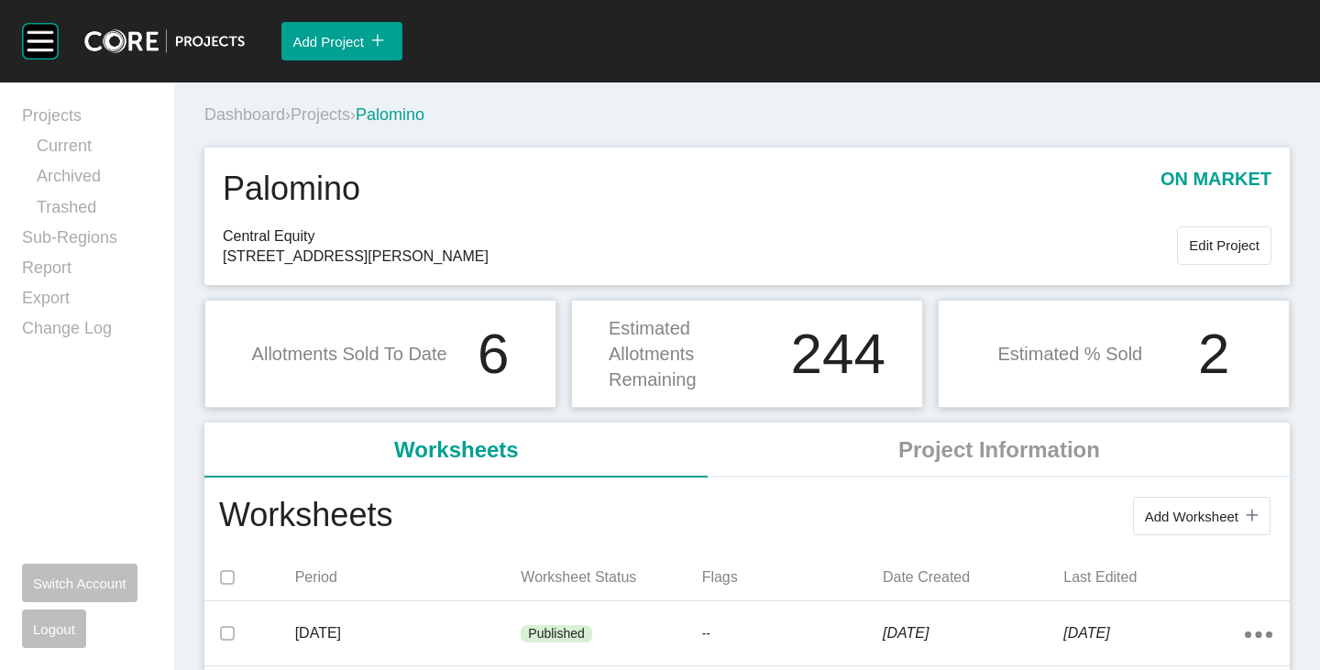
scroll to position [92, 0]
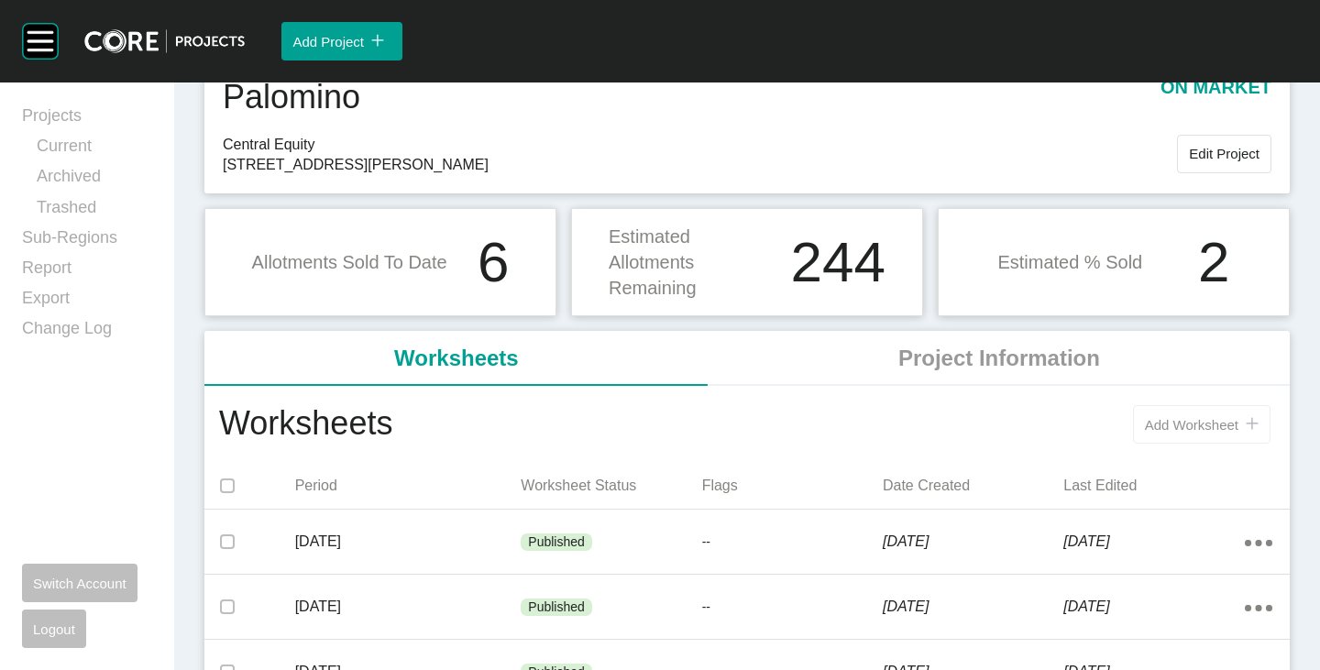
click at [1145, 420] on span "Add Worksheet" at bounding box center [1191, 425] width 93 height 16
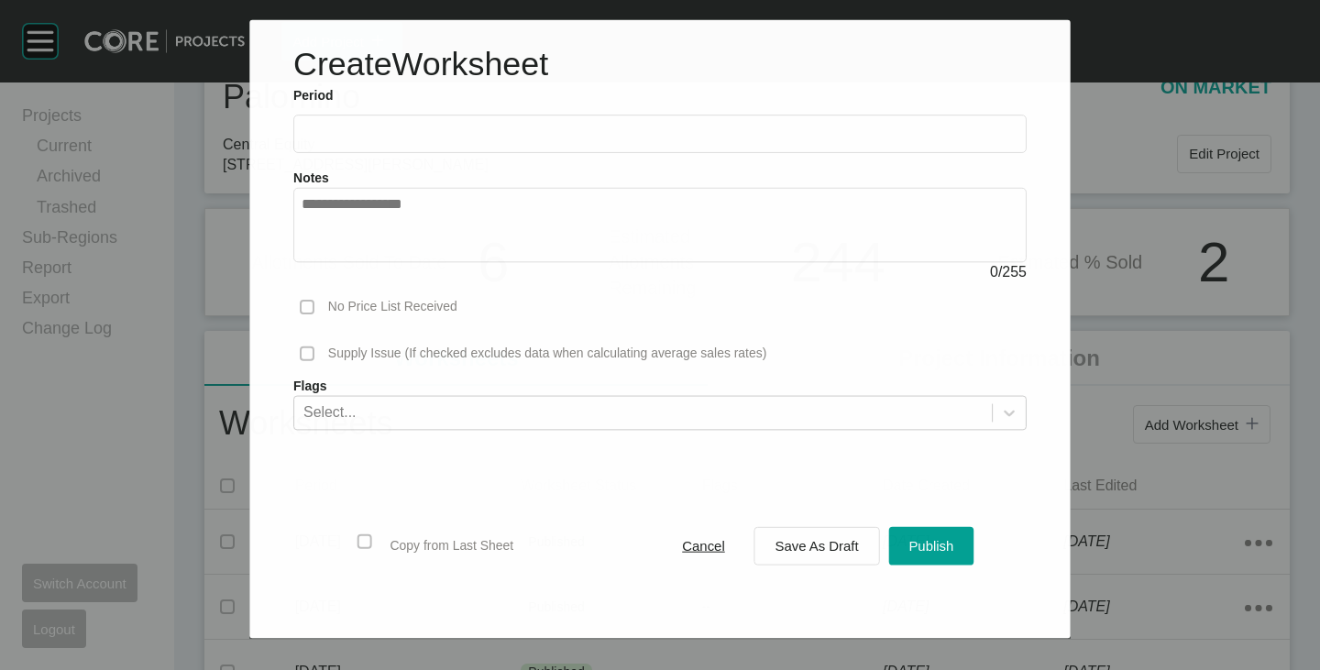
click at [392, 136] on input "text" at bounding box center [660, 134] width 717 height 16
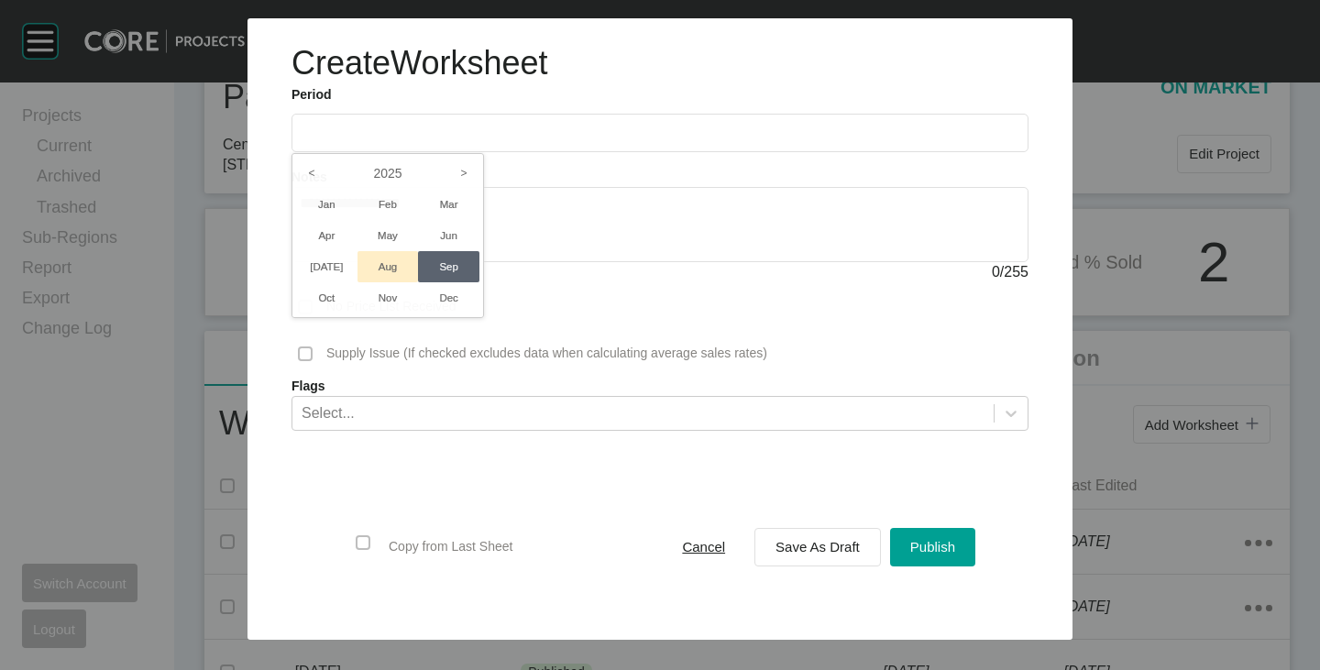
click at [392, 265] on li "Aug" at bounding box center [387, 266] width 61 height 31
type input "**********"
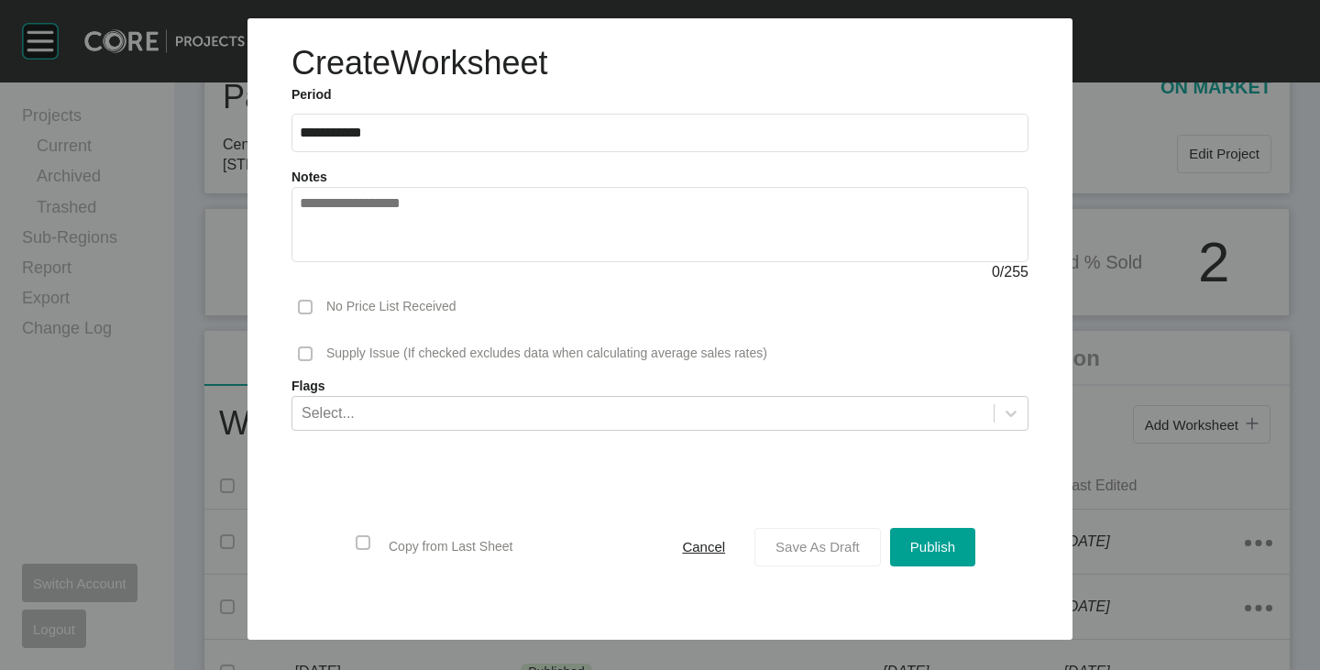
click at [800, 541] on span "Save As Draft" at bounding box center [817, 547] width 84 height 16
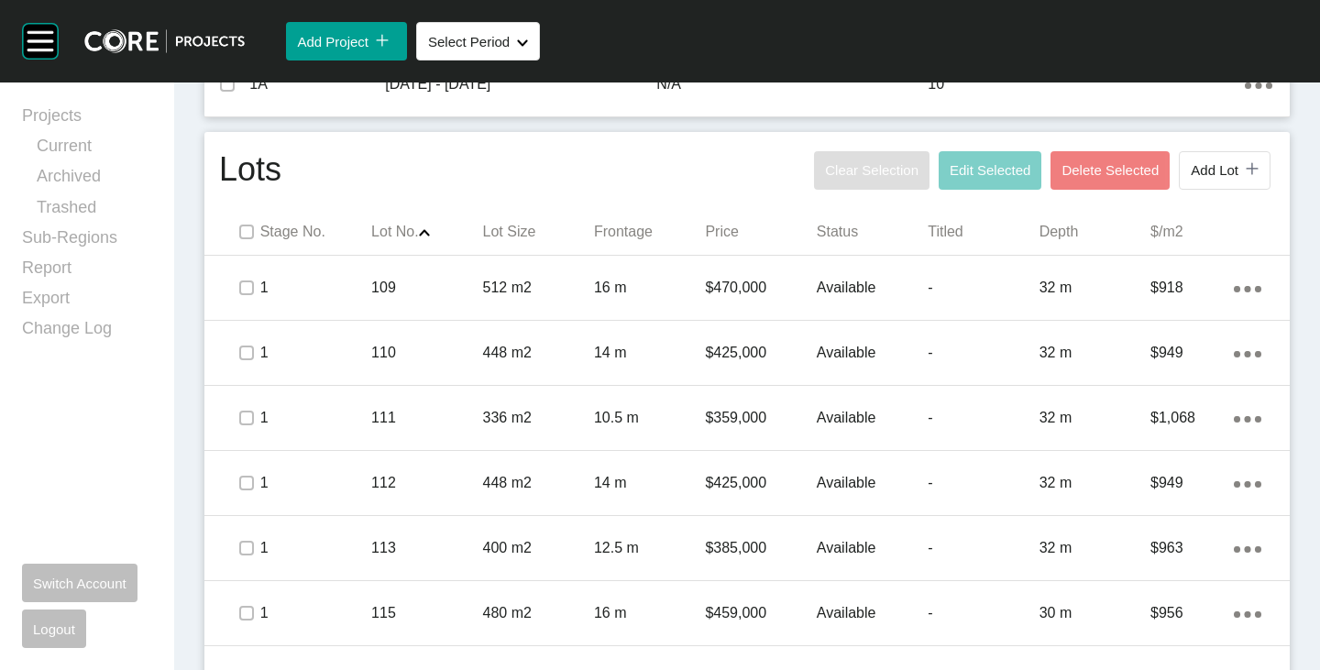
scroll to position [825, 0]
click at [246, 232] on label at bounding box center [246, 231] width 15 height 15
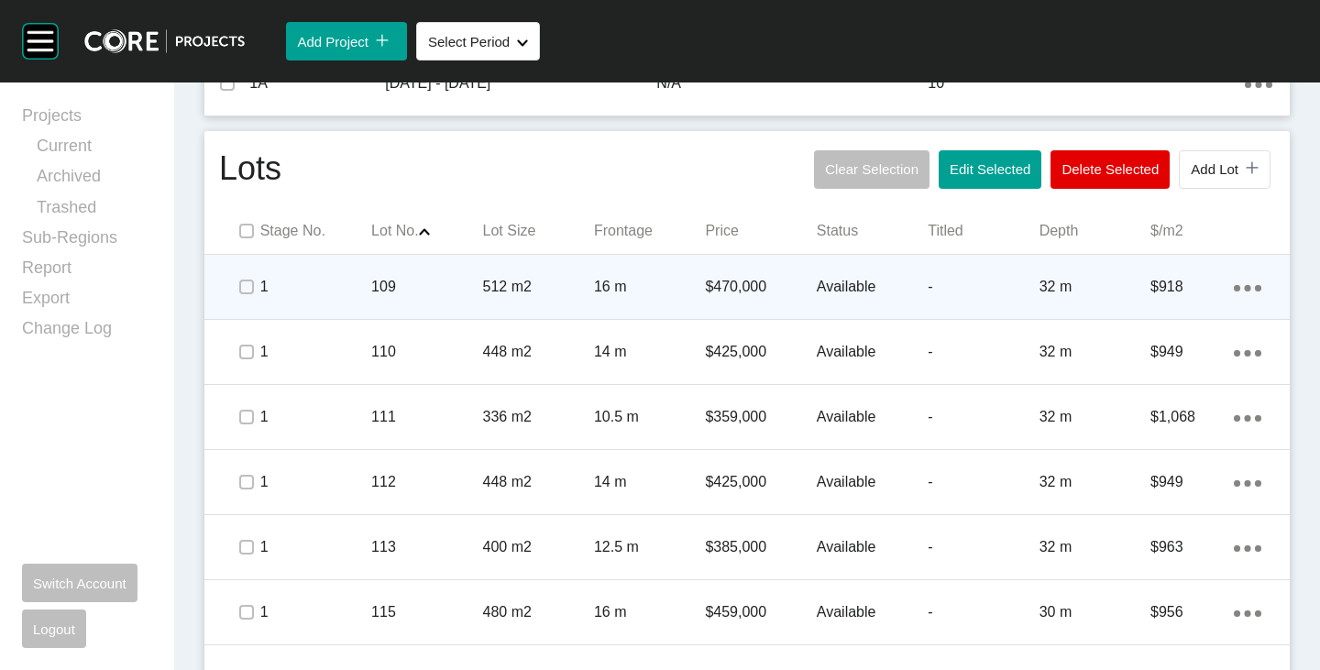
click at [256, 283] on span at bounding box center [245, 286] width 27 height 27
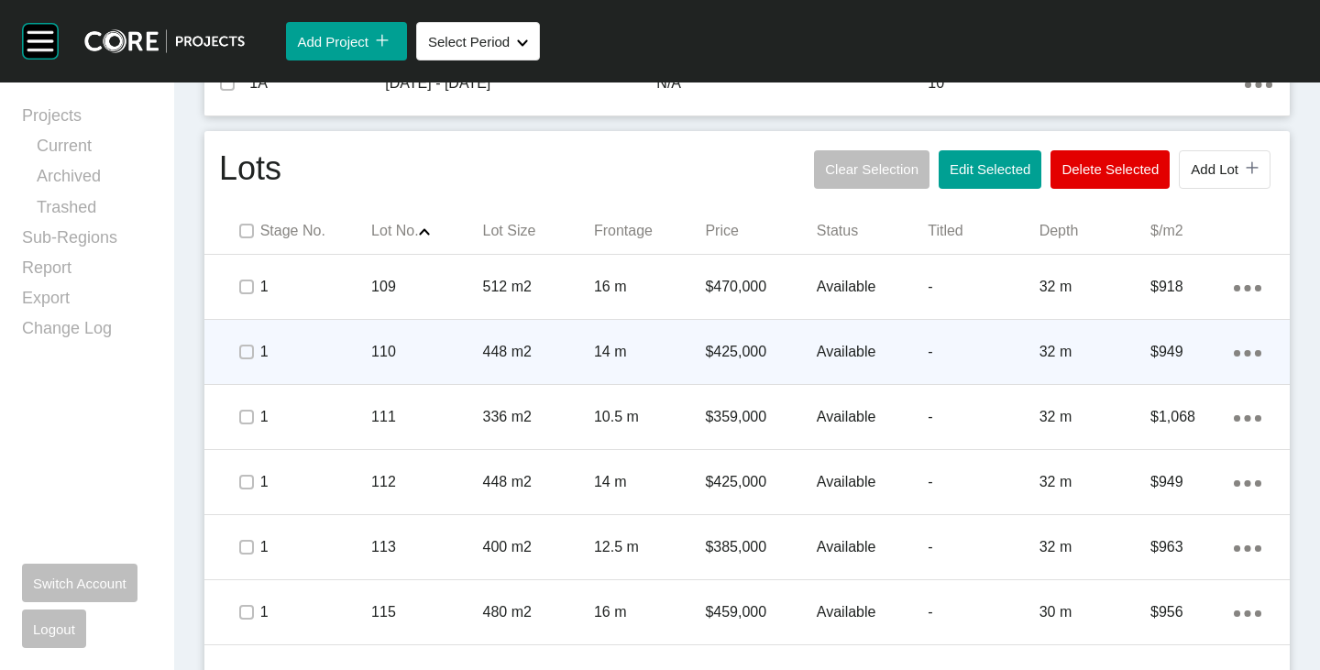
click at [252, 343] on span at bounding box center [245, 351] width 27 height 27
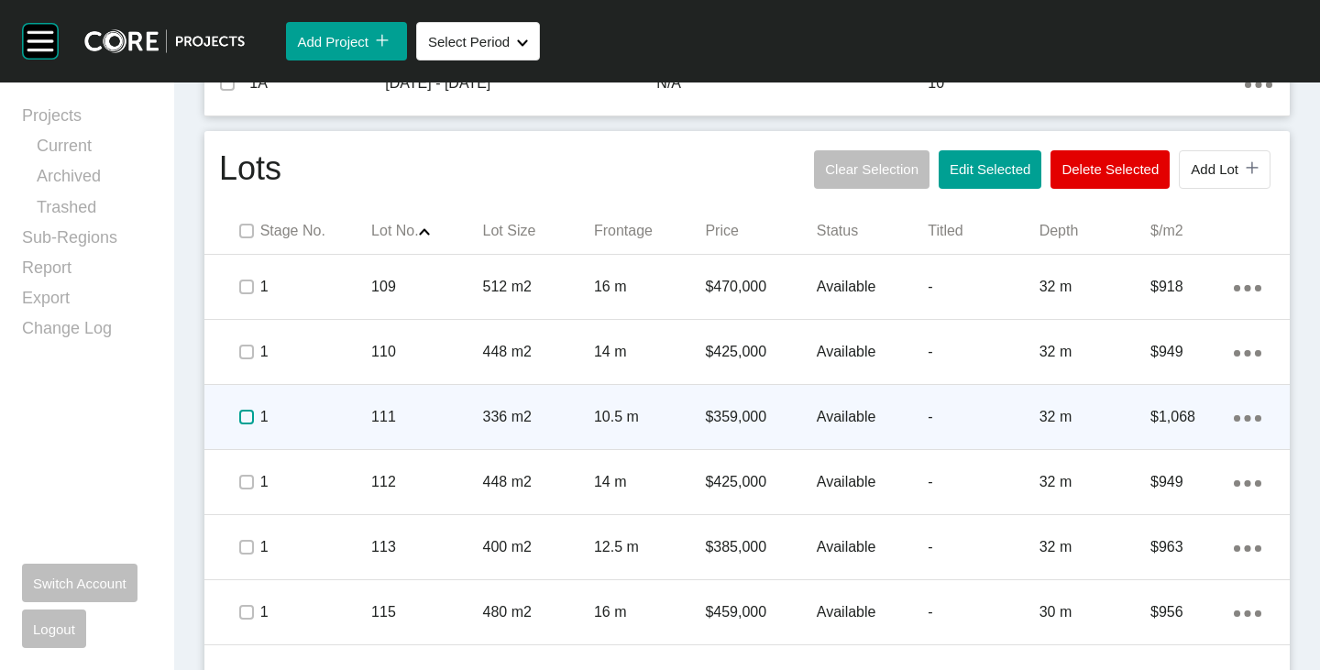
click at [245, 420] on label at bounding box center [246, 417] width 15 height 15
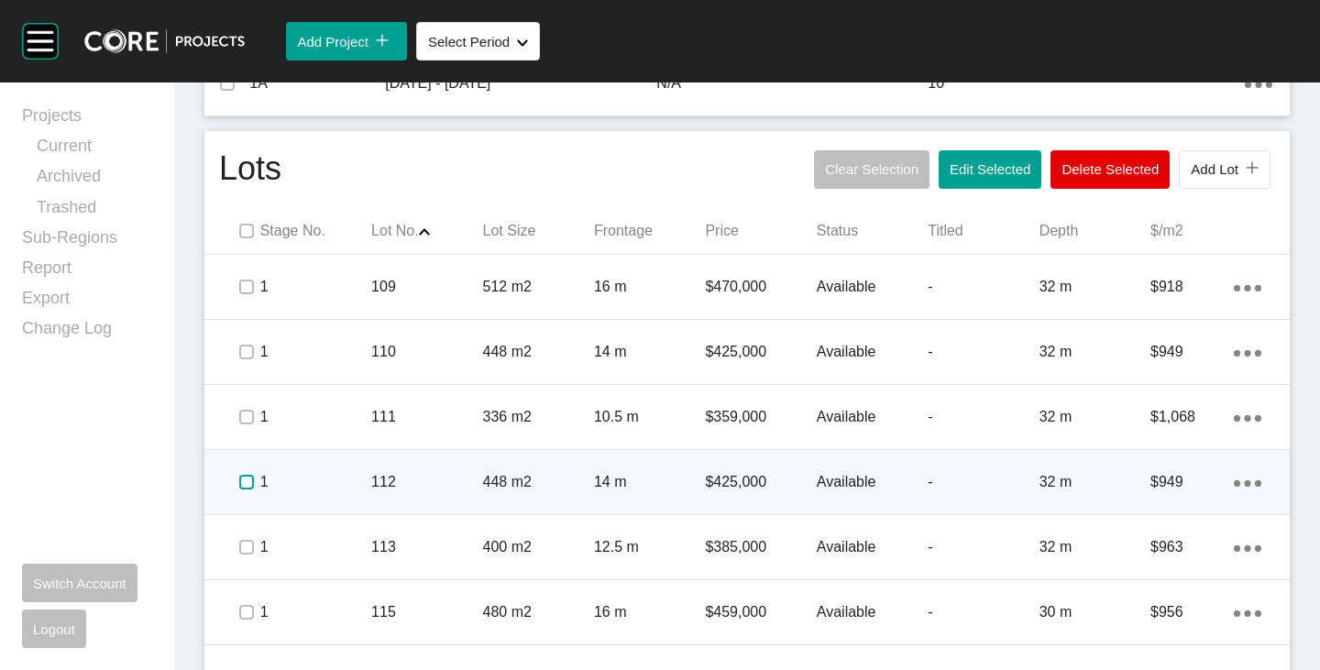
click at [245, 482] on label at bounding box center [246, 482] width 15 height 15
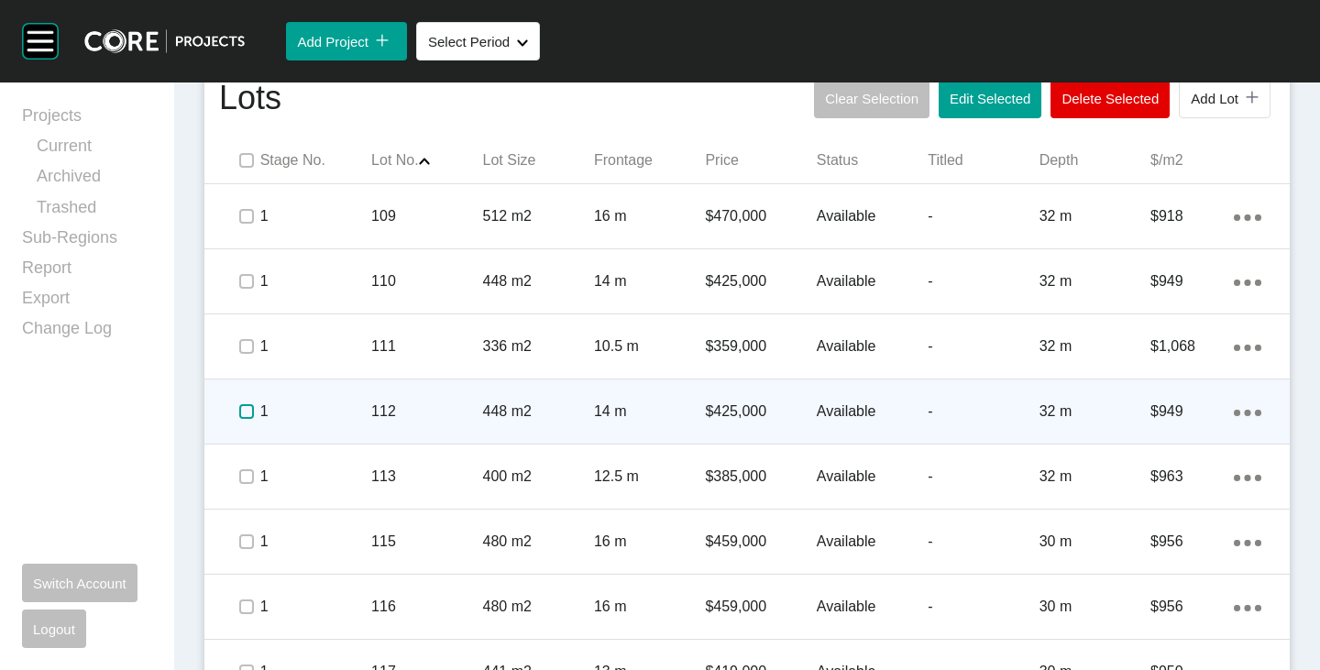
scroll to position [917, 0]
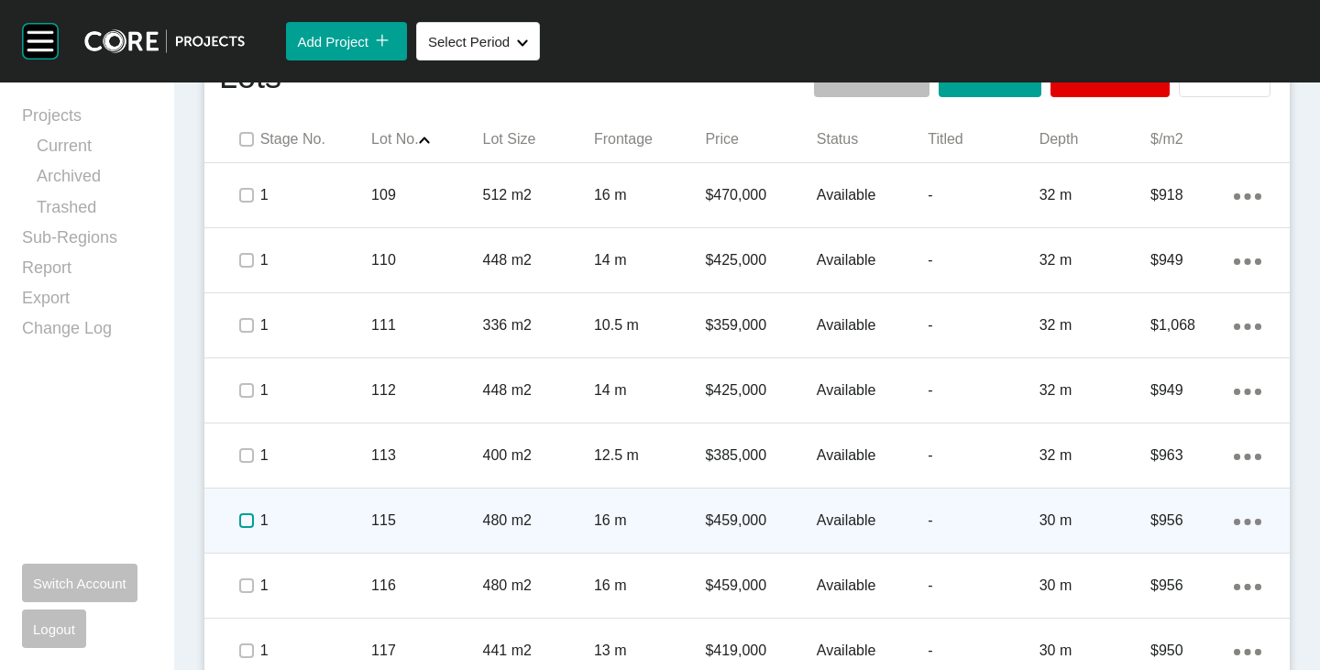
click at [239, 513] on label at bounding box center [246, 520] width 15 height 15
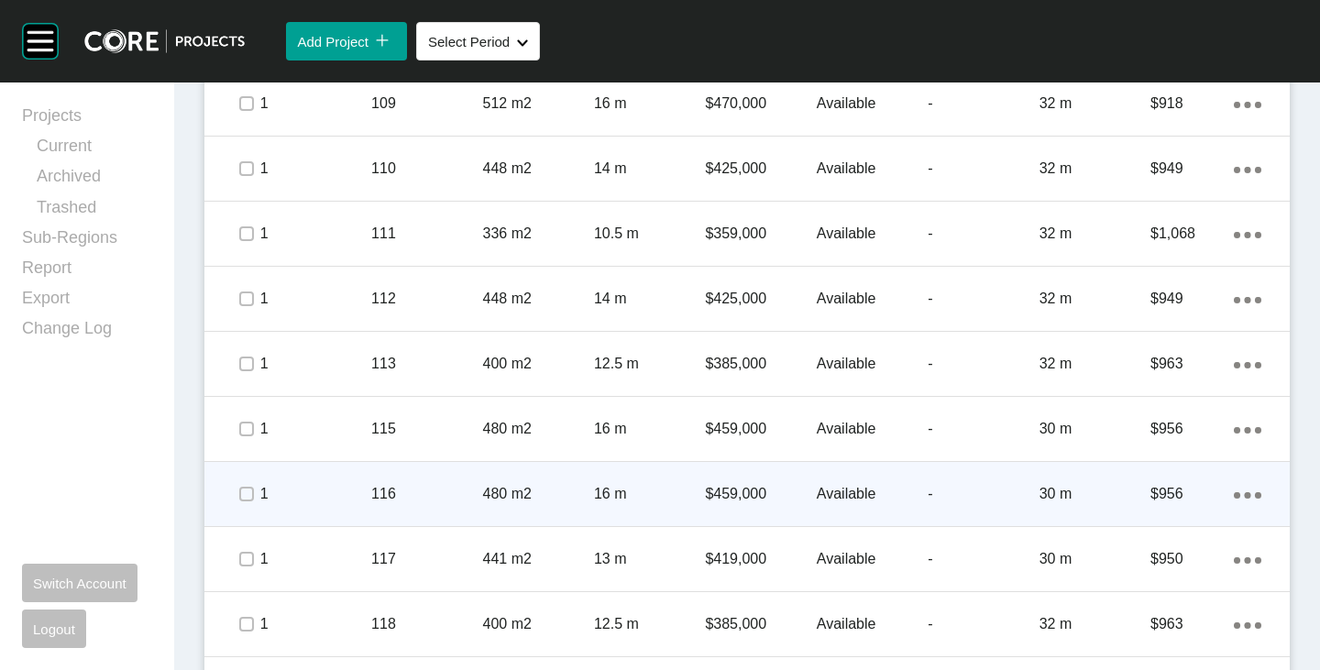
click at [242, 503] on span at bounding box center [245, 493] width 27 height 27
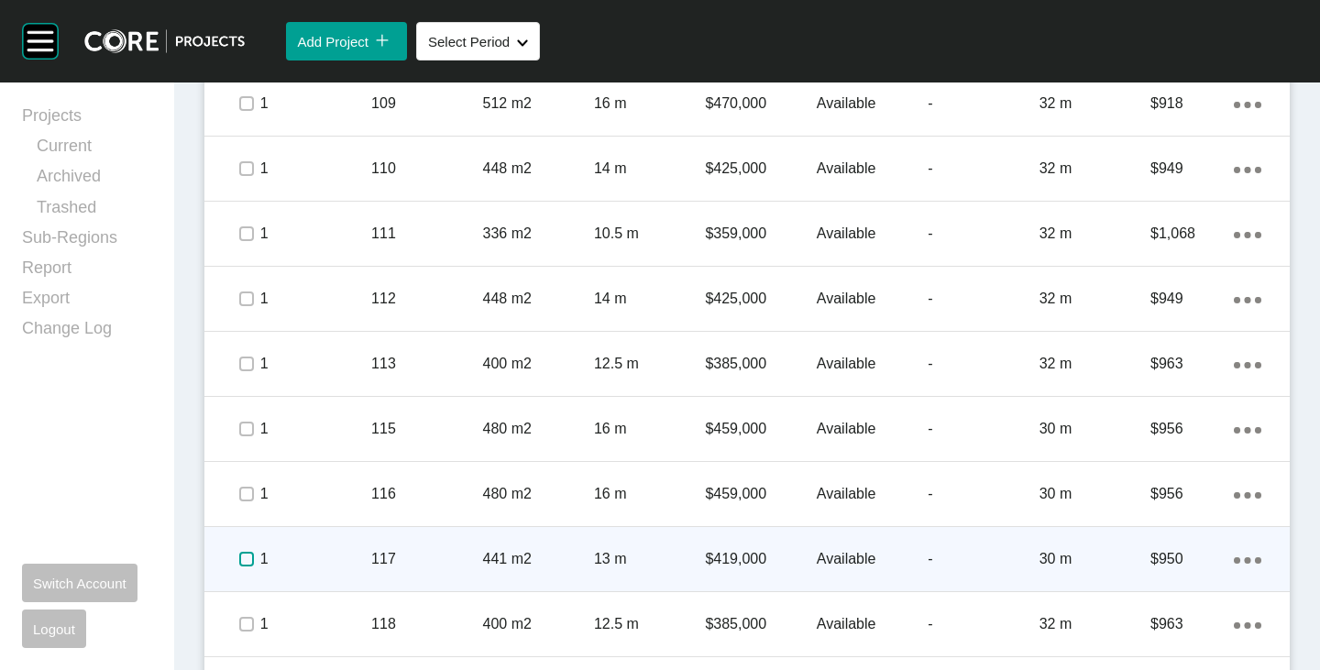
click at [241, 553] on label at bounding box center [246, 559] width 15 height 15
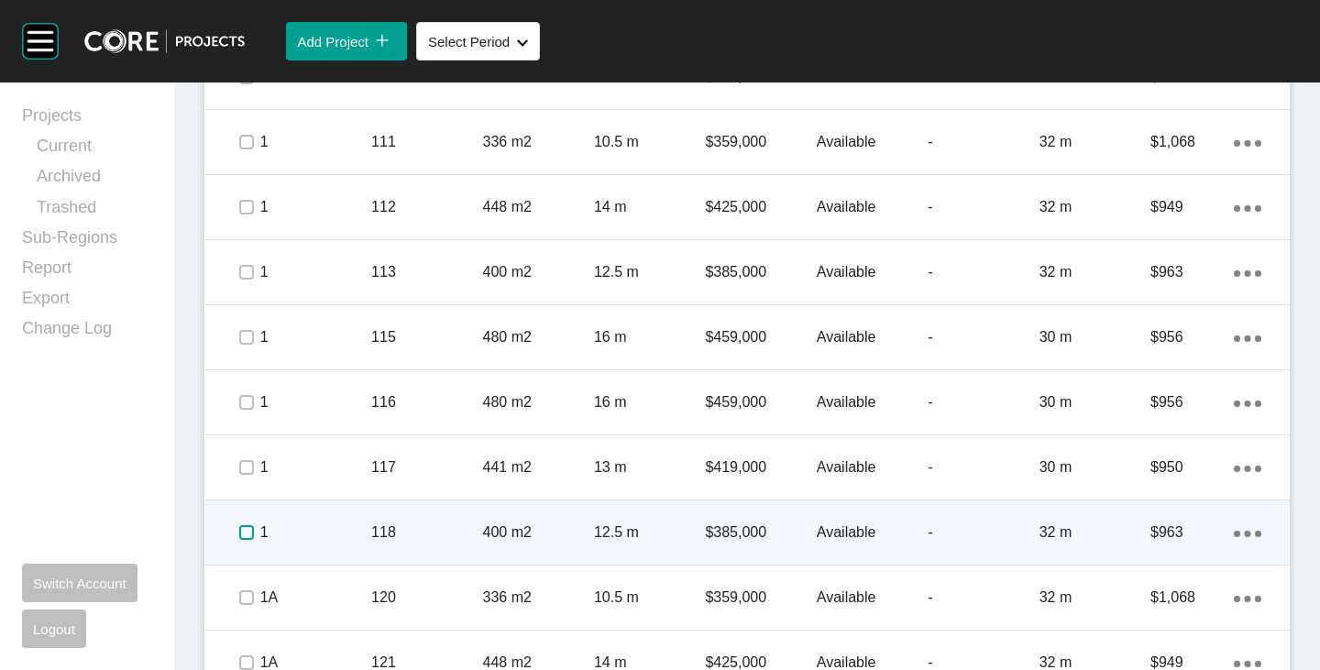
click at [244, 539] on label at bounding box center [246, 532] width 15 height 15
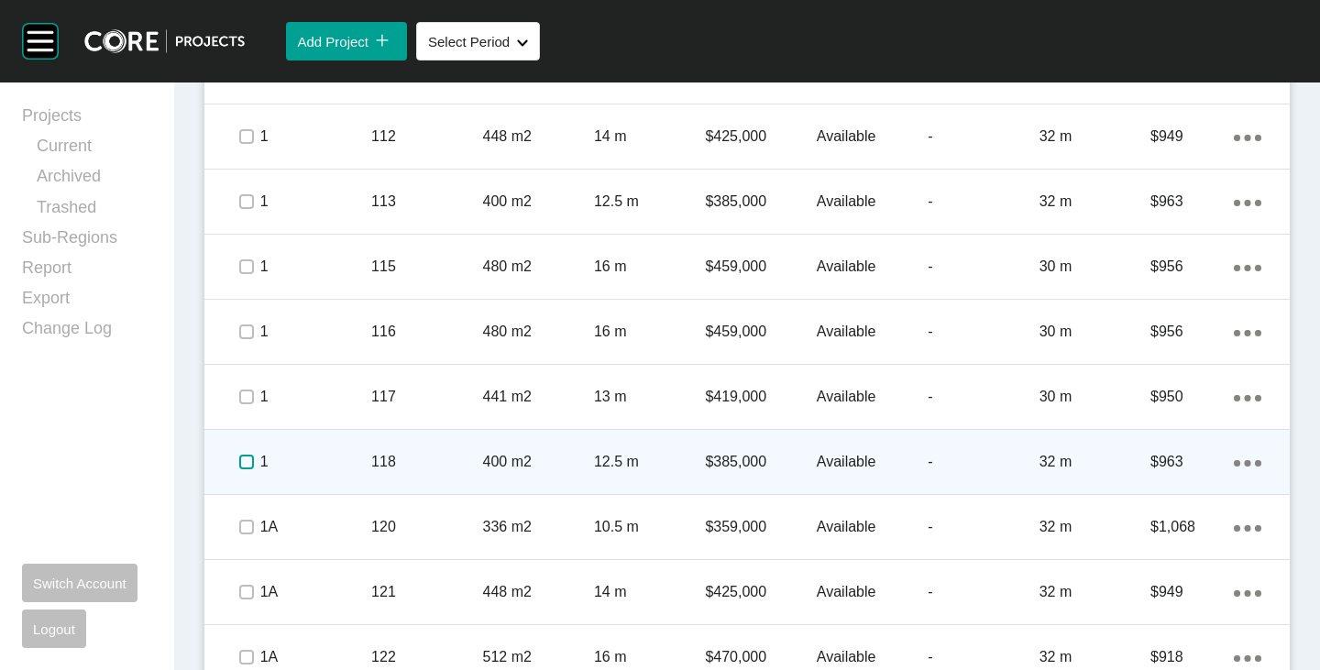
scroll to position [1191, 0]
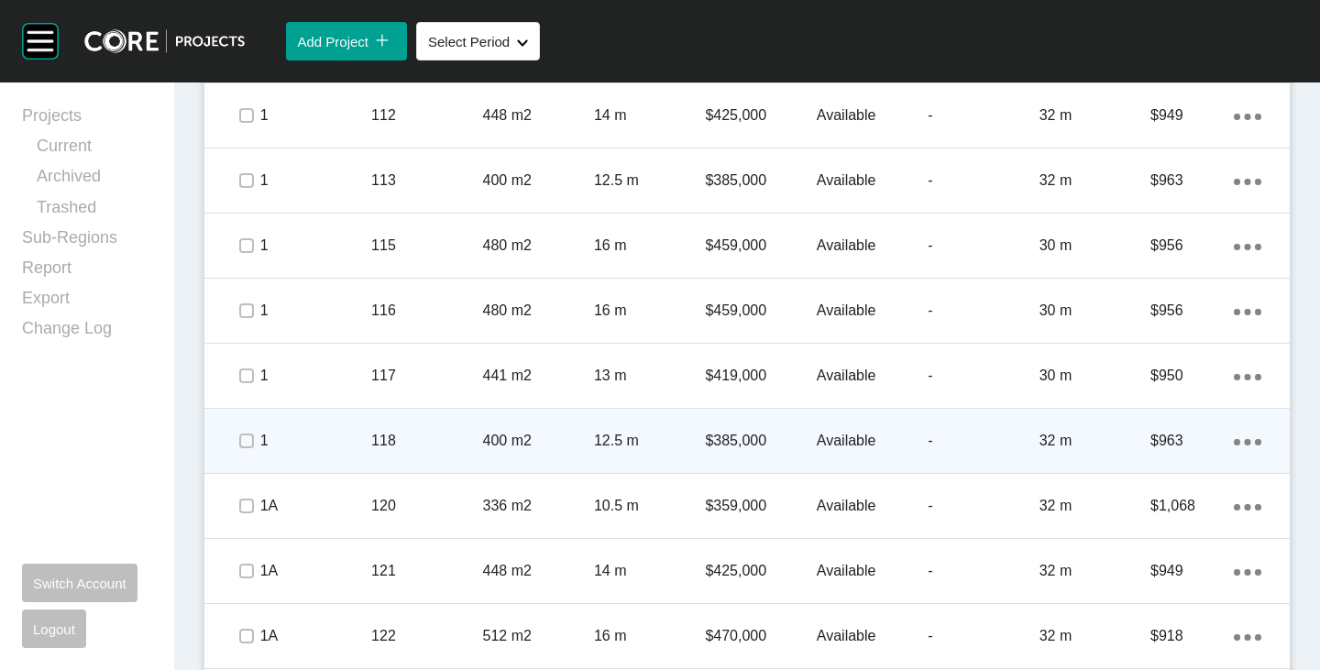
click at [1234, 445] on icon "Action Menu Dots Copy 6 Created with Sketch." at bounding box center [1247, 442] width 27 height 6
click at [1145, 442] on link "Duplicate" at bounding box center [1158, 444] width 69 height 27
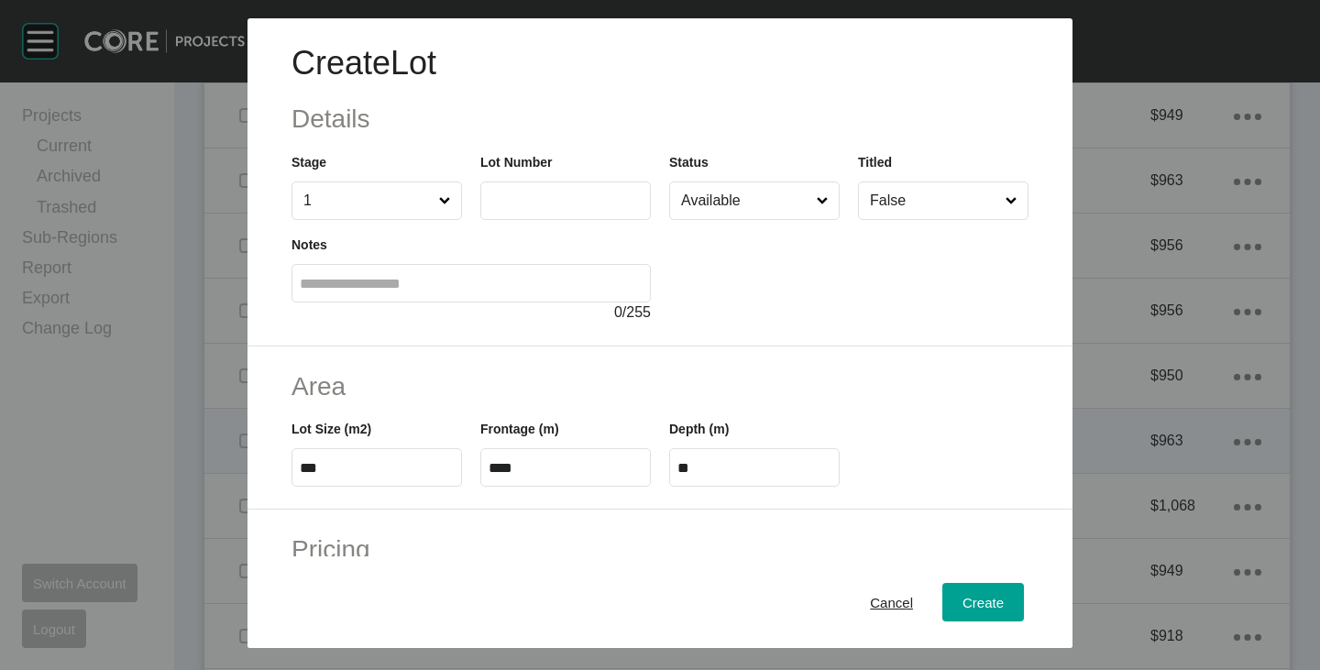
click at [540, 178] on div "Lot Number" at bounding box center [565, 186] width 170 height 68
click at [539, 192] on input "text" at bounding box center [565, 200] width 154 height 16
type input "***"
click at [814, 354] on div "Area Lot Size (m2) *** Frontage (m) **** Depth (m) **" at bounding box center [659, 428] width 825 height 164
type input "*******"
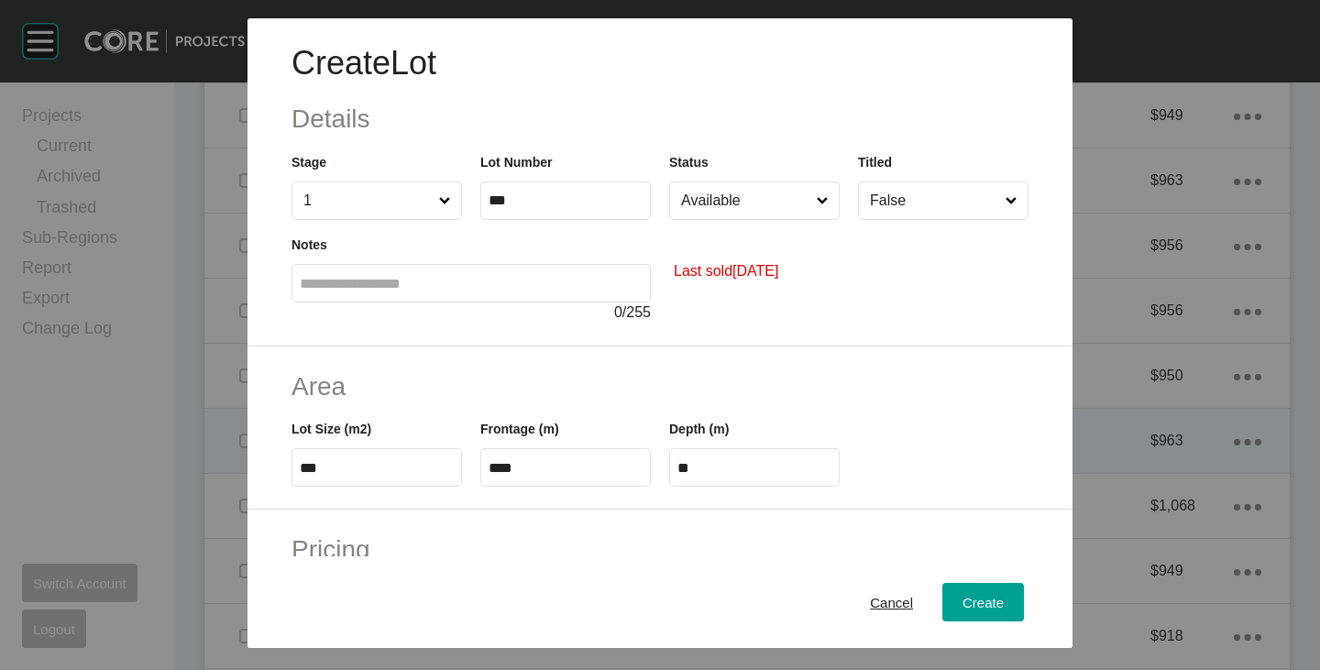
click at [761, 203] on input "Available" at bounding box center [745, 200] width 136 height 37
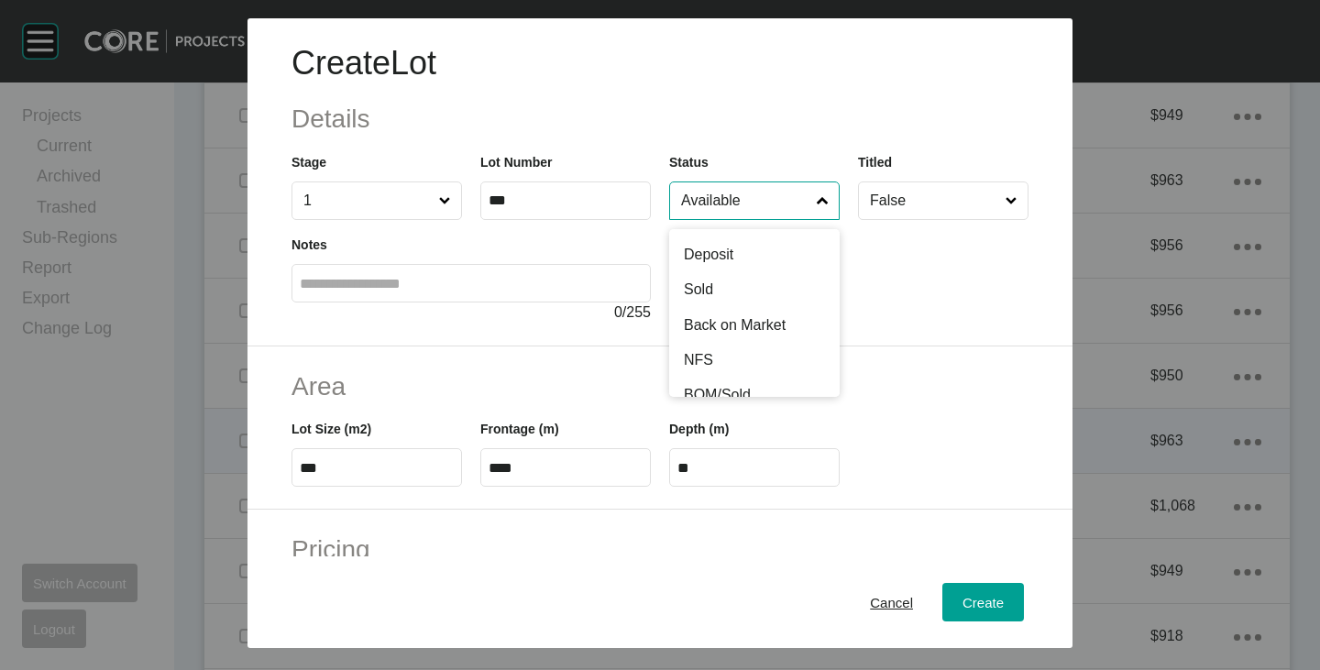
scroll to position [92, 0]
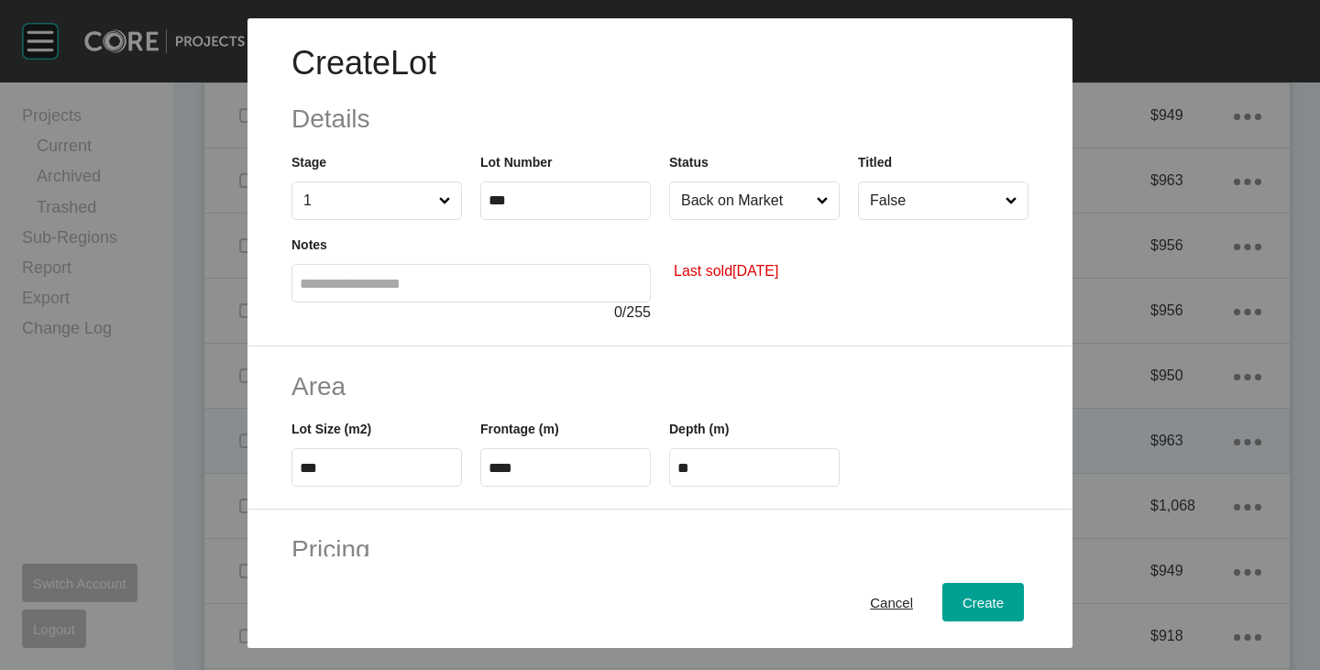
click at [329, 467] on input "***" at bounding box center [377, 468] width 154 height 16
type input "***"
type input "****"
type input "***"
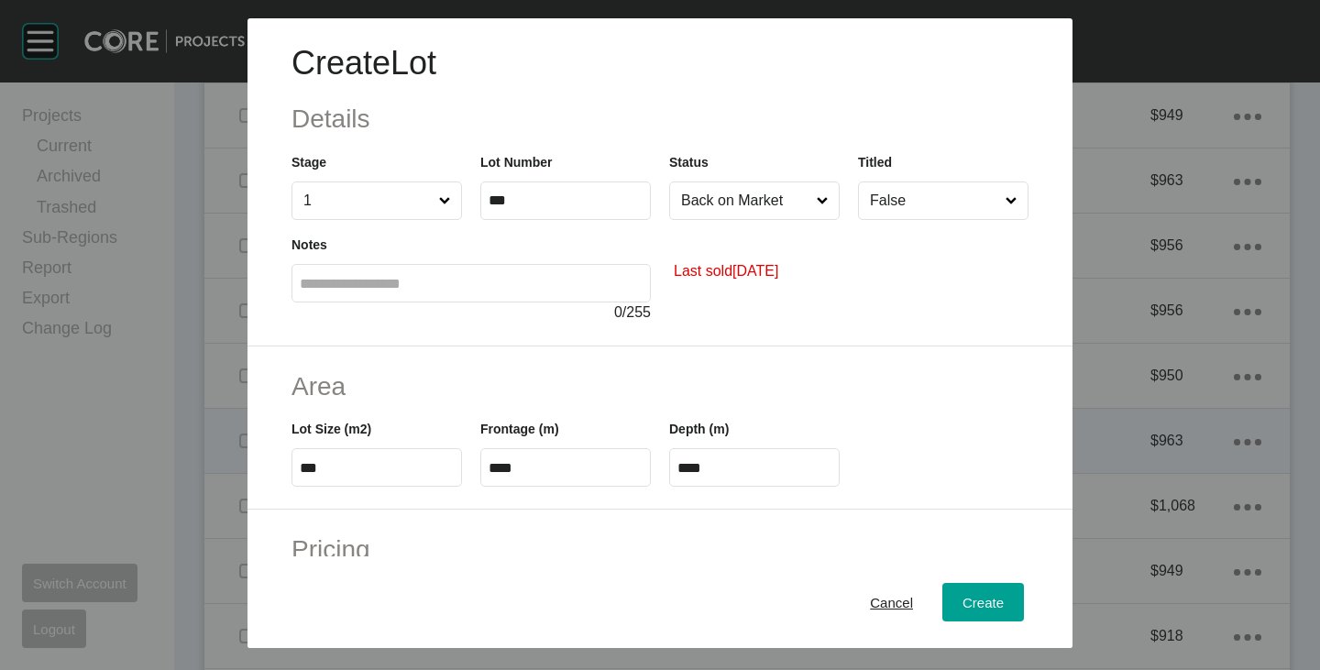
click at [503, 361] on div "Area Lot Size (m2) *** Frontage (m) **** Depth (m) ****" at bounding box center [659, 428] width 825 height 164
click at [510, 455] on label "****" at bounding box center [565, 467] width 170 height 38
click at [510, 460] on input "****" at bounding box center [565, 468] width 154 height 16
click at [510, 455] on label "****" at bounding box center [565, 467] width 170 height 38
click at [510, 460] on input "****" at bounding box center [565, 468] width 154 height 16
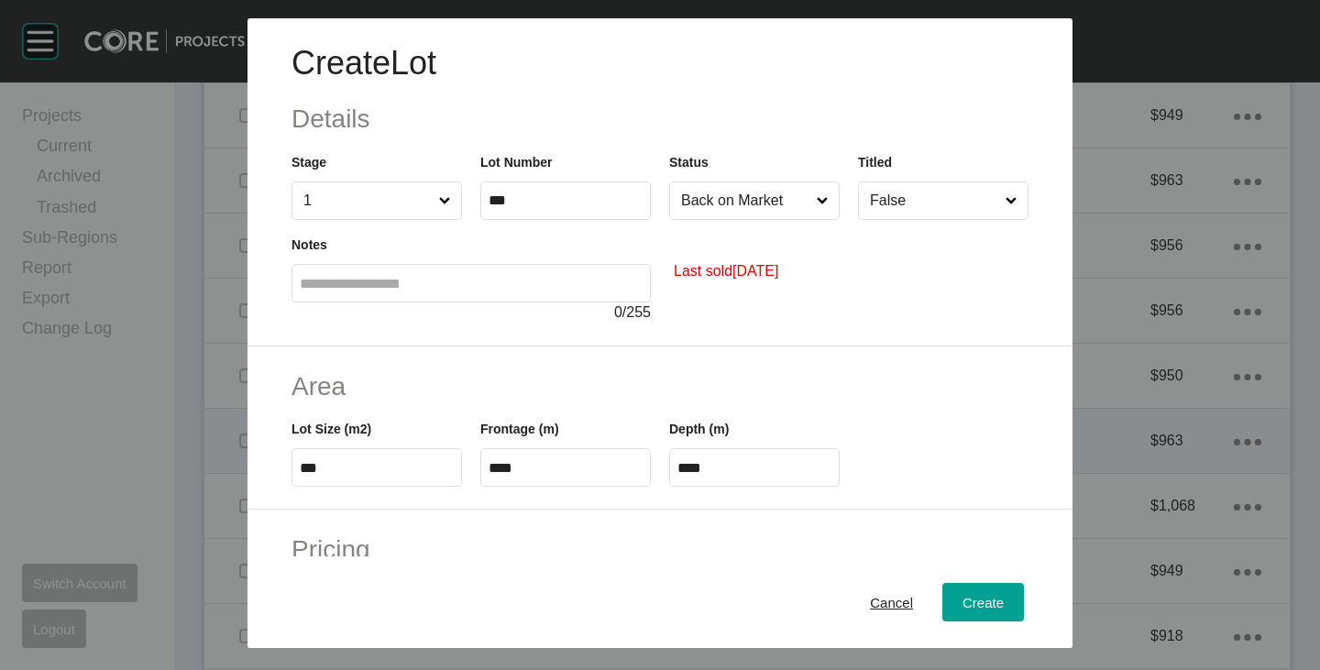
click at [515, 473] on input "****" at bounding box center [565, 468] width 154 height 16
type input "**"
click at [541, 394] on h2 "Area" at bounding box center [659, 386] width 737 height 36
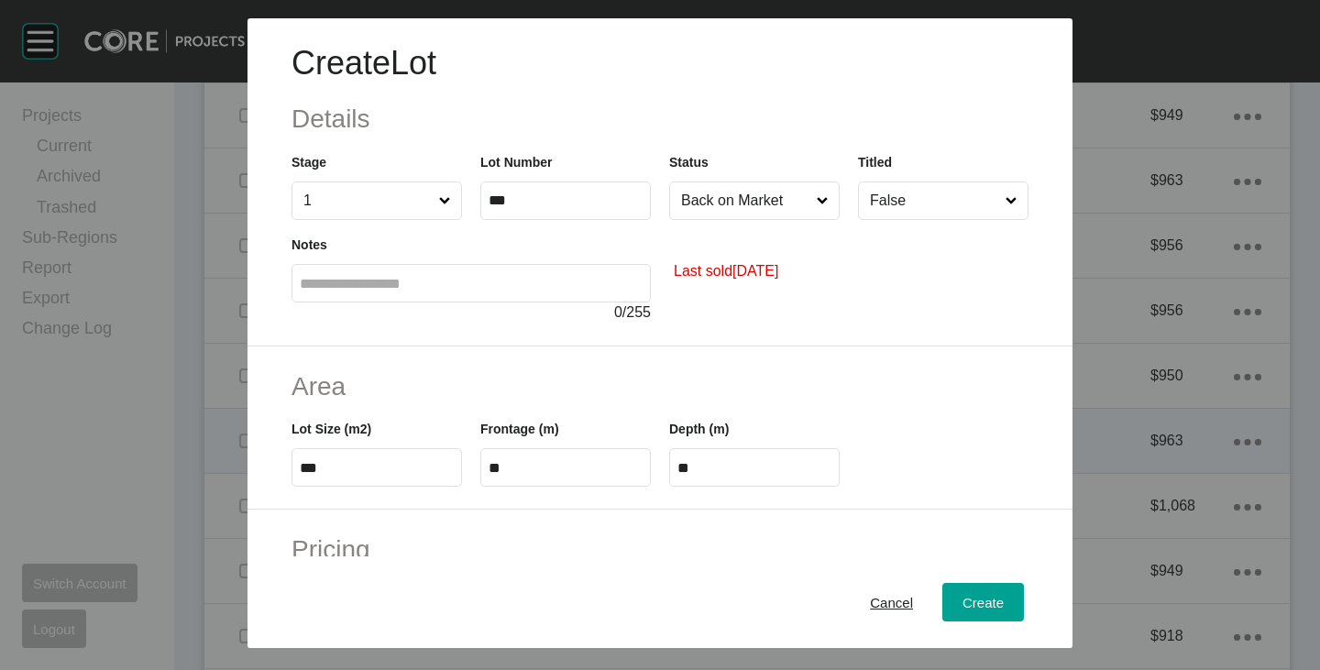
scroll to position [183, 0]
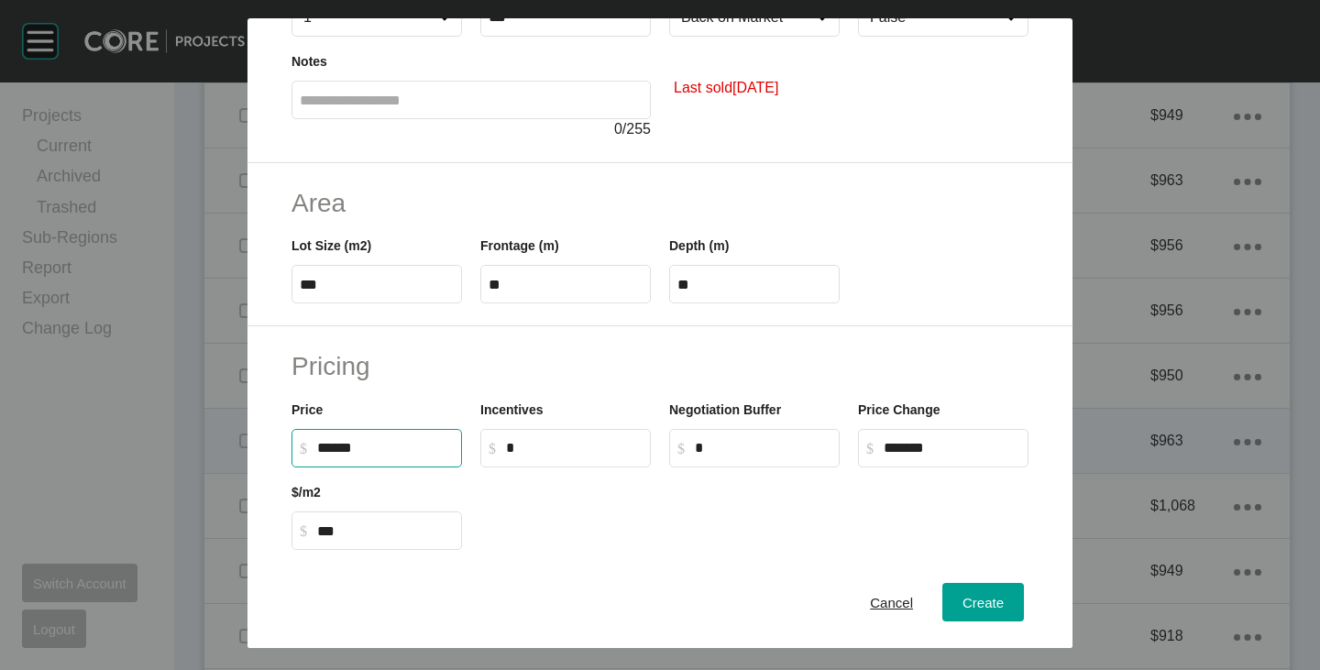
click at [324, 451] on input "******" at bounding box center [385, 448] width 137 height 16
drag, startPoint x: 320, startPoint y: 449, endPoint x: 330, endPoint y: 451, distance: 10.2
click at [330, 451] on input "******" at bounding box center [385, 448] width 137 height 16
type input "*******"
type input "******"
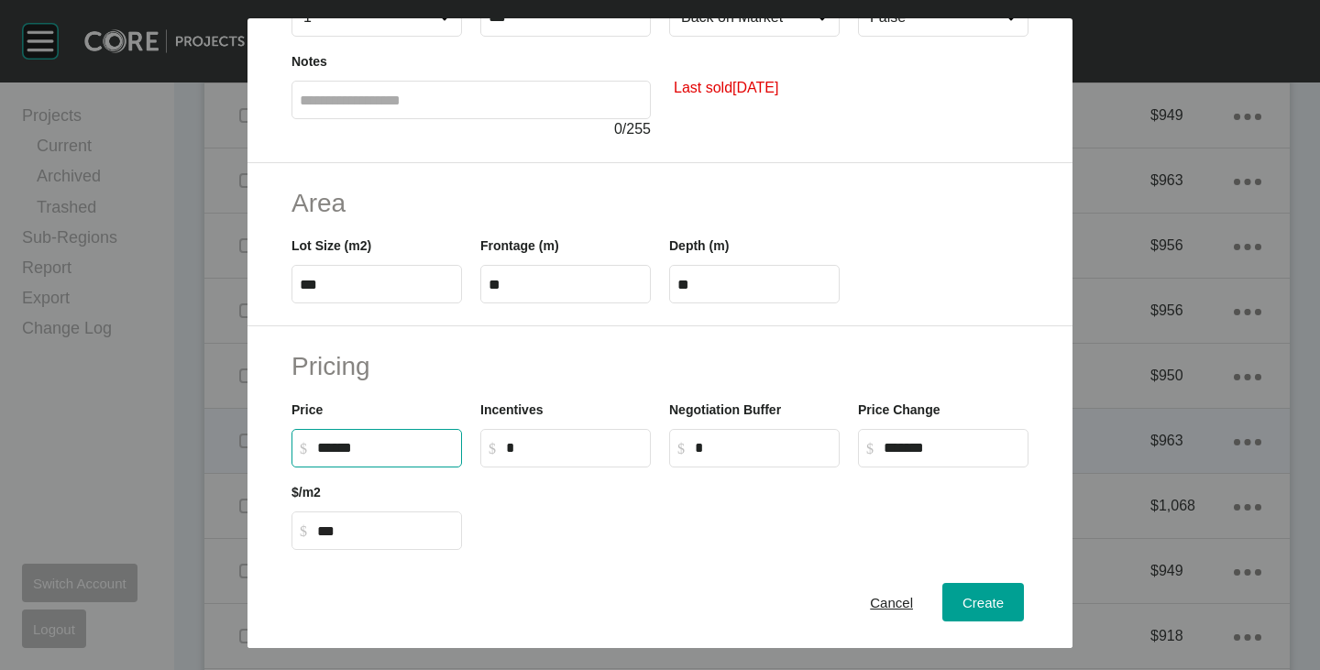
type input "***"
click at [535, 510] on div at bounding box center [754, 508] width 566 height 82
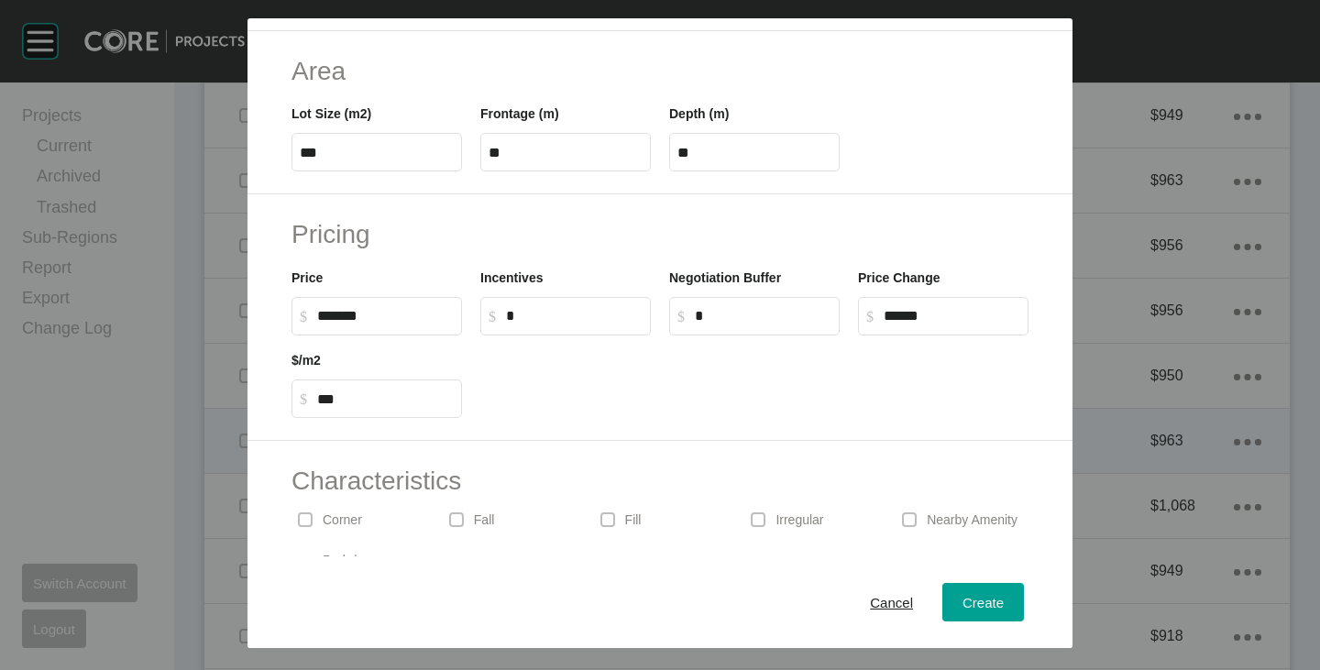
scroll to position [448, 0]
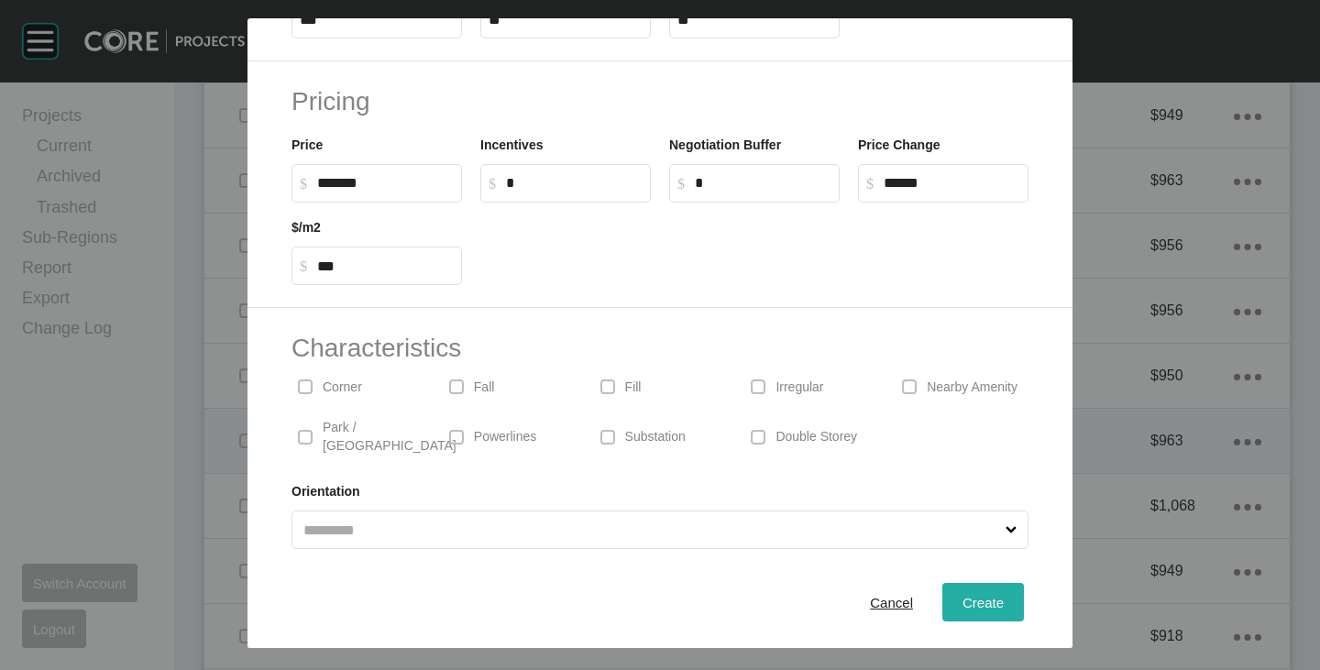
click at [975, 601] on span "Create" at bounding box center [982, 603] width 41 height 16
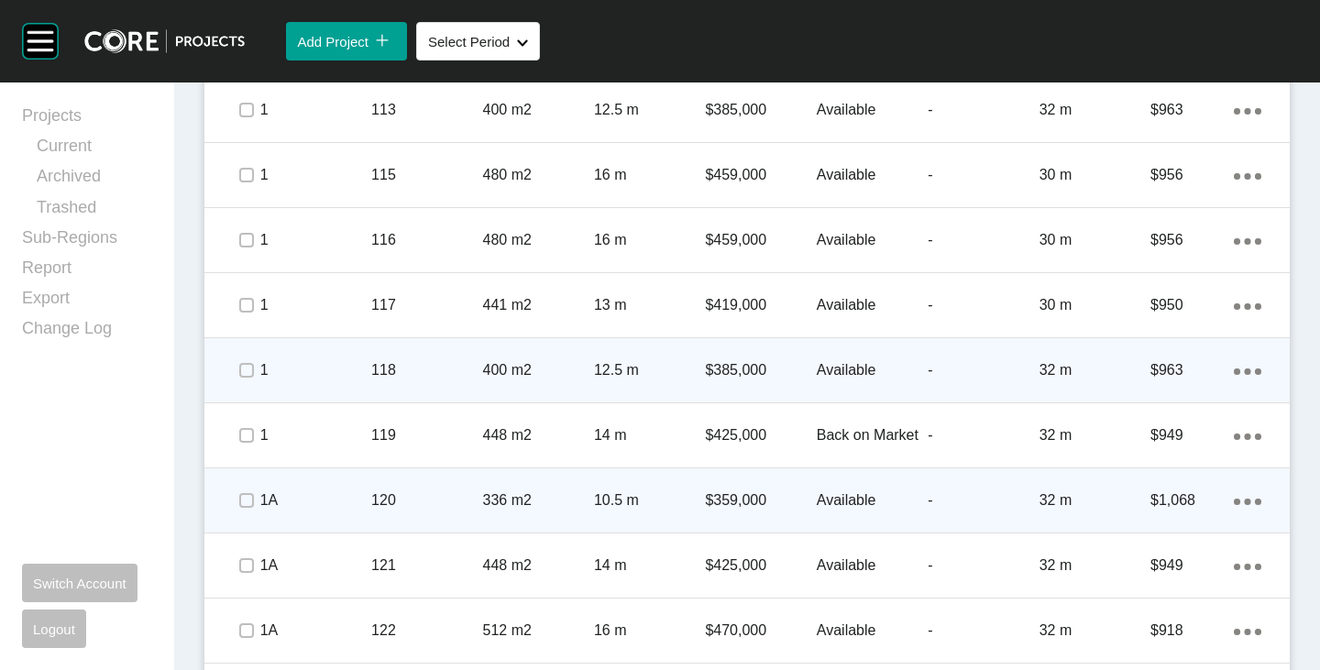
scroll to position [1283, 0]
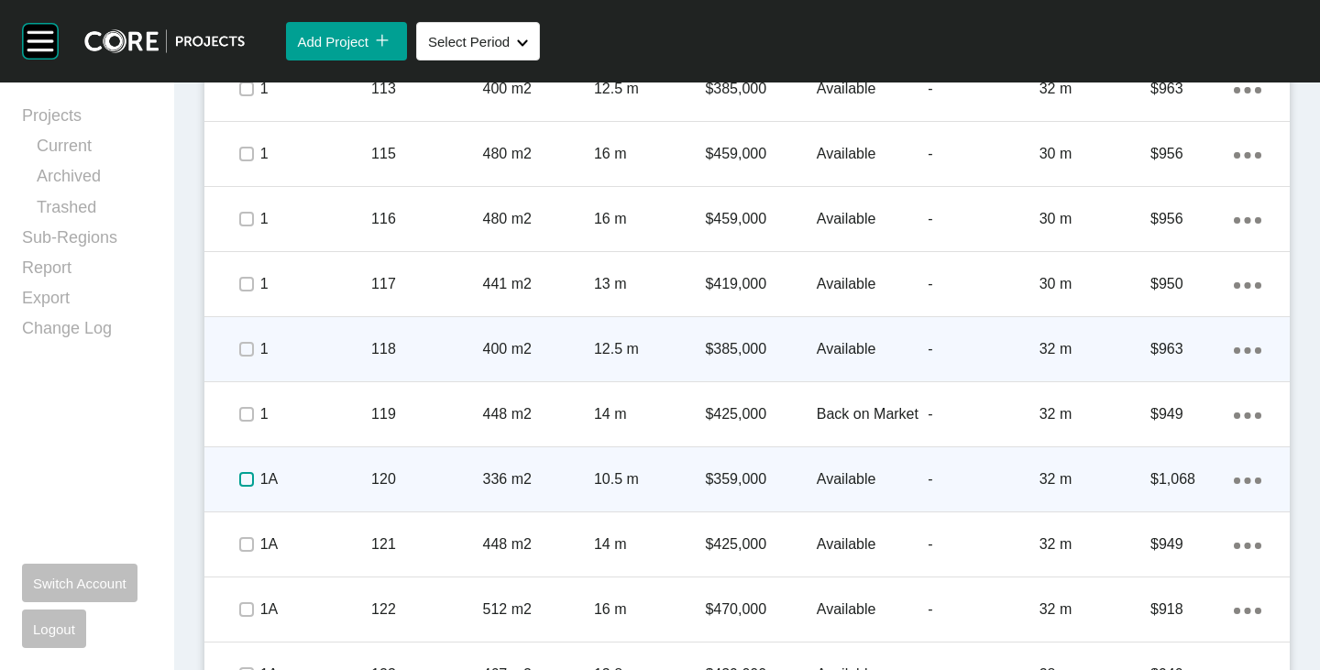
click at [244, 475] on label at bounding box center [246, 479] width 15 height 15
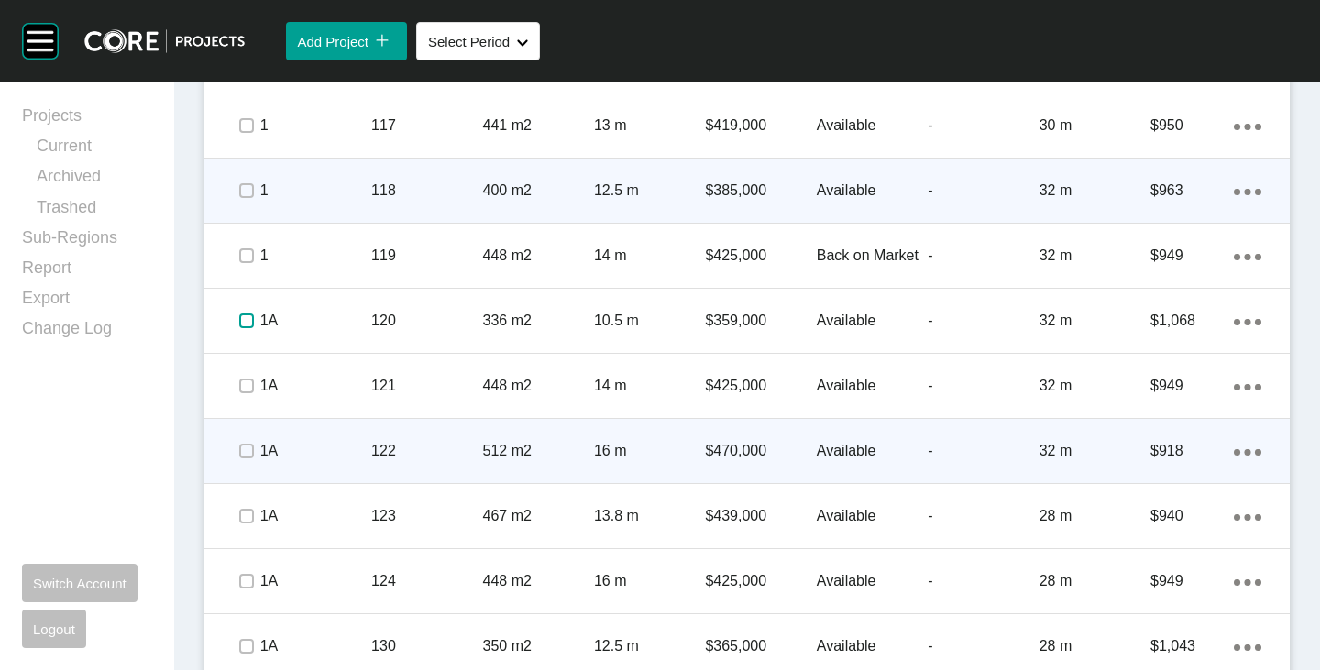
scroll to position [1466, 0]
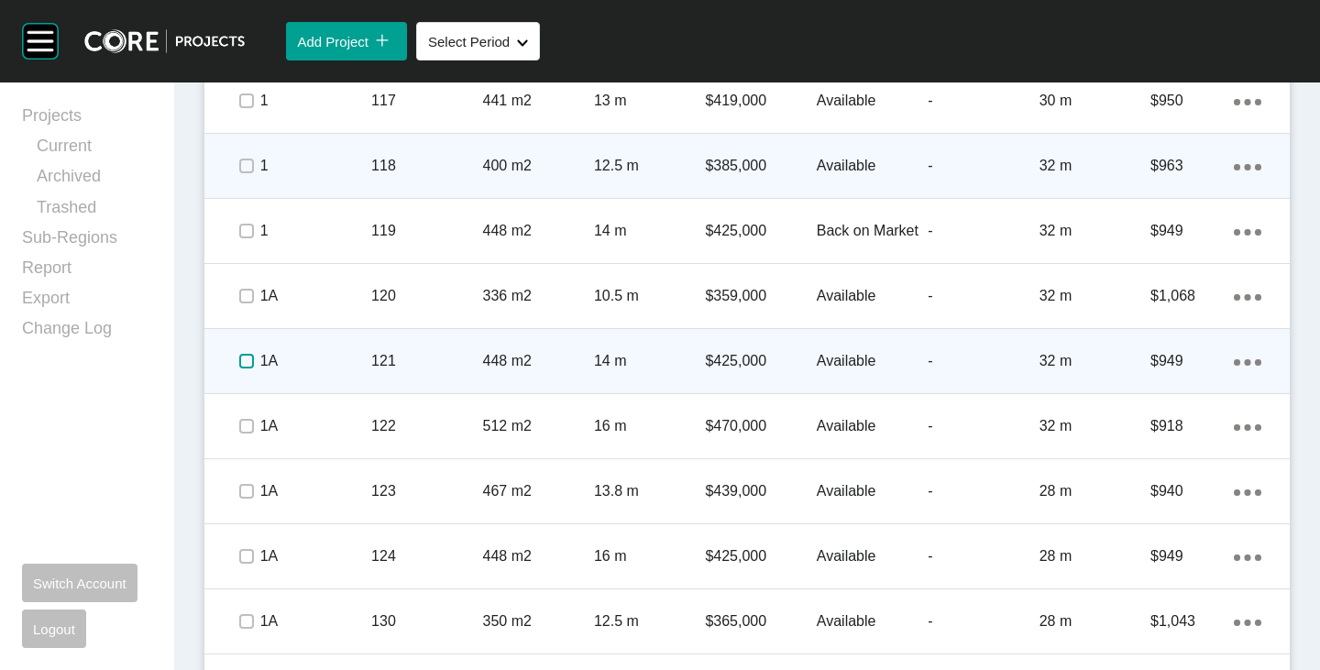
click at [247, 360] on label at bounding box center [246, 361] width 15 height 15
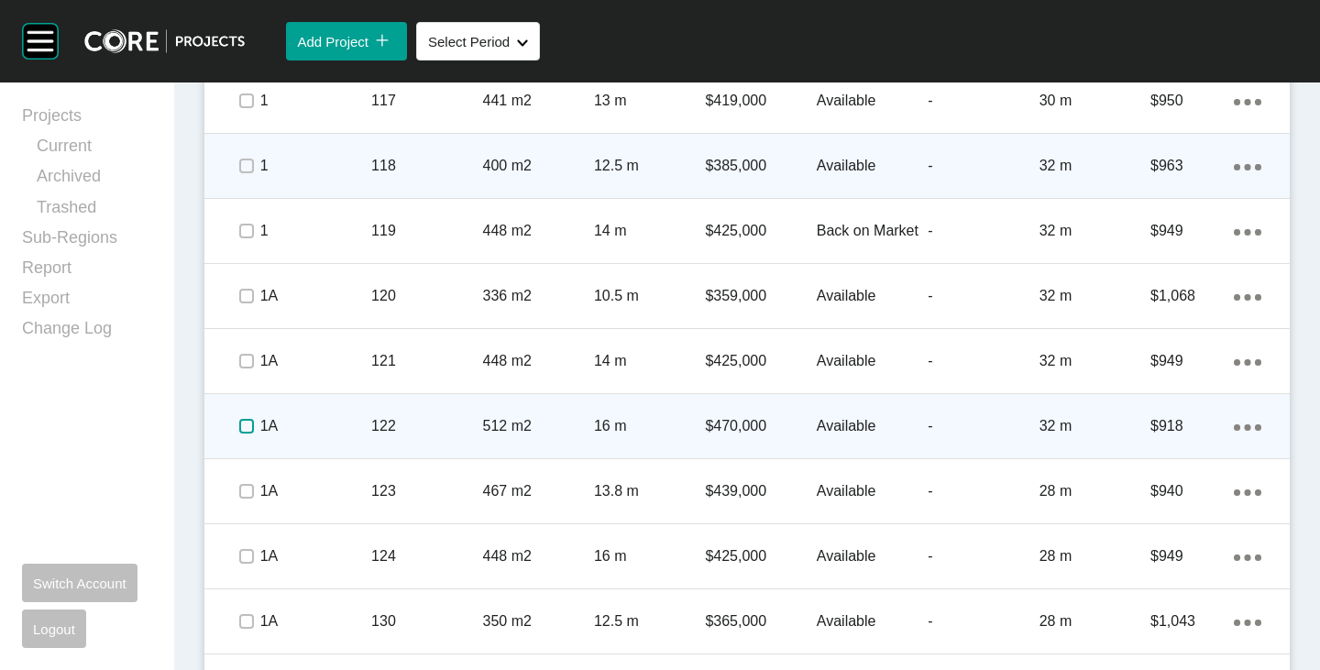
click at [239, 427] on label at bounding box center [246, 426] width 15 height 15
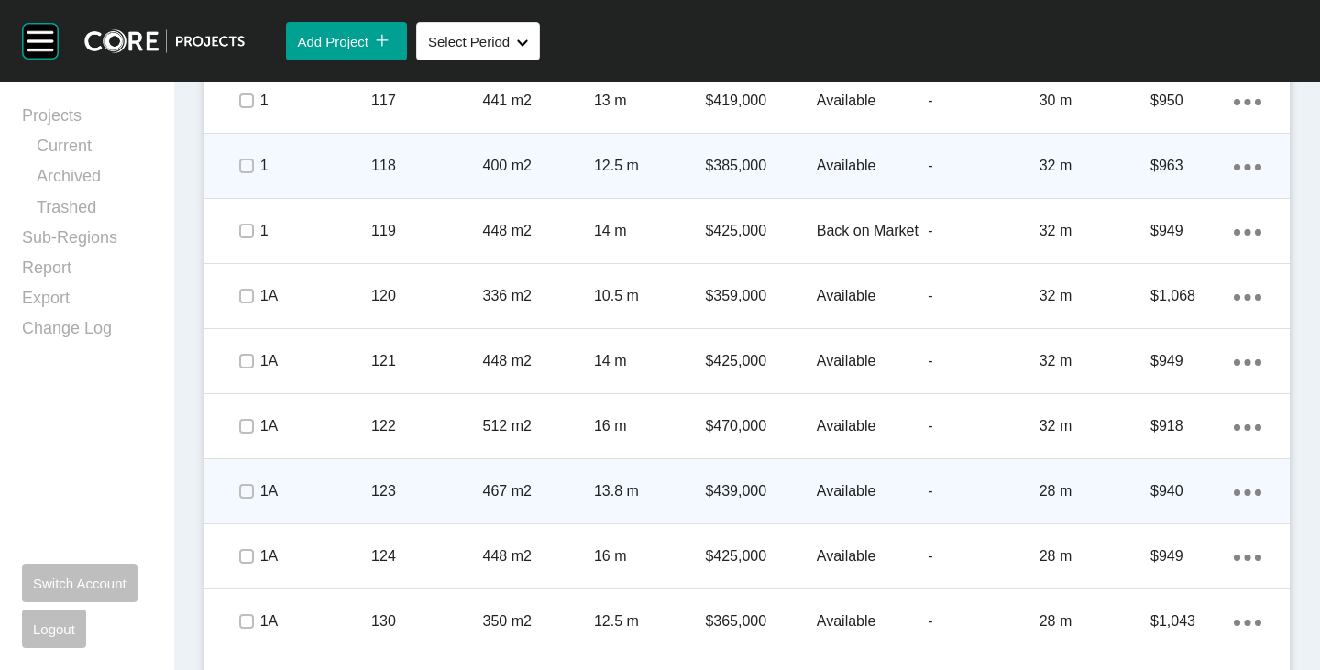
click at [236, 499] on span at bounding box center [245, 490] width 27 height 27
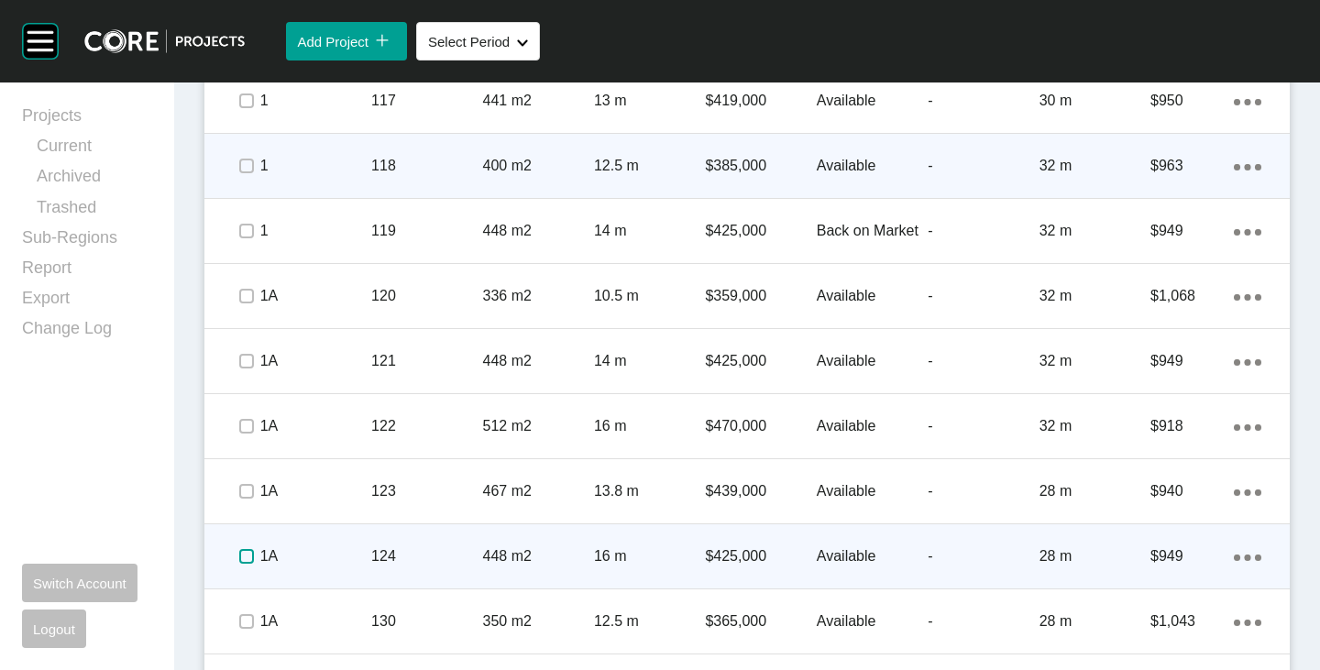
click at [241, 562] on label at bounding box center [246, 556] width 15 height 15
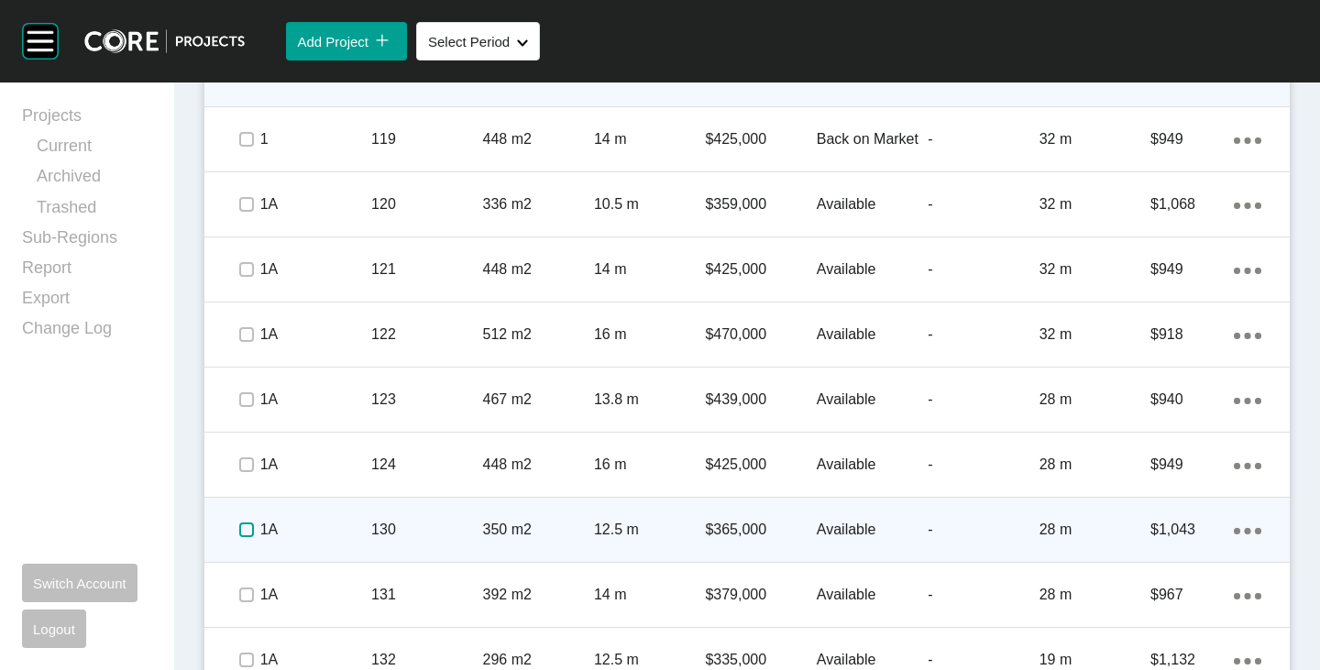
click at [246, 532] on label at bounding box center [246, 529] width 15 height 15
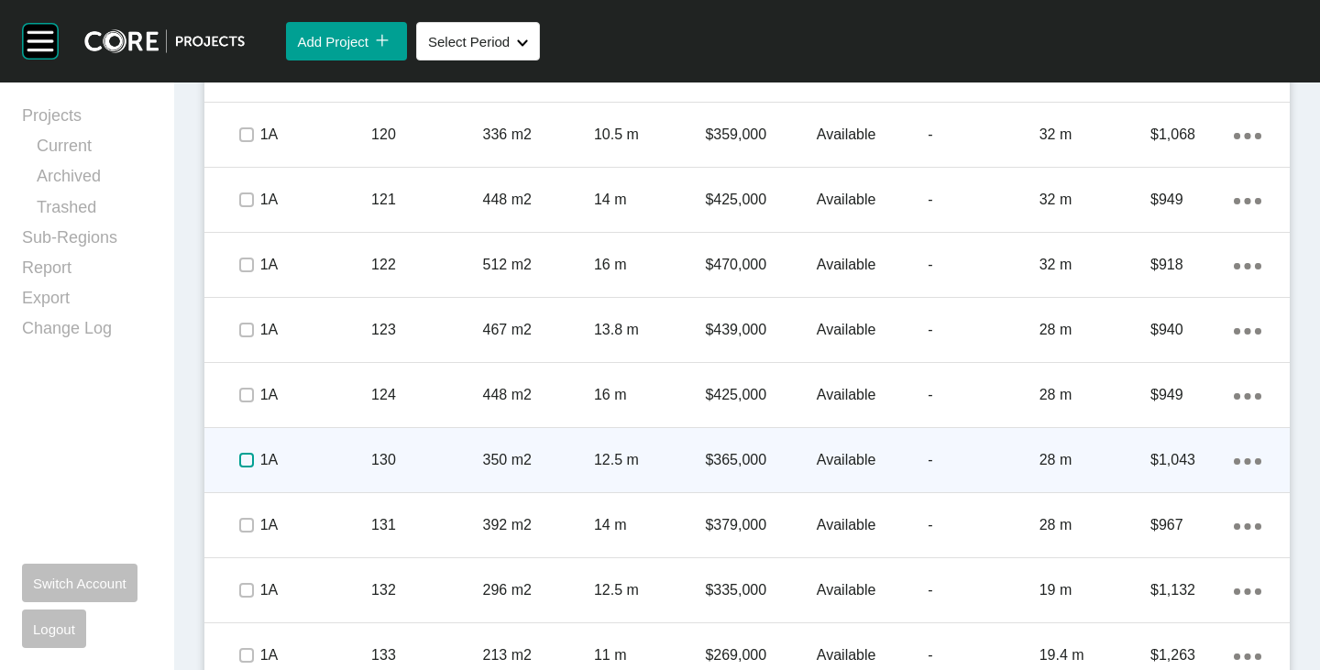
scroll to position [1650, 0]
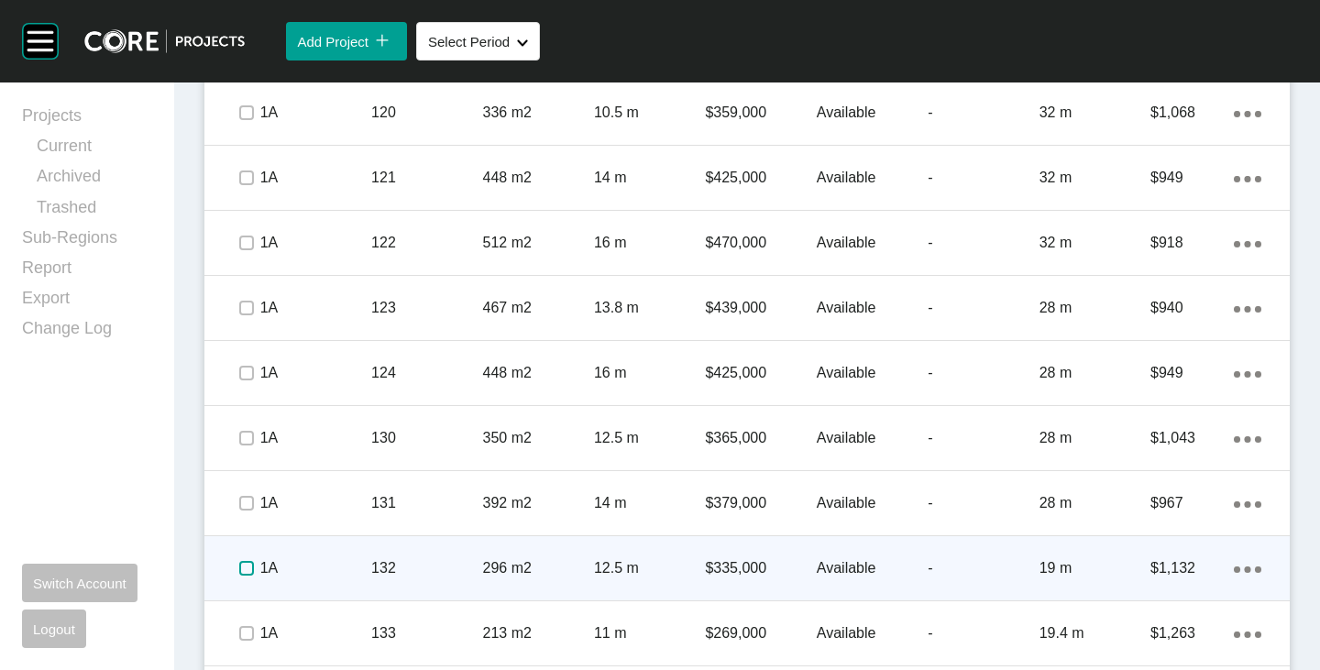
click at [244, 563] on label at bounding box center [246, 568] width 15 height 15
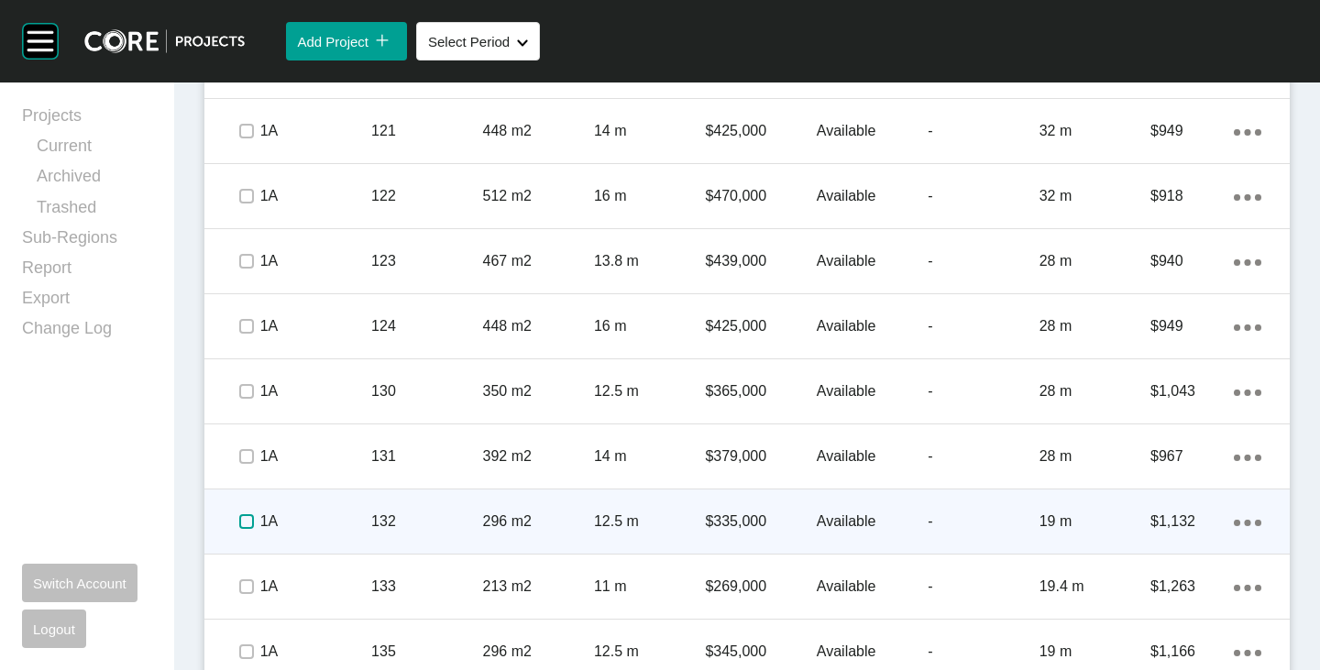
scroll to position [1718, 0]
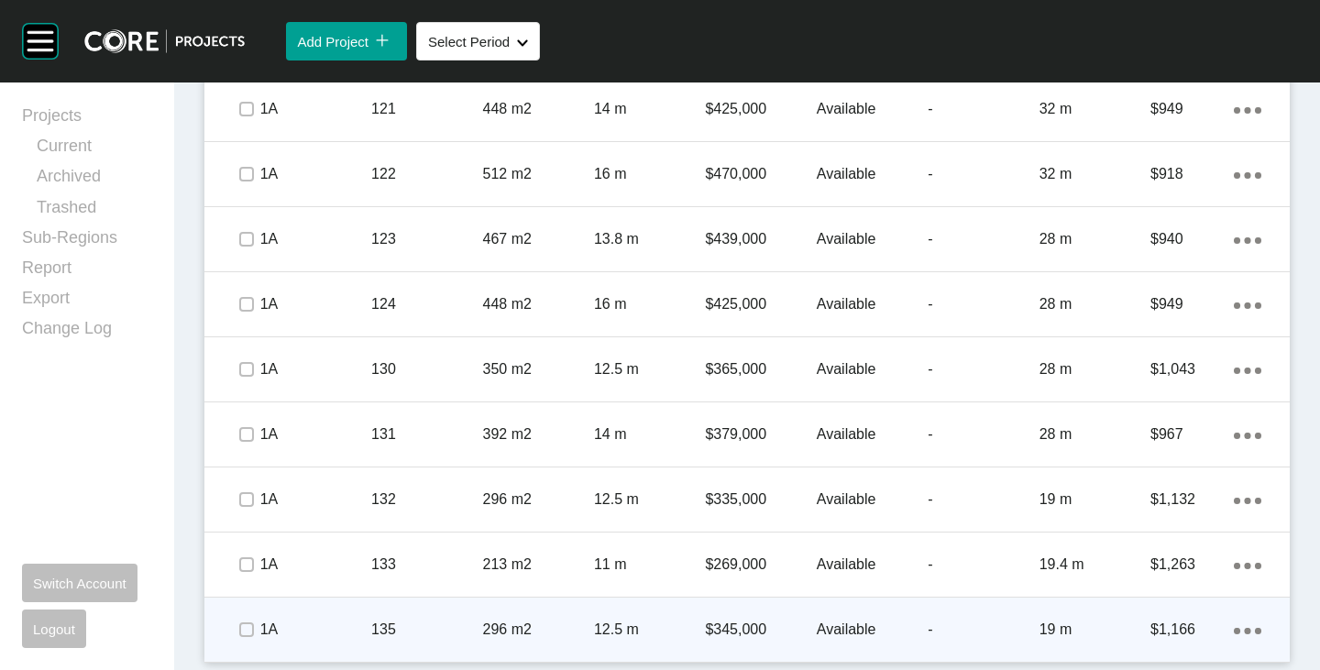
click at [246, 613] on div at bounding box center [245, 630] width 27 height 64
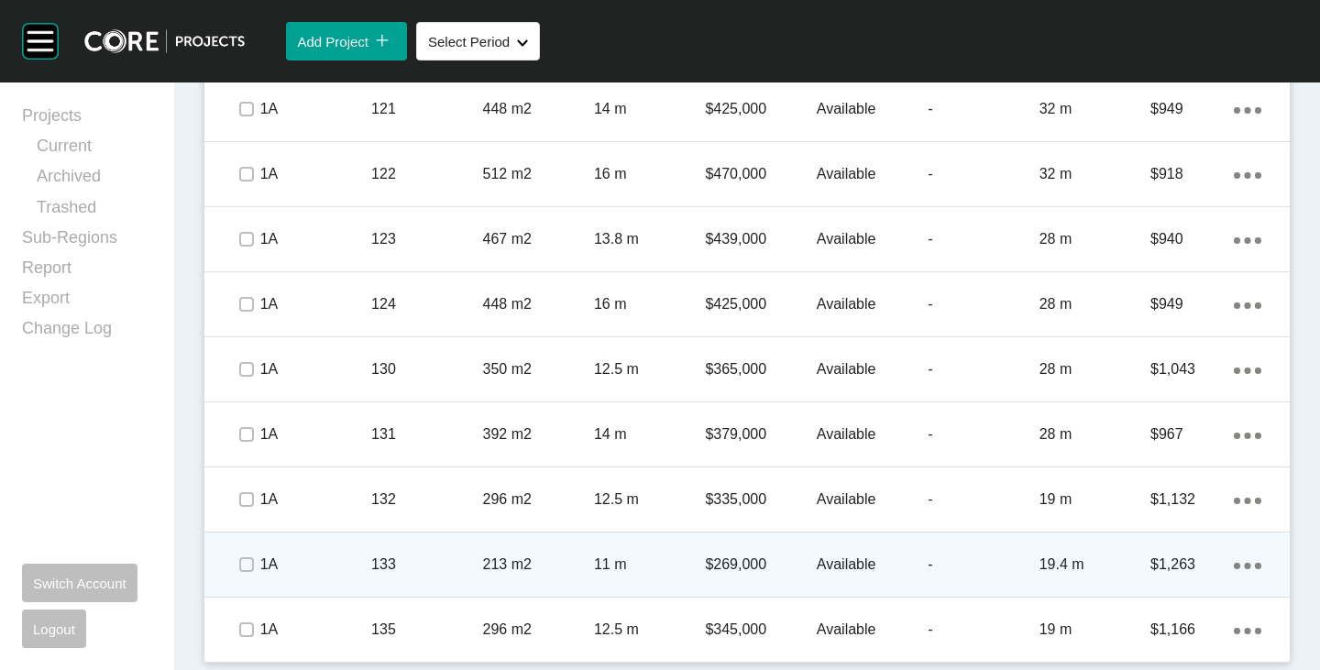
click at [836, 557] on p "Available" at bounding box center [872, 564] width 111 height 20
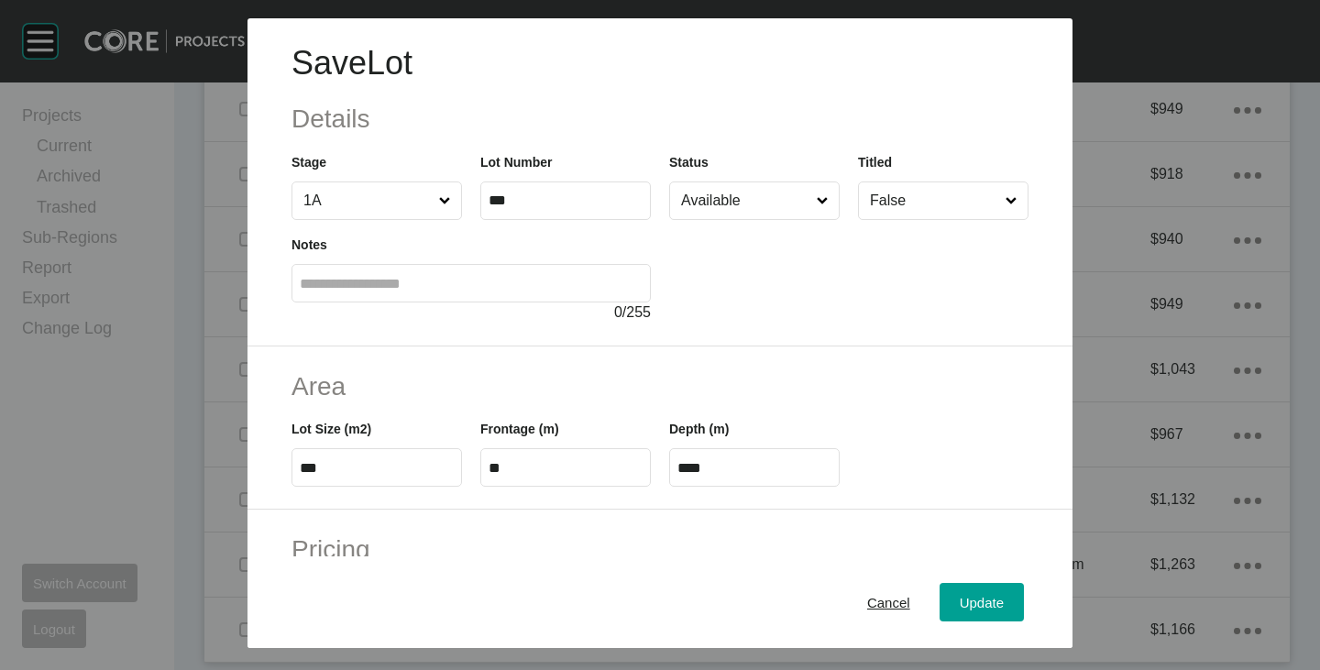
click at [751, 184] on input "Available" at bounding box center [745, 200] width 136 height 37
click at [955, 602] on div "Update" at bounding box center [981, 602] width 53 height 25
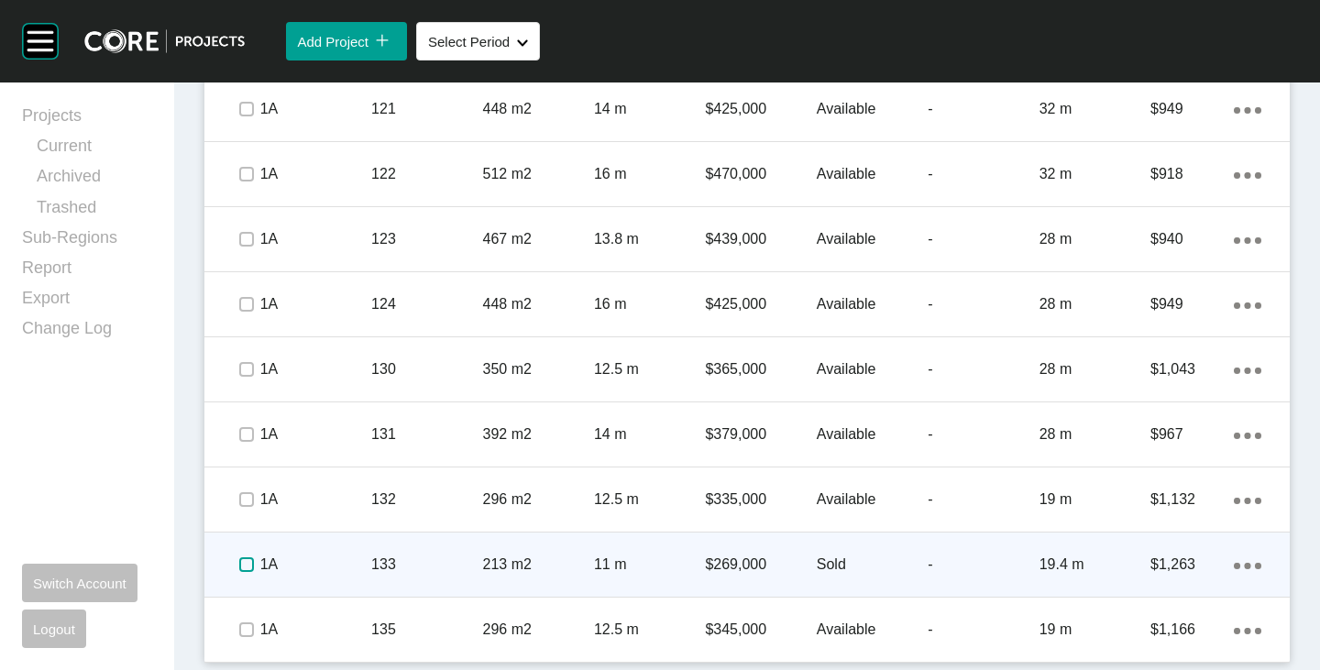
click at [243, 562] on label at bounding box center [246, 564] width 15 height 15
click at [1235, 563] on icon "Action Menu Dots Copy 6 Created with Sketch." at bounding box center [1247, 566] width 27 height 6
click at [1161, 565] on link "Duplicate" at bounding box center [1158, 567] width 69 height 27
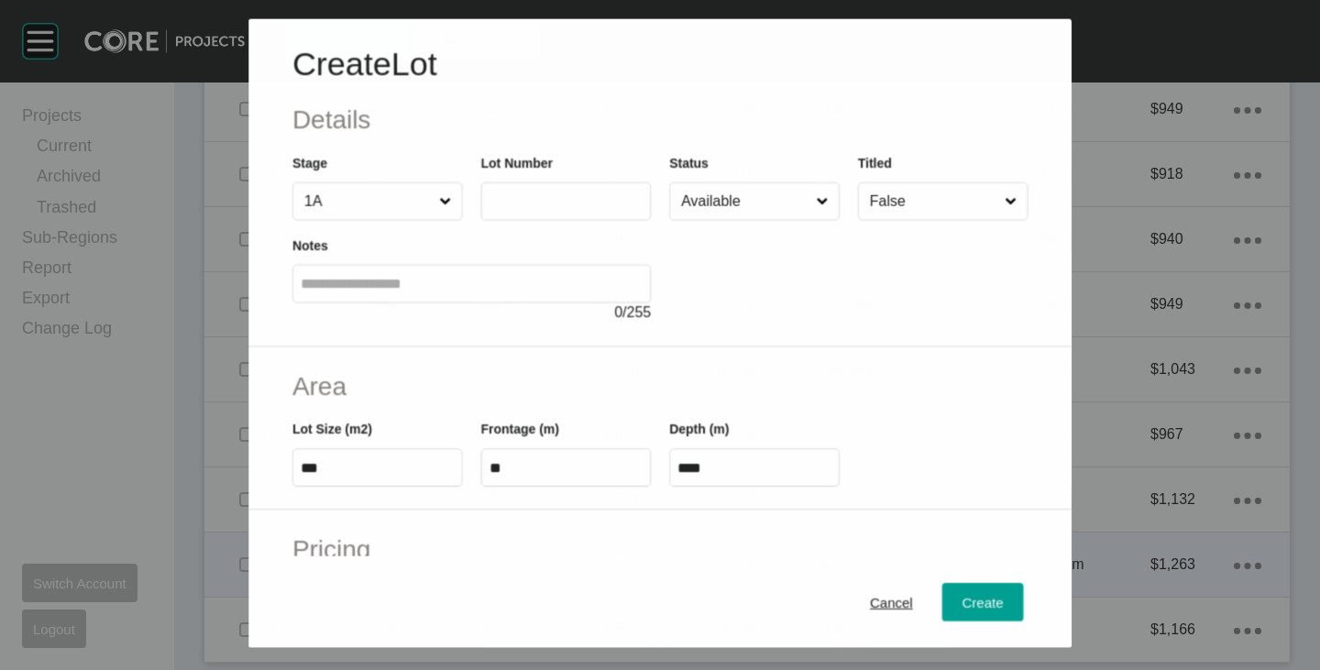
click at [598, 213] on label at bounding box center [565, 200] width 170 height 38
click at [598, 209] on input "text" at bounding box center [565, 201] width 154 height 16
type input "***"
click at [797, 276] on div at bounding box center [848, 272] width 359 height 104
click at [870, 600] on span "Cancel" at bounding box center [891, 603] width 43 height 16
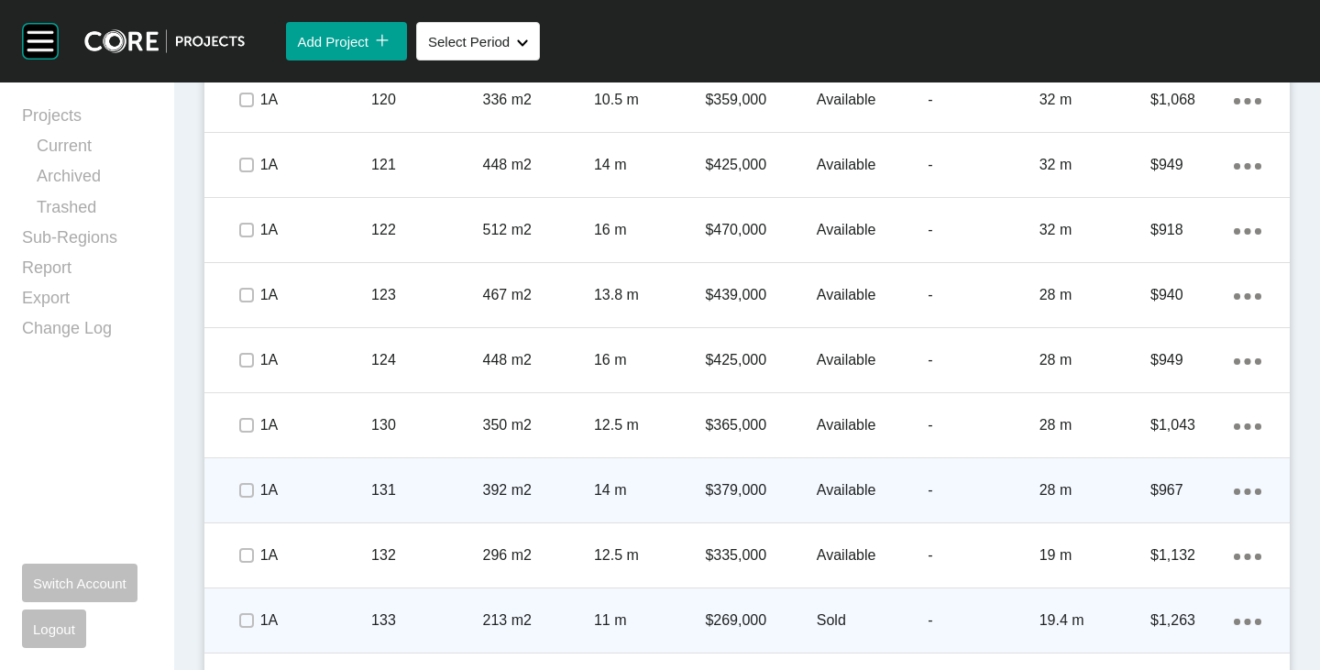
scroll to position [1627, 0]
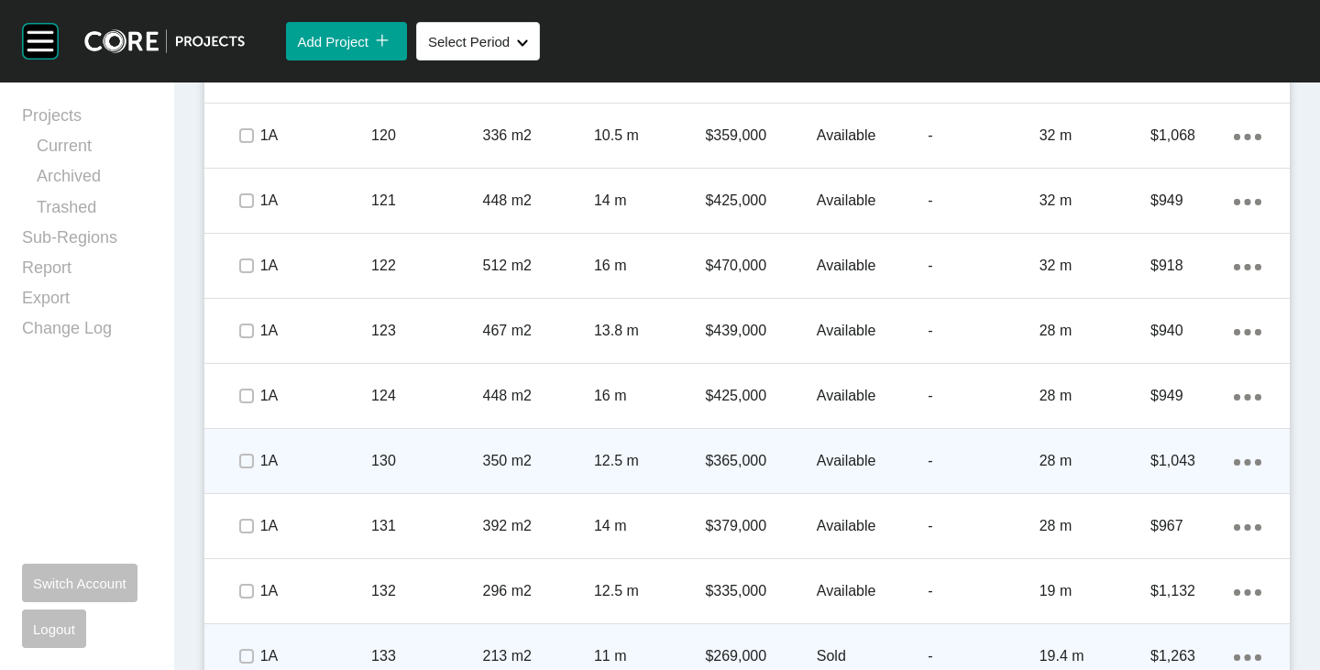
click at [1234, 464] on icon "Action Menu Dots Copy 6 Created with Sketch." at bounding box center [1247, 462] width 27 height 6
click at [1150, 463] on link "Duplicate" at bounding box center [1158, 464] width 69 height 27
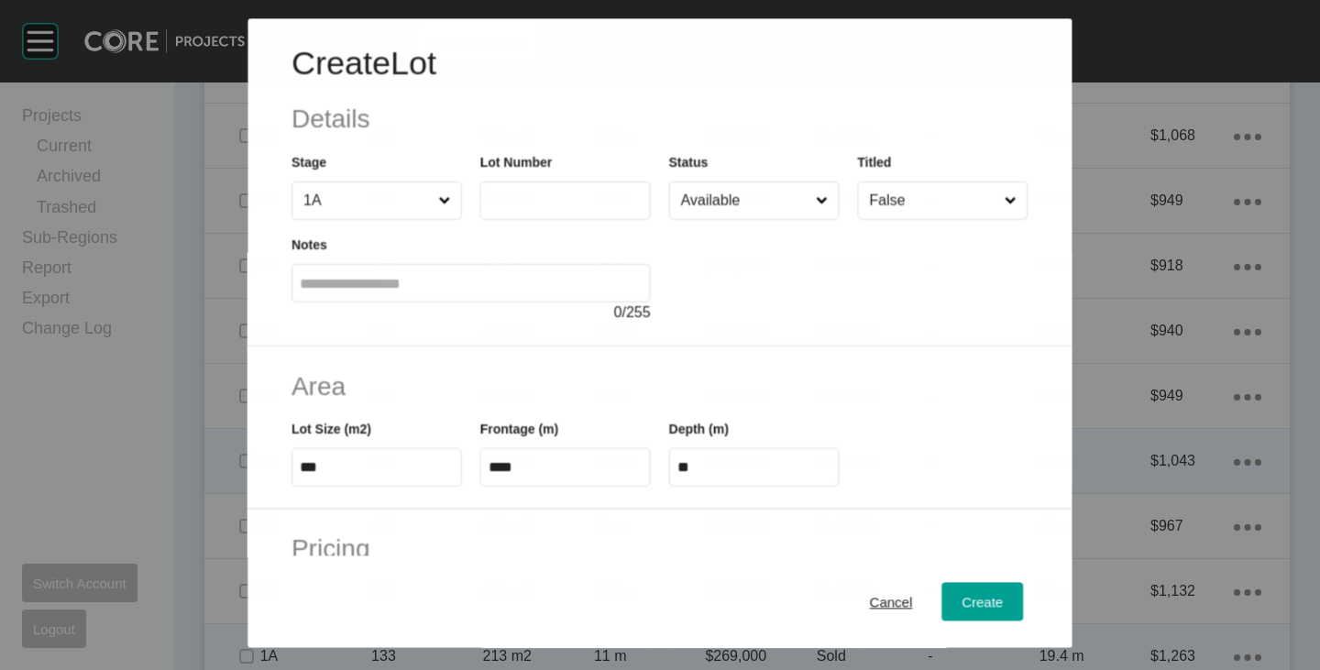
click at [571, 187] on label at bounding box center [565, 200] width 170 height 38
click at [571, 193] on input "text" at bounding box center [565, 201] width 154 height 16
type input "***"
click at [849, 335] on div "Create Lot Details Stage 1A Lot Number *** Status Available Titled False Notes …" at bounding box center [659, 182] width 825 height 328
type input "*"
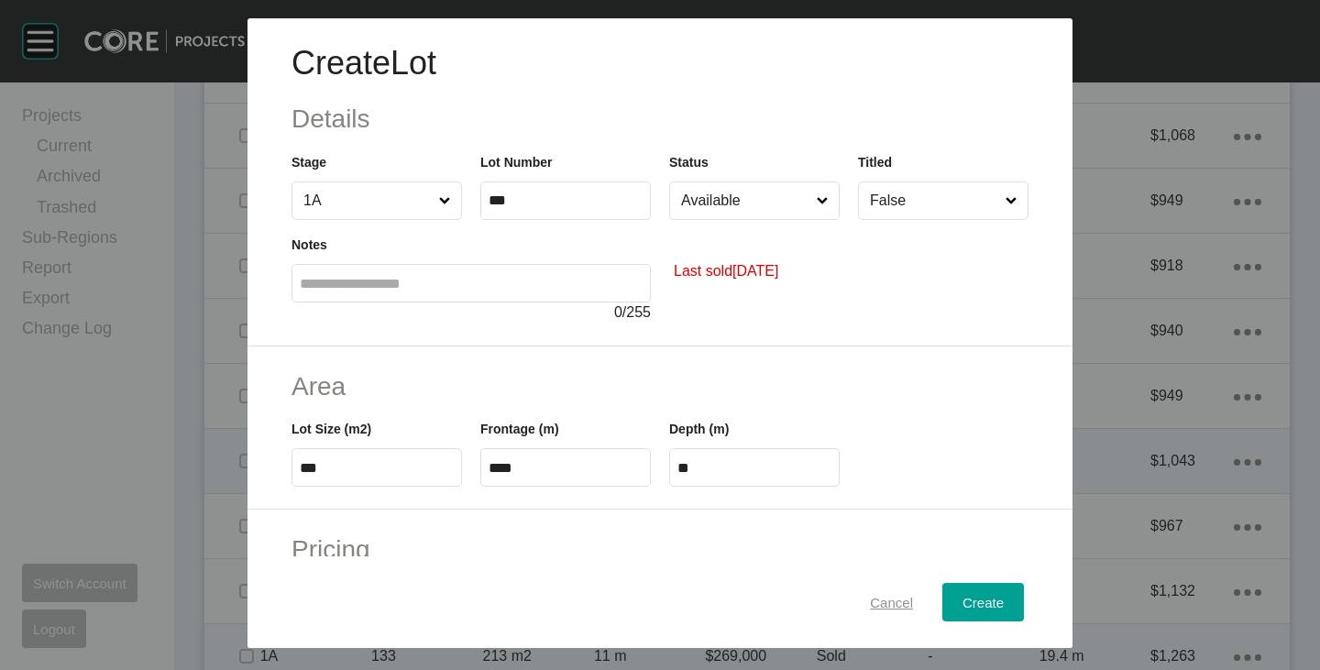
click at [875, 598] on span "Cancel" at bounding box center [891, 603] width 43 height 16
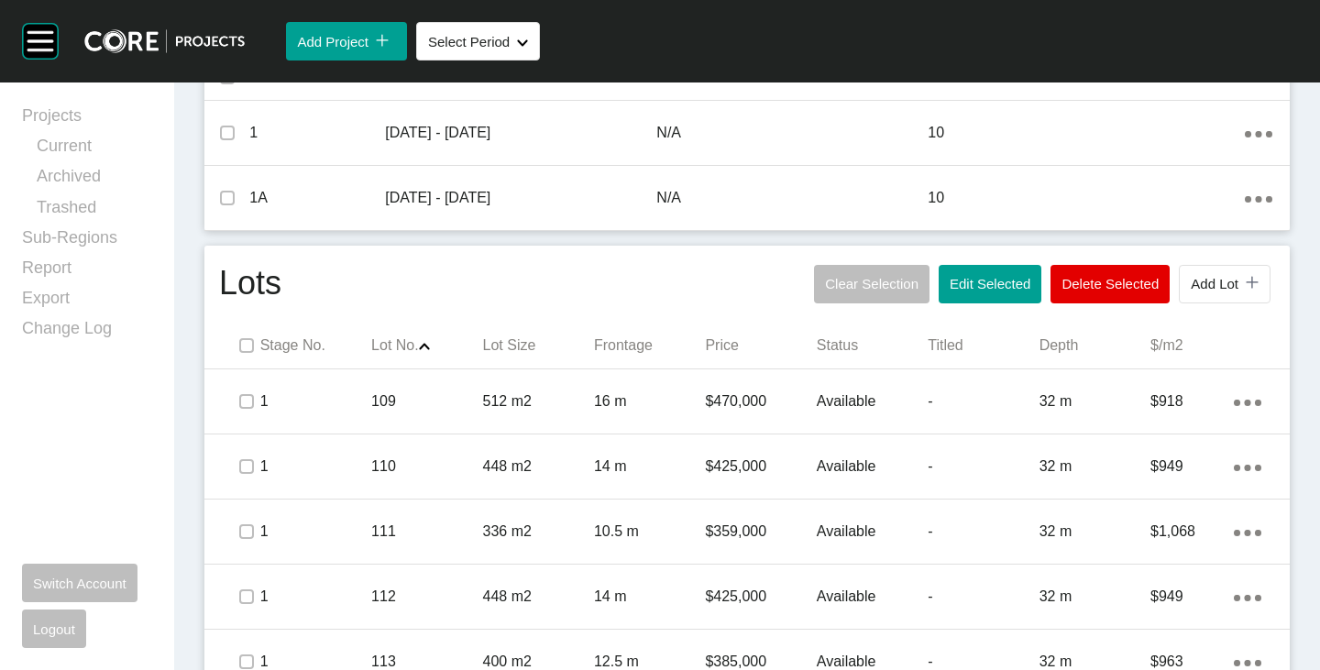
scroll to position [1077, 0]
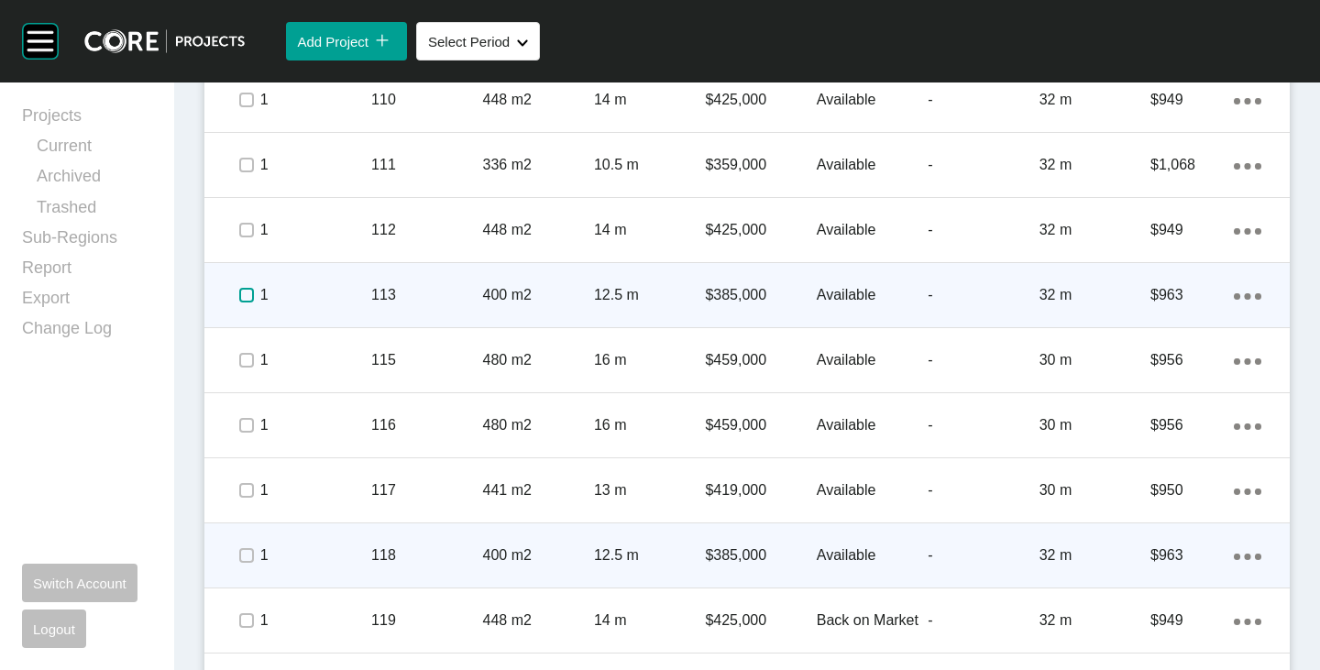
drag, startPoint x: 249, startPoint y: 288, endPoint x: 248, endPoint y: 317, distance: 29.3
click at [249, 288] on label at bounding box center [246, 295] width 15 height 15
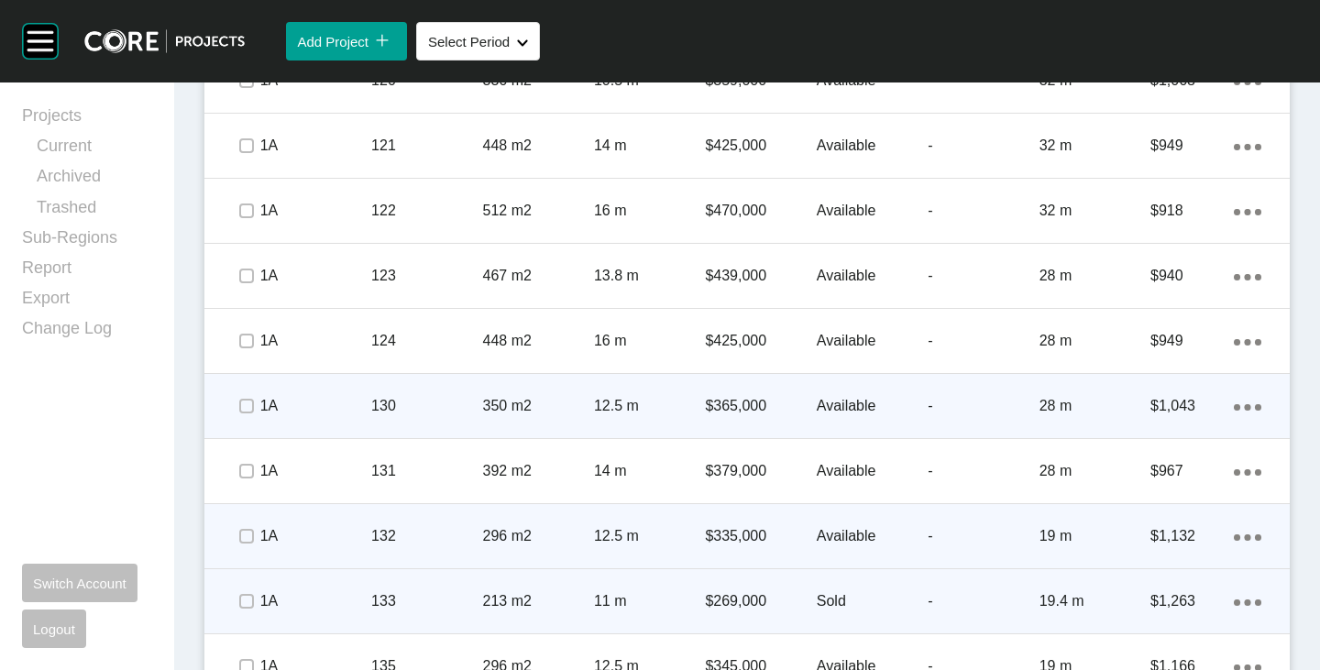
scroll to position [1718, 0]
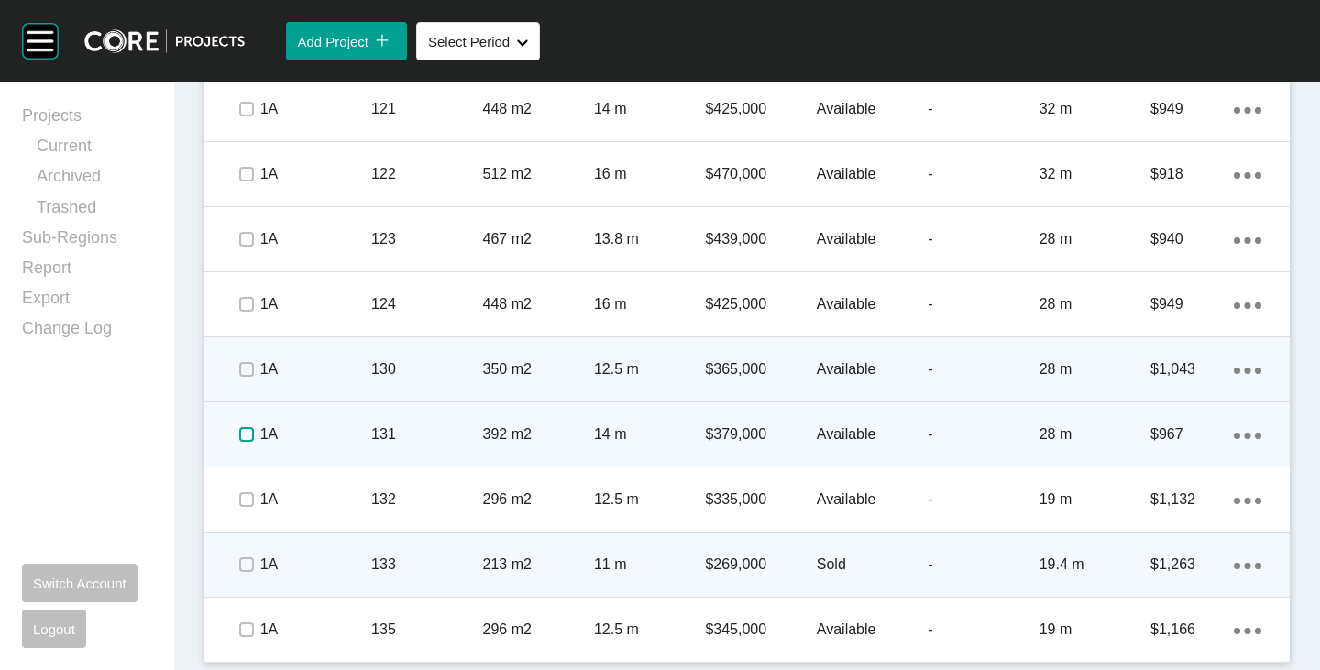
click at [244, 432] on label at bounding box center [246, 434] width 15 height 15
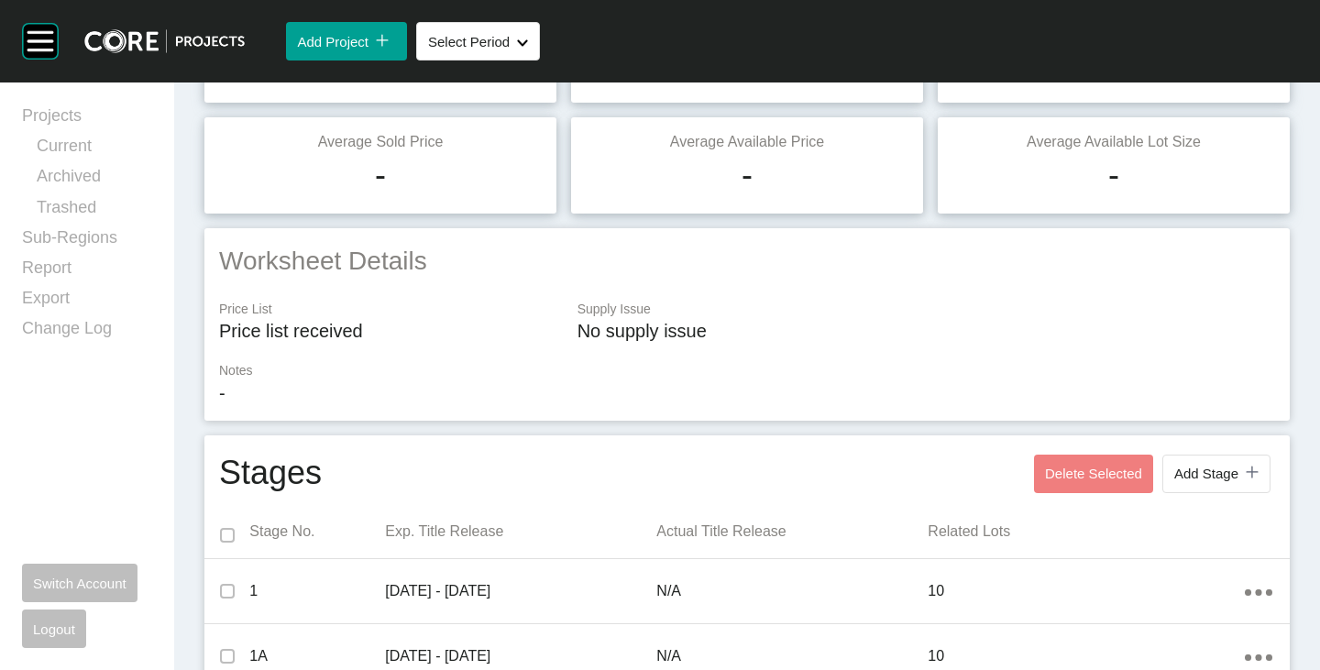
scroll to position [0, 0]
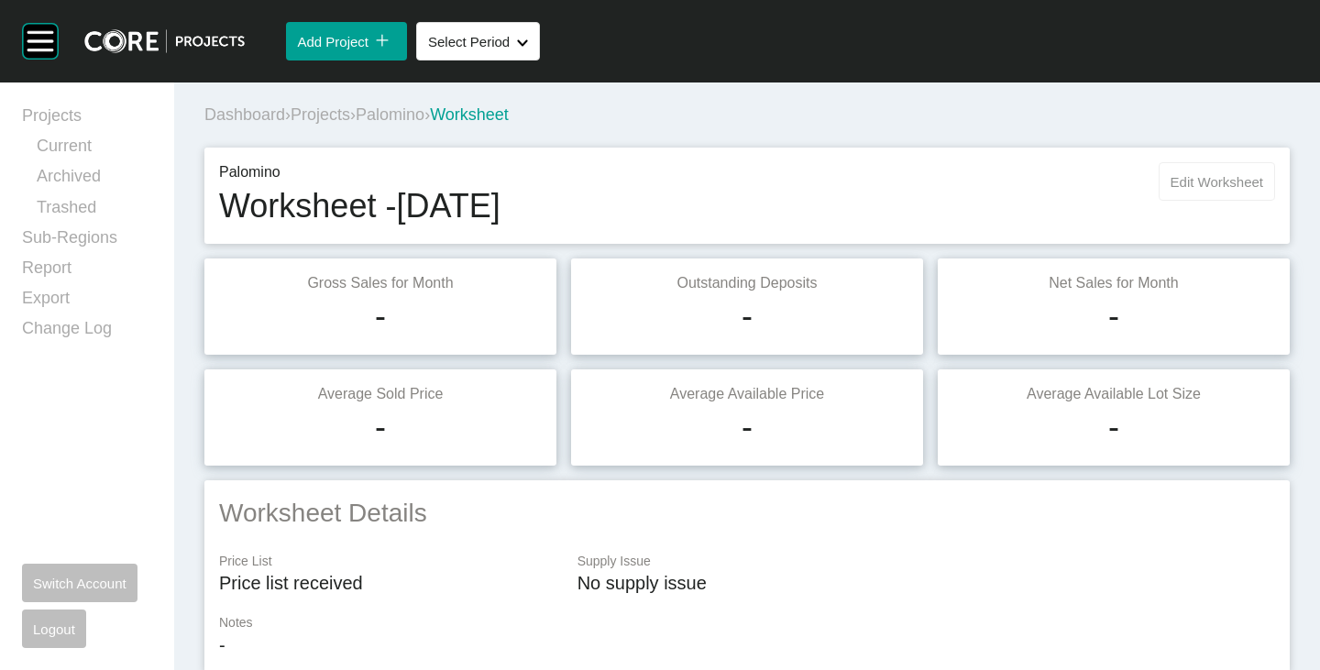
click at [1171, 181] on span "Edit Worksheet" at bounding box center [1216, 182] width 93 height 16
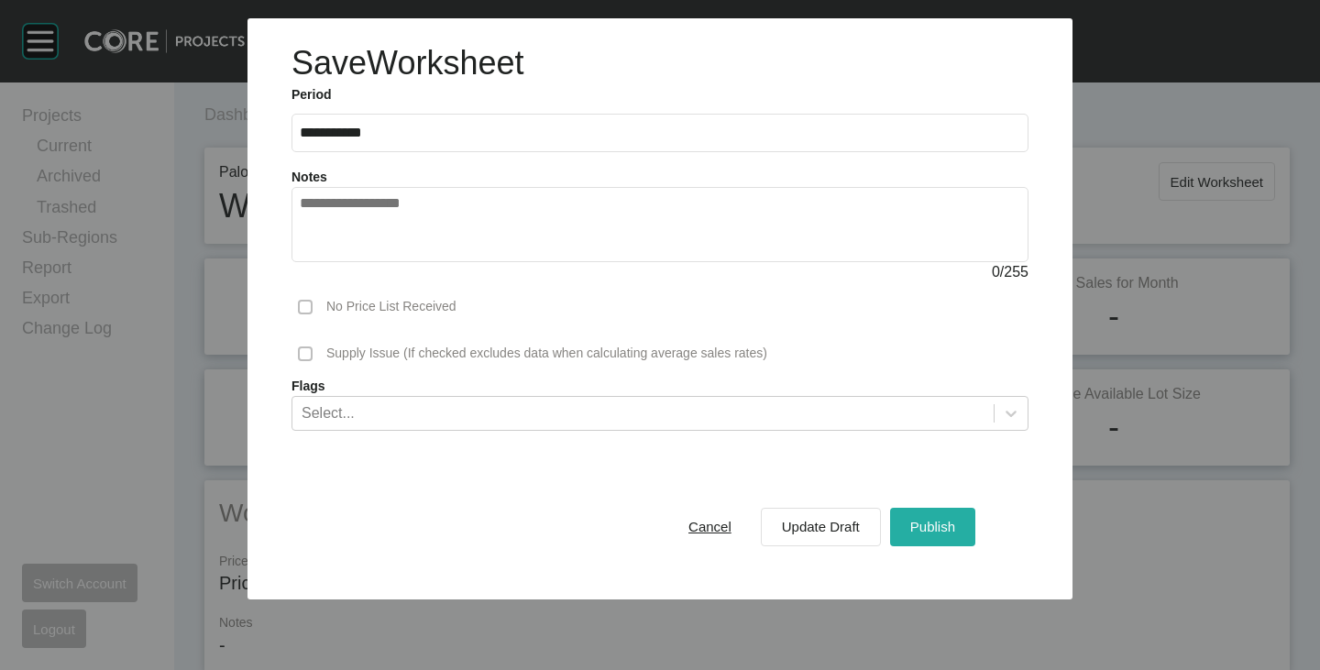
click at [939, 537] on div "Publish" at bounding box center [933, 526] width 54 height 25
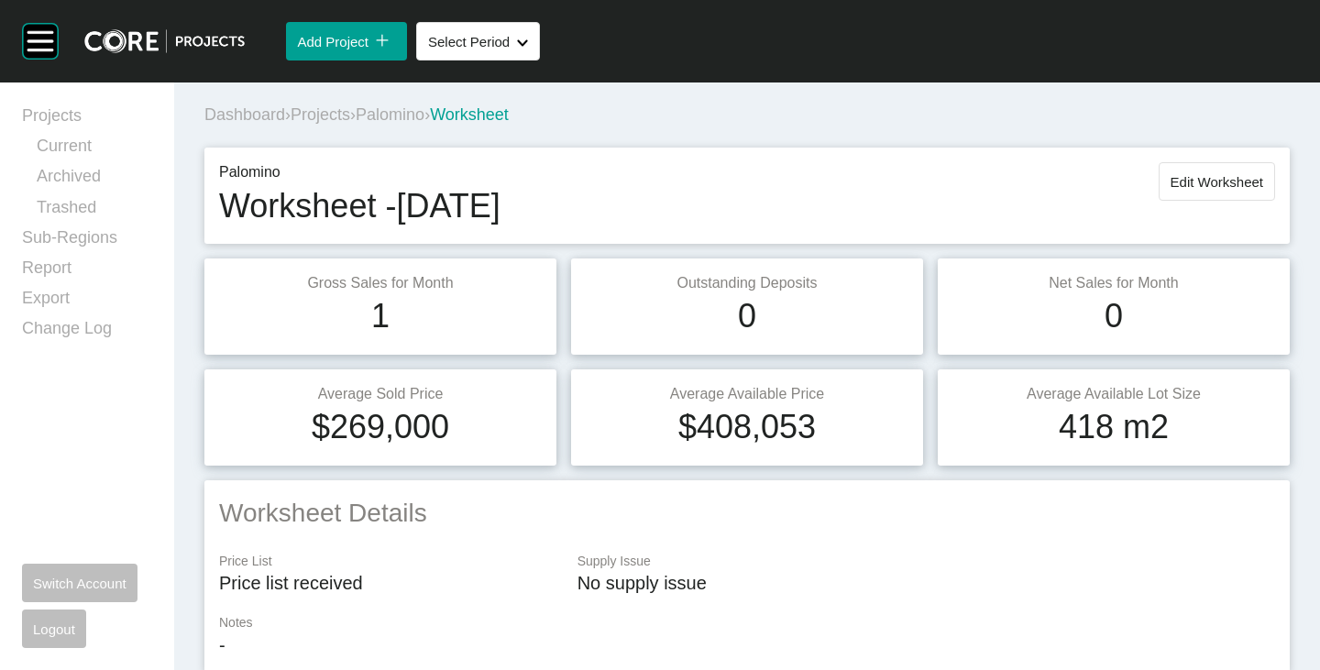
click at [412, 113] on span "Palomino" at bounding box center [390, 114] width 69 height 18
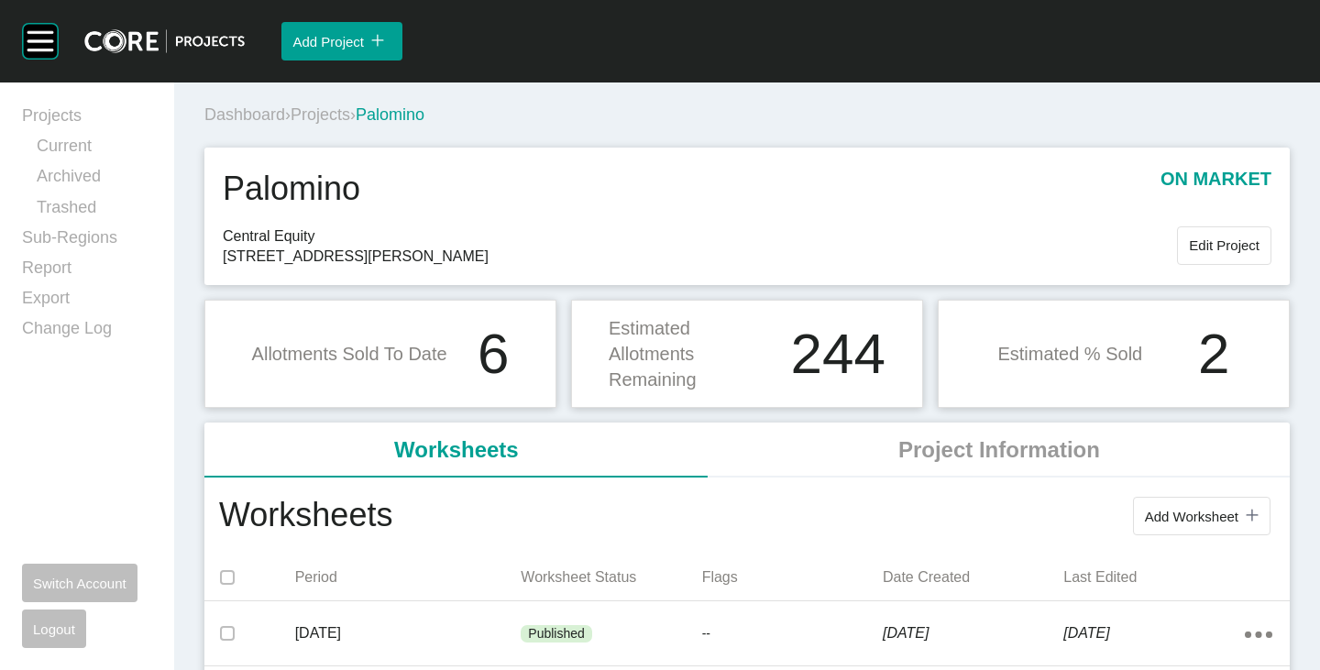
click at [346, 118] on span "Projects" at bounding box center [321, 114] width 60 height 18
